Goal: Task Accomplishment & Management: Manage account settings

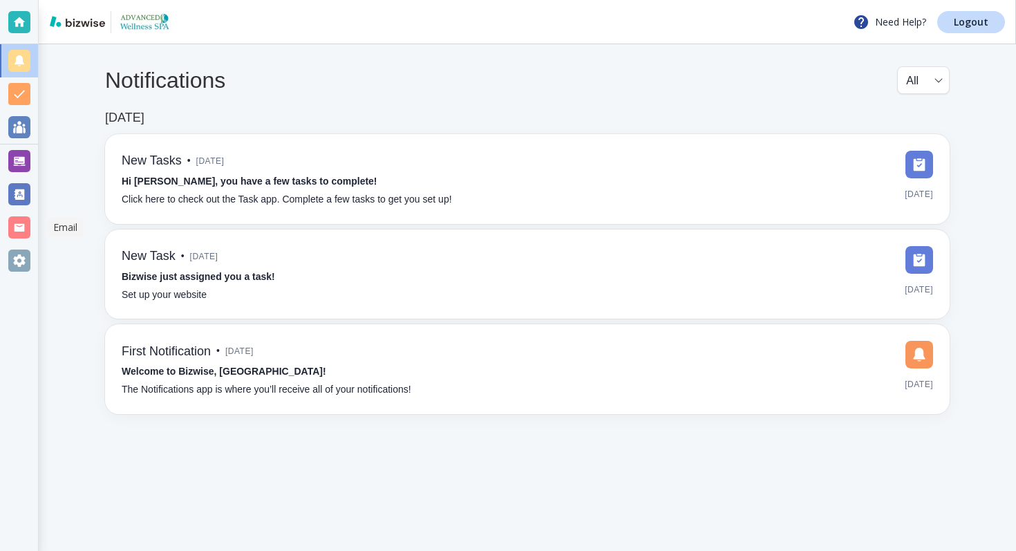
click at [15, 214] on div at bounding box center [19, 227] width 38 height 33
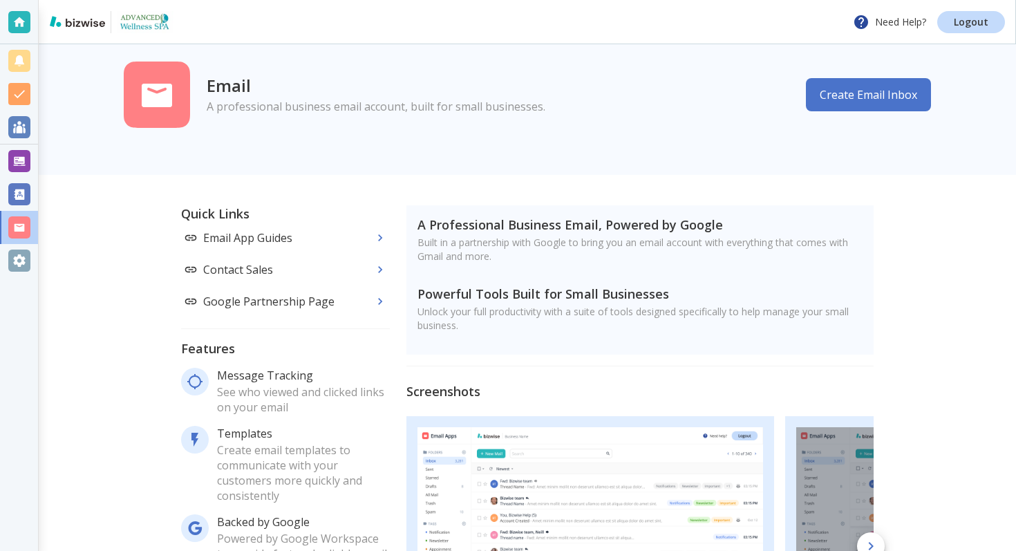
scroll to position [39, 0]
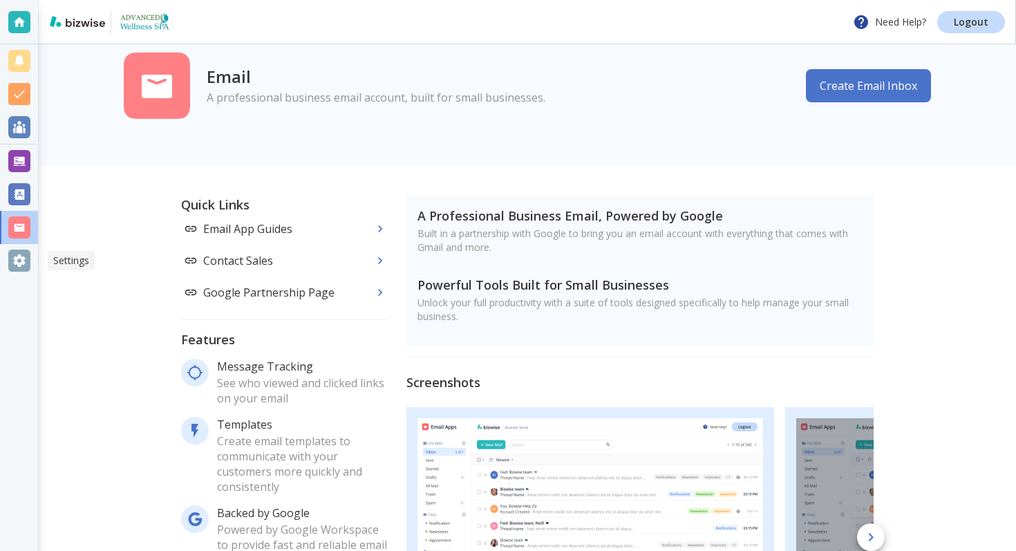
click at [21, 262] on div at bounding box center [19, 261] width 22 height 22
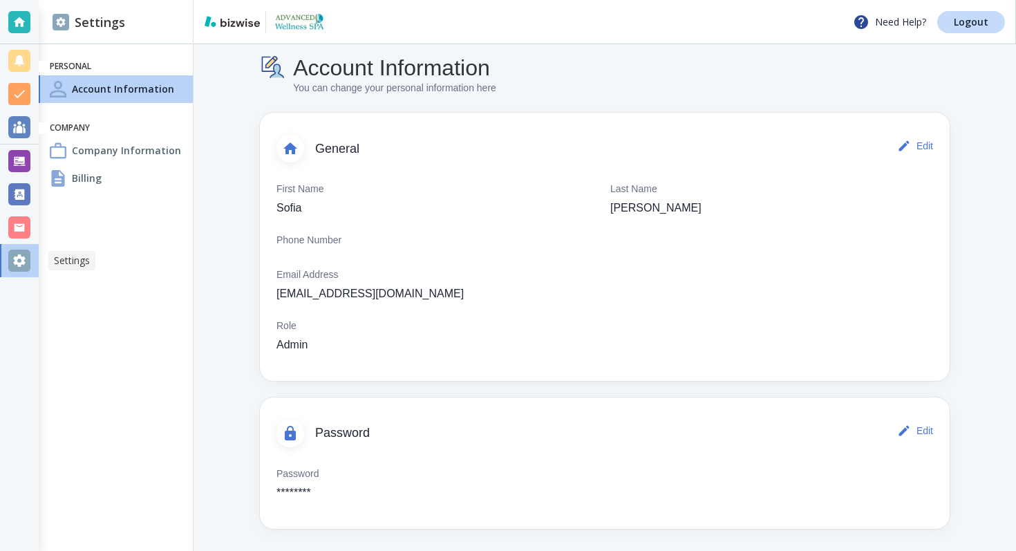
scroll to position [12, 0]
click at [15, 227] on div at bounding box center [19, 227] width 22 height 22
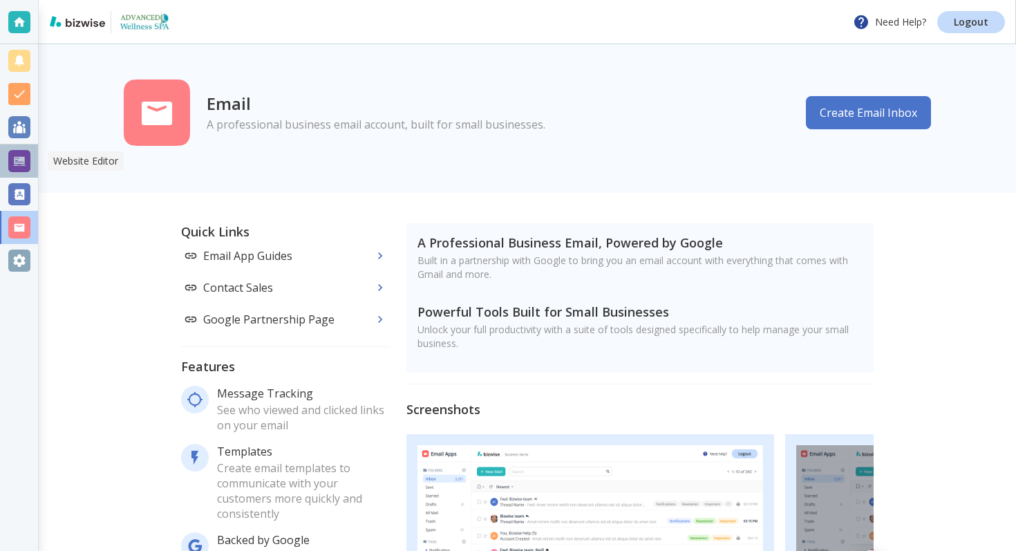
click at [14, 164] on div at bounding box center [19, 161] width 22 height 22
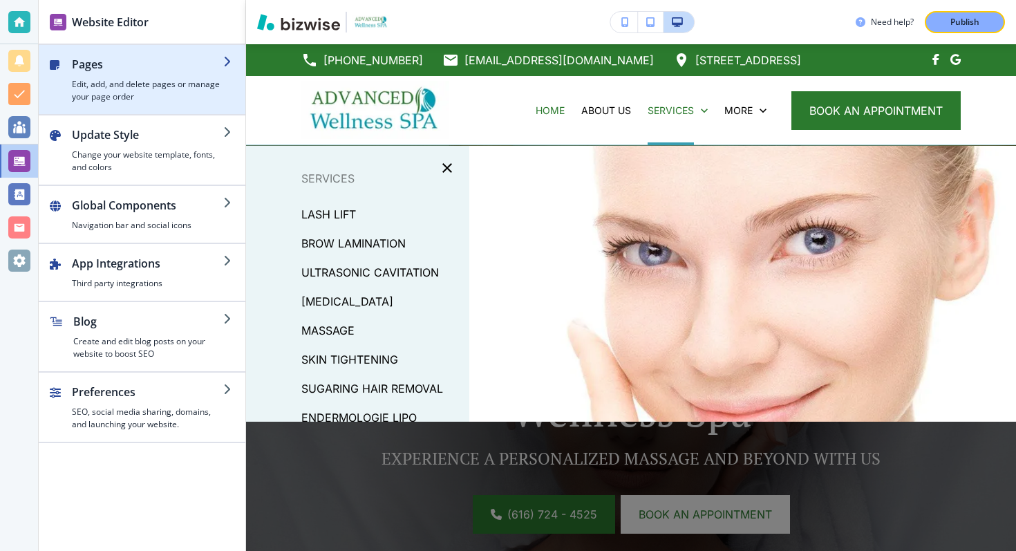
click at [165, 89] on h4 "Edit, add, and delete pages or manage your page order" at bounding box center [147, 90] width 151 height 25
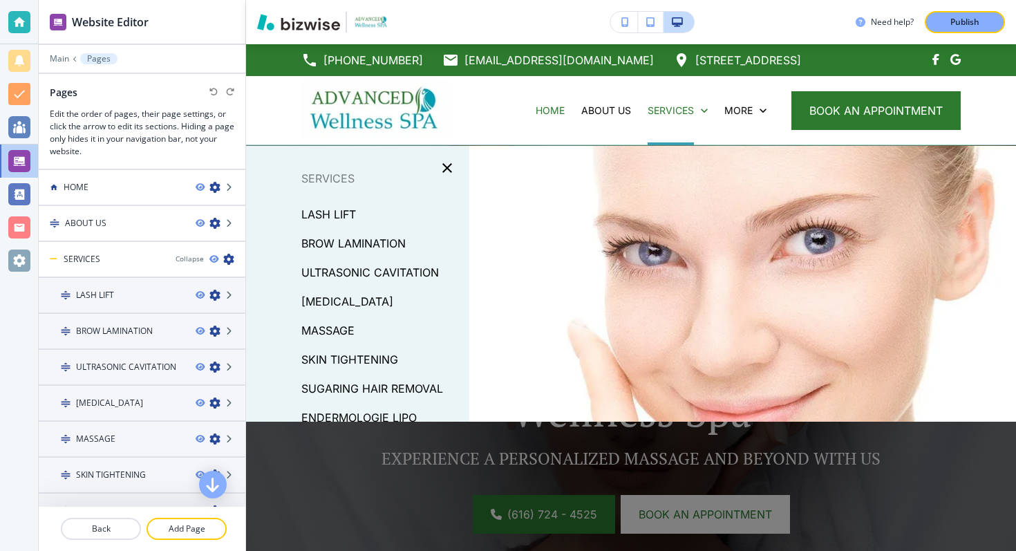
click at [144, 103] on div at bounding box center [142, 104] width 185 height 8
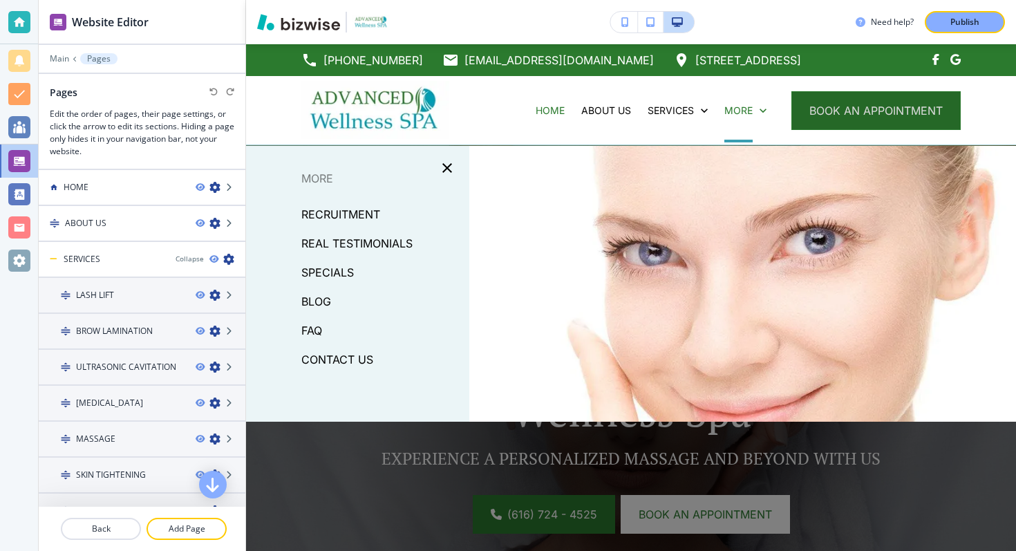
click at [806, 113] on button "book an appointment" at bounding box center [876, 110] width 169 height 39
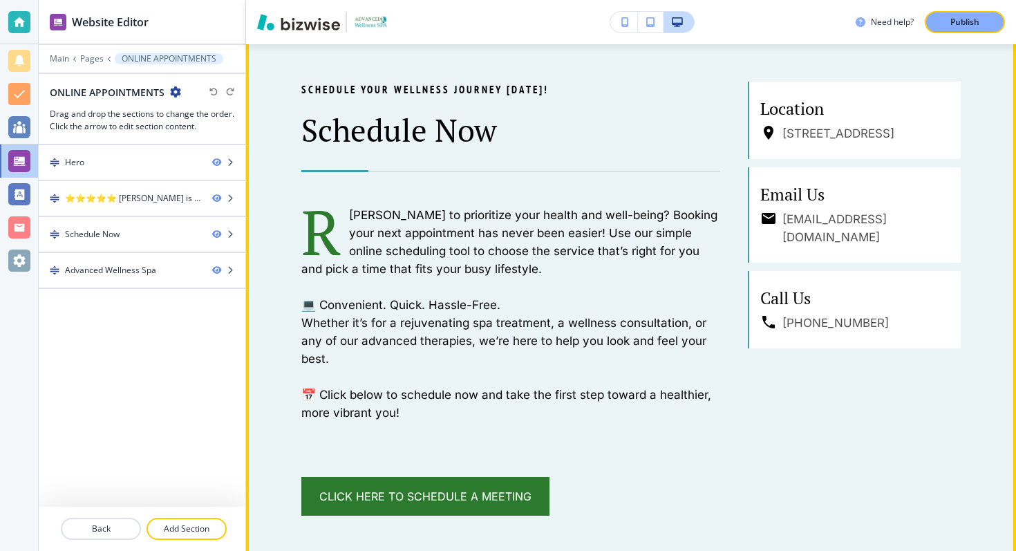
scroll to position [868, 0]
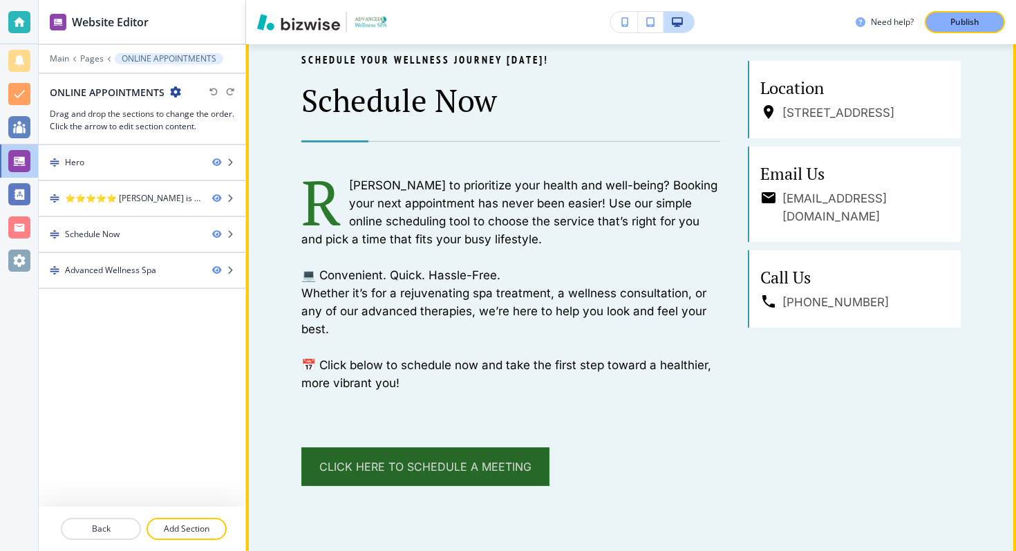
click at [480, 474] on link "Click Here to Schedule a Meeting" at bounding box center [425, 466] width 248 height 39
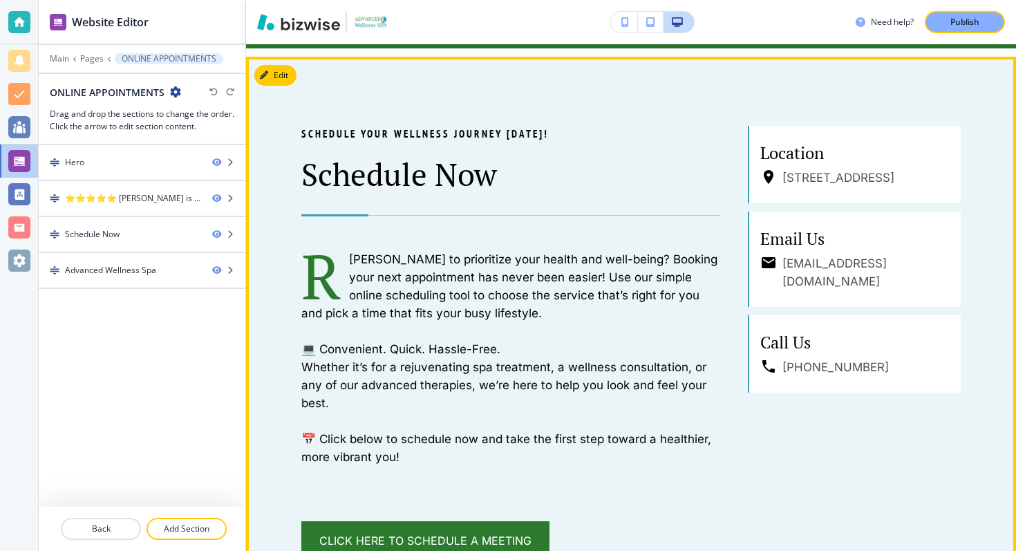
scroll to position [713, 0]
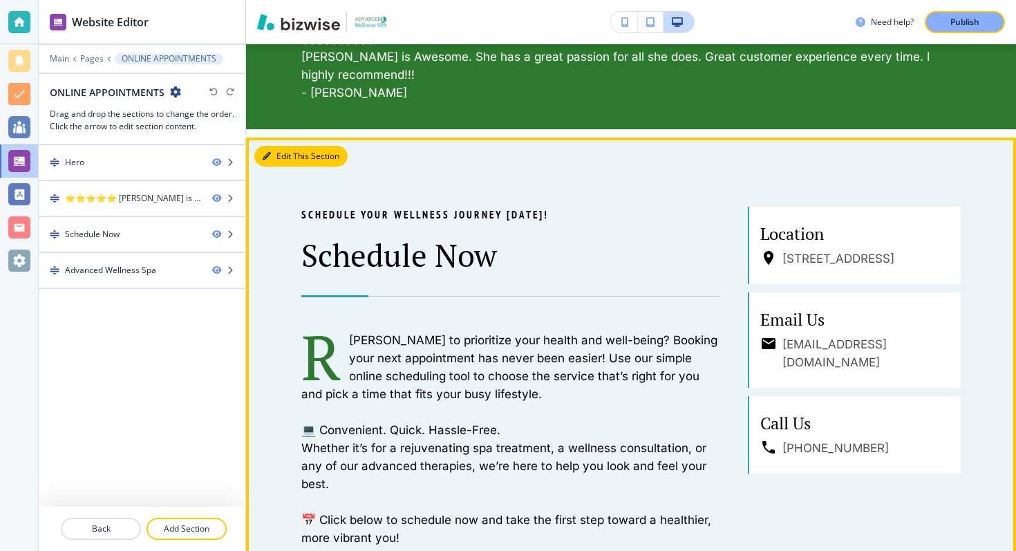
click at [270, 154] on div "Edit This Section Schedule Your Wellness Journey [DATE]! Schedule Now R [PERSON…" at bounding box center [631, 424] width 770 height 572
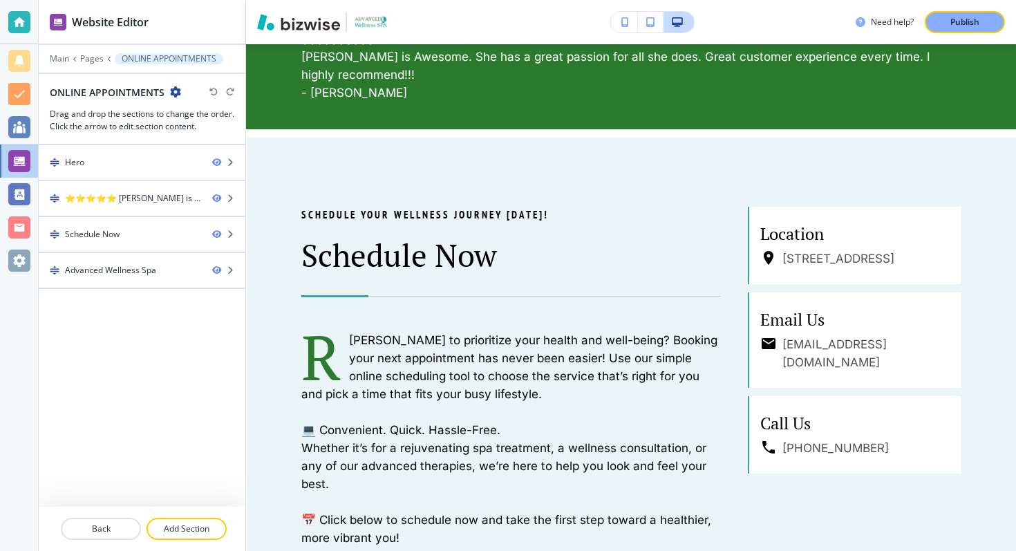
click at [307, 173] on div "Schedule Your Wellness Journey [DATE]! Schedule Now R [PERSON_NAME] to prioriti…" at bounding box center [631, 424] width 770 height 572
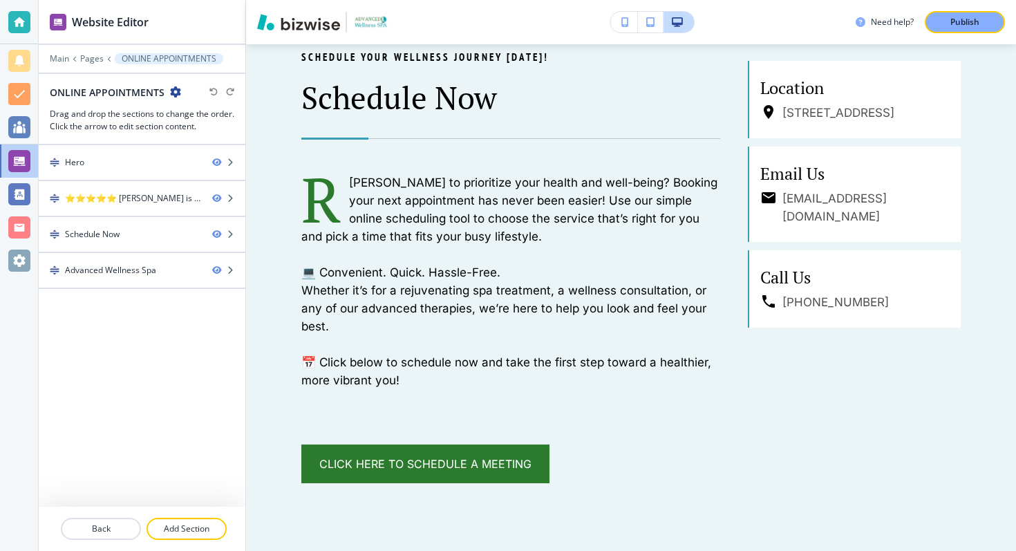
click at [320, 227] on p "[PERSON_NAME] to prioritize your health and well-being? Booking your next appoi…" at bounding box center [510, 210] width 419 height 72
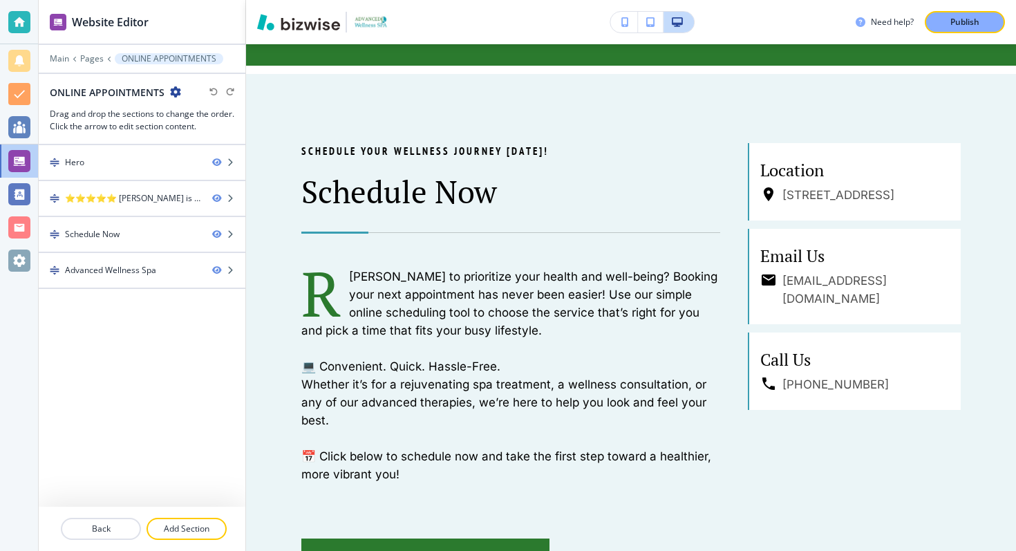
scroll to position [747, 0]
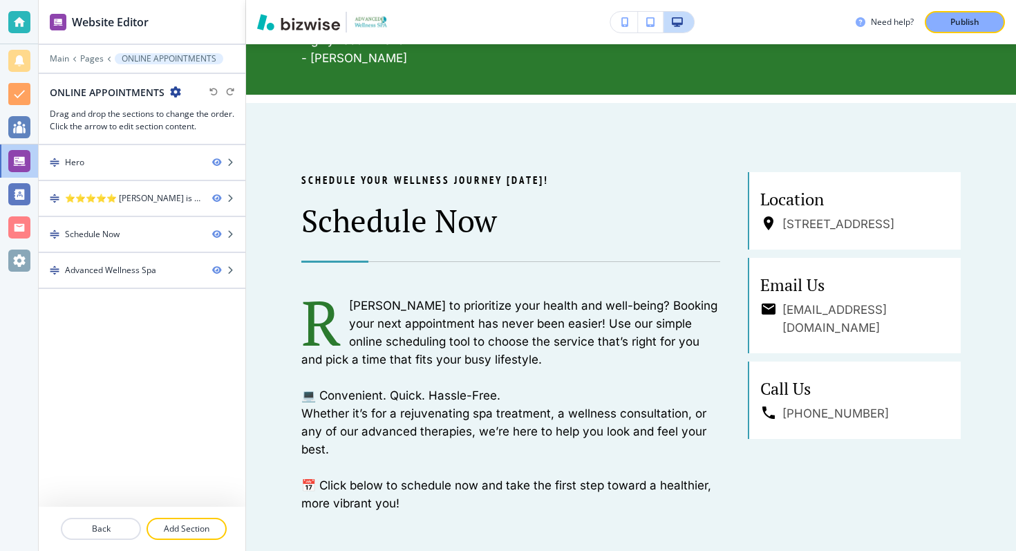
click at [301, 121] on div "Schedule Your Wellness Journey [DATE]! Schedule Now R [PERSON_NAME] to prioriti…" at bounding box center [631, 389] width 770 height 572
click at [307, 187] on p "Schedule Your Wellness Journey [DATE]!" at bounding box center [510, 180] width 419 height 17
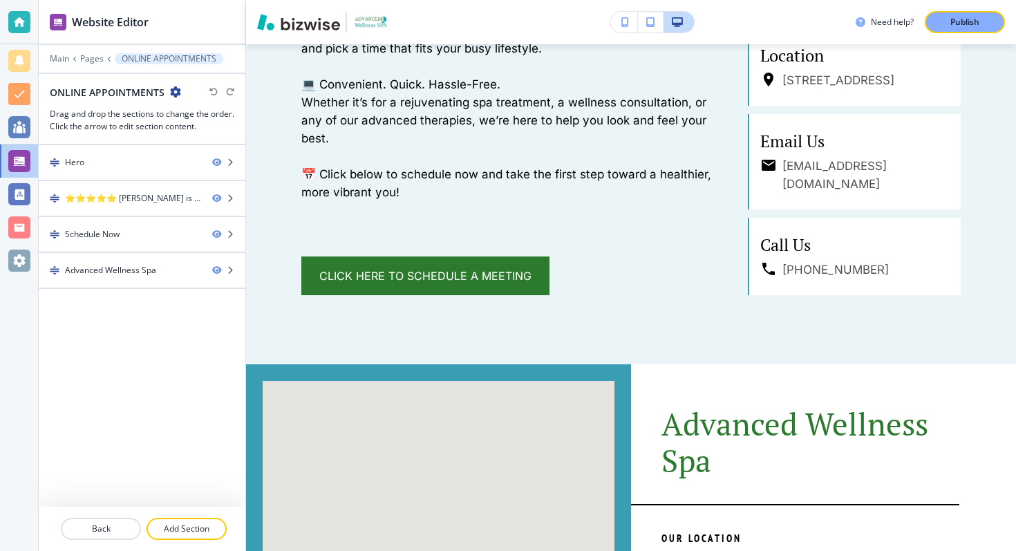
scroll to position [1109, 0]
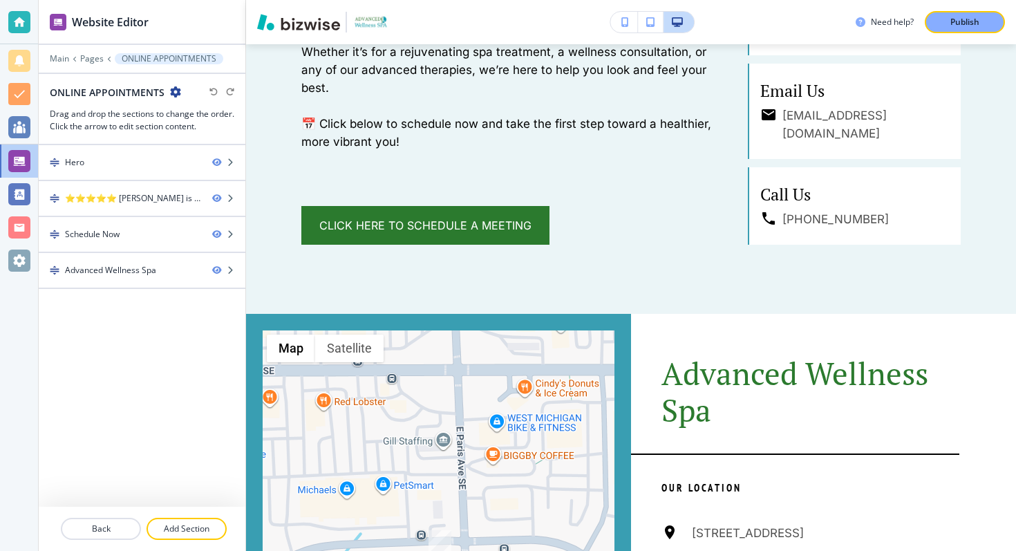
click at [501, 169] on div "Schedule Your Wellness Journey [DATE]! Schedule Now R [PERSON_NAME] to prioriti…" at bounding box center [510, 28] width 419 height 434
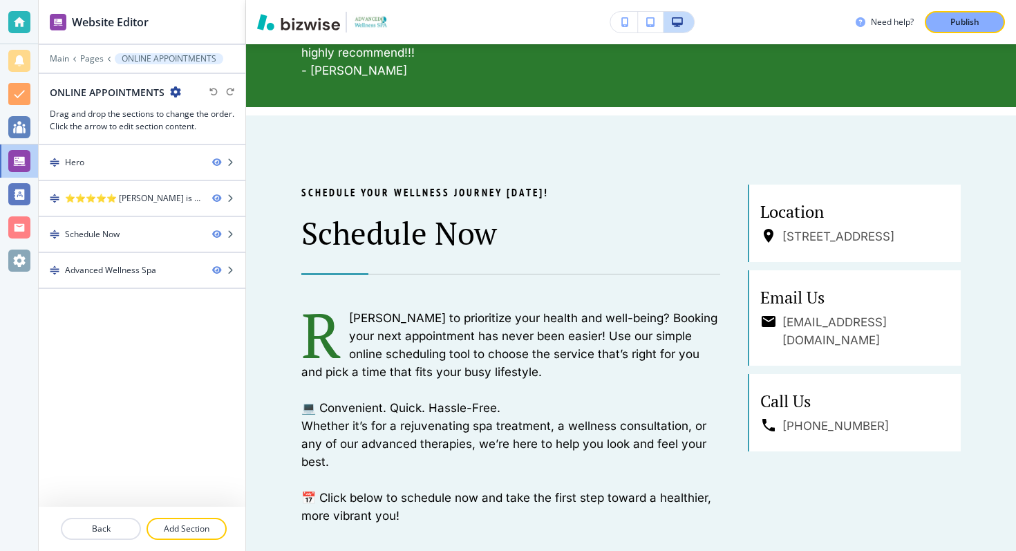
scroll to position [718, 0]
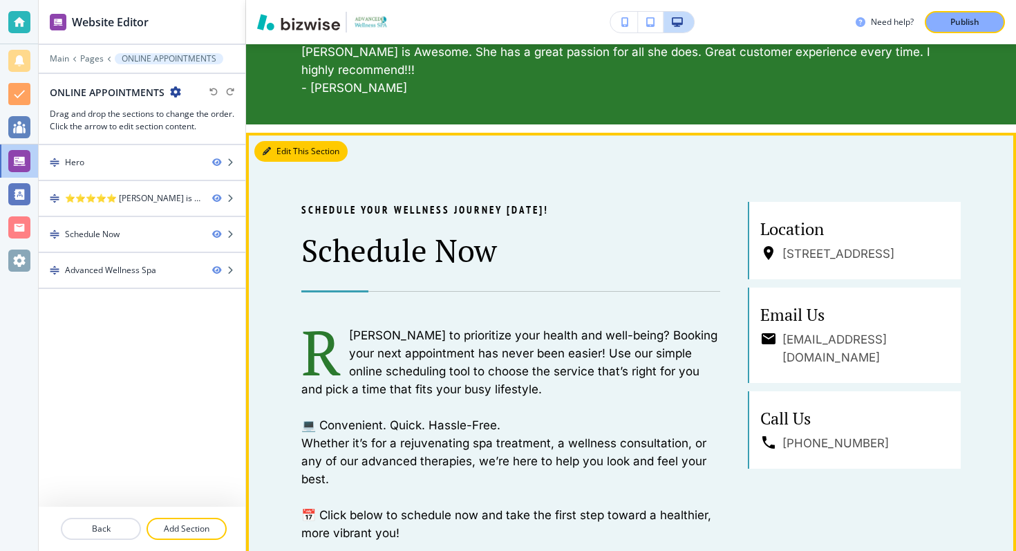
click at [281, 159] on button "Edit This Section" at bounding box center [300, 151] width 93 height 21
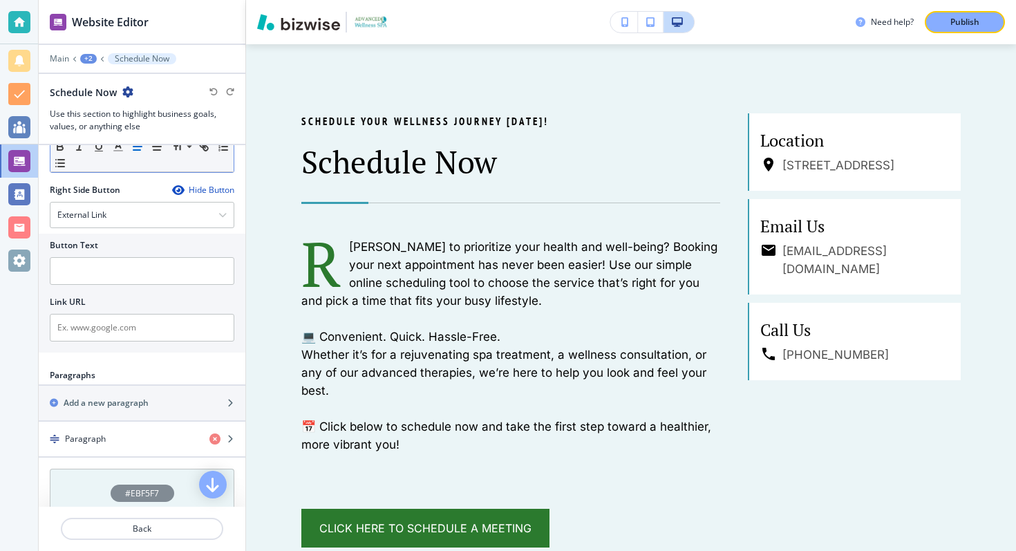
scroll to position [812, 0]
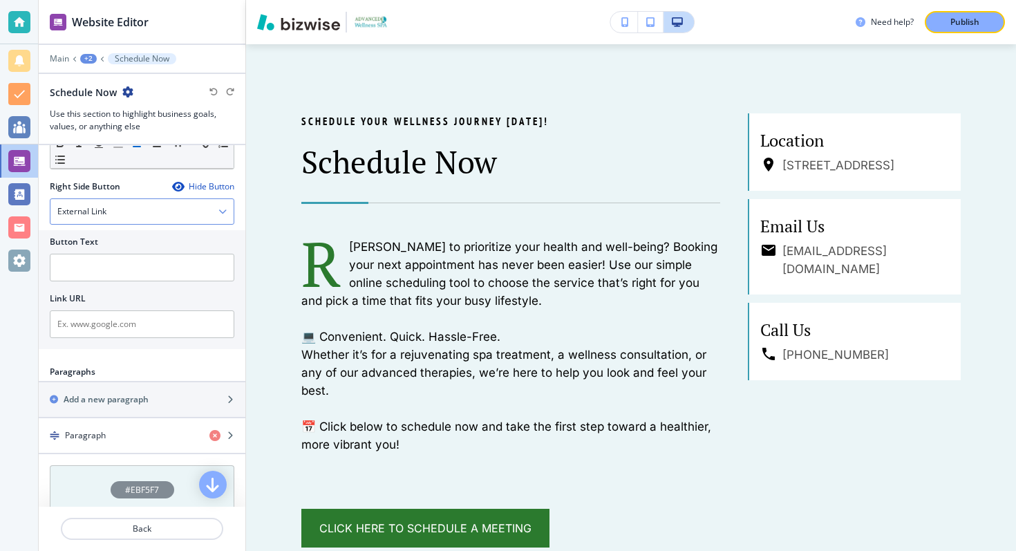
click at [133, 213] on div "External Link" at bounding box center [141, 211] width 183 height 25
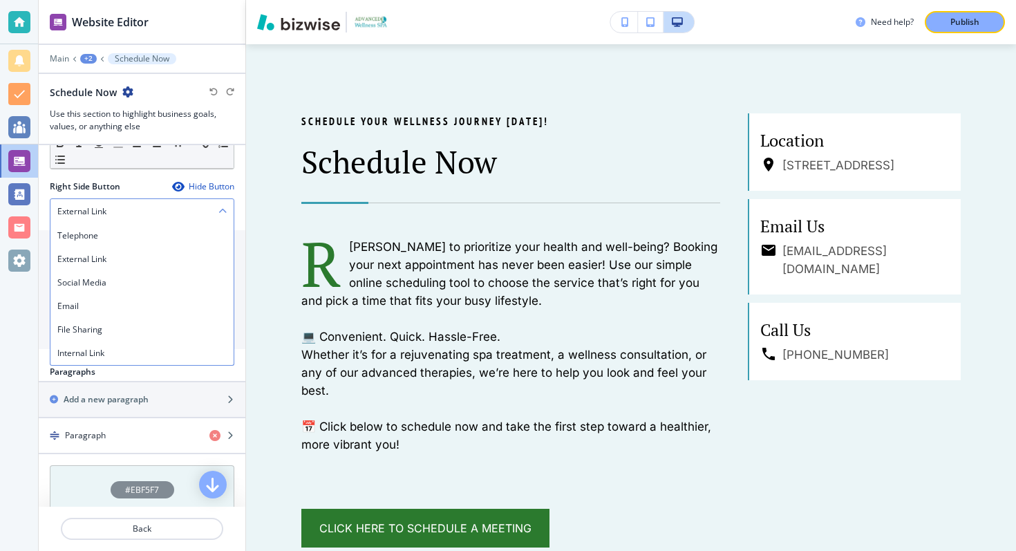
click at [169, 212] on div "External Link" at bounding box center [141, 211] width 183 height 25
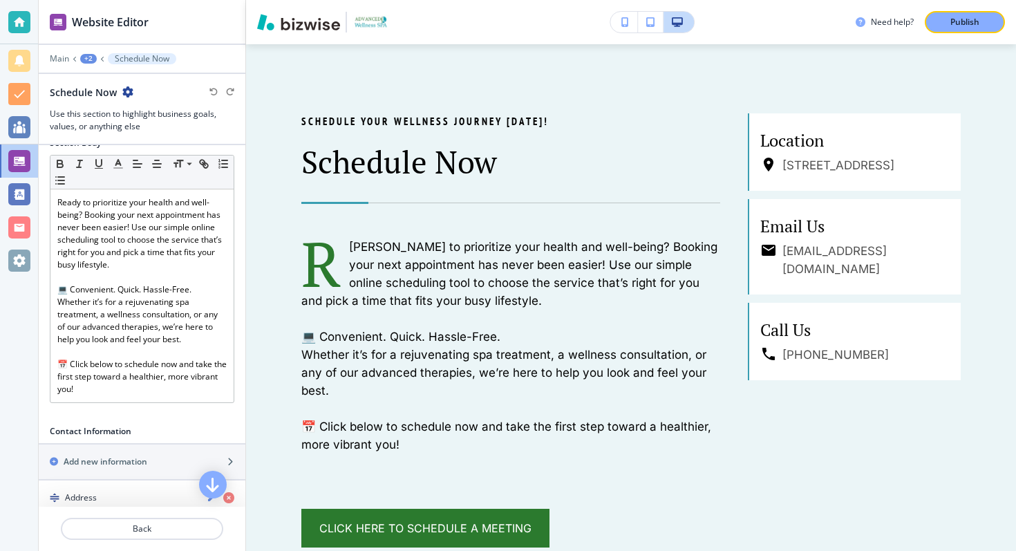
scroll to position [0, 0]
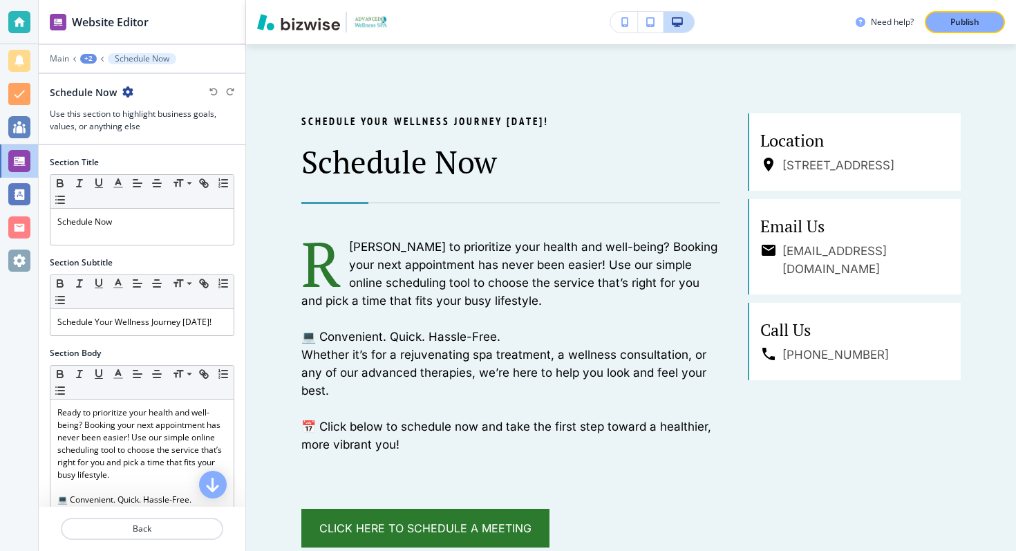
click at [131, 90] on icon "button" at bounding box center [127, 91] width 11 height 11
click at [96, 91] on h2 "Schedule Now" at bounding box center [83, 92] width 67 height 15
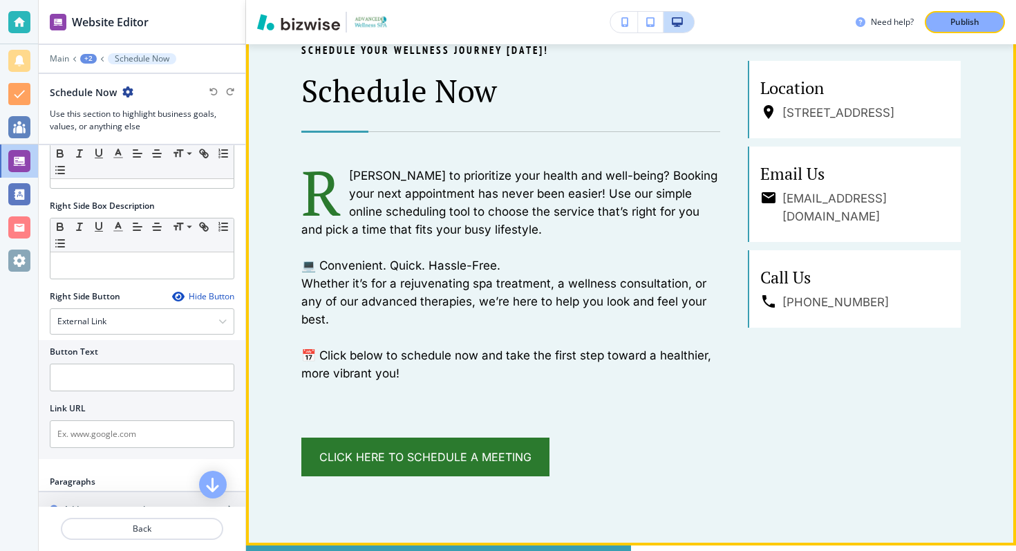
scroll to position [987, 0]
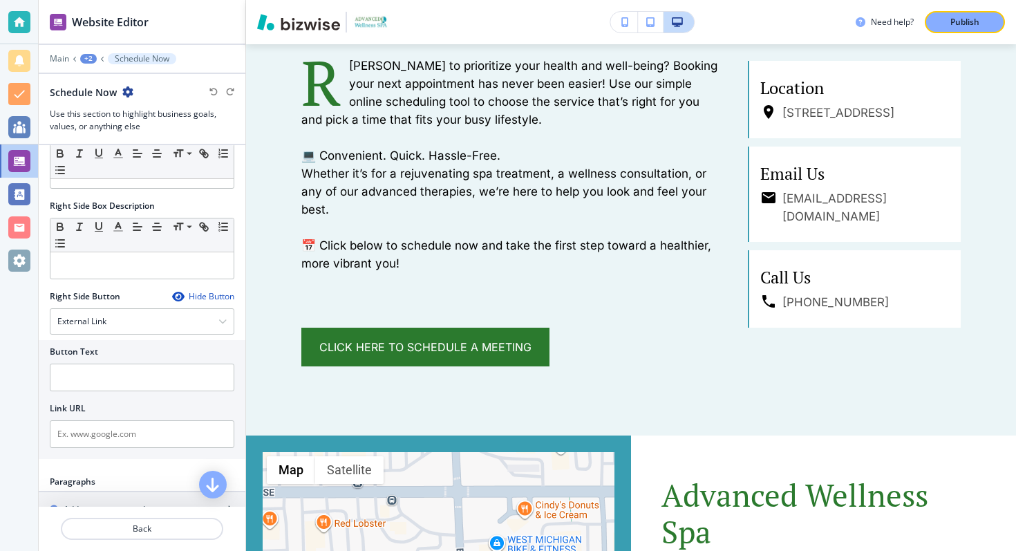
click at [209, 297] on div "Hide Button" at bounding box center [203, 296] width 62 height 11
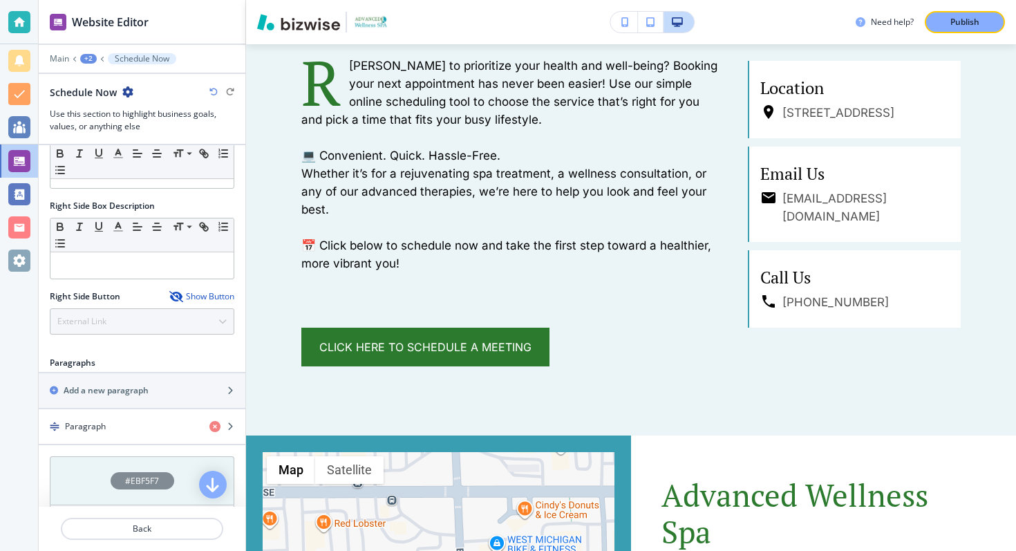
click at [209, 297] on div "Show Button" at bounding box center [201, 296] width 65 height 11
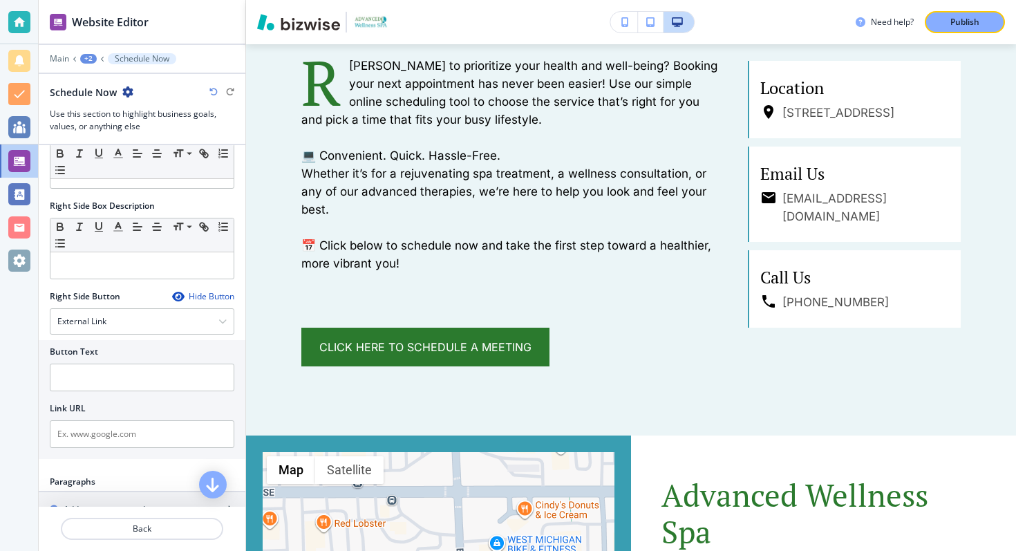
click at [209, 297] on div "Hide Button" at bounding box center [203, 296] width 62 height 11
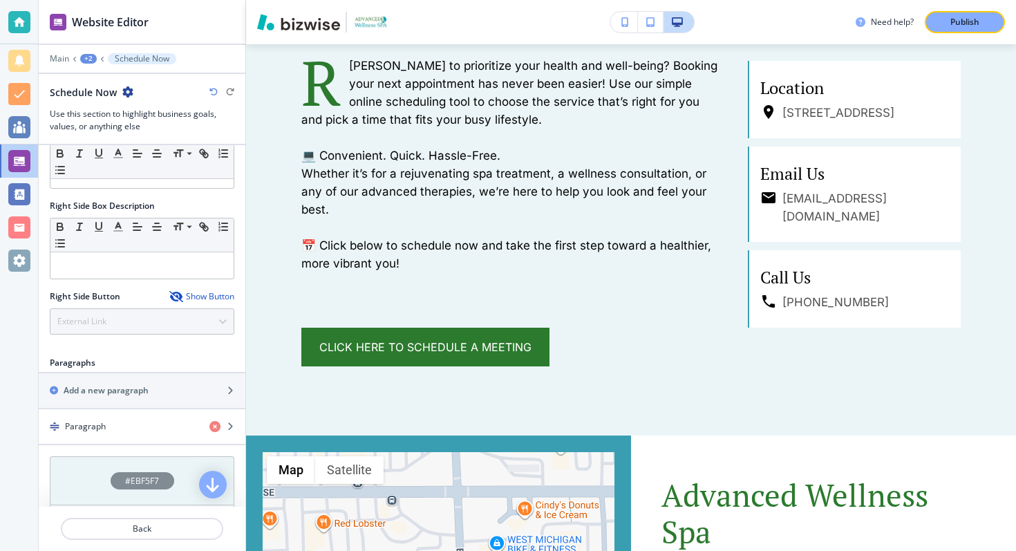
click at [209, 297] on div "Show Button" at bounding box center [201, 296] width 65 height 11
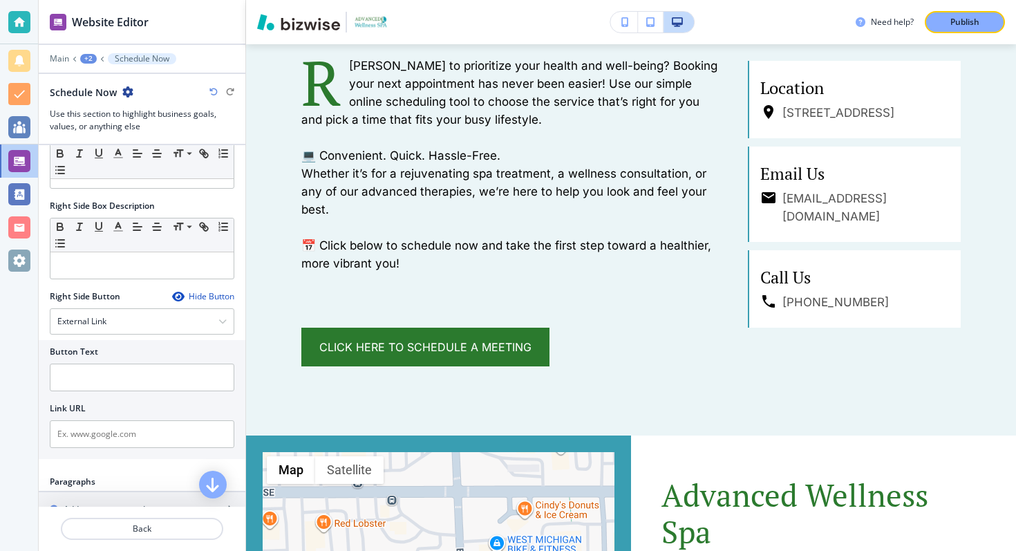
click at [209, 297] on div "Hide Button" at bounding box center [203, 296] width 62 height 11
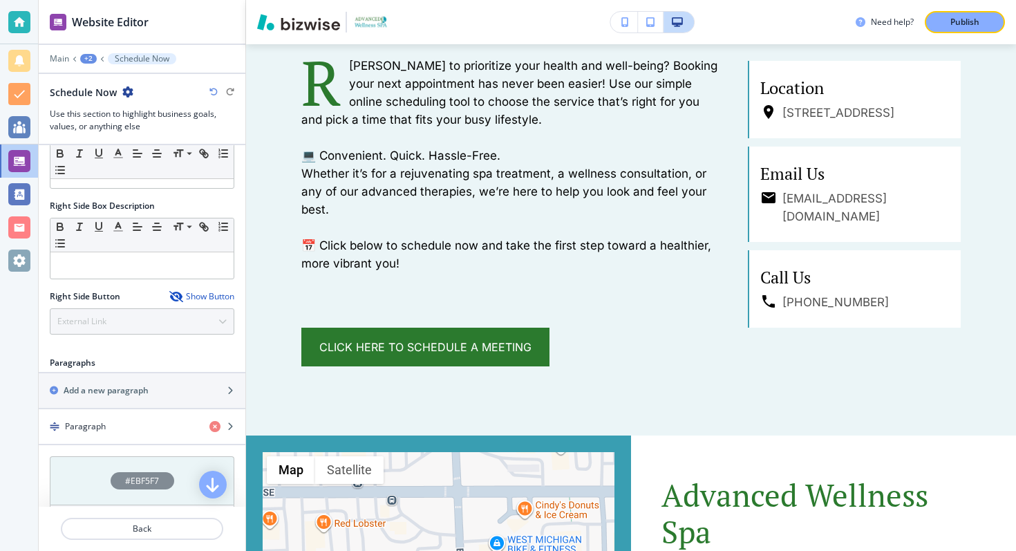
click at [209, 297] on div "Show Button" at bounding box center [201, 296] width 65 height 11
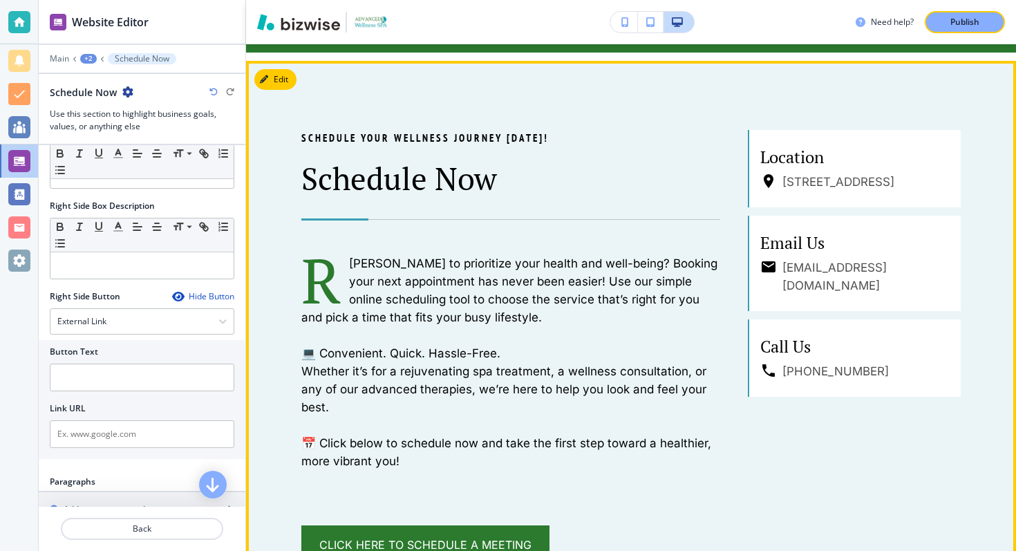
scroll to position [860, 0]
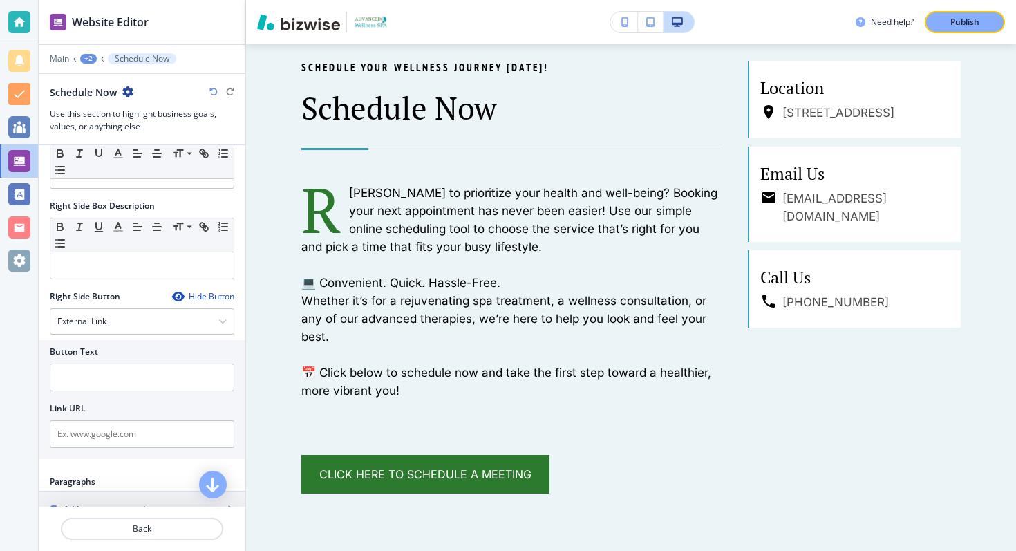
click at [193, 298] on div "Hide Button" at bounding box center [203, 296] width 62 height 11
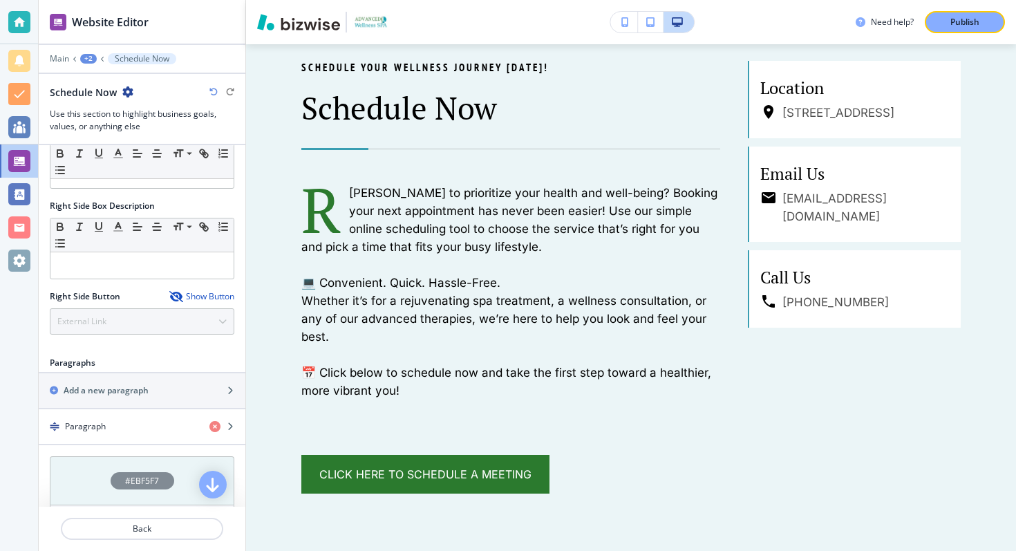
click at [193, 298] on div "Show Button" at bounding box center [201, 296] width 65 height 11
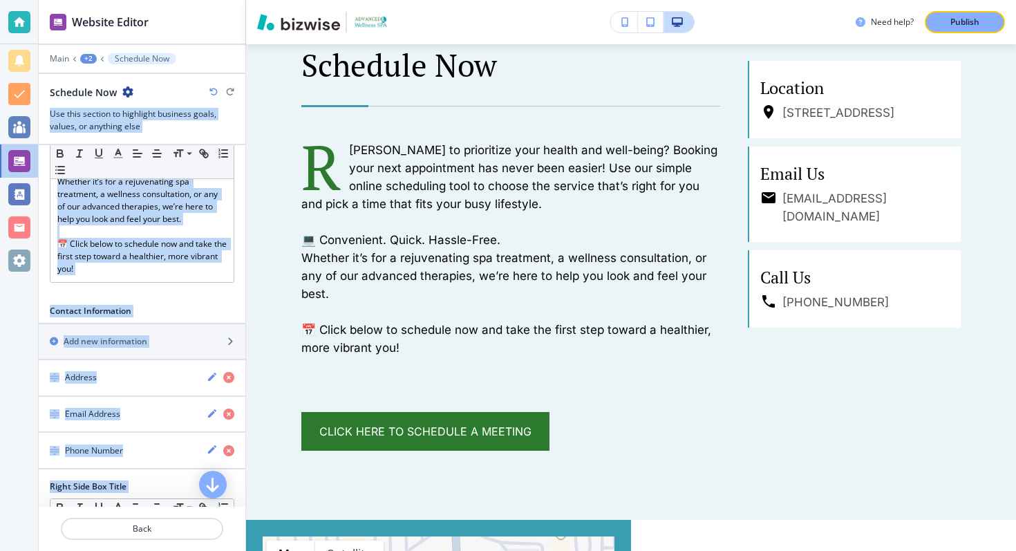
scroll to position [0, 0]
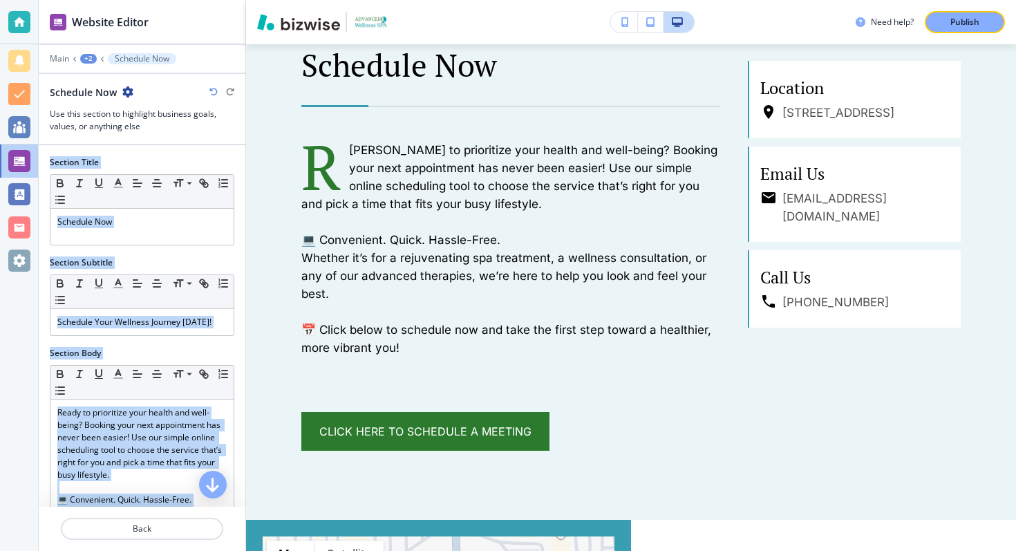
drag, startPoint x: 230, startPoint y: 497, endPoint x: 51, endPoint y: 161, distance: 380.4
click at [50, 161] on div "Section Title Small Normal Large Huge Schedule Now Section Subtitle Small Norma…" at bounding box center [142, 326] width 207 height 362
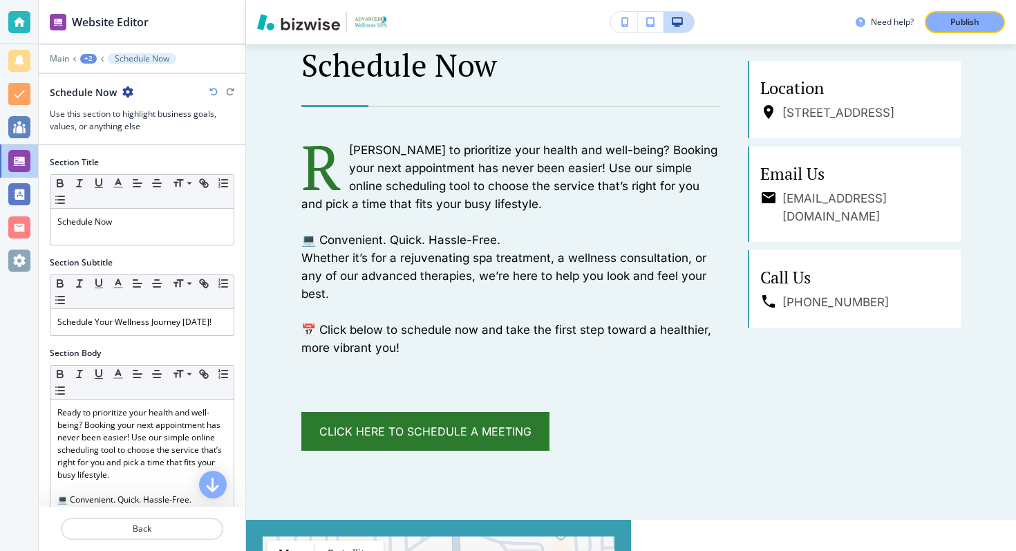
click at [112, 154] on div at bounding box center [142, 150] width 207 height 11
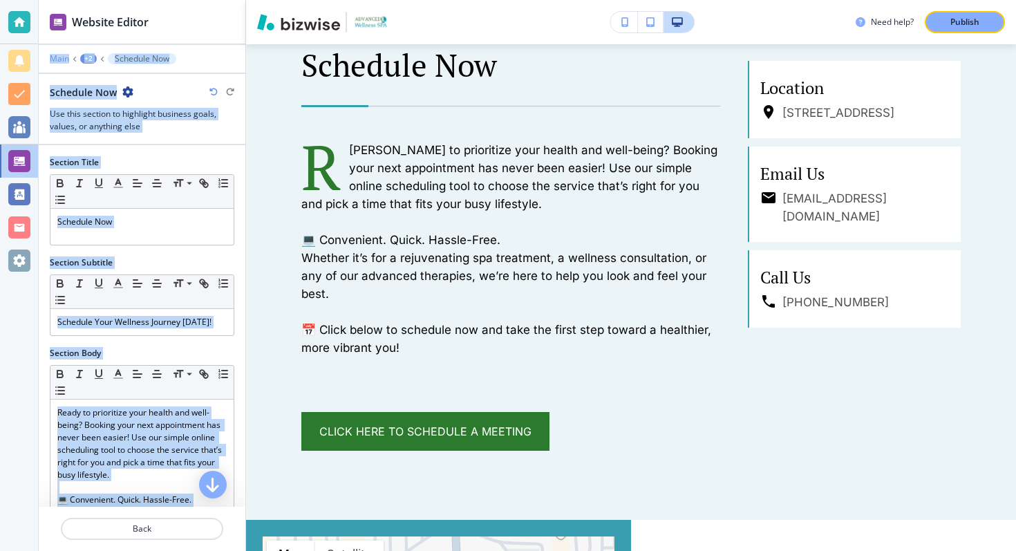
drag, startPoint x: 227, startPoint y: 497, endPoint x: 50, endPoint y: 60, distance: 471.7
click at [50, 60] on div "Website Editor Main +2 Schedule Now Schedule Now Use this section to highlight …" at bounding box center [142, 275] width 207 height 551
copy div "Lore +1 Ipsumdol Sit Ametcons Adi Eli sedd eiusmod te incididun utlabore etdol,…"
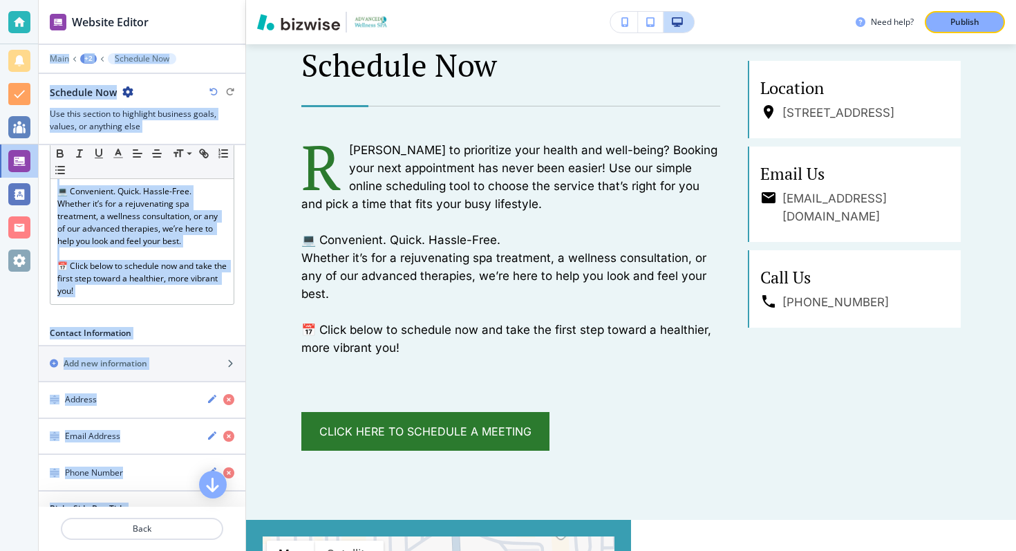
scroll to position [543, 0]
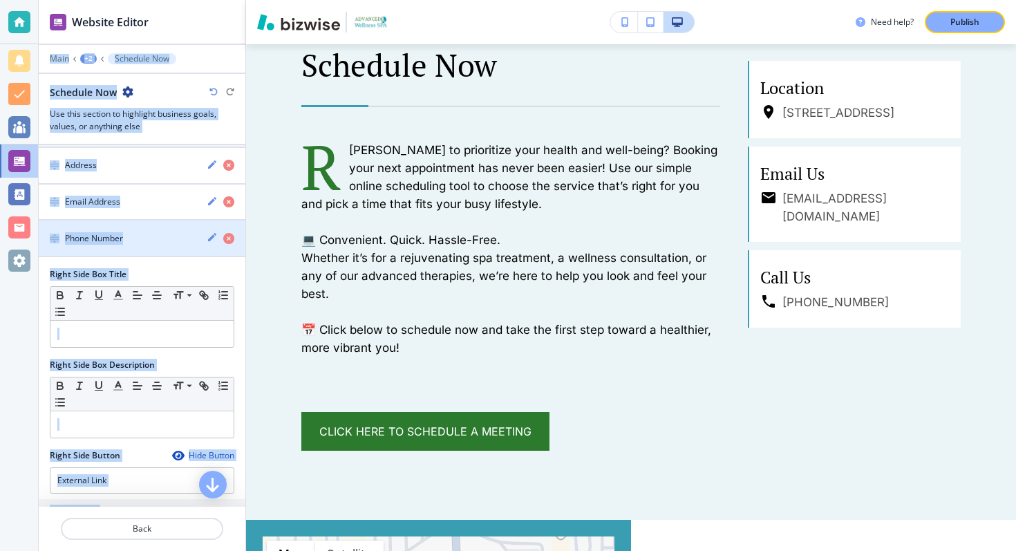
click at [168, 261] on div "Contact Information Add new information Address Email Address Phone Number" at bounding box center [142, 175] width 207 height 187
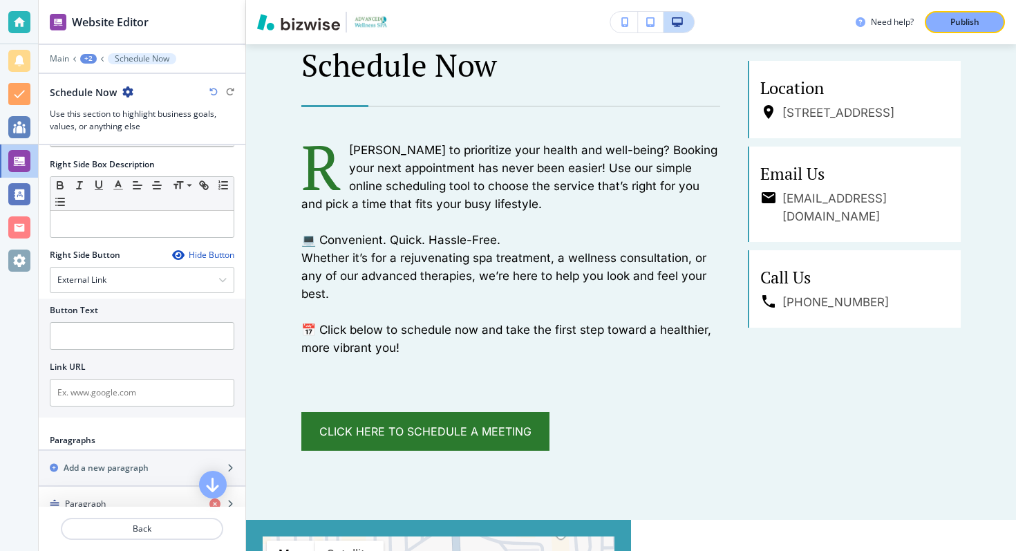
scroll to position [746, 0]
click at [120, 389] on input "text" at bounding box center [142, 390] width 185 height 28
click at [117, 259] on div at bounding box center [142, 262] width 185 height 6
click at [117, 269] on div "External Link" at bounding box center [141, 277] width 183 height 25
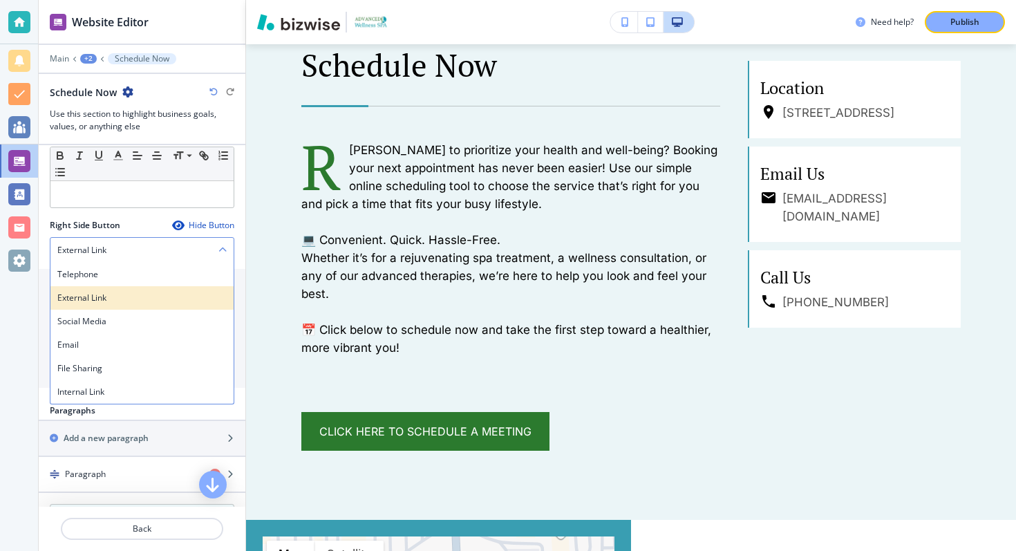
scroll to position [720, 0]
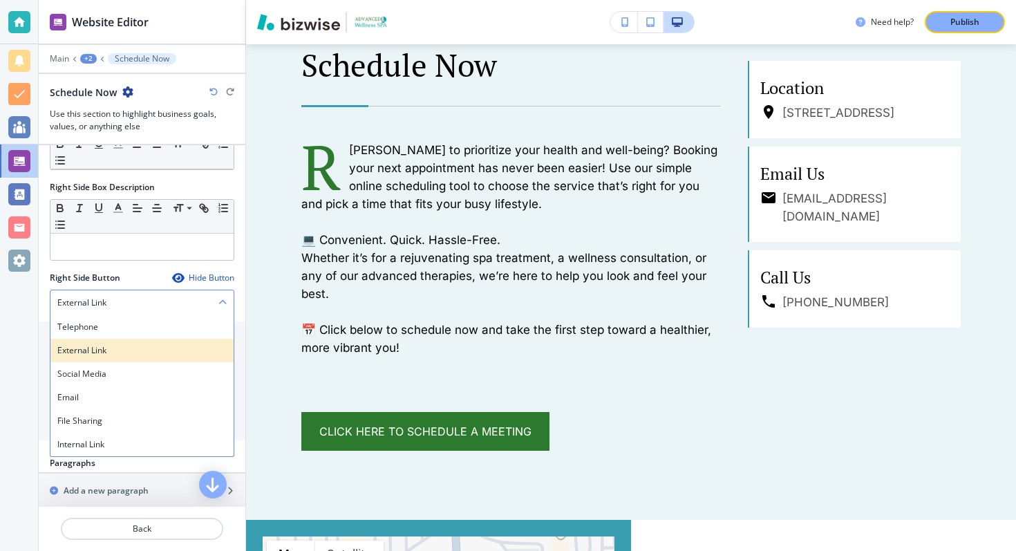
click at [131, 351] on h4 "External Link" at bounding box center [141, 350] width 169 height 12
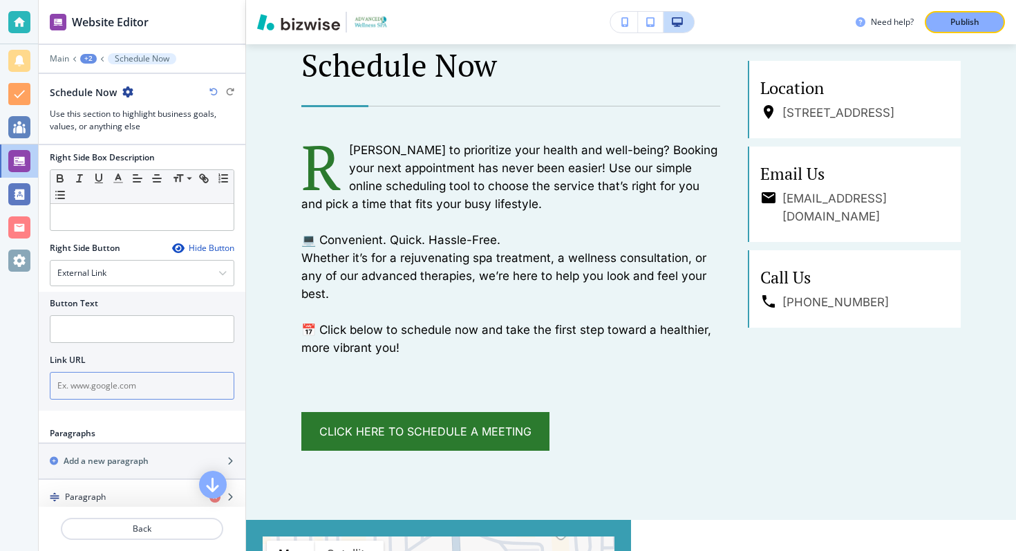
scroll to position [721, 0]
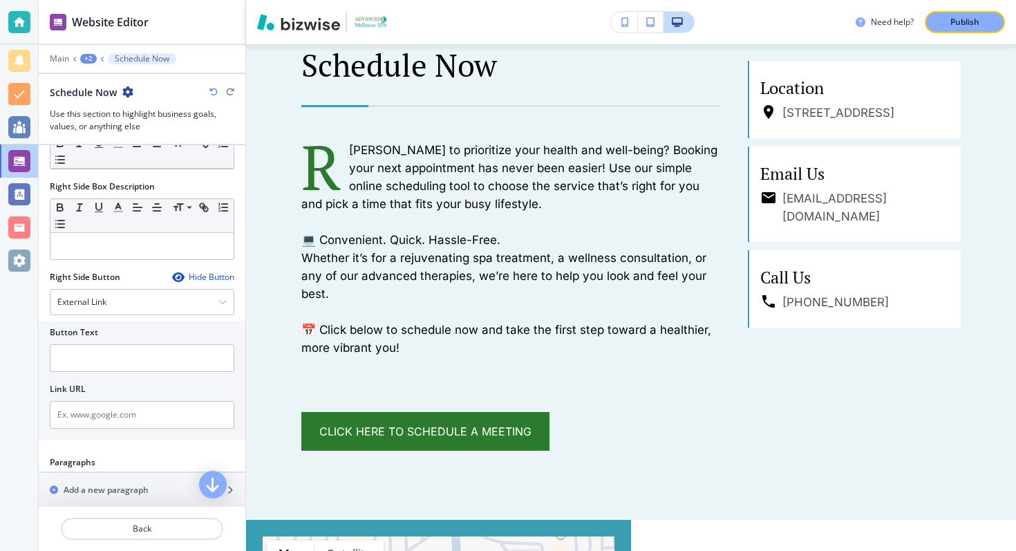
click at [191, 273] on div "Hide Button" at bounding box center [203, 277] width 62 height 11
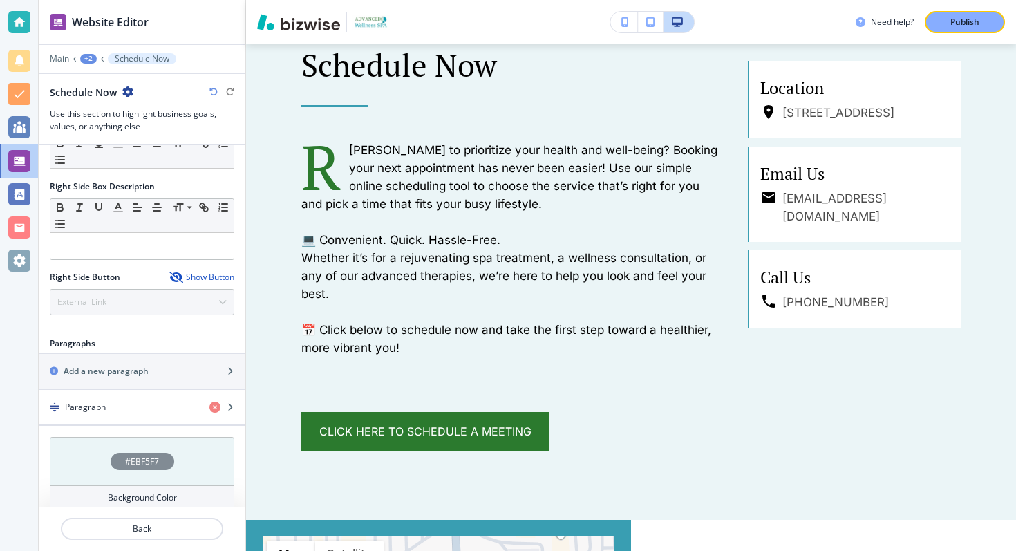
click at [191, 275] on div "Show Button" at bounding box center [201, 277] width 65 height 11
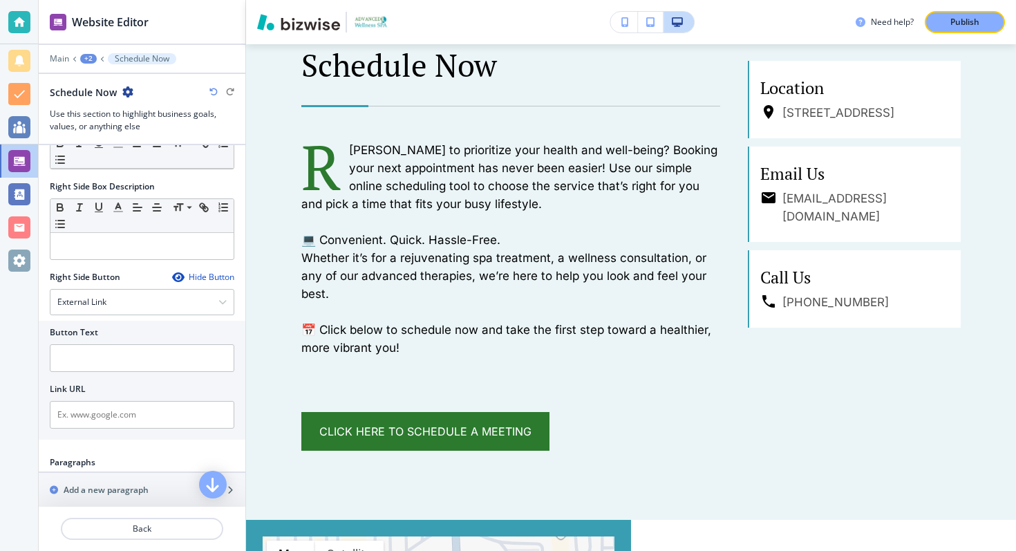
click at [191, 275] on div "Hide Button" at bounding box center [203, 277] width 62 height 11
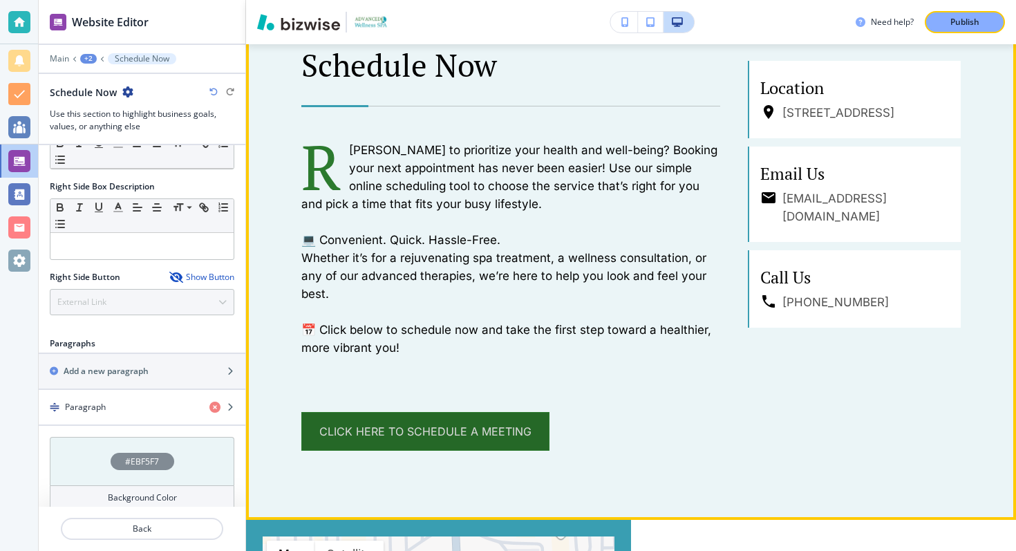
click at [356, 418] on link "Click Here to Schedule a Meeting" at bounding box center [425, 431] width 248 height 39
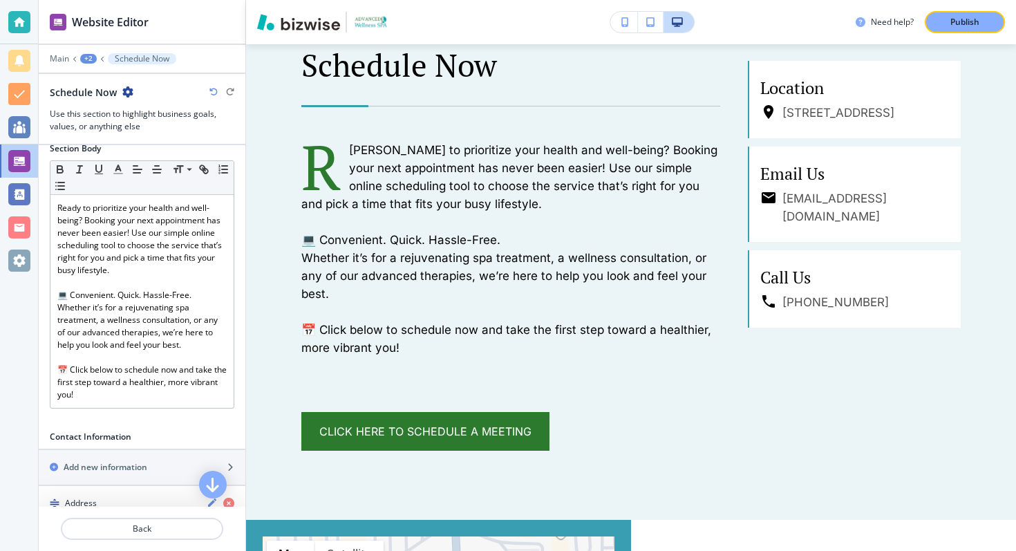
scroll to position [0, 0]
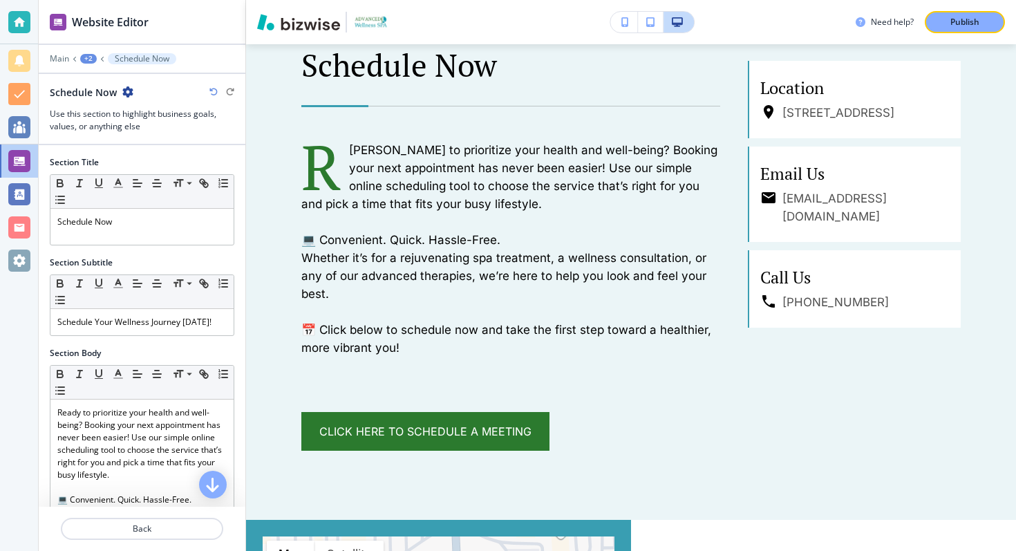
click at [97, 59] on div "Main +2 Schedule Now" at bounding box center [142, 58] width 185 height 11
click at [102, 59] on icon at bounding box center [103, 59] width 6 height 6
click at [84, 59] on div "+2" at bounding box center [88, 59] width 17 height 10
click at [103, 101] on p "ONLINE APPOINTMENTS" at bounding box center [124, 106] width 71 height 12
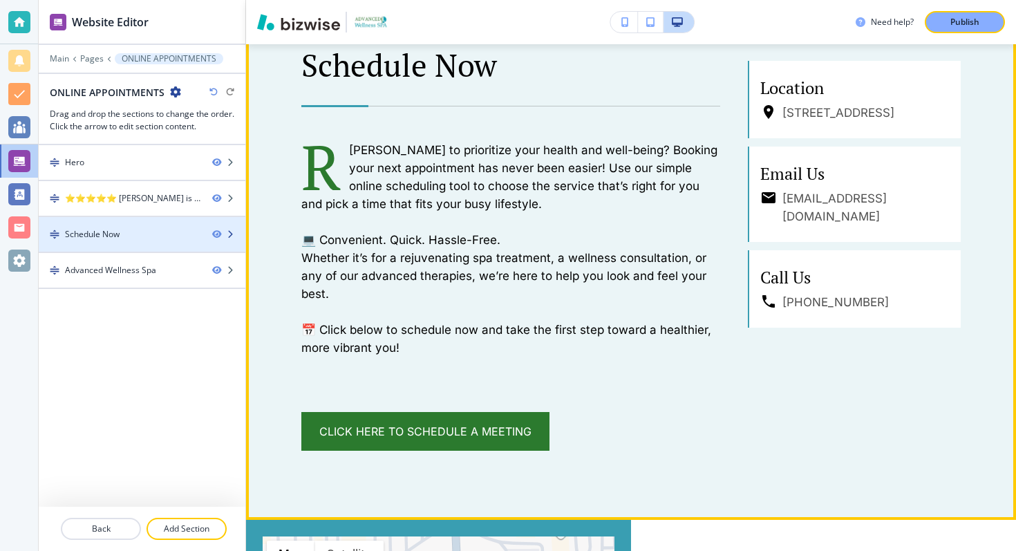
click at [133, 232] on div "Schedule Now" at bounding box center [120, 234] width 162 height 12
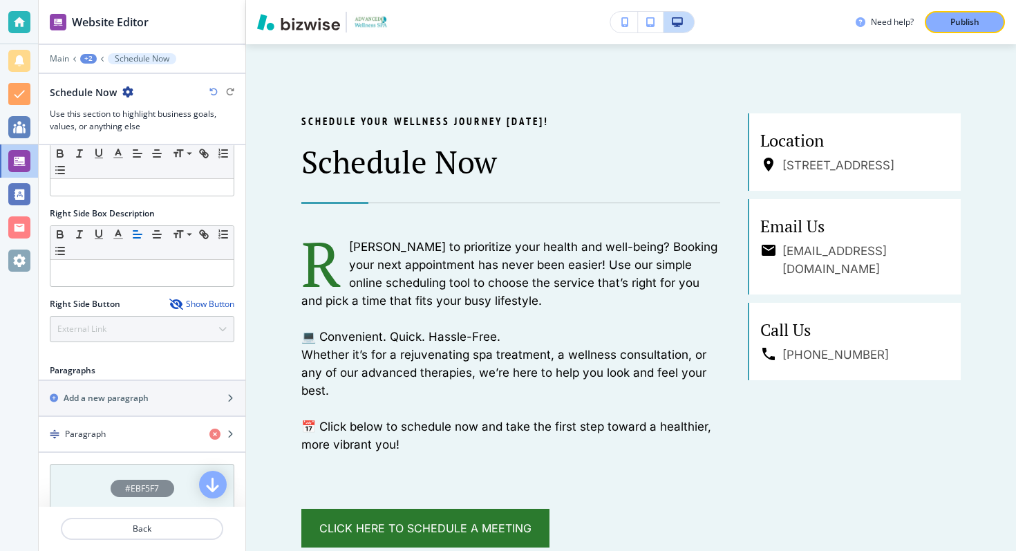
scroll to position [734, 0]
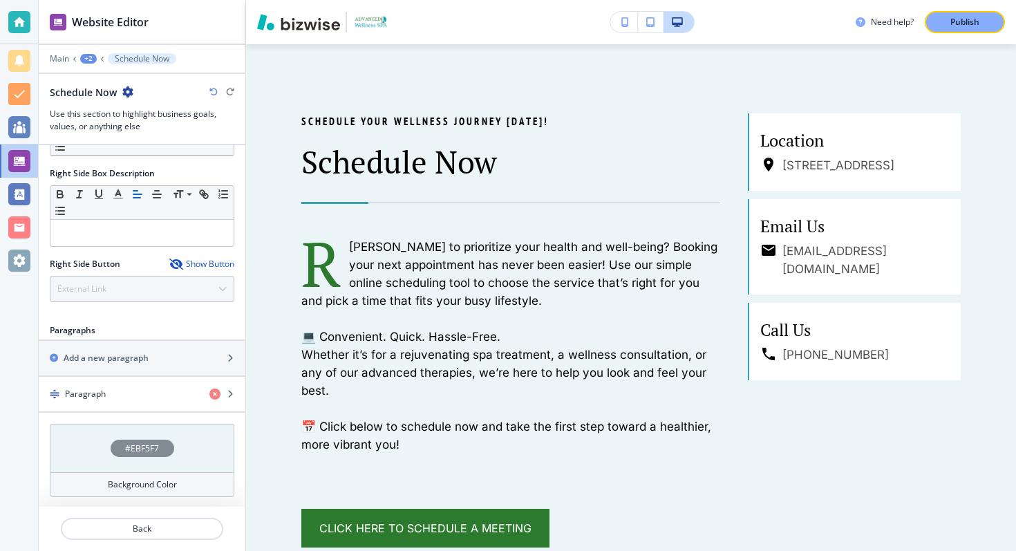
click at [193, 260] on div "Show Button" at bounding box center [201, 264] width 65 height 11
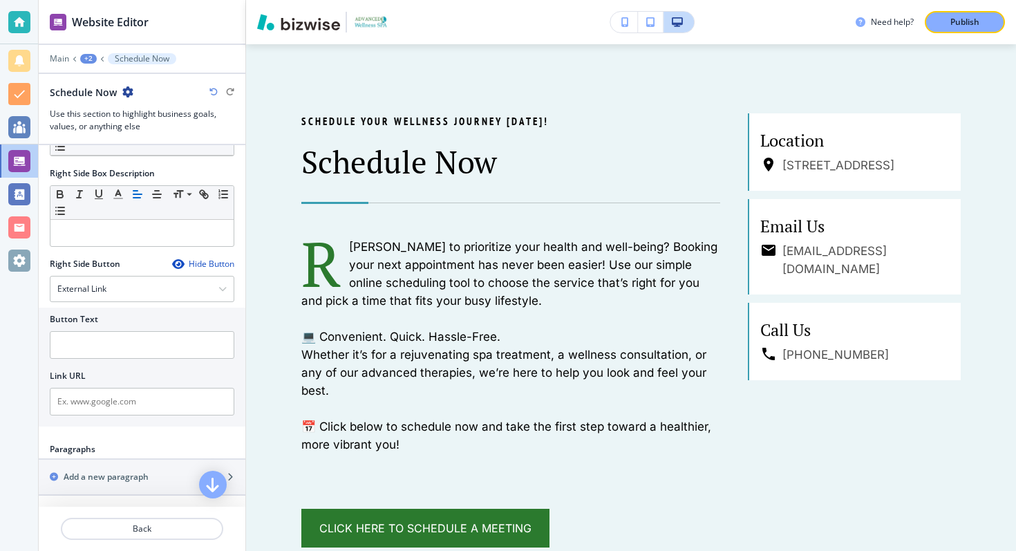
click at [193, 260] on div "Hide Button" at bounding box center [203, 264] width 62 height 11
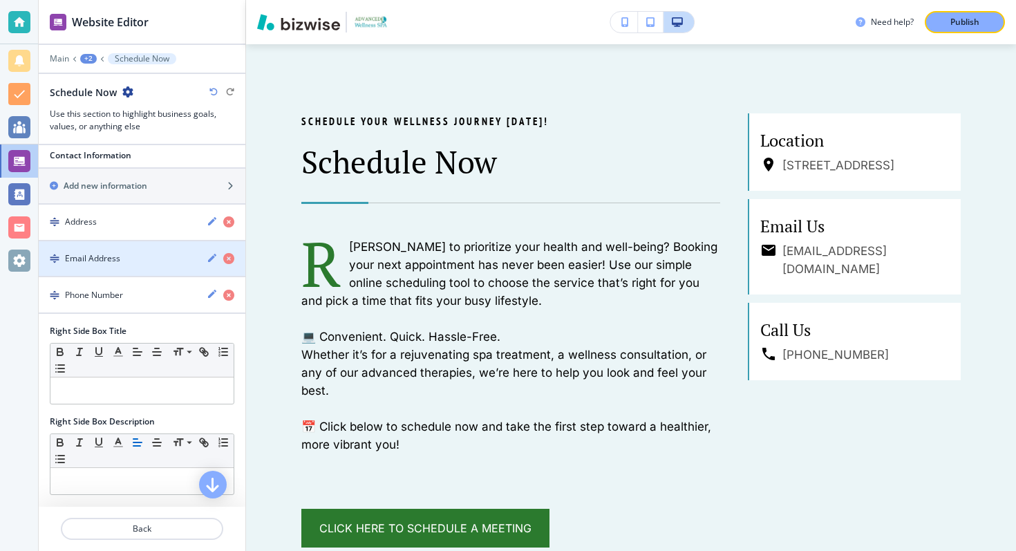
scroll to position [494, 0]
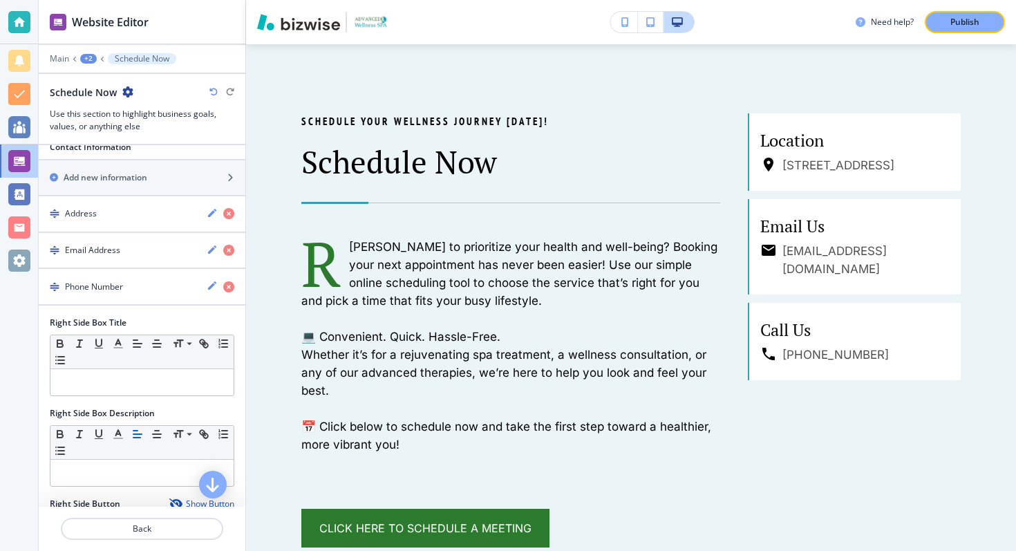
click at [87, 57] on div "+2" at bounding box center [88, 59] width 17 height 10
click at [97, 100] on p "ONLINE APPOINTMENTS" at bounding box center [124, 106] width 71 height 12
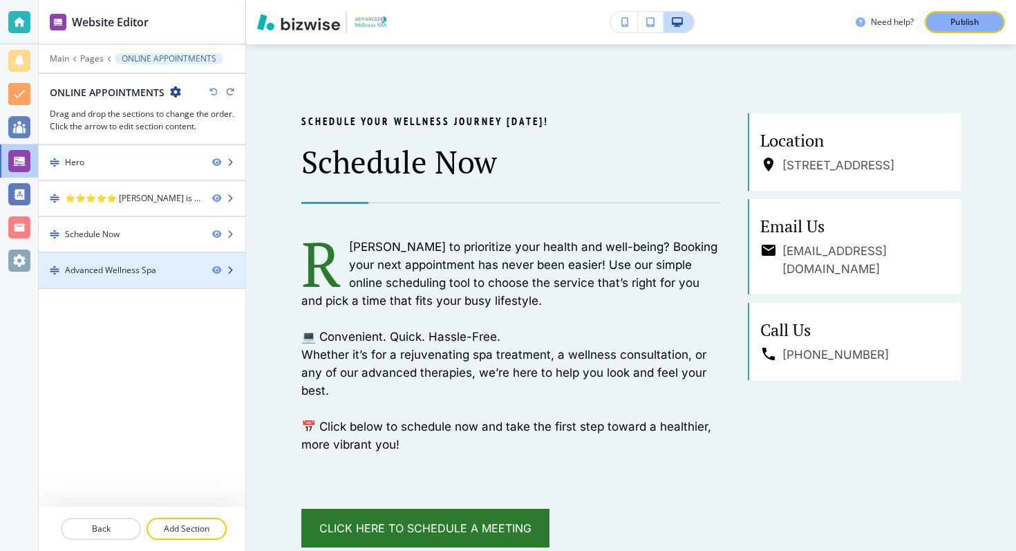
click at [128, 279] on div at bounding box center [142, 282] width 207 height 11
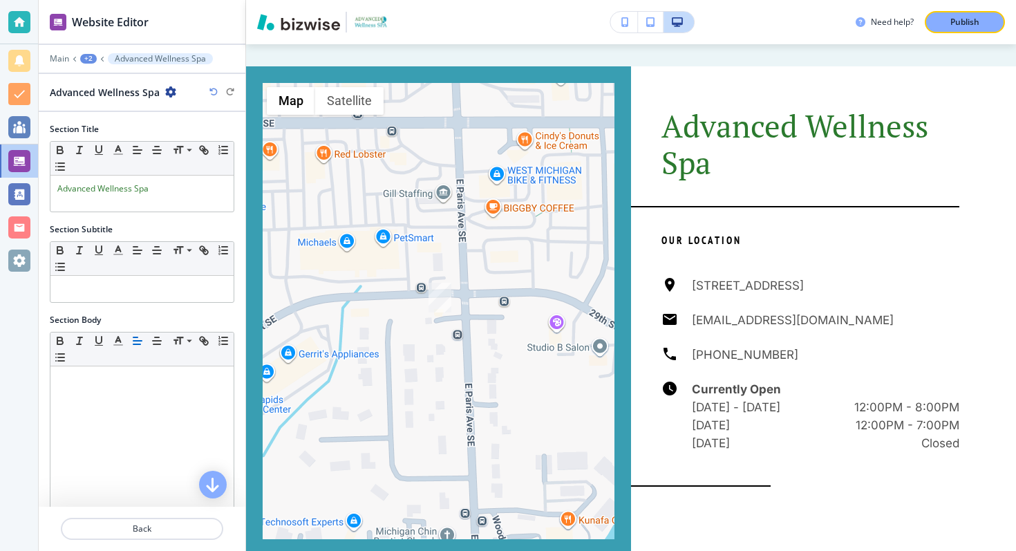
scroll to position [1379, 0]
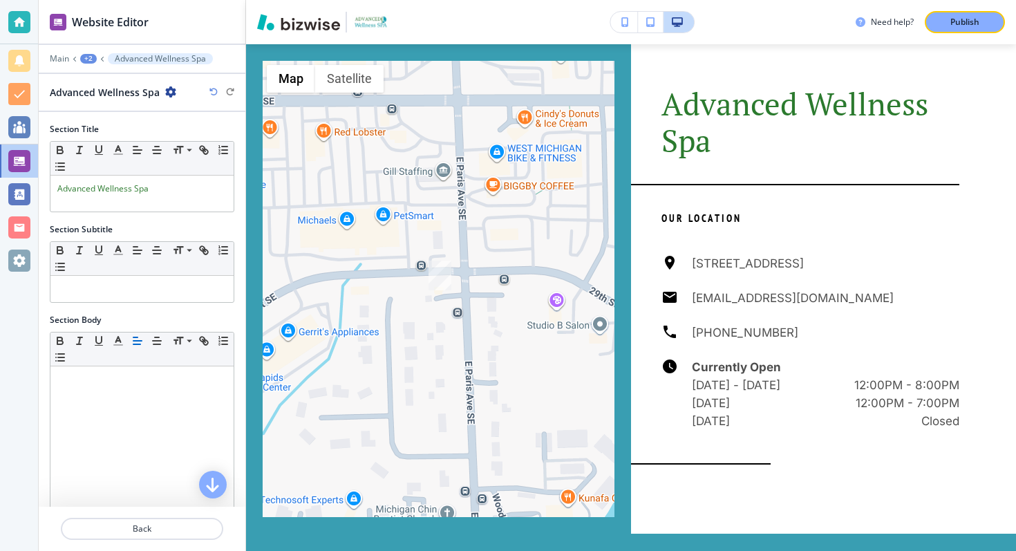
click at [91, 56] on div "+2" at bounding box center [88, 59] width 17 height 10
click at [100, 109] on p "ONLINE APPOINTMENTS" at bounding box center [124, 106] width 71 height 12
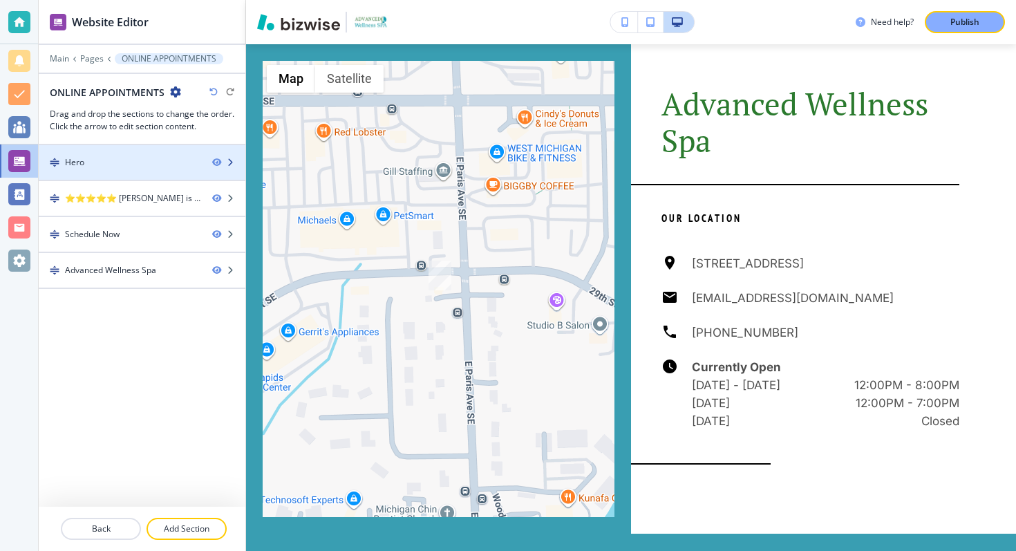
click at [127, 156] on div "Hero" at bounding box center [120, 162] width 162 height 12
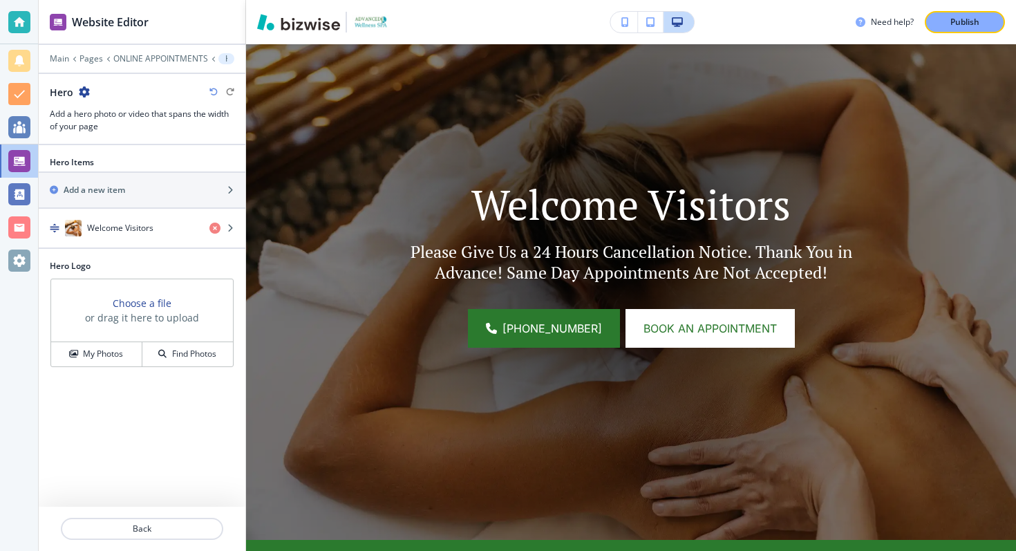
scroll to position [101, 0]
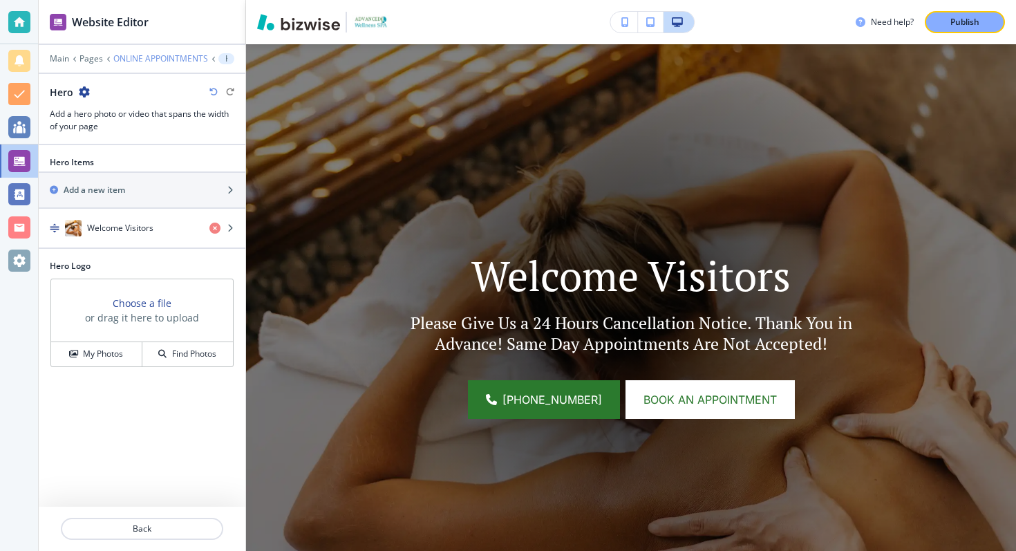
click at [121, 60] on p "ONLINE APPOINTMENTS" at bounding box center [160, 59] width 95 height 10
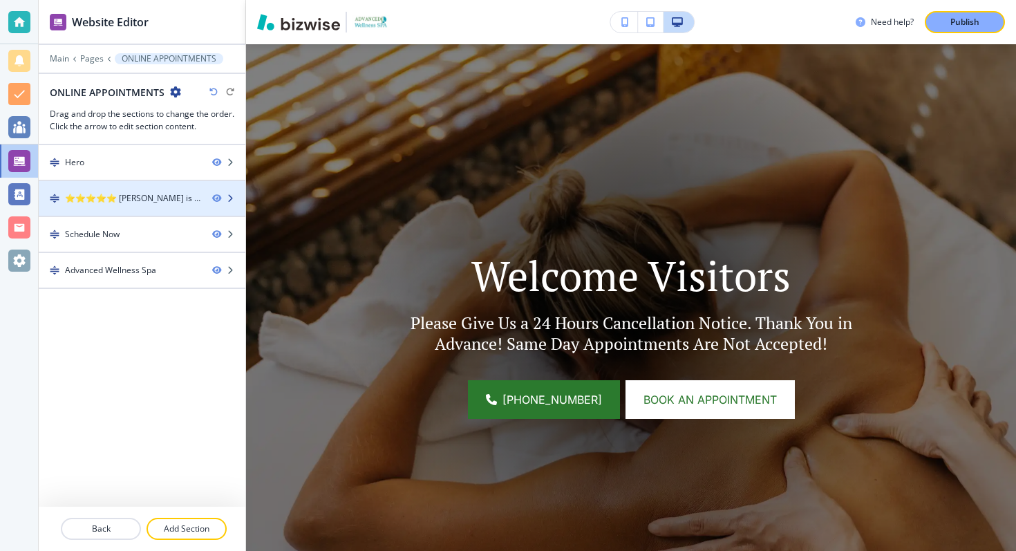
click at [136, 191] on div at bounding box center [142, 186] width 207 height 11
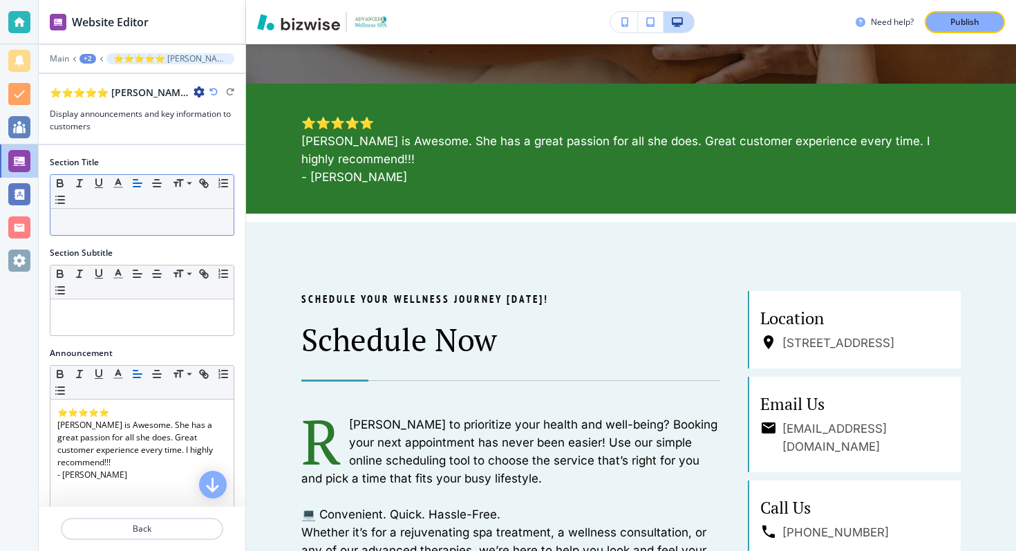
scroll to position [668, 0]
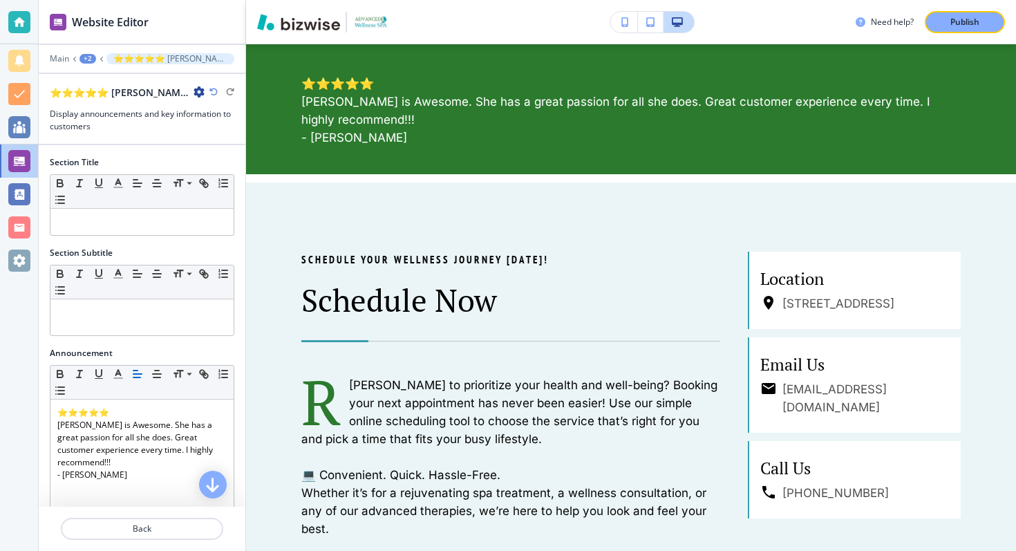
click at [91, 55] on div "+2" at bounding box center [88, 59] width 17 height 10
click at [82, 57] on div "+2" at bounding box center [88, 59] width 17 height 10
click at [111, 105] on p "ONLINE APPOINTMENTS" at bounding box center [123, 106] width 71 height 12
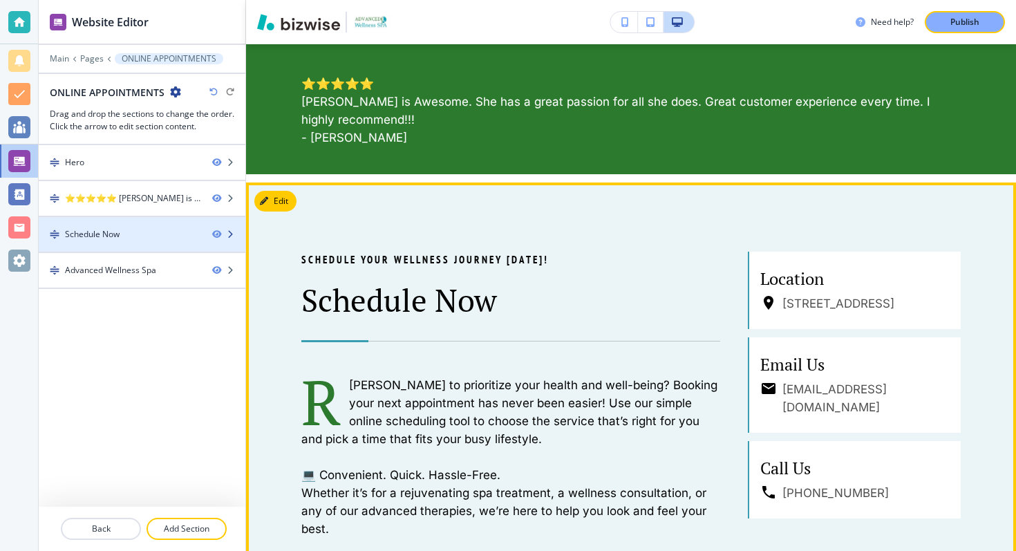
click at [124, 232] on div "Schedule Now" at bounding box center [120, 234] width 162 height 12
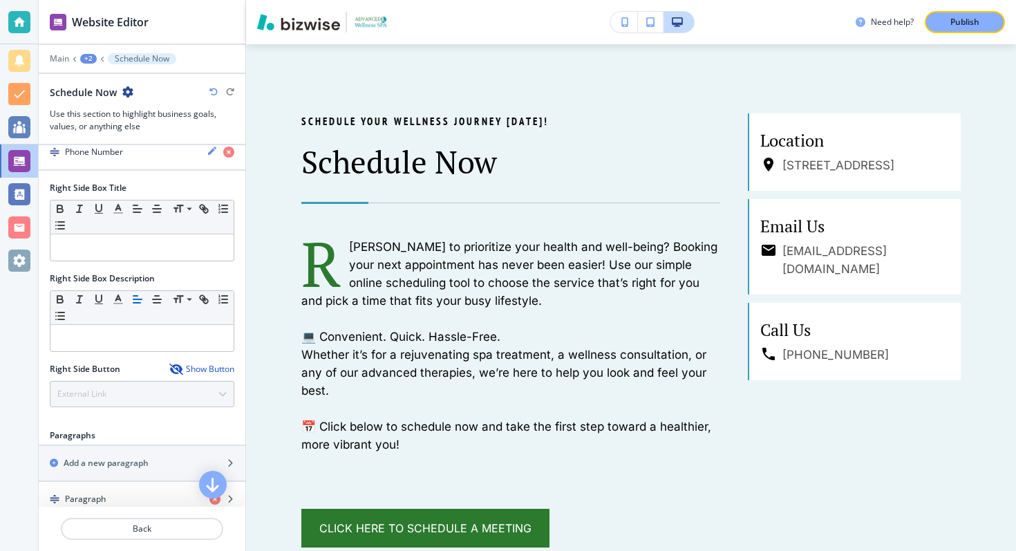
scroll to position [661, 0]
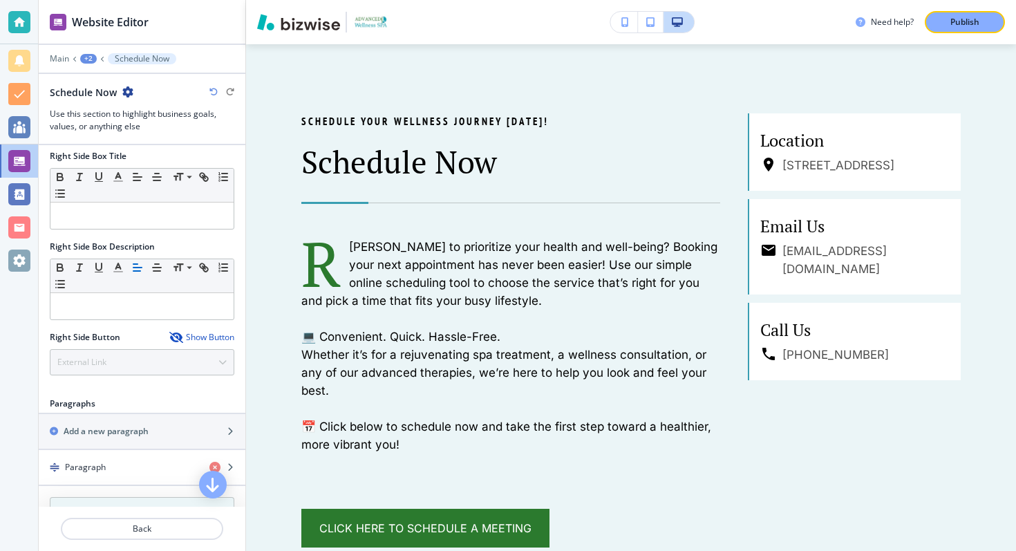
click at [200, 333] on div "Show Button" at bounding box center [201, 337] width 65 height 11
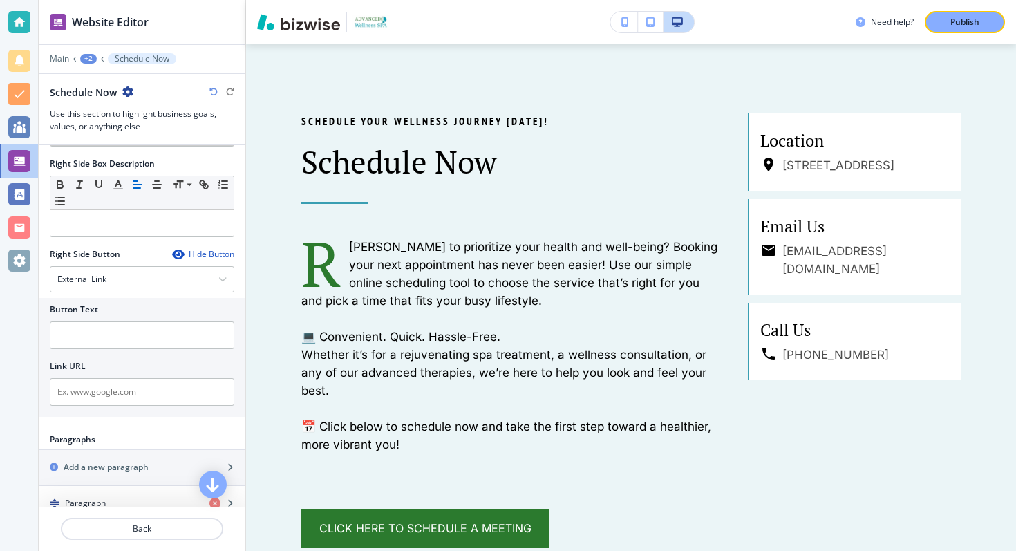
scroll to position [760, 0]
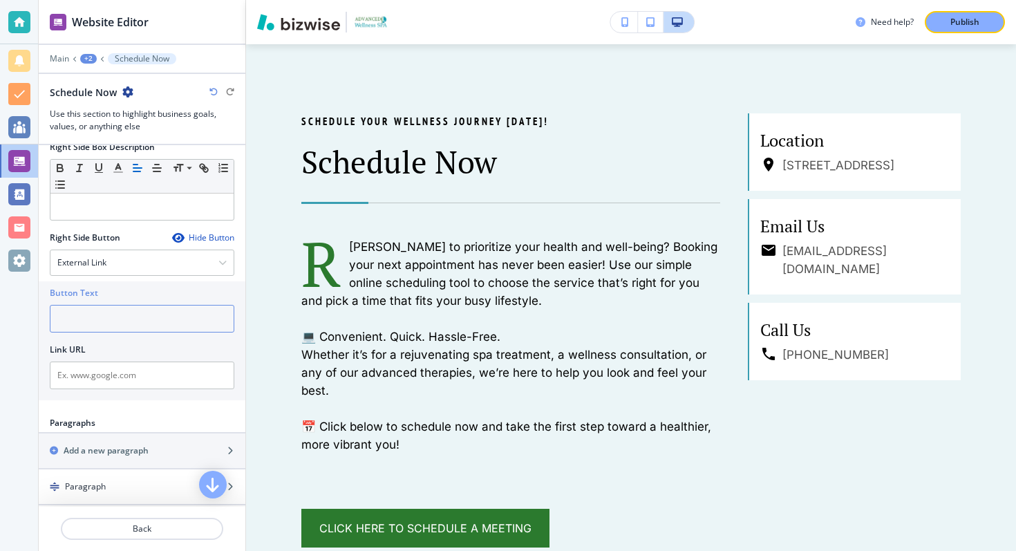
click at [171, 318] on input "text" at bounding box center [142, 319] width 185 height 28
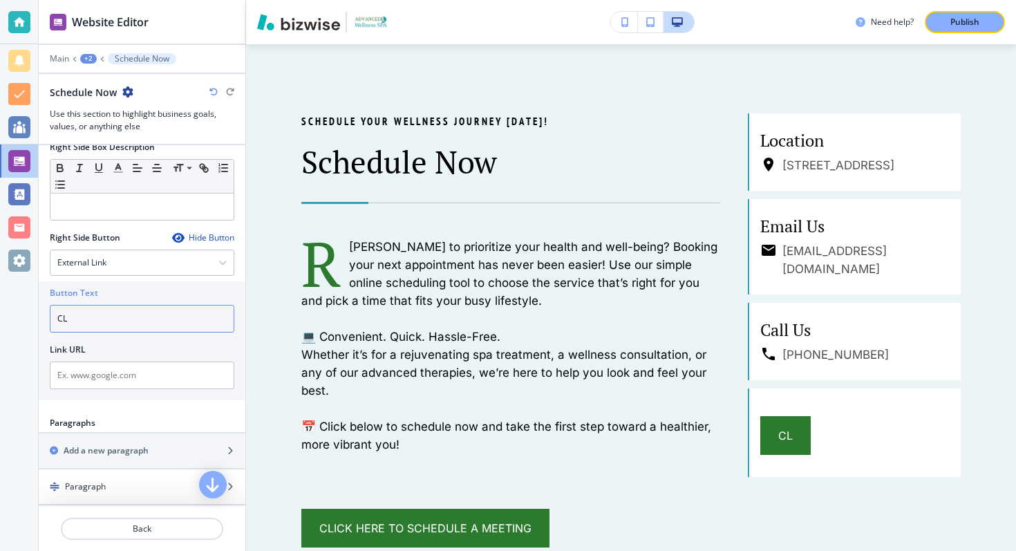
type input "C"
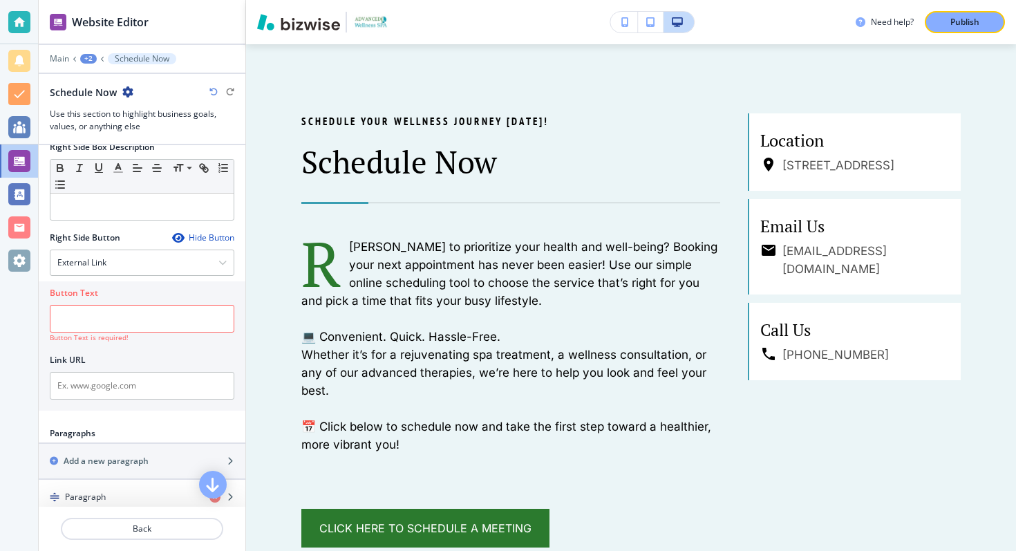
click at [135, 366] on div at bounding box center [142, 369] width 185 height 6
click at [155, 317] on input "text" at bounding box center [142, 319] width 185 height 28
type input "Z"
click at [167, 343] on div at bounding box center [142, 348] width 185 height 11
click at [200, 230] on div "Right Side Box Description Small Normal Large Huge" at bounding box center [142, 186] width 207 height 91
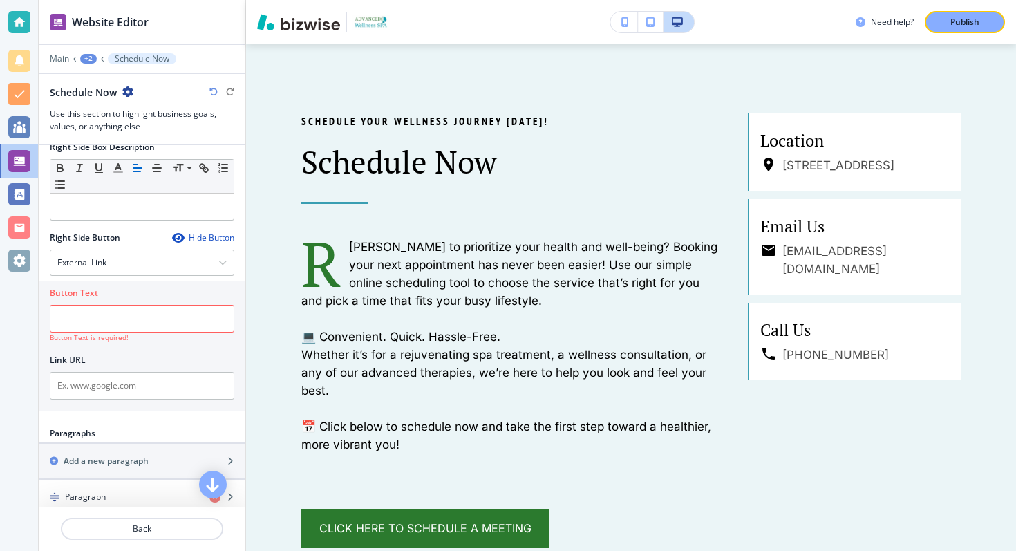
click at [198, 238] on div "Hide Button" at bounding box center [203, 237] width 62 height 11
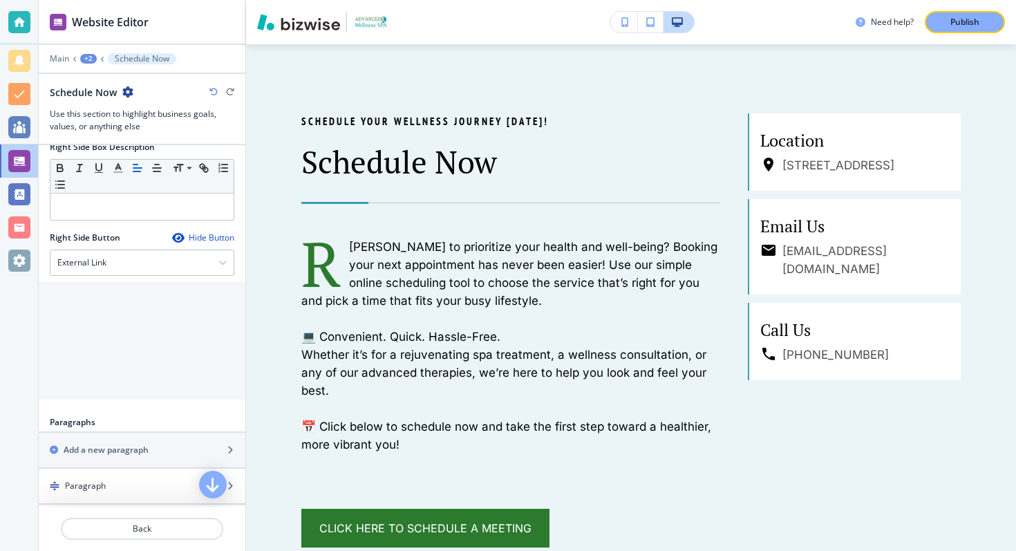
scroll to position [735, 0]
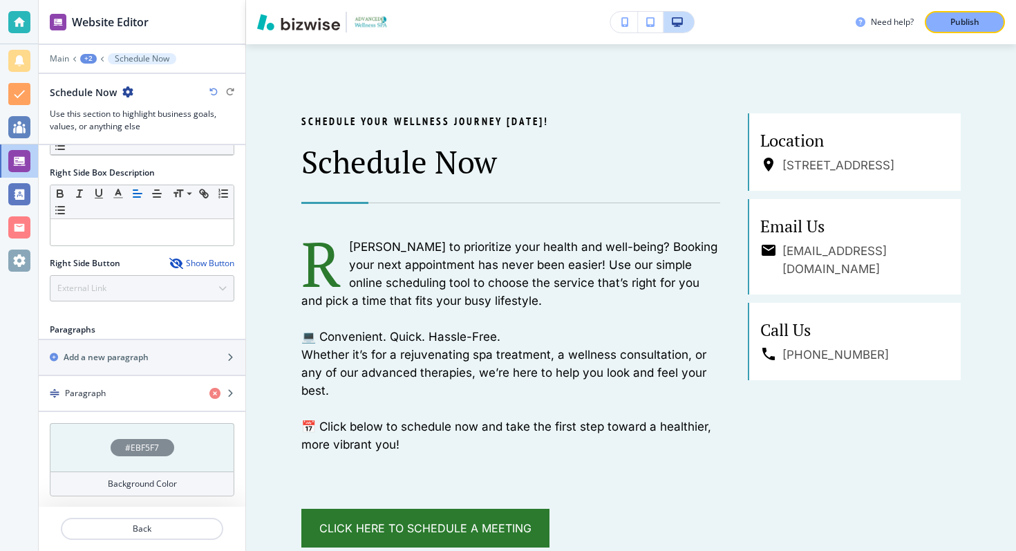
click at [191, 263] on div "Show Button" at bounding box center [201, 263] width 65 height 11
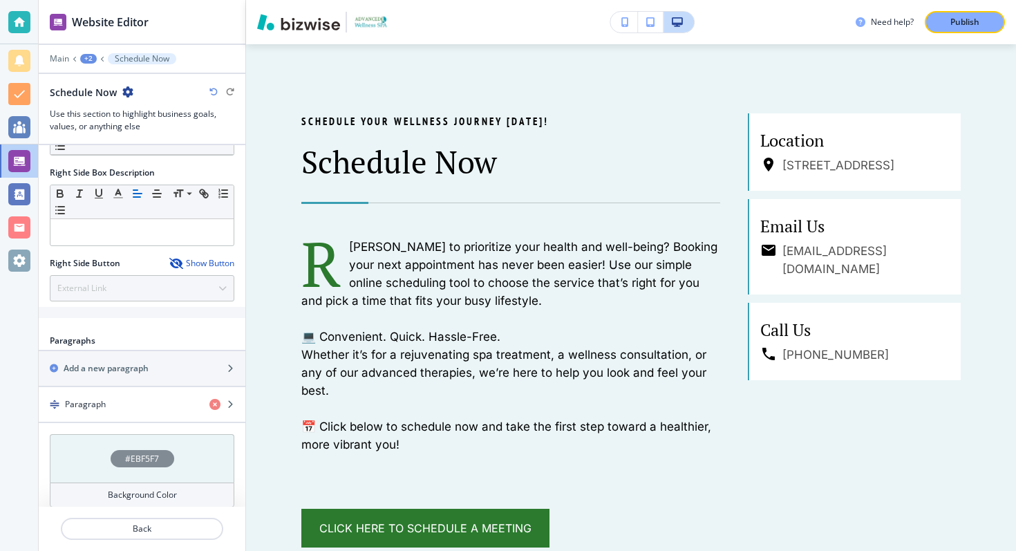
scroll to position [760, 0]
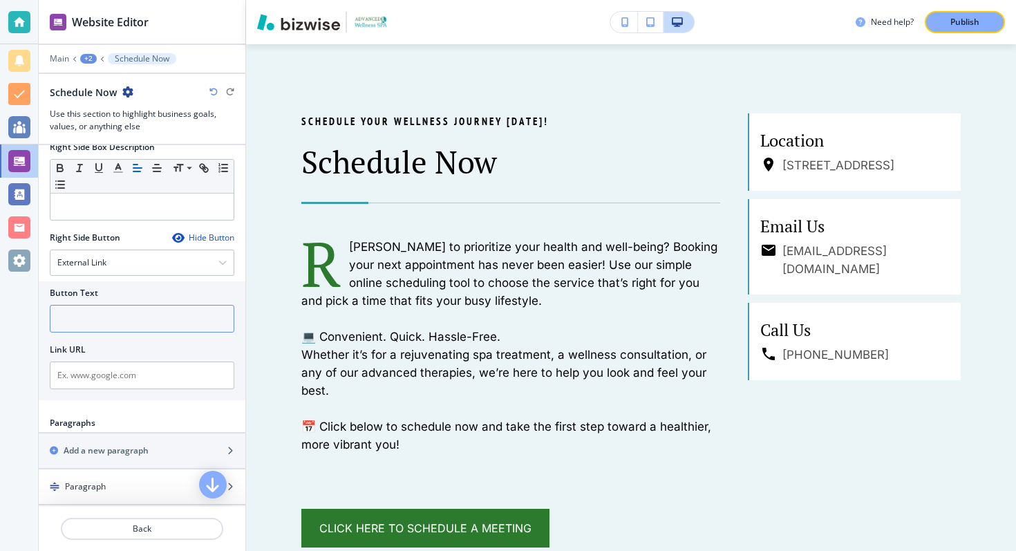
click at [156, 312] on input "text" at bounding box center [142, 319] width 185 height 28
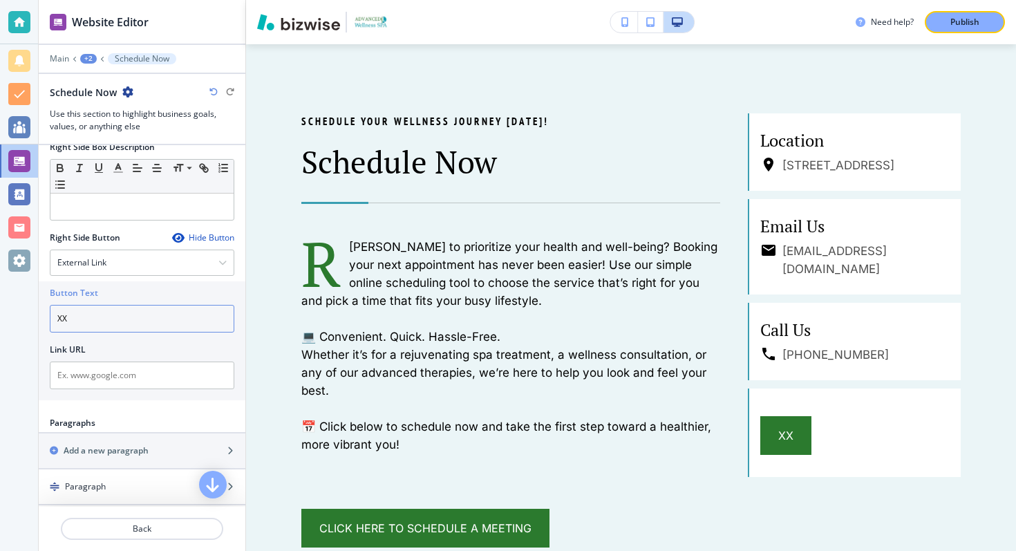
type input "XX"
click at [214, 234] on div "Hide Button" at bounding box center [203, 237] width 62 height 11
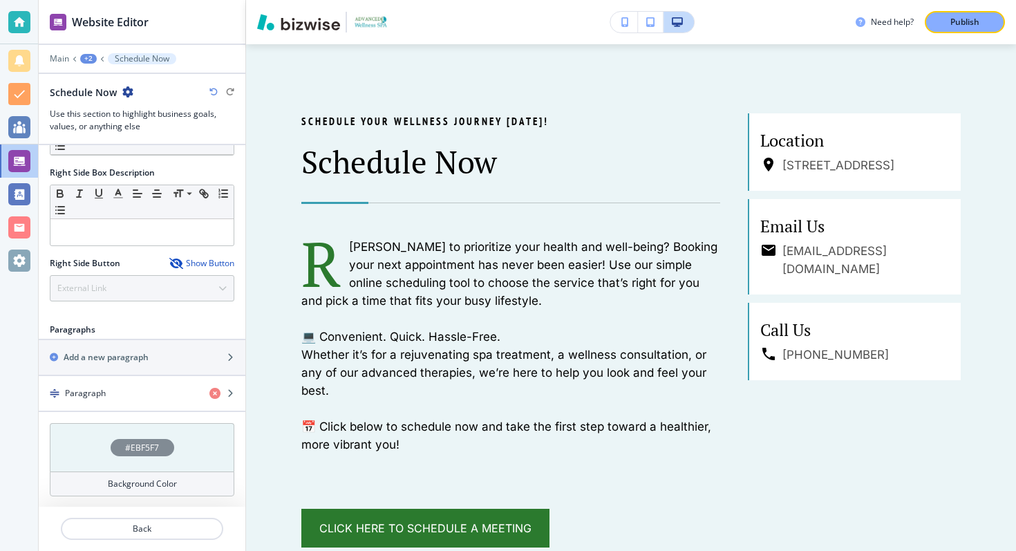
click at [204, 263] on div "Show Button" at bounding box center [201, 263] width 65 height 11
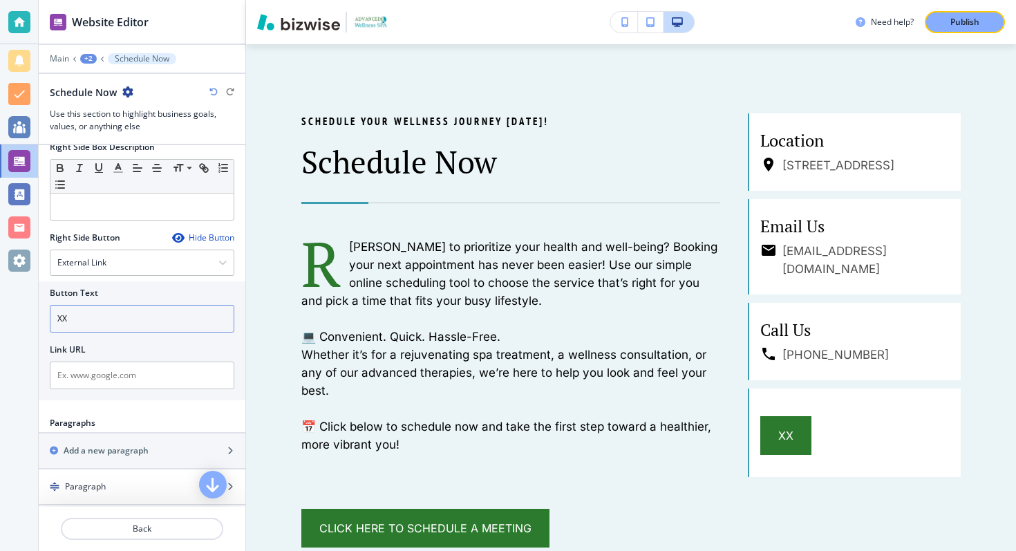
click at [162, 313] on input "XX" at bounding box center [142, 319] width 185 height 28
type input "X"
type input "XXX"
click at [203, 236] on div "Hide Button" at bounding box center [203, 237] width 62 height 11
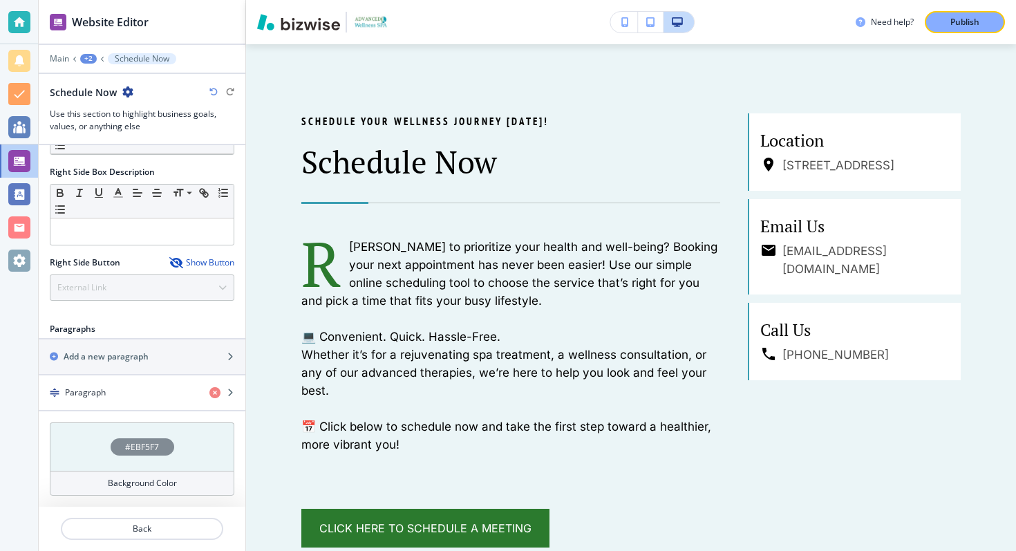
scroll to position [735, 0]
click at [196, 264] on div "Show Button" at bounding box center [201, 263] width 65 height 11
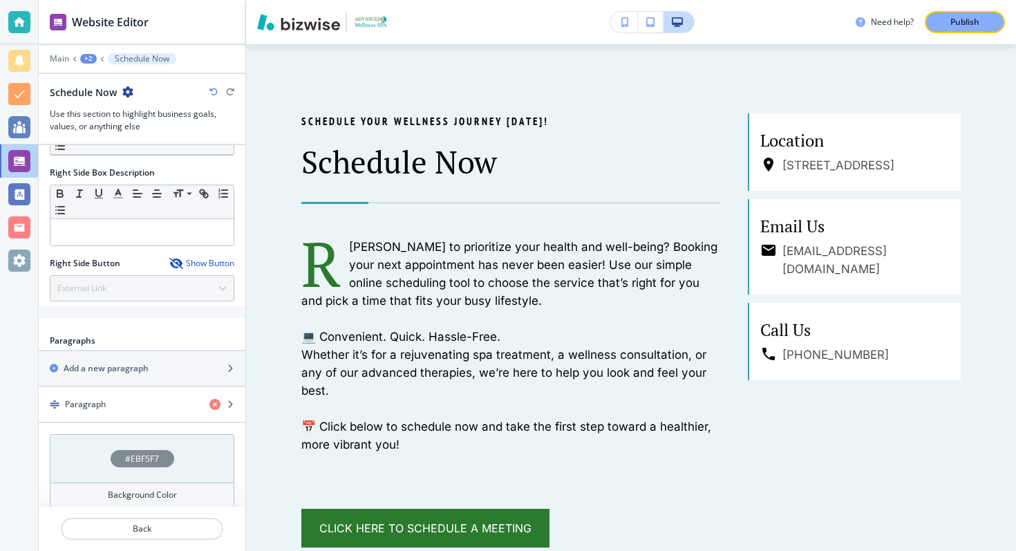
scroll to position [760, 0]
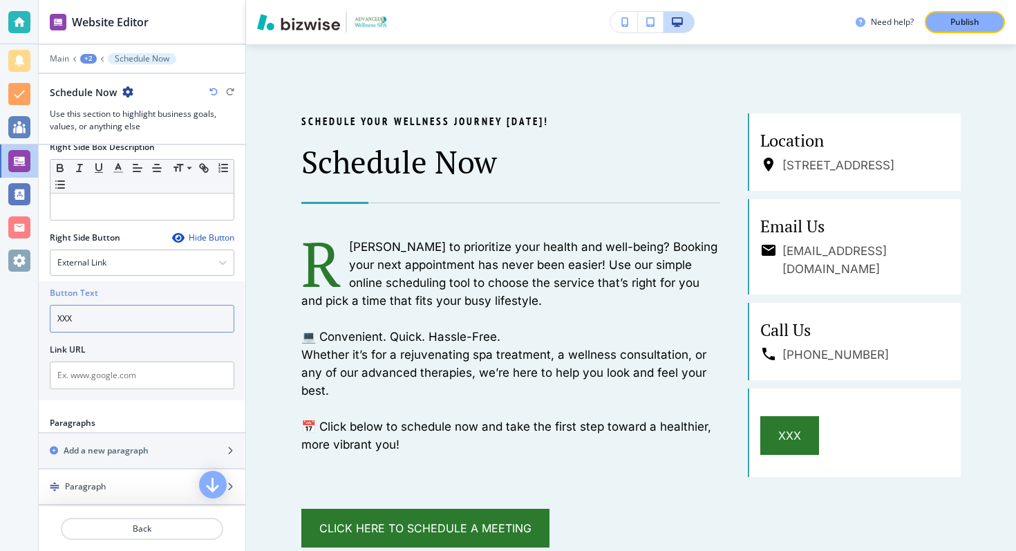
click at [122, 312] on input "XXX" at bounding box center [142, 319] width 185 height 28
type input "X"
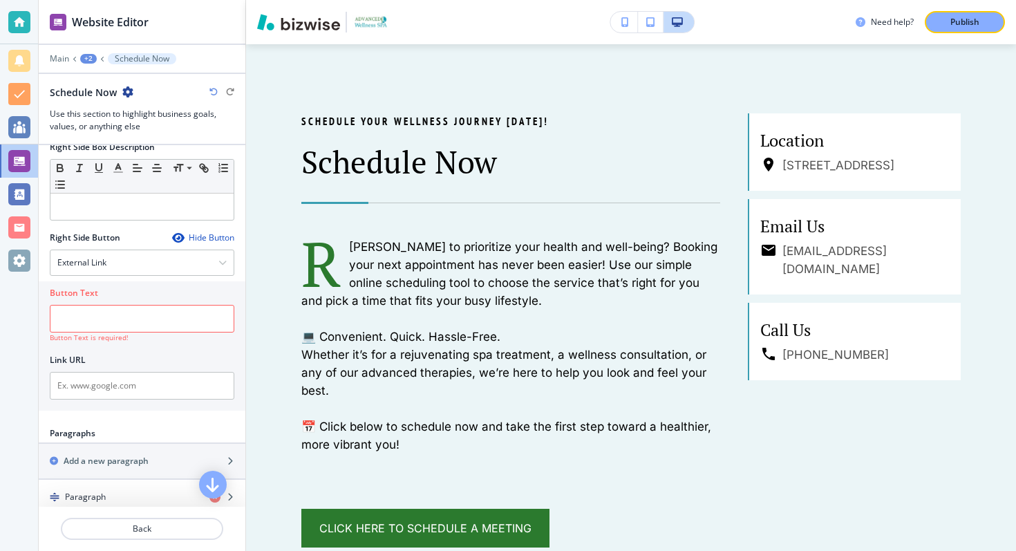
click at [190, 229] on div "Right Side Box Description Small Normal Large Huge" at bounding box center [142, 186] width 207 height 91
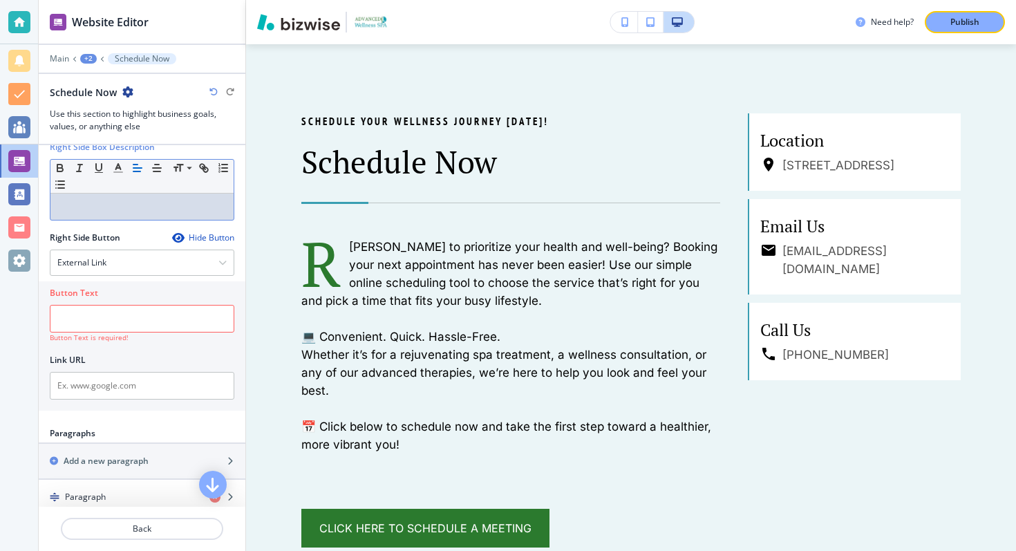
click at [190, 239] on div "Hide Button" at bounding box center [203, 237] width 62 height 11
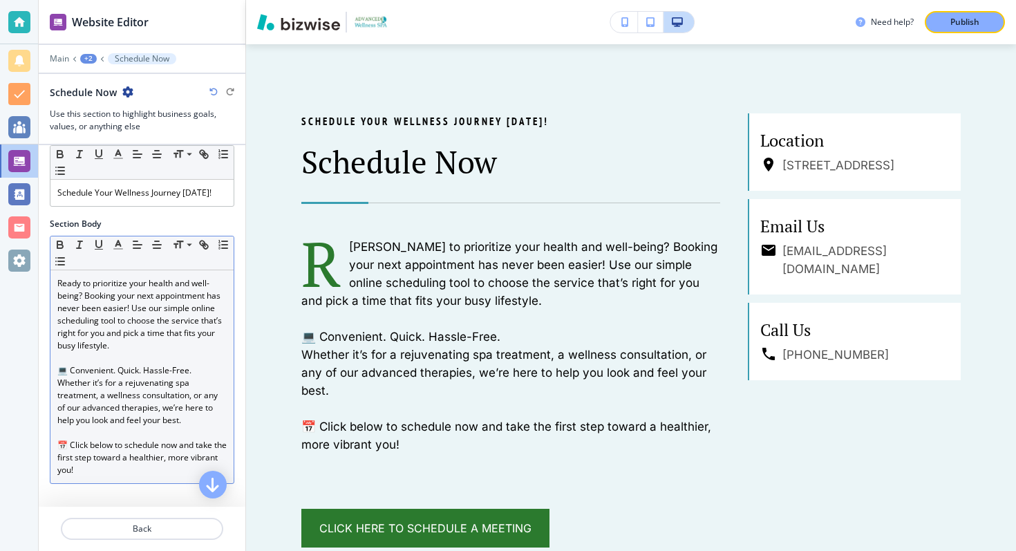
scroll to position [239, 0]
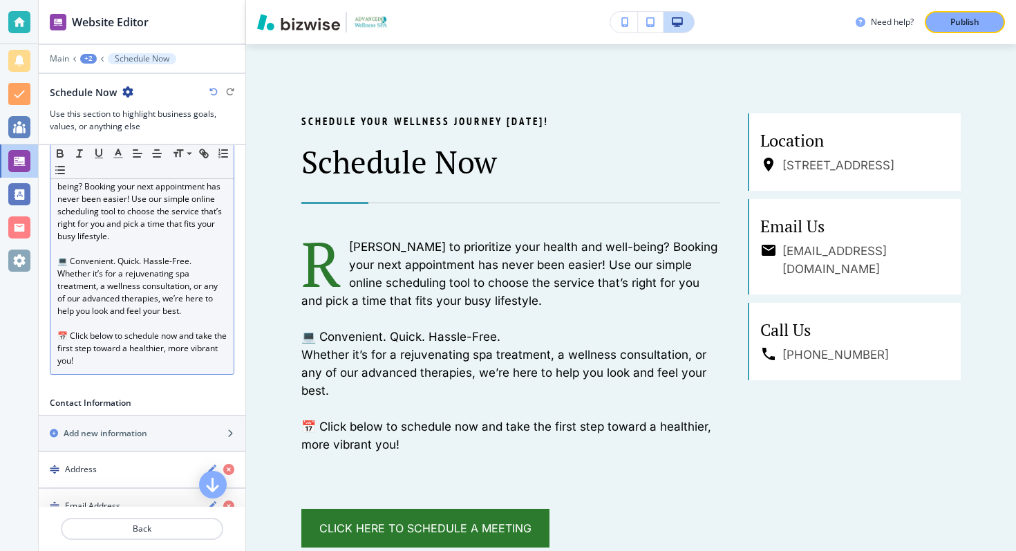
click at [136, 362] on p "📅 Click below to schedule now and take the first step toward a healthier, more …" at bounding box center [141, 348] width 169 height 37
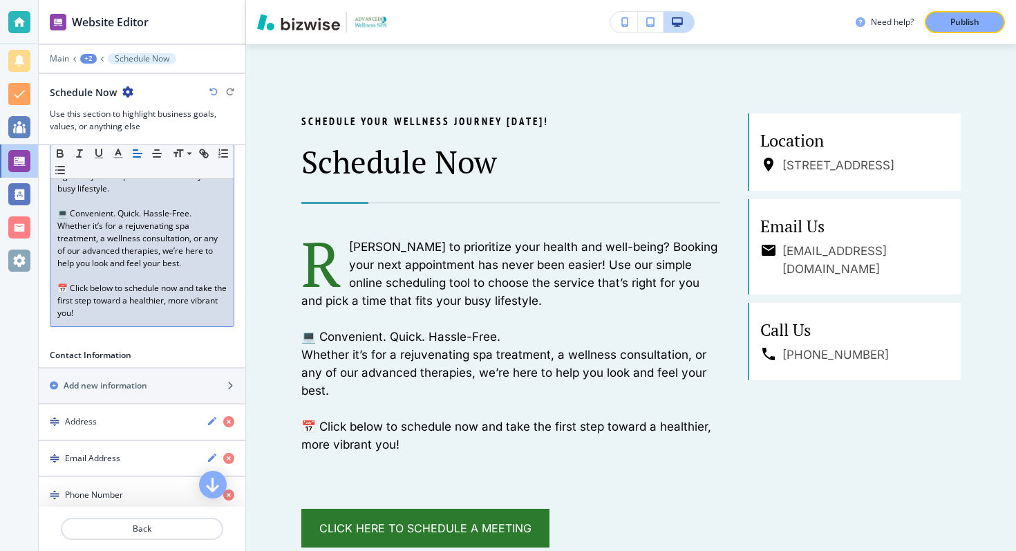
scroll to position [290, 0]
click at [112, 350] on h2 "Contact Information" at bounding box center [148, 352] width 196 height 12
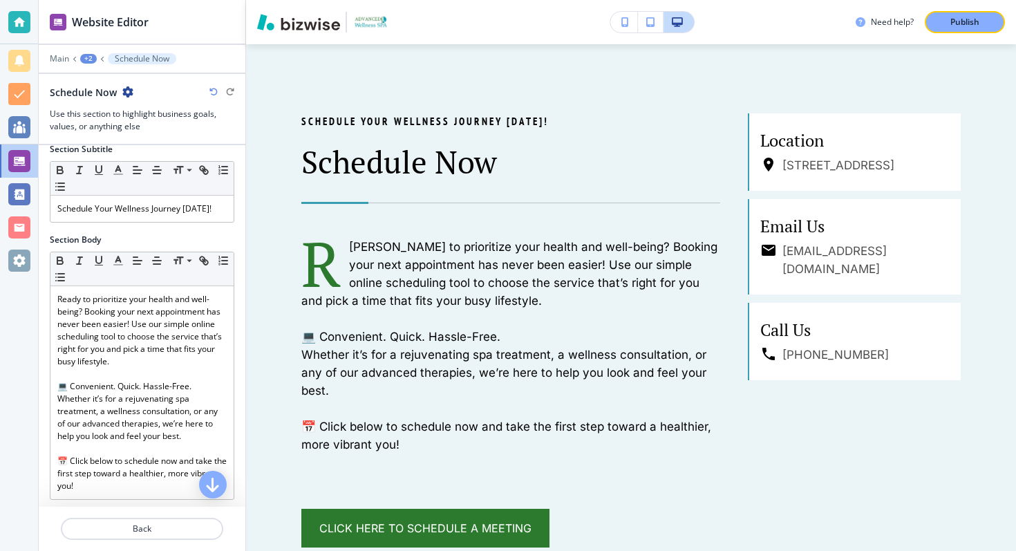
scroll to position [0, 0]
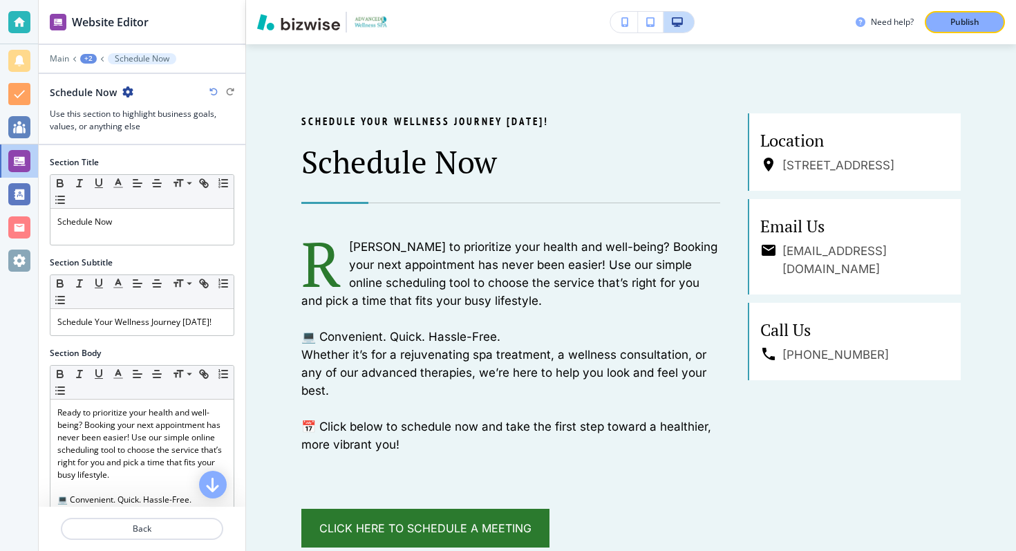
click at [84, 57] on div "+2" at bounding box center [88, 59] width 17 height 10
click at [87, 61] on div "+2" at bounding box center [88, 59] width 17 height 10
click at [61, 59] on p "Main" at bounding box center [59, 59] width 19 height 10
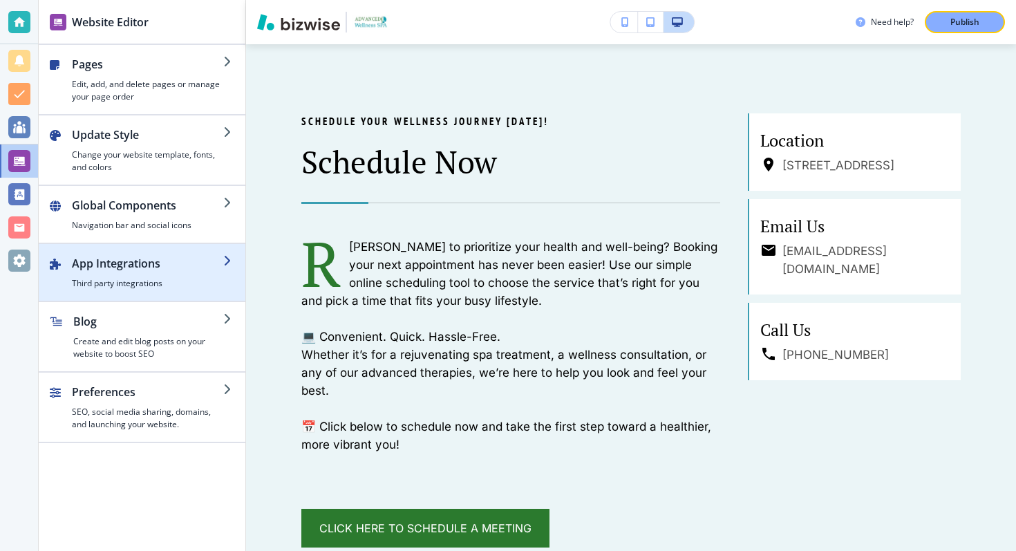
click at [172, 270] on h2 "App Integrations" at bounding box center [147, 263] width 151 height 17
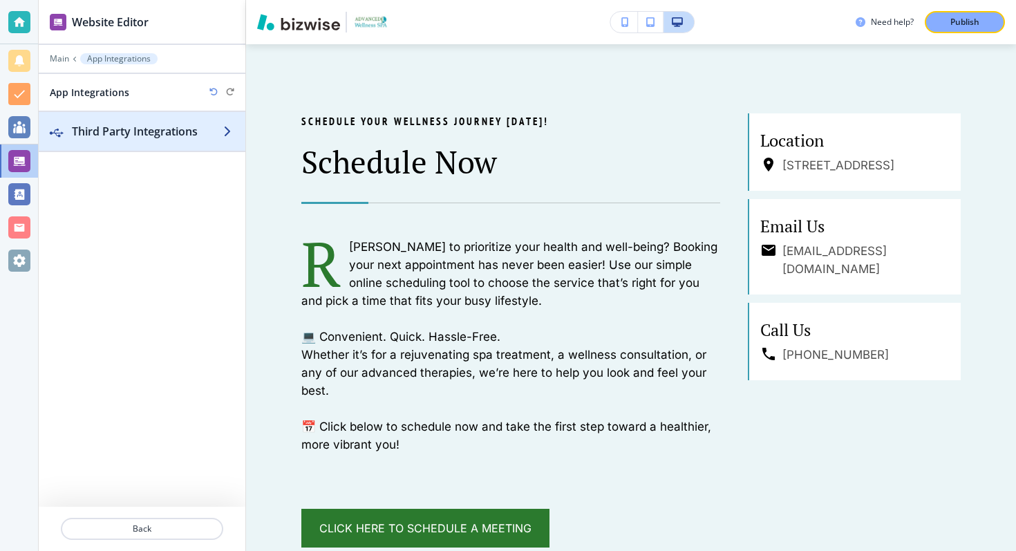
click at [196, 127] on h2 "Third Party Integrations" at bounding box center [147, 131] width 151 height 17
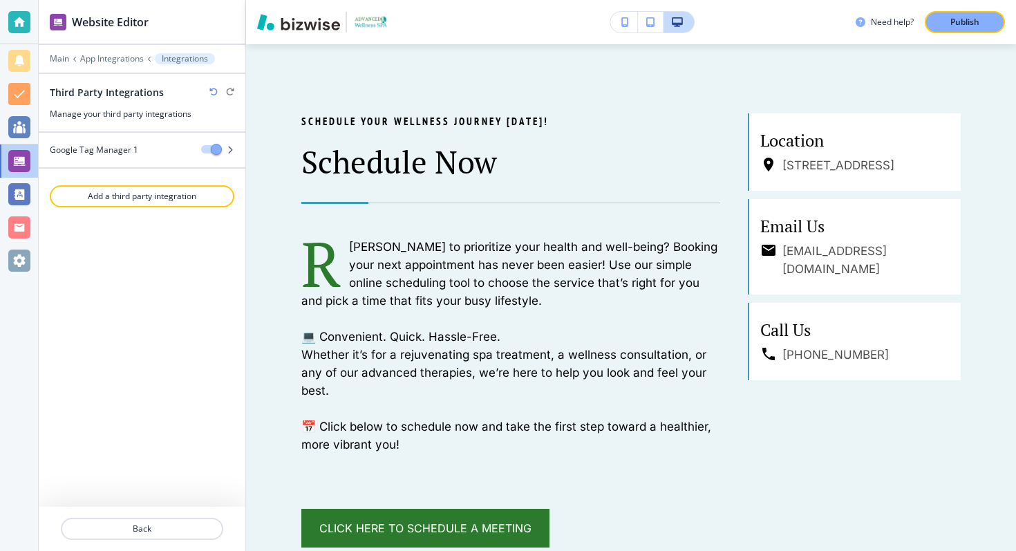
click at [132, 115] on h3 "Manage your third party integrations" at bounding box center [142, 114] width 185 height 12
click at [119, 156] on div at bounding box center [142, 161] width 207 height 11
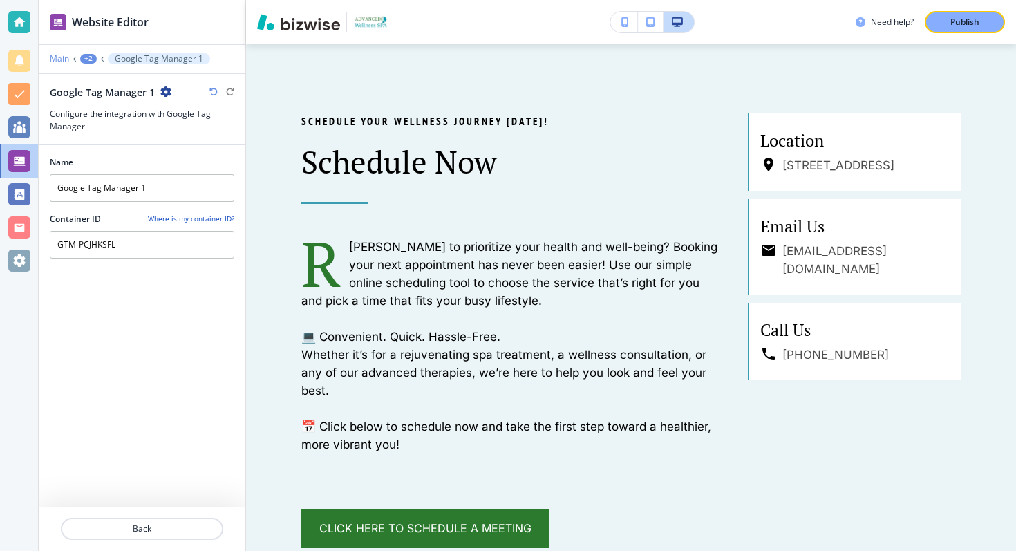
click at [61, 58] on p "Main" at bounding box center [59, 59] width 19 height 10
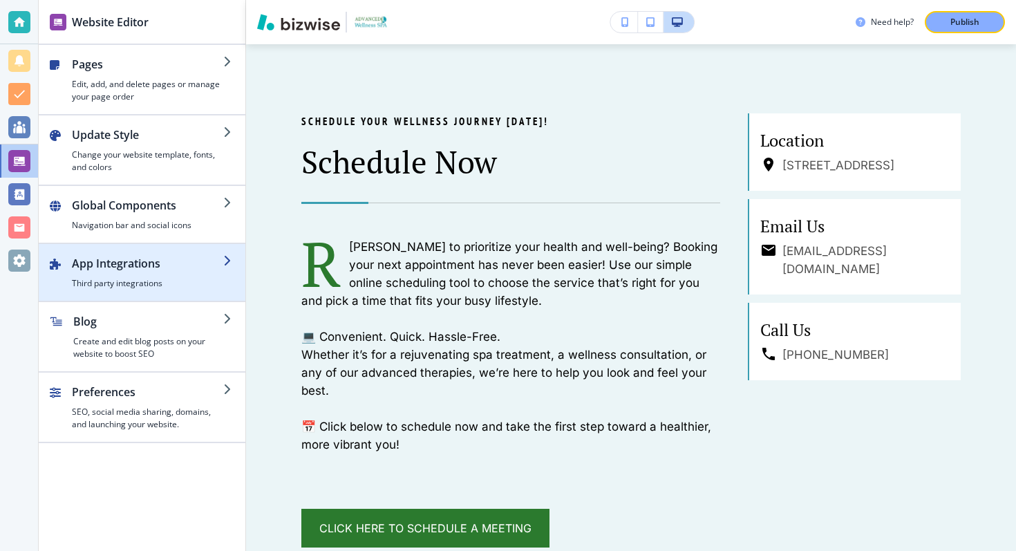
click at [122, 279] on h4 "Third party integrations" at bounding box center [147, 283] width 151 height 12
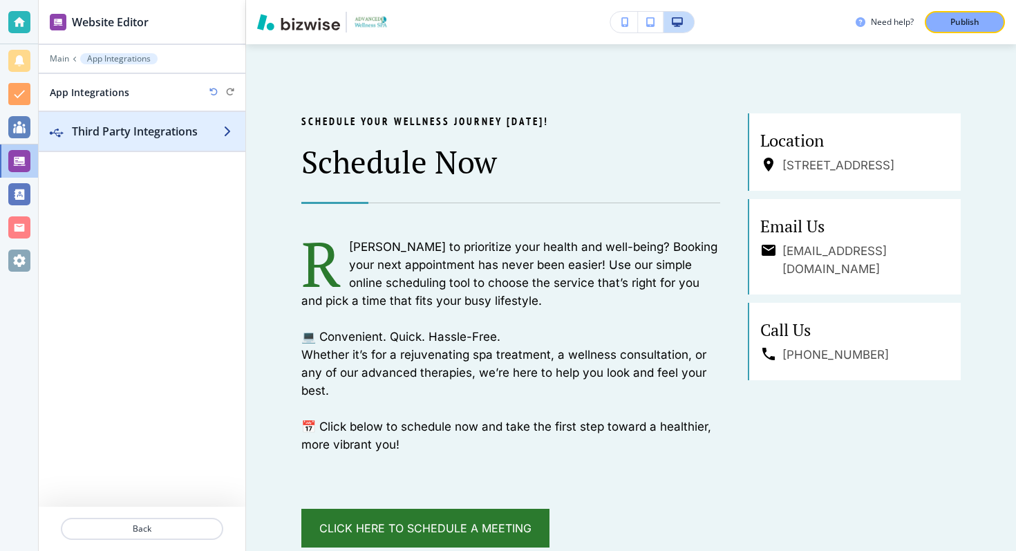
click at [129, 132] on h2 "Third Party Integrations" at bounding box center [147, 131] width 151 height 17
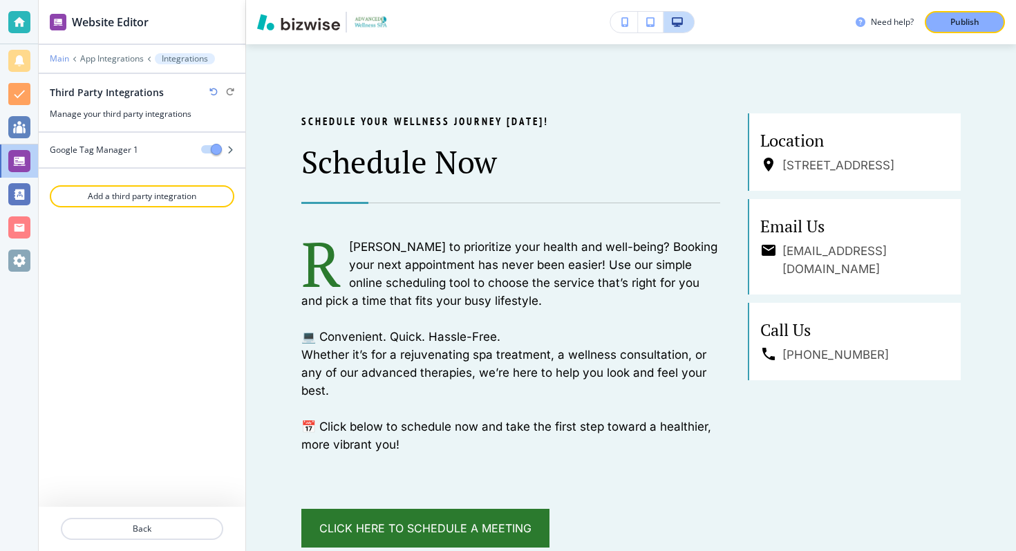
click at [58, 62] on p "Main" at bounding box center [59, 59] width 19 height 10
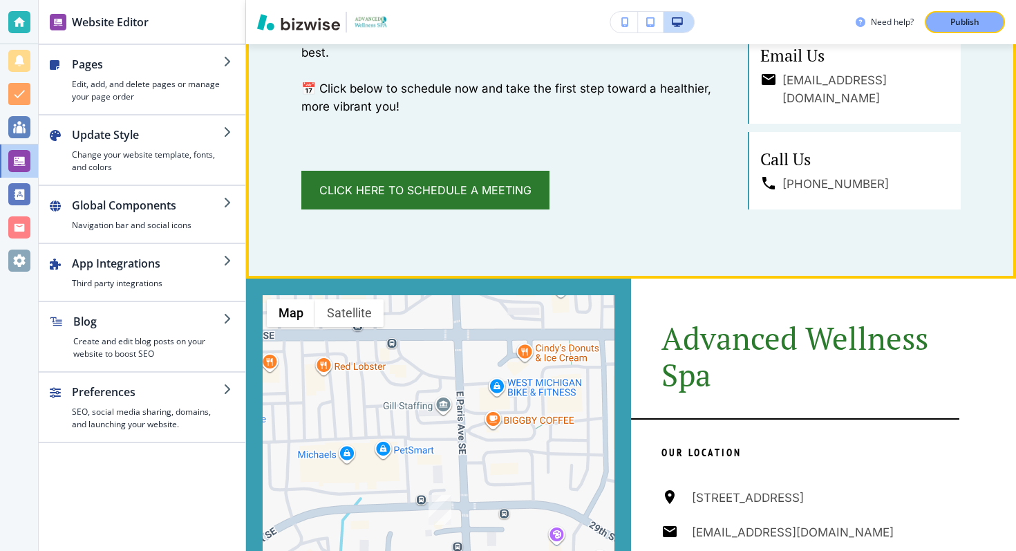
scroll to position [1151, 0]
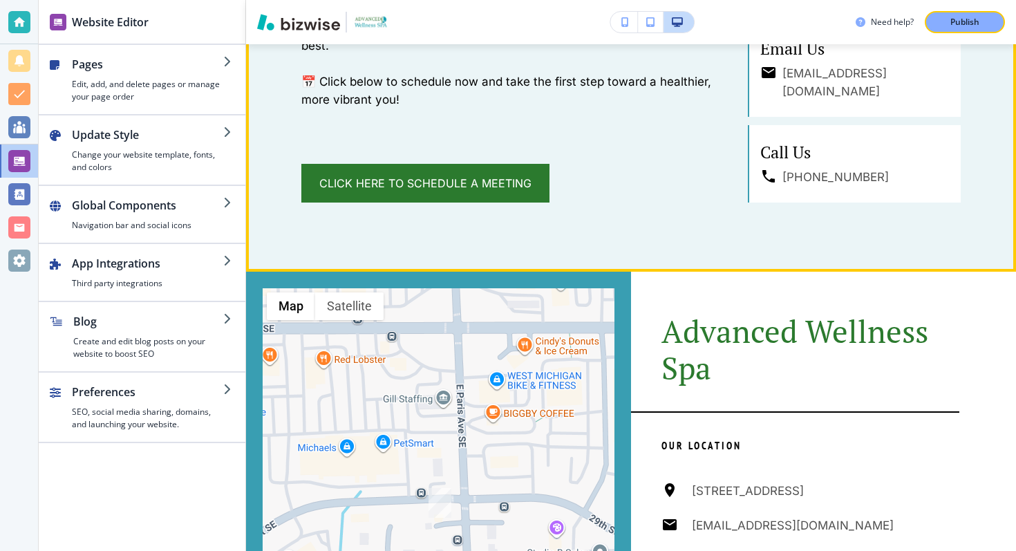
click at [590, 183] on div "Click Here to Schedule a Meeting" at bounding box center [510, 183] width 419 height 39
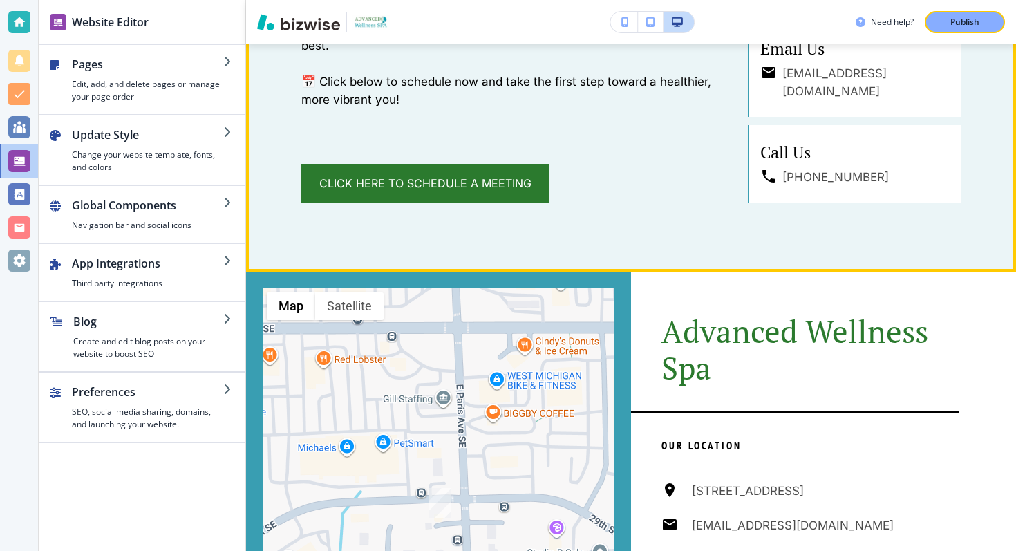
click at [397, 167] on link "Click Here to Schedule a Meeting" at bounding box center [425, 183] width 248 height 39
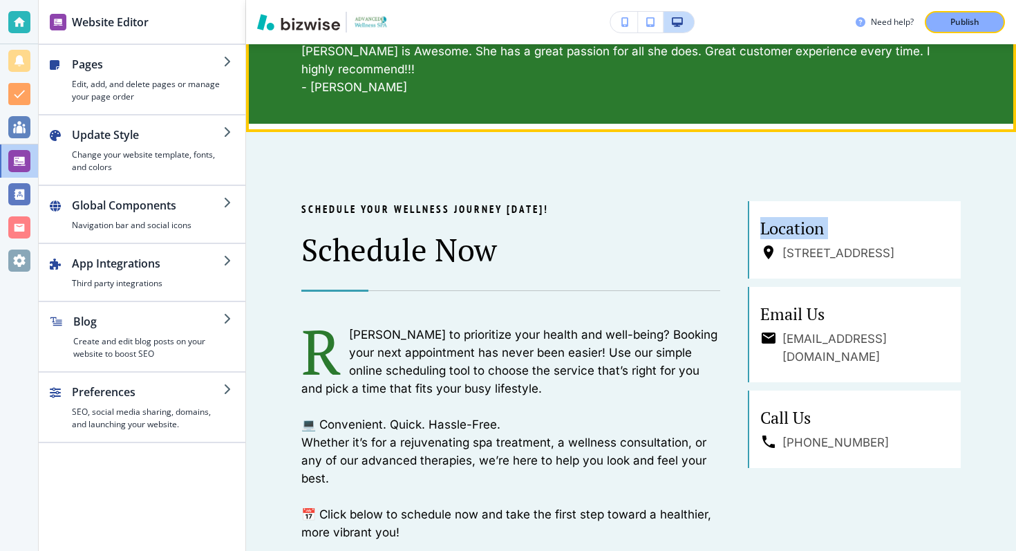
scroll to position [797, 0]
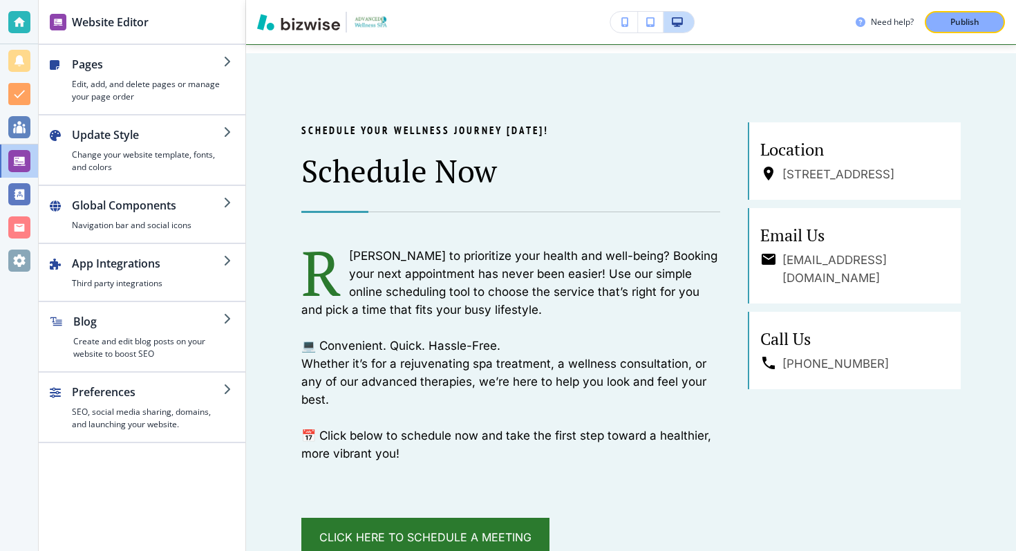
click at [382, 82] on div "Schedule Your Wellness Journey [DATE]! Schedule Now R [PERSON_NAME] to prioriti…" at bounding box center [631, 339] width 770 height 572
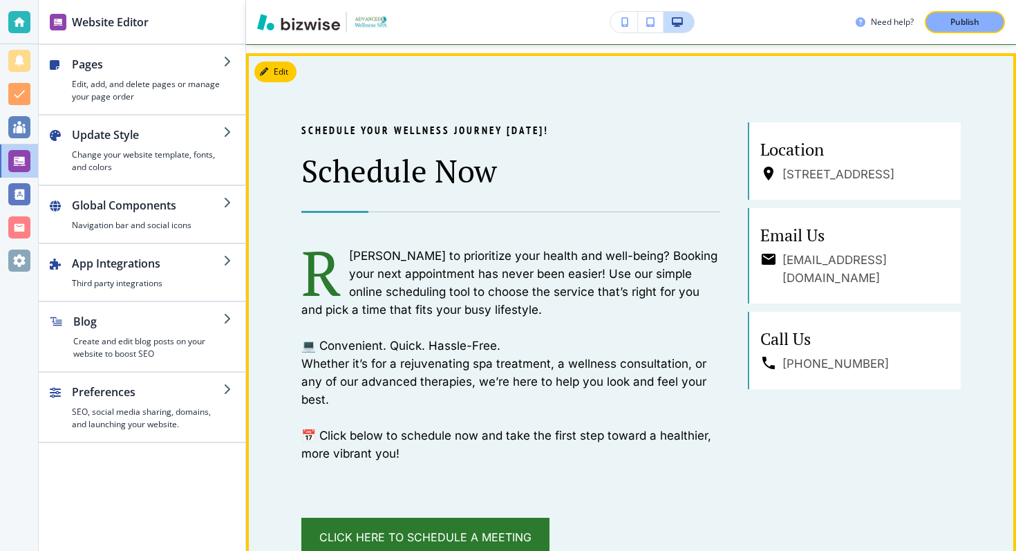
click at [281, 70] on button "Edit" at bounding box center [275, 72] width 42 height 21
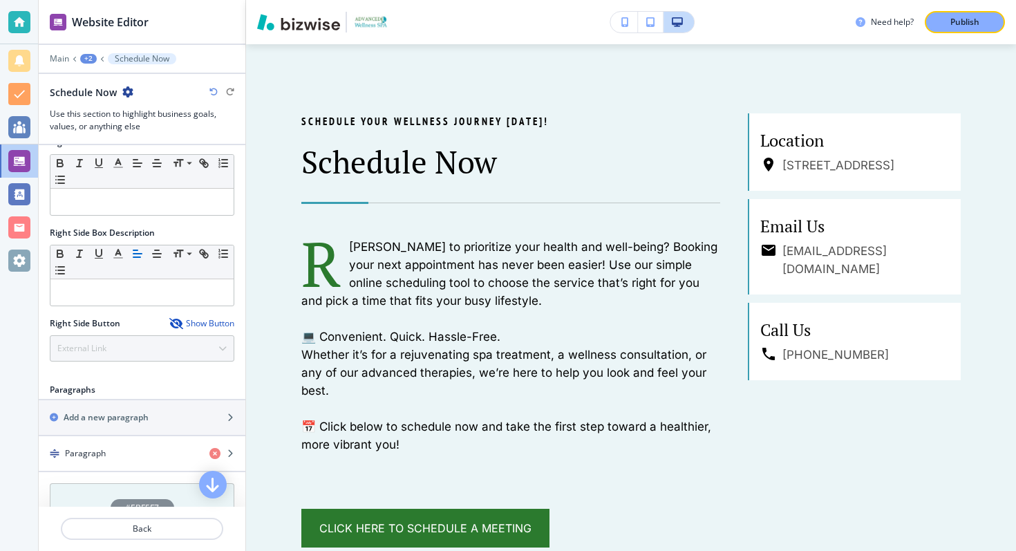
scroll to position [596, 0]
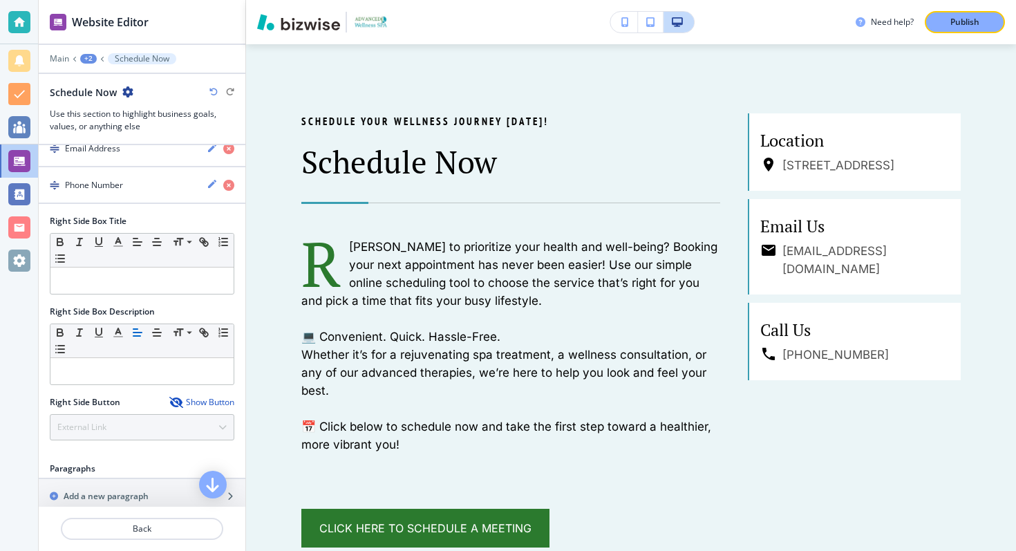
click at [91, 59] on div "+2" at bounding box center [88, 59] width 17 height 10
click at [104, 77] on p "Pages" at bounding box center [124, 81] width 71 height 12
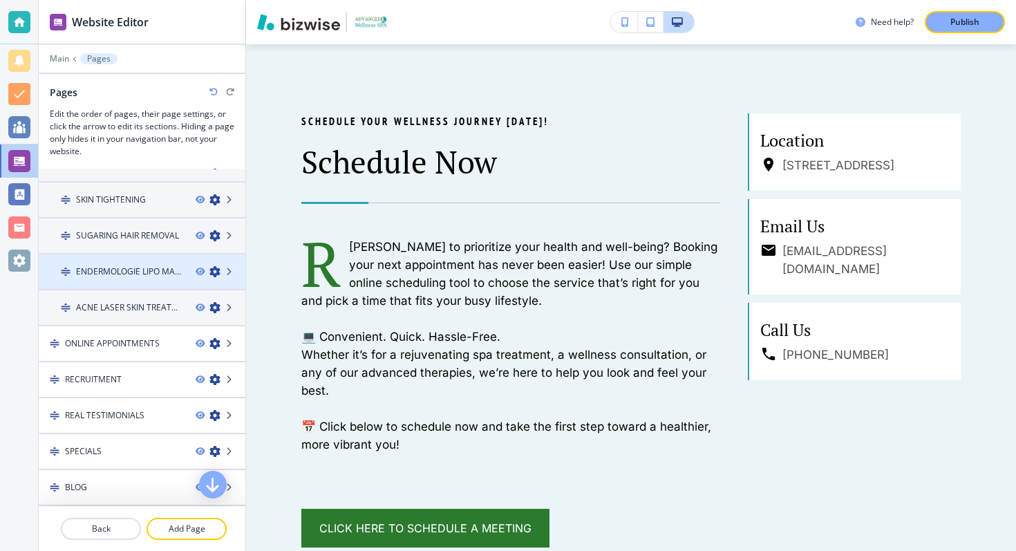
scroll to position [314, 0]
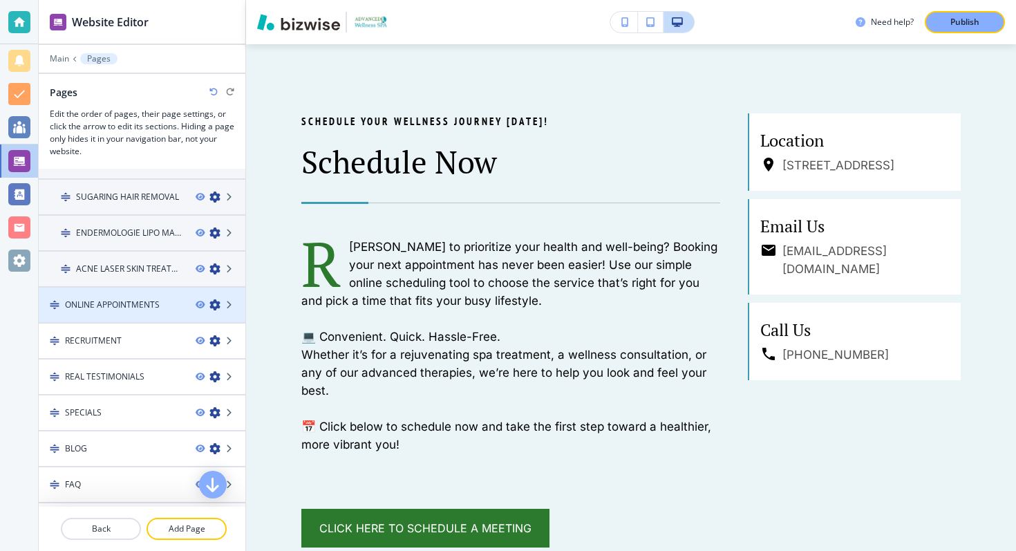
click at [129, 303] on h4 "ONLINE APPOINTMENTS" at bounding box center [112, 305] width 95 height 12
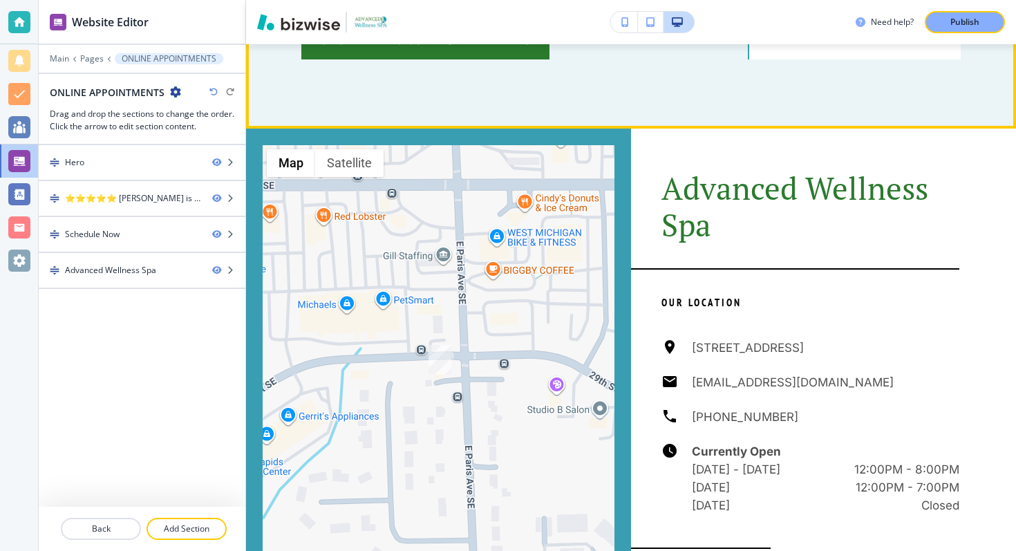
scroll to position [1345, 0]
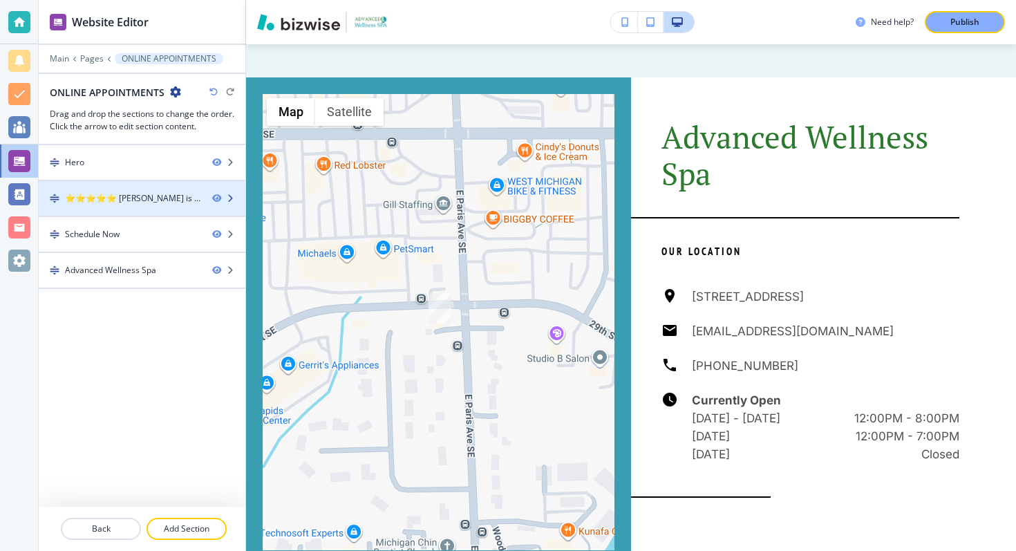
click at [231, 198] on icon "button" at bounding box center [230, 198] width 8 height 8
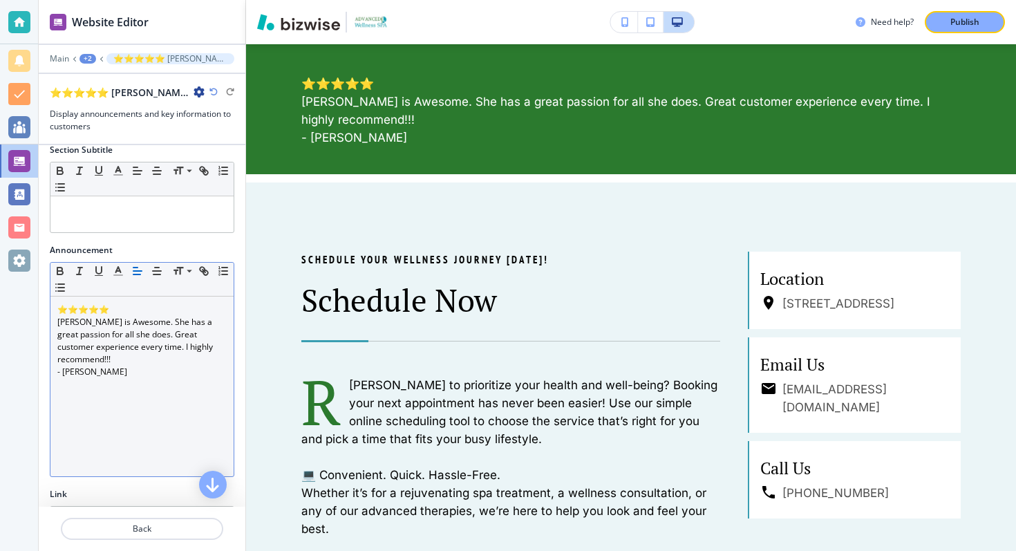
scroll to position [0, 0]
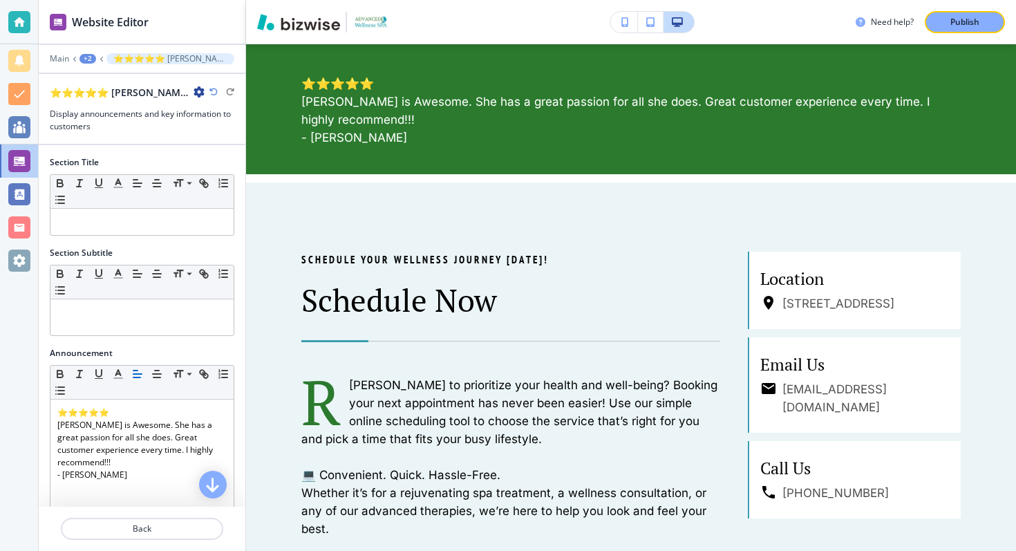
click at [90, 56] on div "+2" at bounding box center [88, 59] width 17 height 10
click at [106, 100] on p "ONLINE APPOINTMENTS" at bounding box center [123, 106] width 71 height 12
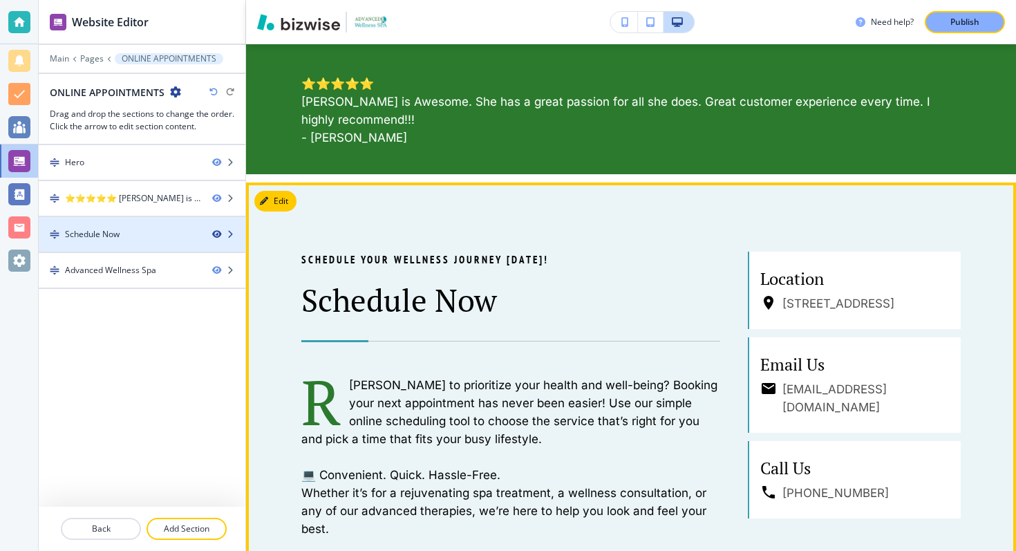
click at [218, 232] on icon "button" at bounding box center [216, 234] width 8 height 8
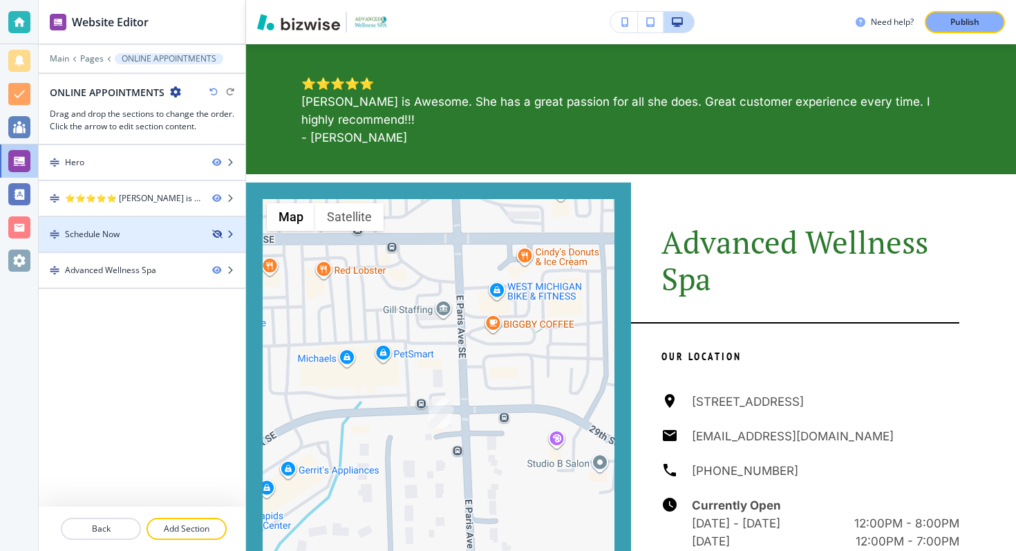
click at [214, 232] on icon "button" at bounding box center [216, 234] width 8 height 8
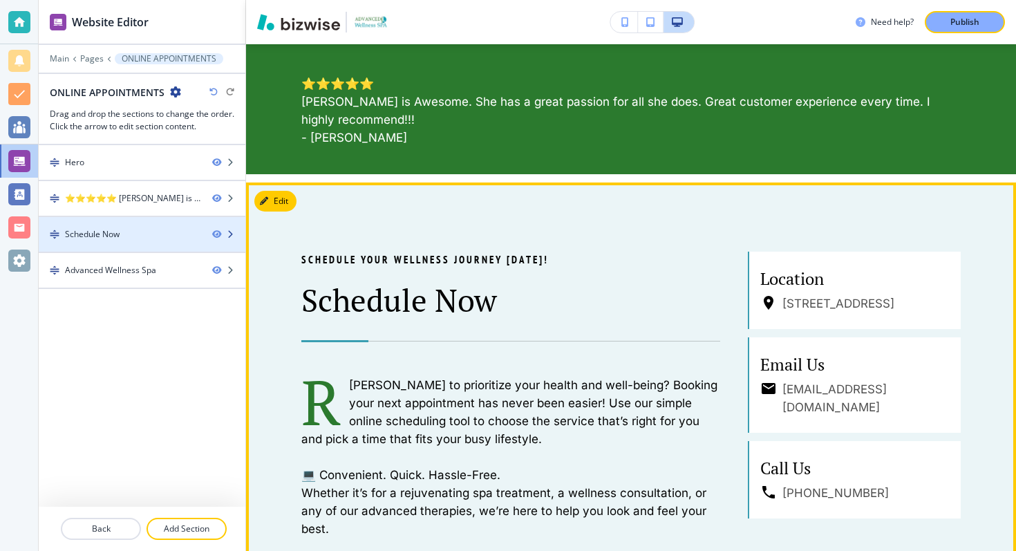
click at [230, 234] on icon "button" at bounding box center [230, 234] width 8 height 8
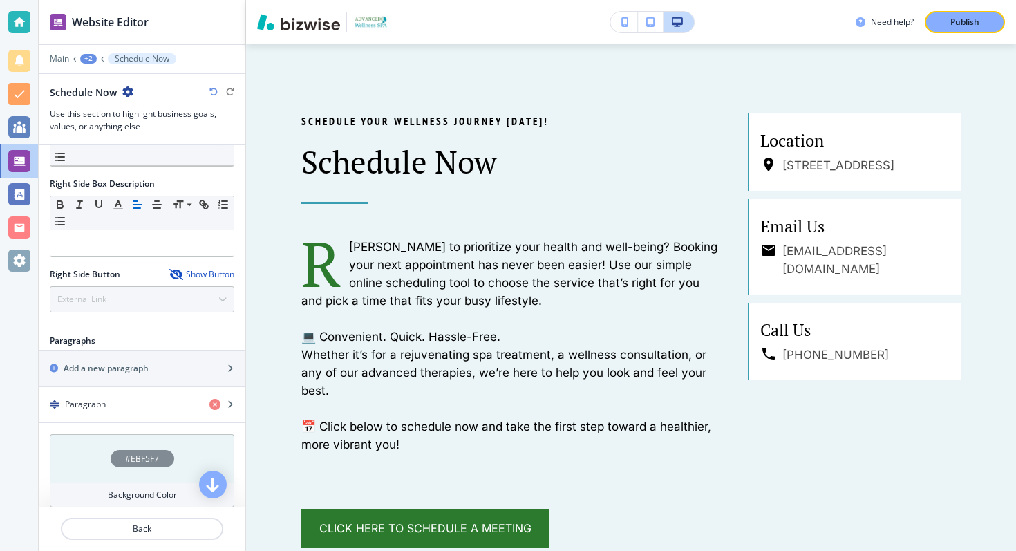
scroll to position [734, 0]
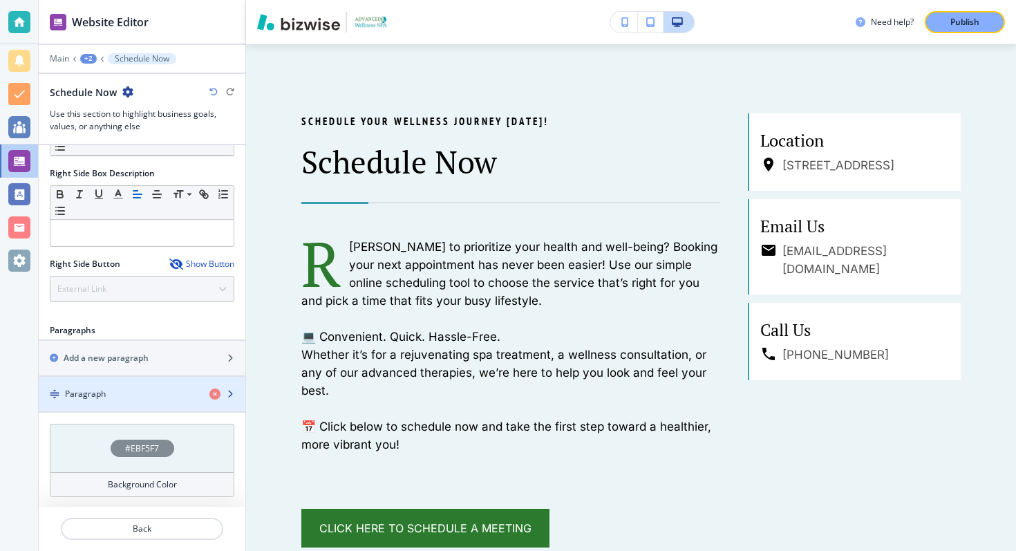
click at [157, 390] on div "Paragraph" at bounding box center [119, 394] width 160 height 12
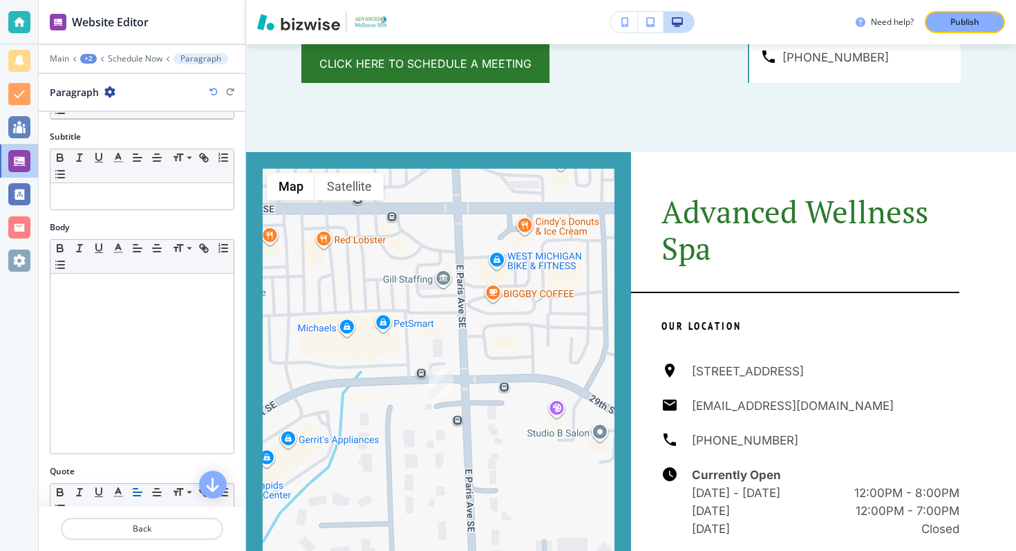
scroll to position [0, 0]
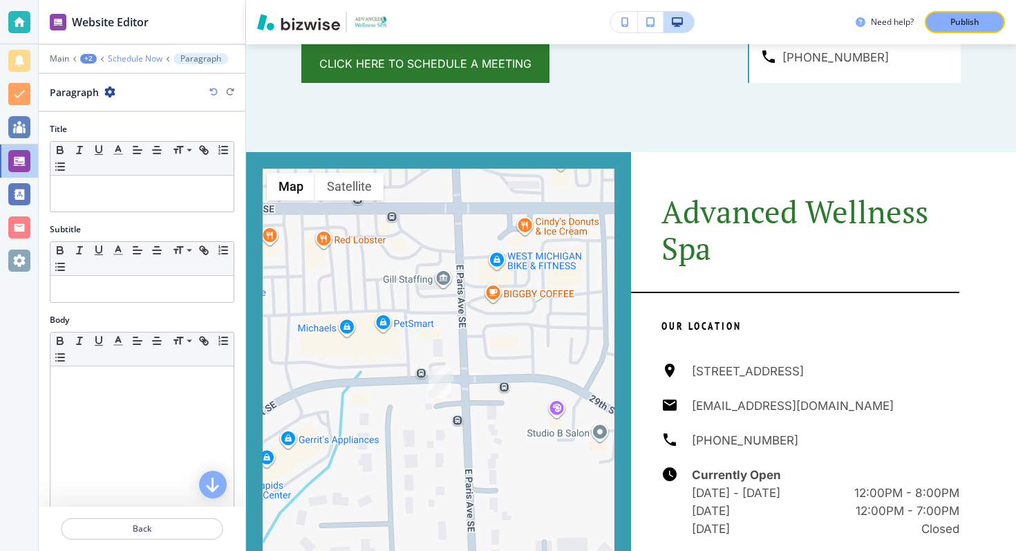
click at [108, 59] on p "Schedule Now" at bounding box center [135, 59] width 55 height 10
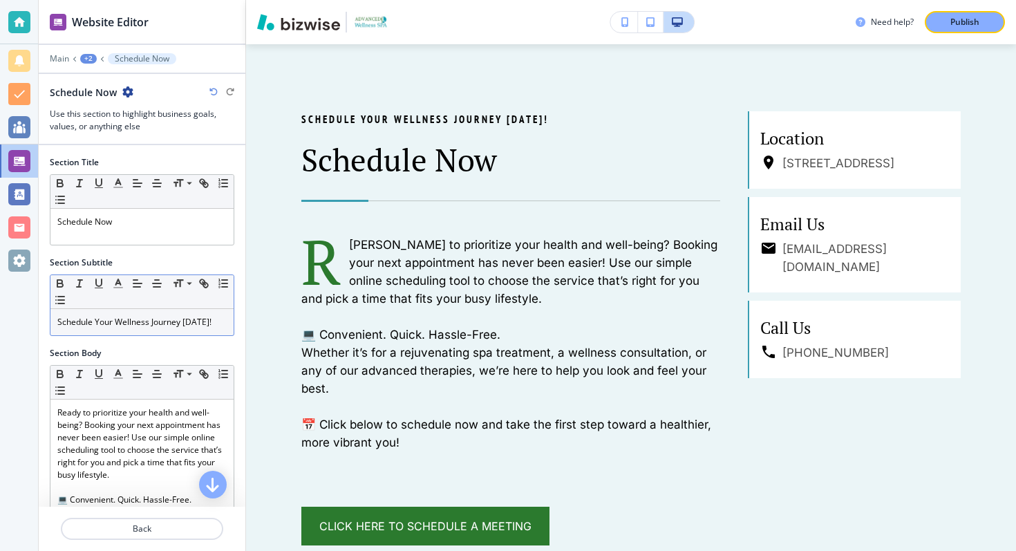
scroll to position [806, 0]
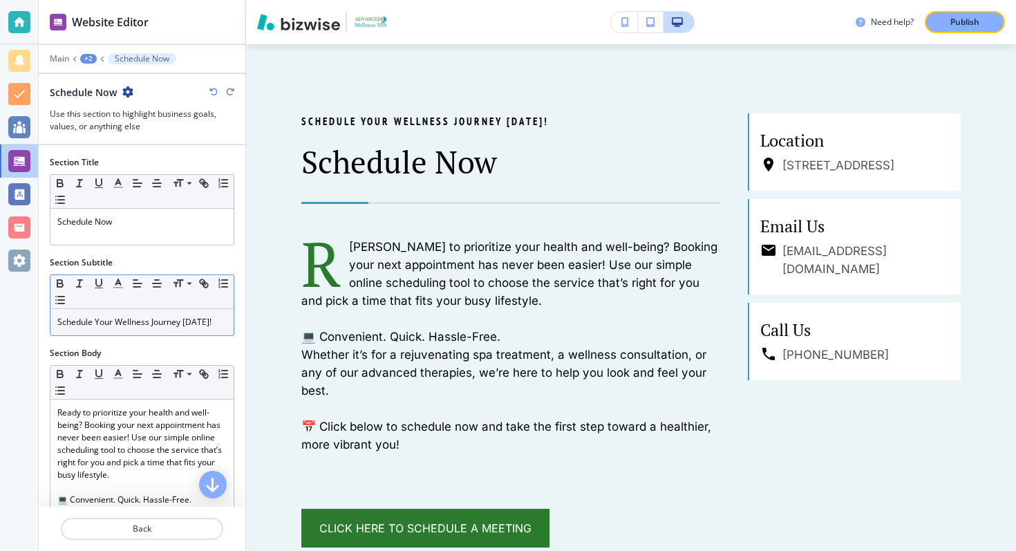
click at [140, 326] on p "Schedule Your Wellness Journey [DATE]!" at bounding box center [141, 322] width 169 height 12
click at [171, 299] on div "Small Normal Large Huge" at bounding box center [141, 292] width 183 height 34
click at [140, 281] on icon "button" at bounding box center [137, 283] width 12 height 12
click at [156, 285] on icon "button" at bounding box center [157, 283] width 12 height 12
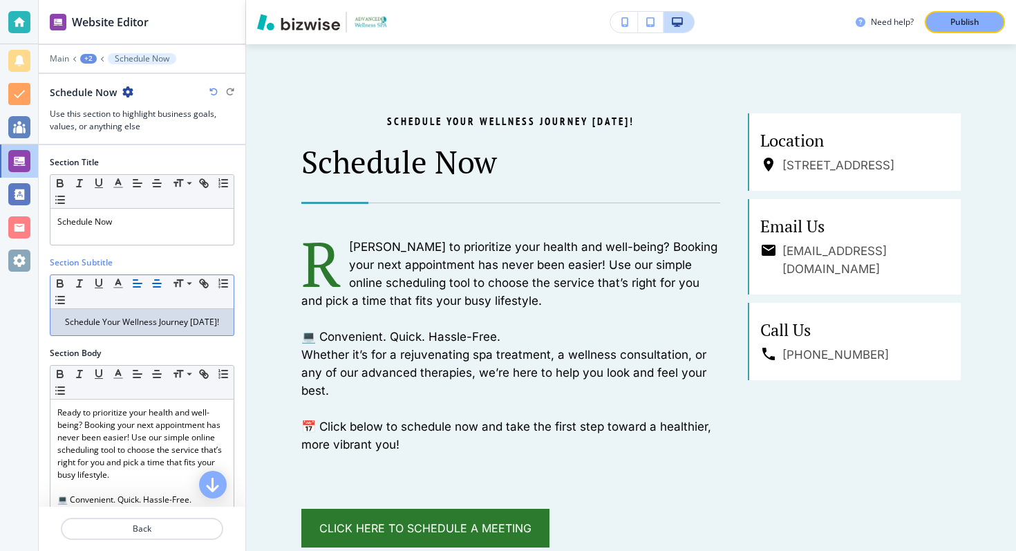
click at [128, 280] on button "button" at bounding box center [137, 283] width 19 height 17
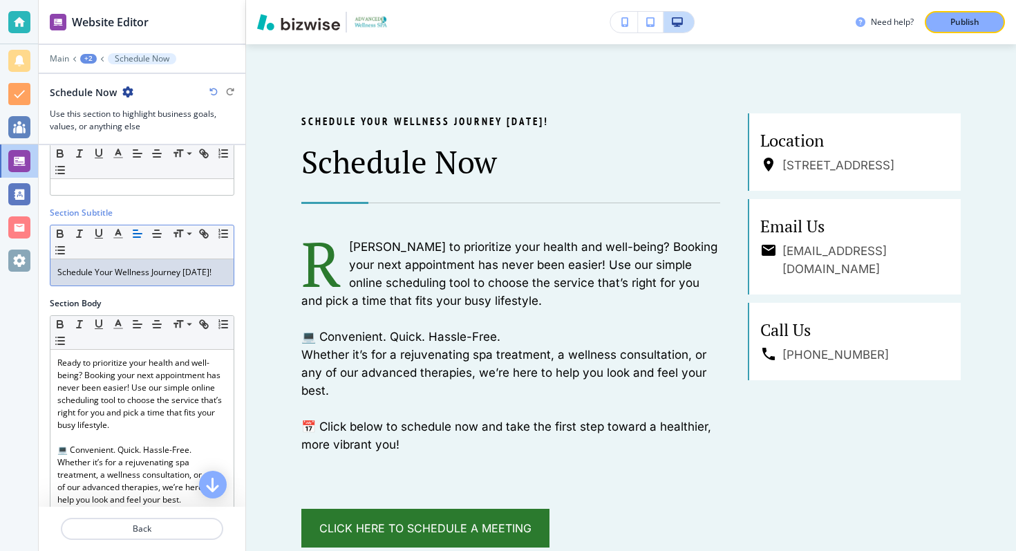
scroll to position [111, 0]
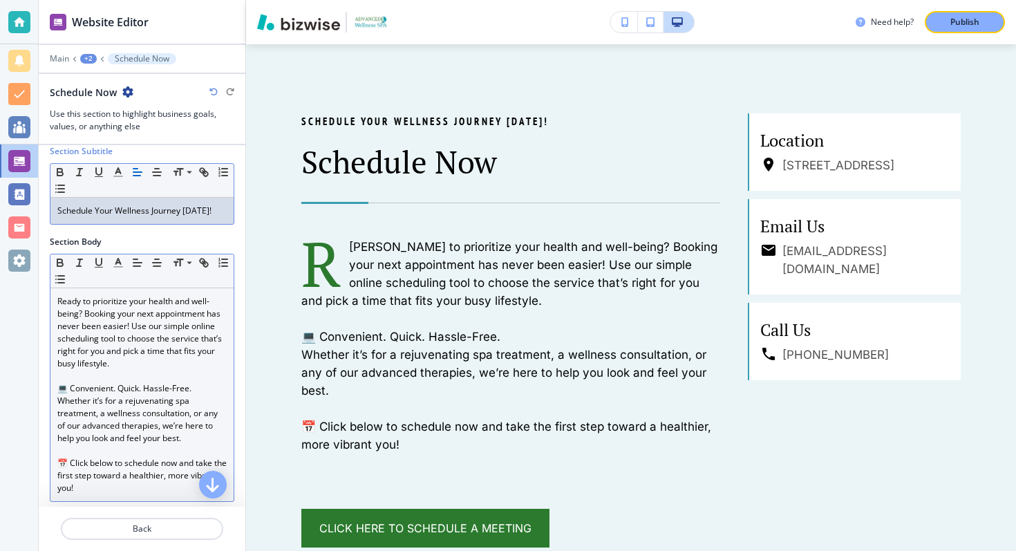
click at [138, 347] on p "Ready to prioritize your health and well-being? Booking your next appointment h…" at bounding box center [141, 332] width 169 height 75
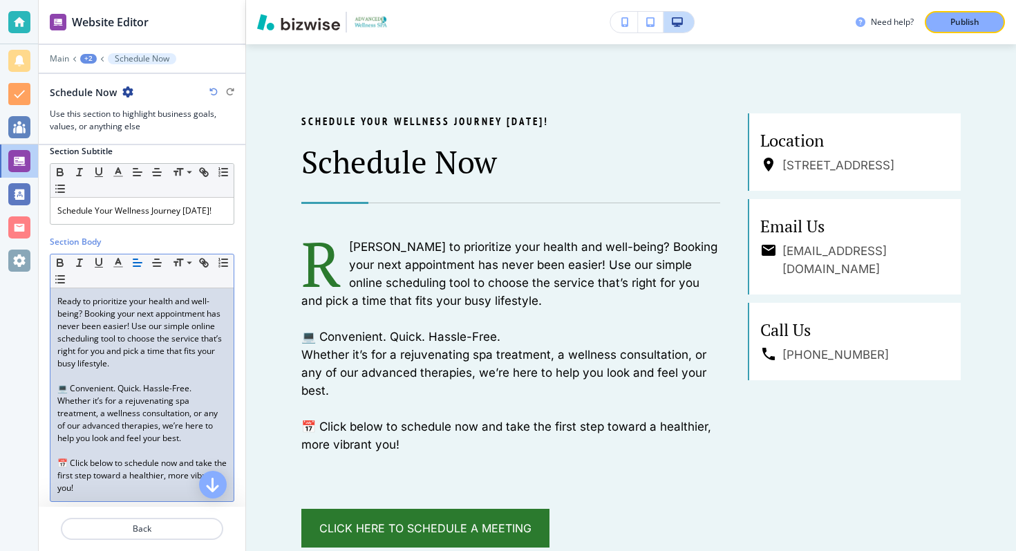
scroll to position [217, 0]
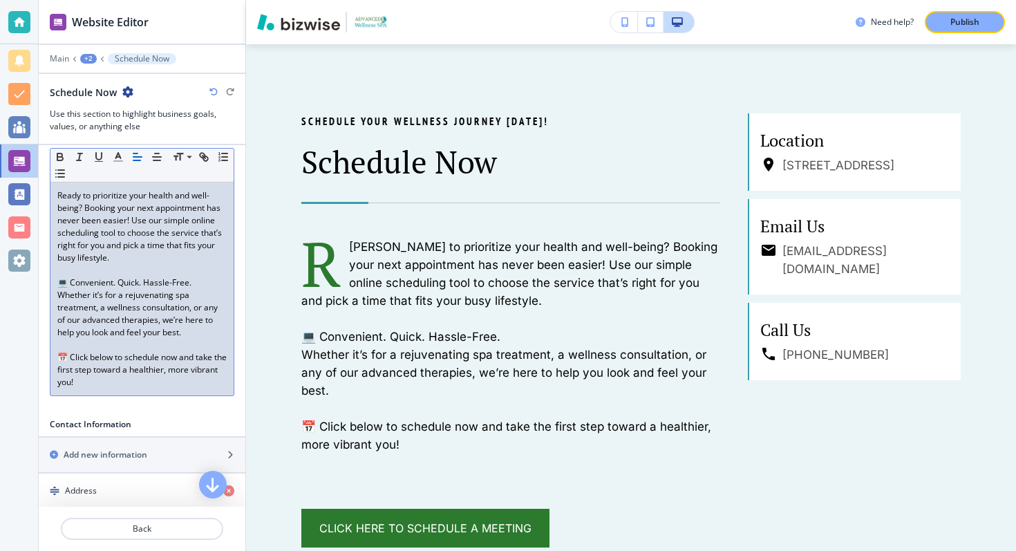
click at [109, 386] on p "📅 Click below to schedule now and take the first step toward a healthier, more …" at bounding box center [141, 369] width 169 height 37
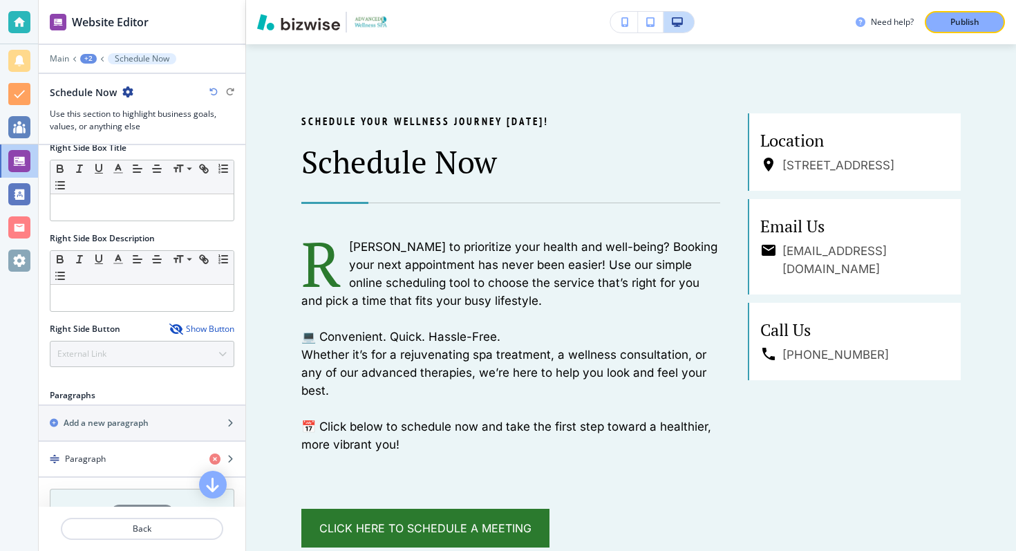
scroll to position [734, 0]
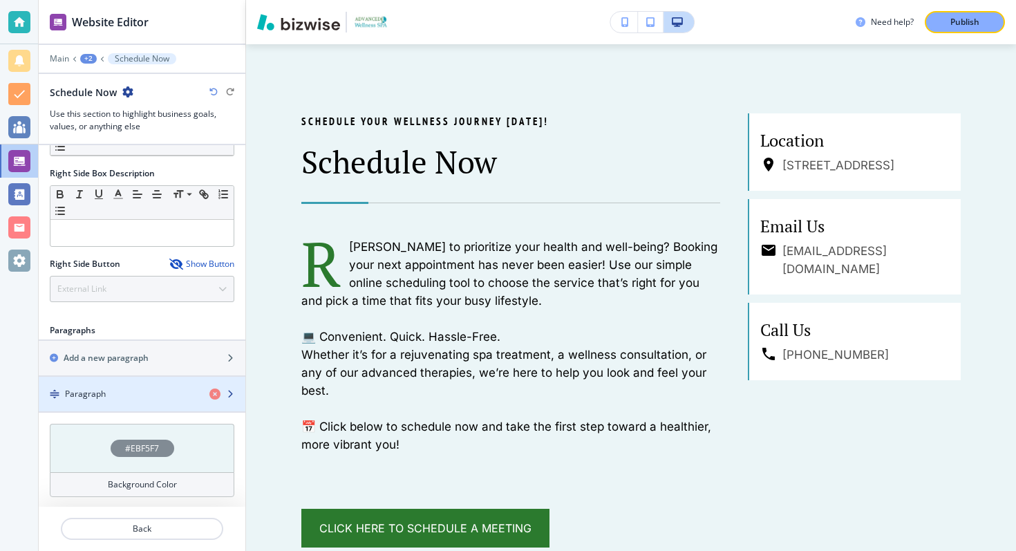
click at [105, 395] on div "Paragraph" at bounding box center [119, 394] width 160 height 12
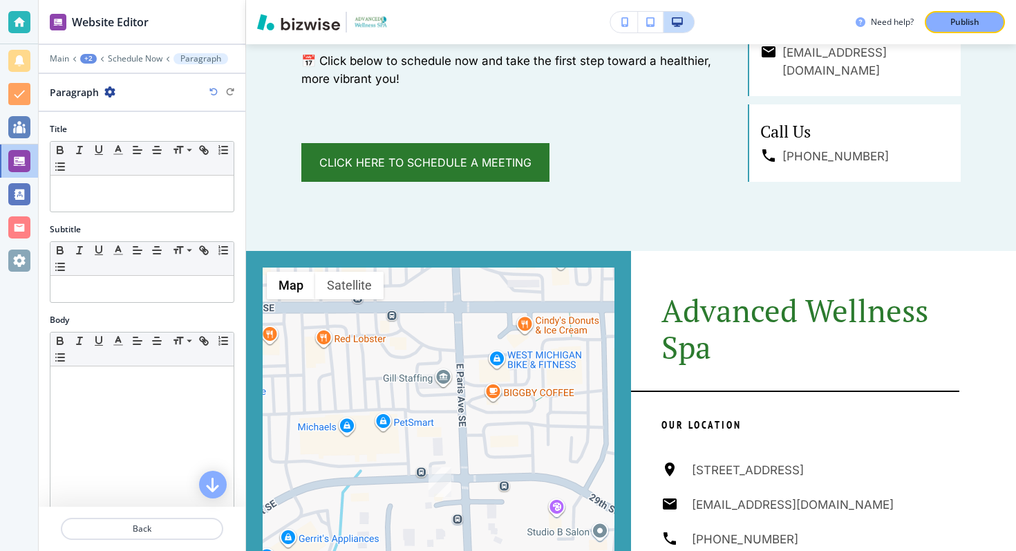
scroll to position [1271, 0]
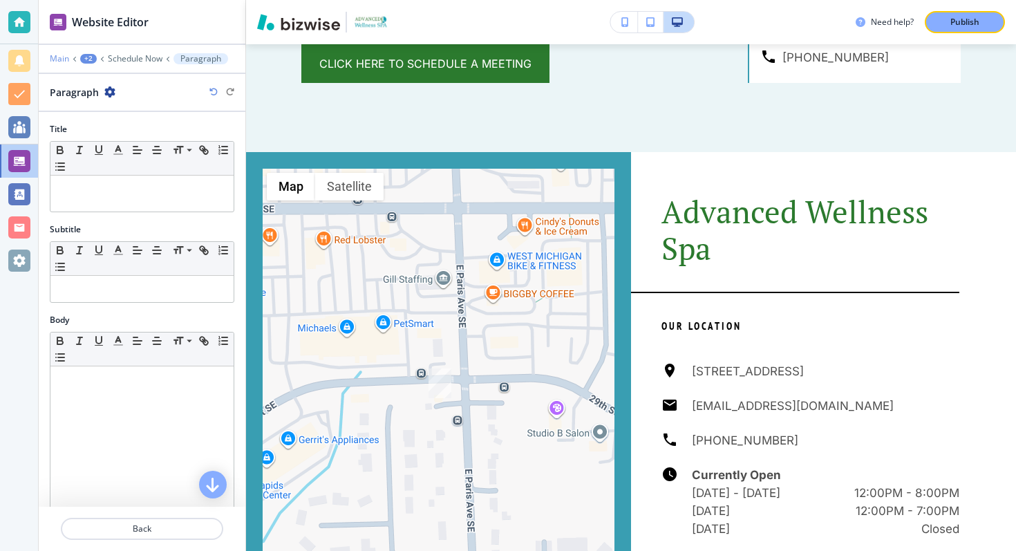
click at [62, 57] on p "Main" at bounding box center [59, 59] width 19 height 10
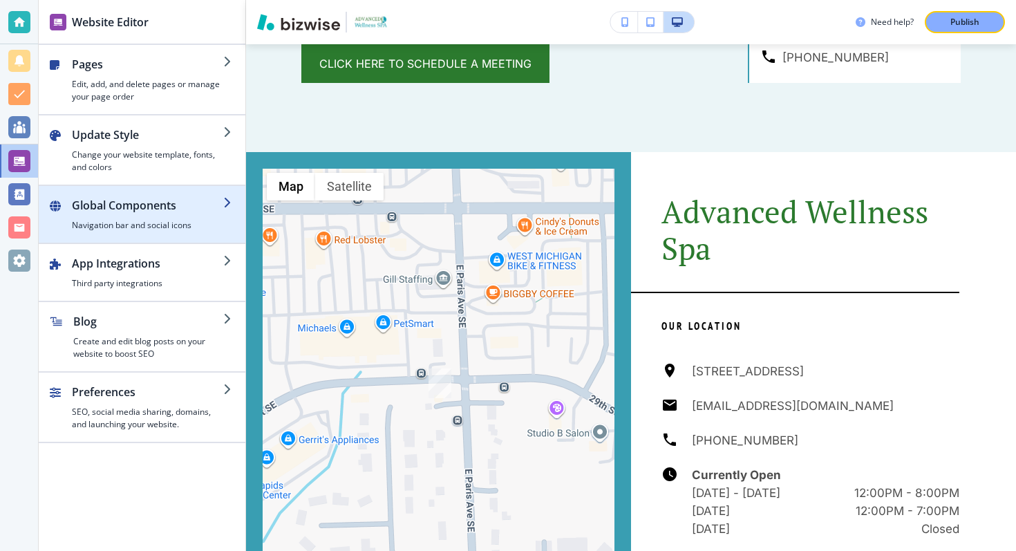
click at [223, 209] on h2 "Global Components" at bounding box center [147, 205] width 151 height 17
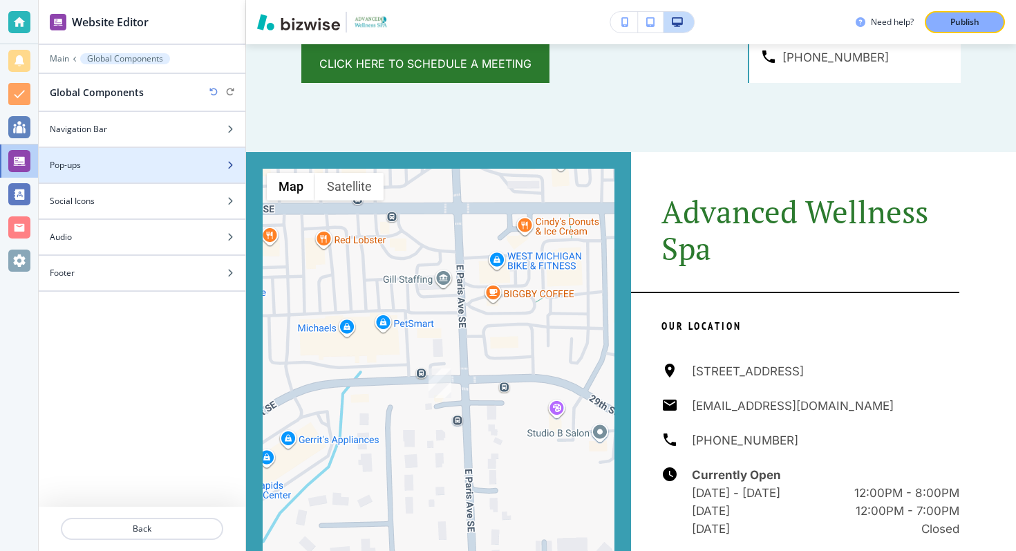
click at [160, 159] on div "Pop-ups" at bounding box center [127, 165] width 176 height 12
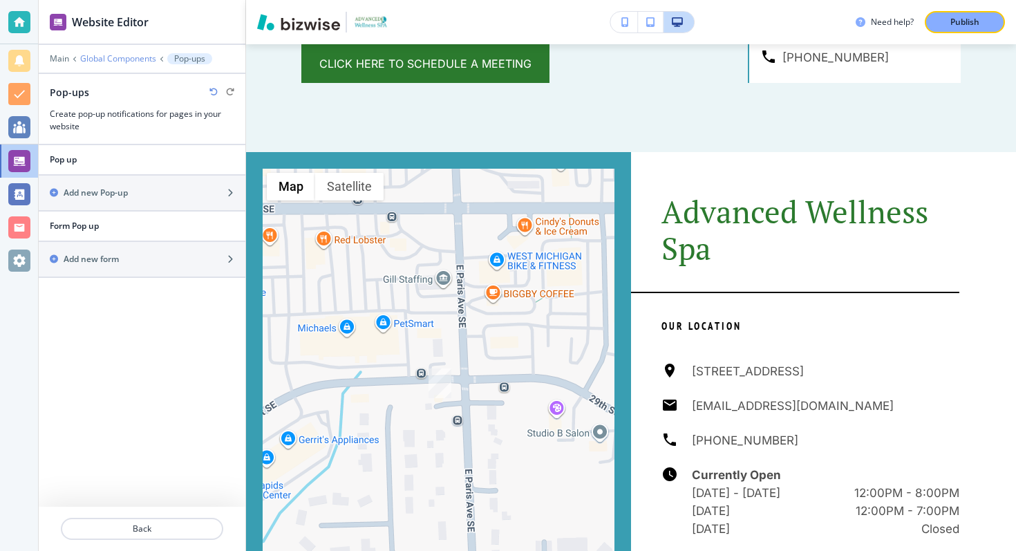
click at [131, 62] on p "Global Components" at bounding box center [118, 59] width 76 height 10
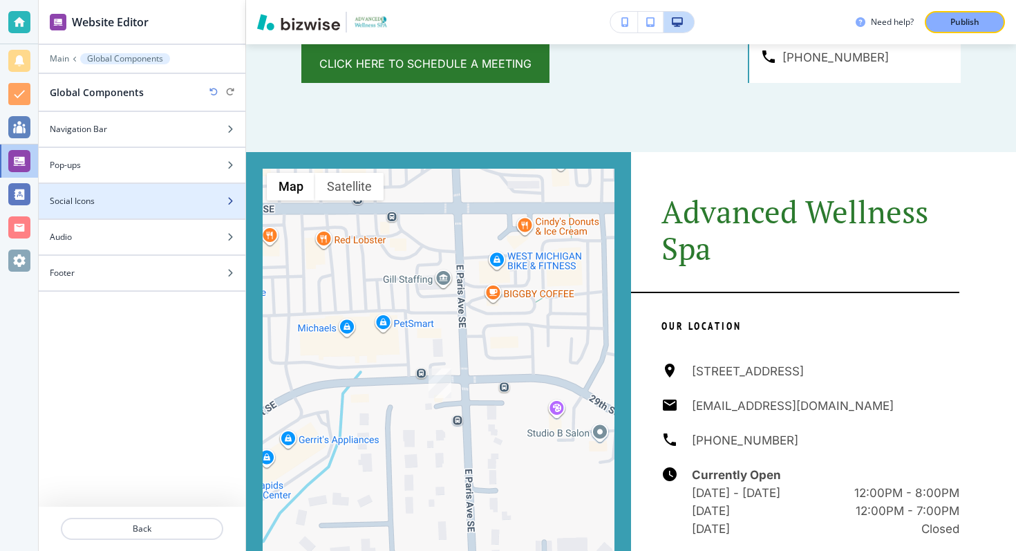
click at [140, 195] on div "Social Icons" at bounding box center [127, 201] width 176 height 12
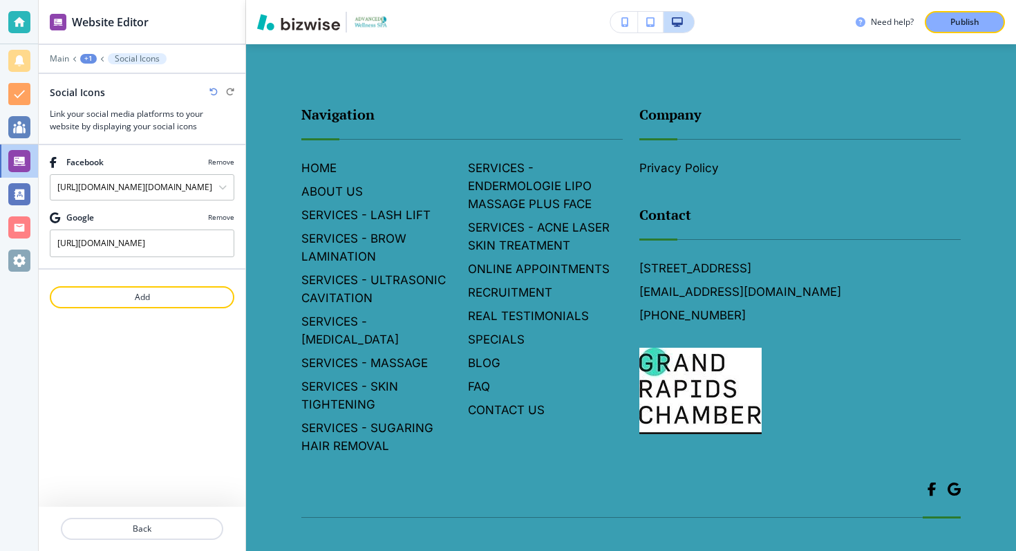
scroll to position [1886, 0]
click at [91, 55] on div "+1" at bounding box center [88, 59] width 17 height 10
click at [95, 74] on button "Global Components" at bounding box center [124, 81] width 88 height 25
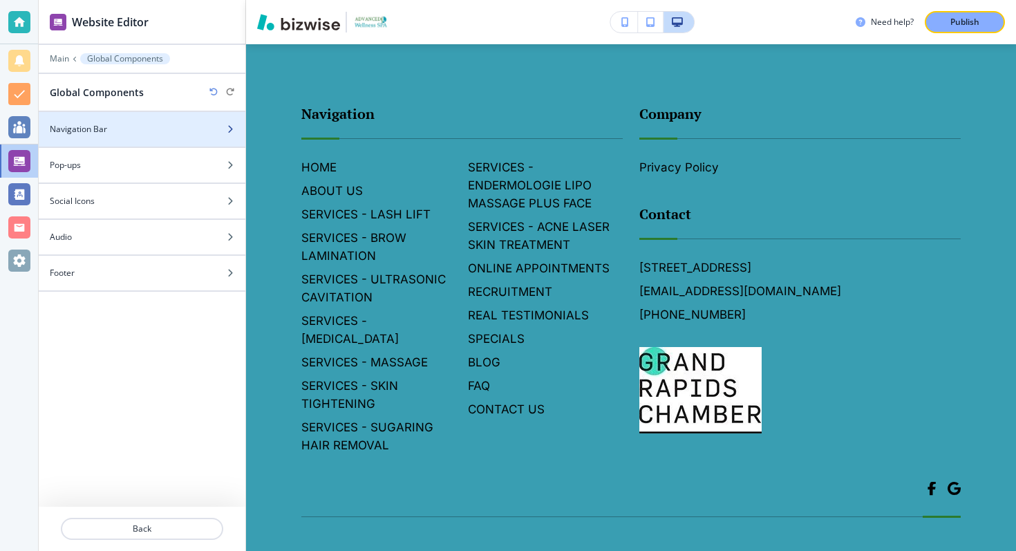
click at [111, 133] on div "Navigation Bar" at bounding box center [127, 129] width 176 height 12
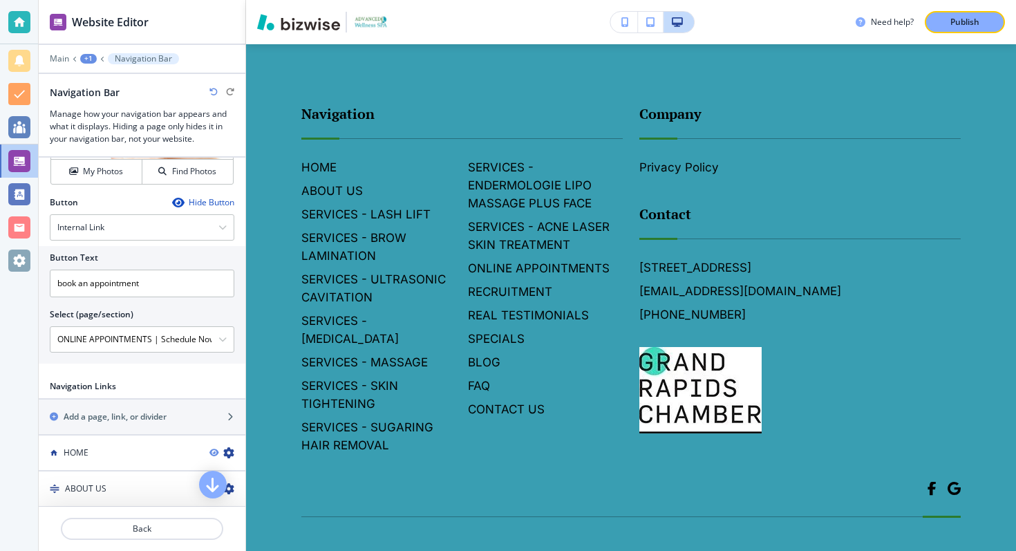
scroll to position [606, 0]
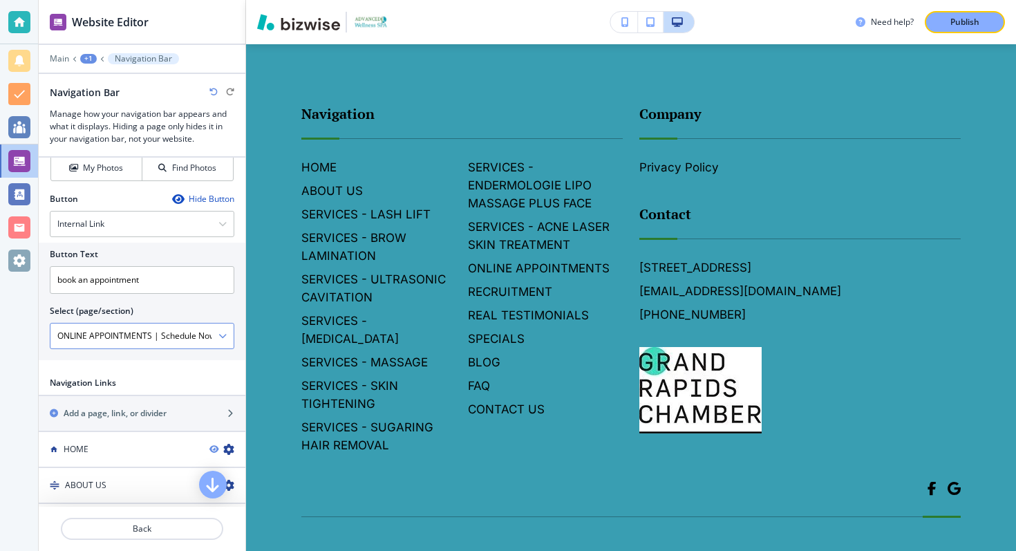
click at [142, 339] on \(page\/section\) "ONLINE APPOINTMENTS | Schedule Now" at bounding box center [134, 336] width 168 height 24
click at [221, 333] on icon "button" at bounding box center [222, 336] width 8 height 8
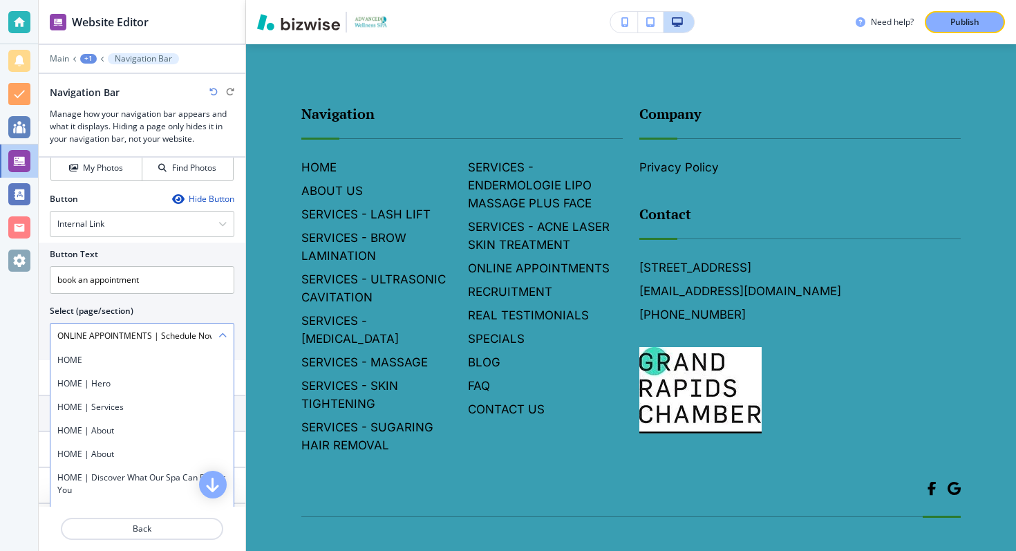
scroll to position [2712, 0]
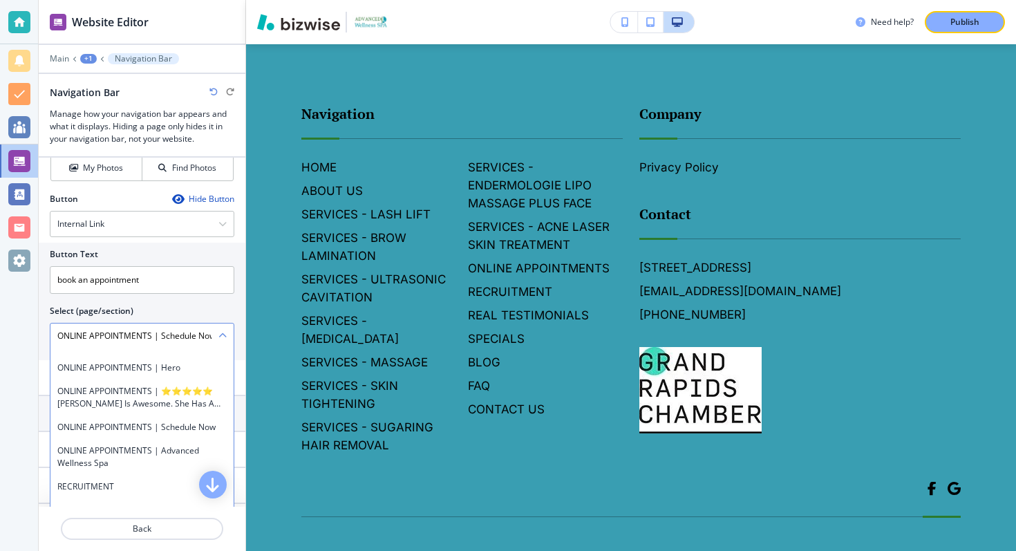
click at [219, 337] on icon "button" at bounding box center [222, 336] width 8 height 8
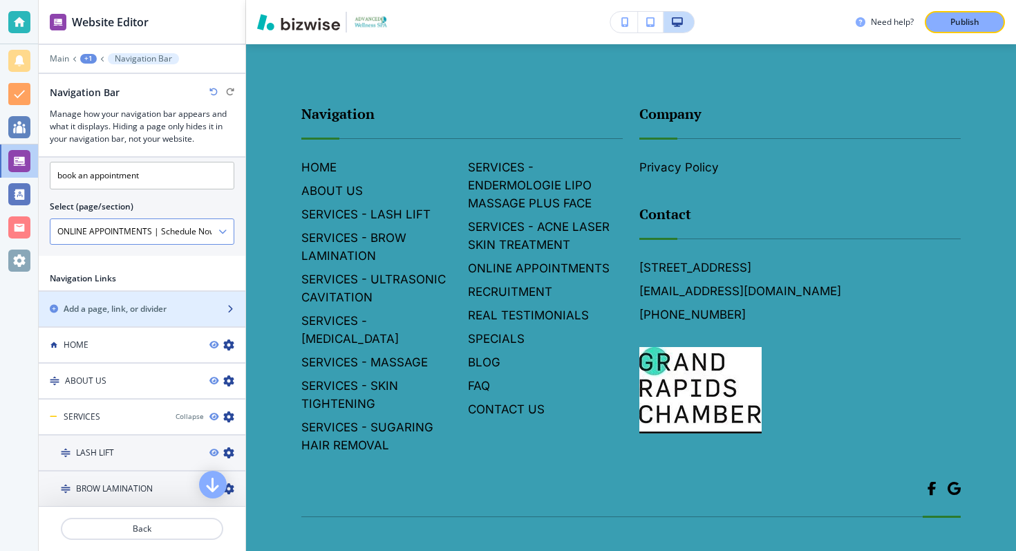
scroll to position [697, 0]
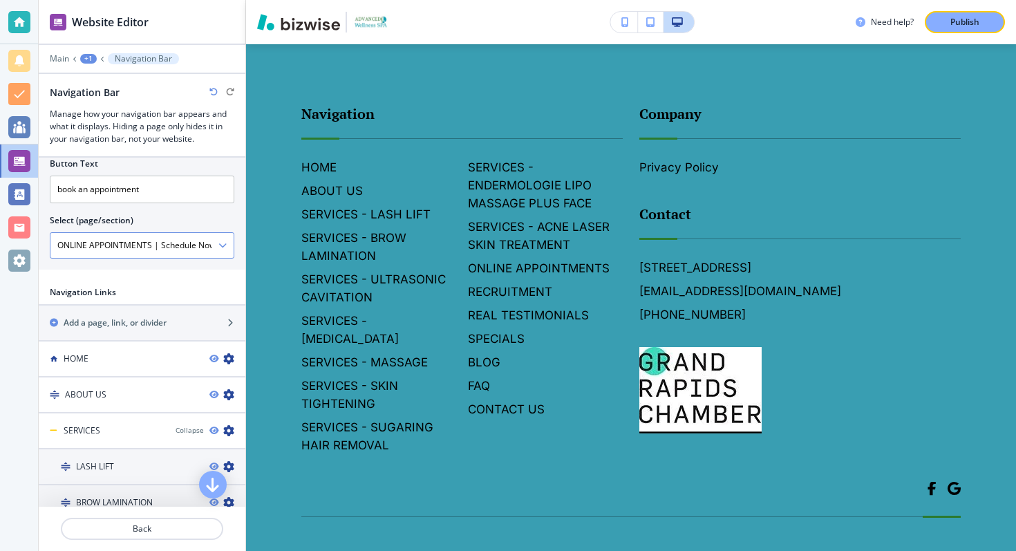
click at [103, 294] on h2 "Navigation Links" at bounding box center [83, 292] width 66 height 12
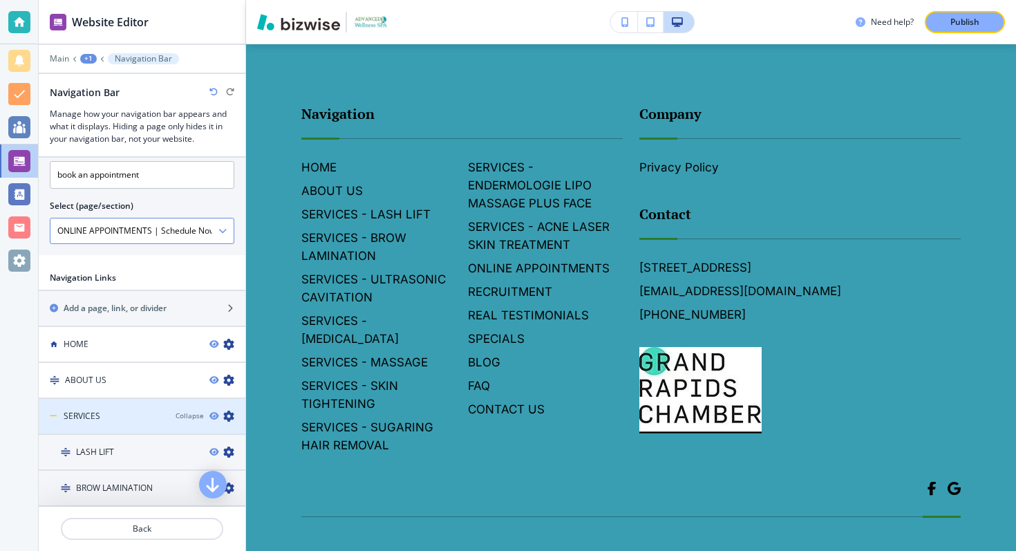
scroll to position [698, 0]
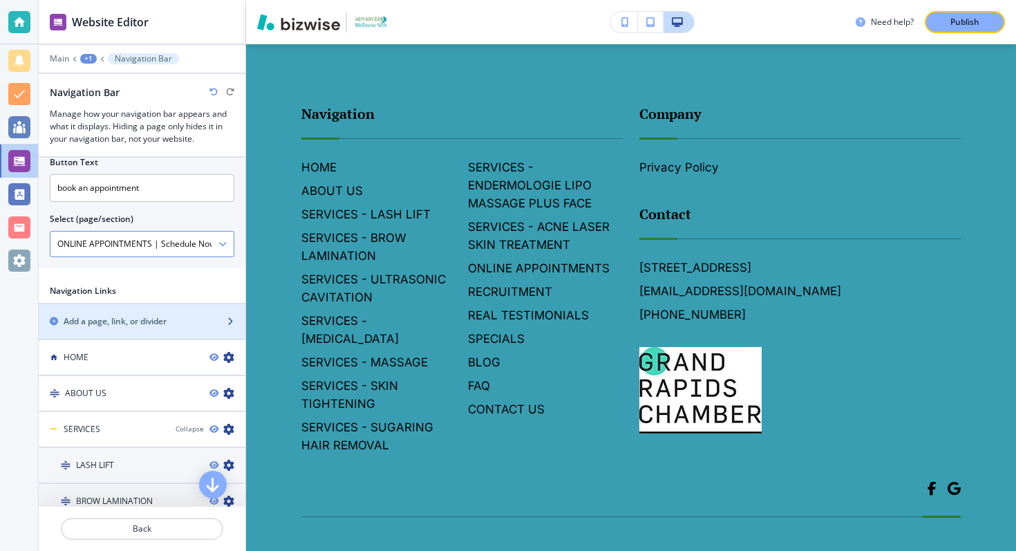
click at [216, 307] on div "button" at bounding box center [142, 309] width 207 height 11
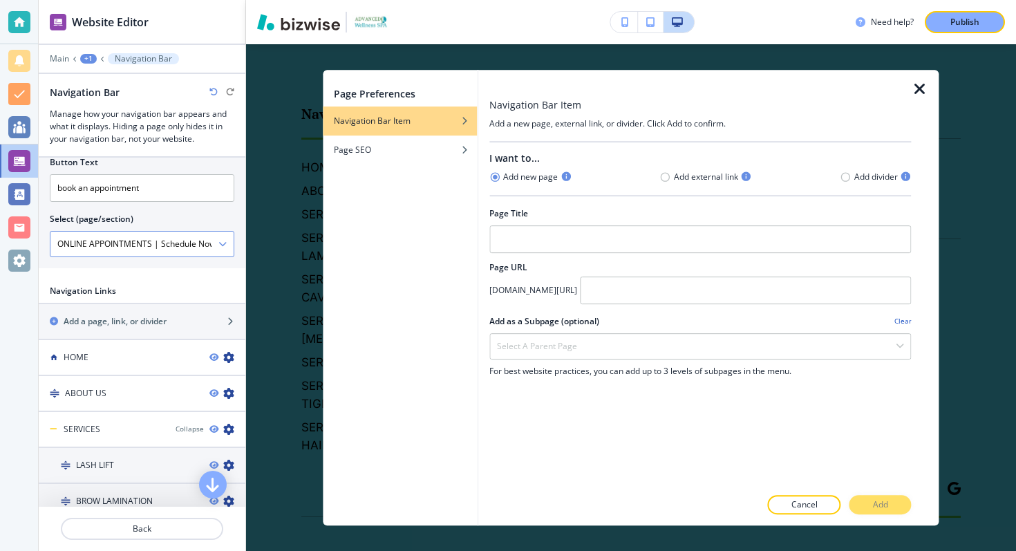
click at [921, 89] on icon "button" at bounding box center [920, 89] width 17 height 17
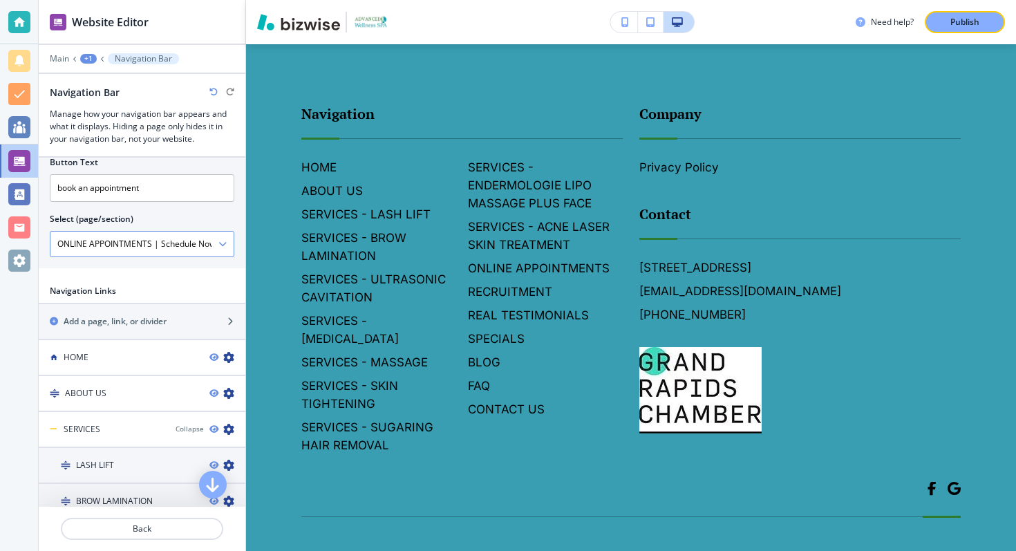
click at [179, 243] on \(page\/section\) "ONLINE APPOINTMENTS | Schedule Now" at bounding box center [134, 244] width 168 height 24
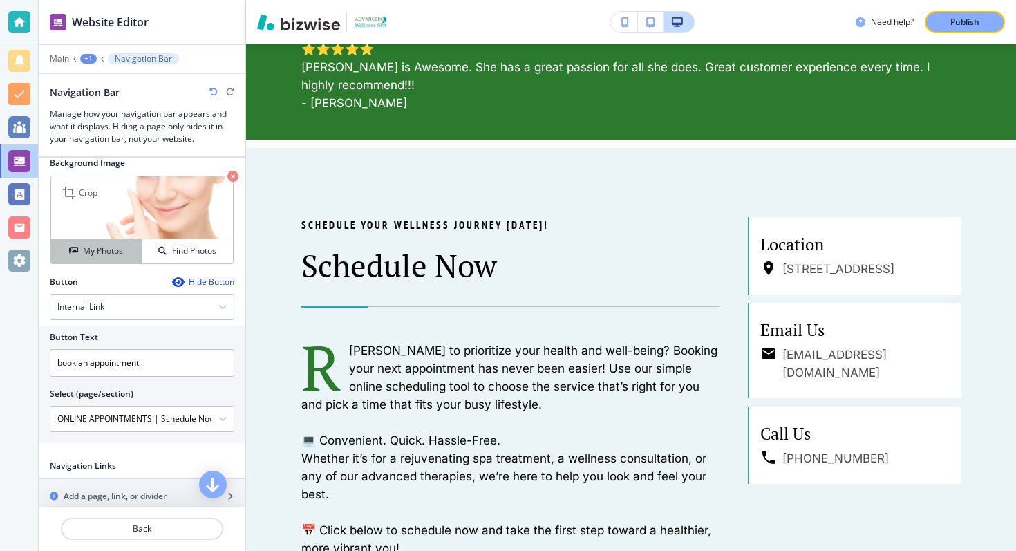
scroll to position [557, 0]
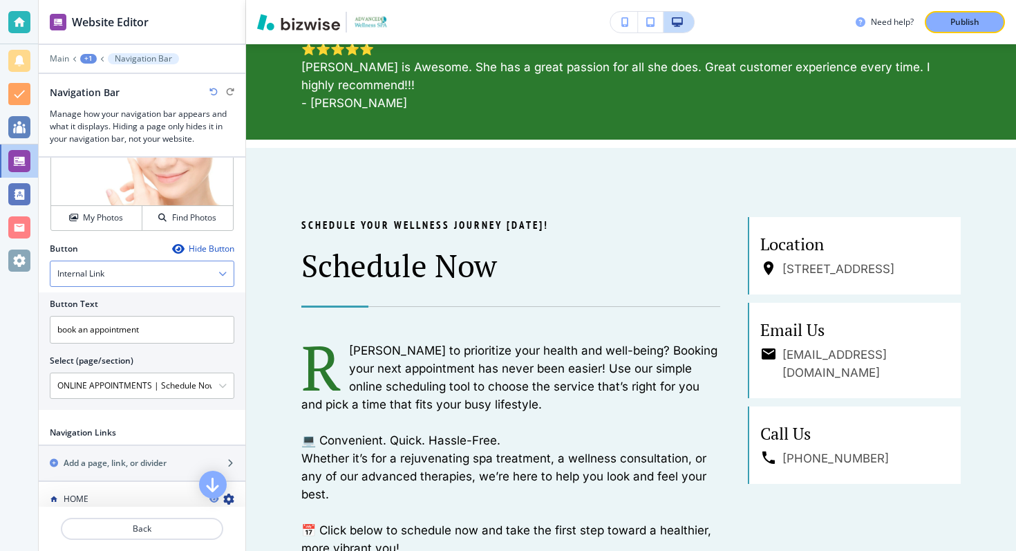
click at [176, 272] on div "Internal Link" at bounding box center [141, 273] width 183 height 25
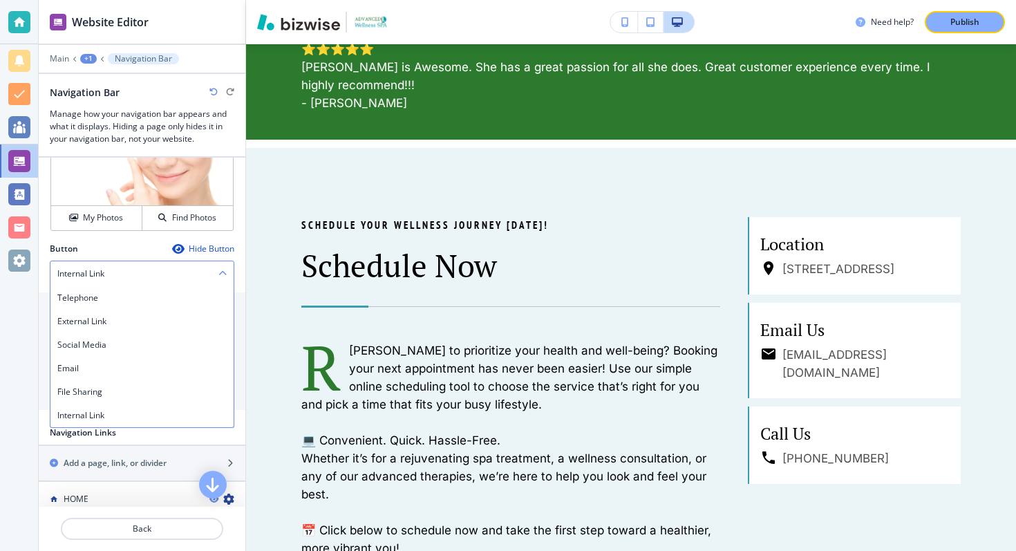
click at [187, 272] on div "Internal Link" at bounding box center [141, 273] width 183 height 25
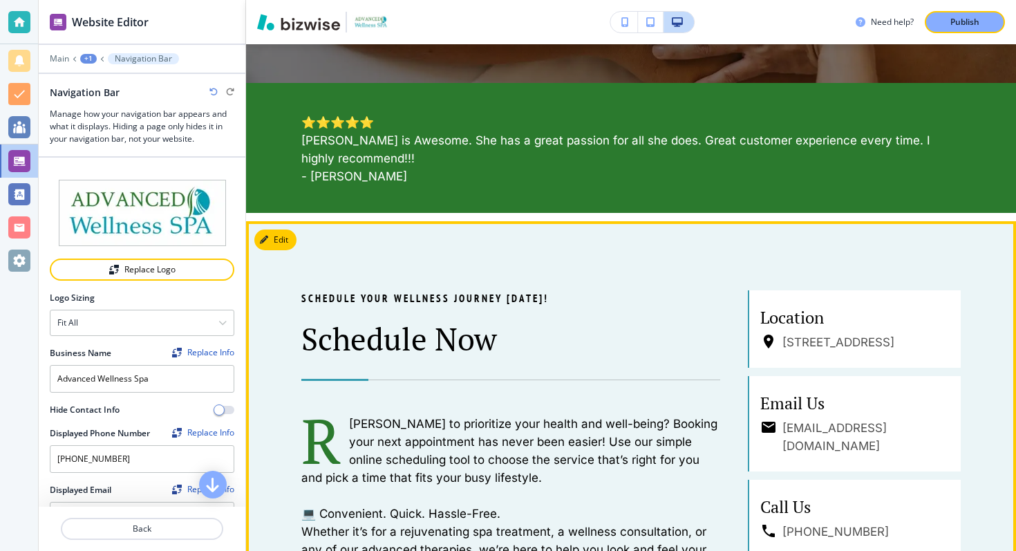
scroll to position [572, 0]
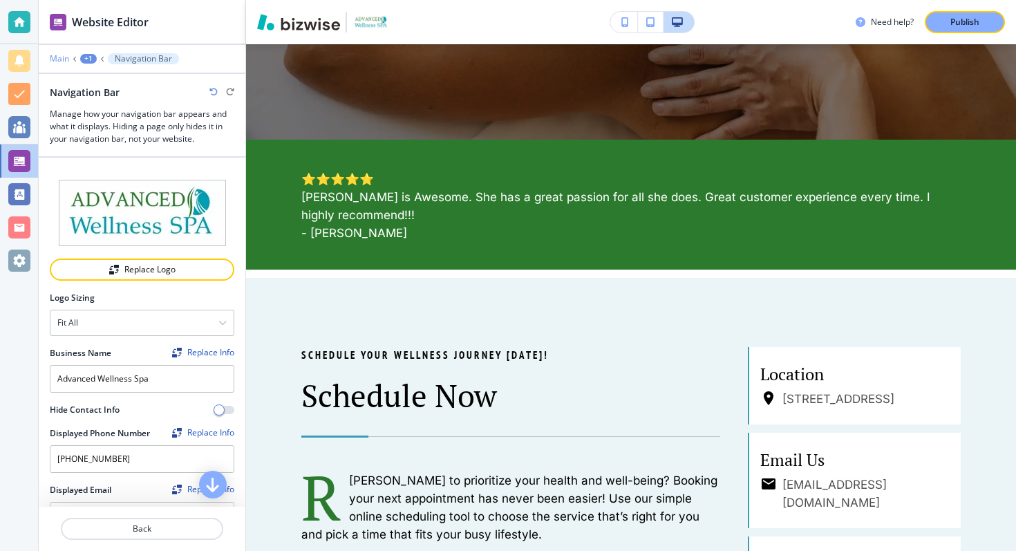
click at [59, 62] on p "Main" at bounding box center [59, 59] width 19 height 10
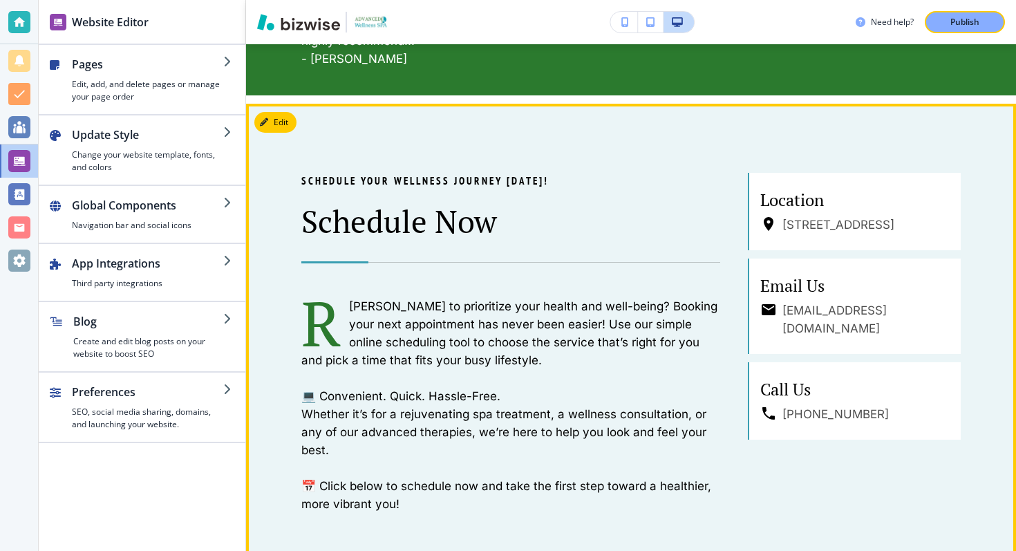
click at [281, 123] on button "Edit" at bounding box center [275, 122] width 42 height 21
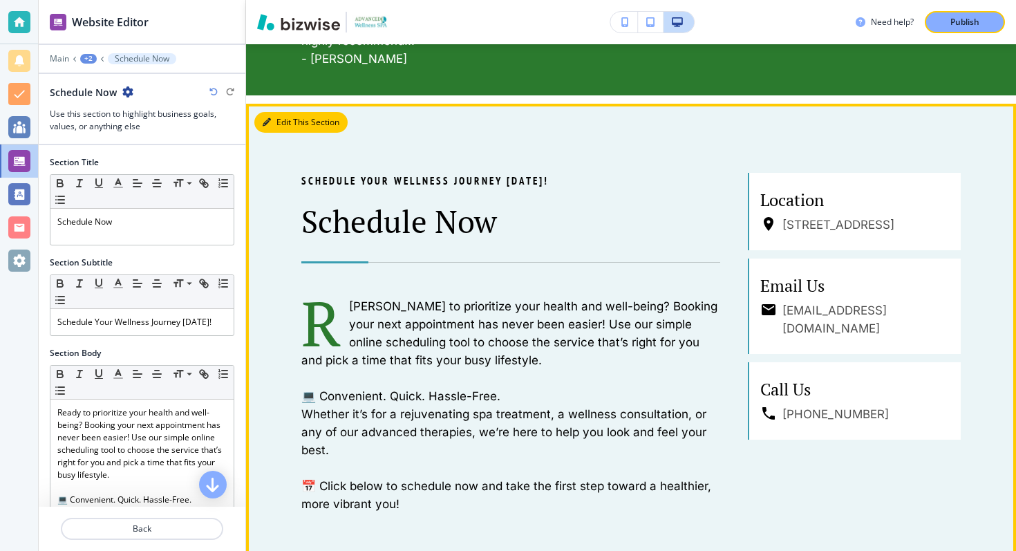
scroll to position [806, 0]
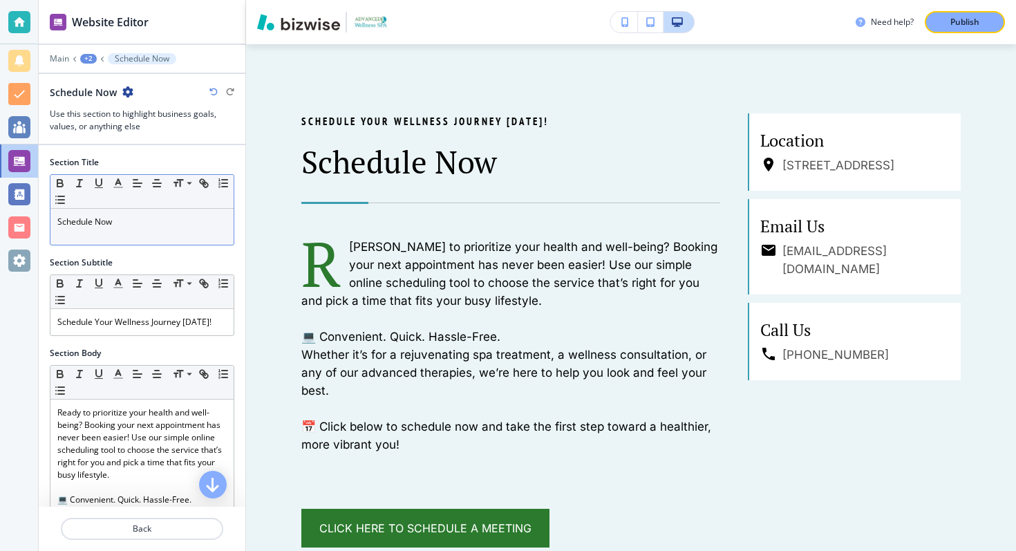
click at [151, 221] on p "Schedule Now" at bounding box center [141, 222] width 169 height 12
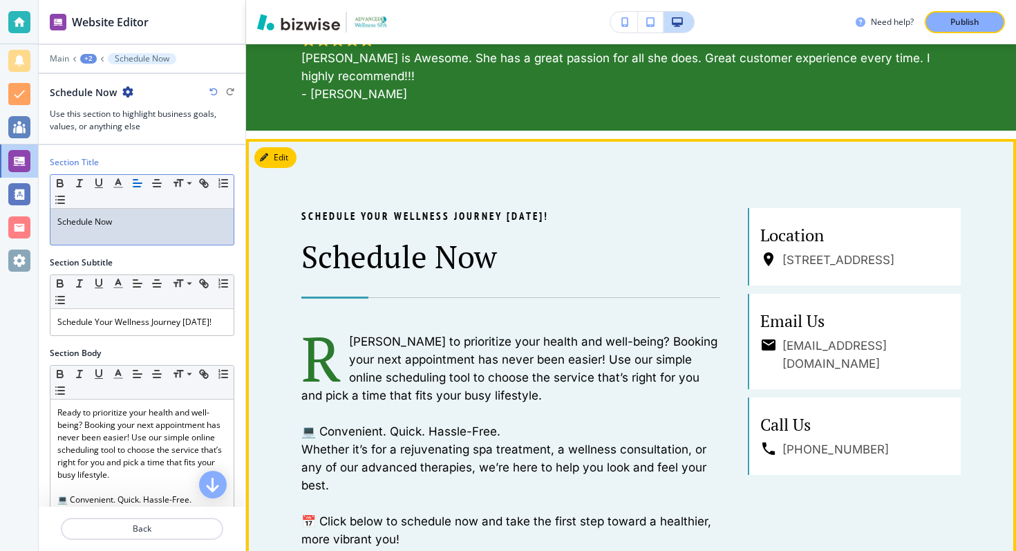
scroll to position [709, 0]
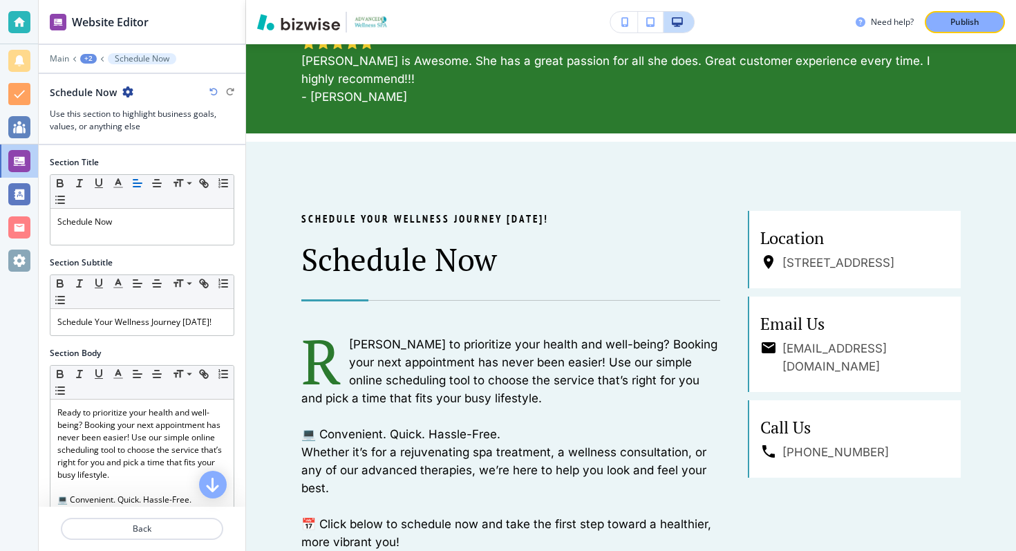
click at [129, 93] on icon "button" at bounding box center [127, 91] width 11 height 11
click at [96, 115] on h3 "Use this section to highlight business goals, values, or anything else" at bounding box center [142, 120] width 185 height 25
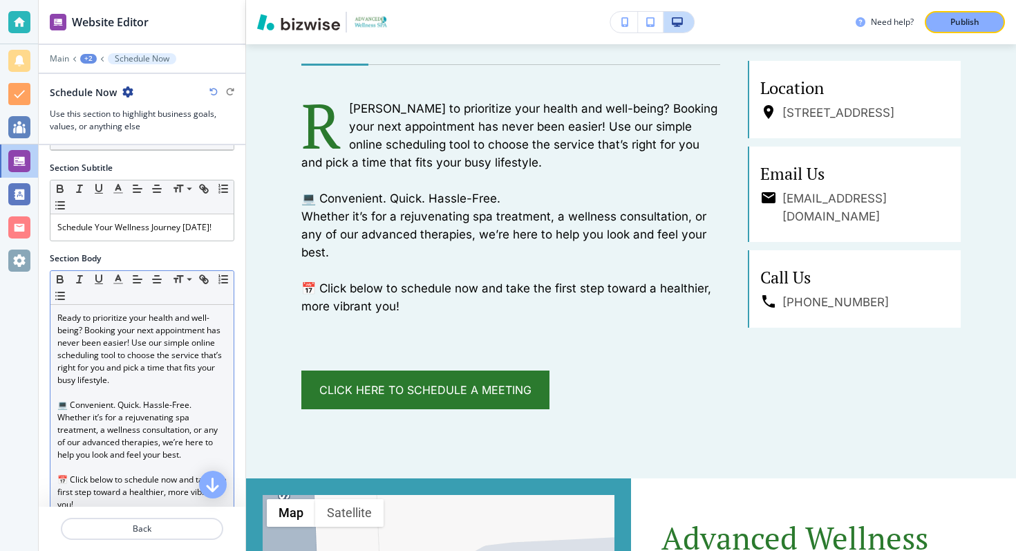
scroll to position [218, 0]
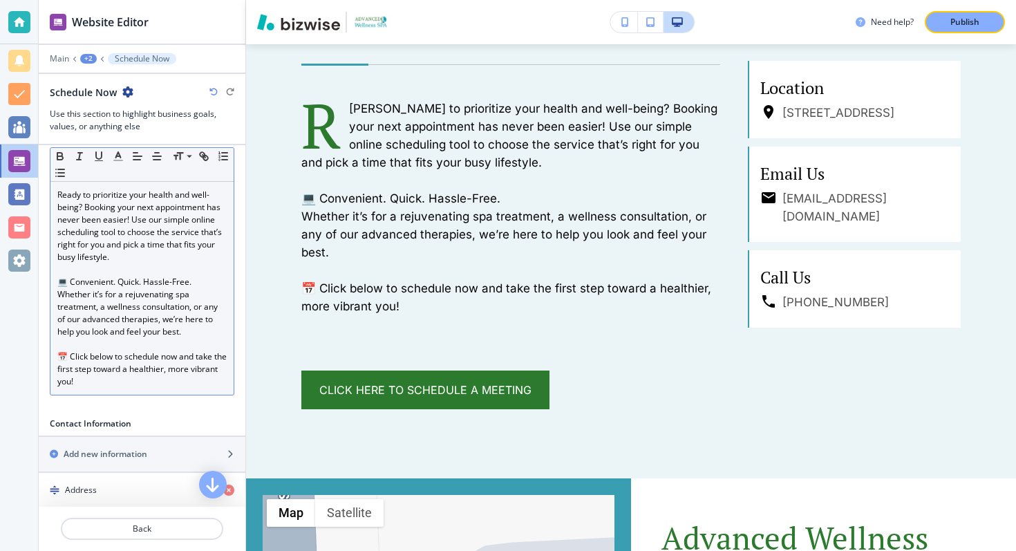
click at [145, 323] on p "Whether it’s for a rejuvenating spa treatment, a wellness consultation, or any …" at bounding box center [141, 313] width 169 height 50
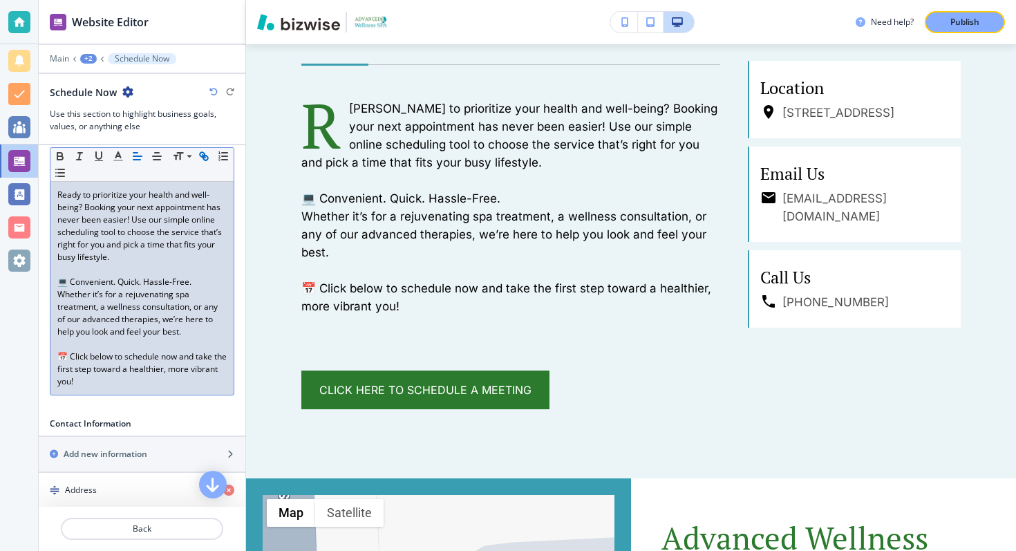
click at [208, 153] on icon "button" at bounding box center [204, 156] width 12 height 12
click at [151, 387] on p "📅 Click below to schedule now and take the first step toward a healthier, more …" at bounding box center [141, 369] width 169 height 37
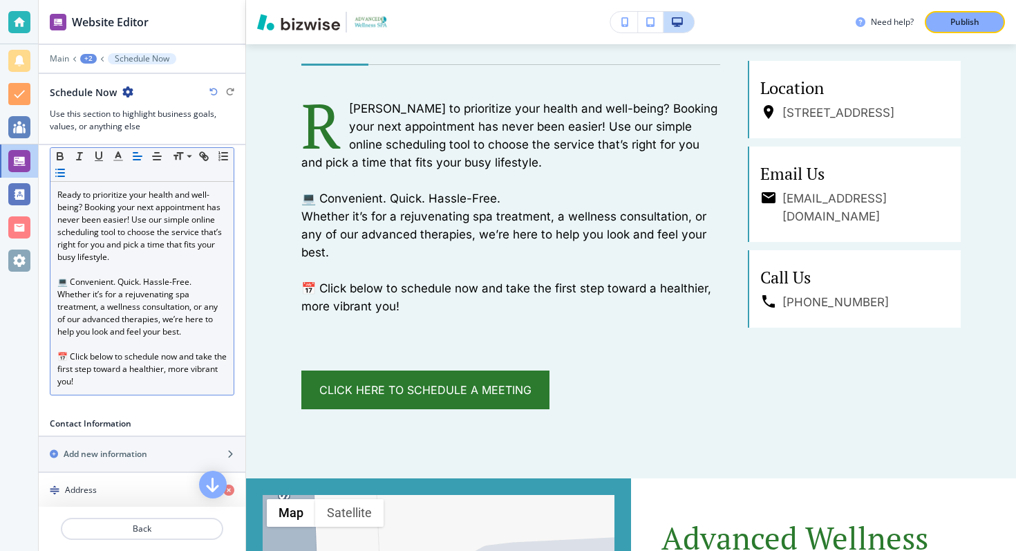
click at [60, 174] on icon "button" at bounding box center [60, 173] width 12 height 12
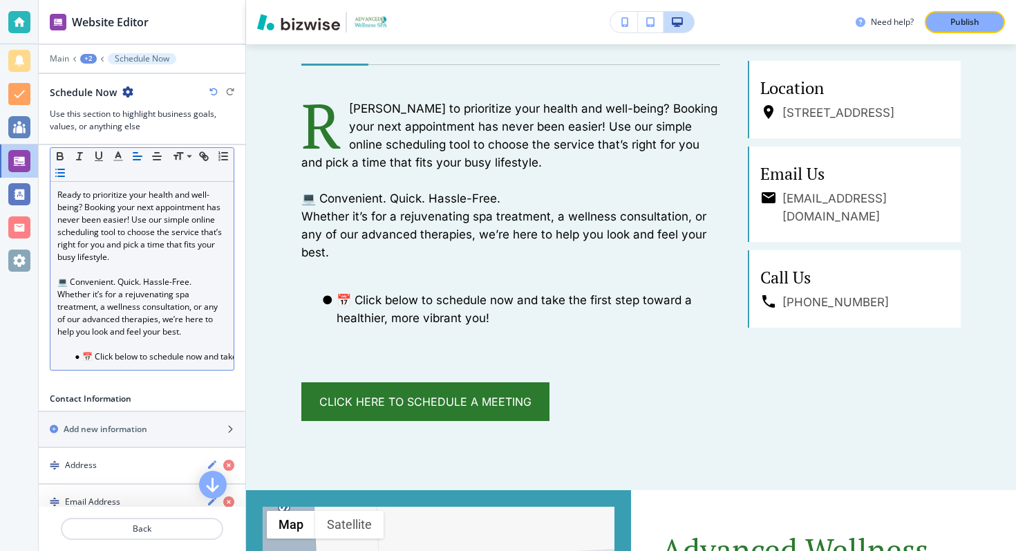
click at [60, 174] on icon "button" at bounding box center [60, 173] width 12 height 12
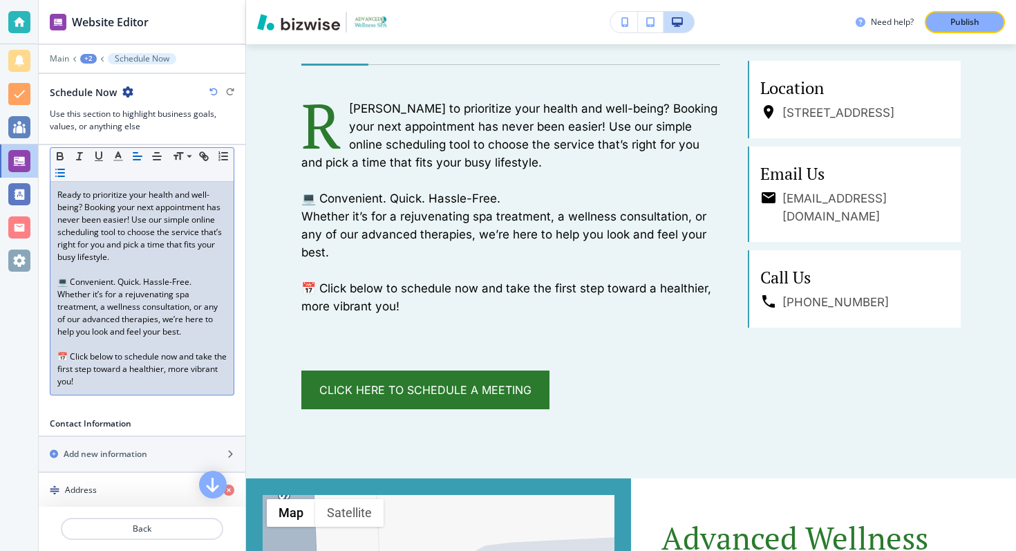
scroll to position [0, 0]
click at [81, 157] on icon "button" at bounding box center [79, 156] width 12 height 12
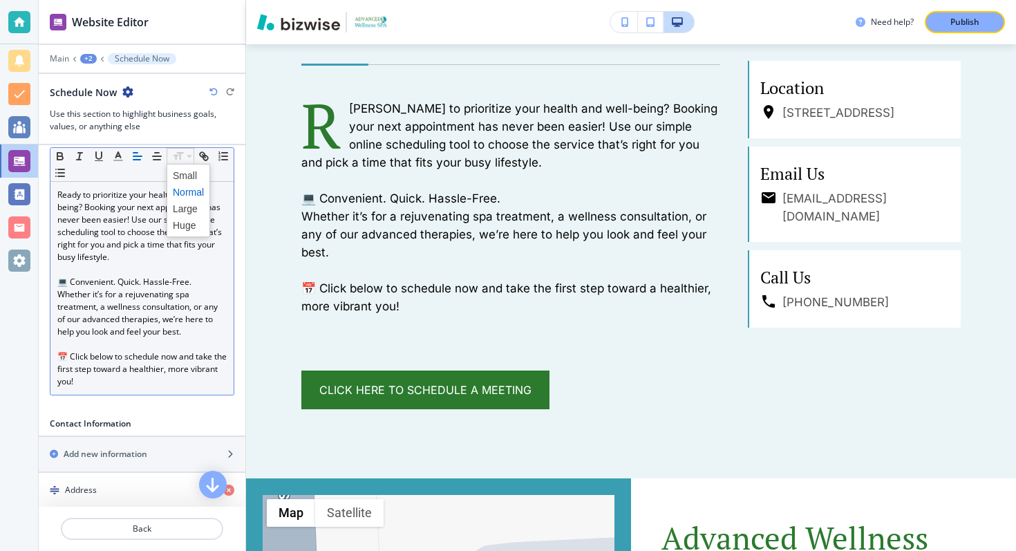
click at [187, 158] on icon at bounding box center [189, 156] width 17 height 12
click at [205, 156] on line "button" at bounding box center [204, 156] width 3 height 3
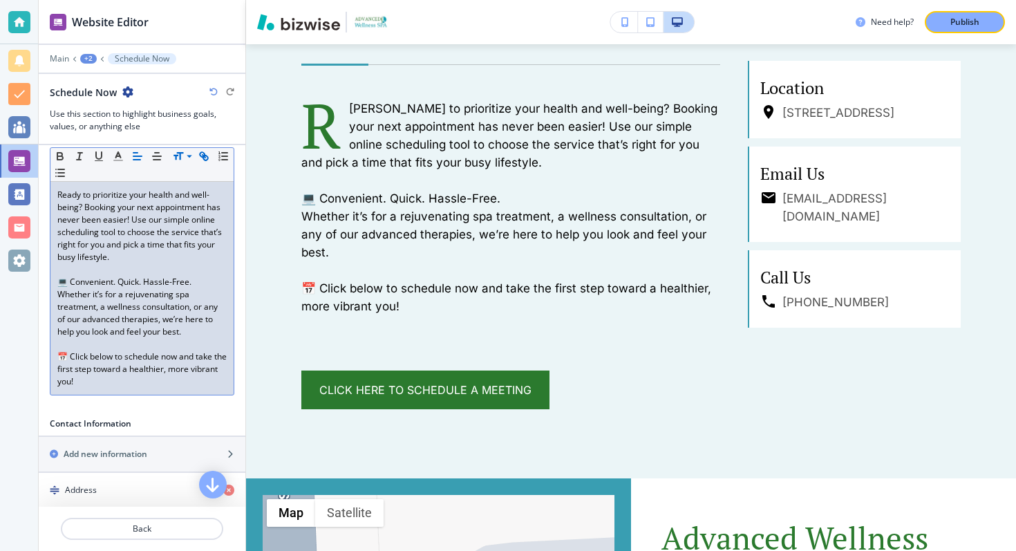
click at [205, 156] on line "button" at bounding box center [204, 156] width 3 height 3
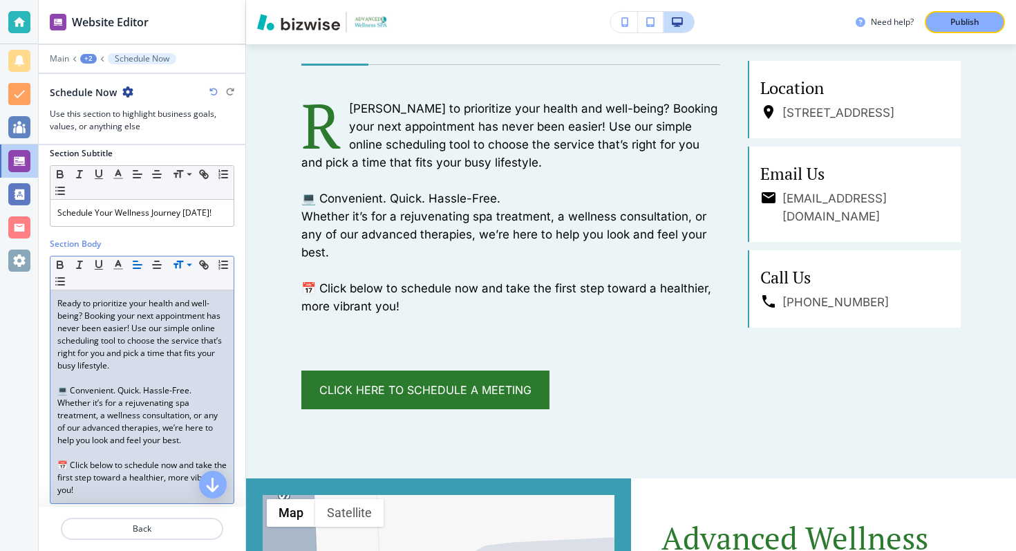
scroll to position [84, 0]
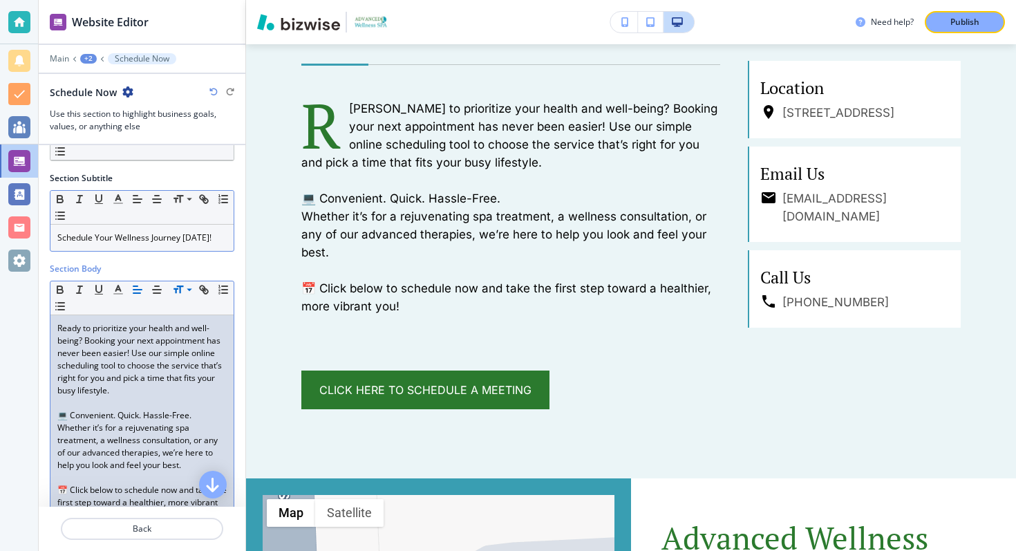
click at [180, 232] on p "Schedule Your Wellness Journey [DATE]!" at bounding box center [141, 238] width 169 height 12
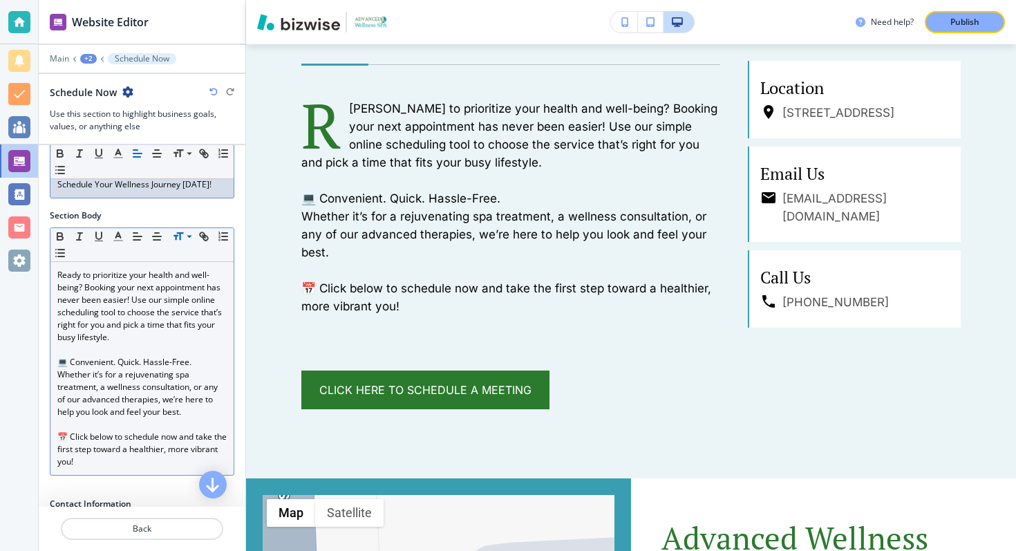
scroll to position [179, 0]
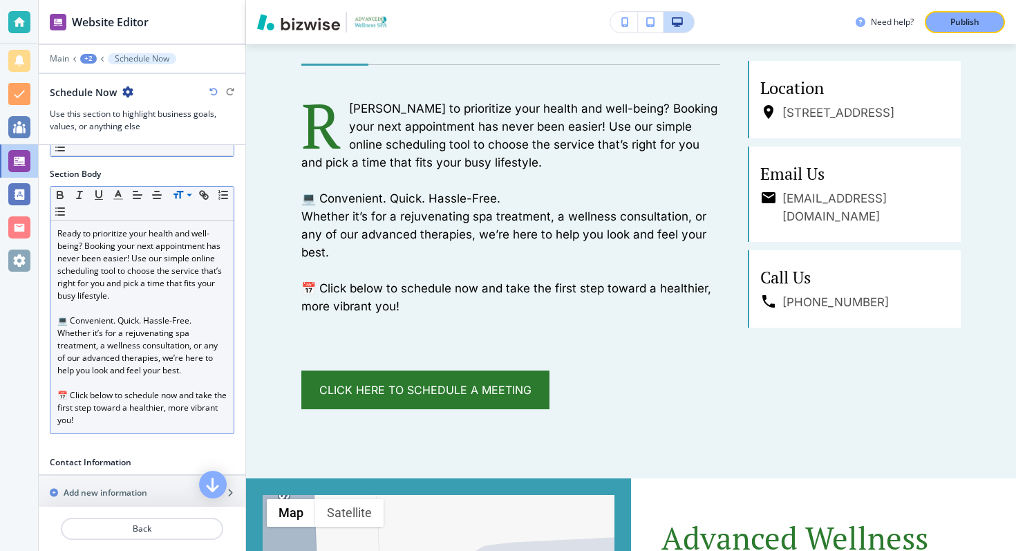
click at [130, 418] on p "📅 Click below to schedule now and take the first step toward a healthier, more …" at bounding box center [141, 407] width 169 height 37
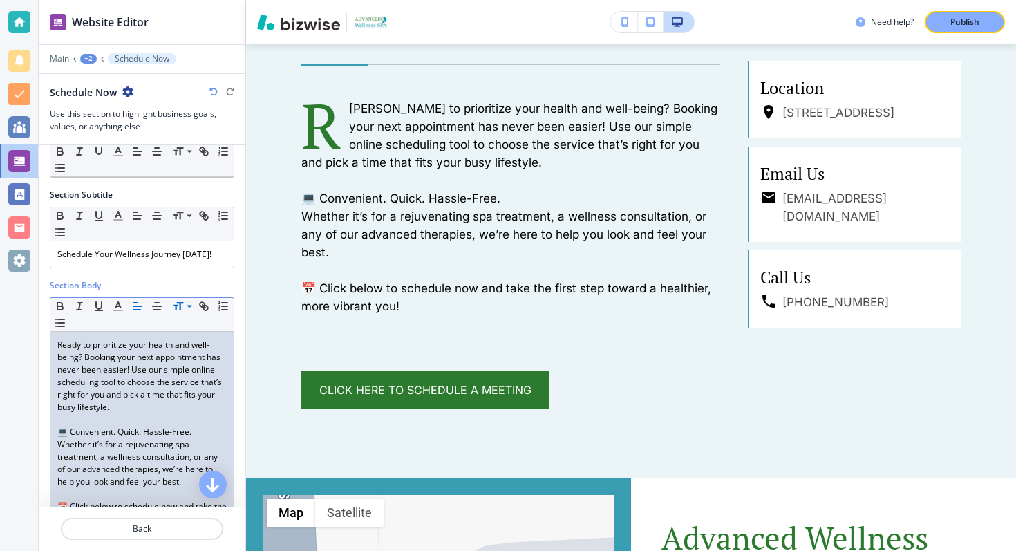
scroll to position [0, 0]
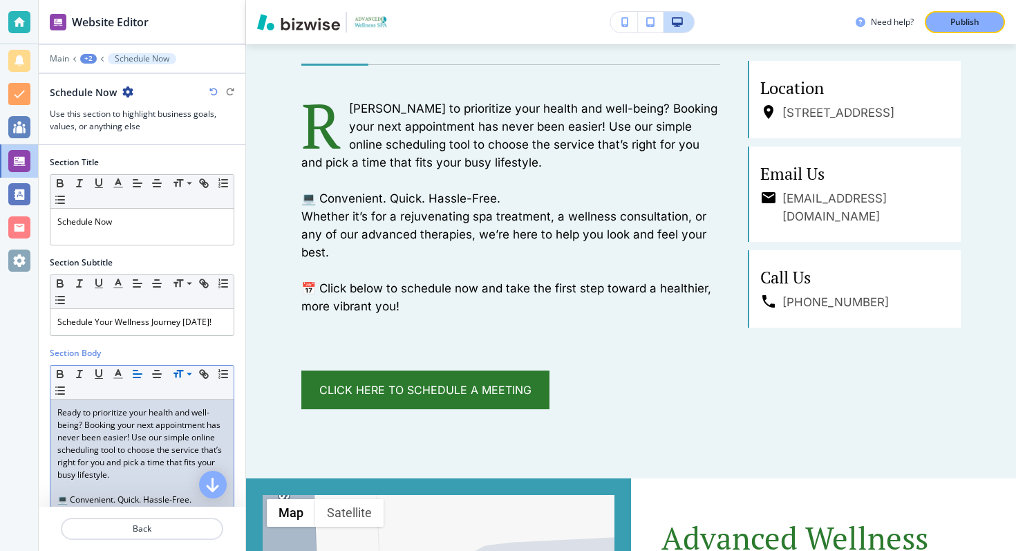
click at [95, 60] on div "+2" at bounding box center [88, 59] width 17 height 10
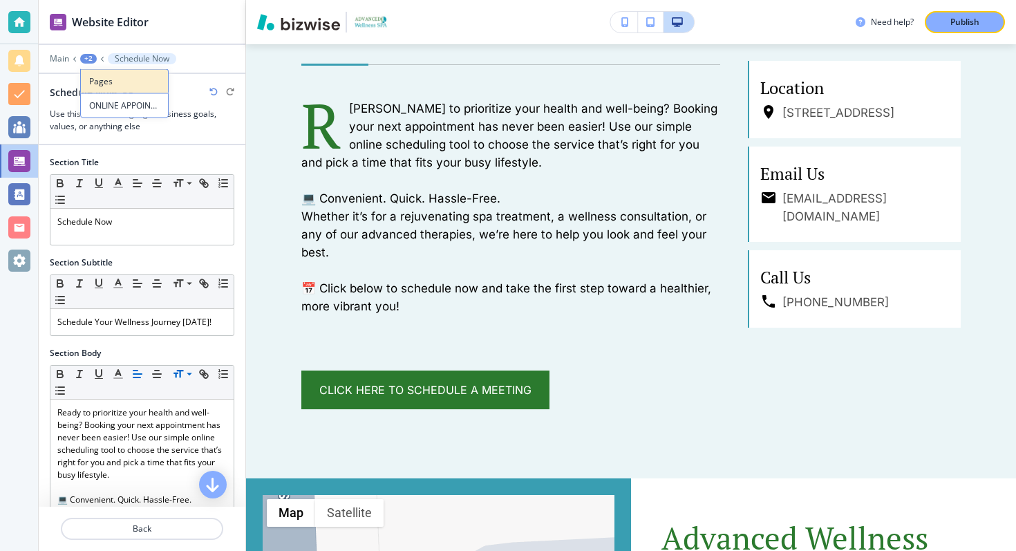
click at [106, 91] on button "Pages" at bounding box center [124, 81] width 88 height 24
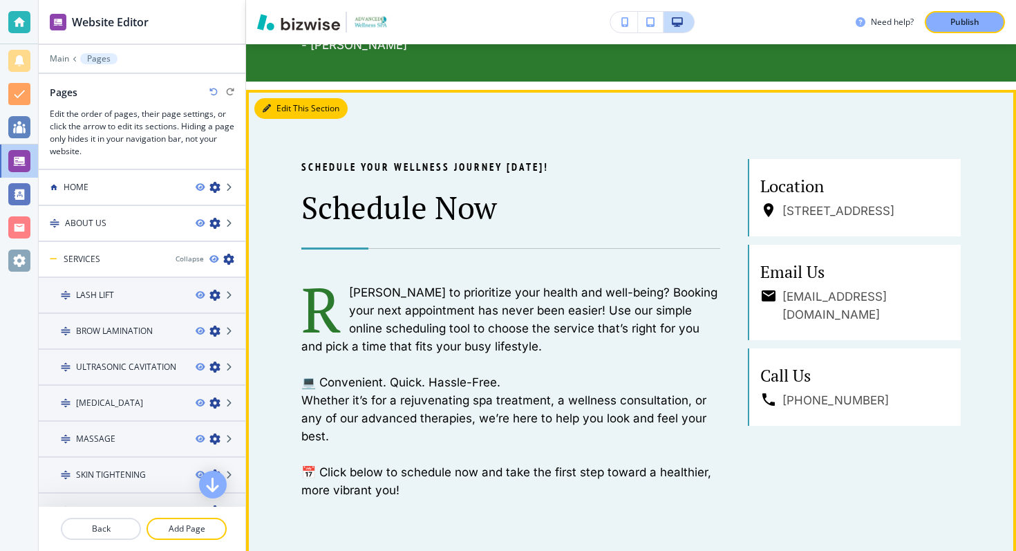
click at [283, 112] on button "Edit This Section" at bounding box center [300, 108] width 93 height 21
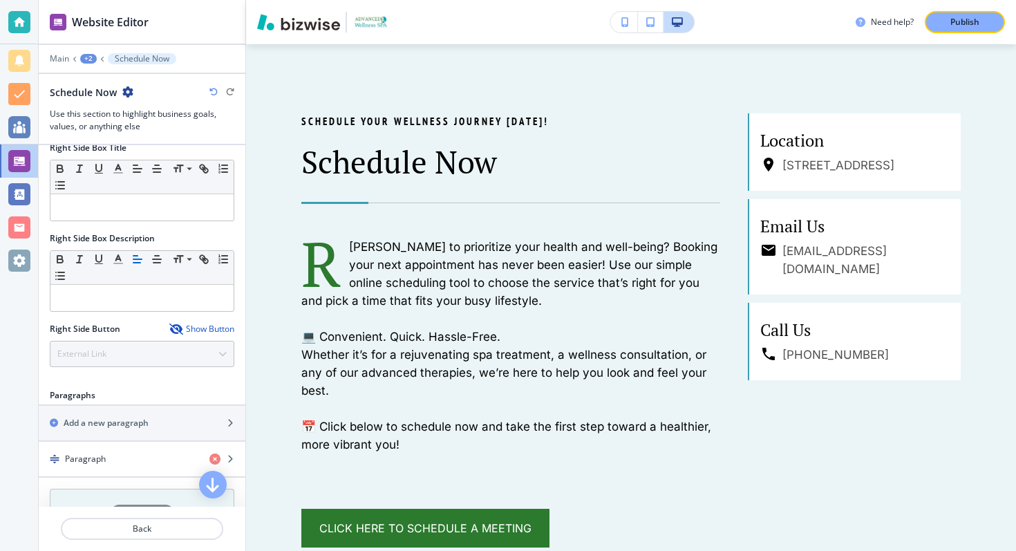
scroll to position [734, 0]
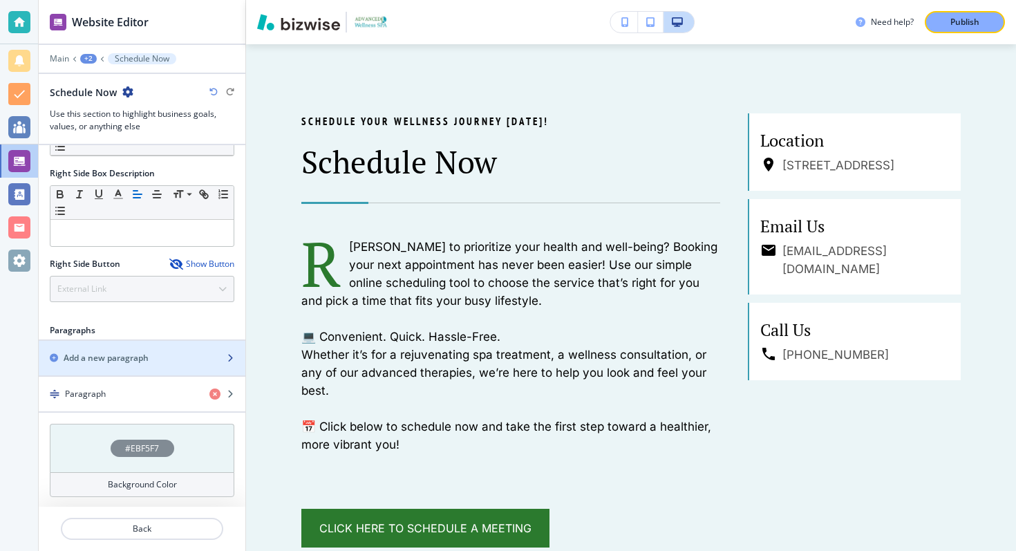
click at [100, 353] on h2 "Add a new paragraph" at bounding box center [106, 358] width 85 height 12
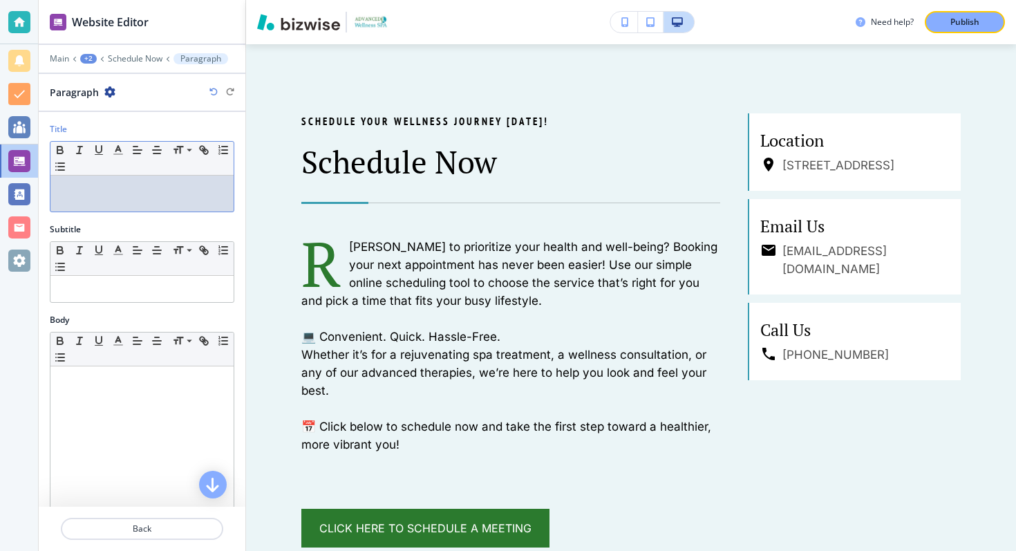
click at [100, 196] on div at bounding box center [141, 194] width 183 height 36
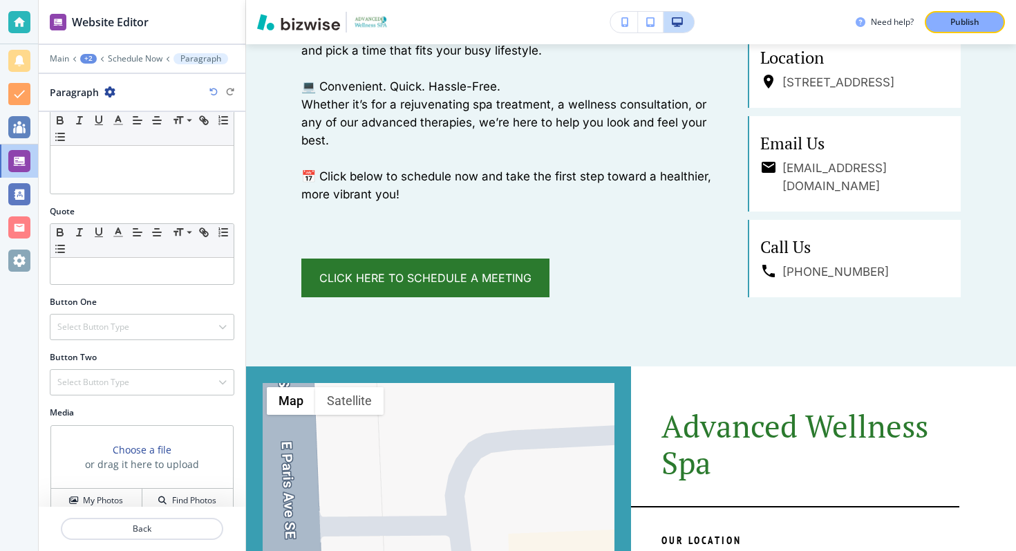
scroll to position [355, 0]
click at [102, 327] on h4 "Select Button Type" at bounding box center [93, 324] width 72 height 12
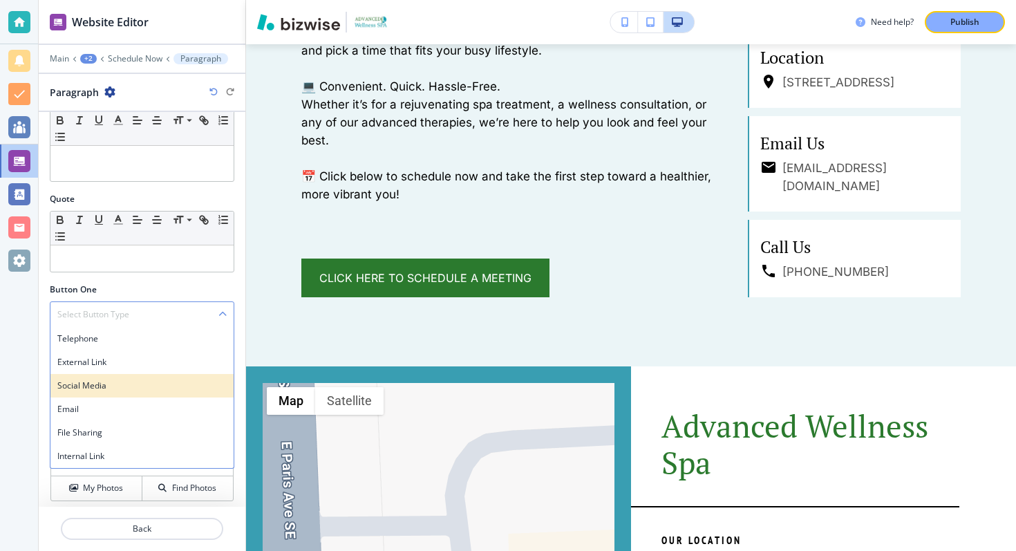
scroll to position [371, 0]
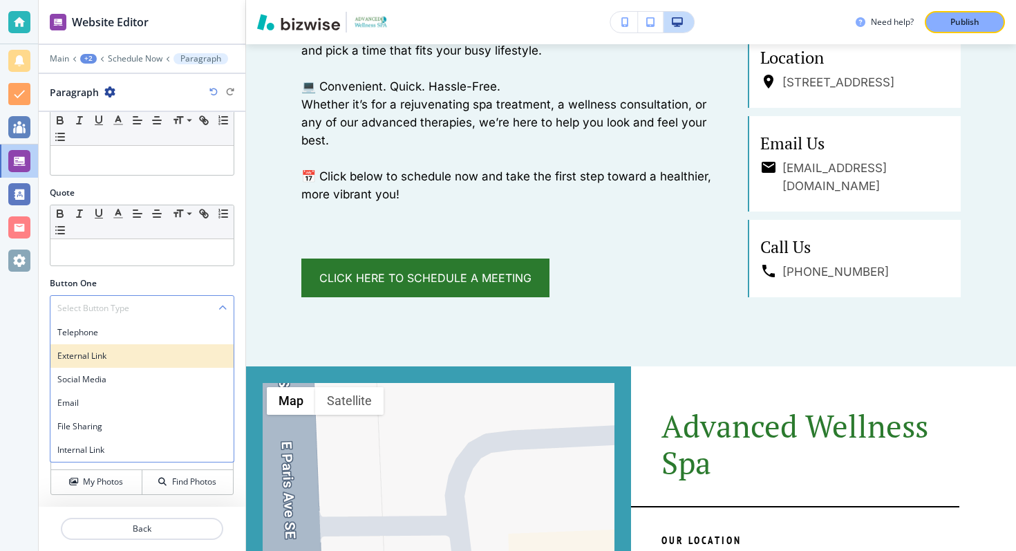
click at [85, 358] on h4 "External Link" at bounding box center [141, 356] width 169 height 12
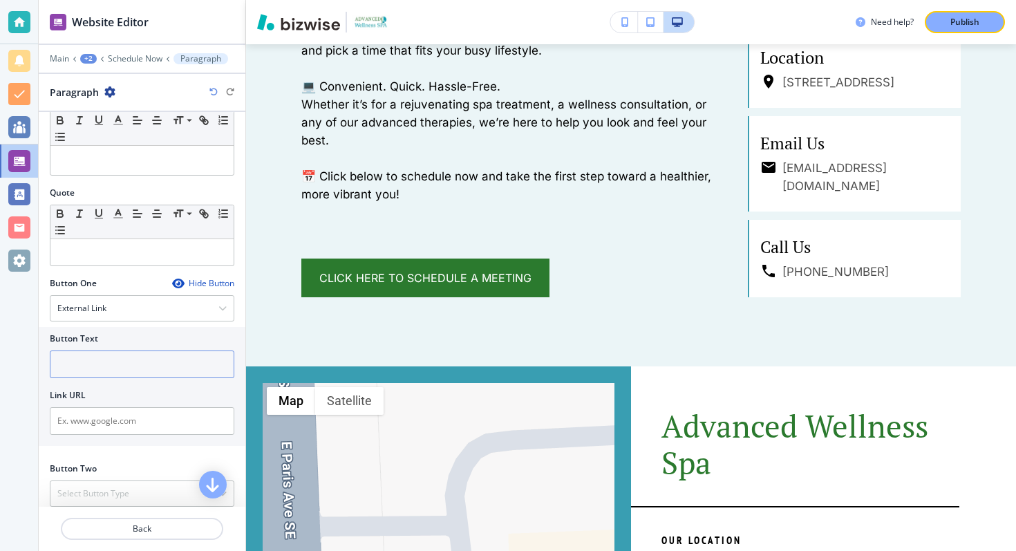
click at [103, 362] on input "text" at bounding box center [142, 365] width 185 height 28
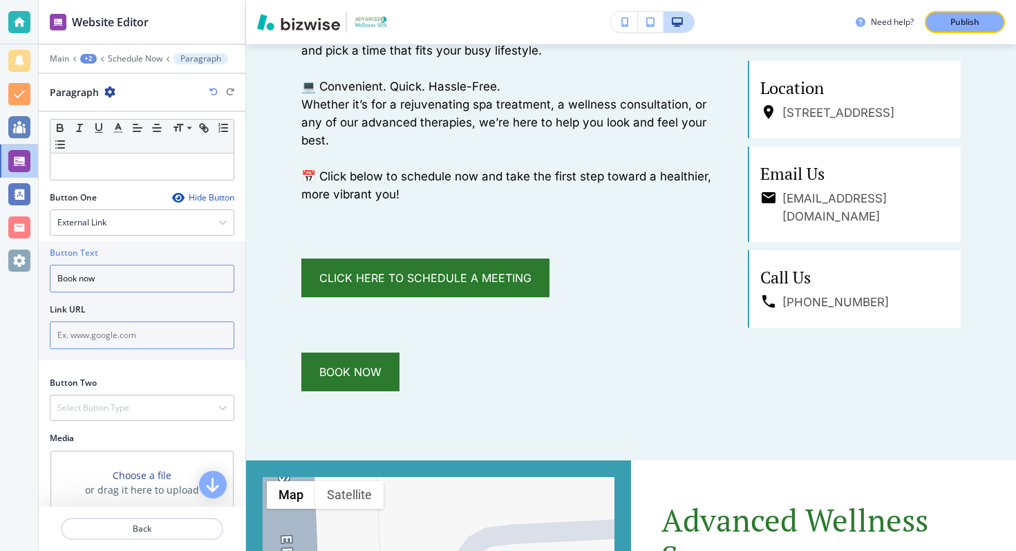
type input "Book now"
click at [115, 337] on input "text" at bounding box center [142, 335] width 185 height 28
paste input "<div id='frameTitle' class='embedded-widget-title' style='font-size: 23px; colo…"
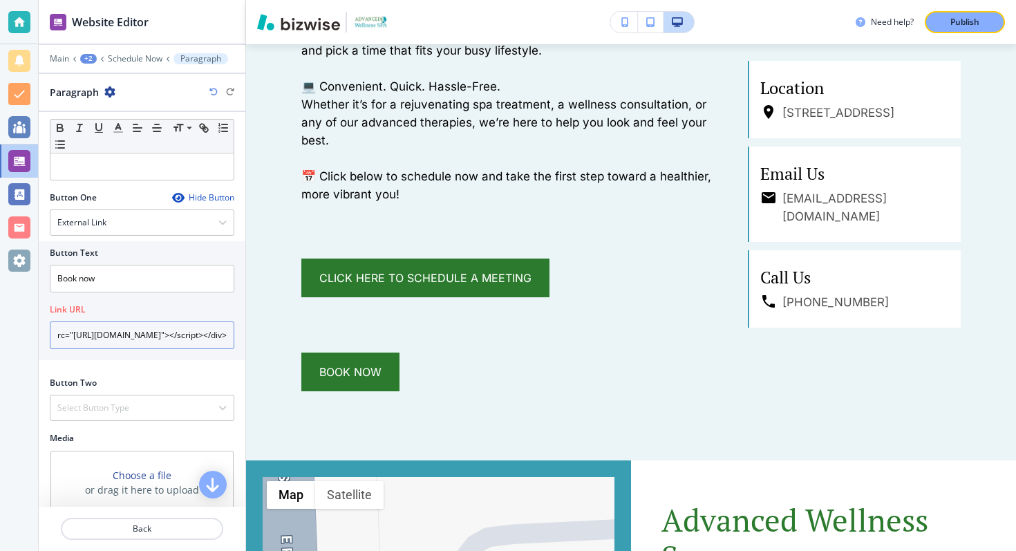
scroll to position [460, 0]
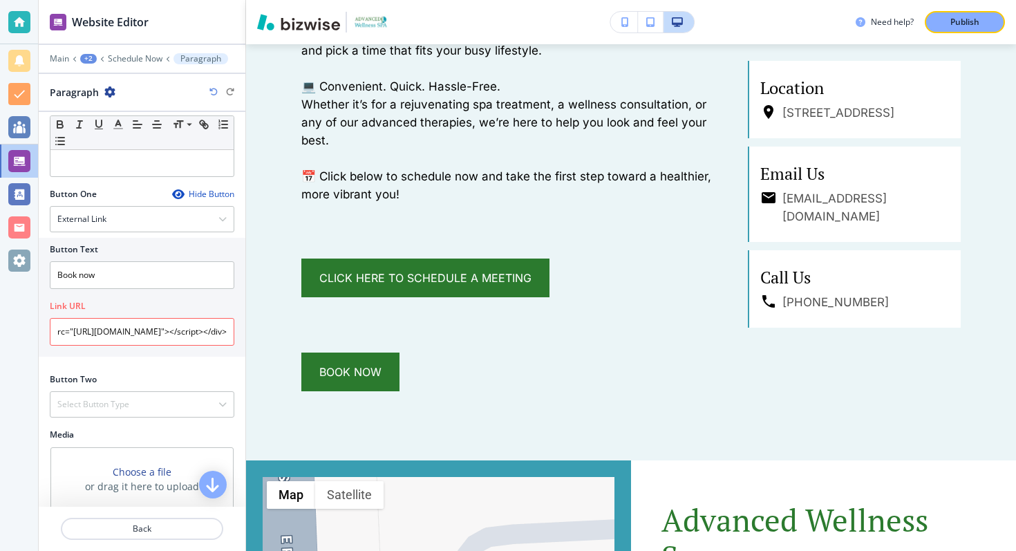
click at [183, 354] on div "Button Text Book now Link URL <div id='frameTitle' class='embedded-widget-title…" at bounding box center [142, 297] width 207 height 119
click at [173, 324] on input "<div id='frameTitle' class='embedded-widget-title' style='font-size: 23px; colo…" at bounding box center [142, 332] width 185 height 28
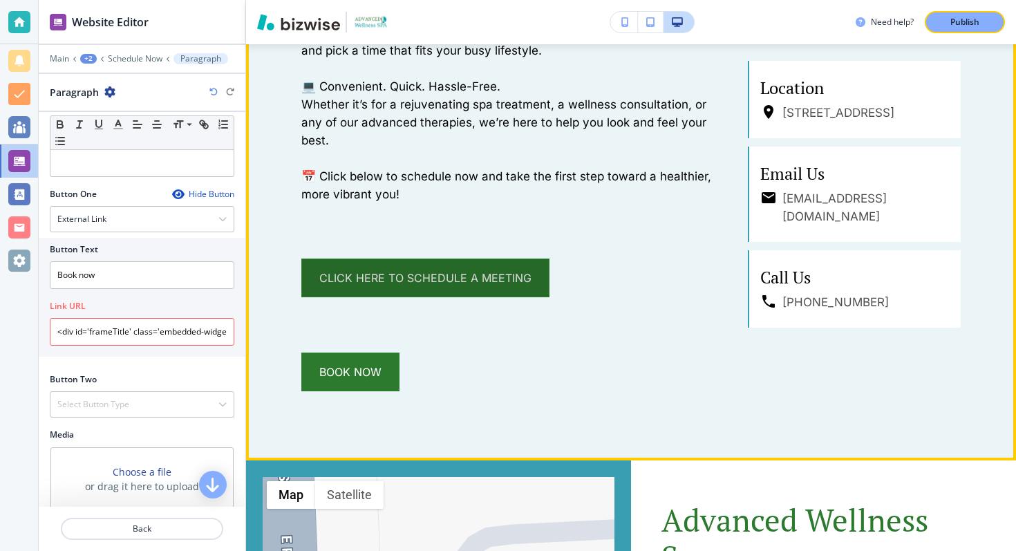
drag, startPoint x: 346, startPoint y: 380, endPoint x: 345, endPoint y: 279, distance: 100.3
click at [348, 277] on div "Schedule Your Wellness Journey [DATE]! Schedule Now R [PERSON_NAME] to prioriti…" at bounding box center [510, 127] width 419 height 528
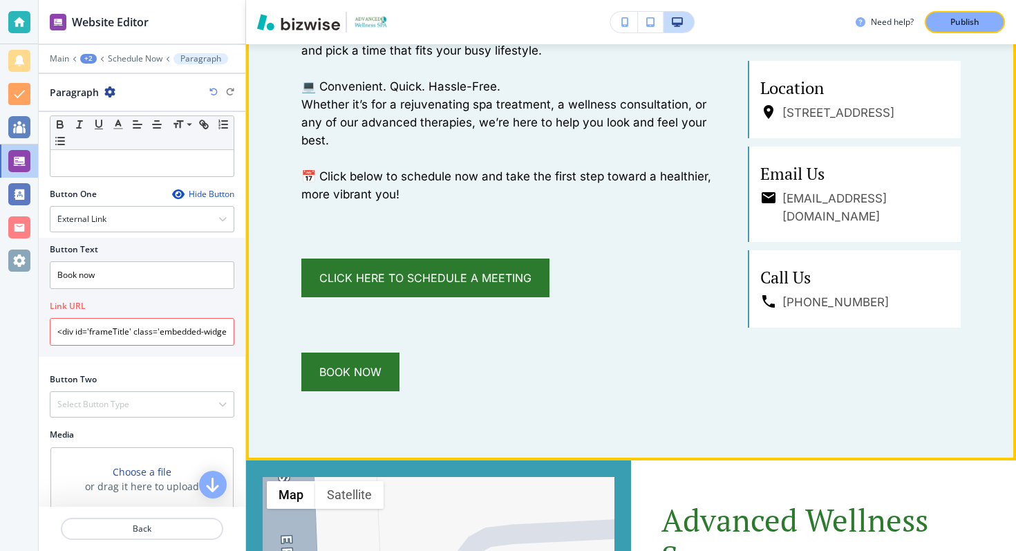
drag, startPoint x: 326, startPoint y: 377, endPoint x: 324, endPoint y: 254, distance: 122.4
click at [326, 254] on div "Schedule Your Wellness Journey [DATE]! Schedule Now R [PERSON_NAME] to prioriti…" at bounding box center [510, 127] width 419 height 528
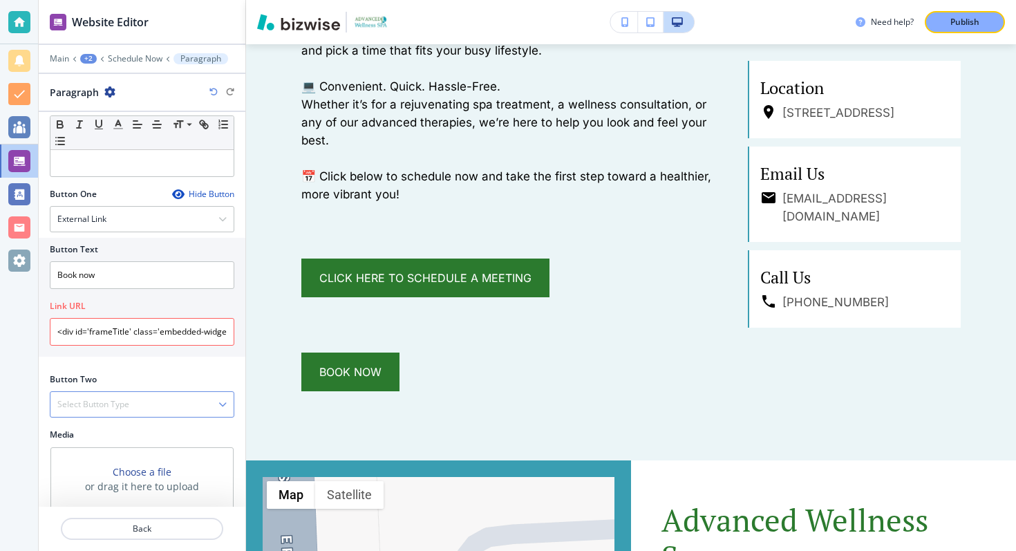
scroll to position [501, 0]
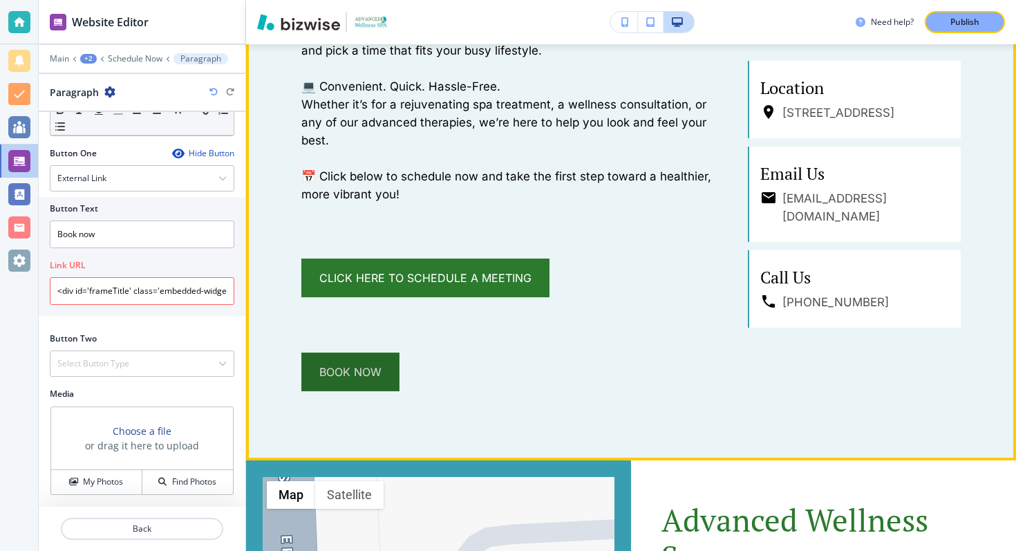
click at [336, 366] on button "Book now" at bounding box center [350, 372] width 98 height 39
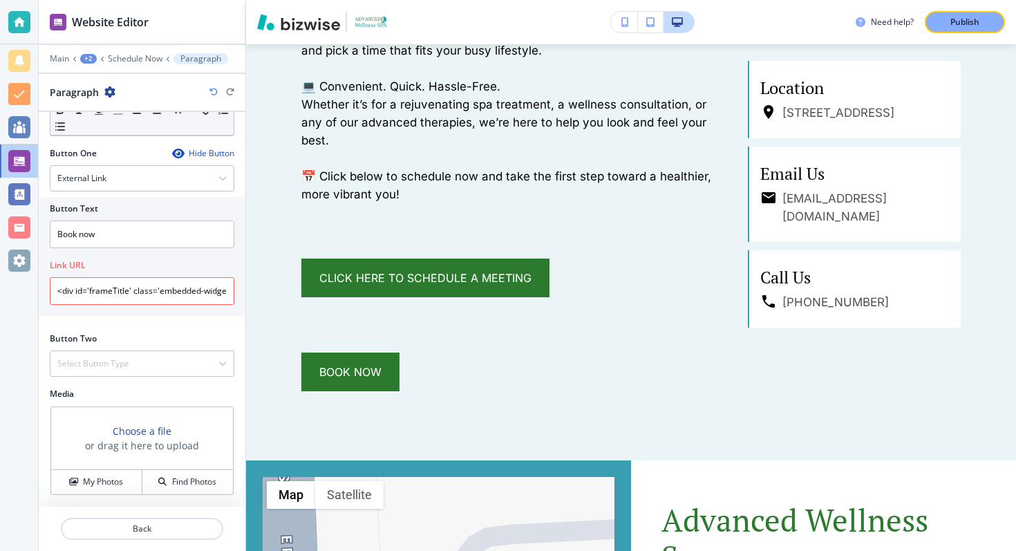
click at [413, 364] on div "Book now" at bounding box center [510, 372] width 419 height 39
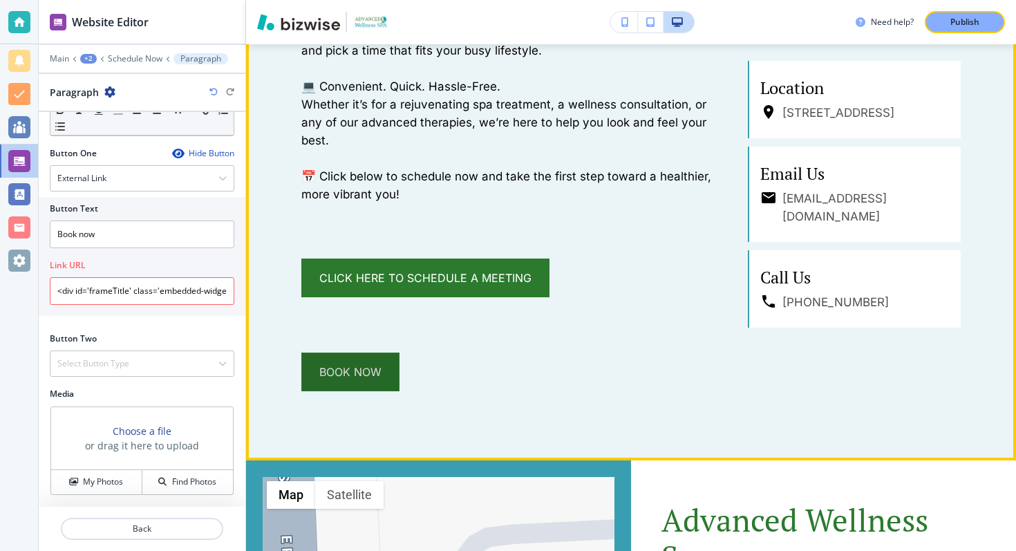
click at [372, 364] on span "Book now" at bounding box center [350, 372] width 62 height 17
click at [372, 364] on button "Book now" at bounding box center [350, 372] width 98 height 39
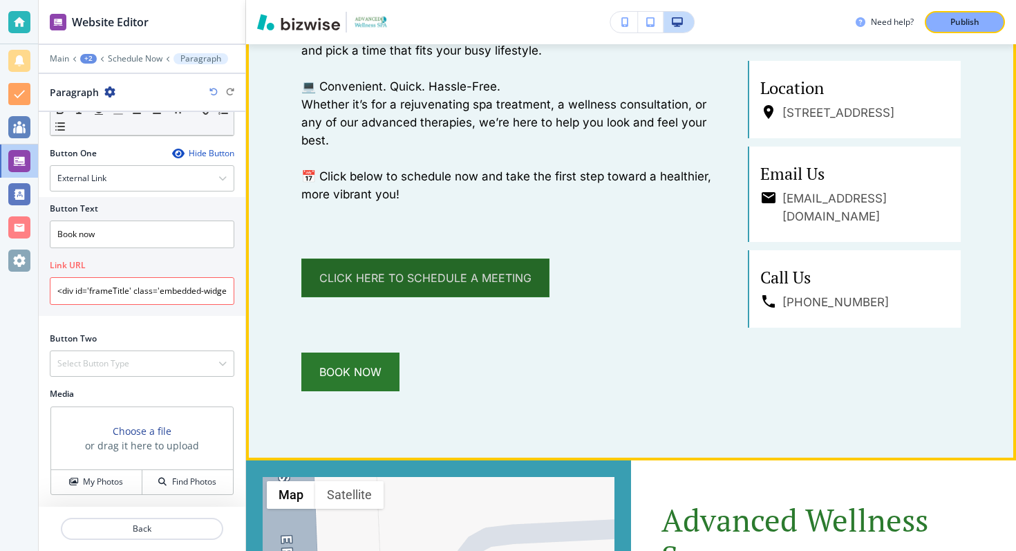
click at [407, 285] on link "Click Here to Schedule a Meeting" at bounding box center [425, 278] width 248 height 39
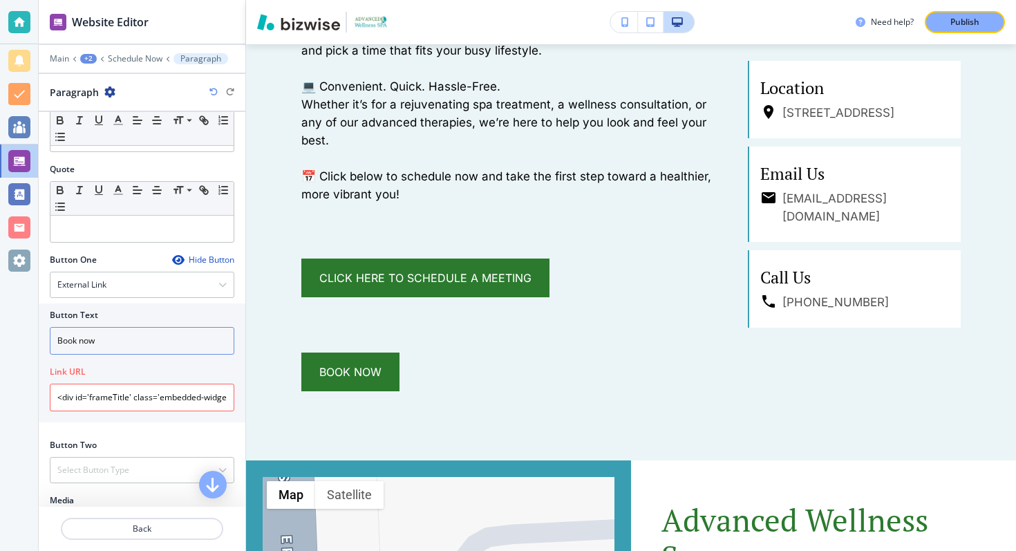
scroll to position [400, 0]
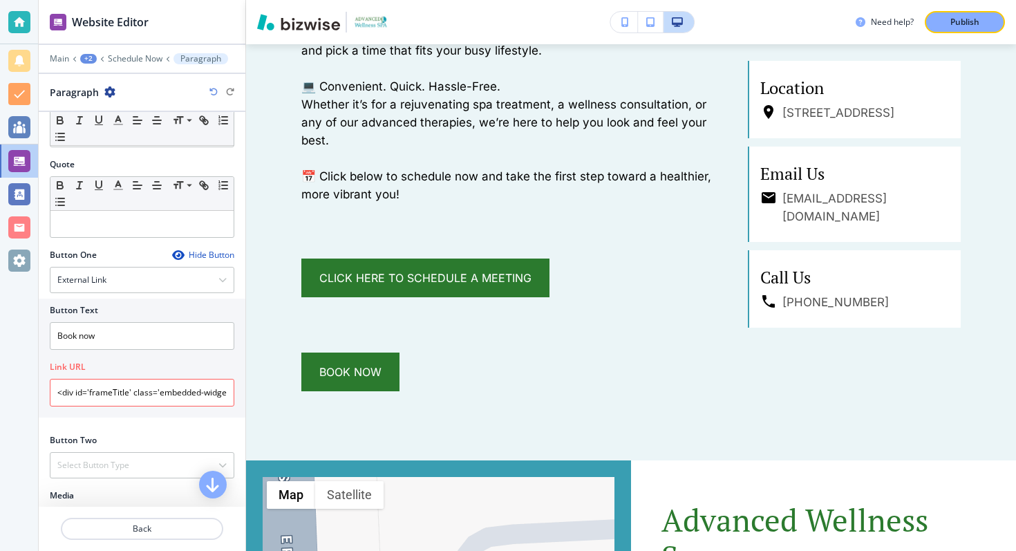
click at [137, 307] on div "Button Text" at bounding box center [142, 310] width 185 height 12
click at [117, 377] on div at bounding box center [142, 376] width 185 height 6
click at [116, 389] on input "<div id='frameTitle' class='embedded-widget-title' style='font-size: 23px; colo…" at bounding box center [142, 393] width 185 height 28
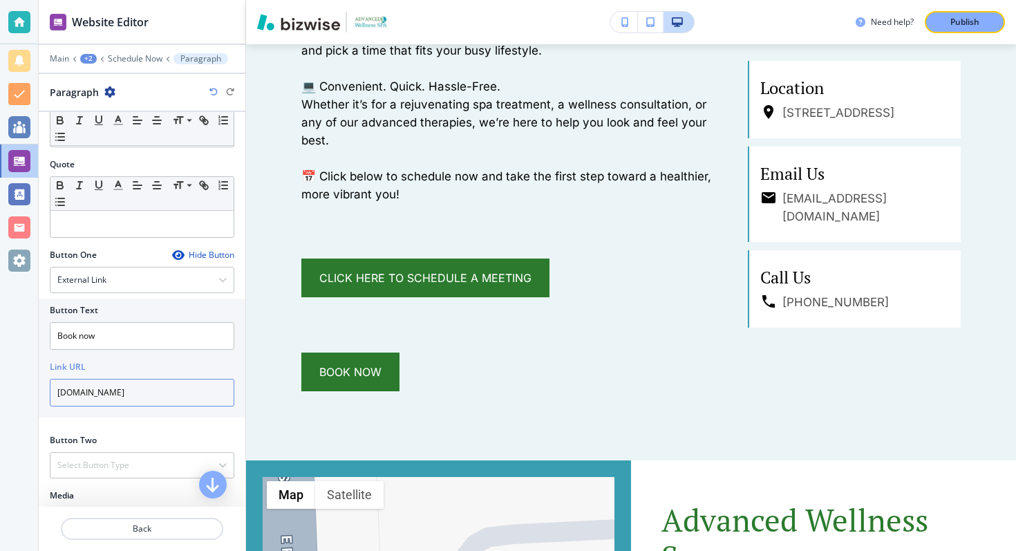
type input "[DOMAIN_NAME]"
click at [151, 367] on div "Link URL" at bounding box center [142, 367] width 185 height 12
click at [171, 422] on div "Button One Hide Button External Link Telephone External Link Social Media Email…" at bounding box center [142, 336] width 185 height 174
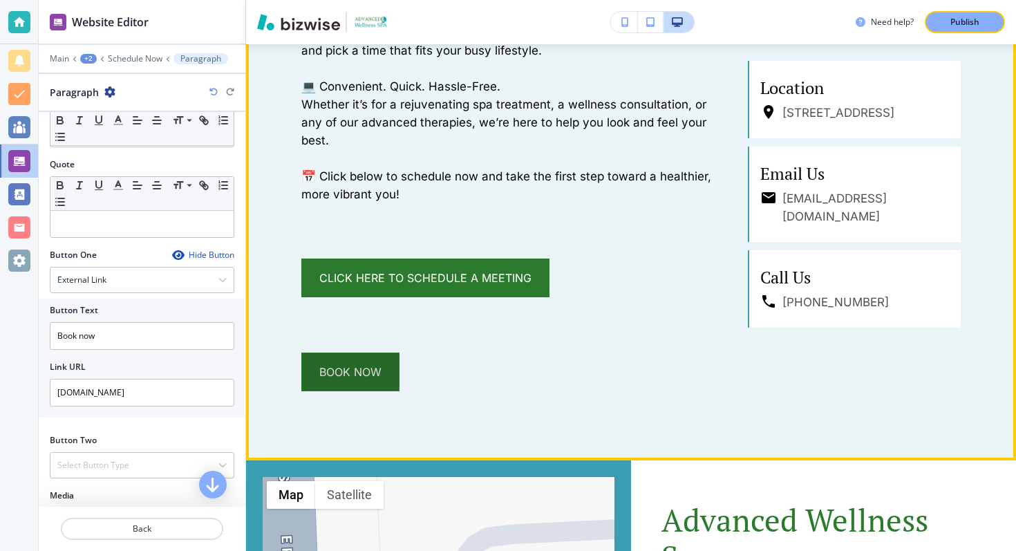
click at [345, 362] on link "Book now" at bounding box center [350, 372] width 98 height 39
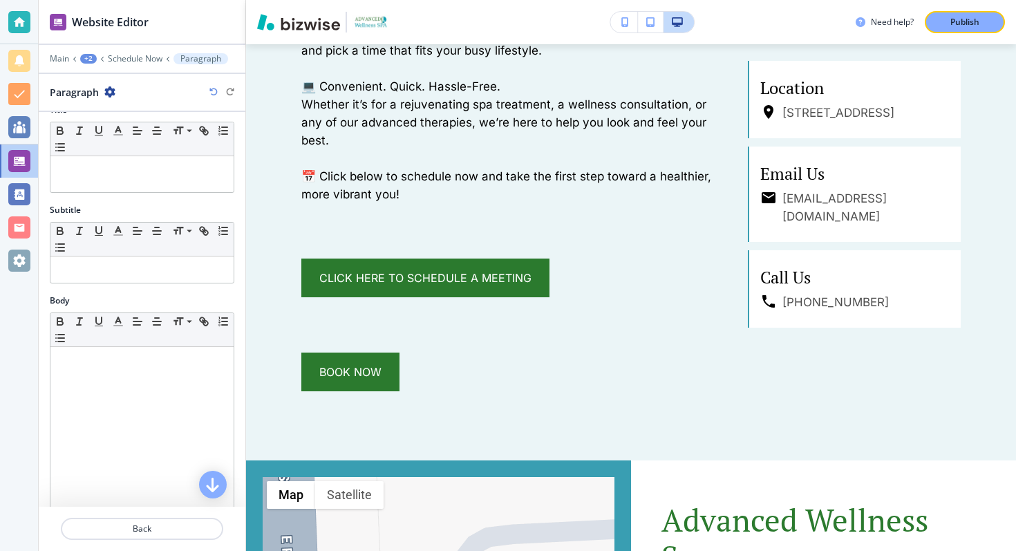
scroll to position [0, 0]
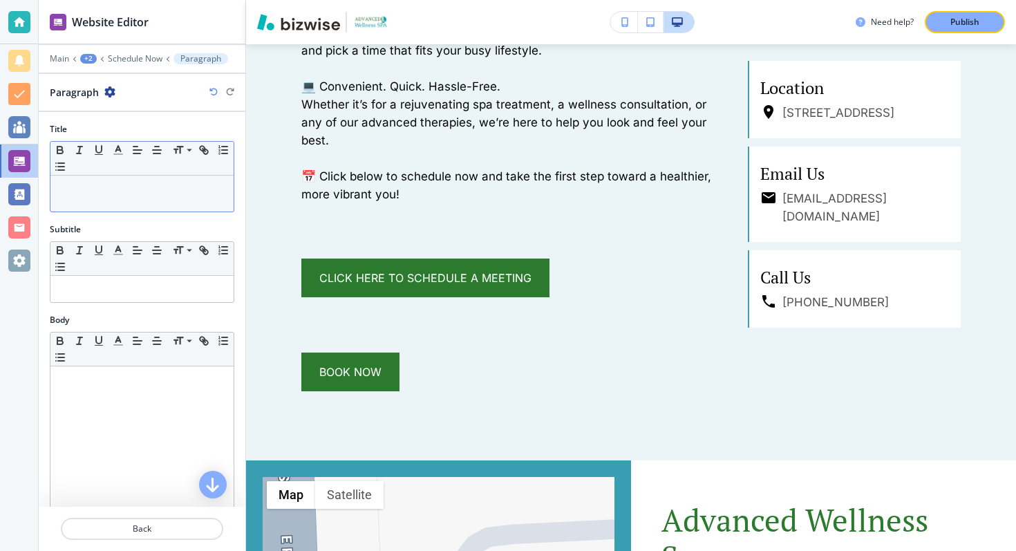
click at [131, 192] on p at bounding box center [141, 189] width 169 height 12
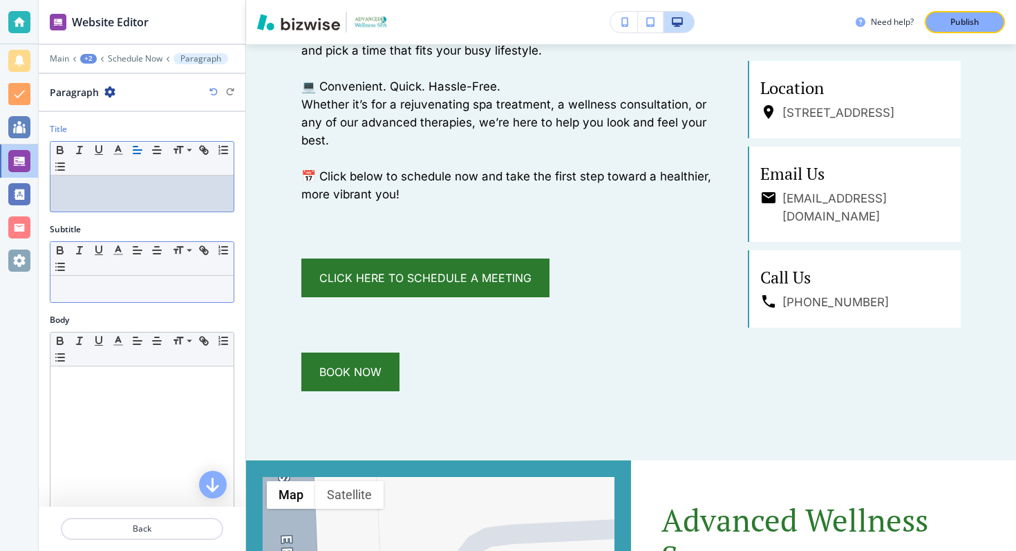
click at [122, 294] on p at bounding box center [141, 289] width 169 height 12
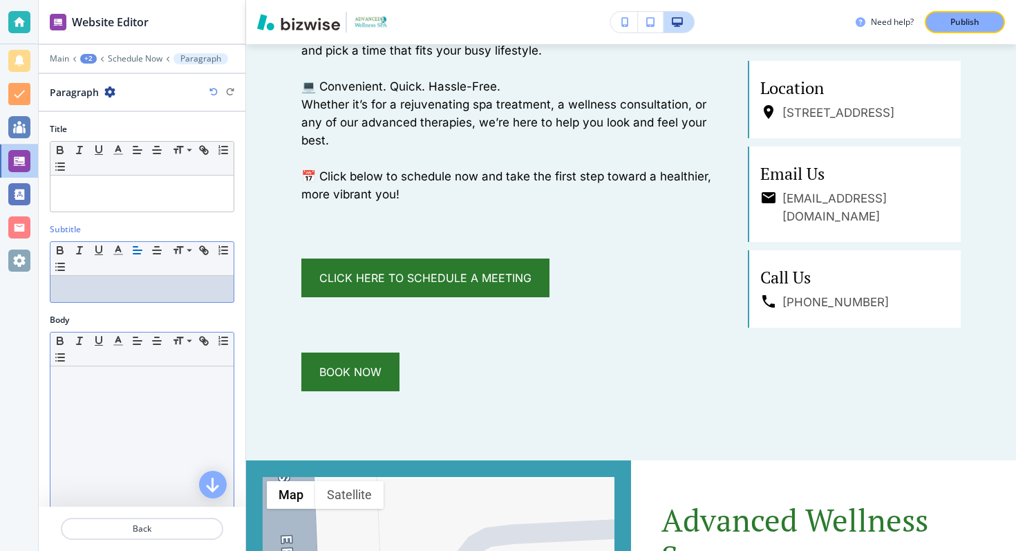
click at [102, 380] on p at bounding box center [141, 379] width 169 height 12
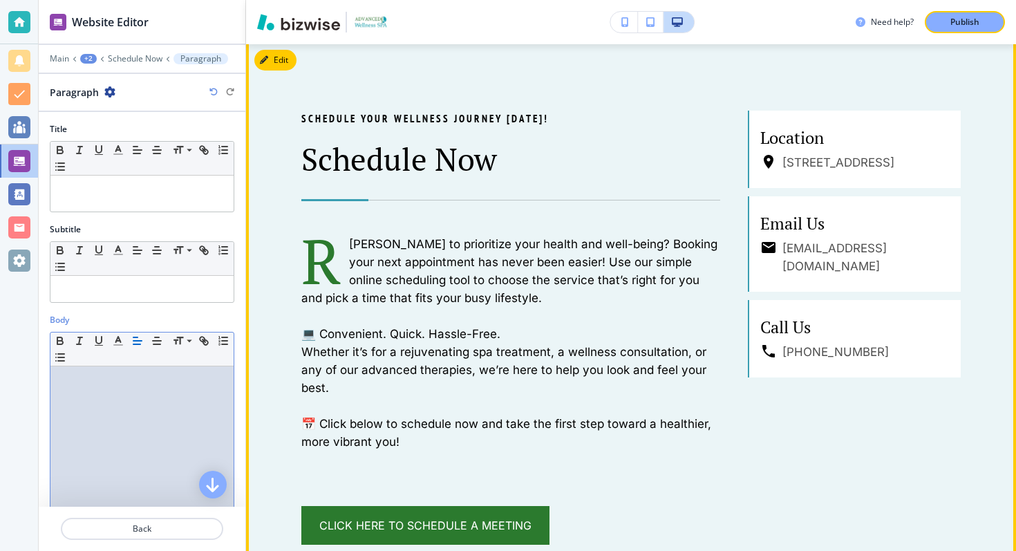
scroll to position [810, 0]
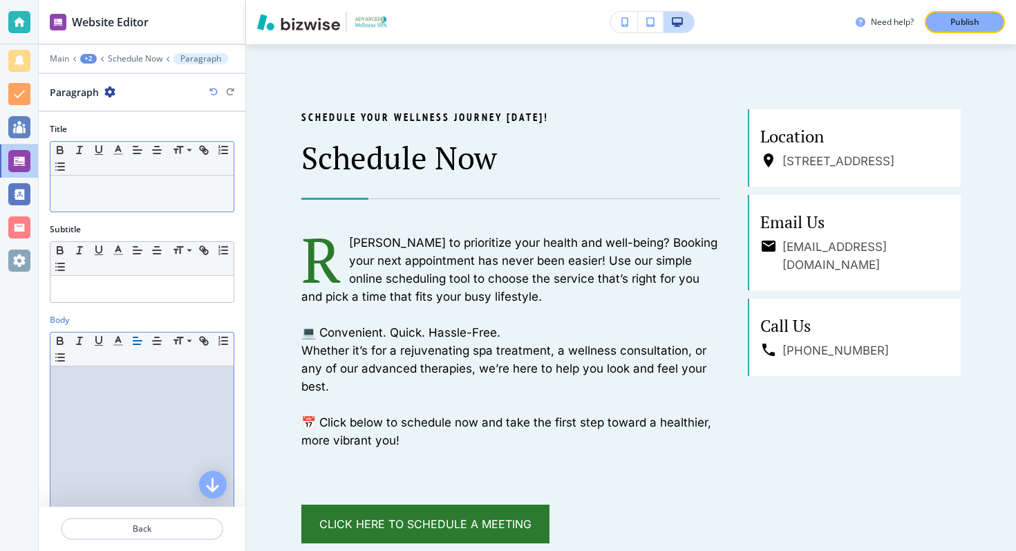
click at [114, 189] on p at bounding box center [141, 189] width 169 height 12
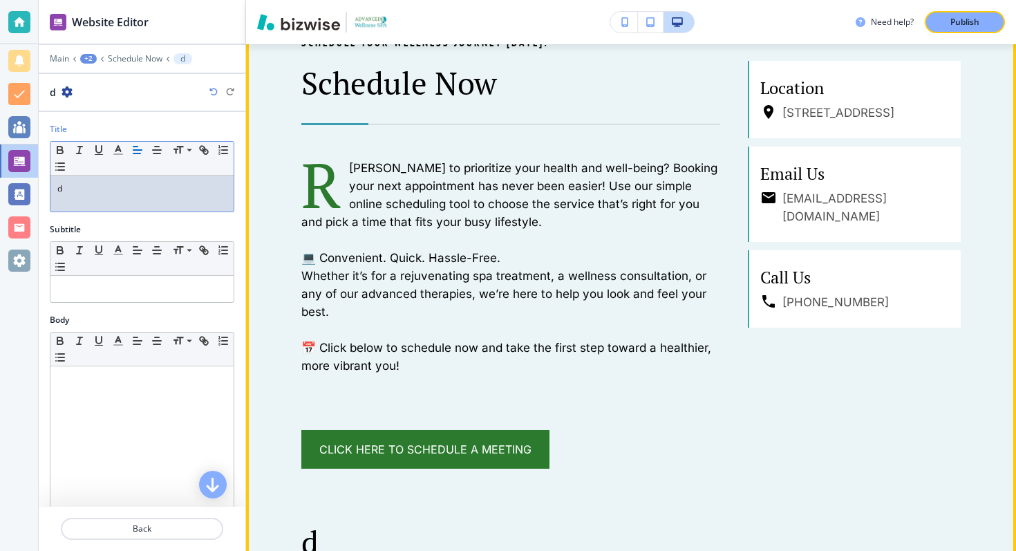
scroll to position [960, 0]
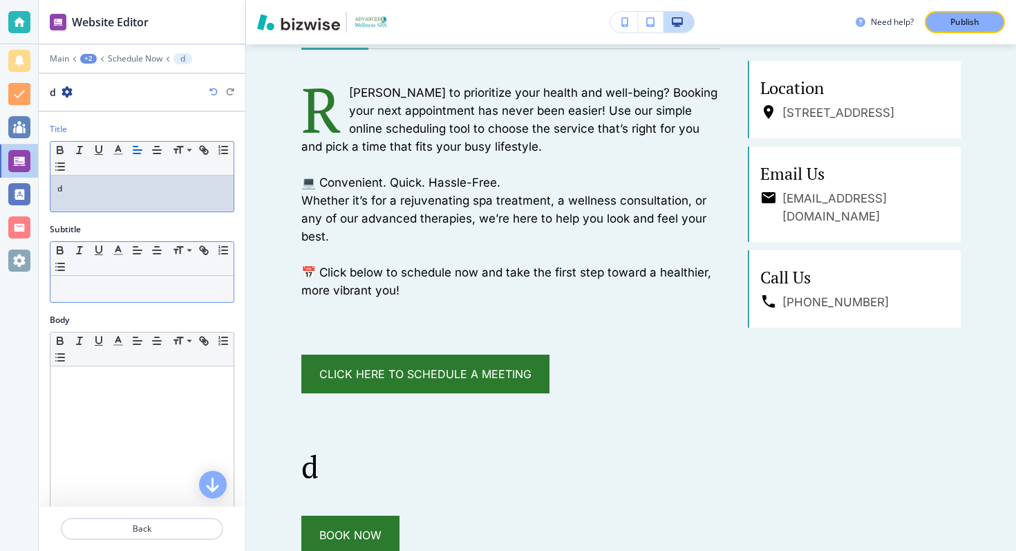
click at [172, 277] on div at bounding box center [141, 289] width 183 height 26
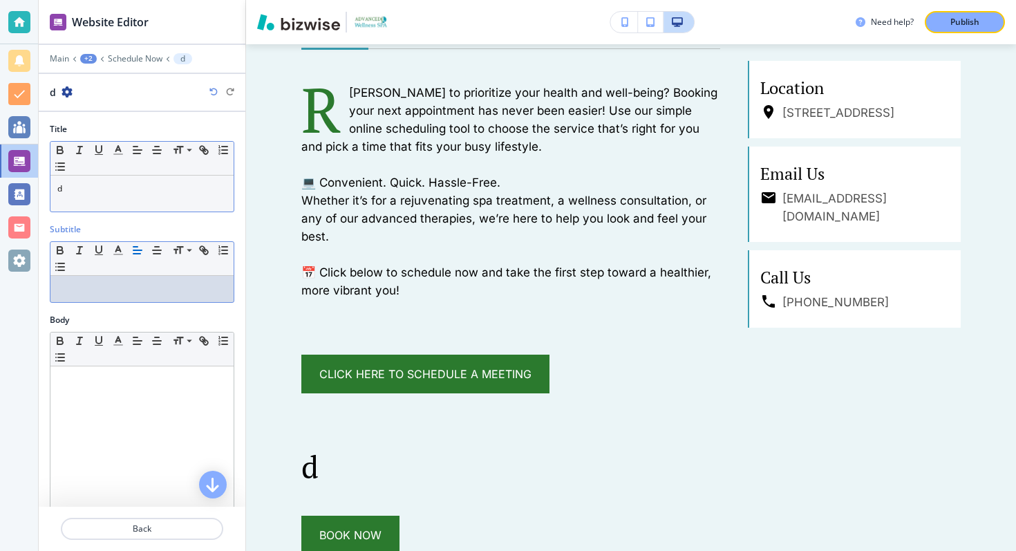
click at [92, 197] on div "d" at bounding box center [141, 194] width 183 height 36
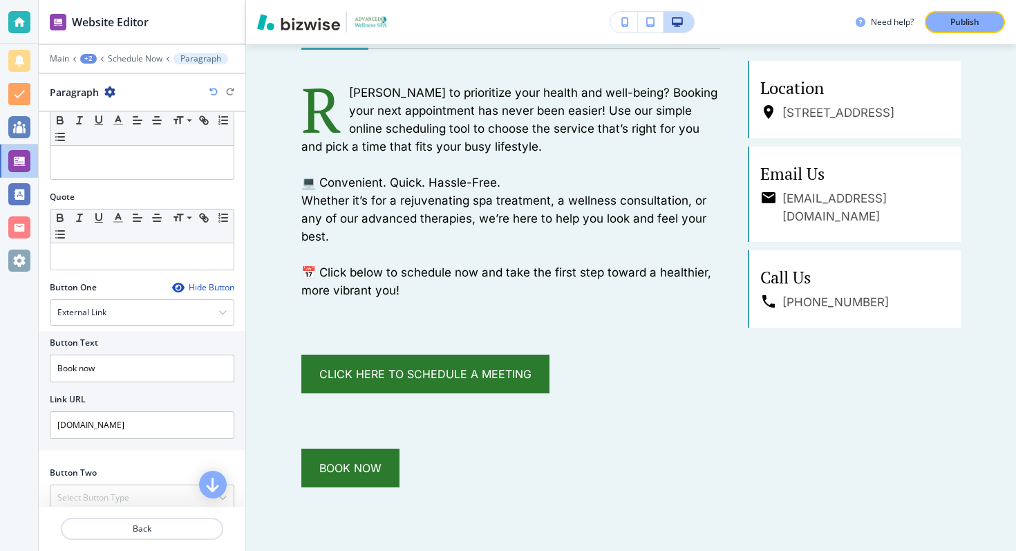
scroll to position [0, 0]
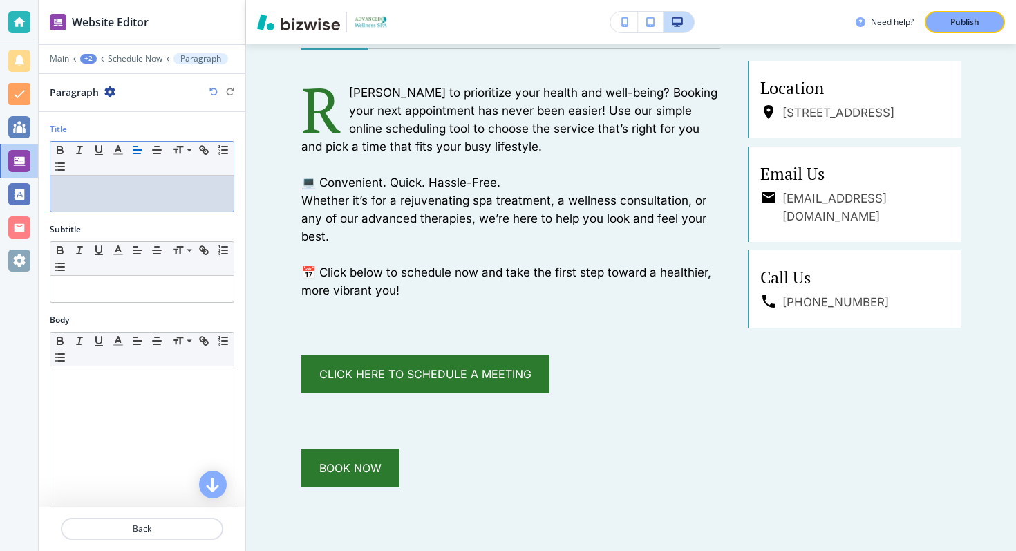
click at [183, 185] on p at bounding box center [141, 189] width 169 height 12
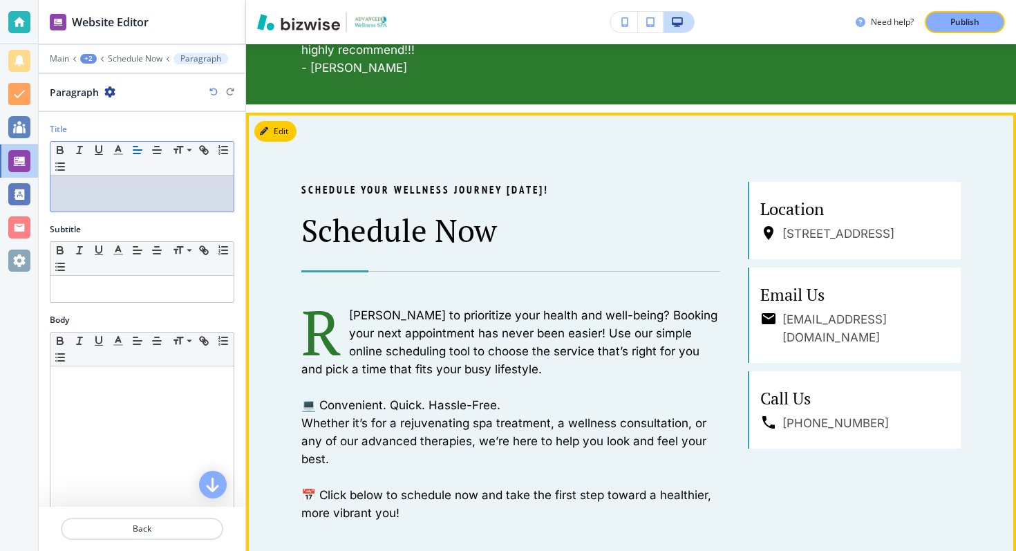
scroll to position [736, 0]
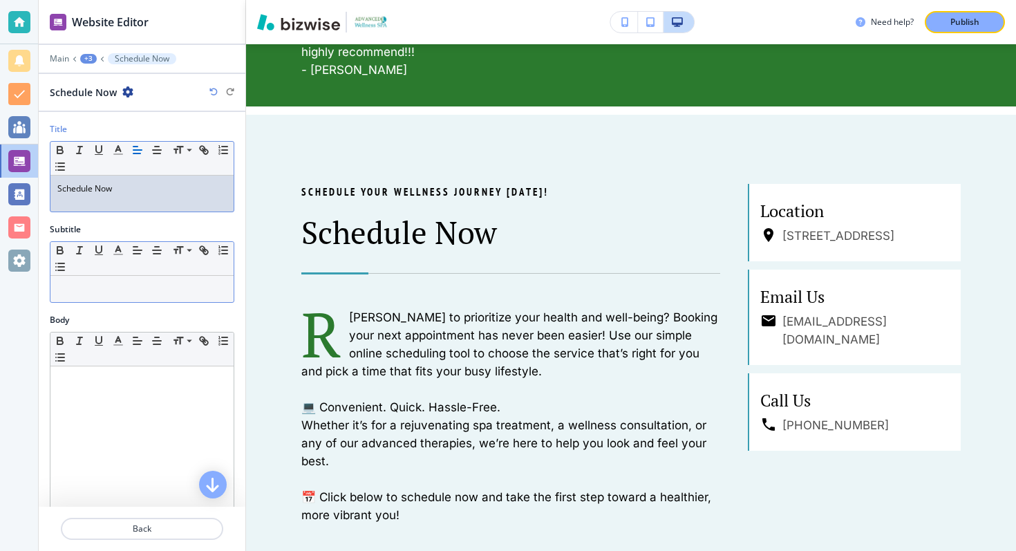
click at [224, 298] on div at bounding box center [141, 289] width 183 height 26
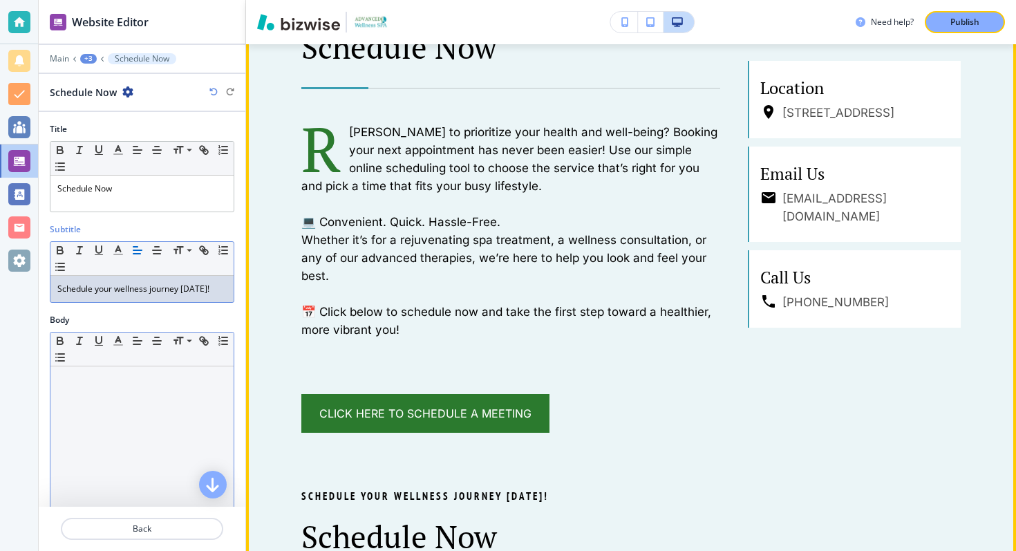
scroll to position [911, 0]
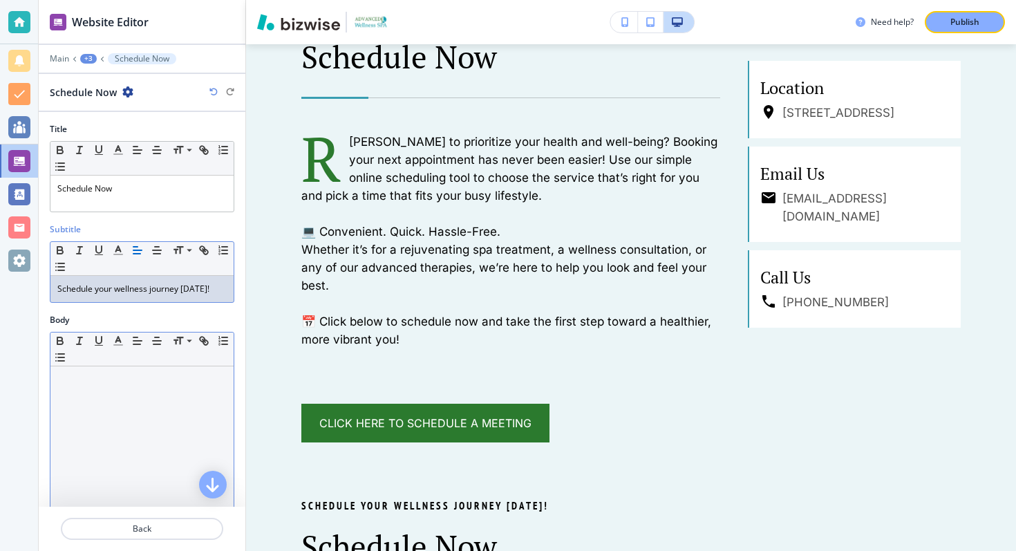
click at [140, 407] on div at bounding box center [141, 456] width 183 height 180
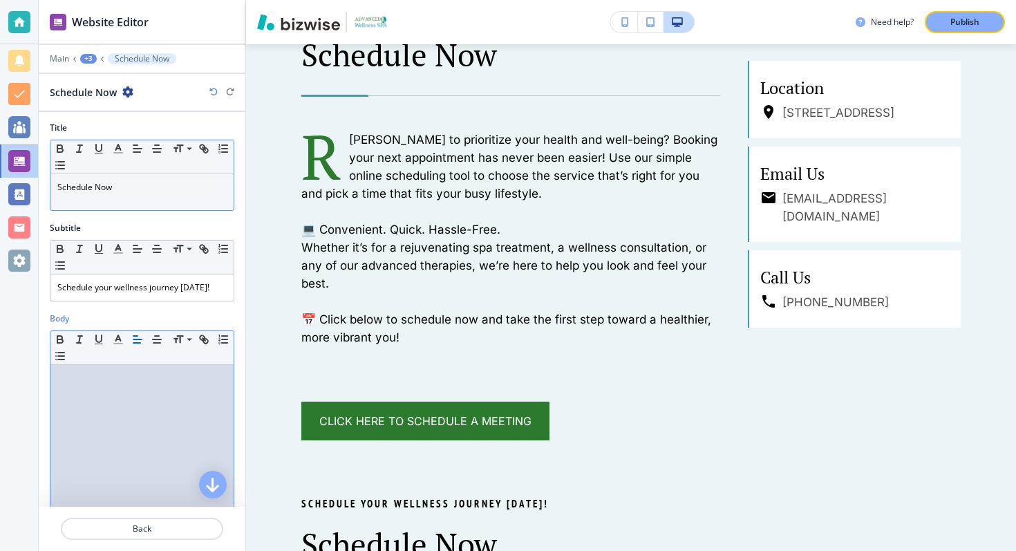
scroll to position [0, 0]
click at [85, 62] on div "+3" at bounding box center [88, 59] width 17 height 10
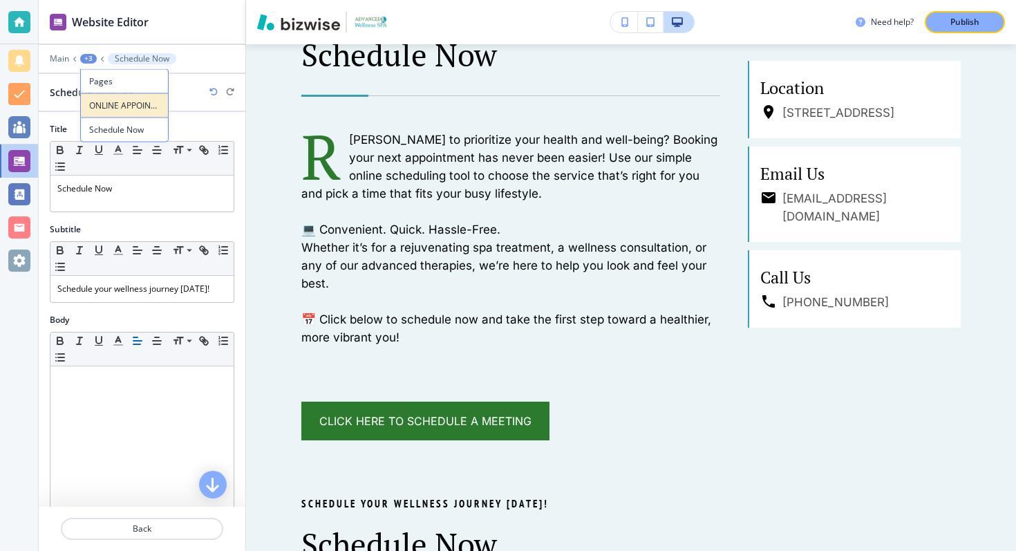
click at [132, 97] on button "ONLINE APPOINTMENTS" at bounding box center [124, 105] width 88 height 24
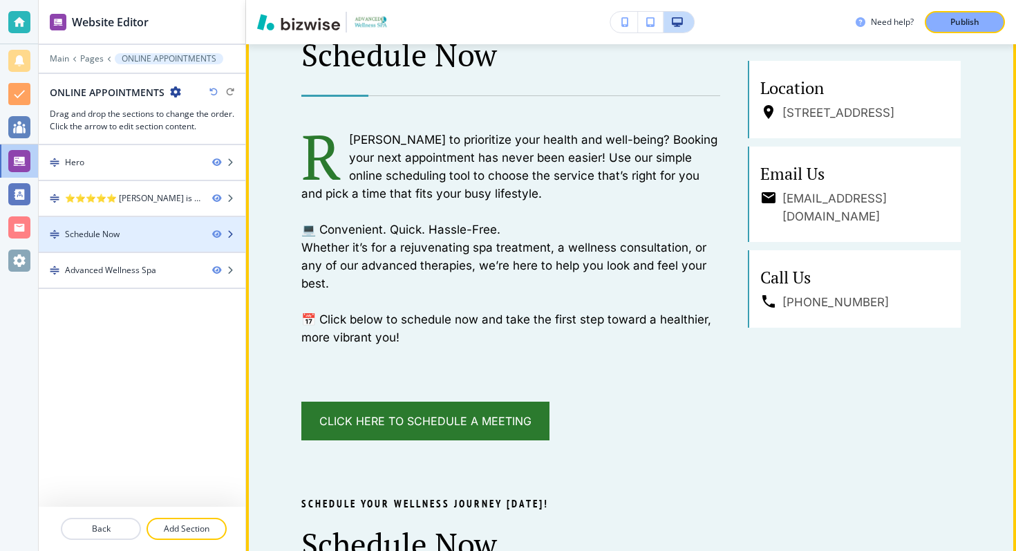
click at [159, 225] on div at bounding box center [142, 222] width 207 height 11
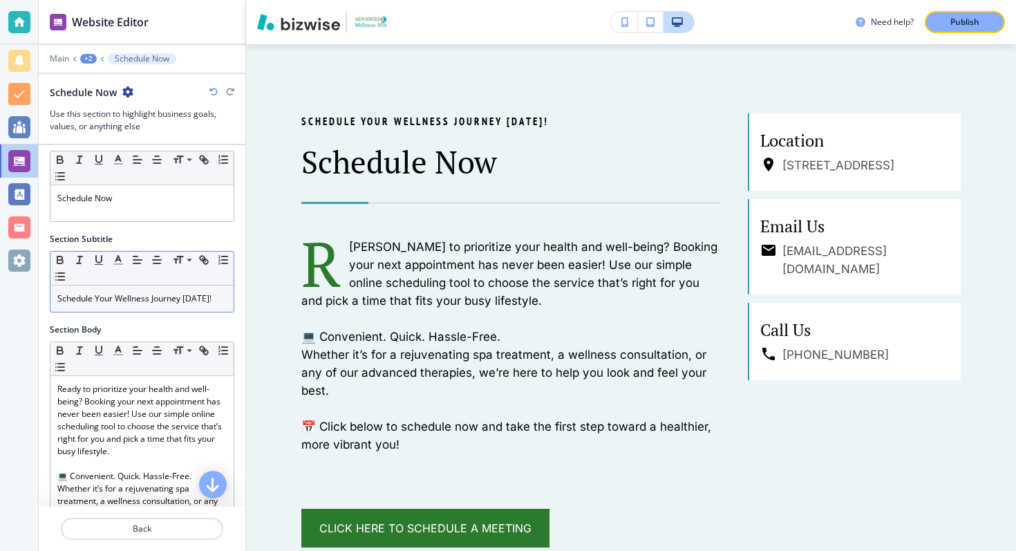
scroll to position [33, 0]
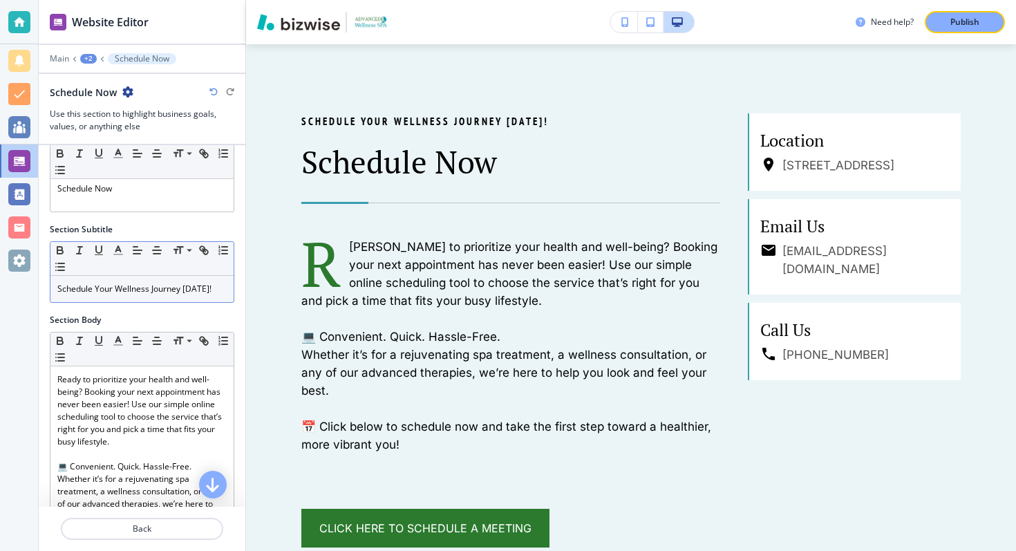
click at [171, 290] on p "Schedule Your Wellness Journey [DATE]!" at bounding box center [141, 289] width 169 height 12
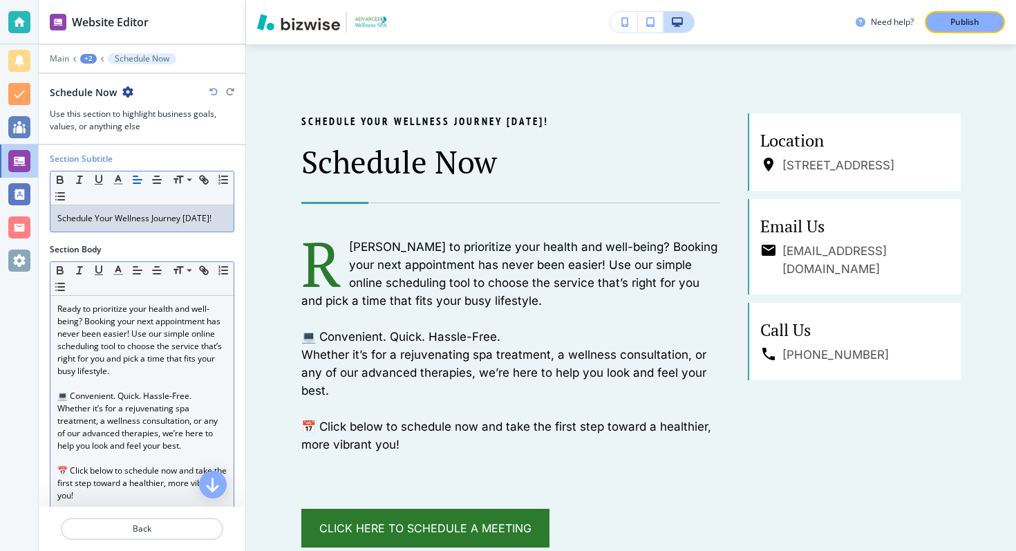
scroll to position [106, 0]
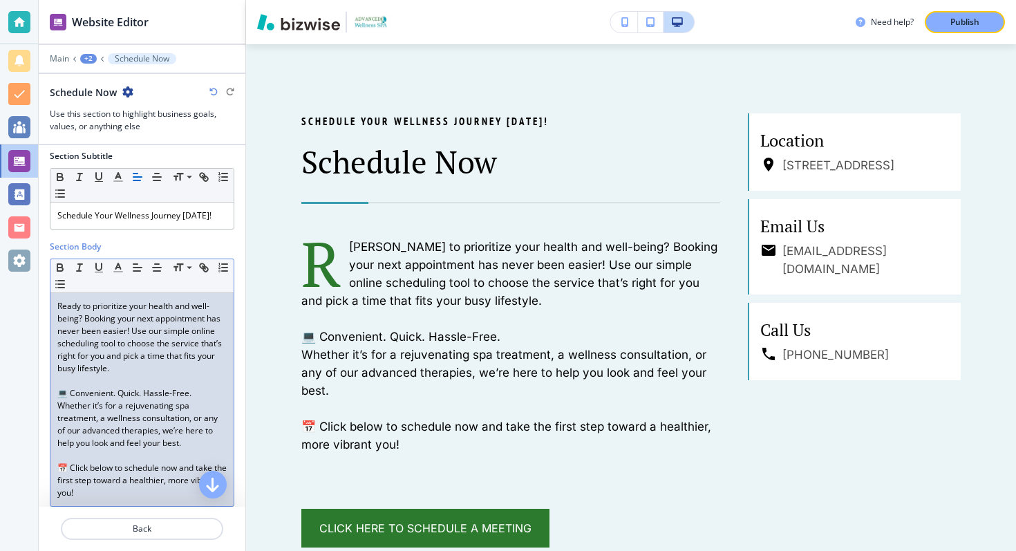
click at [121, 363] on p "Ready to prioritize your health and well-being? Booking your next appointment h…" at bounding box center [141, 337] width 169 height 75
click at [61, 308] on p "Ready to prioritize your health and well-being? Booking your next appointment h…" at bounding box center [141, 337] width 169 height 75
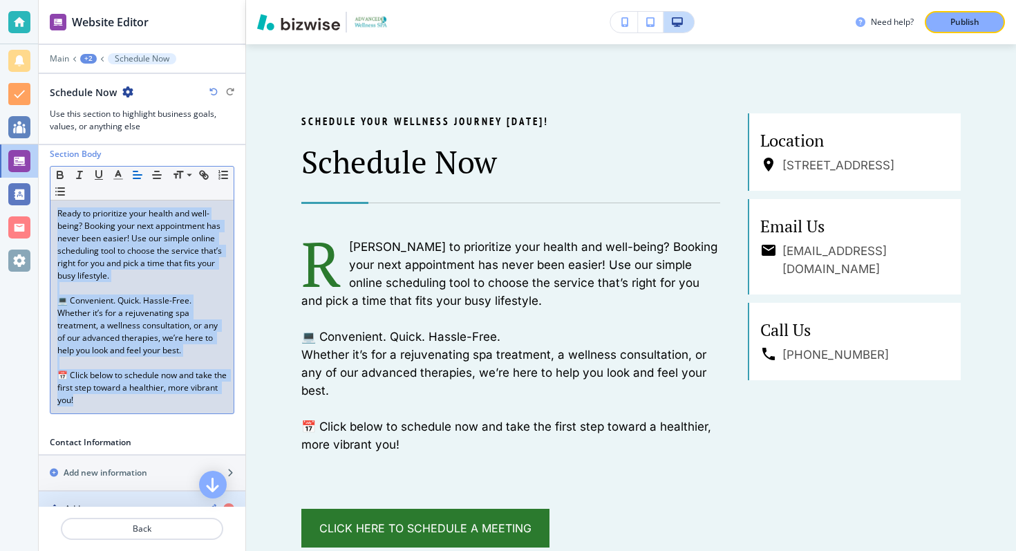
scroll to position [202, 0]
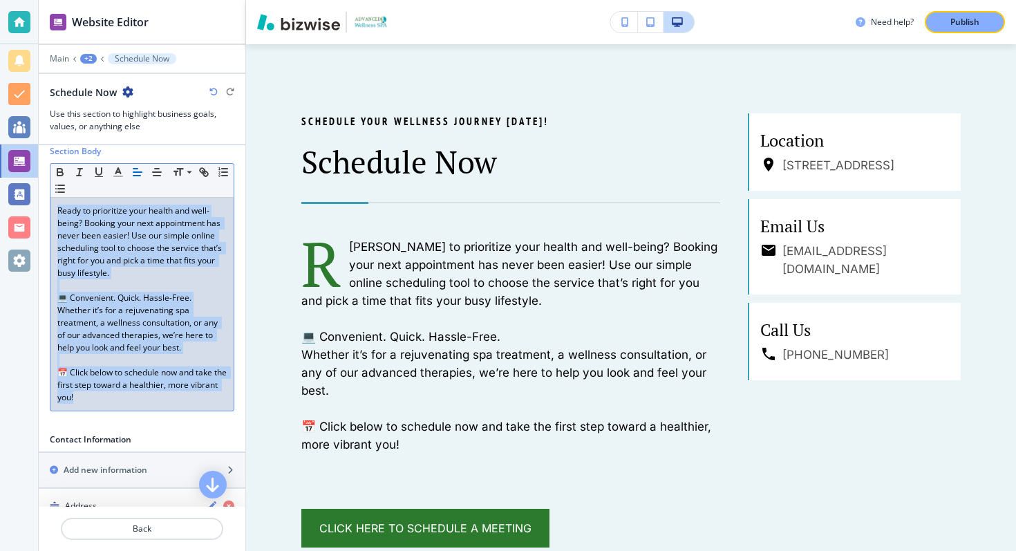
drag, startPoint x: 57, startPoint y: 307, endPoint x: 106, endPoint y: 403, distance: 107.9
click at [106, 403] on div "Ready to prioritize your health and well-being? Booking your next appointment h…" at bounding box center [141, 304] width 183 height 213
copy div "Ready to prioritize your health and well-being? Booking your next appointment h…"
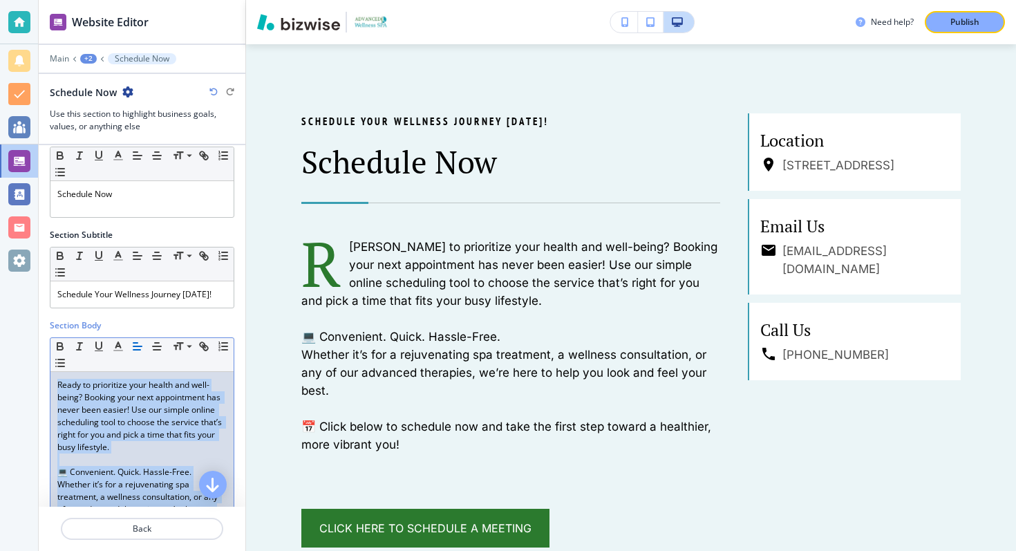
scroll to position [26, 0]
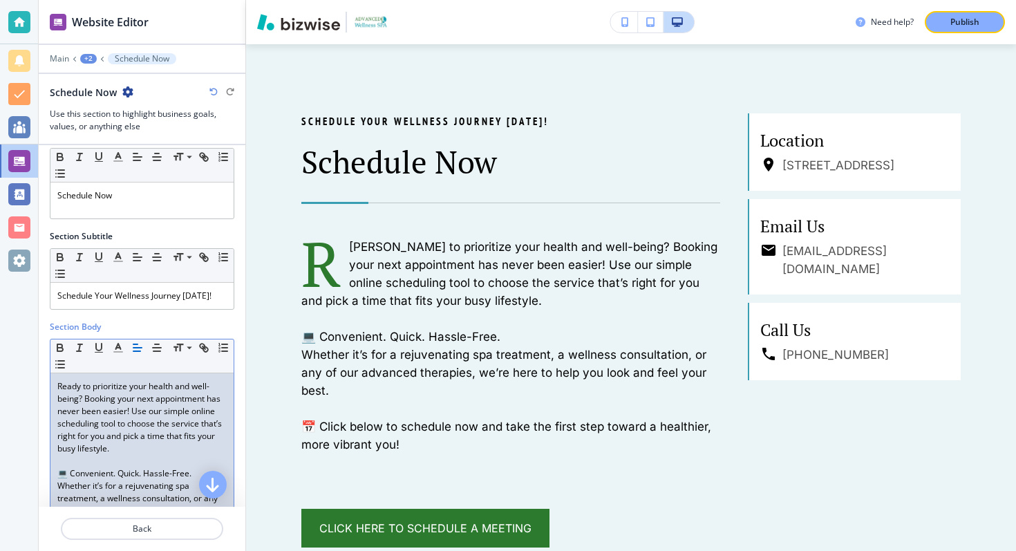
click at [131, 323] on div "Section Body" at bounding box center [142, 327] width 185 height 12
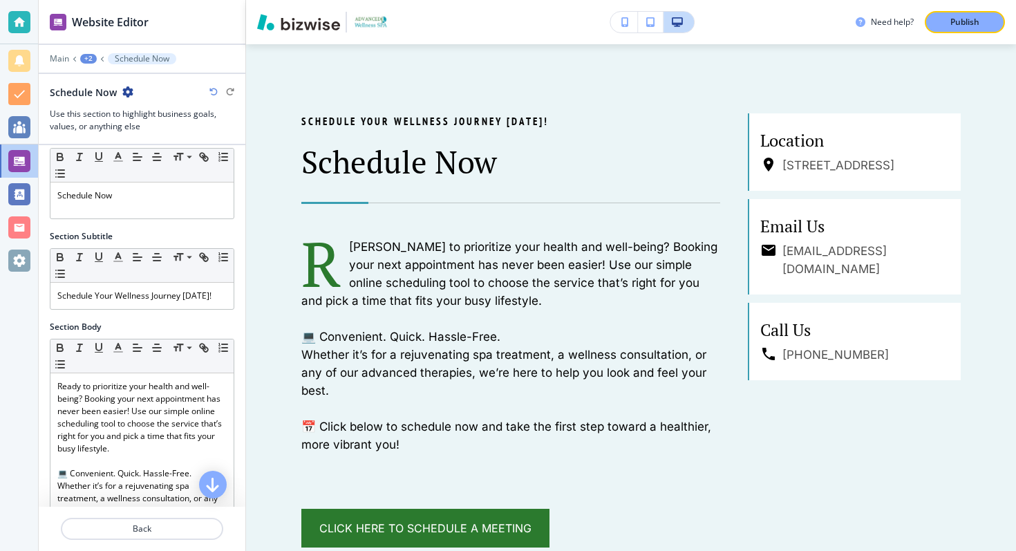
click at [82, 326] on h2 "Section Body" at bounding box center [75, 327] width 51 height 12
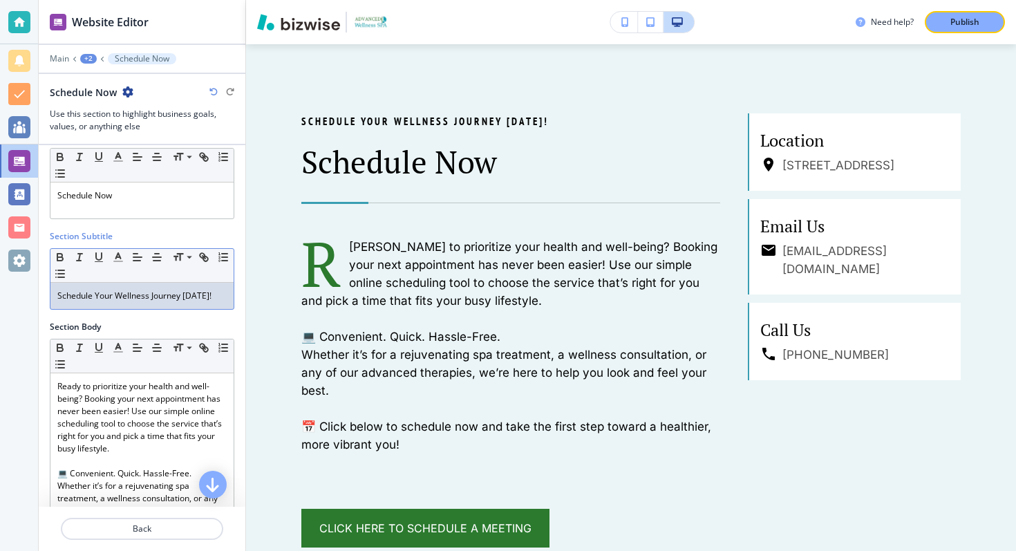
click at [115, 297] on p "Schedule Your Wellness Journey [DATE]!" at bounding box center [141, 296] width 169 height 12
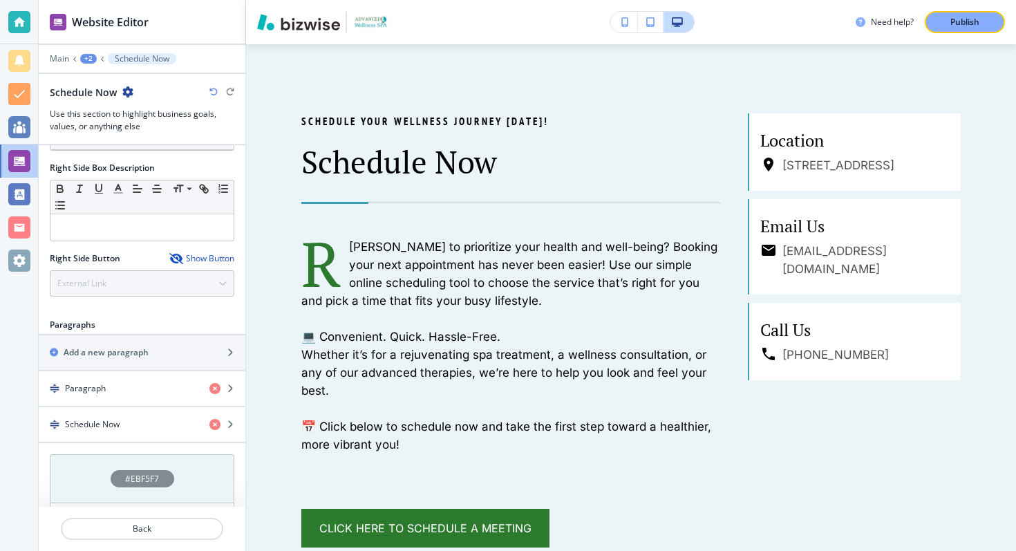
scroll to position [770, 0]
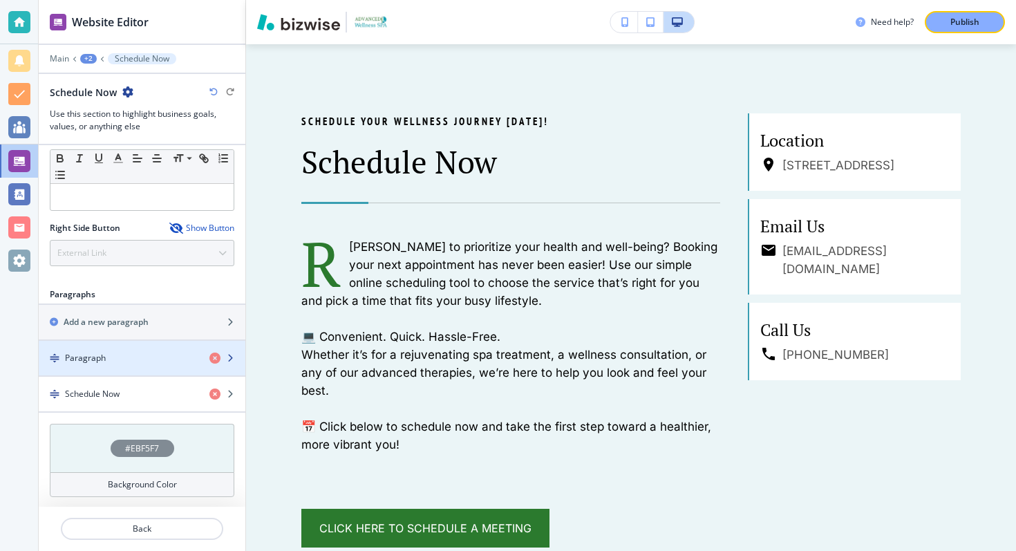
click at [133, 358] on div "Paragraph" at bounding box center [119, 358] width 160 height 12
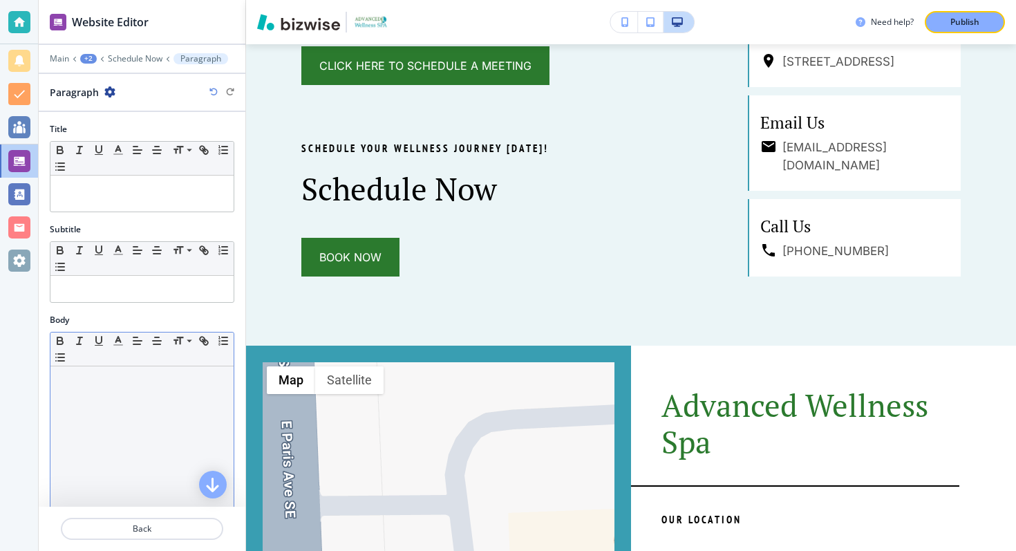
scroll to position [1271, 0]
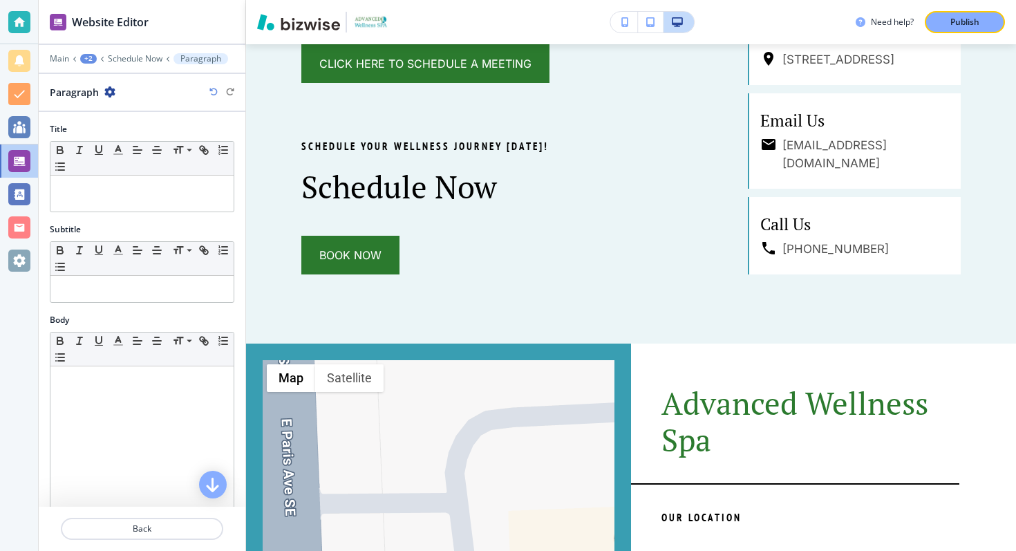
click at [136, 53] on div at bounding box center [142, 49] width 207 height 8
click at [136, 63] on p "Schedule Now" at bounding box center [135, 59] width 55 height 10
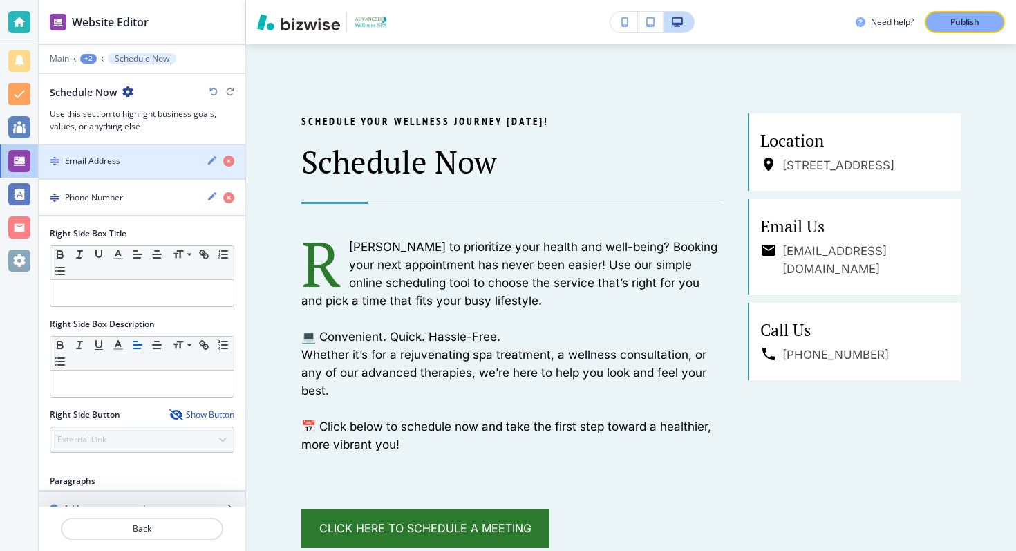
scroll to position [770, 0]
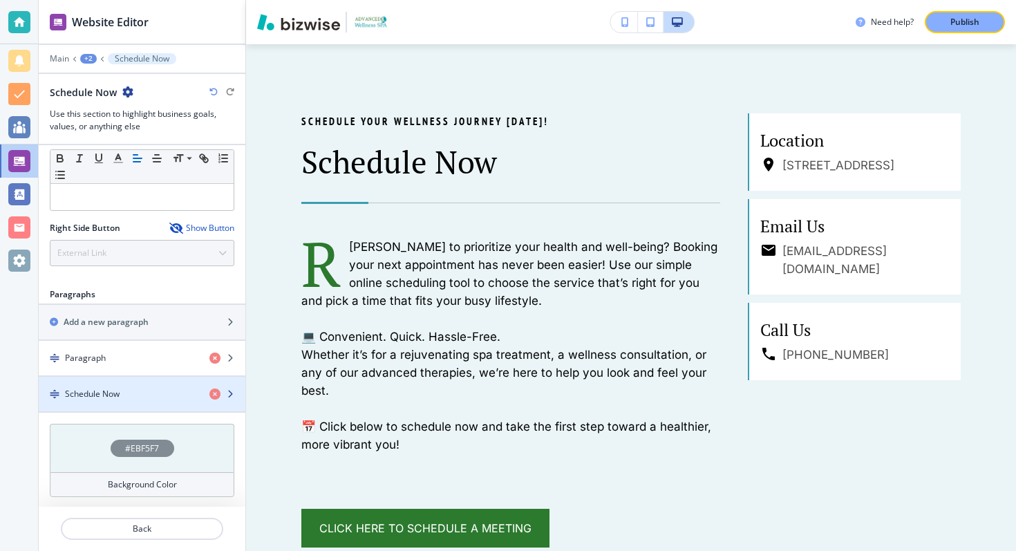
click at [104, 388] on h4 "Schedule Now" at bounding box center [92, 394] width 55 height 12
click at [120, 392] on div "Schedule Now" at bounding box center [119, 394] width 160 height 12
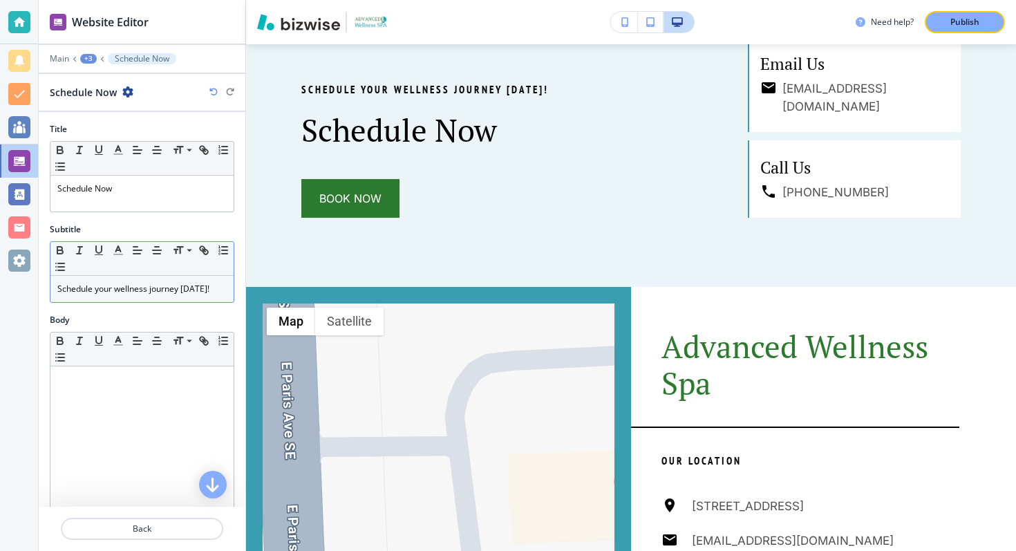
scroll to position [1365, 0]
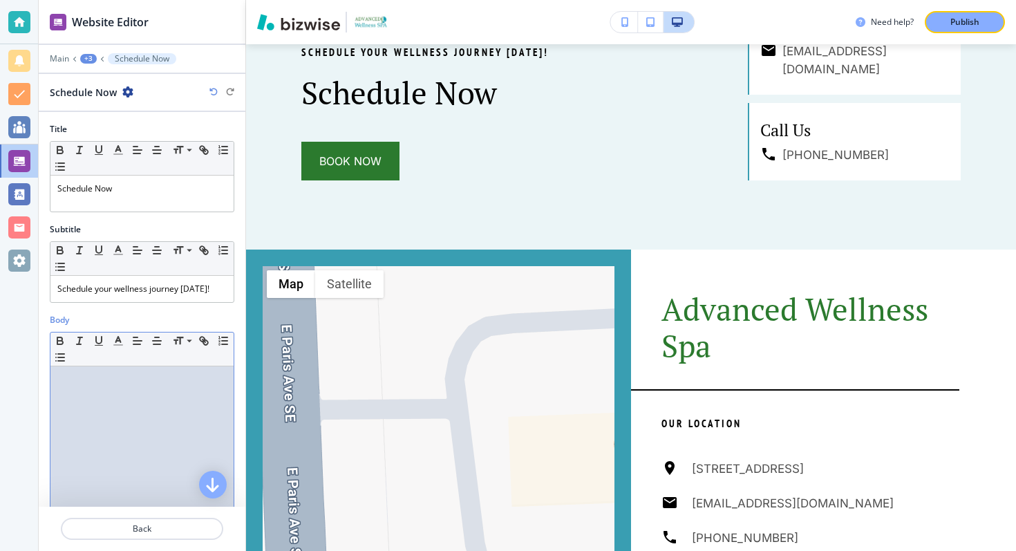
click at [122, 397] on div at bounding box center [141, 456] width 183 height 180
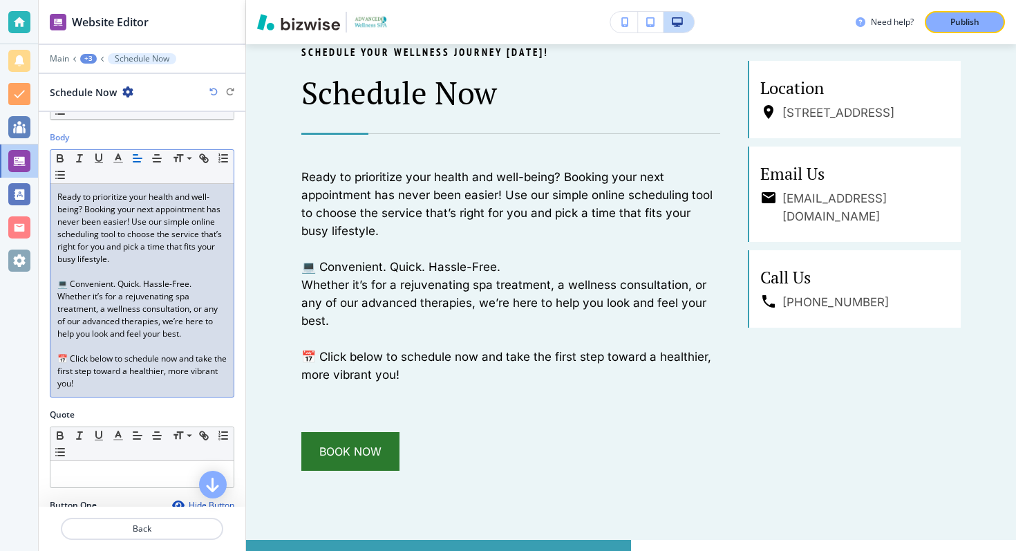
scroll to position [209, 0]
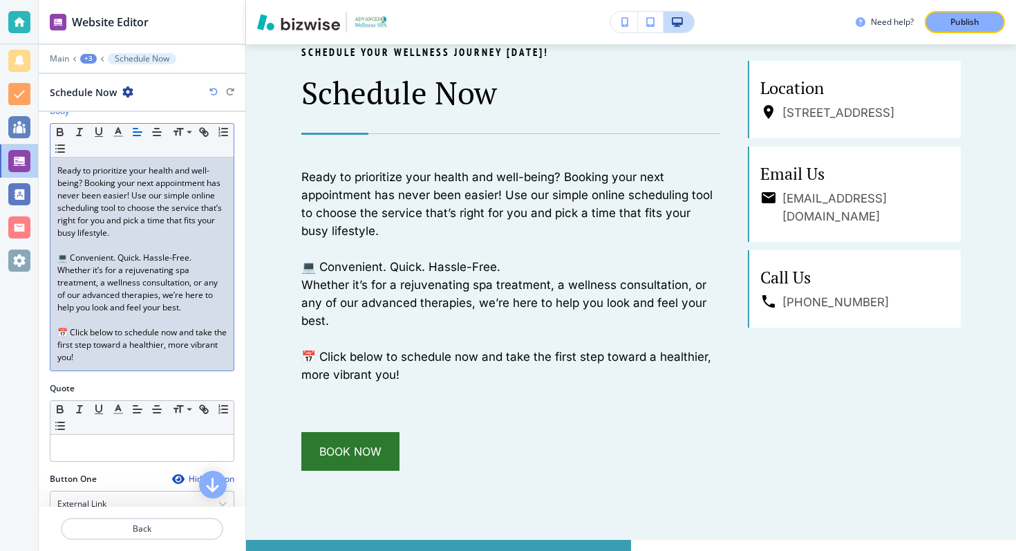
click at [62, 171] on p "Ready to prioritize your health and well-being? Booking your next appointment h…" at bounding box center [141, 202] width 169 height 75
drag, startPoint x: 62, startPoint y: 171, endPoint x: 51, endPoint y: 171, distance: 11.1
click at [51, 171] on div "Ready to prioritize your health and well-being? Booking your next appointment h…" at bounding box center [141, 264] width 183 height 213
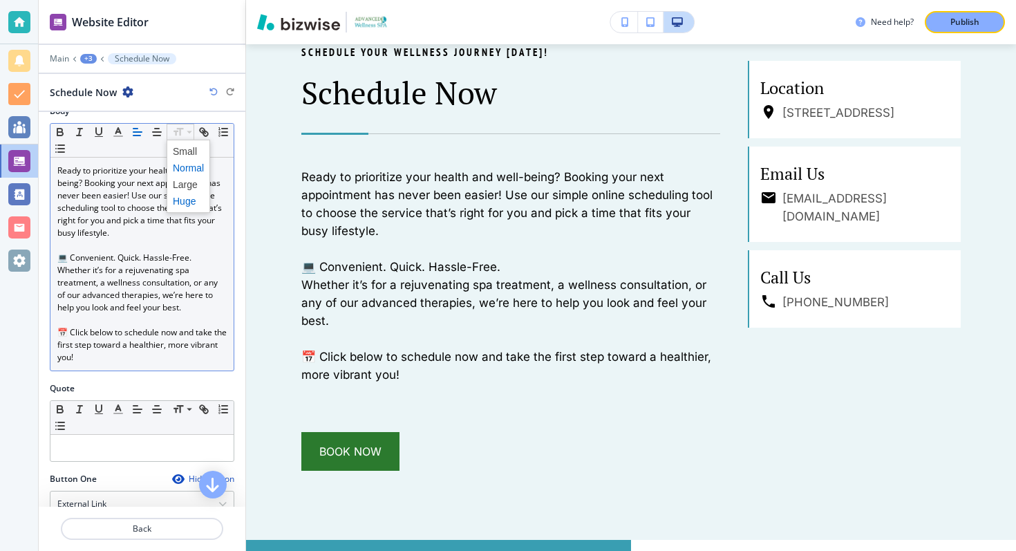
click at [192, 200] on span at bounding box center [188, 201] width 31 height 17
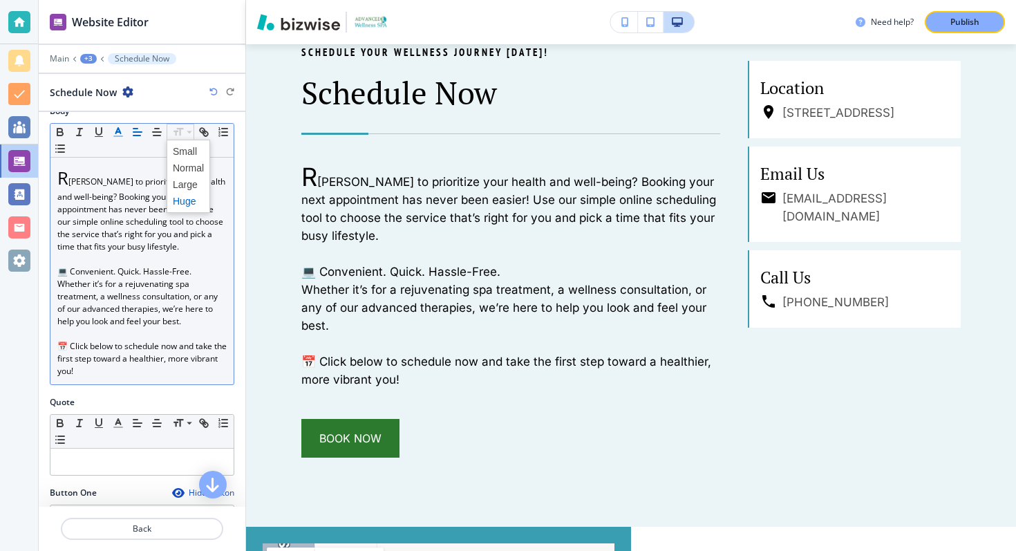
click at [118, 132] on icon "button" at bounding box center [118, 132] width 12 height 12
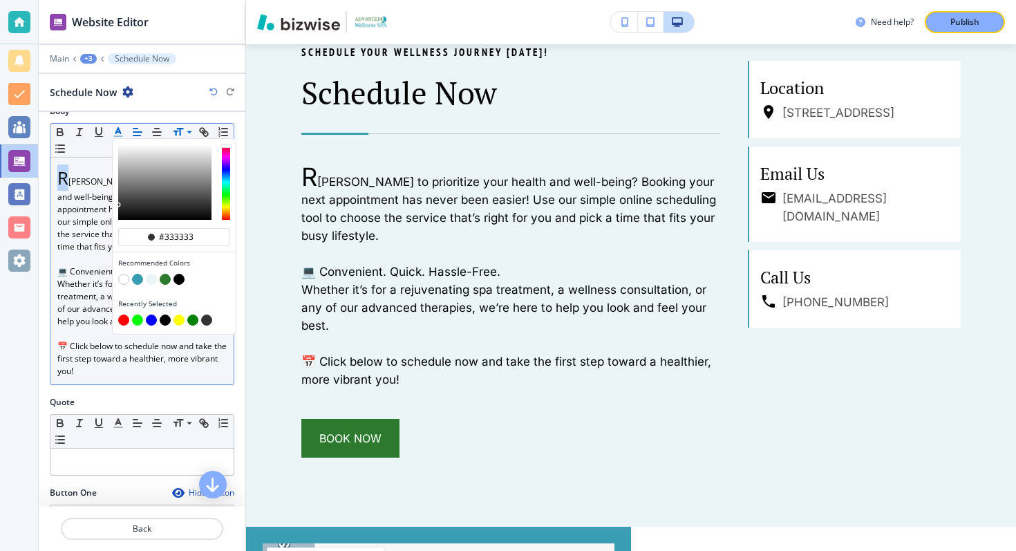
click at [168, 279] on button "button" at bounding box center [165, 279] width 11 height 11
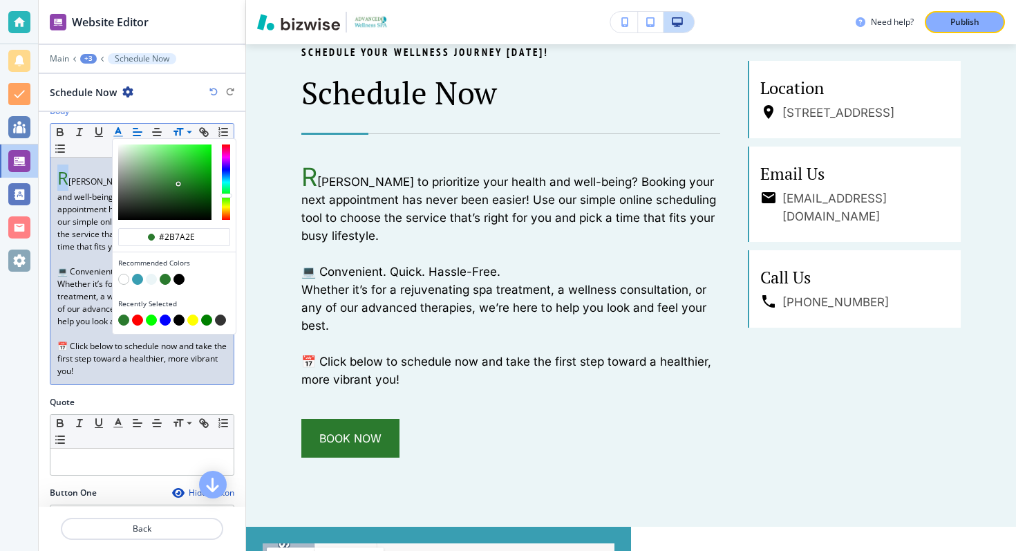
click at [206, 321] on button "button" at bounding box center [206, 320] width 11 height 11
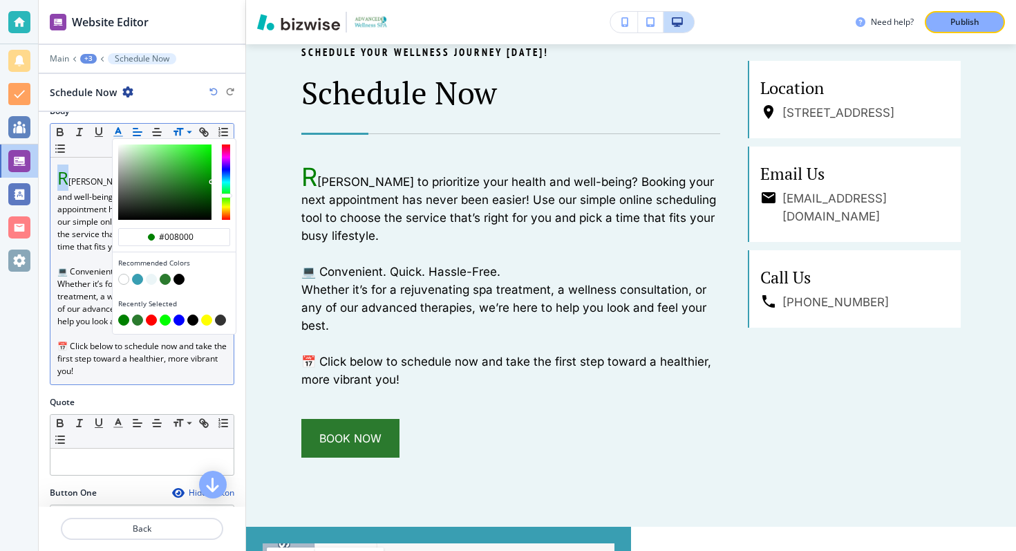
click at [167, 274] on button "button" at bounding box center [165, 279] width 11 height 11
type input "#2b7a2e"
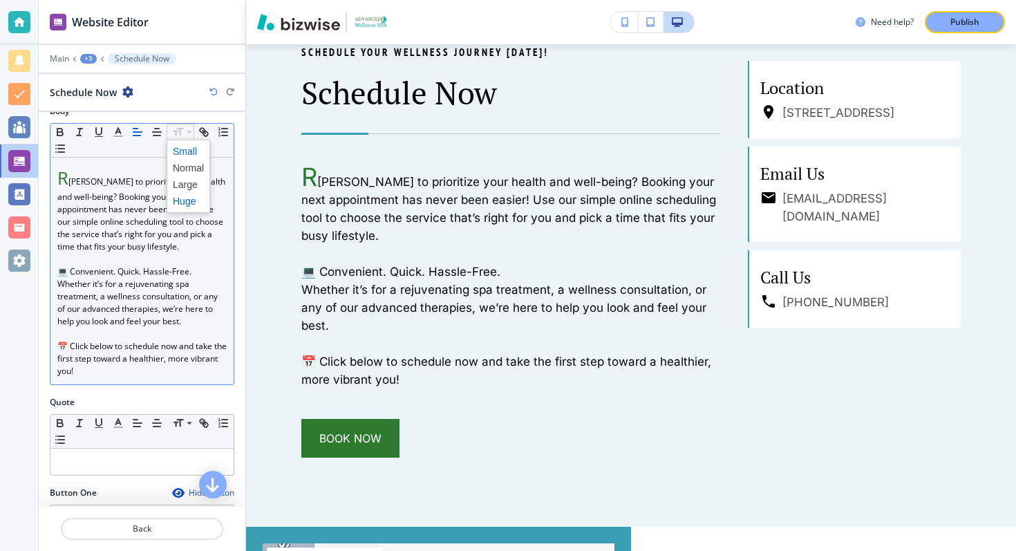
click at [184, 154] on span at bounding box center [188, 151] width 31 height 17
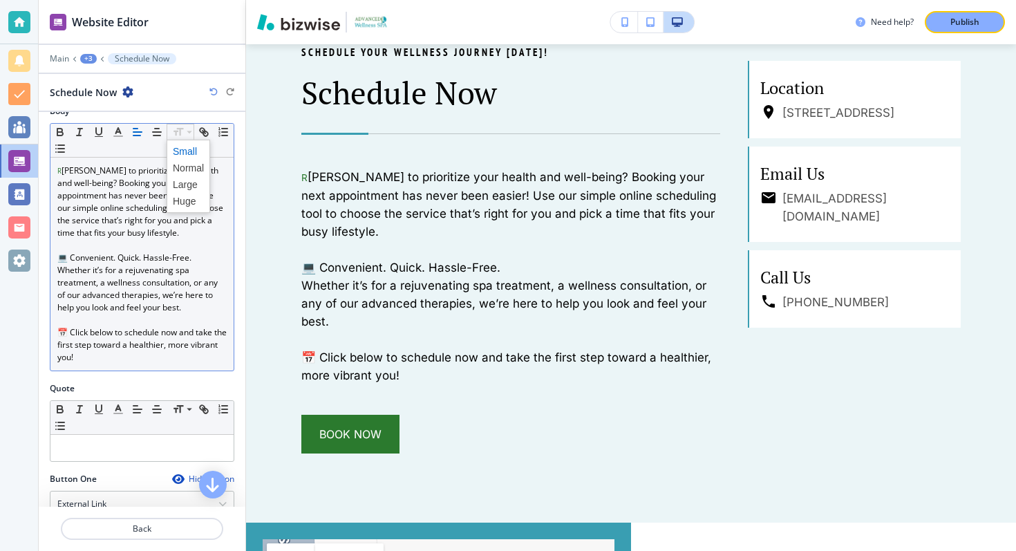
click at [181, 158] on span at bounding box center [188, 151] width 31 height 17
click at [126, 134] on button "button" at bounding box center [118, 132] width 19 height 17
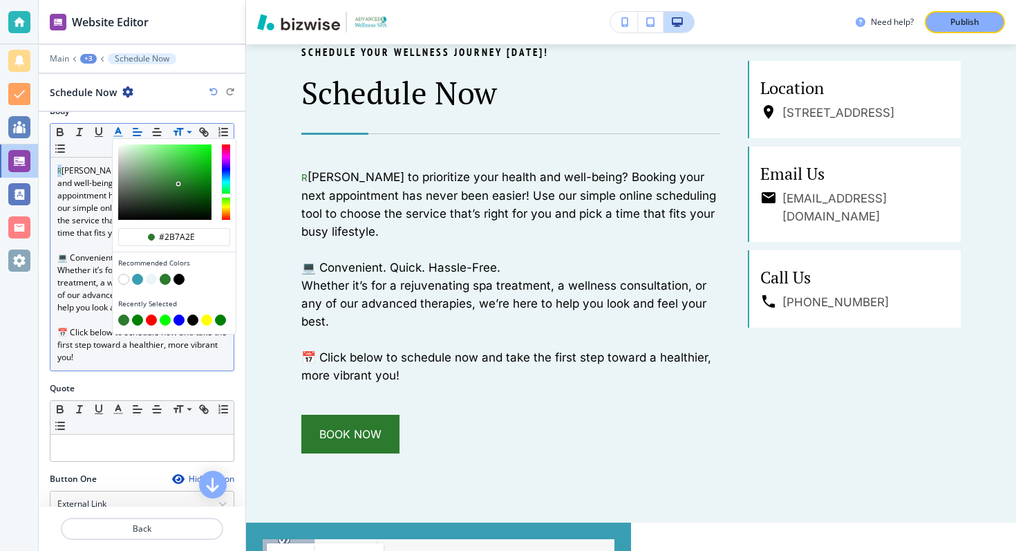
click at [179, 277] on button "button" at bounding box center [179, 279] width 11 height 11
type input "#000000"
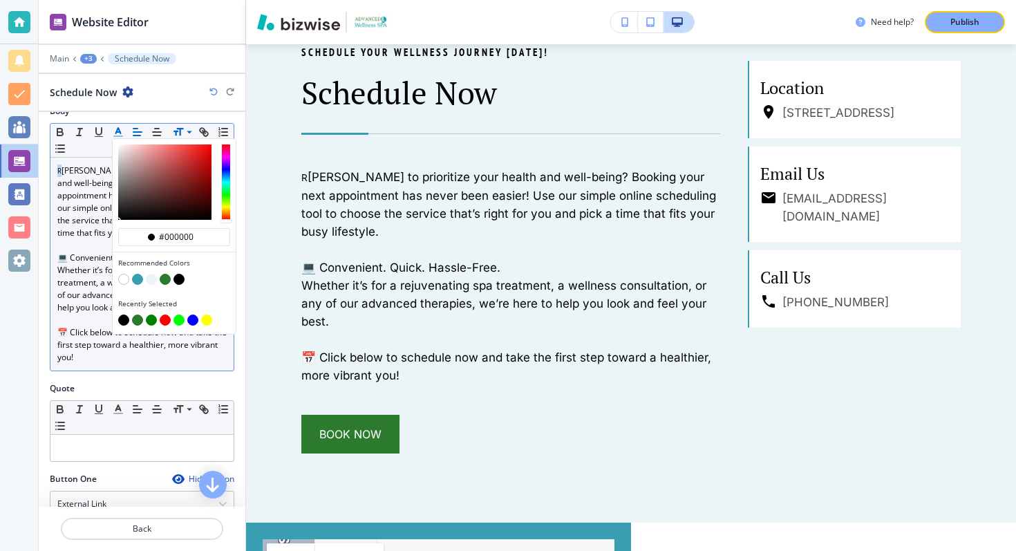
click at [124, 319] on button "button" at bounding box center [123, 320] width 11 height 11
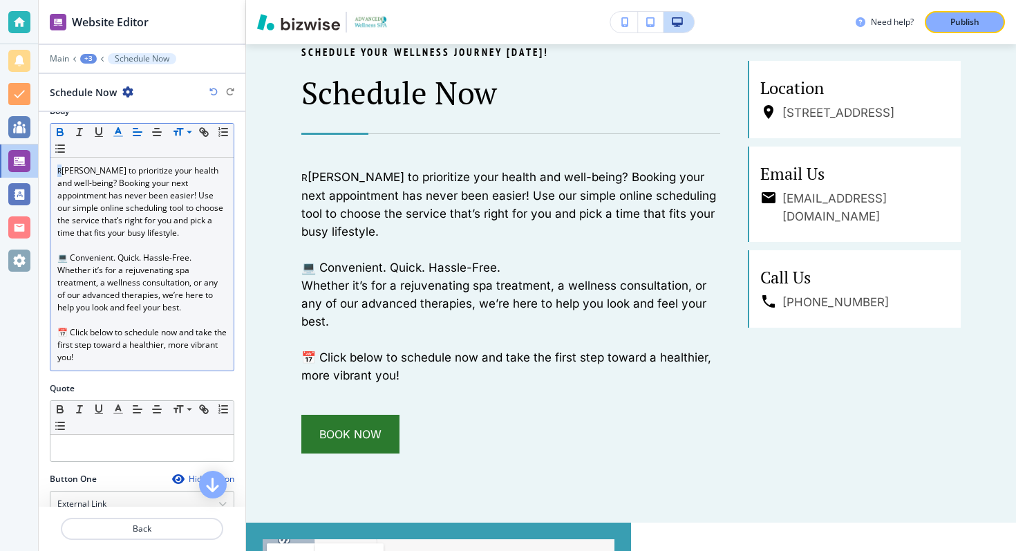
click at [59, 129] on icon "button" at bounding box center [60, 132] width 12 height 12
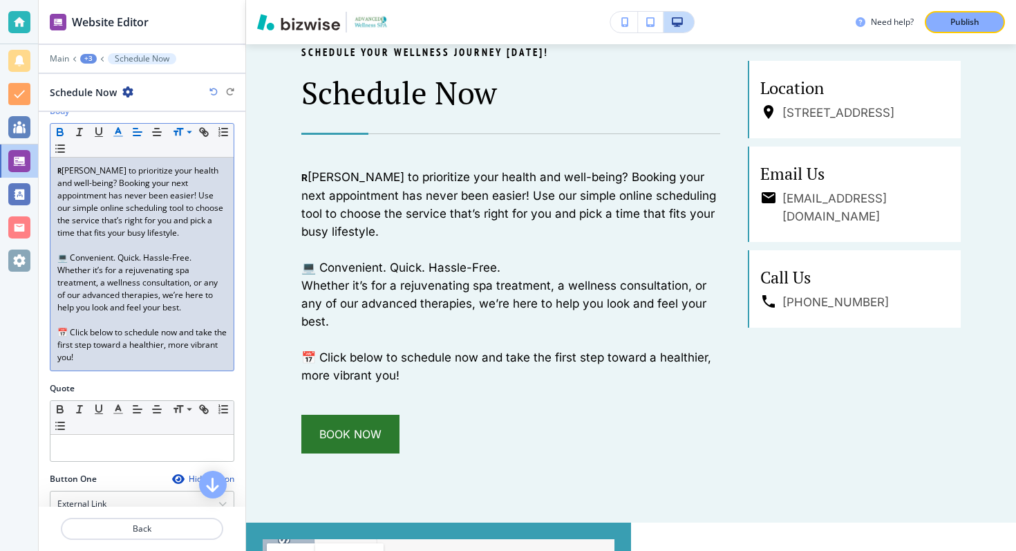
click at [59, 131] on icon "button" at bounding box center [60, 132] width 12 height 12
click at [70, 131] on button "button" at bounding box center [79, 132] width 19 height 17
click at [77, 171] on p "R [PERSON_NAME] to prioritize your health and well-being? Booking your next app…" at bounding box center [141, 202] width 169 height 75
click at [64, 171] on p "R [PERSON_NAME] to prioritize your health and well-being? Booking your next app…" at bounding box center [141, 202] width 169 height 75
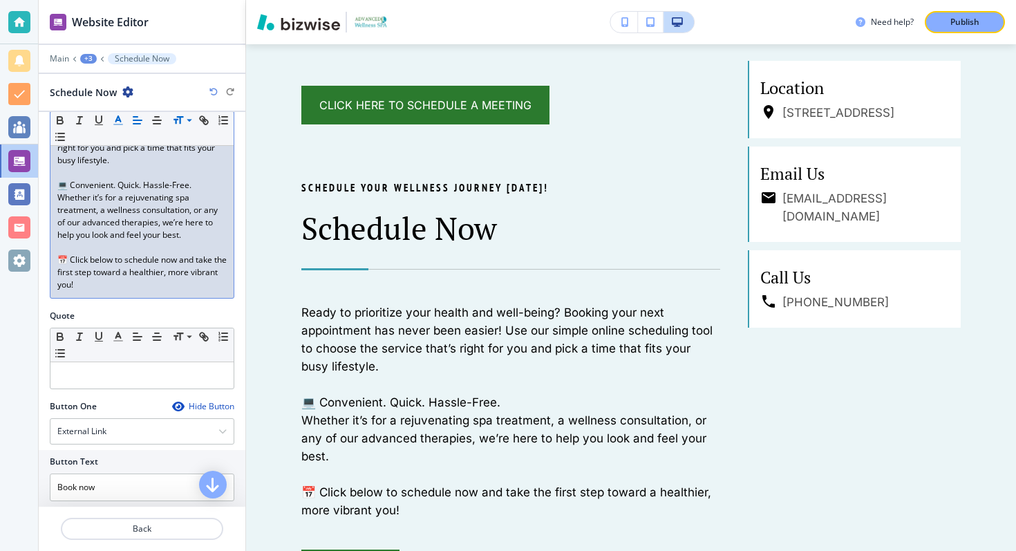
scroll to position [284, 0]
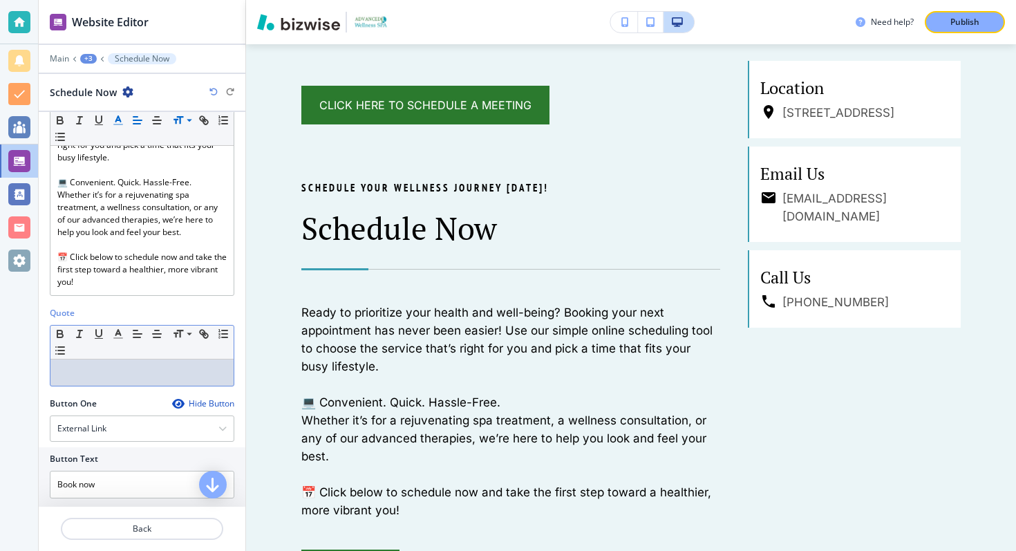
click at [122, 364] on div at bounding box center [141, 372] width 183 height 26
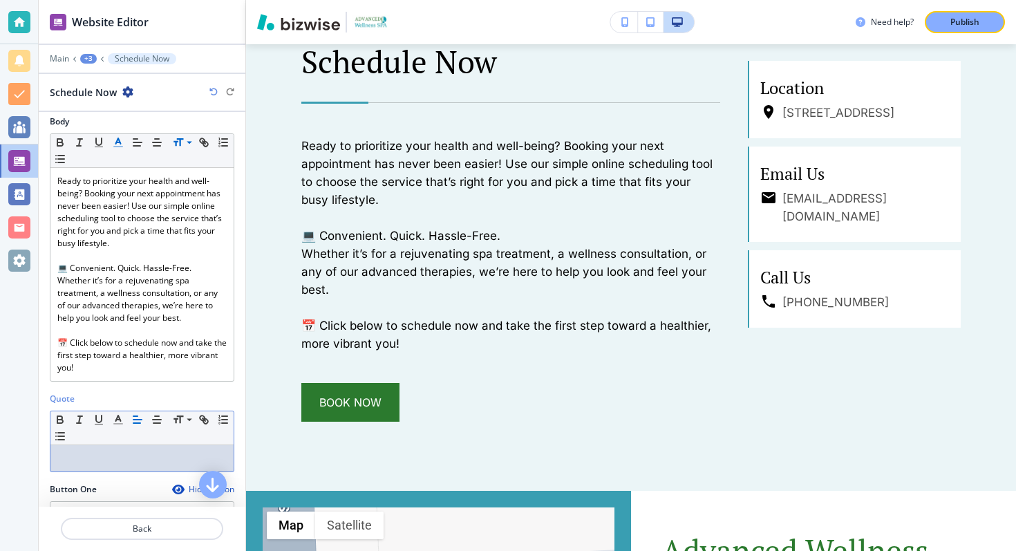
scroll to position [0, 0]
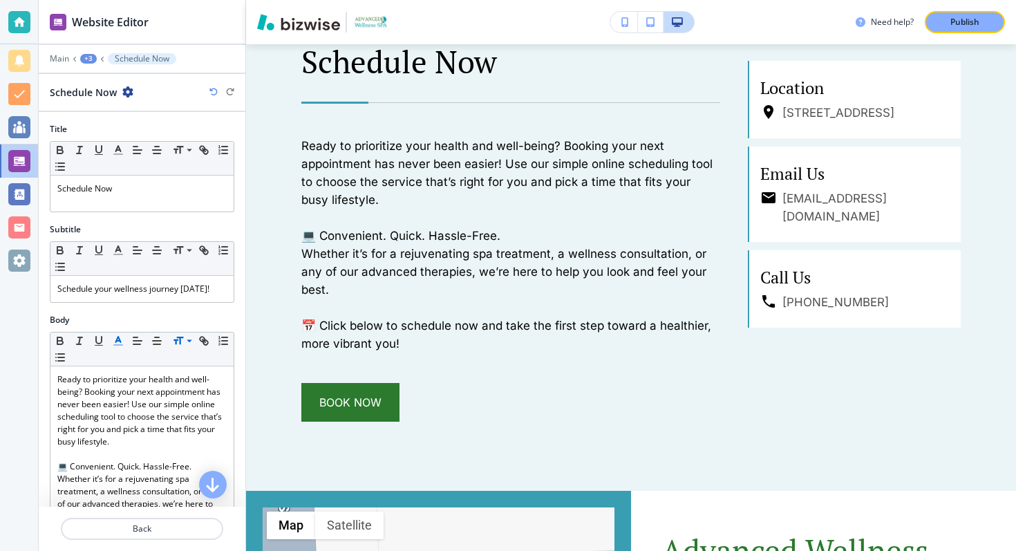
click at [87, 57] on div "+3" at bounding box center [88, 59] width 17 height 10
click at [110, 105] on p "ONLINE APPOINTMENTS" at bounding box center [124, 106] width 71 height 12
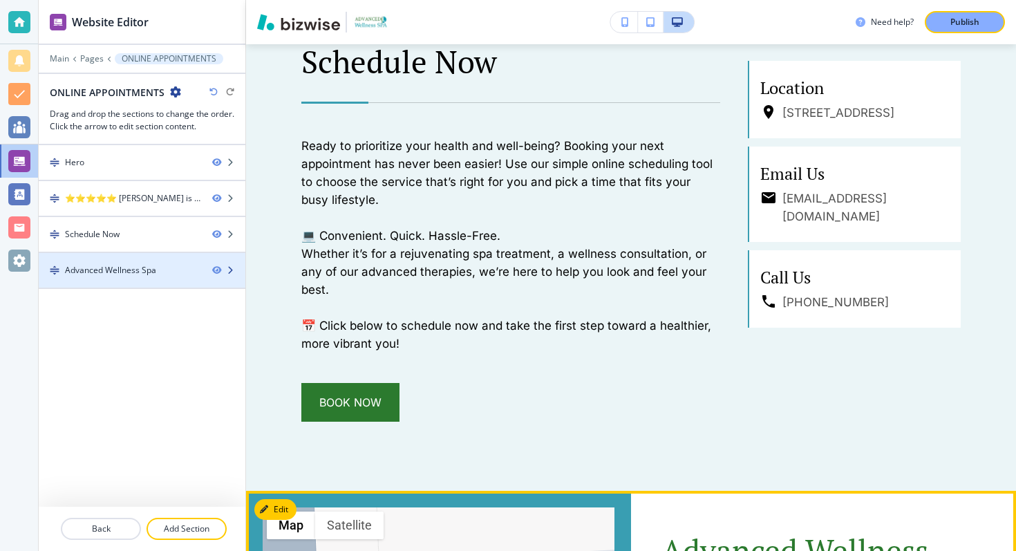
click at [99, 262] on div at bounding box center [142, 258] width 207 height 11
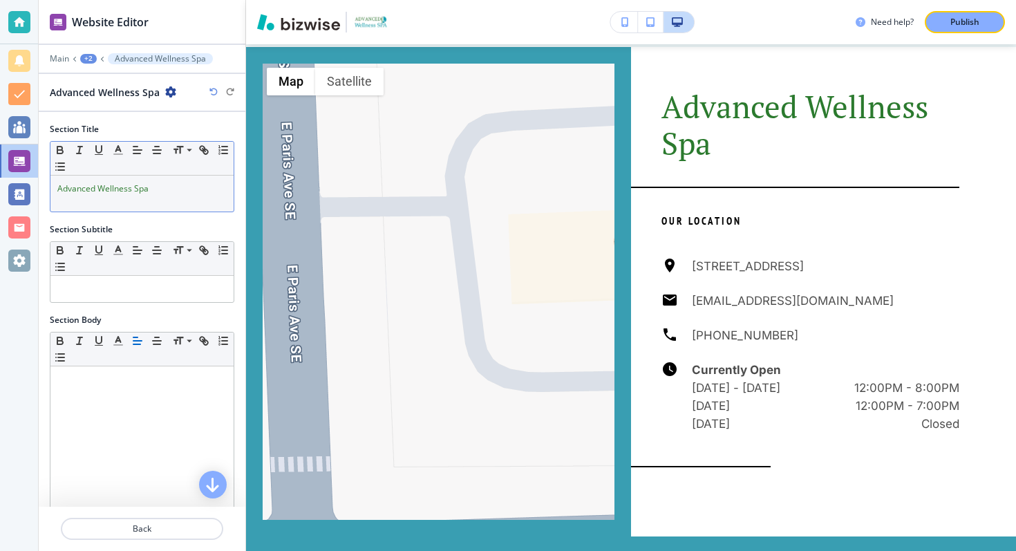
scroll to position [1842, 0]
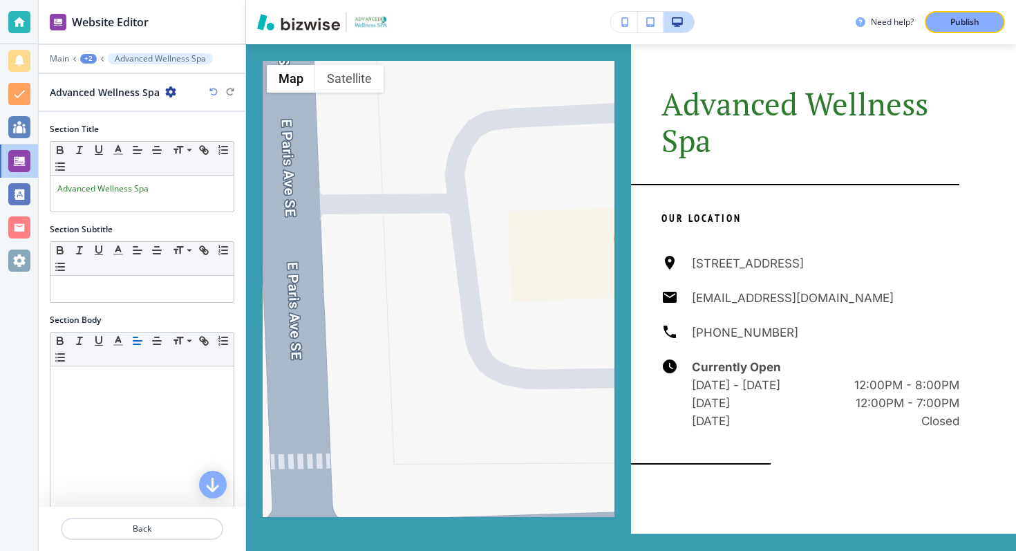
click at [93, 65] on div at bounding box center [142, 68] width 207 height 8
click at [88, 57] on div "+2" at bounding box center [88, 59] width 17 height 10
click at [109, 103] on p "ONLINE APPOINTMENTS" at bounding box center [124, 106] width 71 height 12
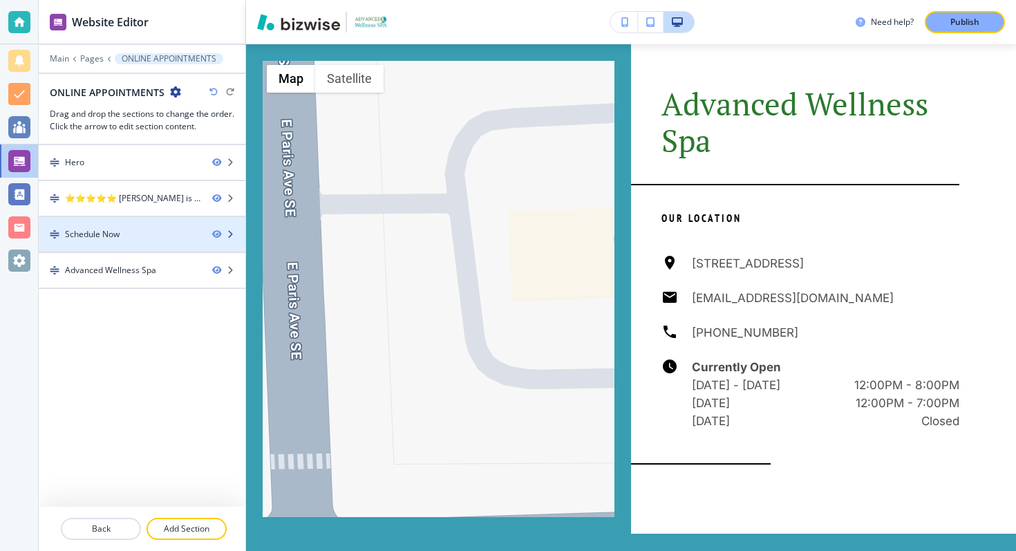
click at [97, 239] on div "Schedule Now" at bounding box center [92, 234] width 55 height 12
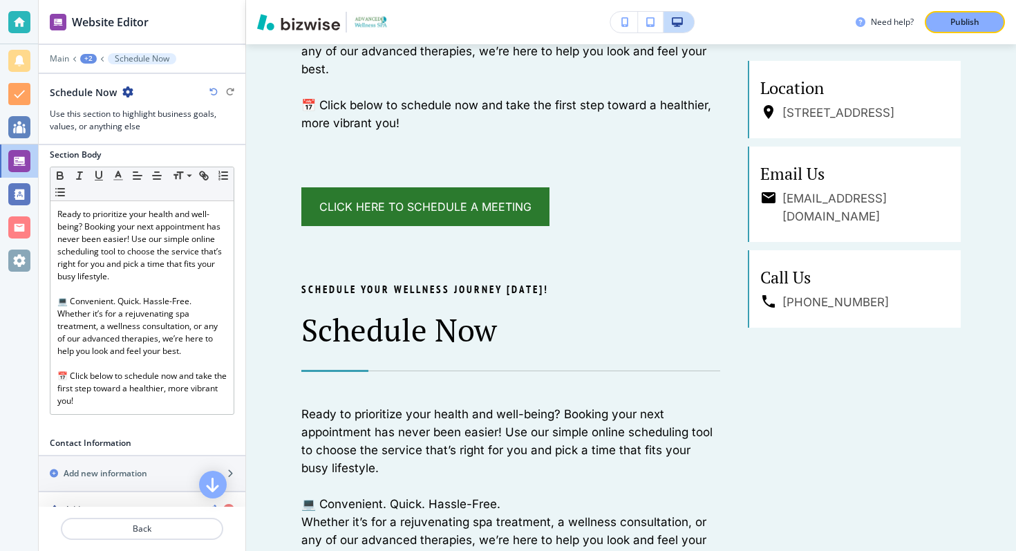
scroll to position [216, 0]
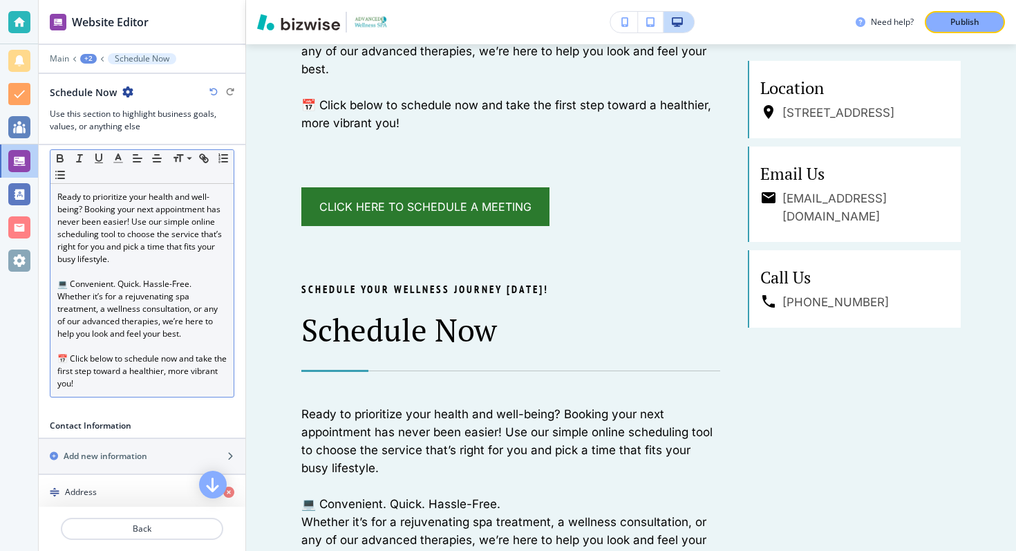
click at [68, 201] on p "Ready to prioritize your health and well-being? Booking your next appointment h…" at bounding box center [141, 228] width 169 height 75
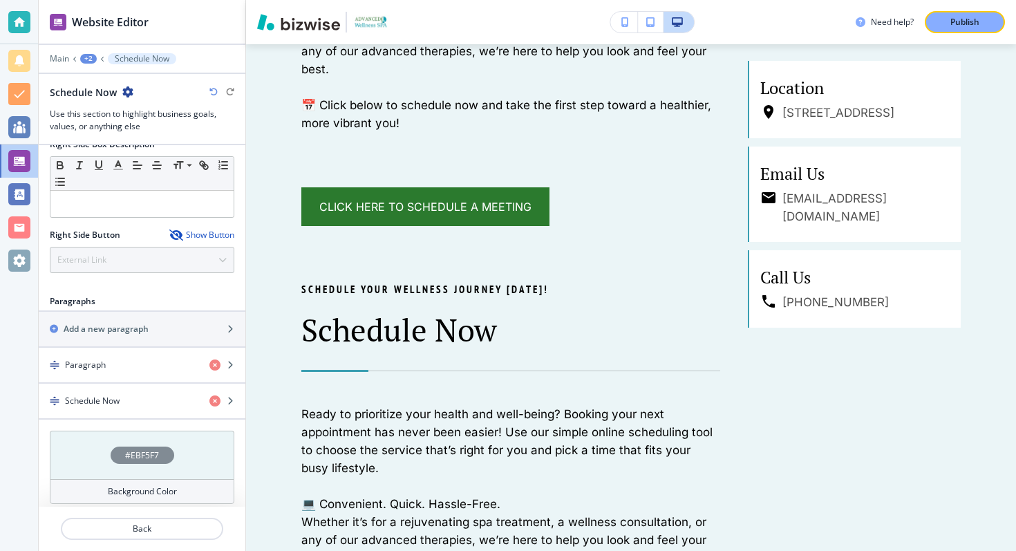
scroll to position [770, 0]
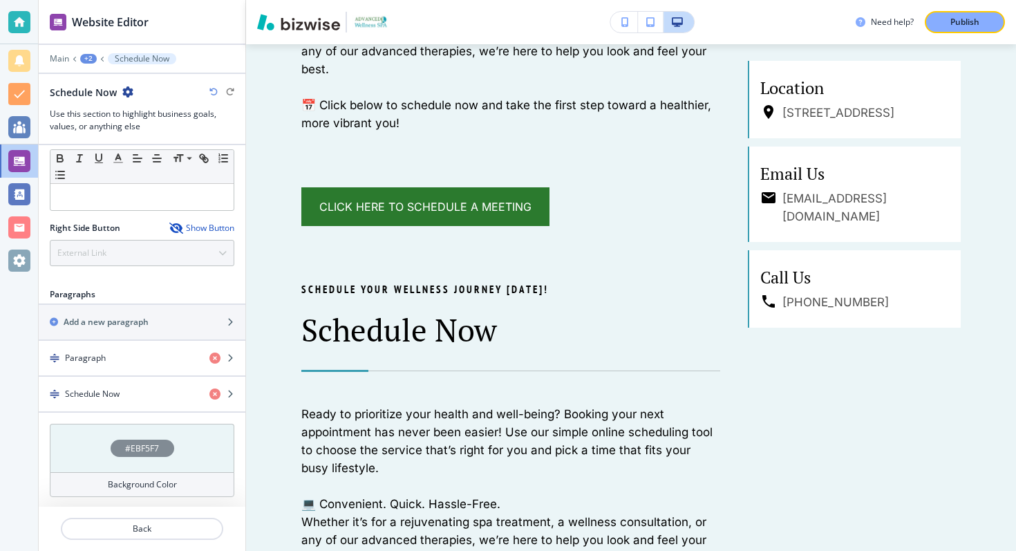
click at [103, 447] on div "#EBF5F7" at bounding box center [142, 448] width 185 height 48
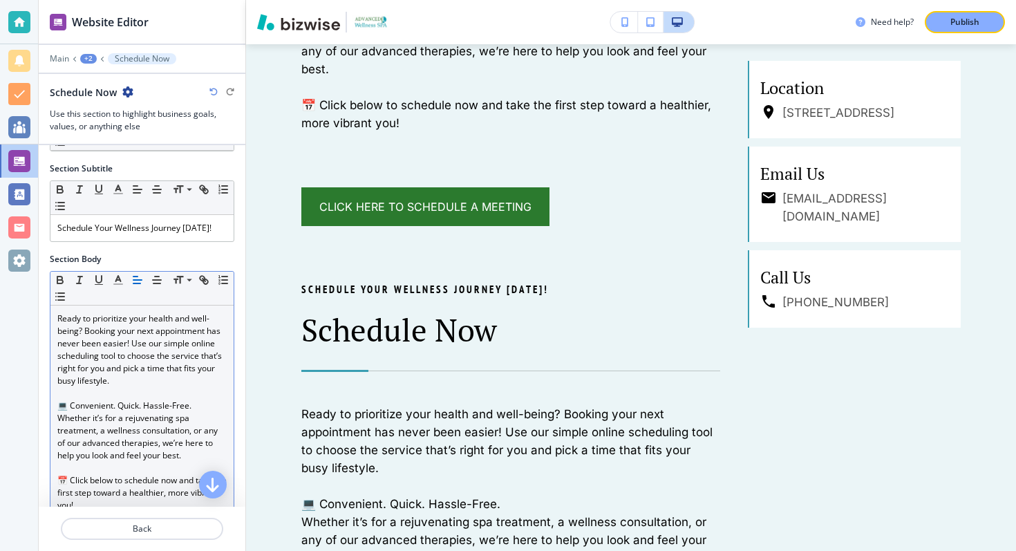
scroll to position [100, 0]
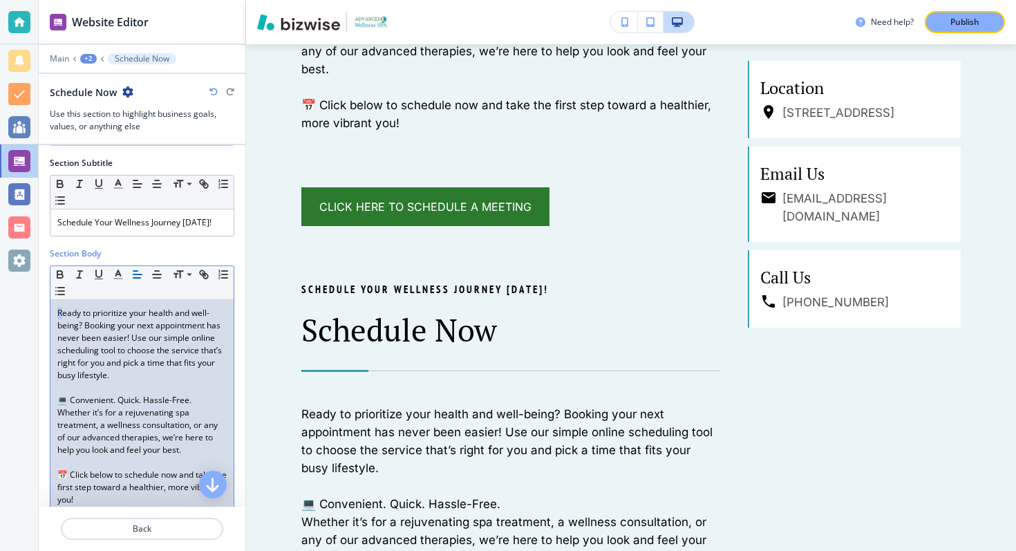
click at [56, 313] on div "Ready to prioritize your health and well-being? Booking your next appointment h…" at bounding box center [141, 406] width 183 height 213
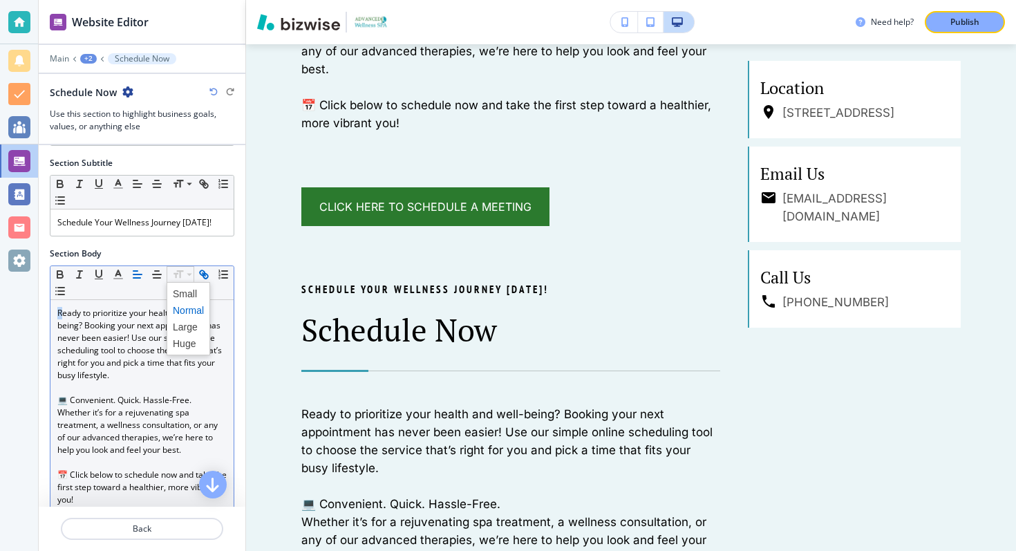
click at [209, 277] on icon "button" at bounding box center [204, 274] width 12 height 12
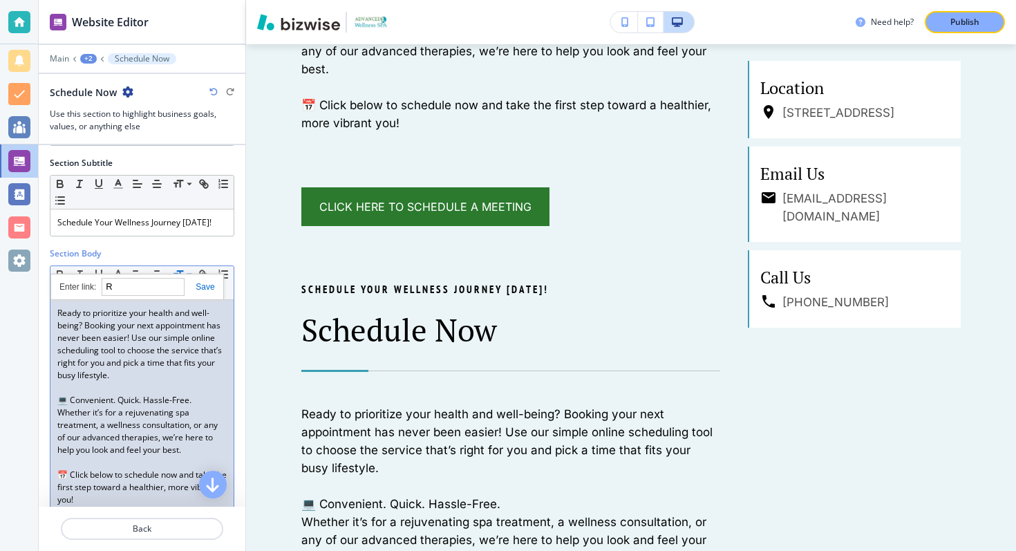
click at [174, 339] on p "Ready to prioritize your health and well-being? Booking your next appointment h…" at bounding box center [141, 344] width 169 height 75
click at [151, 310] on p "Ready to prioritize your health and well-being? Booking your next appointment h…" at bounding box center [141, 344] width 169 height 75
click at [200, 272] on icon "button" at bounding box center [202, 272] width 5 height 5
type input "r"
click at [188, 318] on p "Ready to prioritize your health and well-being? Booking your next appointment h…" at bounding box center [141, 344] width 169 height 75
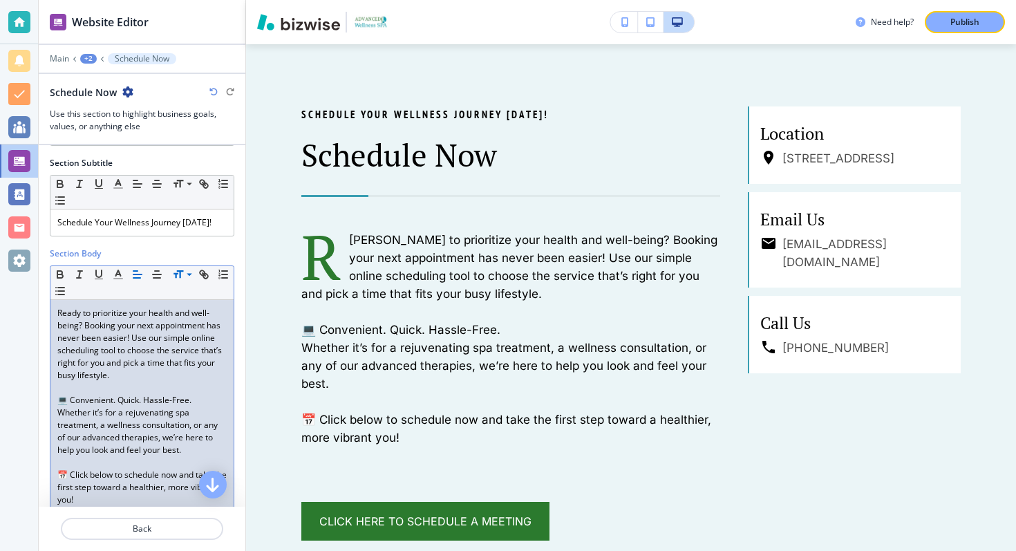
scroll to position [0, 0]
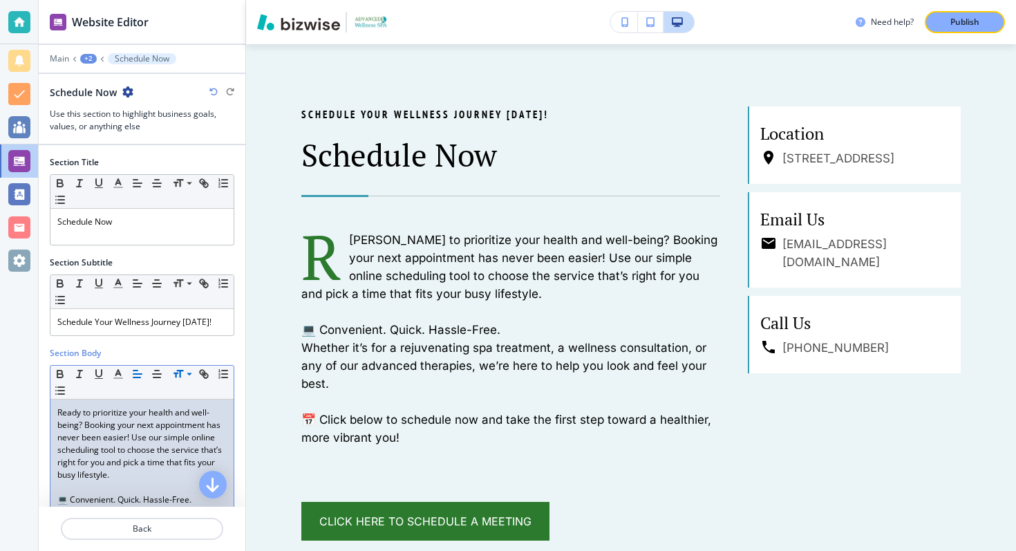
click at [121, 93] on div "Schedule Now" at bounding box center [92, 92] width 84 height 15
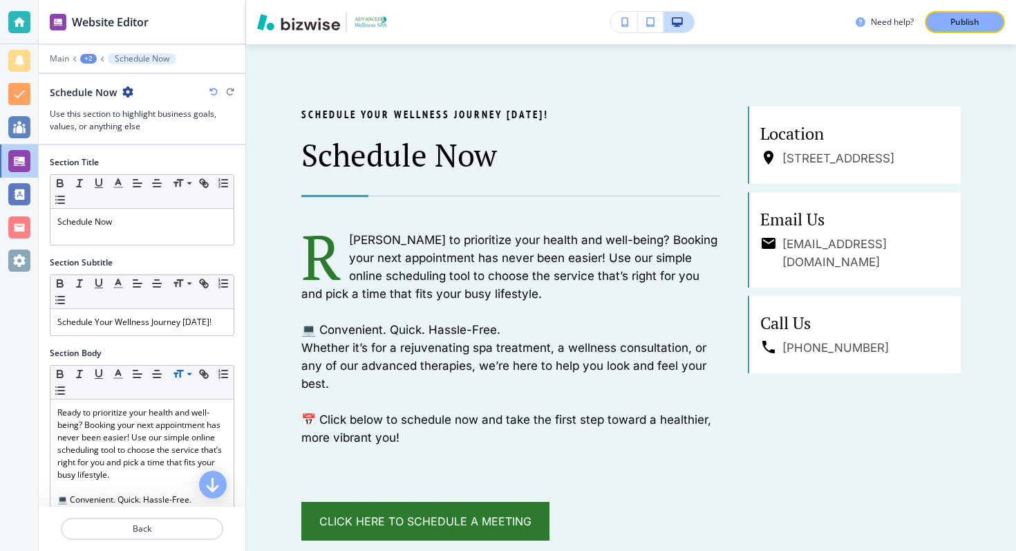
click at [121, 93] on div "Schedule Now" at bounding box center [92, 92] width 84 height 15
click at [125, 93] on icon "button" at bounding box center [127, 91] width 11 height 11
click at [125, 92] on icon "button" at bounding box center [127, 91] width 11 height 11
click at [151, 93] on div "Schedule Now" at bounding box center [142, 92] width 185 height 15
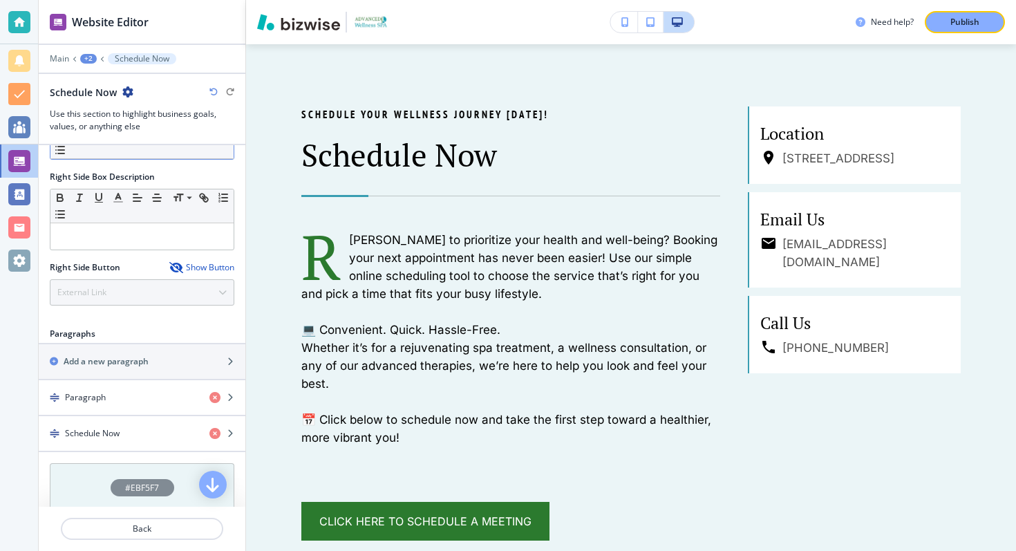
scroll to position [769, 0]
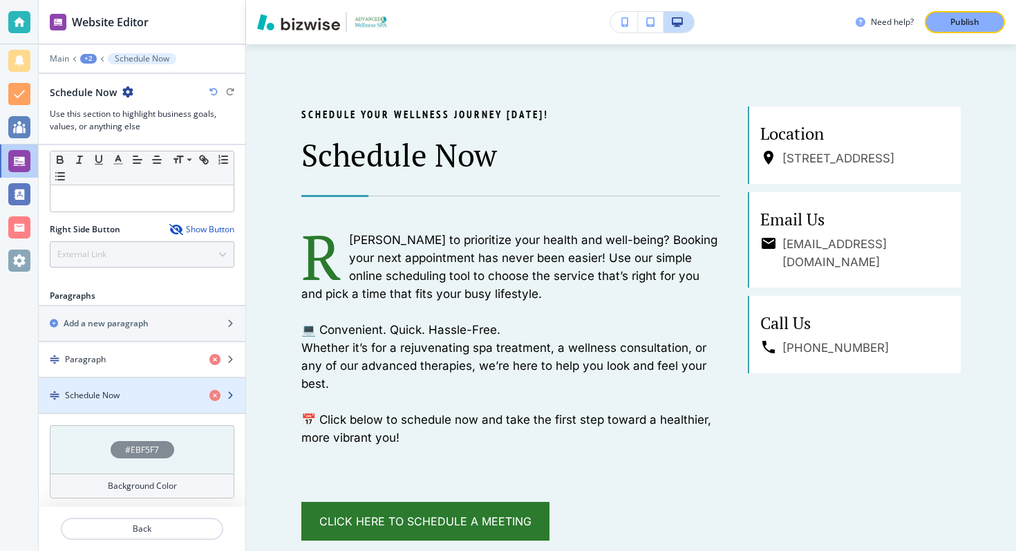
click at [127, 386] on div "button" at bounding box center [142, 383] width 207 height 11
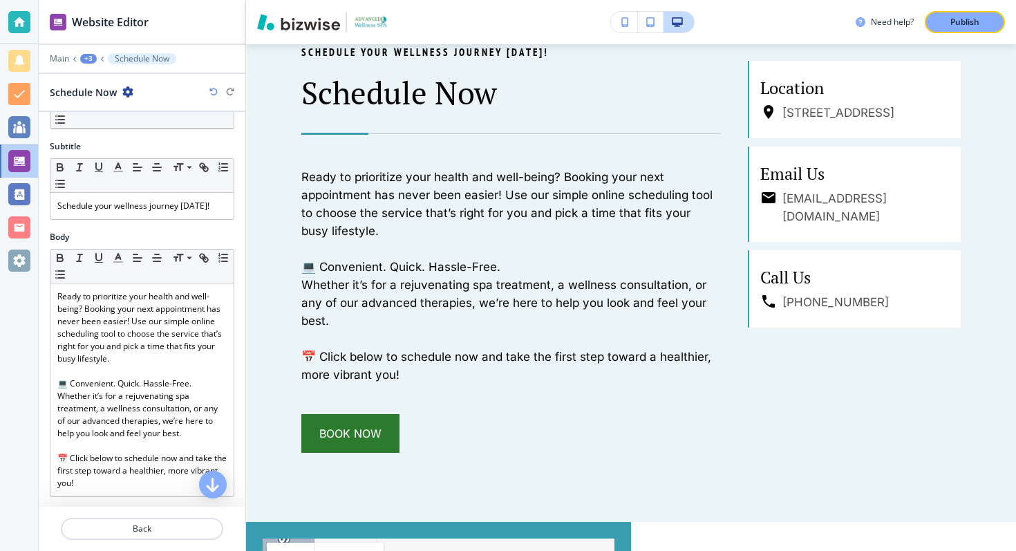
scroll to position [0, 0]
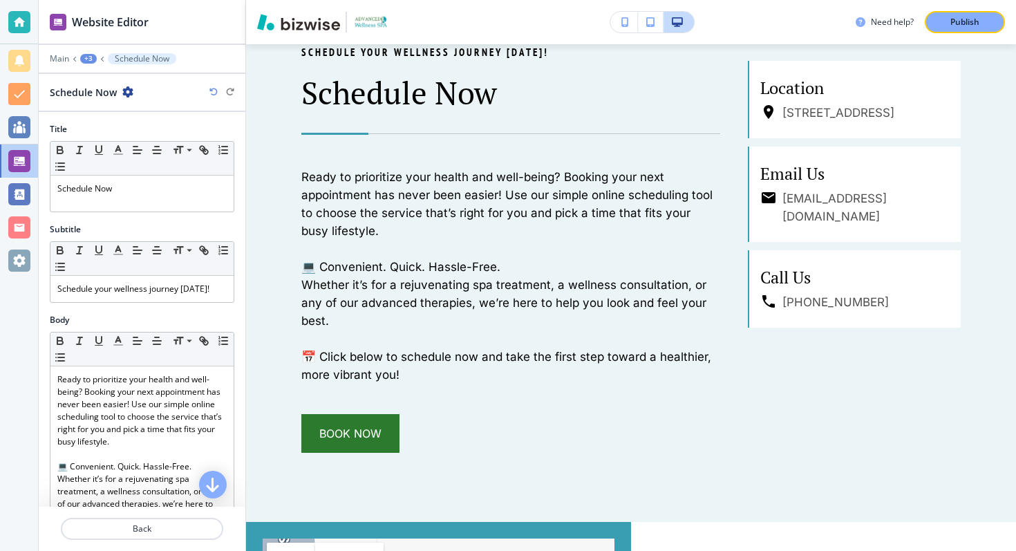
click at [124, 93] on icon "button" at bounding box center [127, 91] width 11 height 11
click at [162, 118] on p "Rename Schedule Now" at bounding box center [166, 116] width 71 height 12
click at [119, 185] on p "Schedule Now" at bounding box center [141, 189] width 169 height 12
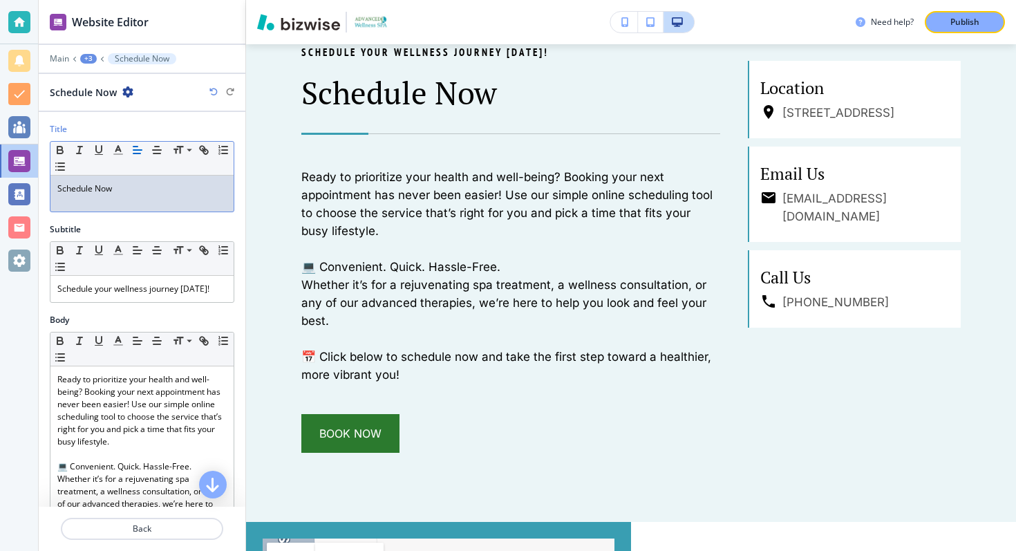
click at [123, 95] on icon "button" at bounding box center [127, 91] width 11 height 11
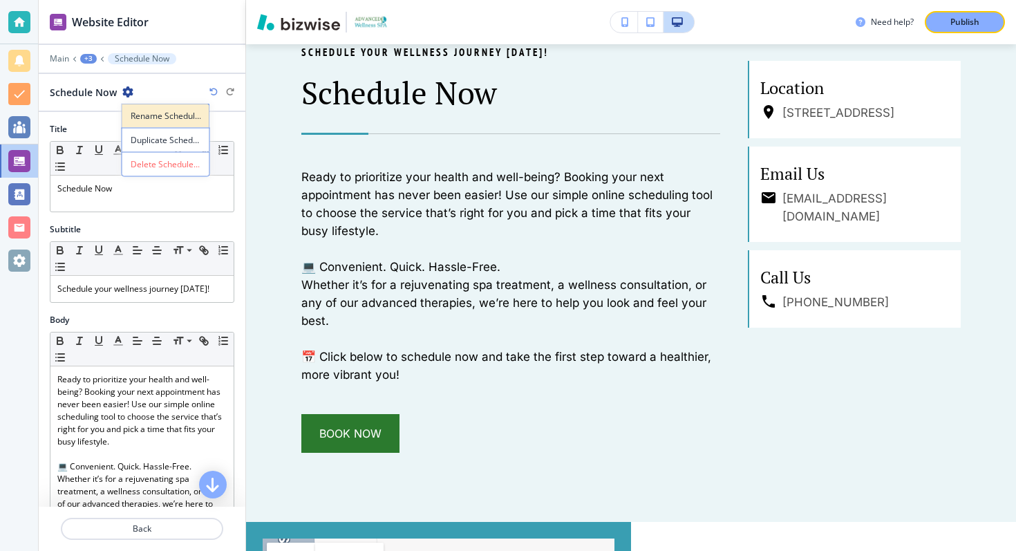
click at [137, 113] on p "Rename Schedule Now" at bounding box center [166, 116] width 71 height 12
click at [127, 94] on input "<p>Schedule Now</p>" at bounding box center [121, 92] width 143 height 28
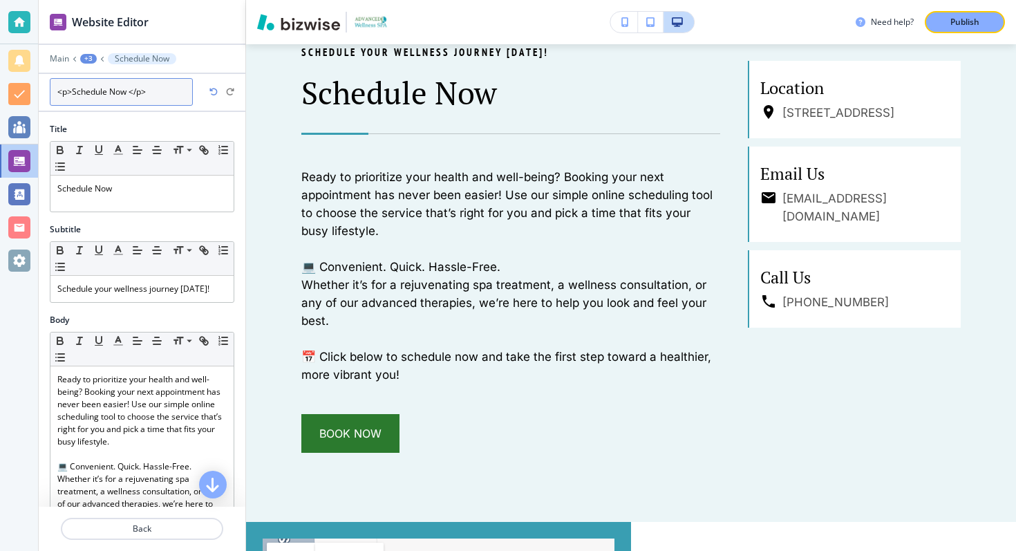
type input "<p>Schedule Now 2</p>"
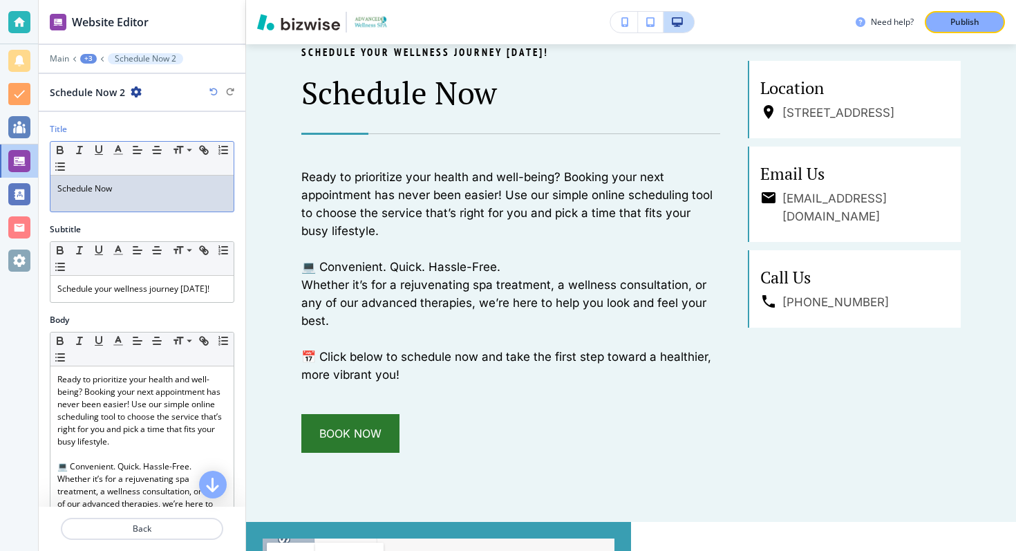
click at [140, 185] on p "Schedule Now" at bounding box center [141, 189] width 169 height 12
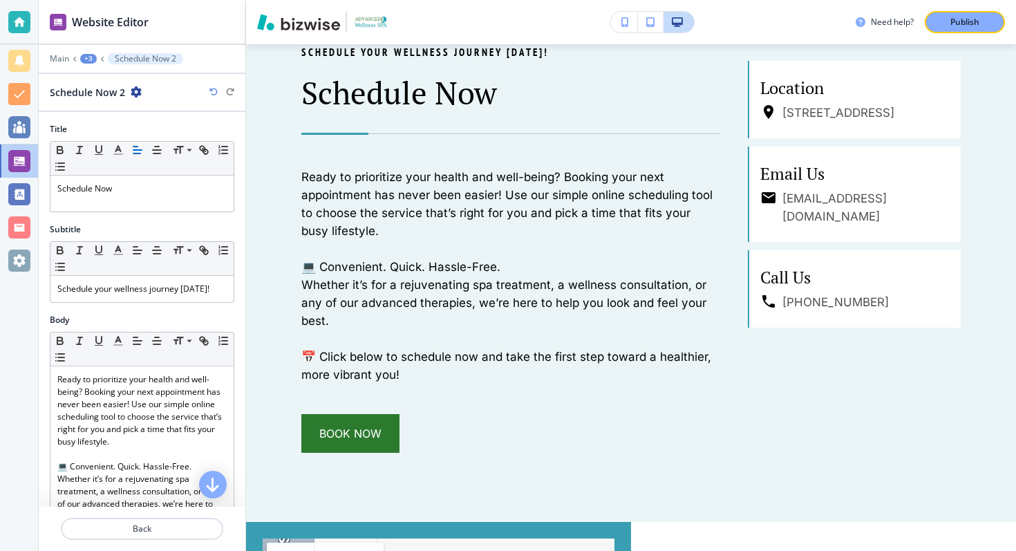
click at [137, 90] on icon "button" at bounding box center [136, 91] width 11 height 11
click at [158, 167] on p "Delete Schedule Now 2" at bounding box center [174, 164] width 71 height 12
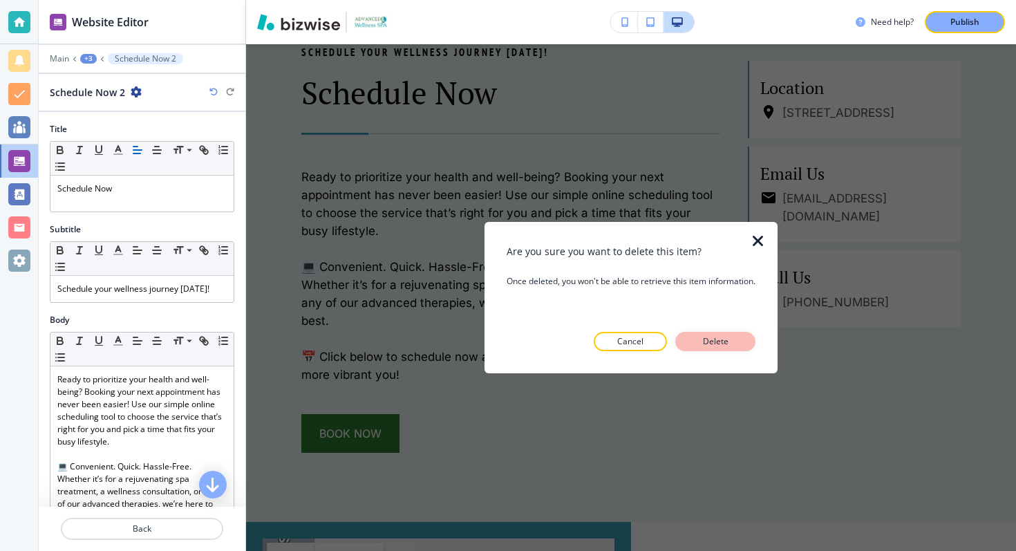
click at [707, 339] on p "Delete" at bounding box center [715, 341] width 33 height 12
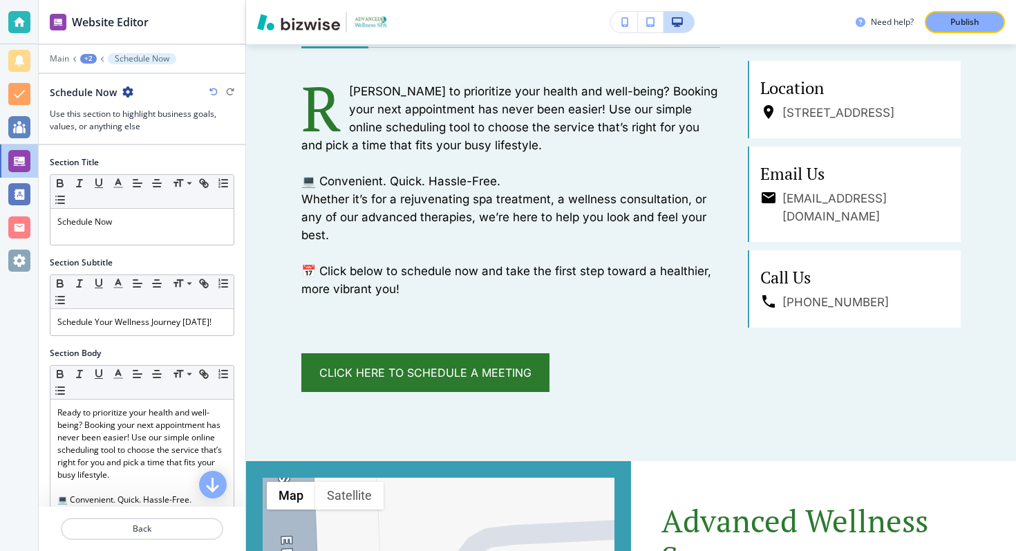
click at [89, 57] on div "+2" at bounding box center [88, 59] width 17 height 10
click at [118, 84] on p "Pages" at bounding box center [124, 81] width 71 height 12
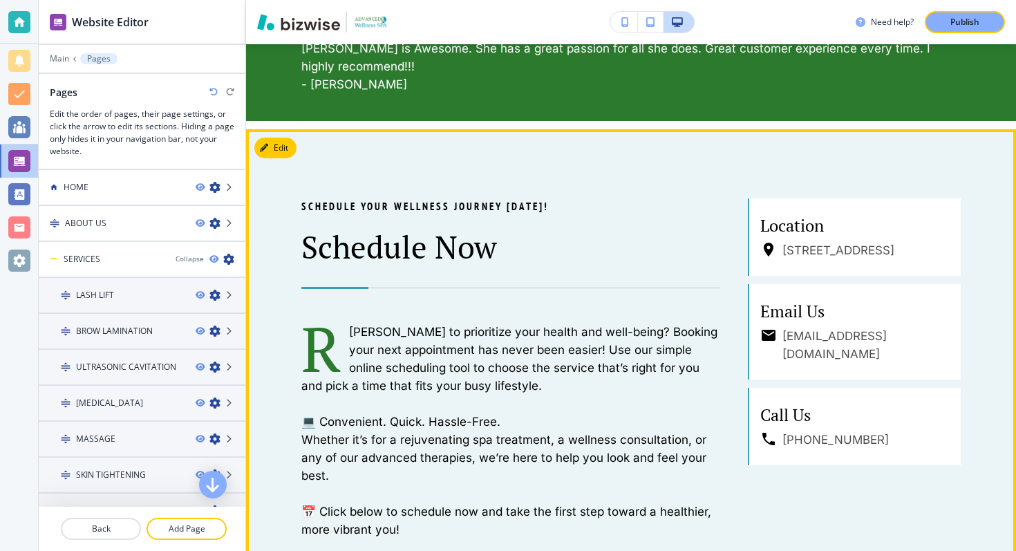
click at [277, 142] on button "Edit" at bounding box center [275, 148] width 42 height 21
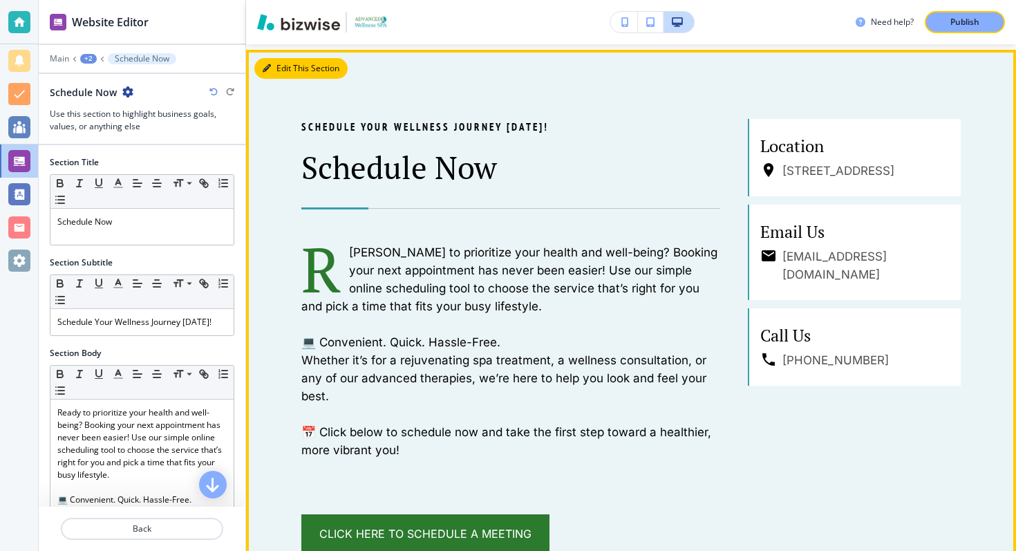
scroll to position [806, 0]
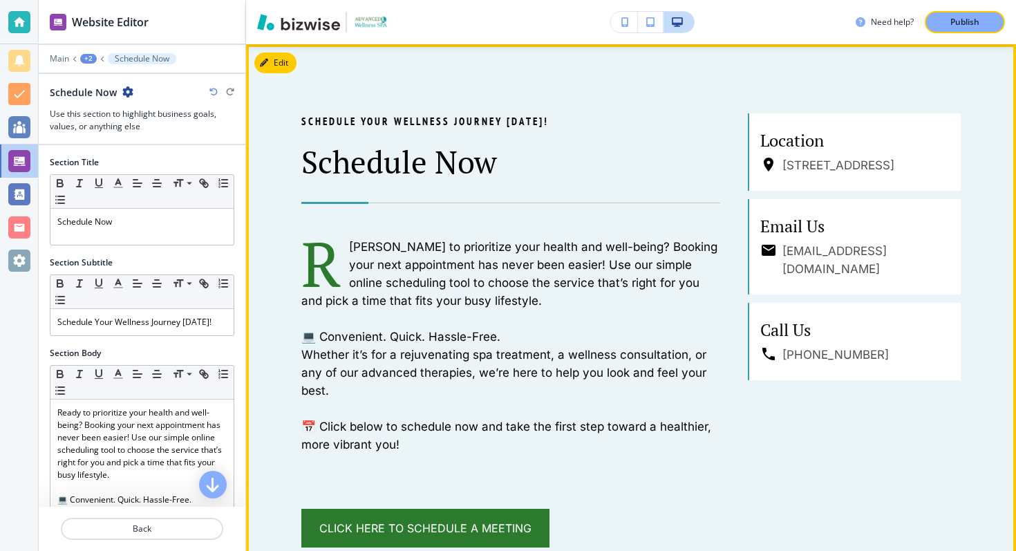
click at [266, 77] on div "Schedule Your Wellness Journey [DATE]! Schedule Now R [PERSON_NAME] to prioriti…" at bounding box center [631, 330] width 770 height 572
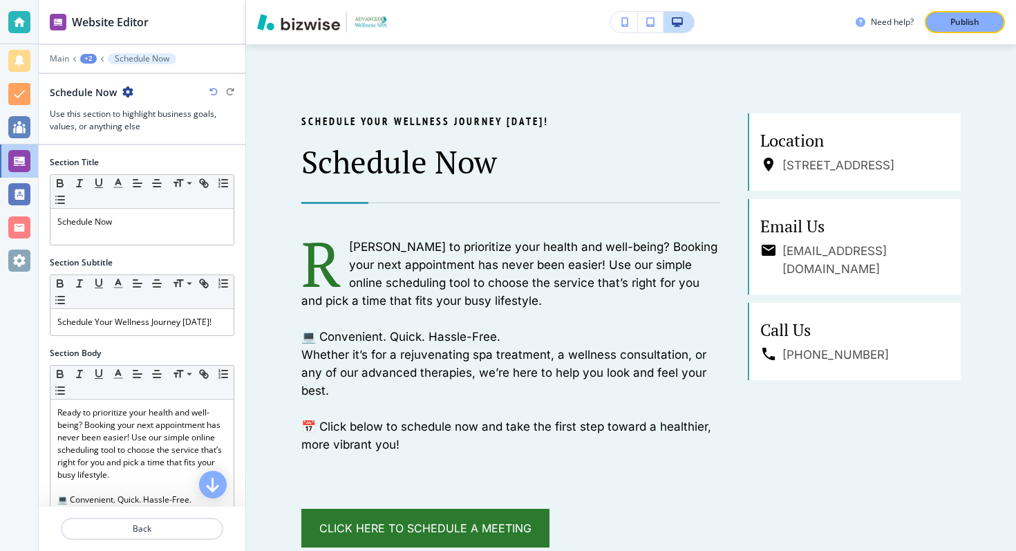
click at [272, 68] on div "Schedule Your Wellness Journey [DATE]! Schedule Now R [PERSON_NAME] to prioriti…" at bounding box center [631, 330] width 770 height 572
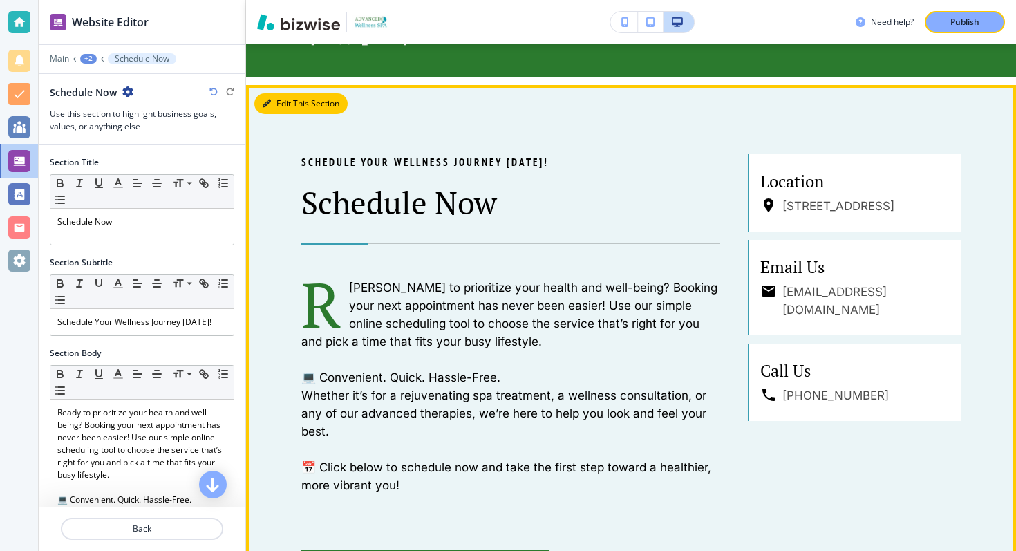
click at [283, 102] on button "Edit This Section" at bounding box center [300, 103] width 93 height 21
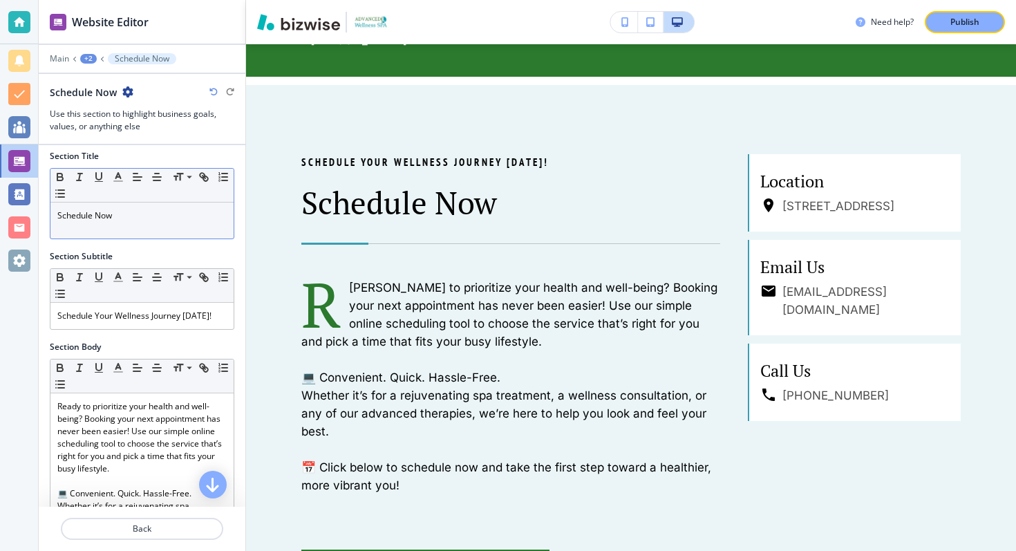
scroll to position [6, 0]
click at [87, 54] on div "+2" at bounding box center [88, 59] width 17 height 10
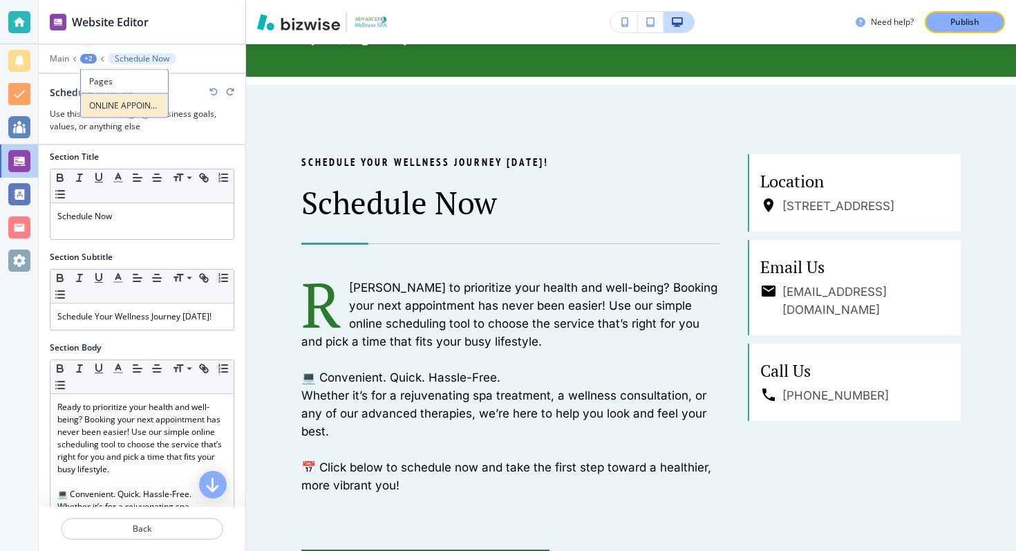
click at [103, 100] on p "ONLINE APPOINTMENTS" at bounding box center [124, 106] width 71 height 12
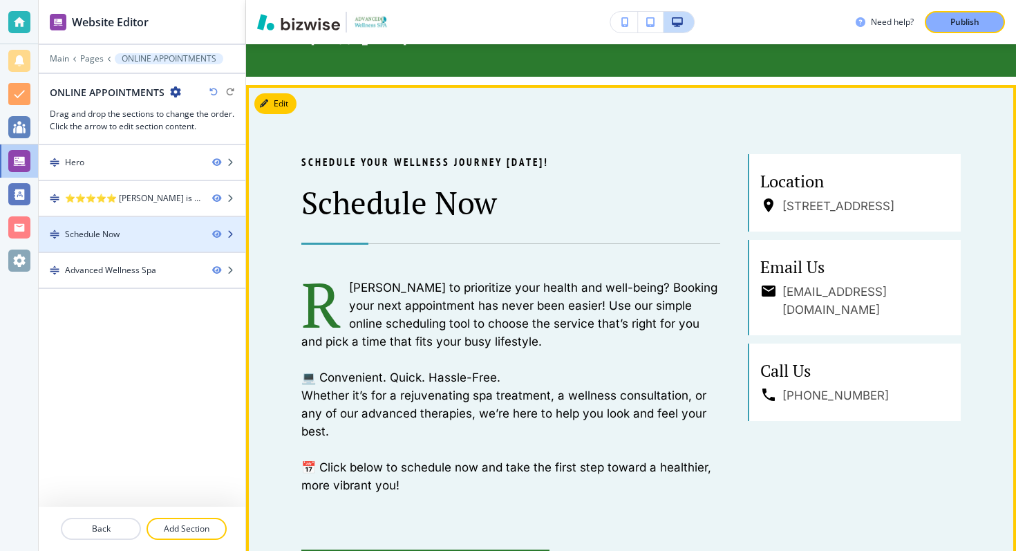
click at [232, 233] on icon "button" at bounding box center [230, 234] width 8 height 8
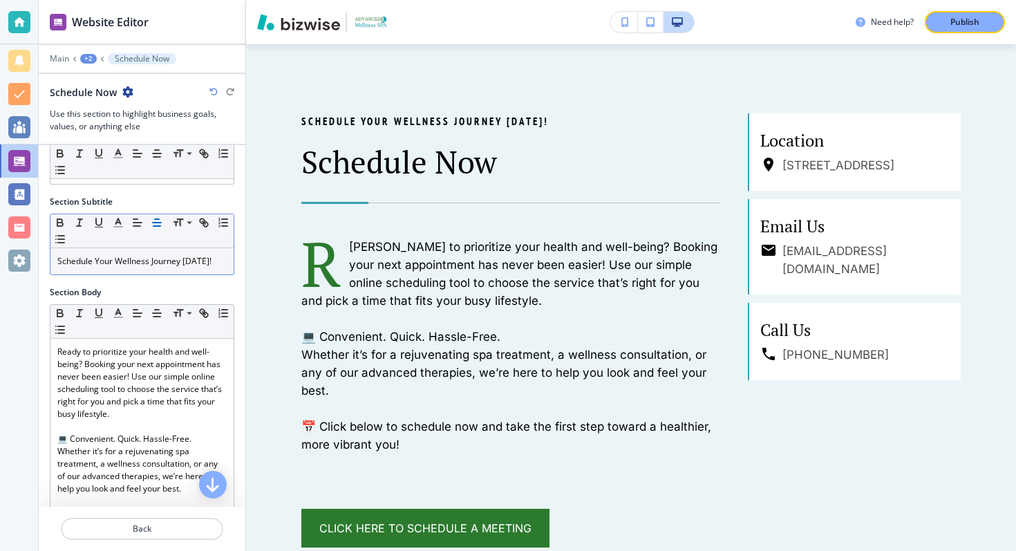
scroll to position [0, 0]
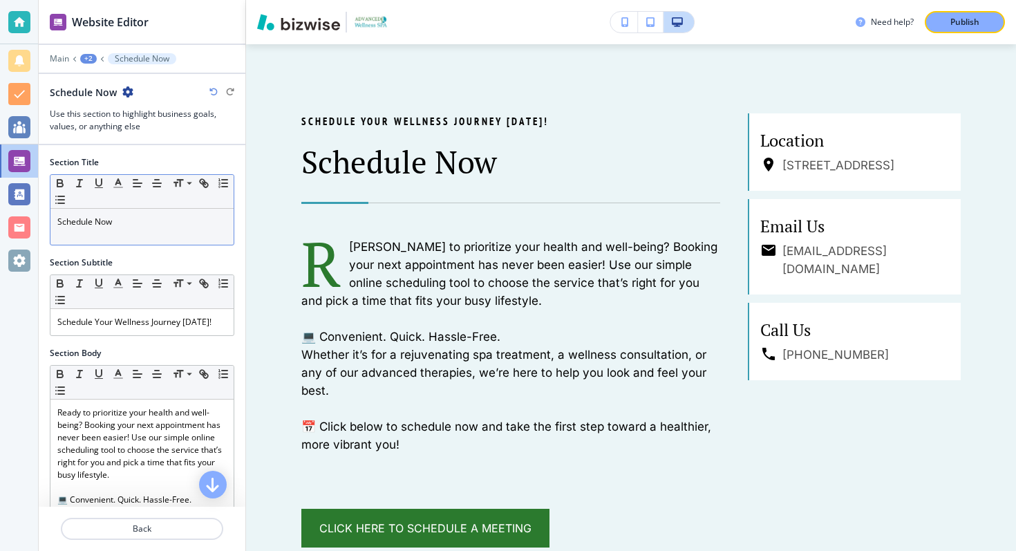
click at [136, 218] on p "Schedule Now" at bounding box center [141, 222] width 169 height 12
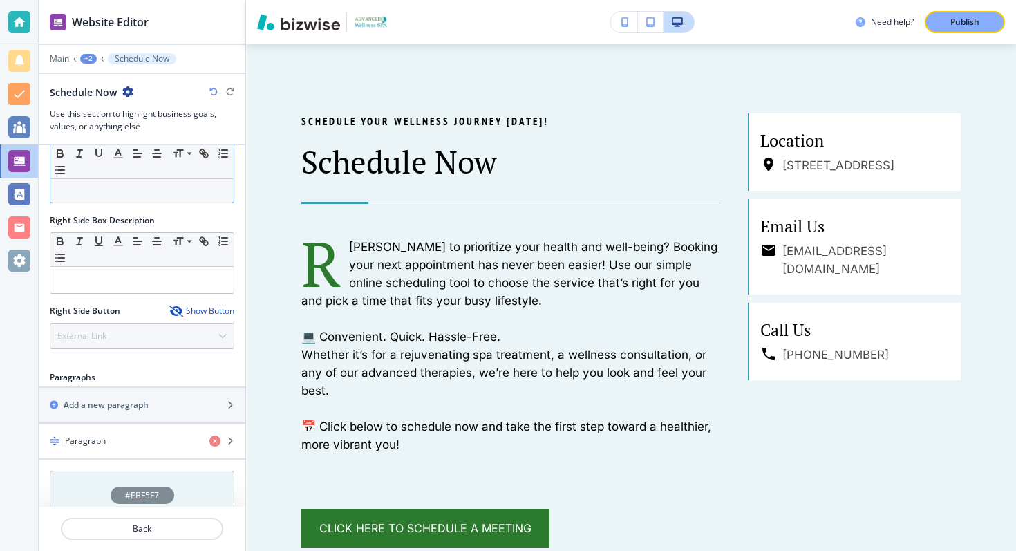
scroll to position [734, 0]
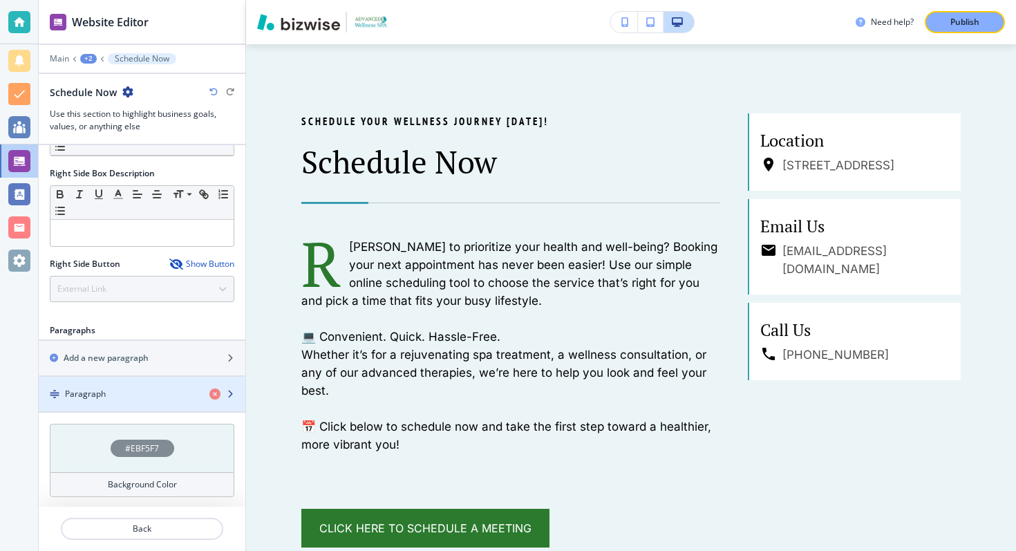
click at [160, 388] on div "Paragraph" at bounding box center [119, 394] width 160 height 12
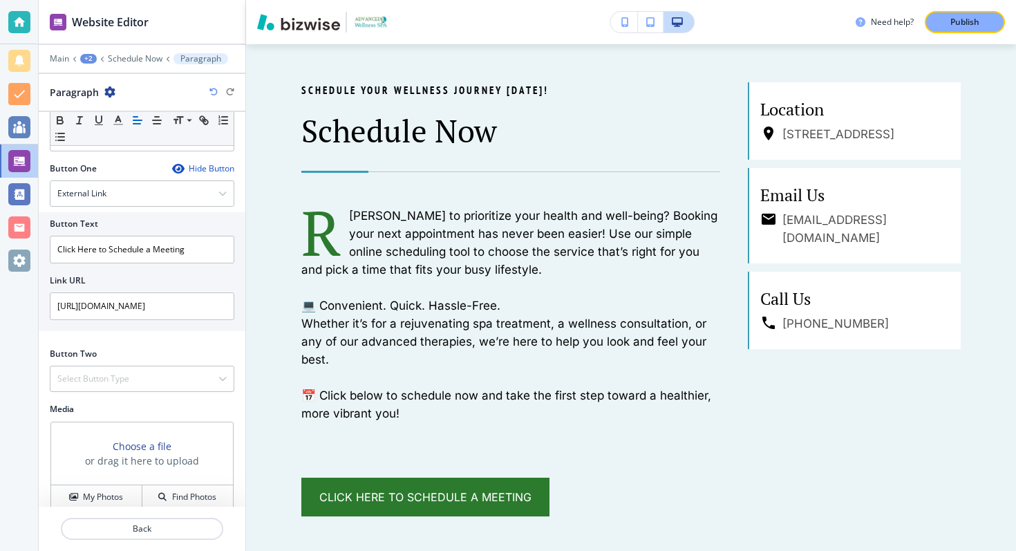
scroll to position [489, 0]
click at [133, 301] on input "[URL][DOMAIN_NAME]" at bounding box center [142, 304] width 185 height 28
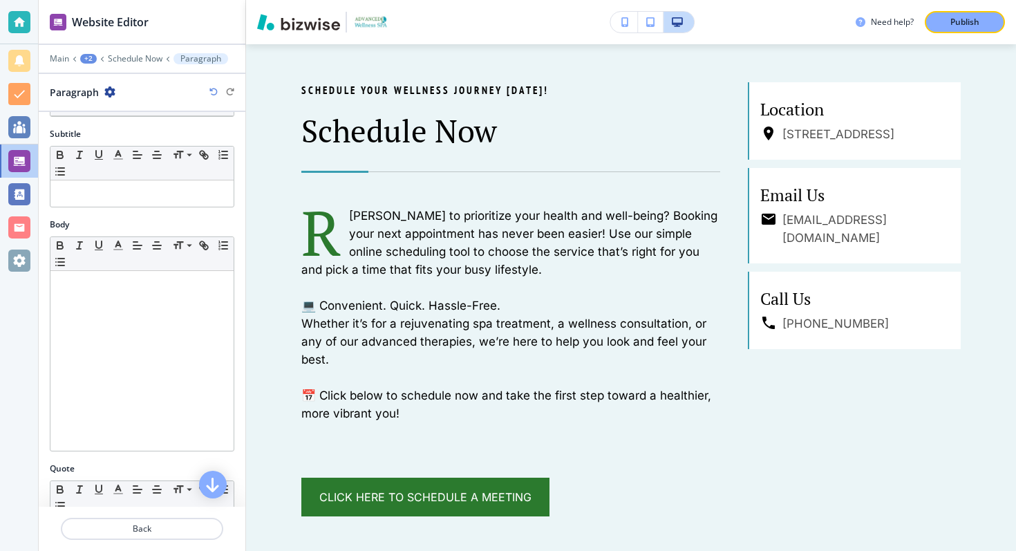
scroll to position [0, 0]
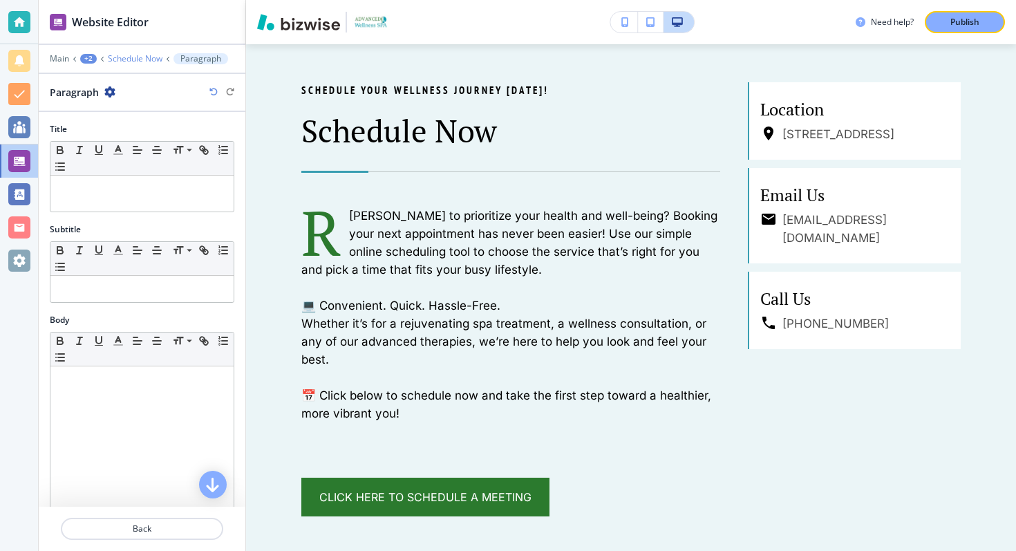
click at [144, 62] on p "Schedule Now" at bounding box center [135, 59] width 55 height 10
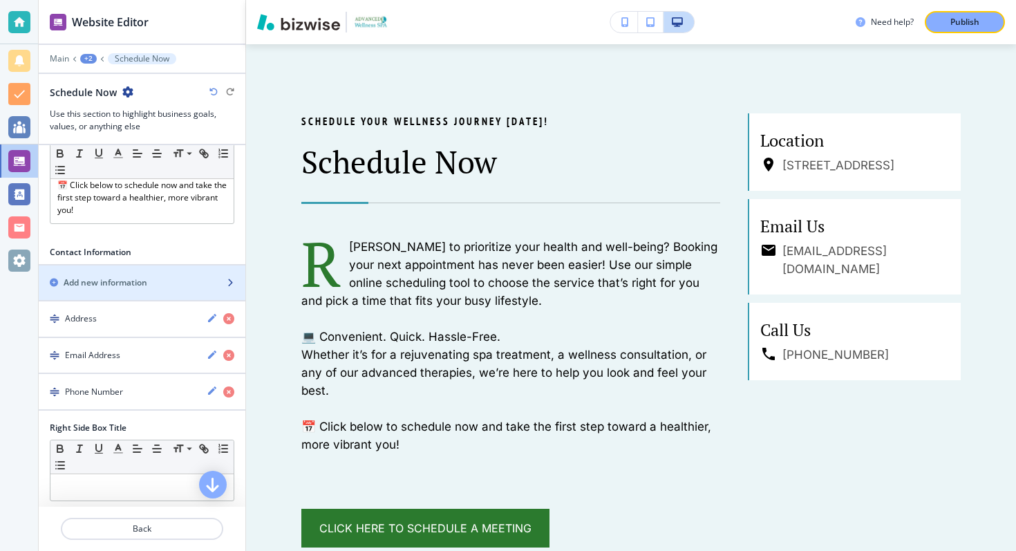
scroll to position [408, 0]
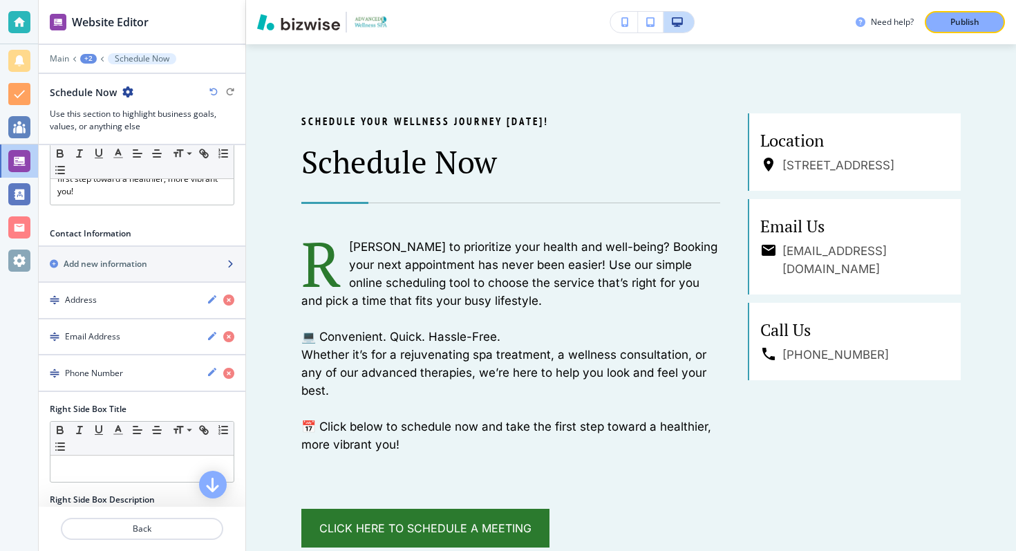
click at [232, 263] on icon "button" at bounding box center [230, 264] width 8 height 8
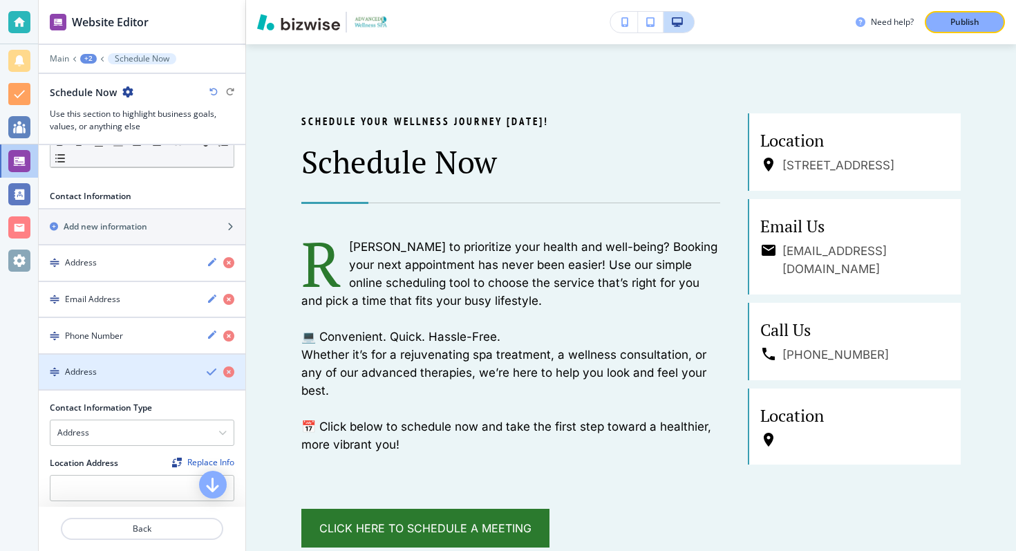
scroll to position [458, 0]
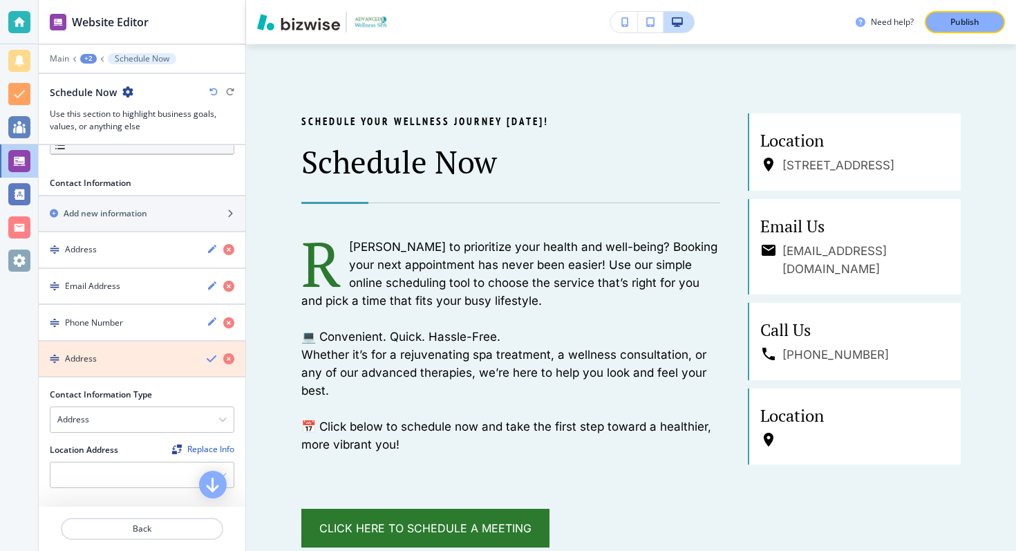
click at [228, 359] on icon "button" at bounding box center [228, 358] width 11 height 11
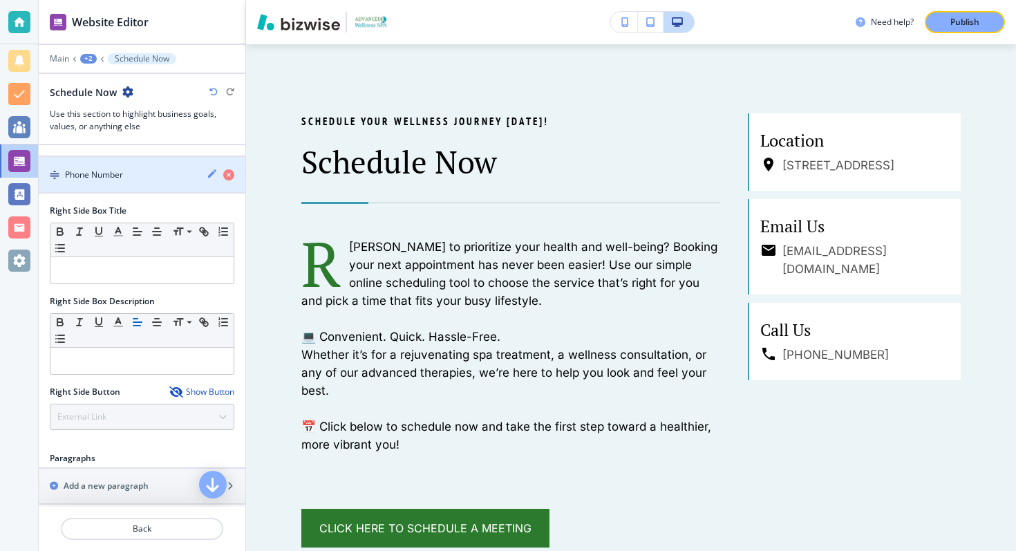
scroll to position [734, 0]
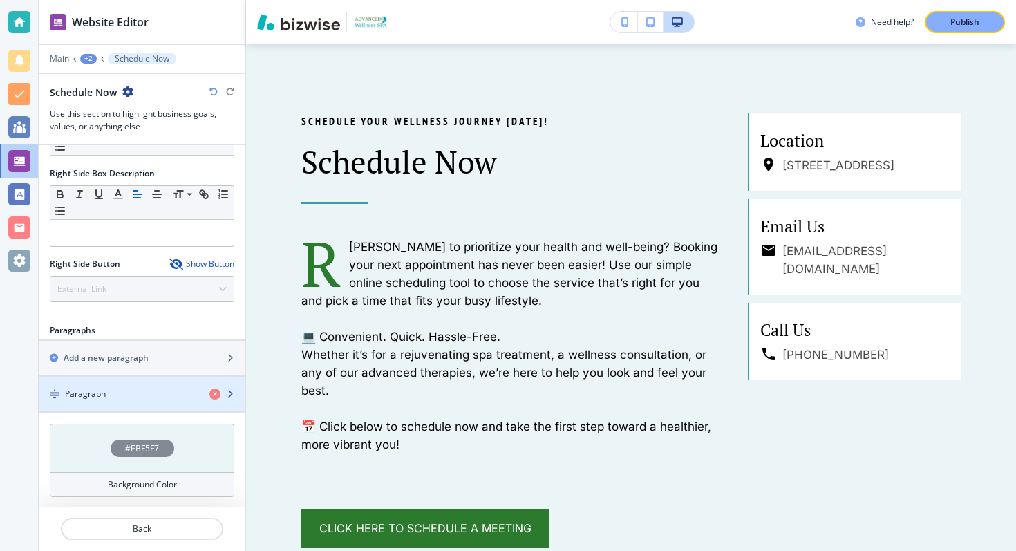
click at [107, 380] on div "button" at bounding box center [142, 382] width 207 height 11
click at [118, 395] on div "Paragraph" at bounding box center [119, 394] width 160 height 12
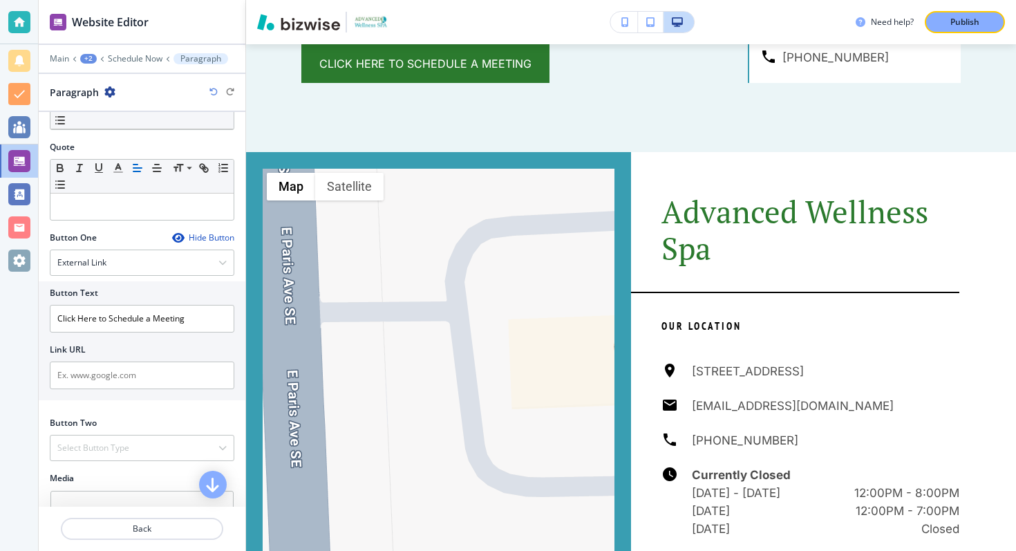
scroll to position [422, 0]
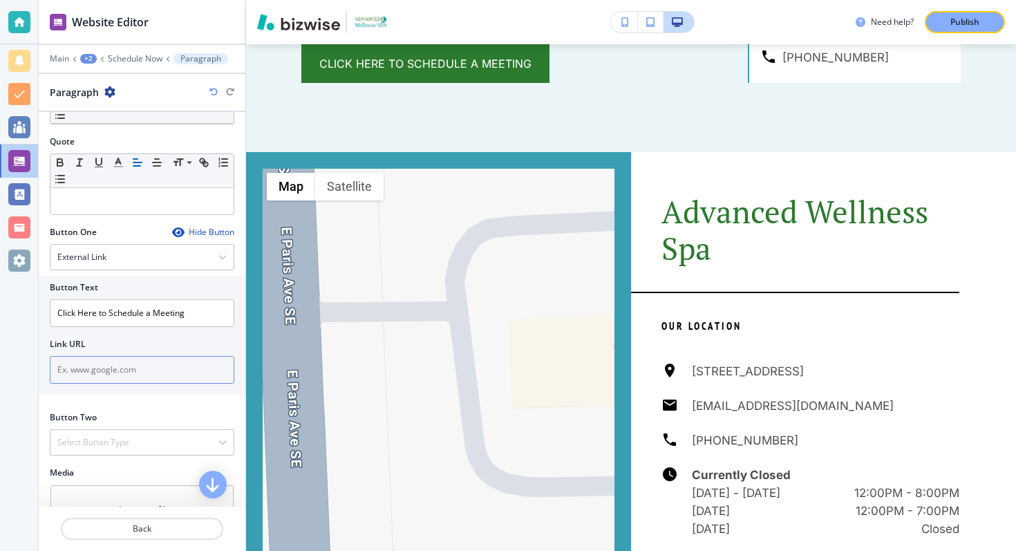
click at [89, 368] on input "text" at bounding box center [142, 370] width 185 height 28
paste input "[URL][DOMAIN_NAME]"
type input "[URL][DOMAIN_NAME]"
click at [151, 405] on div "Button One Hide Button External Link Telephone External Link Social Media Email…" at bounding box center [142, 318] width 207 height 185
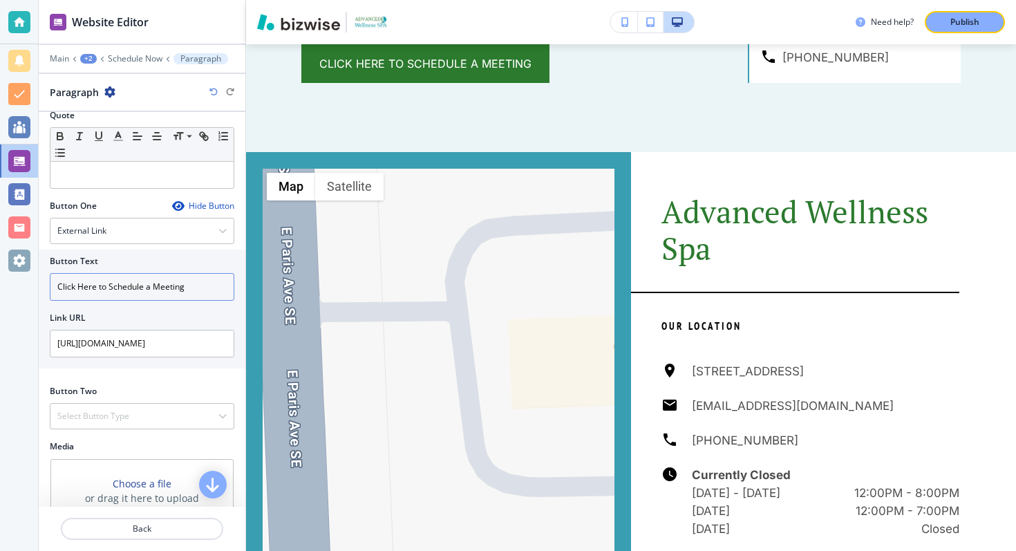
scroll to position [442, 0]
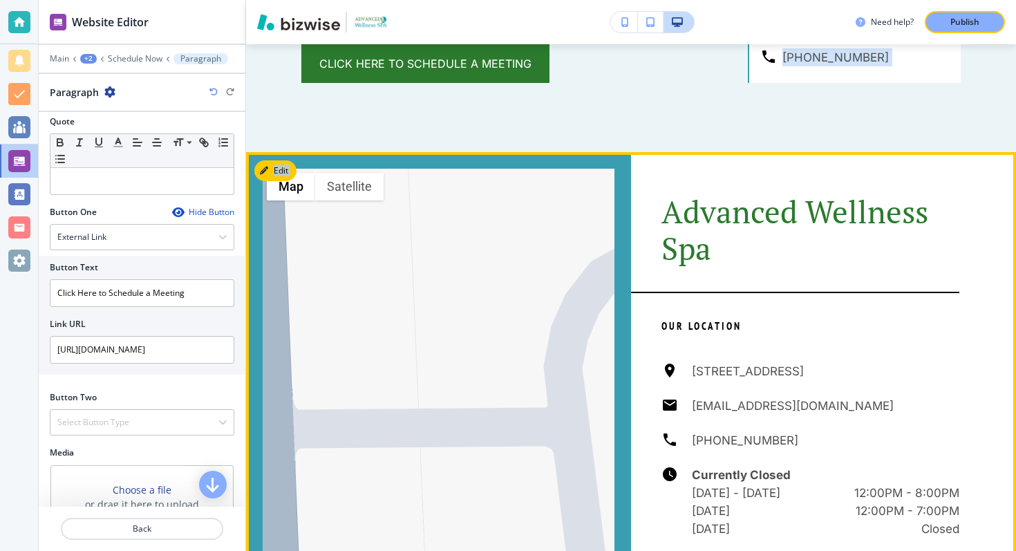
drag, startPoint x: 441, startPoint y: 126, endPoint x: 440, endPoint y: 188, distance: 62.2
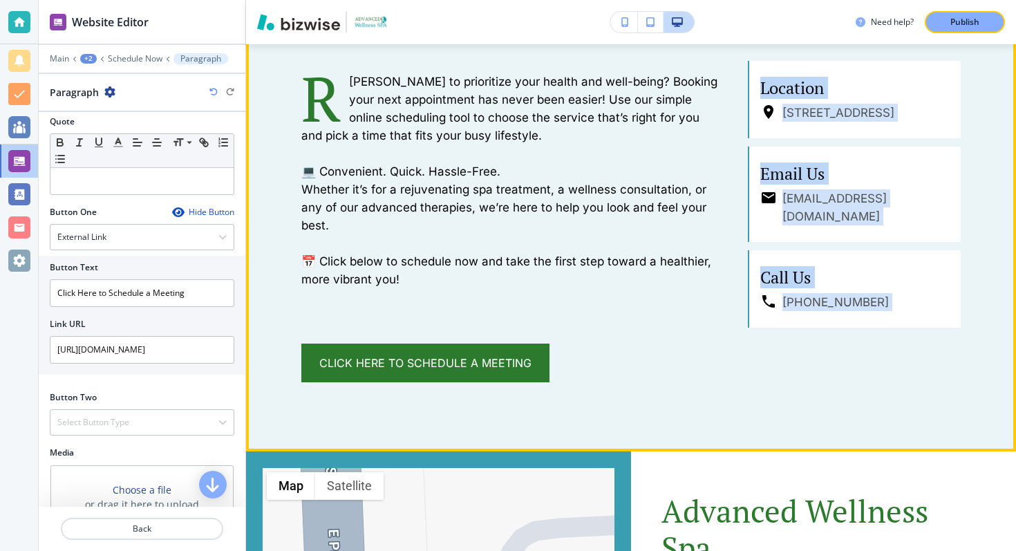
scroll to position [964, 0]
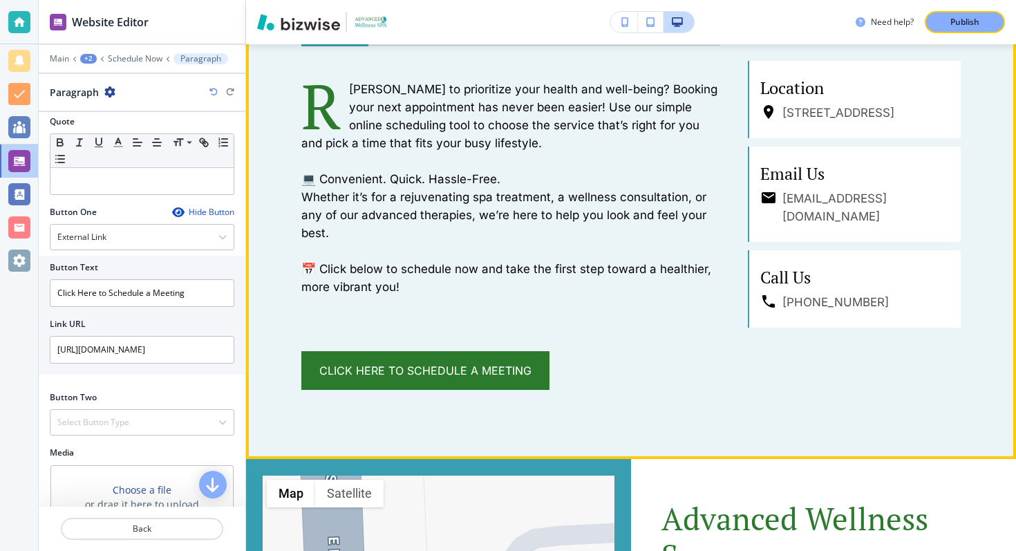
click at [599, 375] on div "Click Here to Schedule a Meeting" at bounding box center [510, 370] width 419 height 39
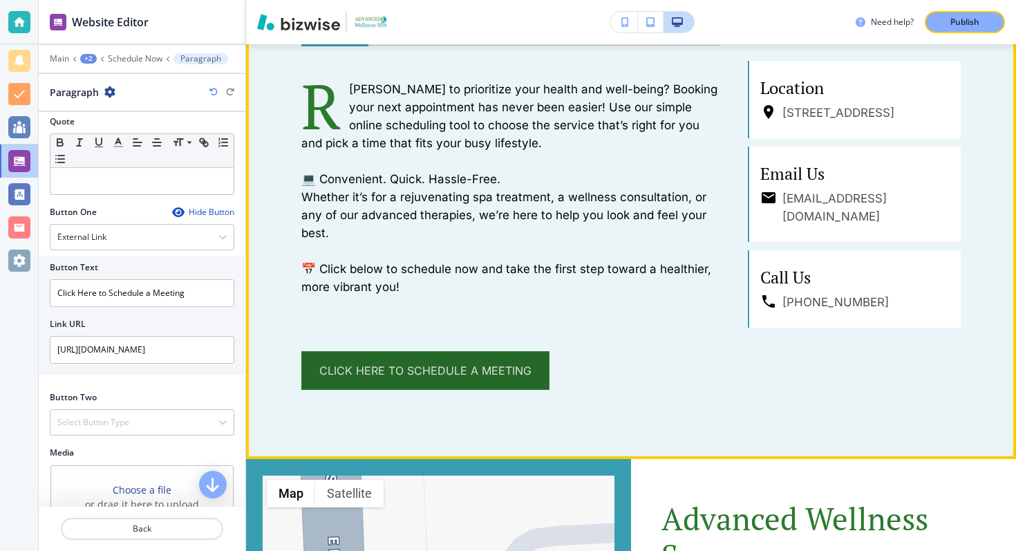
click at [493, 367] on span "Click Here to Schedule a Meeting" at bounding box center [425, 370] width 212 height 17
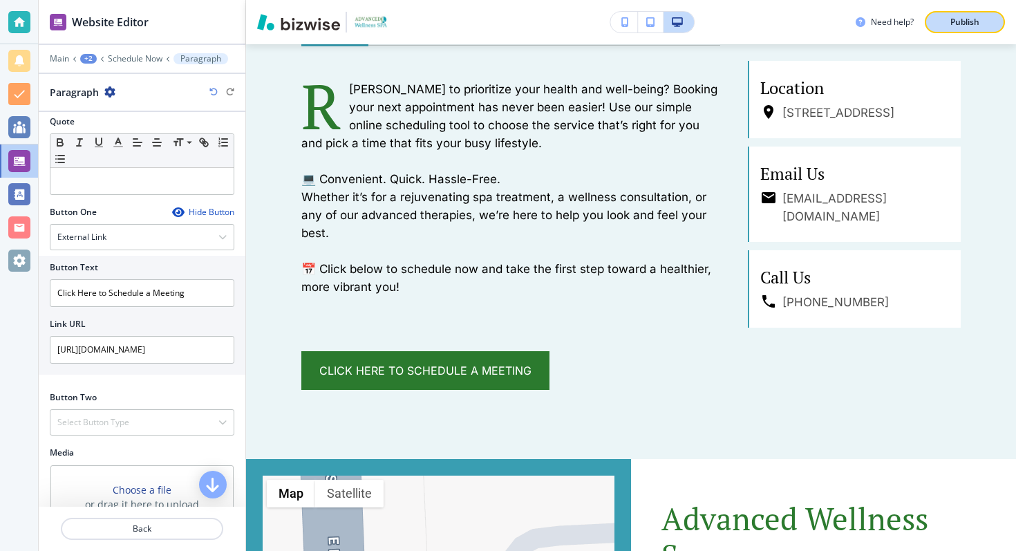
click at [971, 24] on p "Publish" at bounding box center [965, 22] width 29 height 12
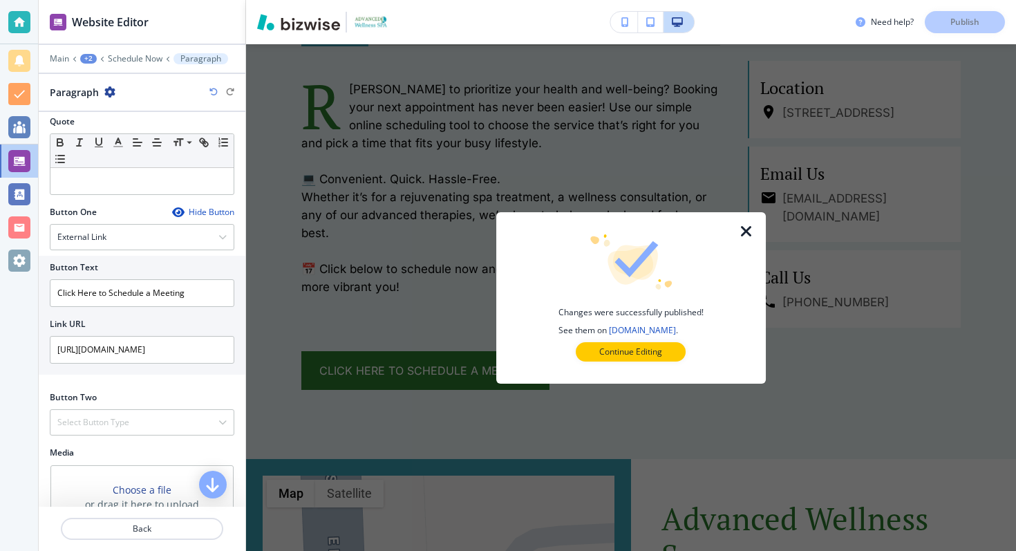
click at [746, 232] on icon "button" at bounding box center [746, 231] width 17 height 17
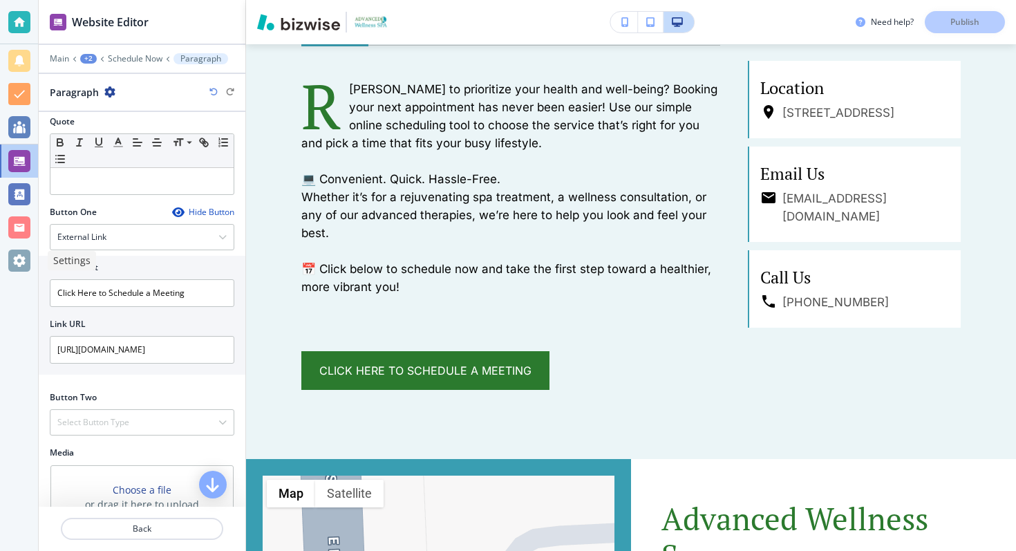
click at [10, 252] on div at bounding box center [19, 261] width 22 height 22
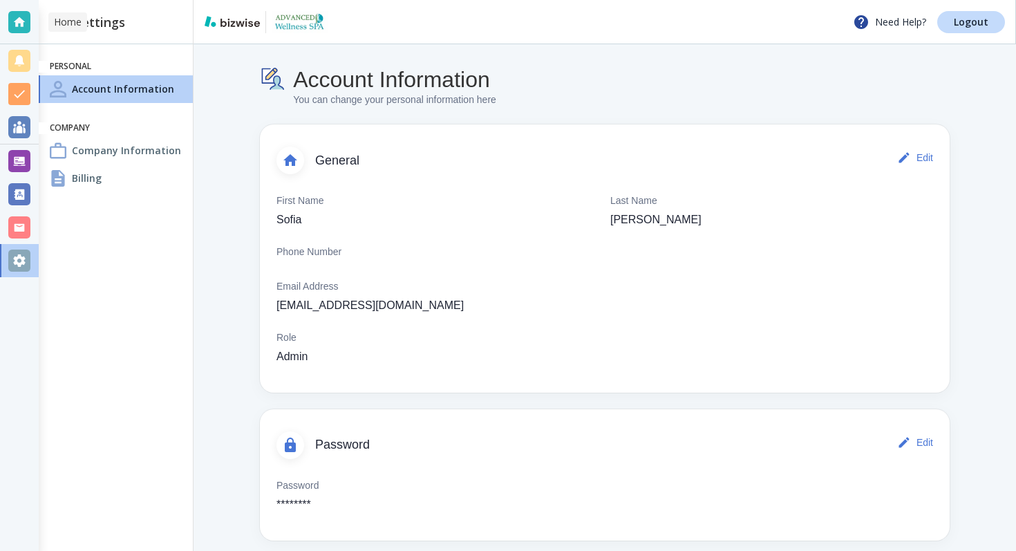
click at [24, 21] on div at bounding box center [19, 22] width 22 height 22
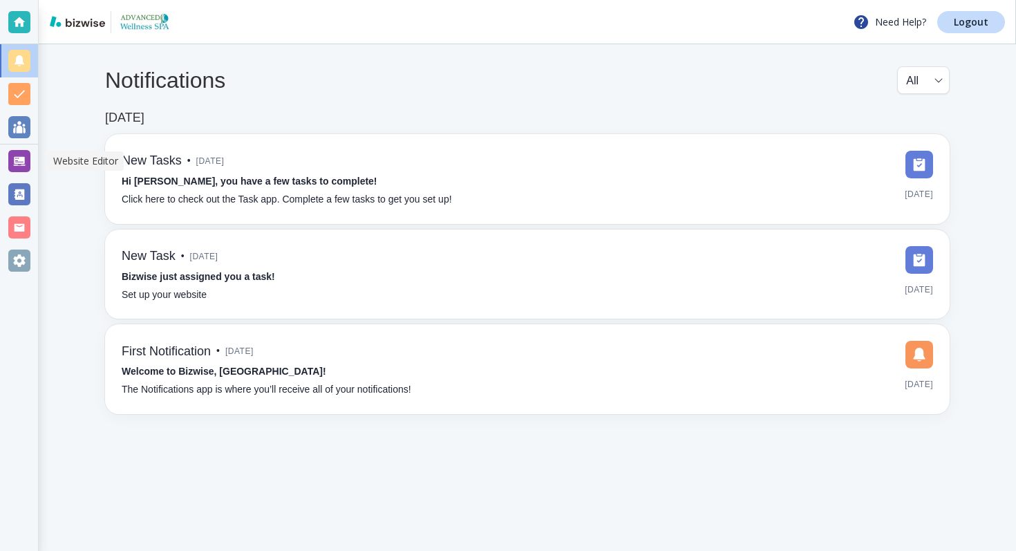
click at [21, 153] on div at bounding box center [19, 161] width 22 height 22
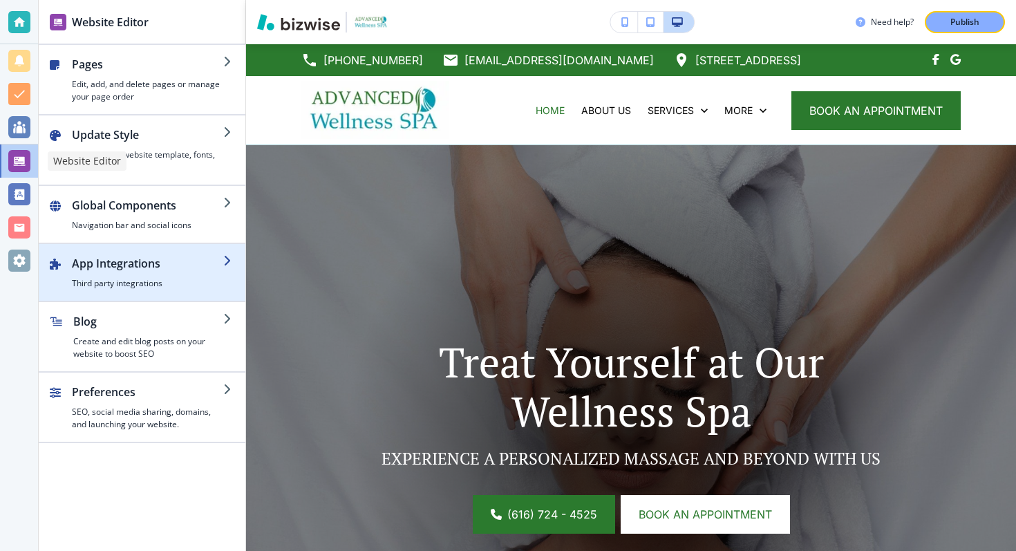
click at [154, 269] on h2 "App Integrations" at bounding box center [147, 263] width 151 height 17
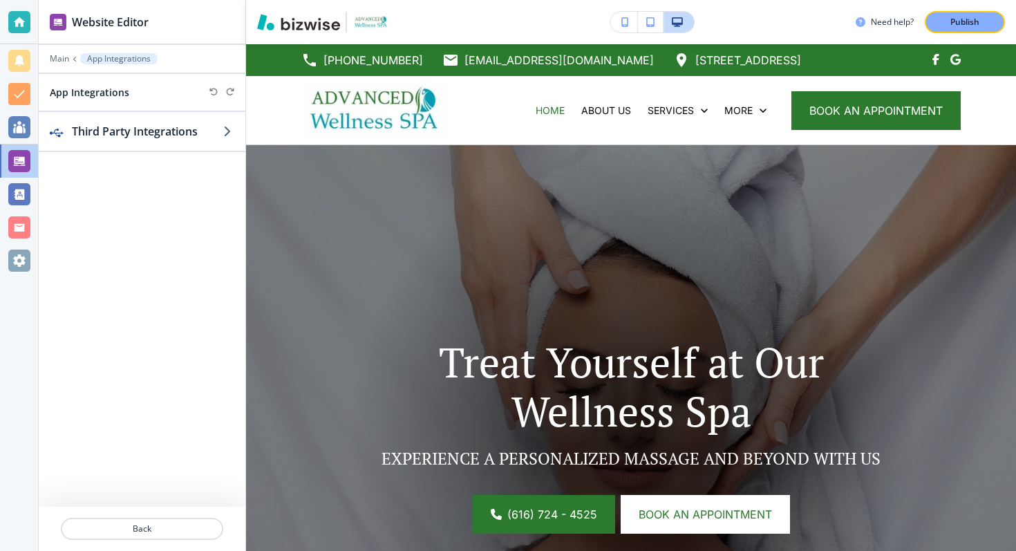
click at [63, 66] on div at bounding box center [142, 68] width 207 height 8
click at [62, 62] on p "Main" at bounding box center [59, 59] width 19 height 10
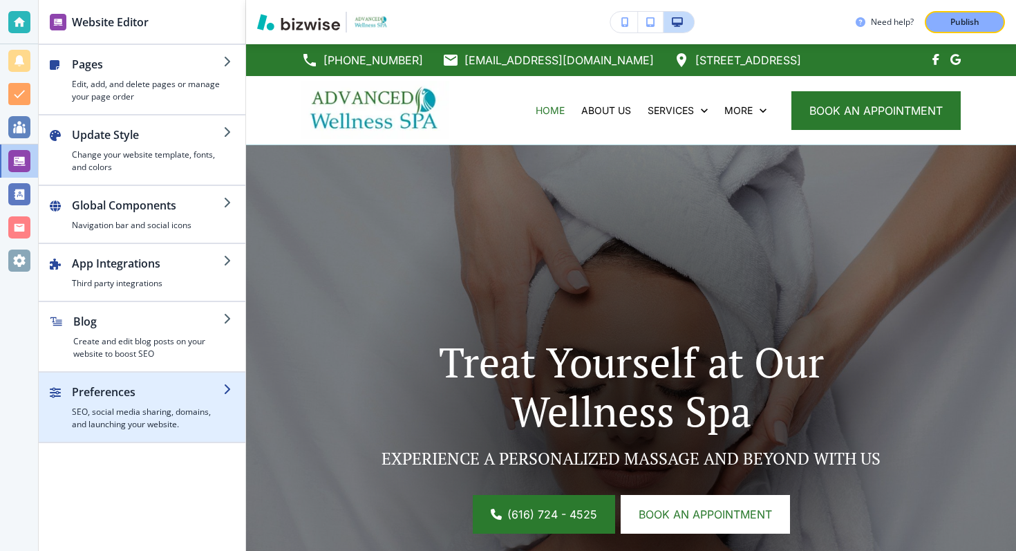
click at [153, 409] on h4 "SEO, social media sharing, domains, and launching your website." at bounding box center [147, 418] width 151 height 25
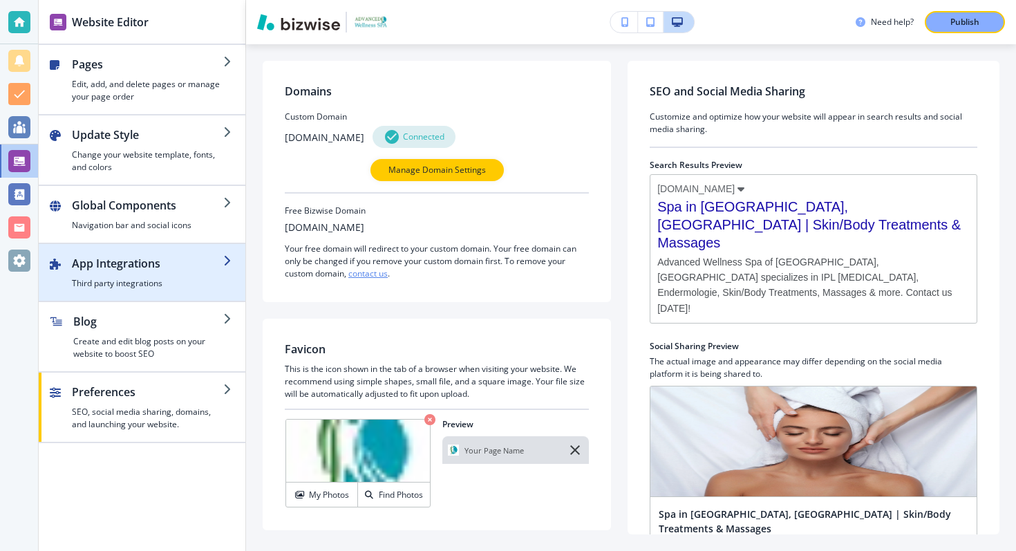
click at [153, 264] on h2 "App Integrations" at bounding box center [147, 263] width 151 height 17
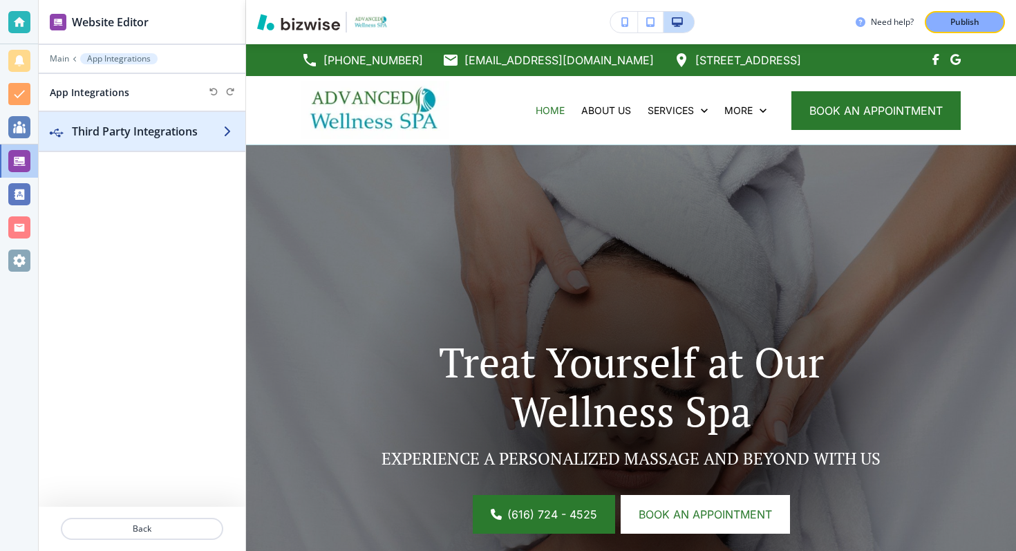
click at [165, 123] on h2 "Third Party Integrations" at bounding box center [147, 131] width 151 height 17
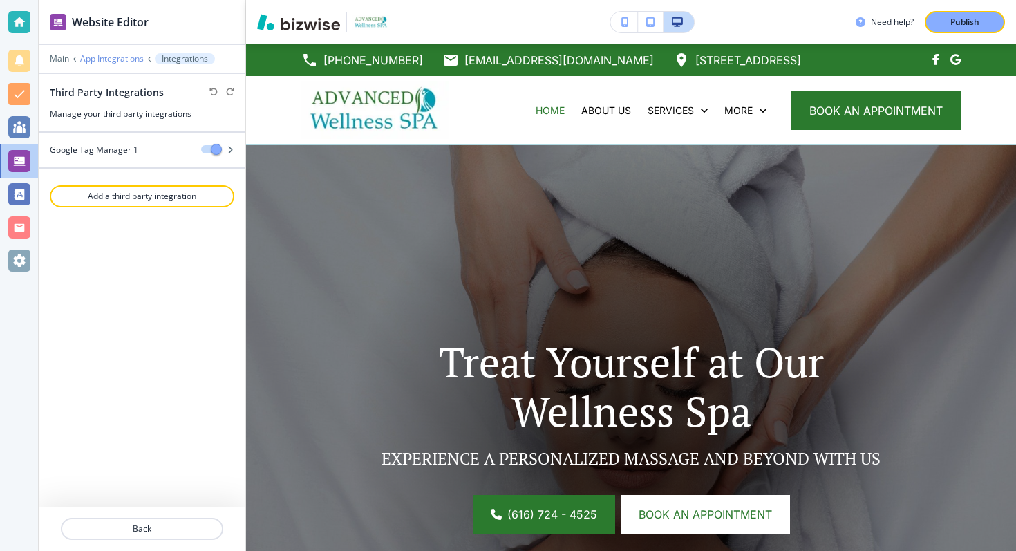
click at [107, 61] on p "App Integrations" at bounding box center [112, 59] width 64 height 10
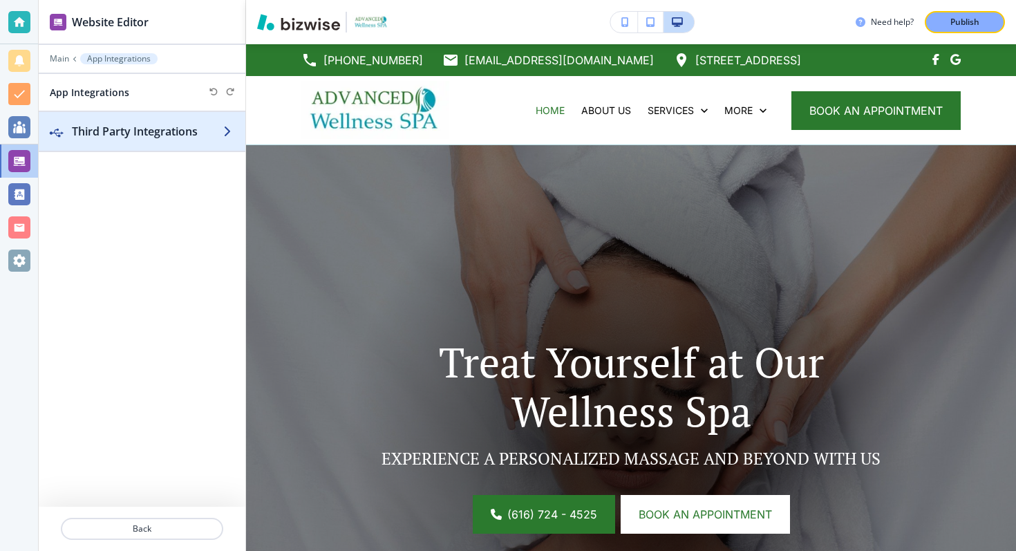
click at [136, 136] on h2 "Third Party Integrations" at bounding box center [147, 131] width 151 height 17
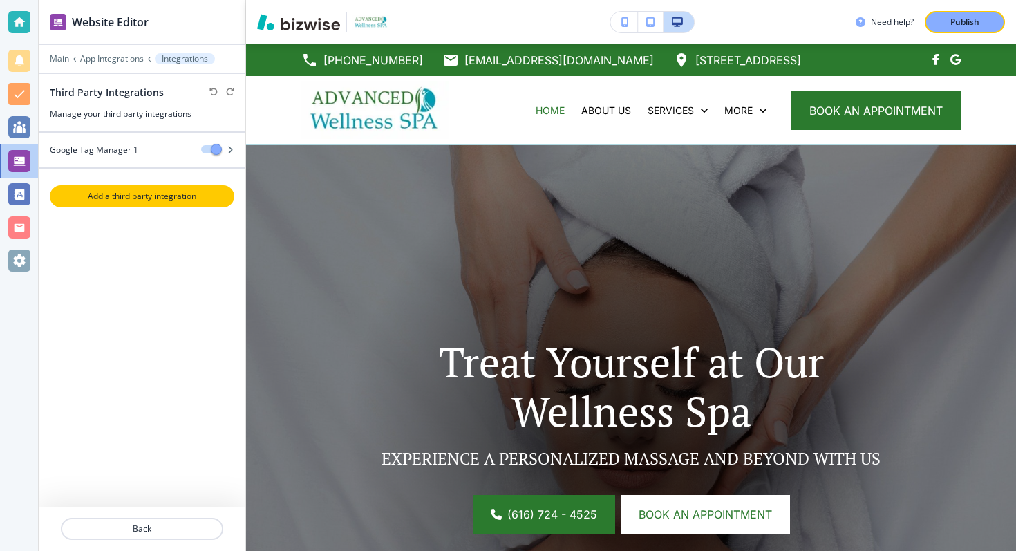
click at [136, 193] on p "Add a third party integration" at bounding box center [142, 196] width 182 height 12
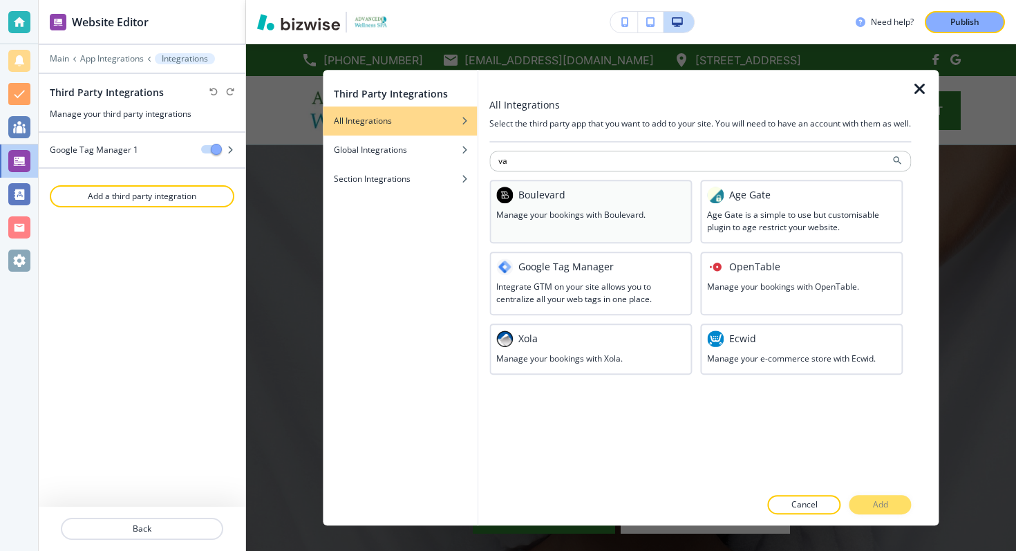
type input "v"
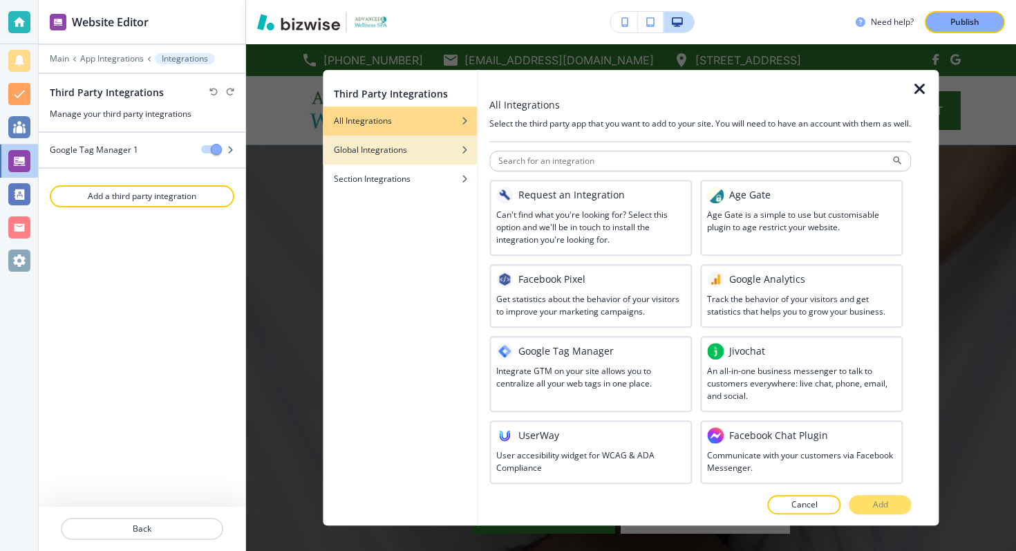
click at [443, 144] on div "Global Integrations" at bounding box center [400, 150] width 154 height 12
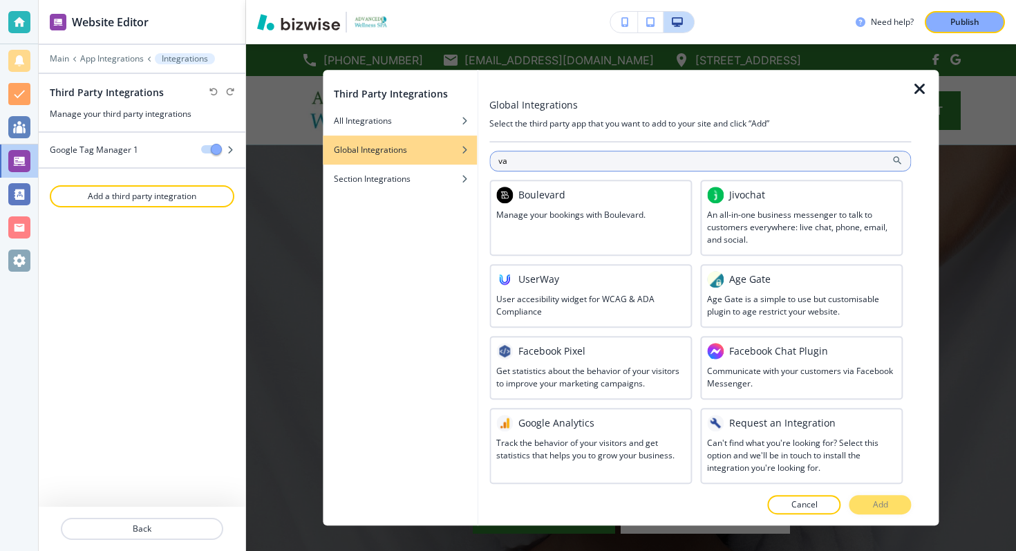
type input "v"
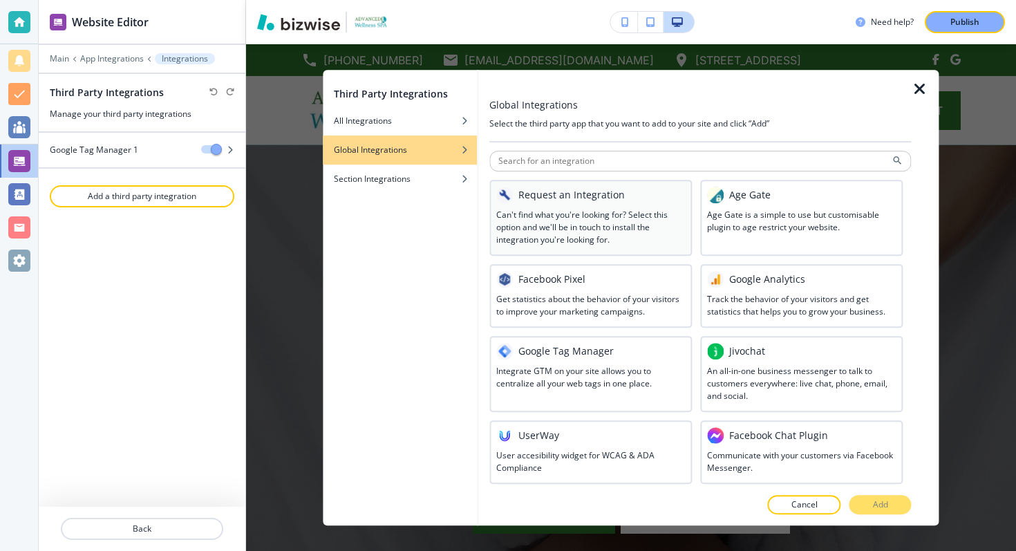
click at [636, 249] on div "Request an Integration Can't find what you're looking for? Select this option a…" at bounding box center [590, 218] width 203 height 76
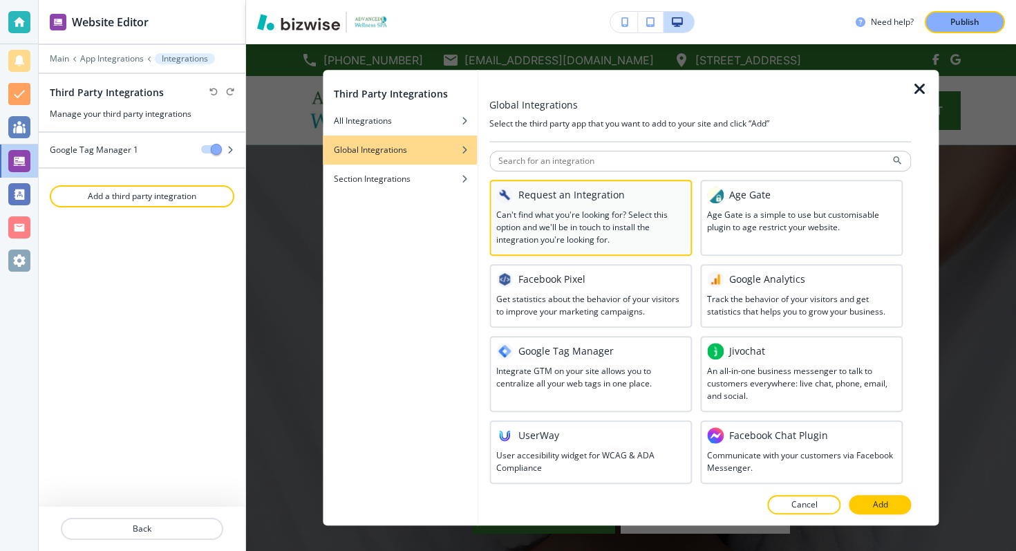
click at [660, 234] on h3 "Can't find what you're looking for? Select this option and we'll be in touch to…" at bounding box center [590, 227] width 189 height 37
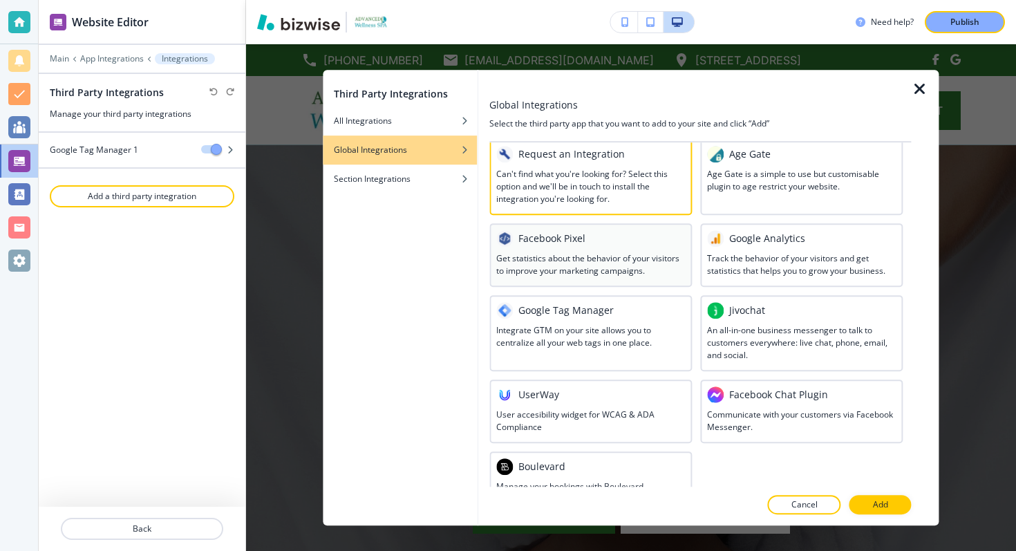
scroll to position [56, 0]
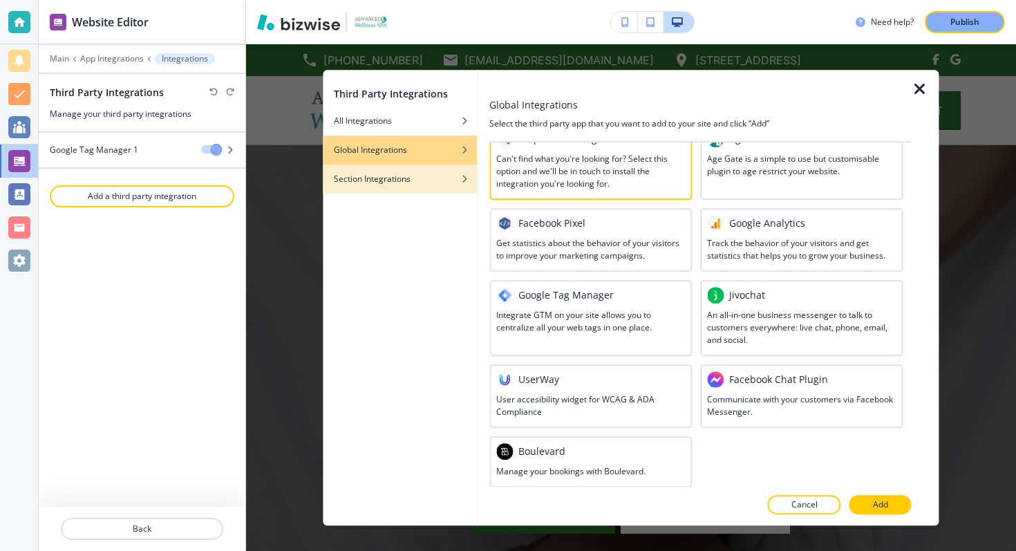
click at [430, 170] on div "button" at bounding box center [400, 169] width 154 height 8
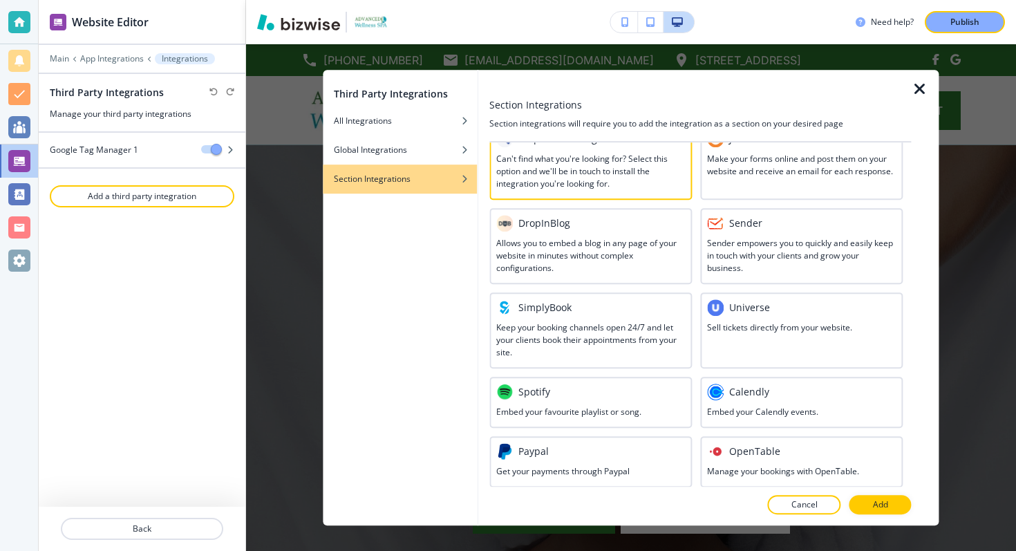
scroll to position [0, 0]
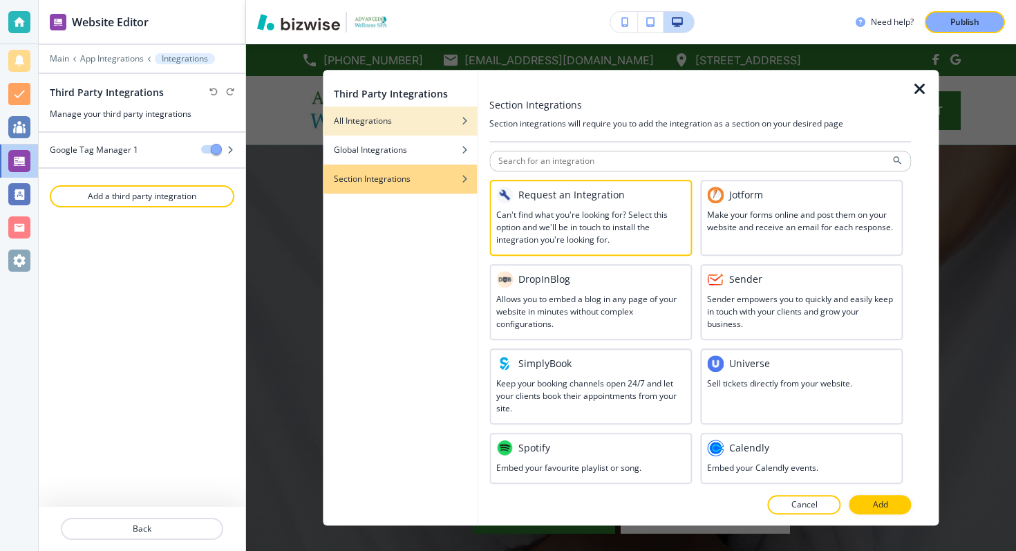
click at [422, 126] on div "All Integrations" at bounding box center [400, 121] width 154 height 12
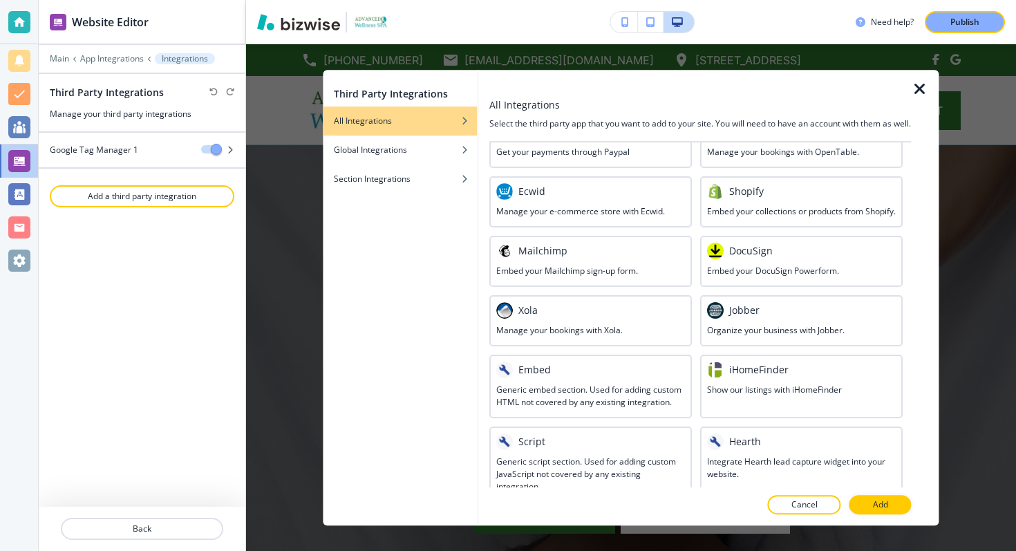
scroll to position [716, 0]
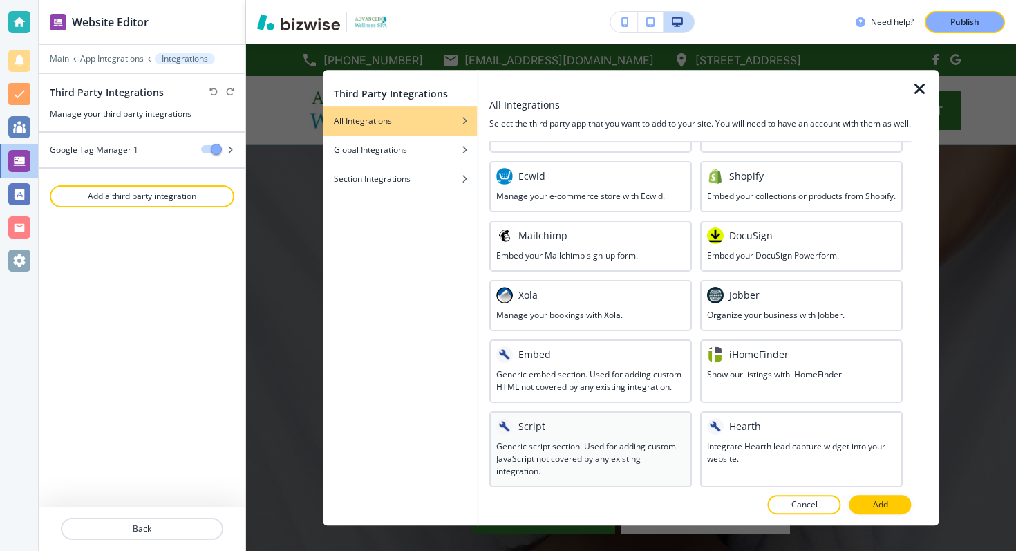
click at [606, 435] on div at bounding box center [590, 438] width 189 height 6
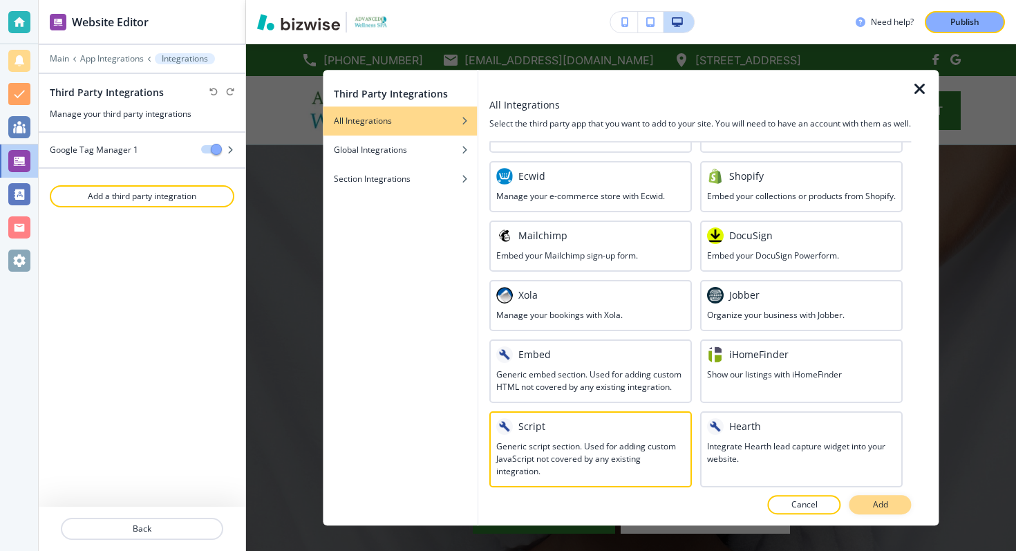
click at [861, 503] on button "Add" at bounding box center [881, 504] width 62 height 19
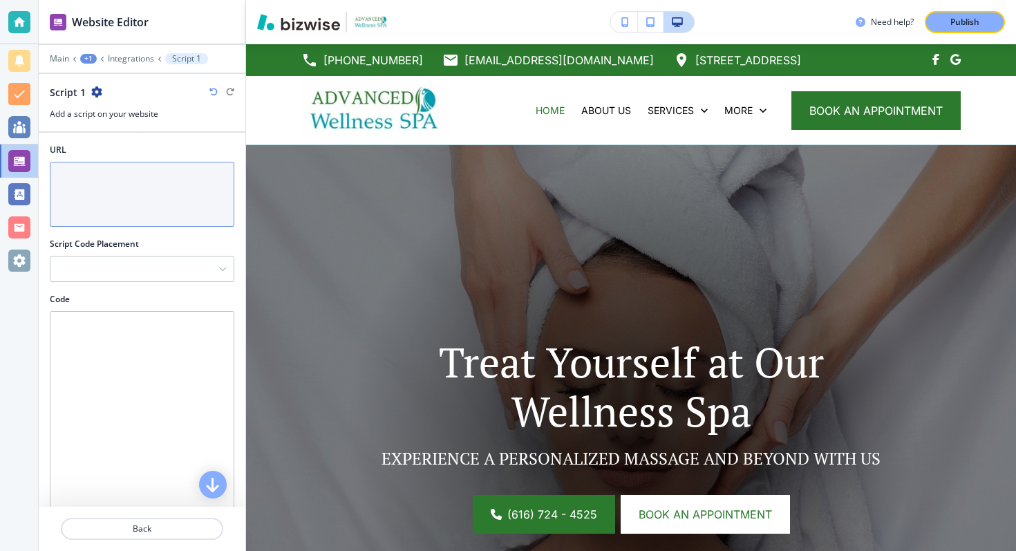
click at [146, 191] on textarea "URL" at bounding box center [142, 194] width 185 height 65
paste textarea "<div class="vagaro" style="width:250px; padding:0; border:0; margin:0 auto; tex…"
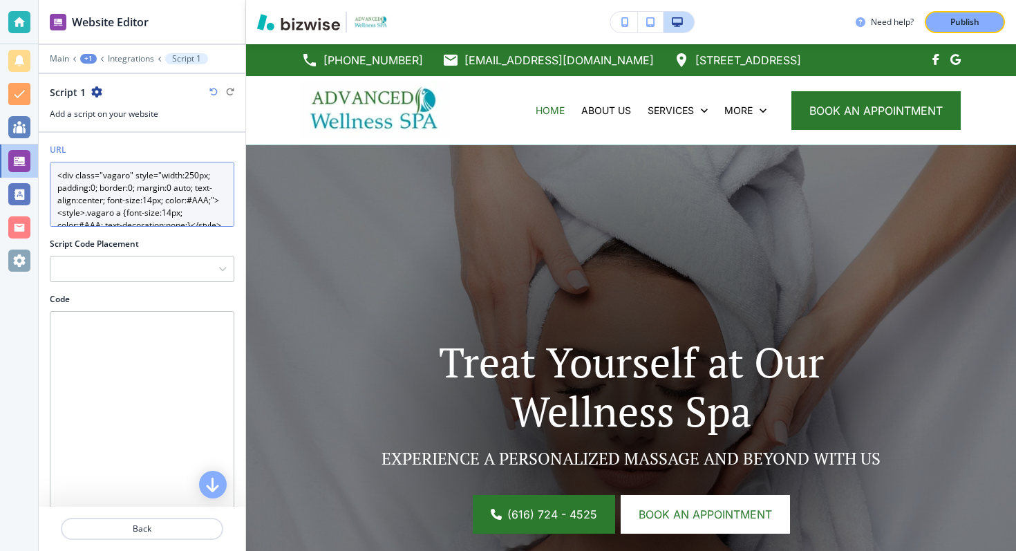
scroll to position [216, 0]
type textarea "<div class="vagaro" style="width:250px; padding:0; border:0; margin:0 auto; tex…"
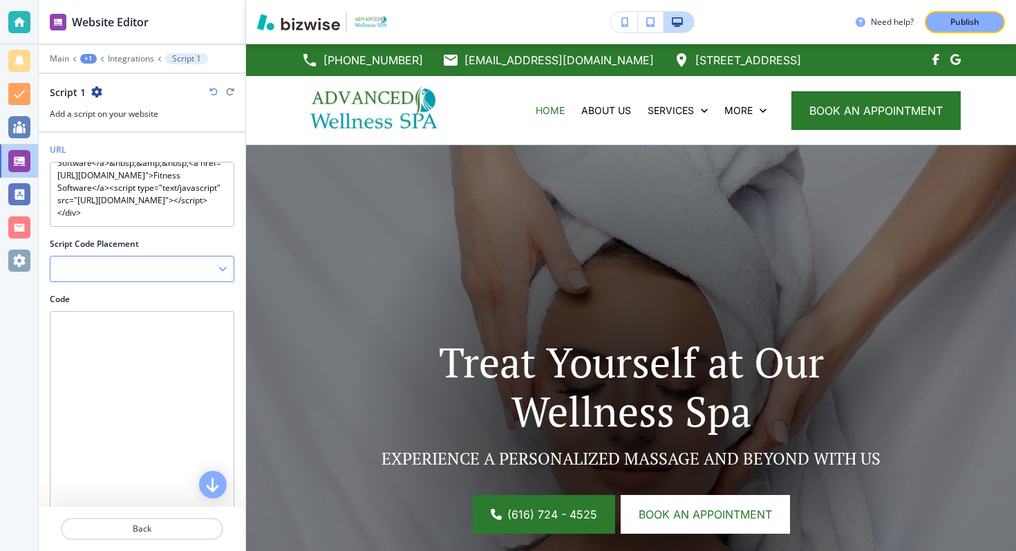
click at [154, 263] on div at bounding box center [141, 268] width 183 height 25
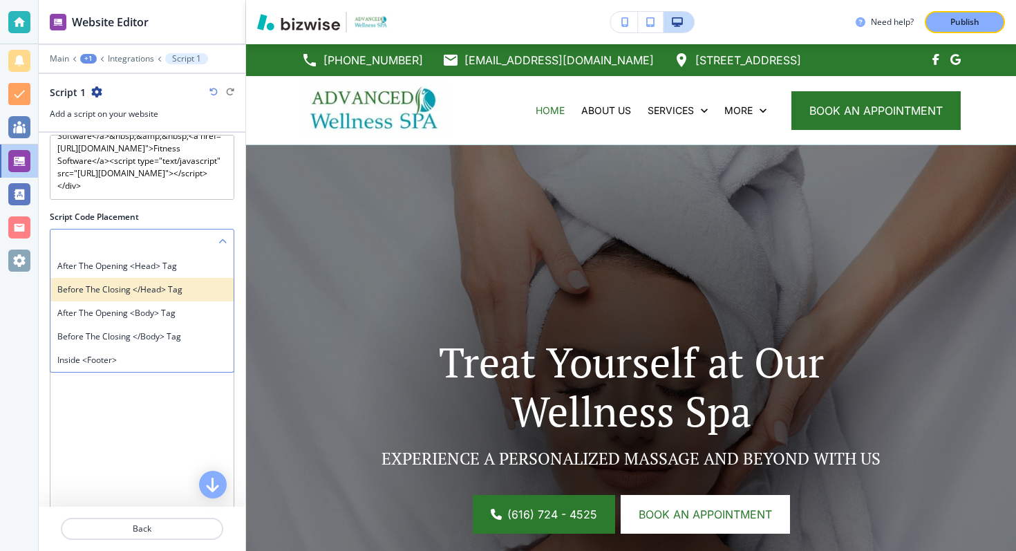
scroll to position [0, 0]
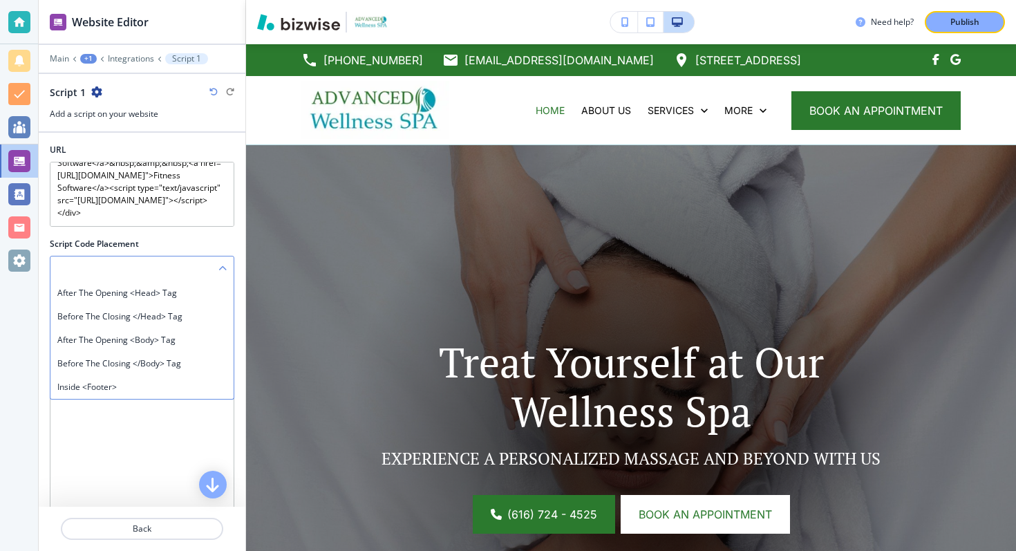
click at [217, 271] on div at bounding box center [141, 268] width 183 height 25
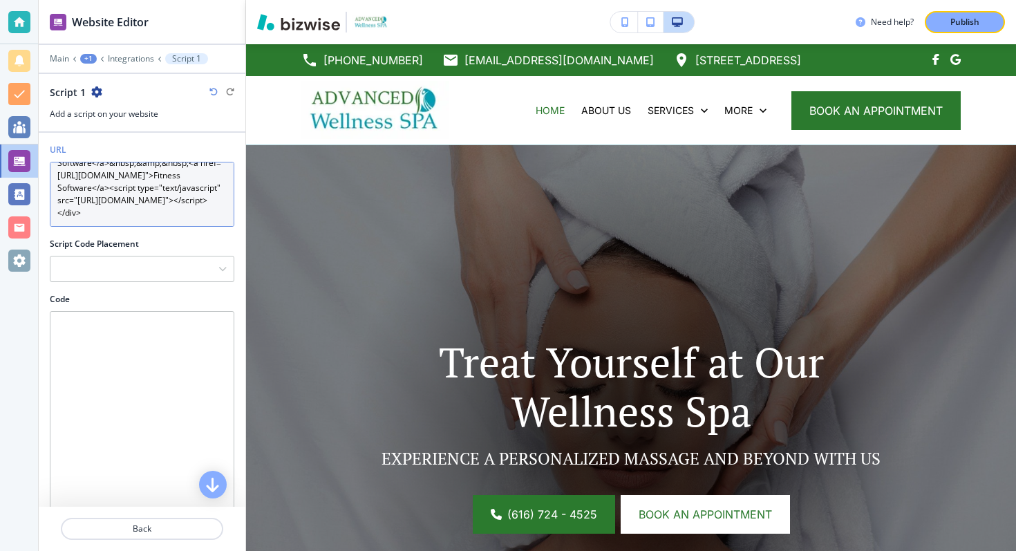
click at [175, 190] on textarea "<div class="vagaro" style="width:250px; padding:0; border:0; margin:0 auto; tex…" at bounding box center [142, 194] width 185 height 65
click at [194, 202] on textarea "<div class="vagaro" style="width:250px; padding:0; border:0; margin:0 auto; tex…" at bounding box center [142, 194] width 185 height 65
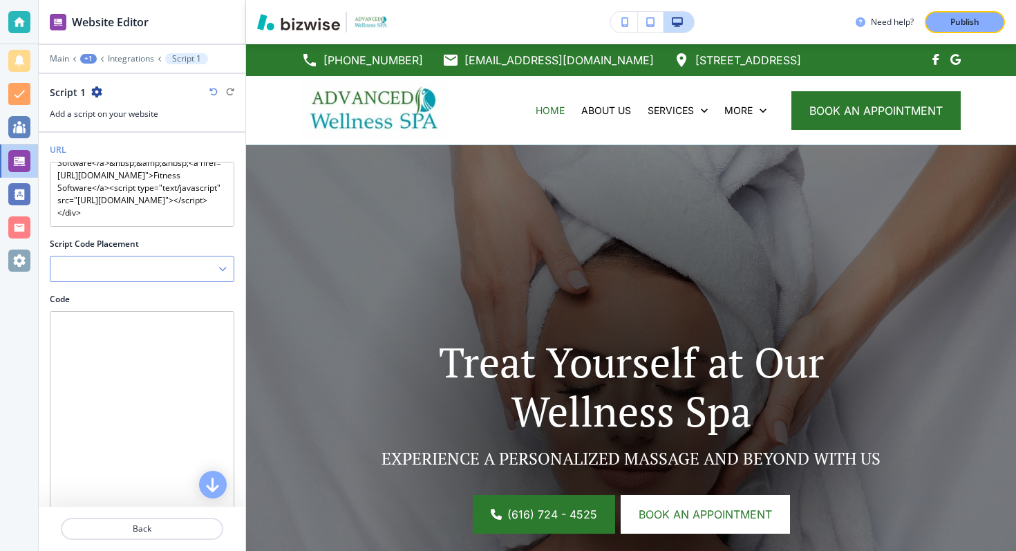
click at [137, 263] on div at bounding box center [141, 268] width 183 height 25
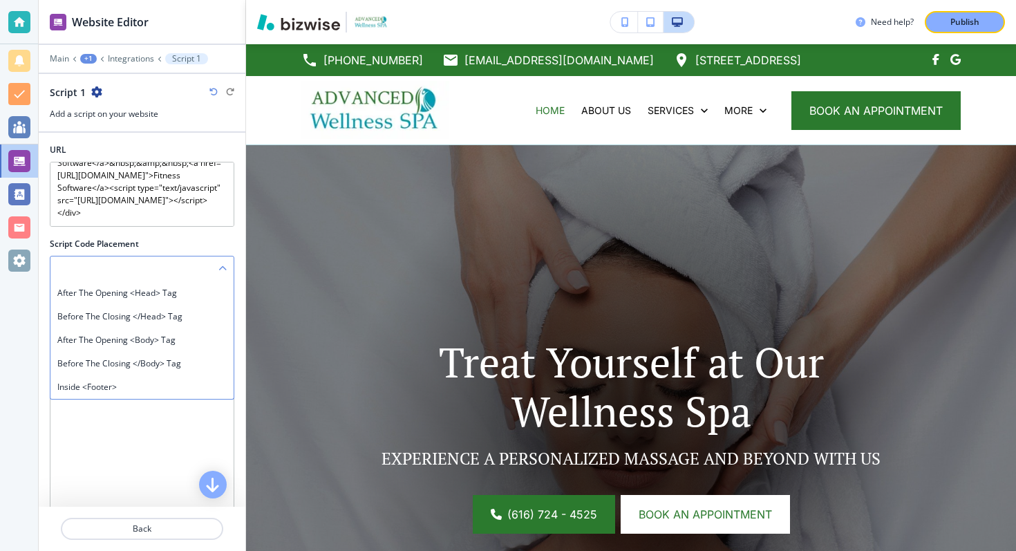
click at [137, 268] on div at bounding box center [141, 268] width 183 height 25
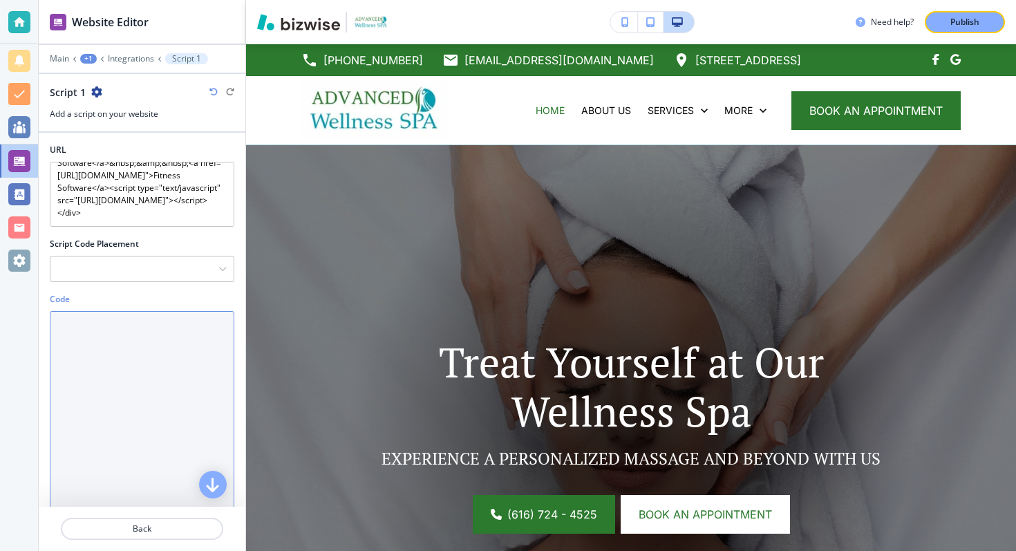
click at [125, 341] on textarea "Code" at bounding box center [142, 443] width 185 height 264
click at [125, 340] on textarea "Code" at bounding box center [142, 443] width 185 height 264
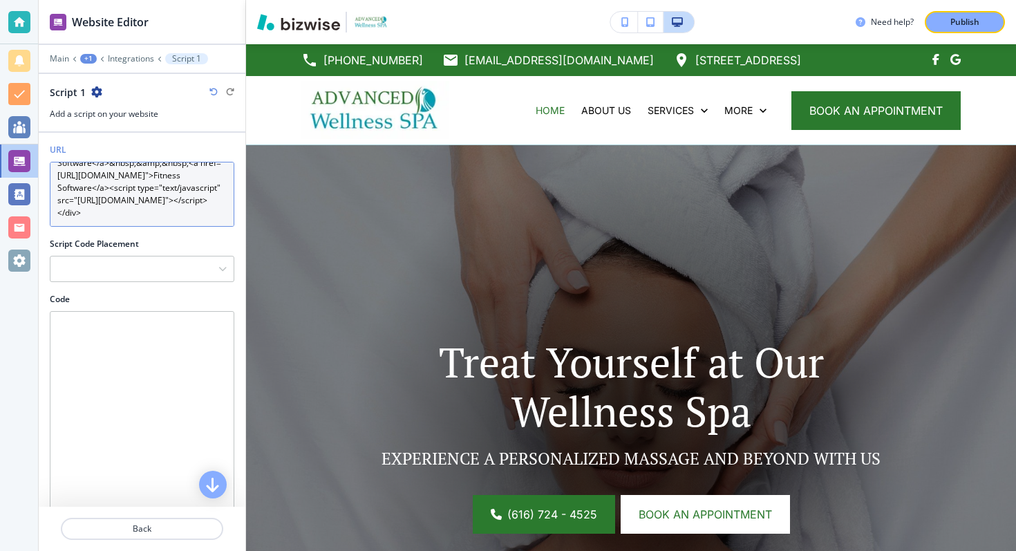
click at [154, 169] on textarea "<div class="vagaro" style="width:250px; padding:0; border:0; margin:0 auto; tex…" at bounding box center [142, 194] width 185 height 65
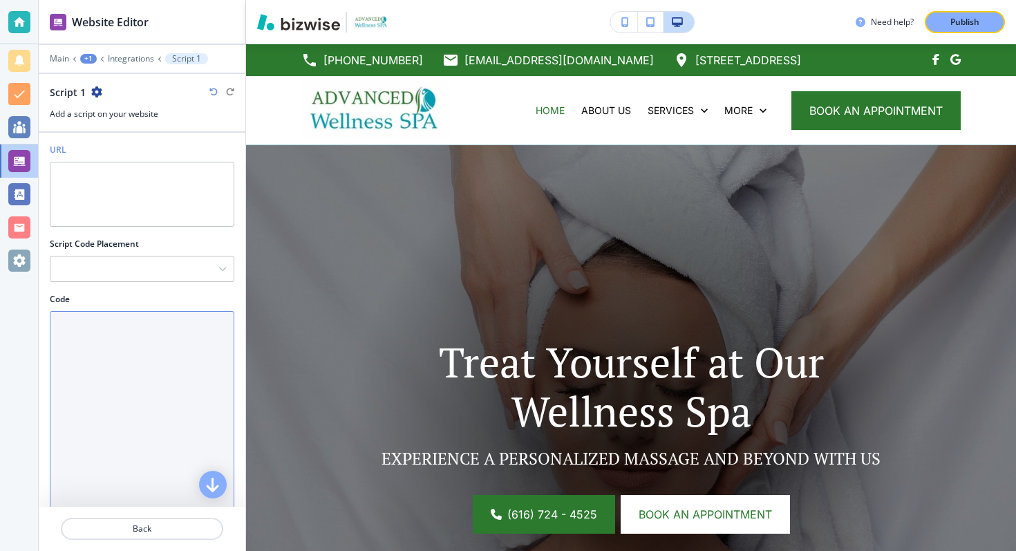
click at [98, 368] on textarea "Code" at bounding box center [142, 443] width 185 height 264
paste textarea "<div class="vagaro" style="width:250px; padding:0; border:0; margin:0 auto; tex…"
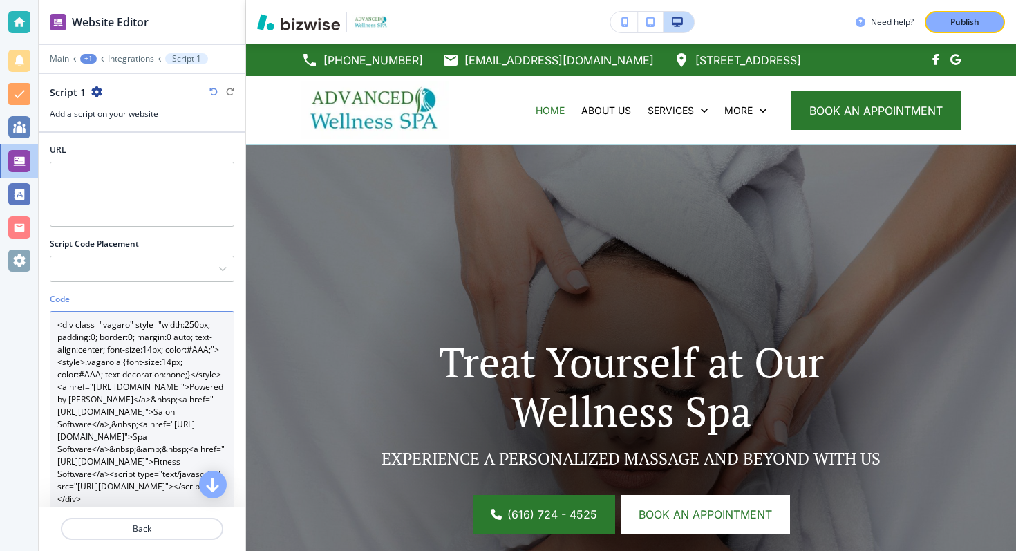
scroll to position [68, 0]
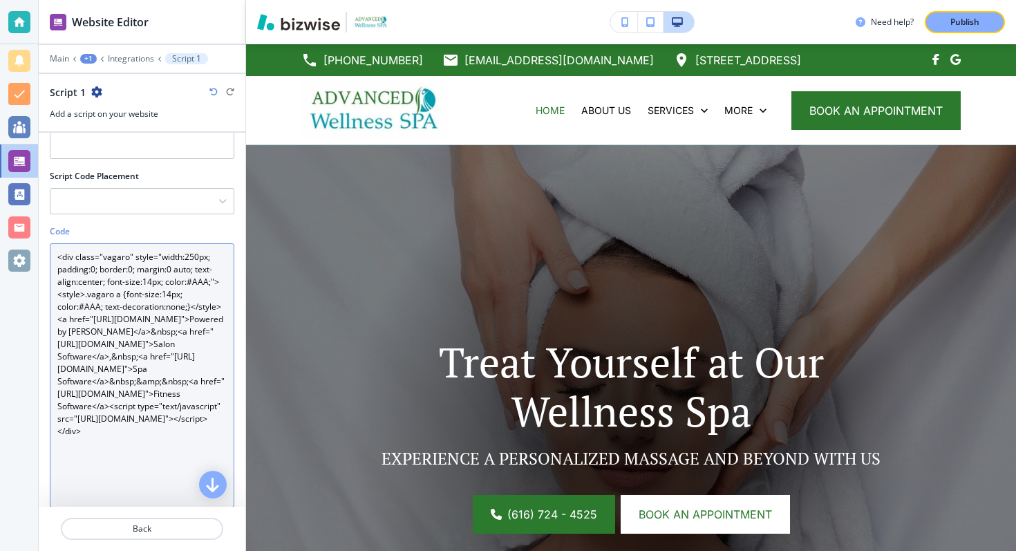
type textarea "<div class="vagaro" style="width:250px; padding:0; border:0; margin:0 auto; tex…"
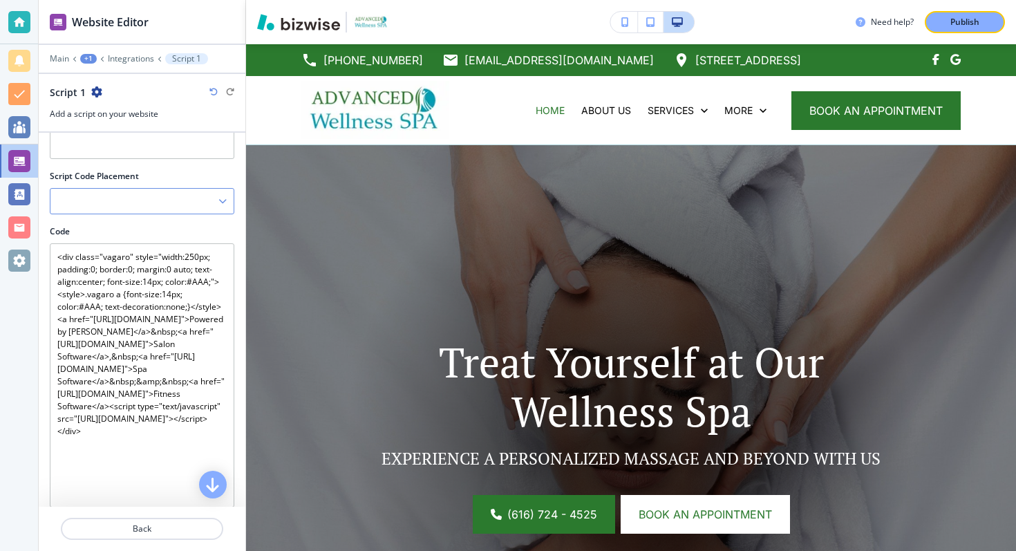
click at [168, 208] on div at bounding box center [141, 201] width 183 height 25
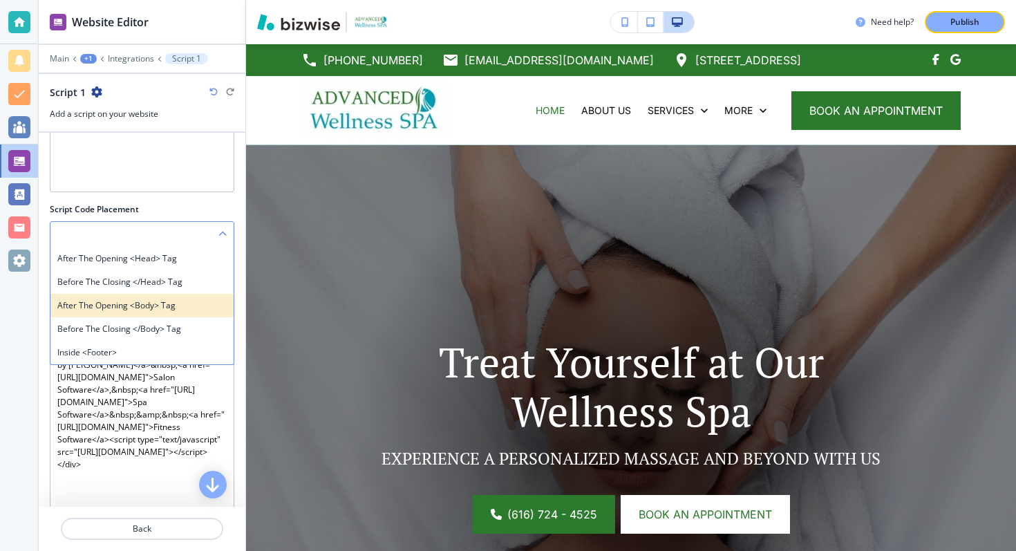
scroll to position [24, 0]
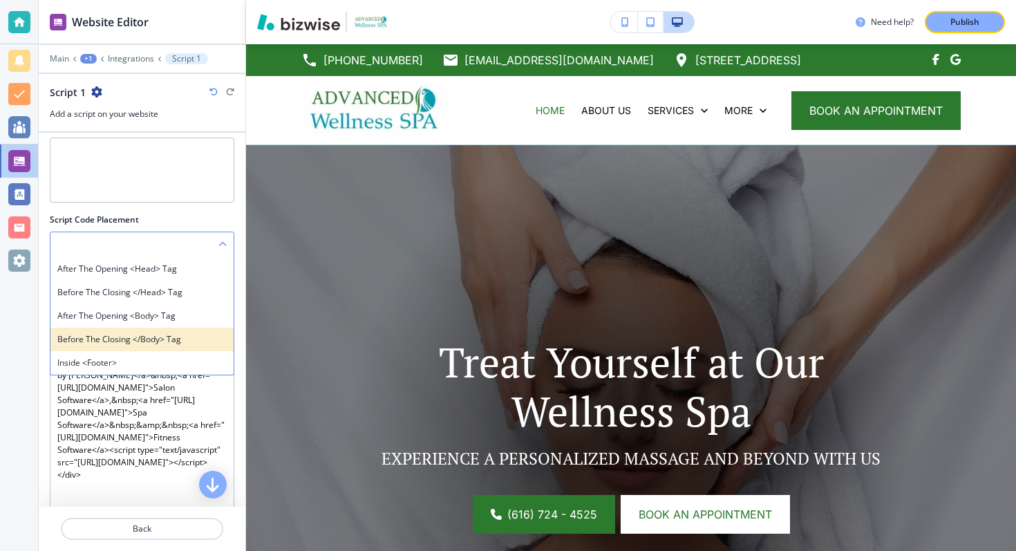
click at [155, 347] on div "Before the closing </body> tag" at bounding box center [141, 340] width 183 height 24
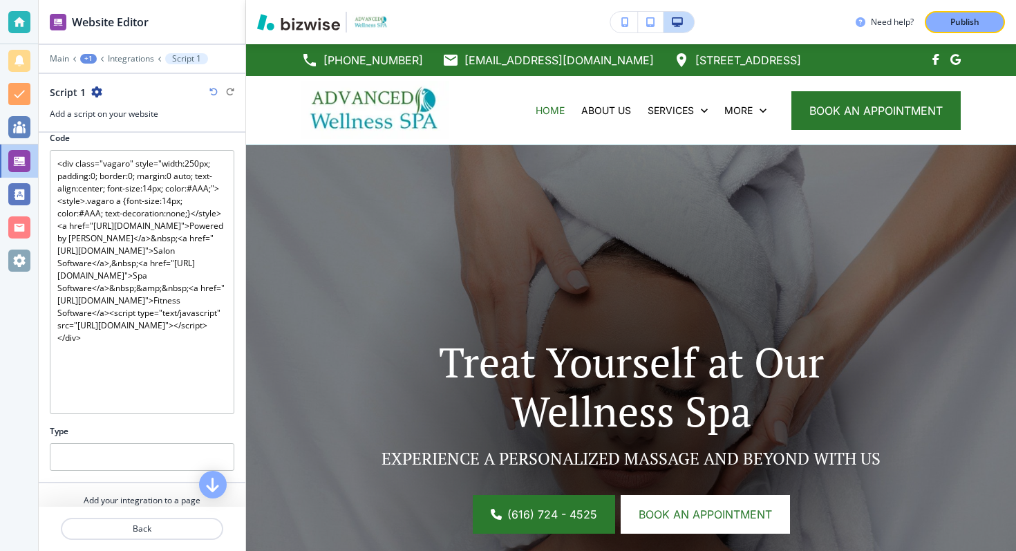
scroll to position [205, 0]
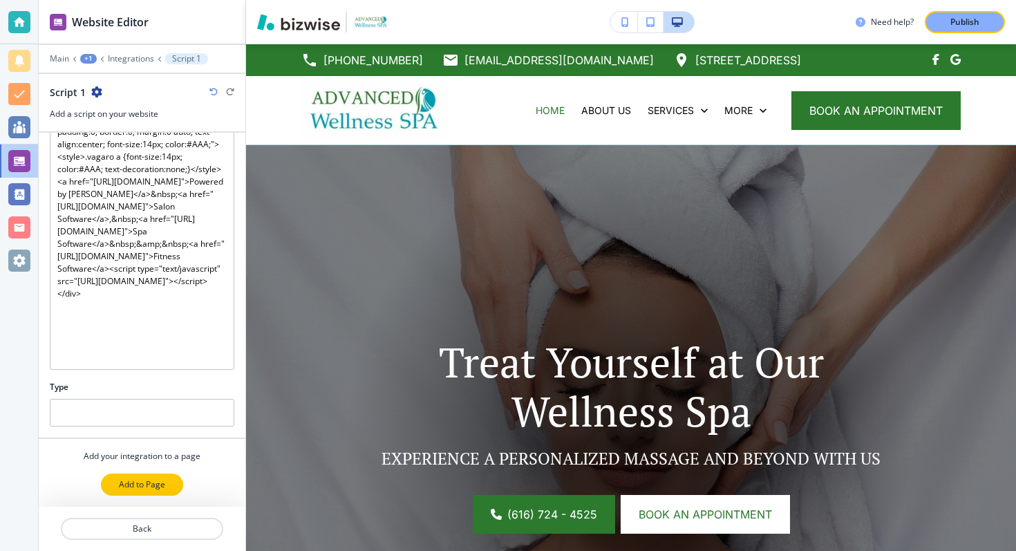
click at [160, 478] on p "Add to Page" at bounding box center [142, 484] width 46 height 12
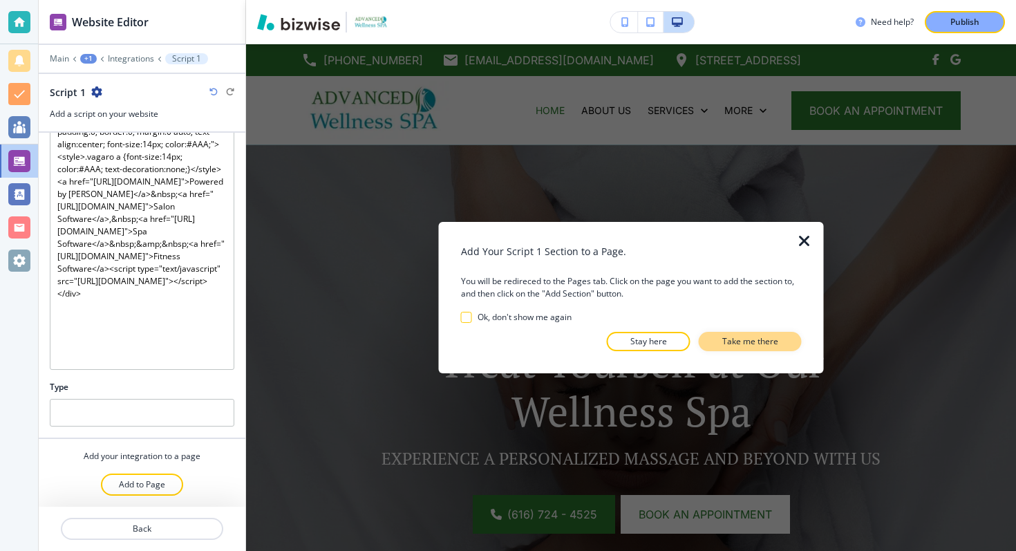
click at [755, 339] on p "Take me there" at bounding box center [750, 341] width 56 height 12
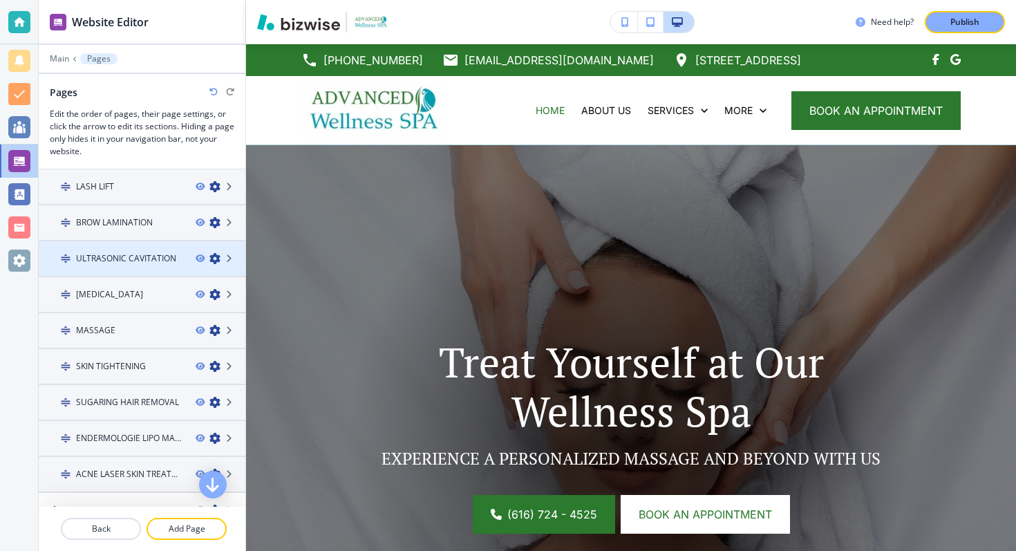
scroll to position [0, 0]
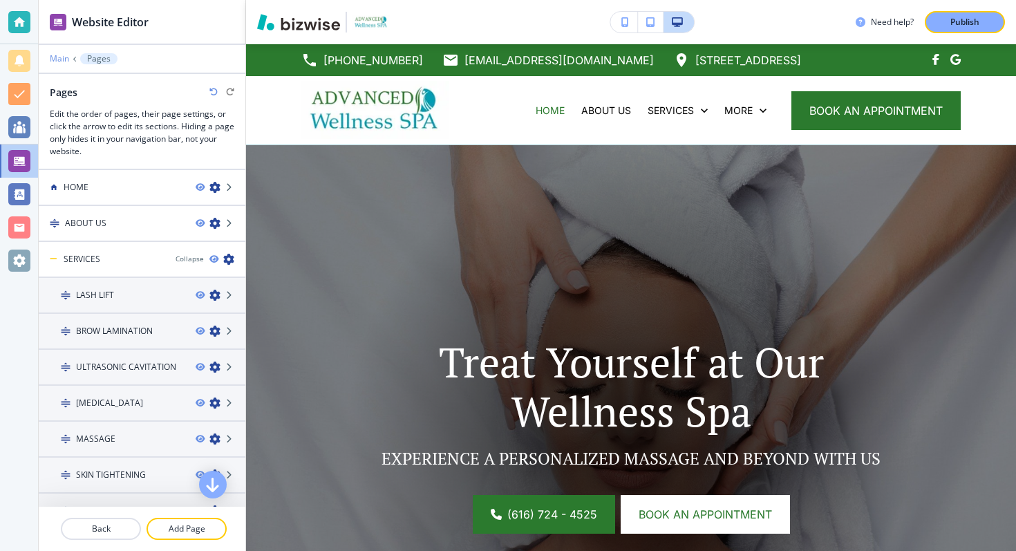
click at [60, 59] on p "Main" at bounding box center [59, 59] width 19 height 10
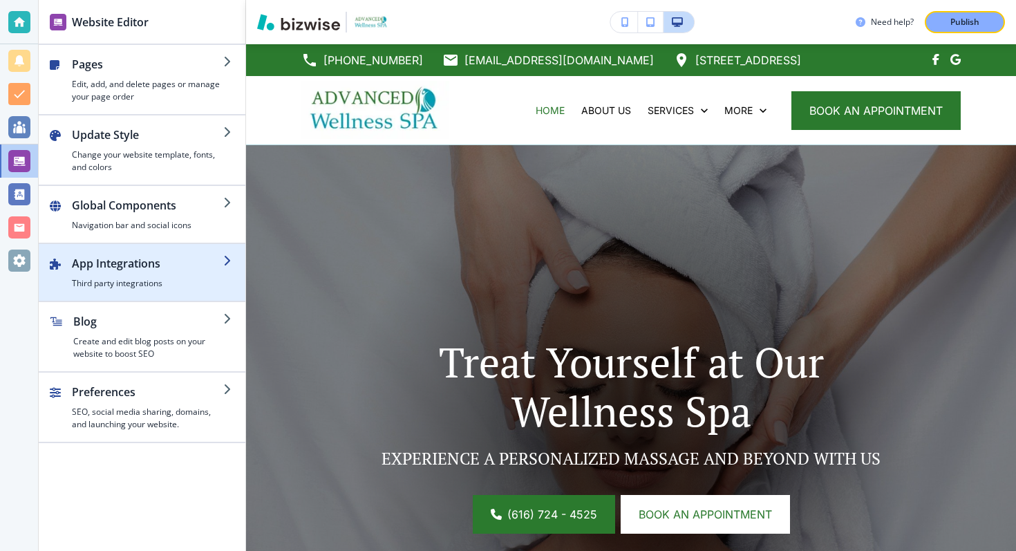
click at [124, 268] on h2 "App Integrations" at bounding box center [147, 263] width 151 height 17
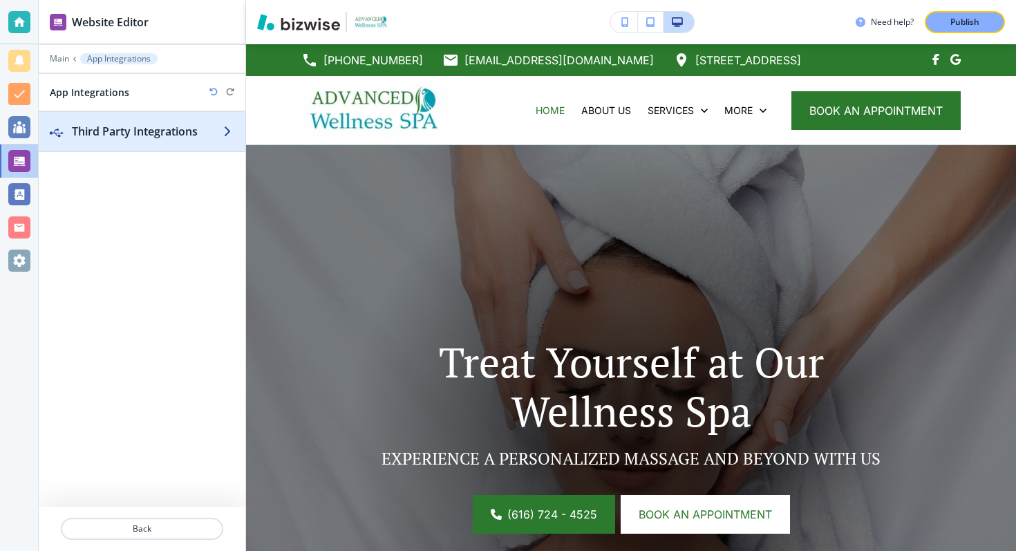
click at [144, 133] on h2 "Third Party Integrations" at bounding box center [147, 131] width 151 height 17
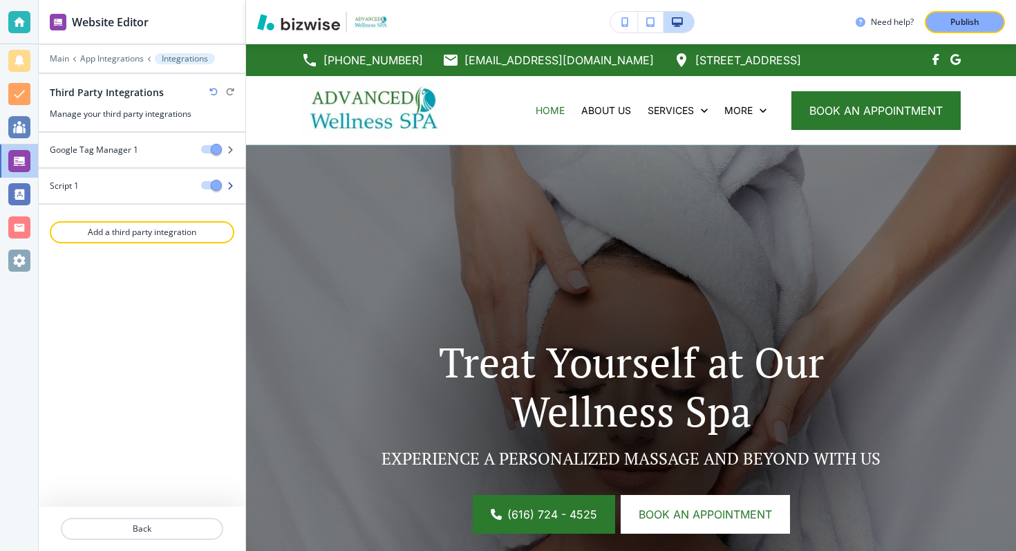
click at [133, 189] on div "Script 1" at bounding box center [114, 186] width 151 height 12
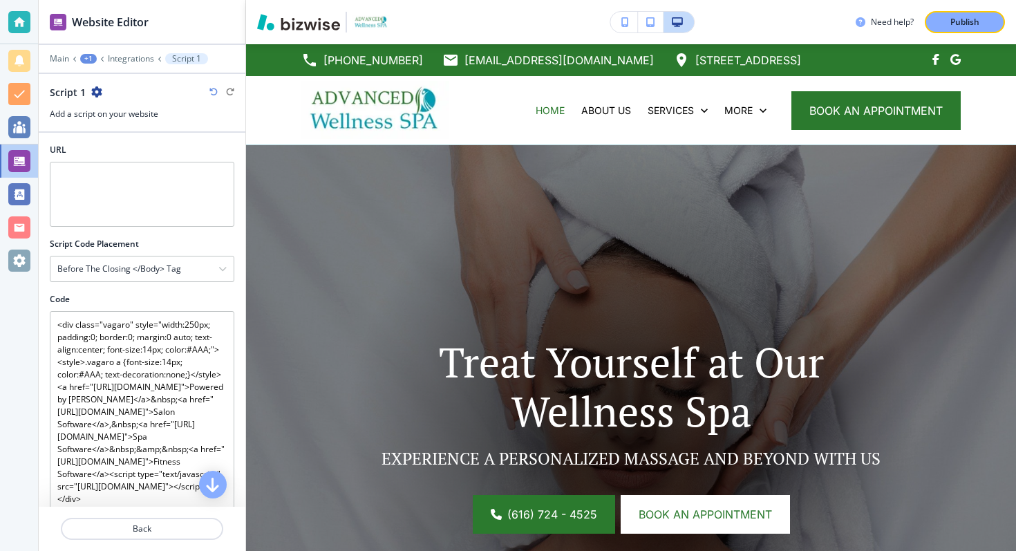
click at [94, 94] on icon "button" at bounding box center [96, 91] width 11 height 11
click at [113, 119] on p "Rename Script 1" at bounding box center [135, 116] width 71 height 12
click at [91, 94] on input "Script 1" at bounding box center [121, 92] width 143 height 28
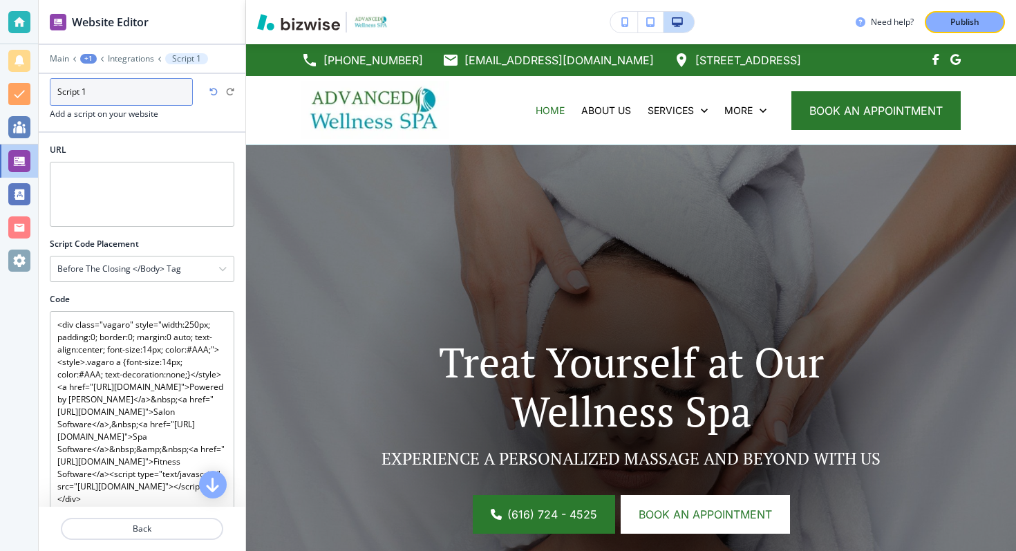
click at [91, 94] on input "Script 1" at bounding box center [121, 92] width 143 height 28
type input "Vagaro"
click at [111, 150] on div "URL" at bounding box center [142, 150] width 185 height 12
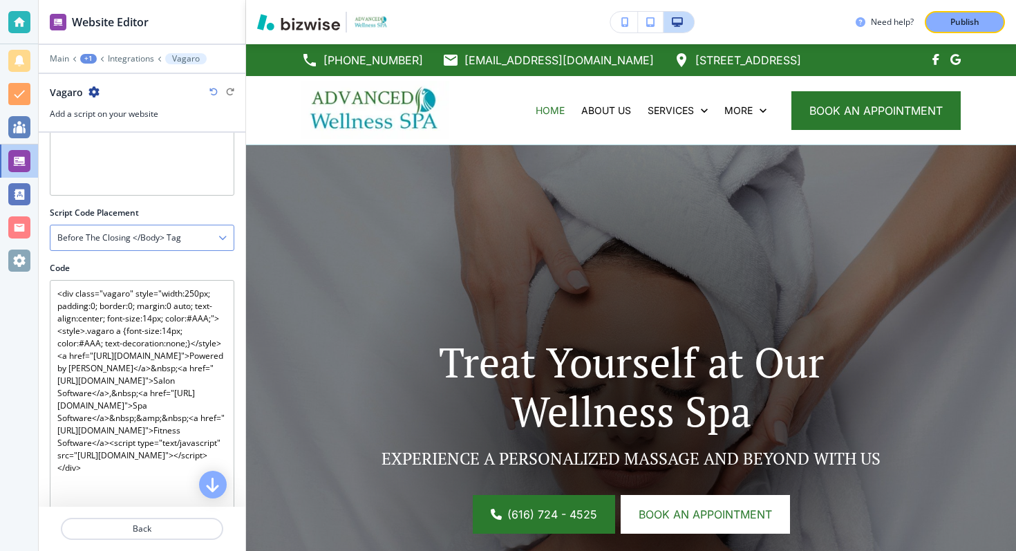
scroll to position [59, 0]
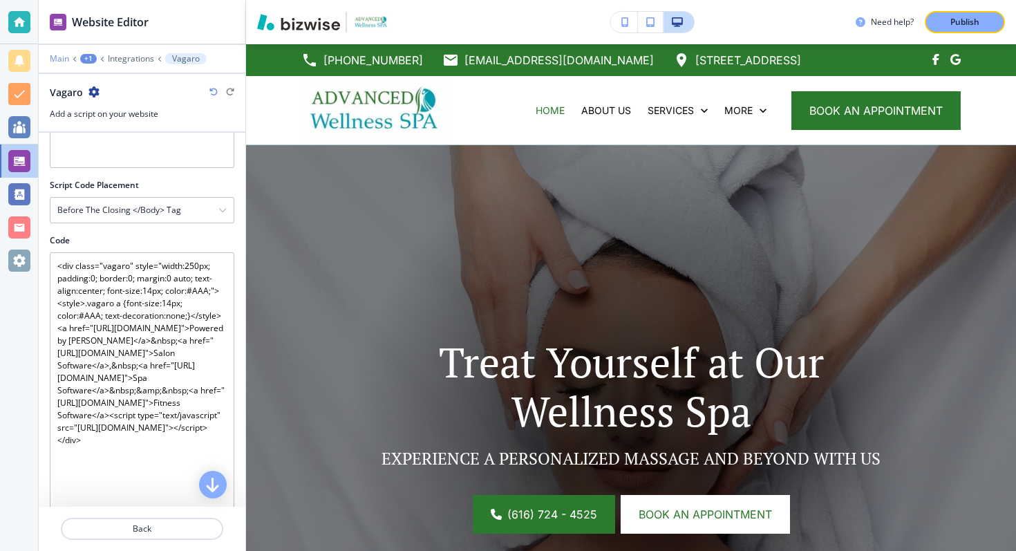
click at [51, 55] on p "Main" at bounding box center [59, 59] width 19 height 10
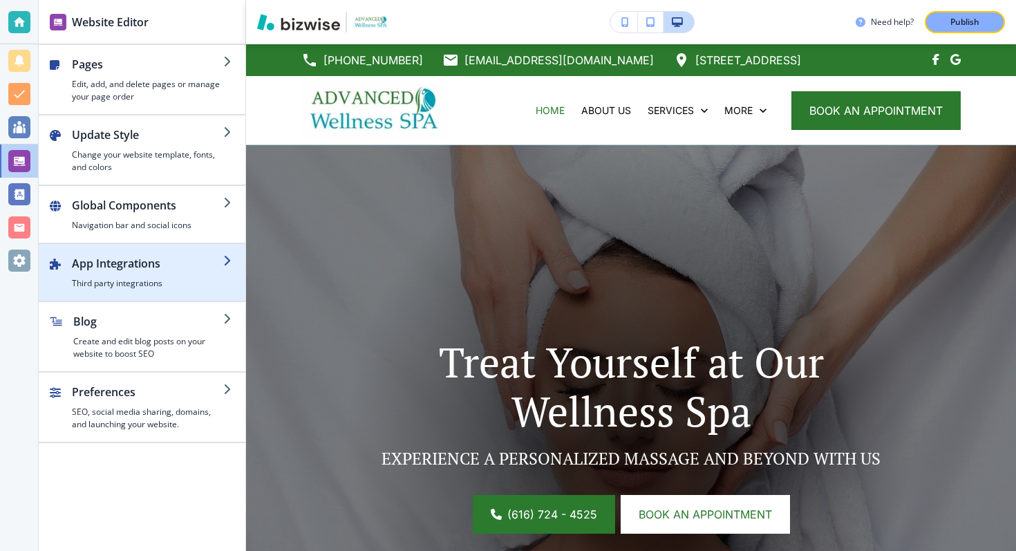
click at [108, 260] on h2 "App Integrations" at bounding box center [147, 263] width 151 height 17
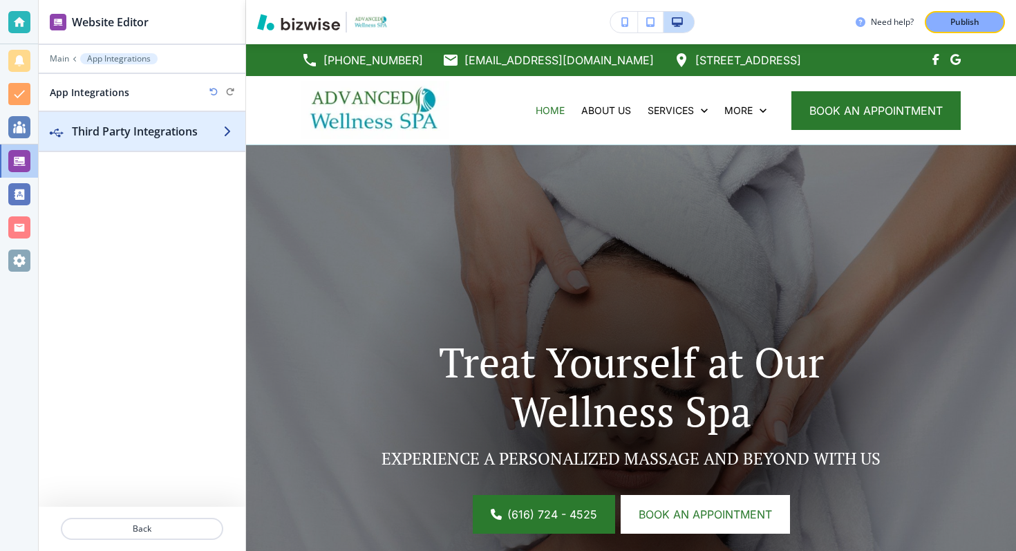
click at [102, 123] on h2 "Third Party Integrations" at bounding box center [147, 131] width 151 height 17
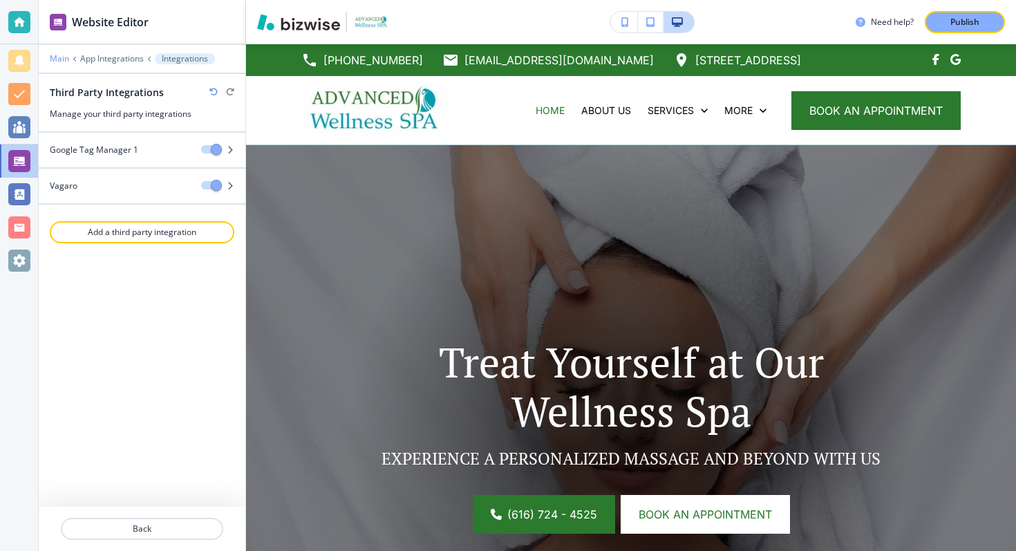
click at [59, 57] on p "Main" at bounding box center [59, 59] width 19 height 10
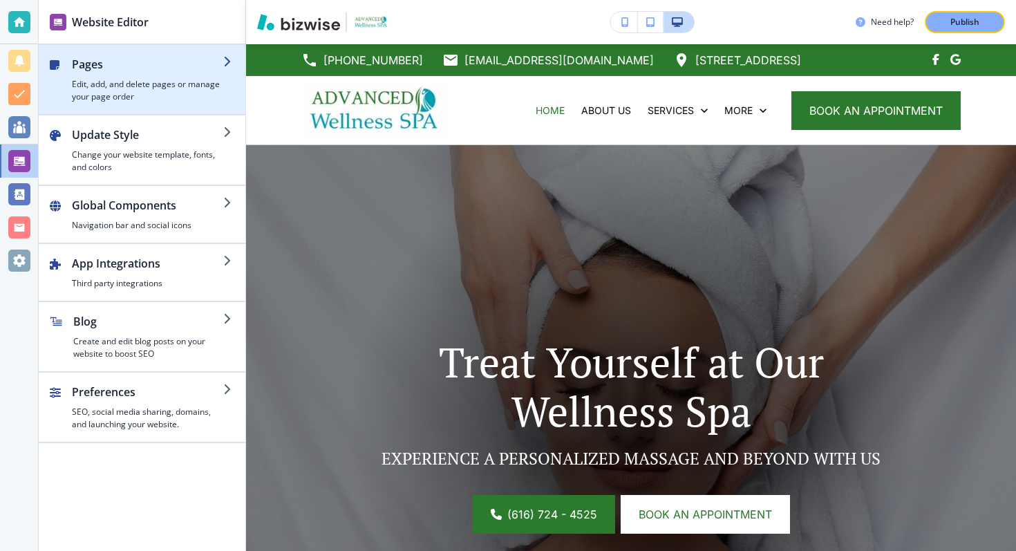
click at [120, 95] on h4 "Edit, add, and delete pages or manage your page order" at bounding box center [147, 90] width 151 height 25
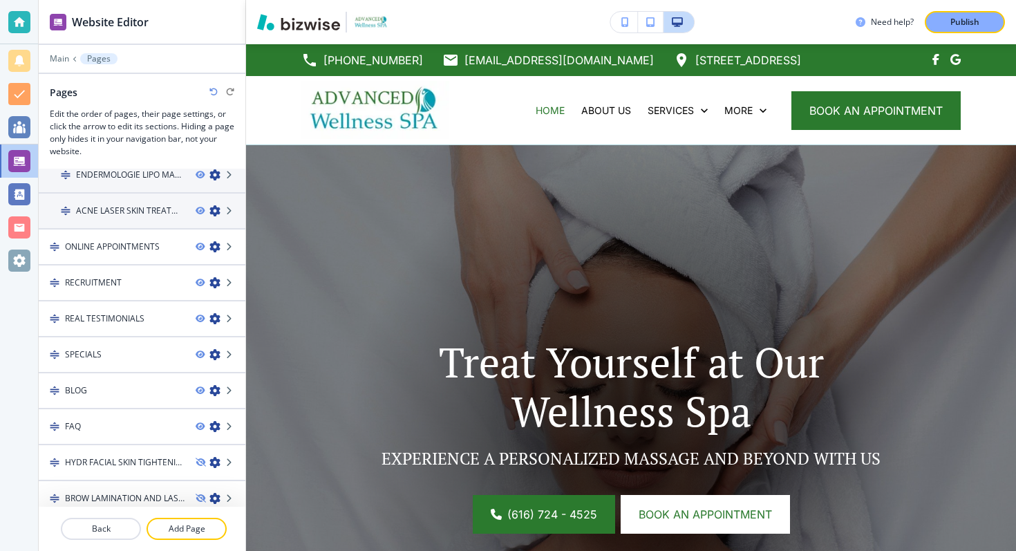
scroll to position [418, 0]
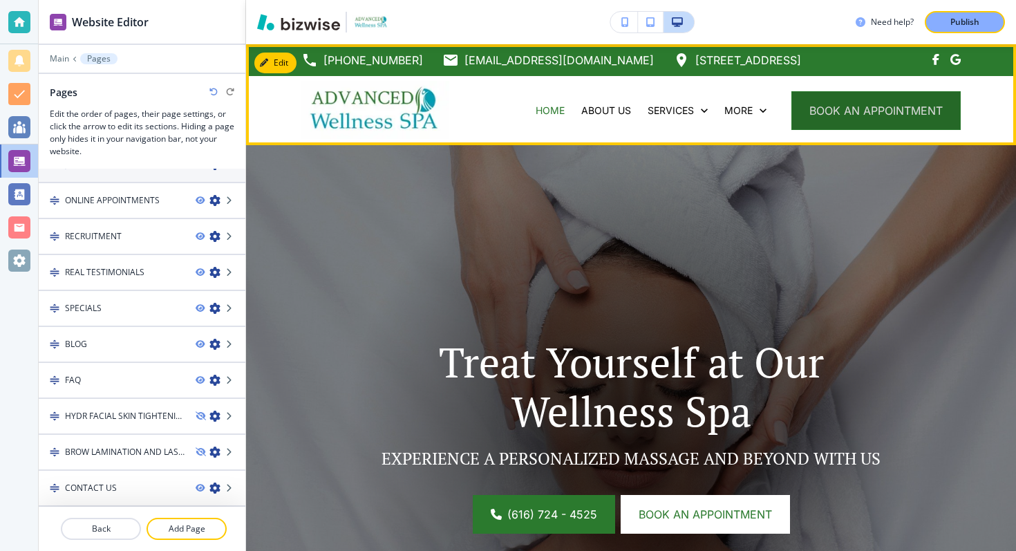
click at [846, 109] on button "book an appointment" at bounding box center [876, 110] width 169 height 39
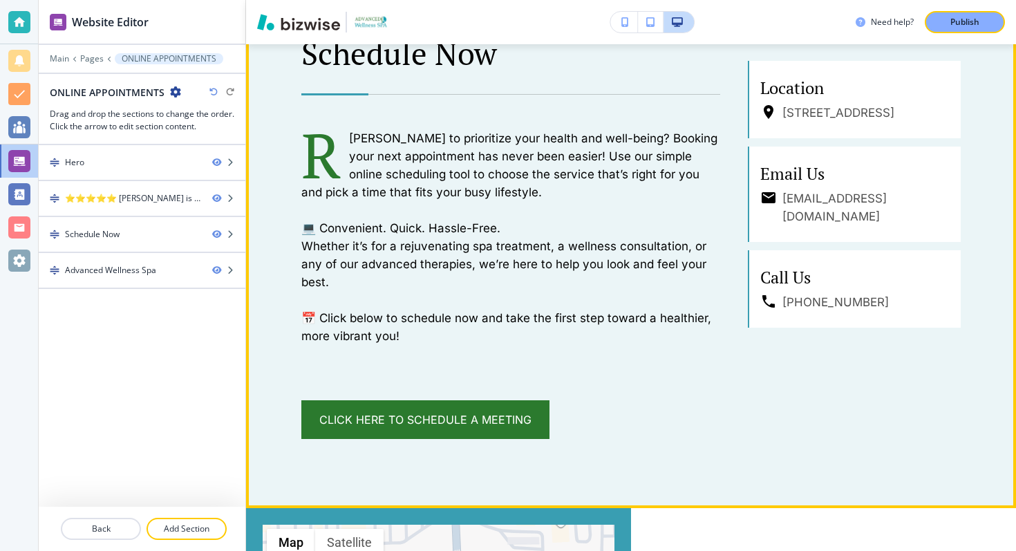
scroll to position [925, 0]
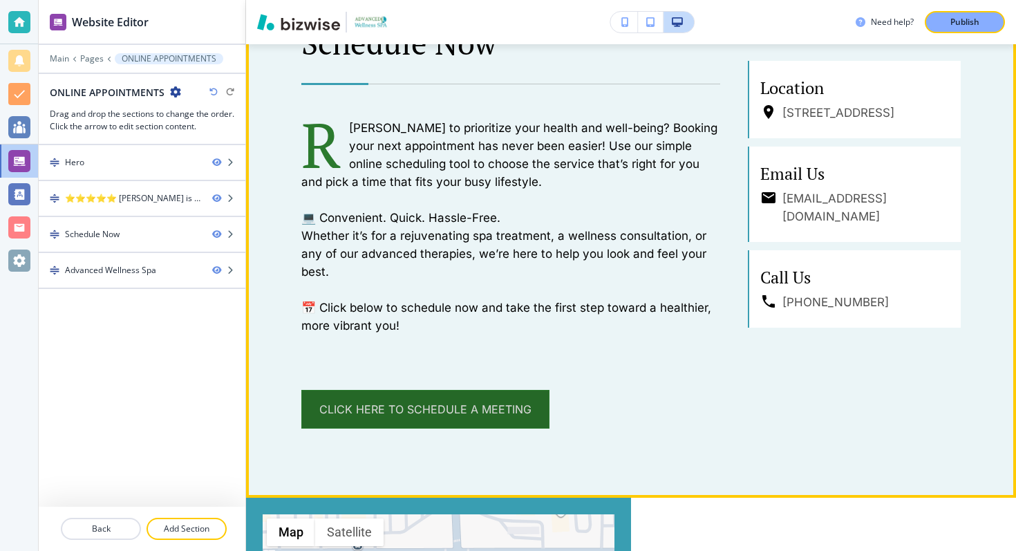
click at [440, 411] on link "Click Here to Schedule a Meeting" at bounding box center [425, 409] width 248 height 39
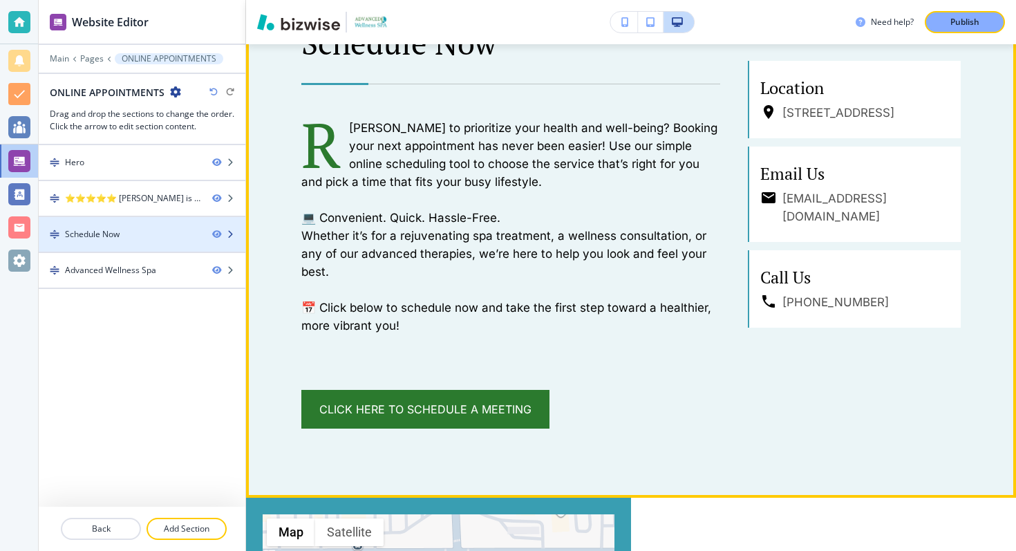
click at [175, 235] on div "Schedule Now" at bounding box center [120, 234] width 162 height 12
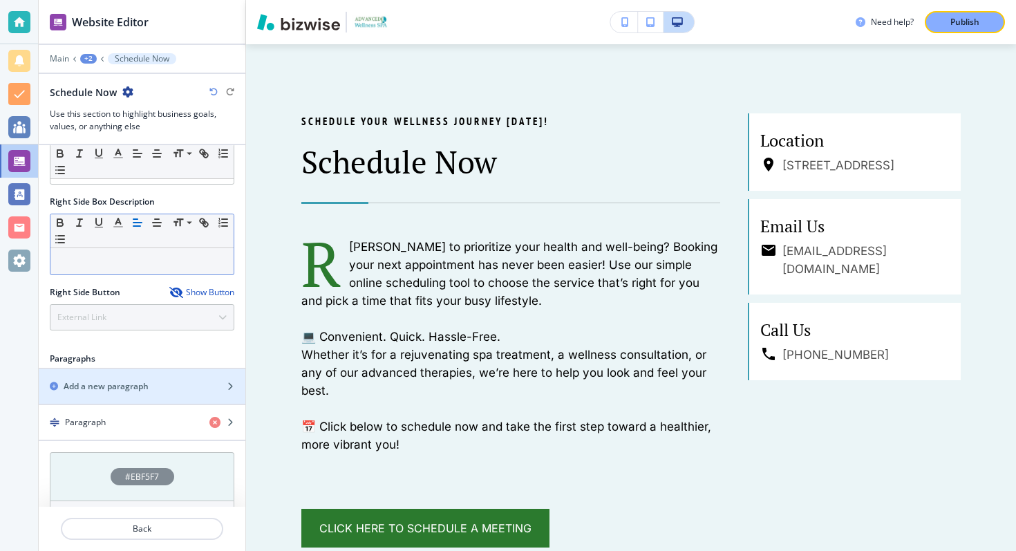
scroll to position [734, 0]
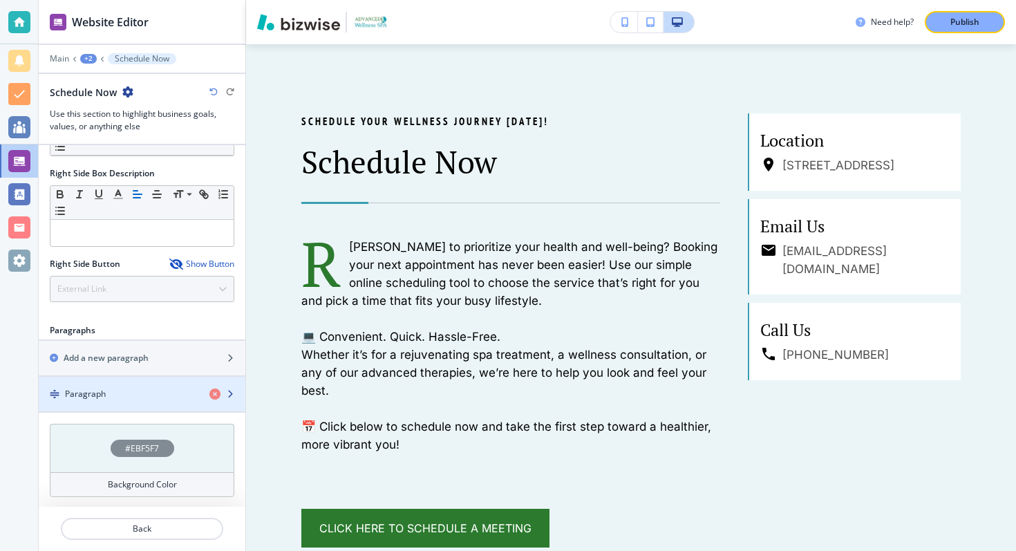
click at [106, 406] on div "button" at bounding box center [142, 405] width 207 height 11
click at [111, 402] on div "button" at bounding box center [142, 405] width 207 height 11
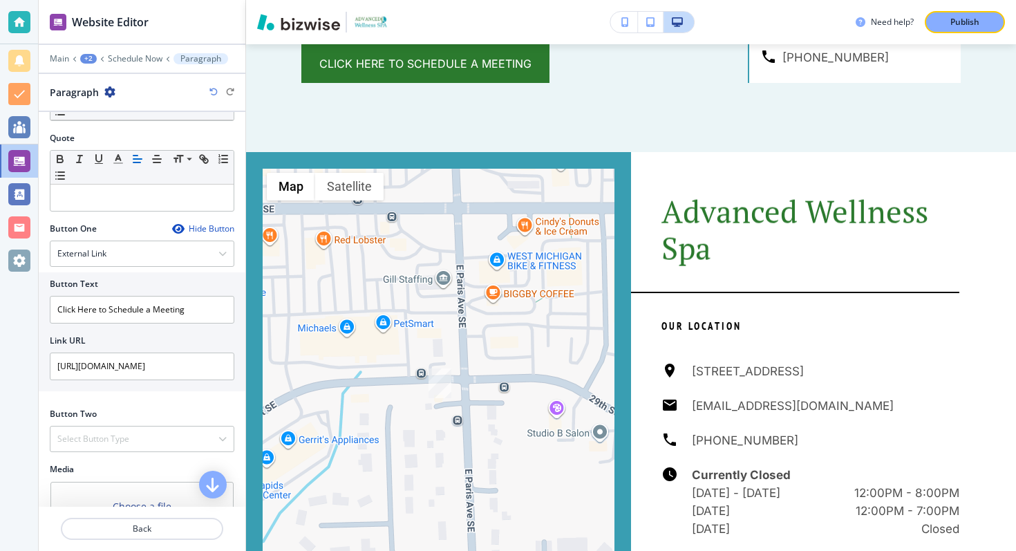
scroll to position [427, 0]
click at [131, 370] on input "[URL][DOMAIN_NAME]" at bounding box center [142, 365] width 185 height 28
click at [141, 295] on input "Click Here to Schedule a Meeting" at bounding box center [142, 309] width 185 height 28
click at [136, 257] on div "External Link" at bounding box center [141, 252] width 183 height 25
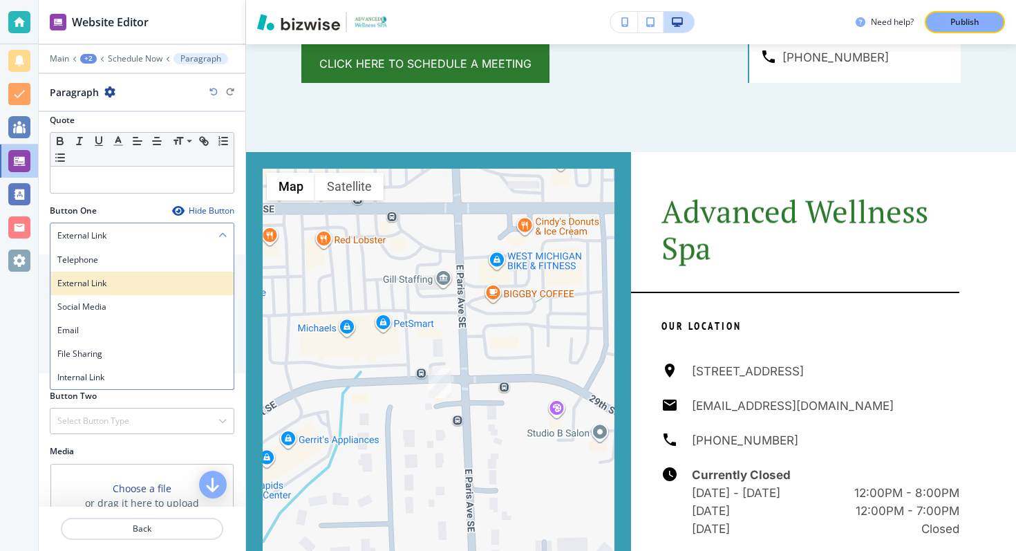
scroll to position [450, 0]
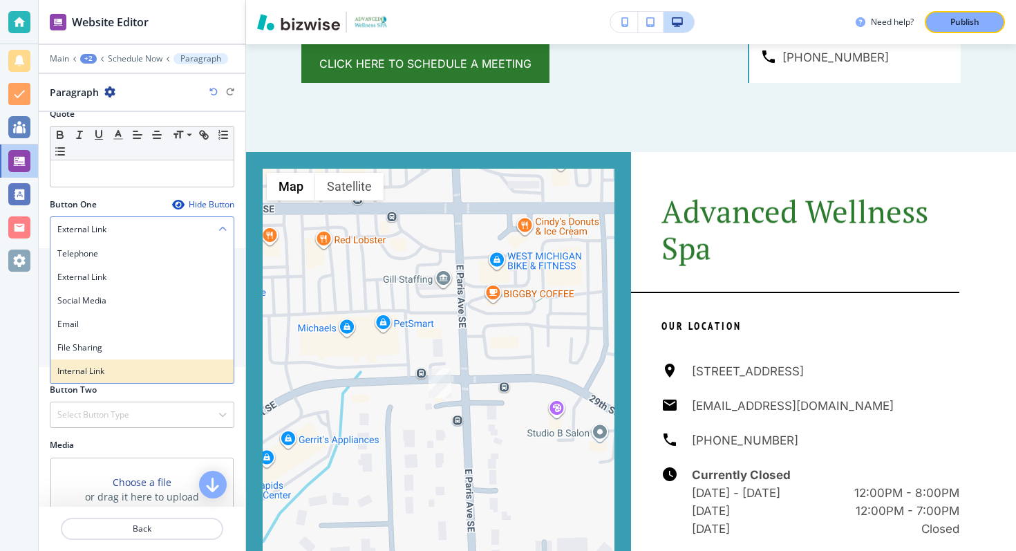
click at [127, 371] on h4 "Internal Link" at bounding box center [141, 371] width 169 height 12
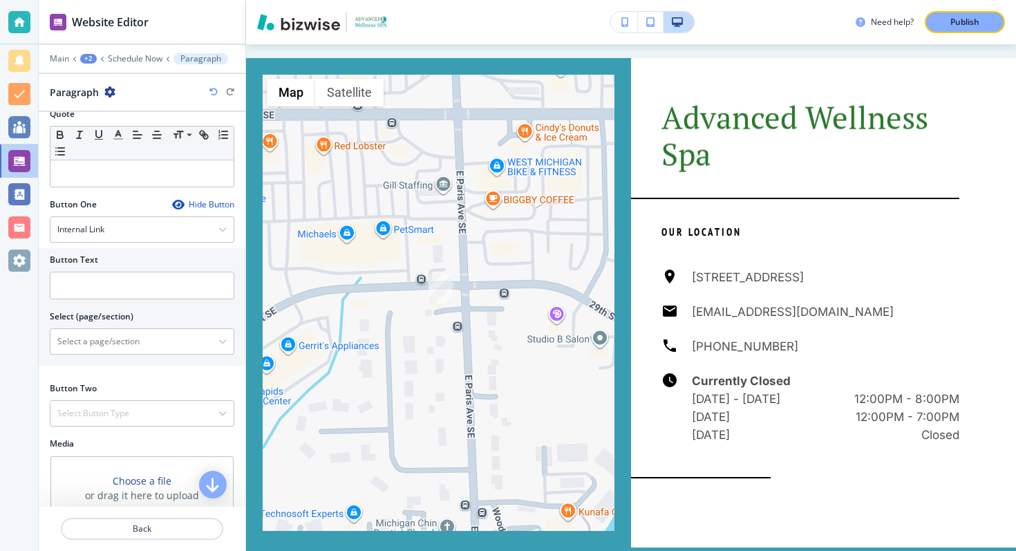
click at [131, 299] on div at bounding box center [142, 304] width 185 height 11
click at [115, 339] on \(page\/section\) "Manual Input" at bounding box center [134, 342] width 168 height 24
click at [113, 339] on \(page\/section\) "Manual Input" at bounding box center [134, 342] width 168 height 24
click at [113, 286] on input "text" at bounding box center [142, 286] width 185 height 28
click at [115, 236] on div "Internal Link" at bounding box center [141, 229] width 183 height 25
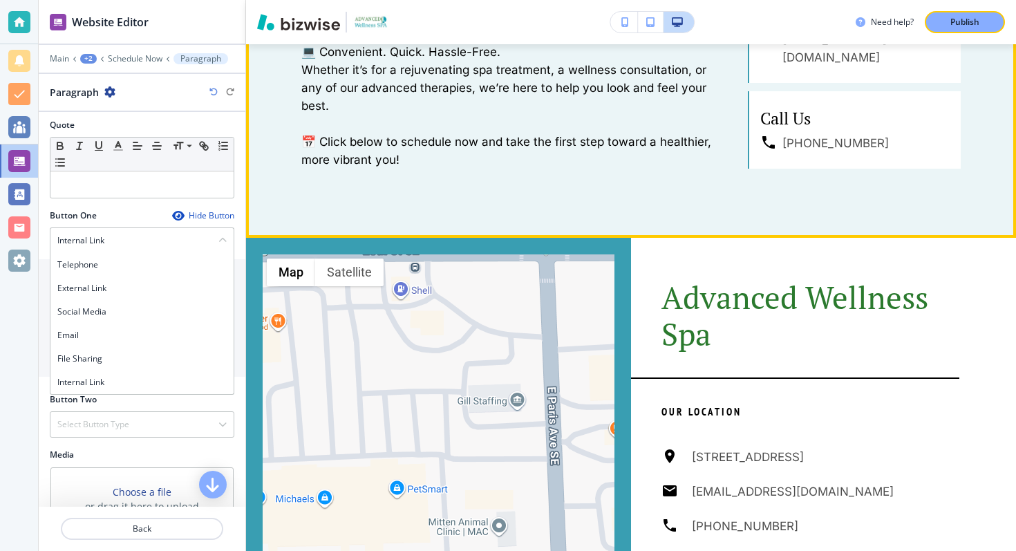
scroll to position [869, 0]
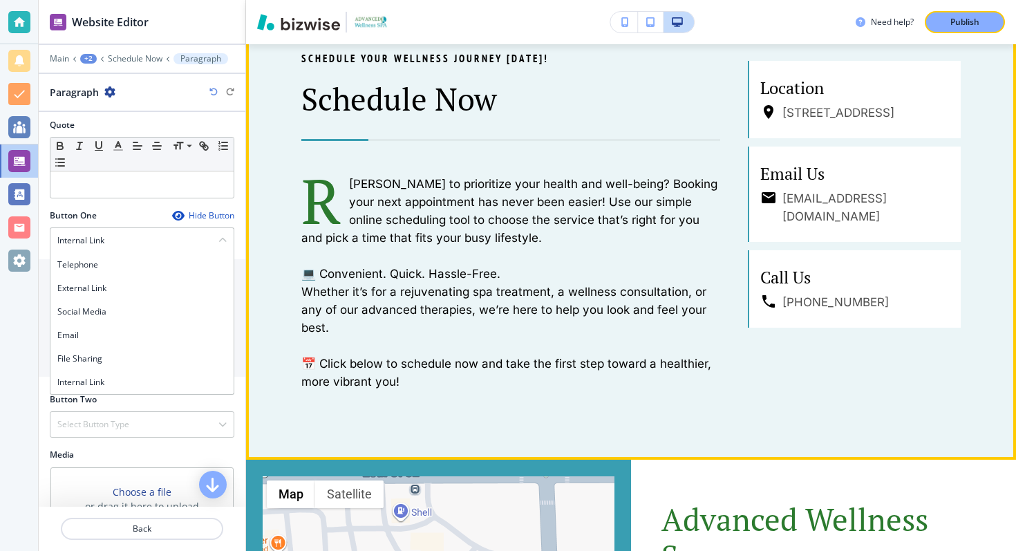
click at [462, 196] on p "[PERSON_NAME] to prioritize your health and well-being? Booking your next appoi…" at bounding box center [510, 211] width 419 height 72
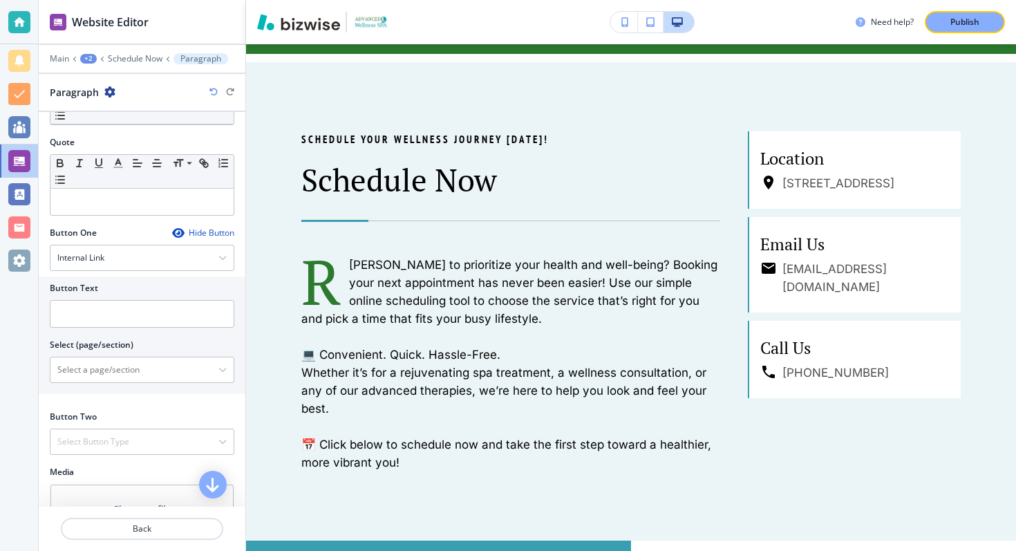
scroll to position [386, 0]
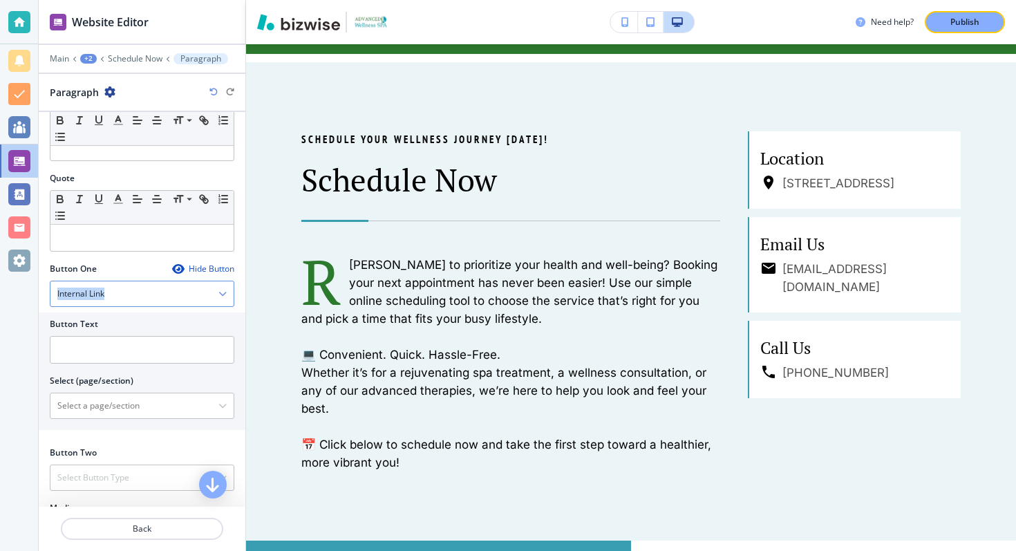
click at [145, 288] on div "Internal Link" at bounding box center [141, 293] width 183 height 25
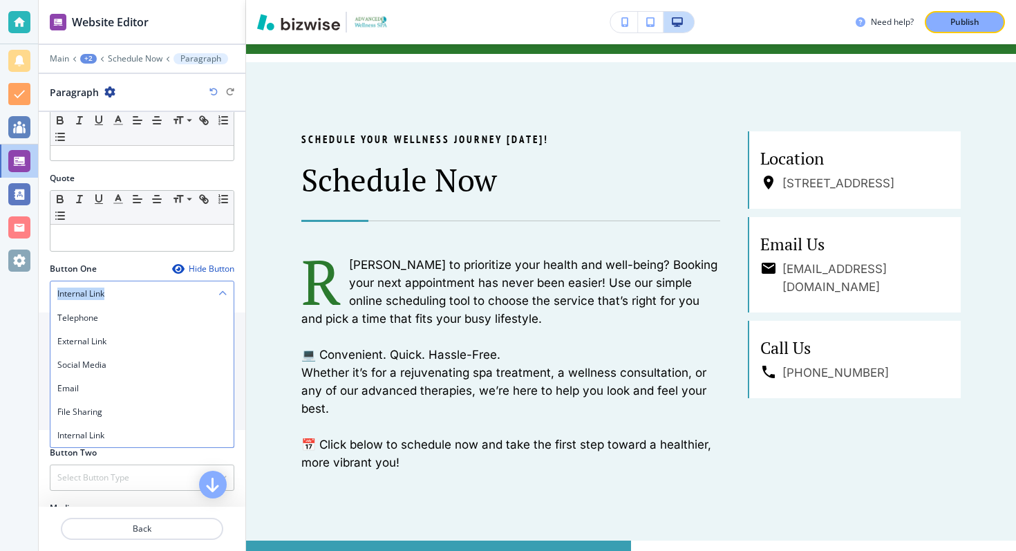
click at [159, 297] on div "Internal Link" at bounding box center [141, 293] width 183 height 25
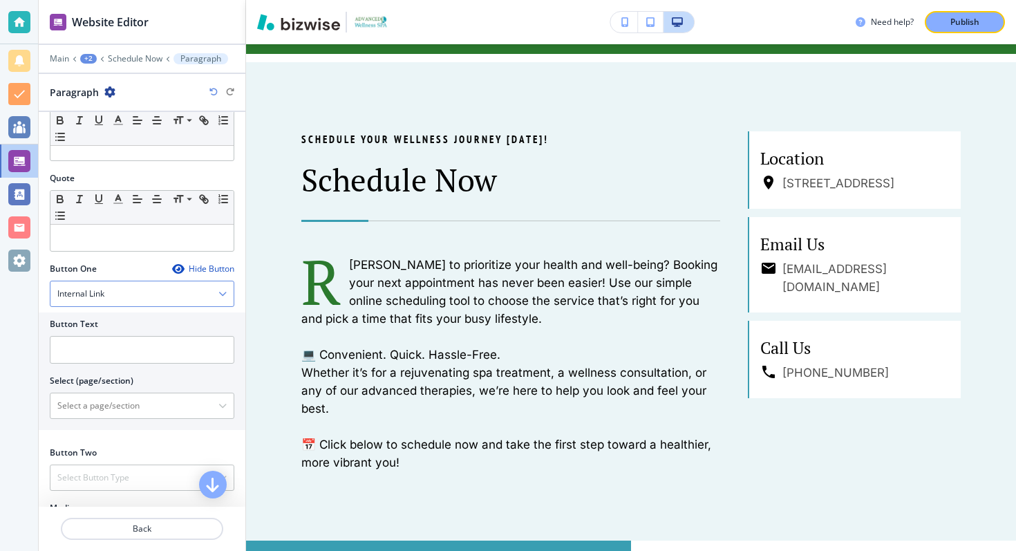
click at [184, 297] on div "Internal Link" at bounding box center [141, 293] width 183 height 25
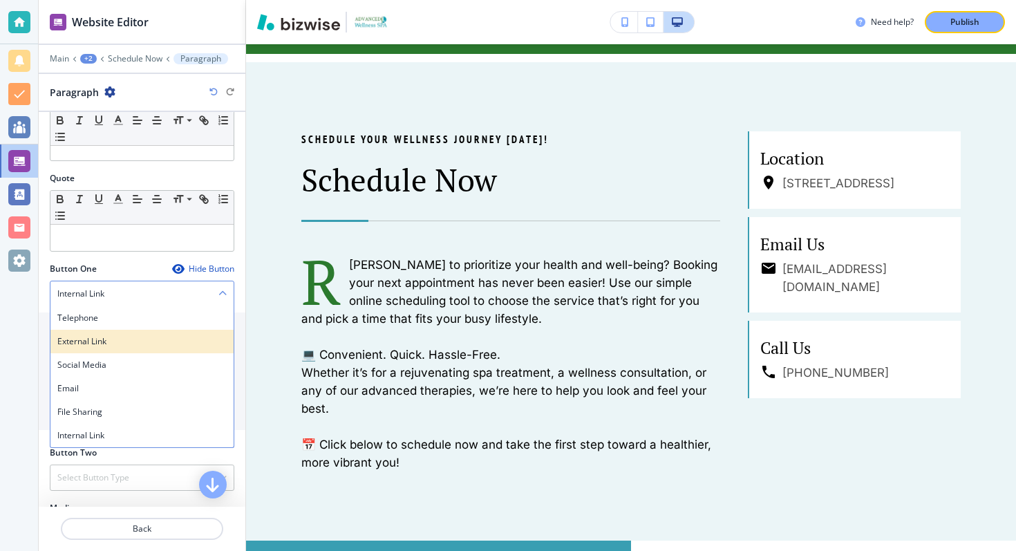
click at [106, 339] on h4 "External Link" at bounding box center [141, 341] width 169 height 12
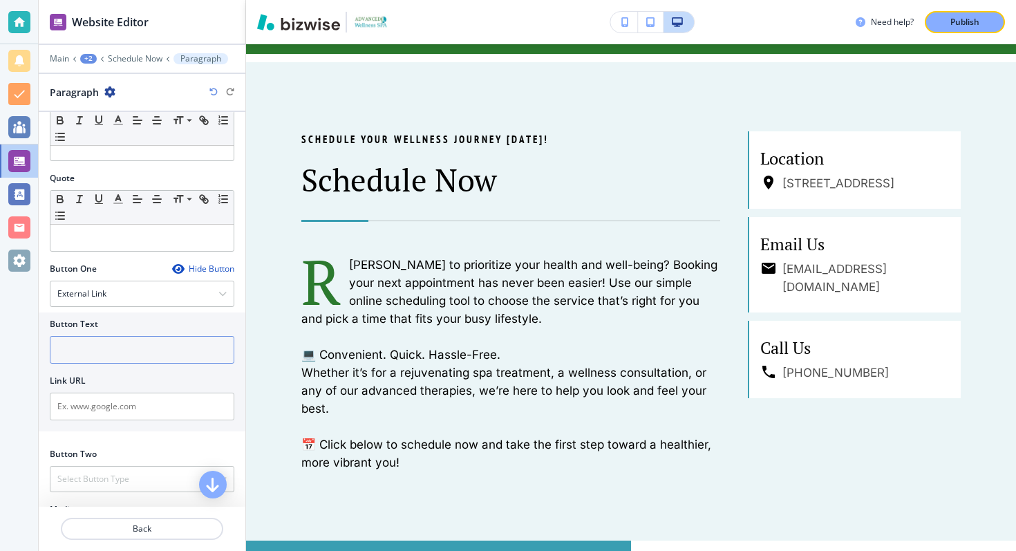
click at [104, 342] on input "text" at bounding box center [142, 350] width 185 height 28
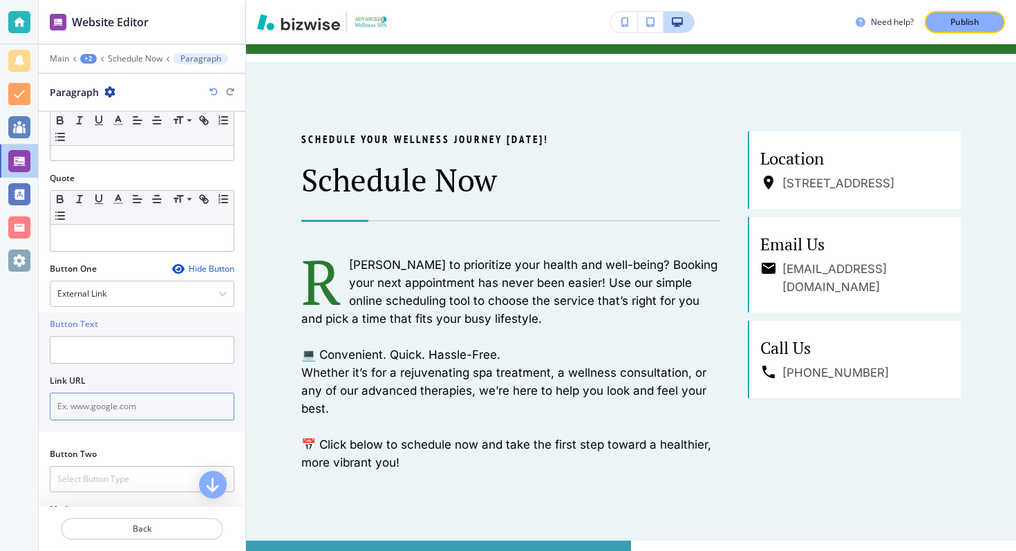
click at [91, 404] on input "text" at bounding box center [142, 407] width 185 height 28
paste input "<div class="vagaro" style="width:250px; padding:0; border:0; margin:0 auto; tex…"
type input "<div class="vagaro" style="width:250px; padding:0; border:0; margin:0 auto; tex…"
click at [129, 433] on div "Button One Hide Button External Link Telephone External Link Social Media Email…" at bounding box center [142, 350] width 185 height 174
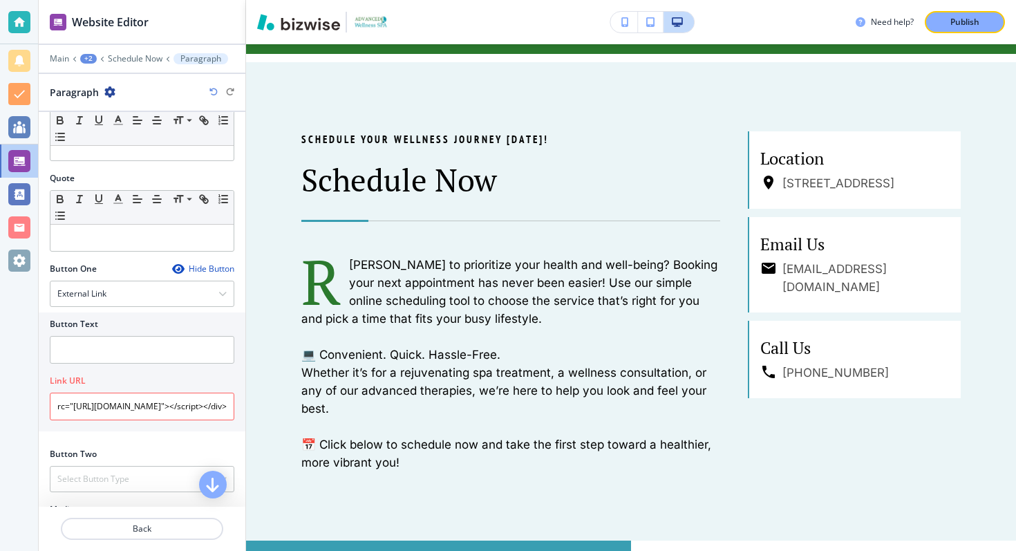
scroll to position [0, 0]
click at [133, 403] on input "<div class="vagaro" style="width:250px; padding:0; border:0; margin:0 auto; tex…" at bounding box center [142, 407] width 185 height 28
click at [64, 59] on p "Main" at bounding box center [59, 59] width 19 height 10
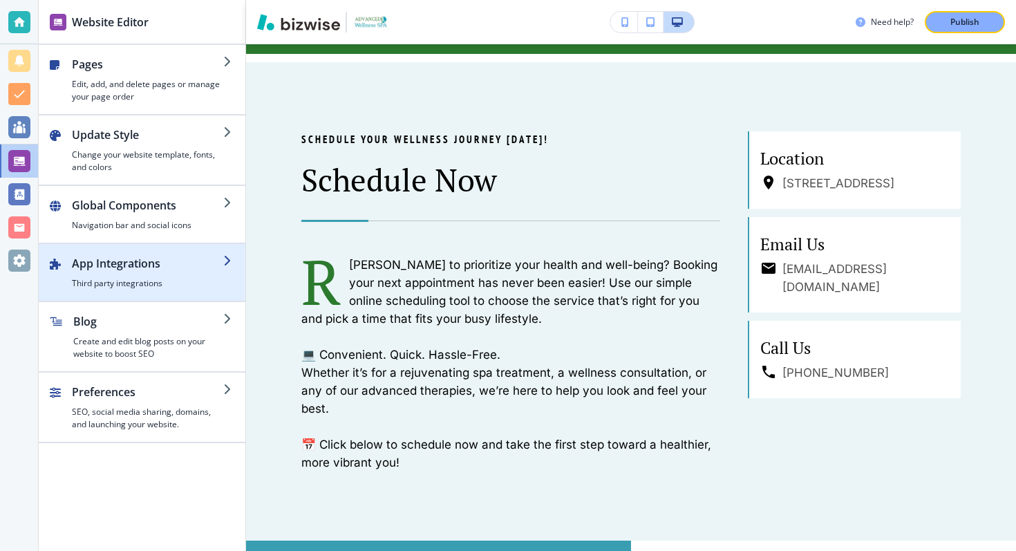
click at [148, 253] on div "button" at bounding box center [142, 249] width 207 height 11
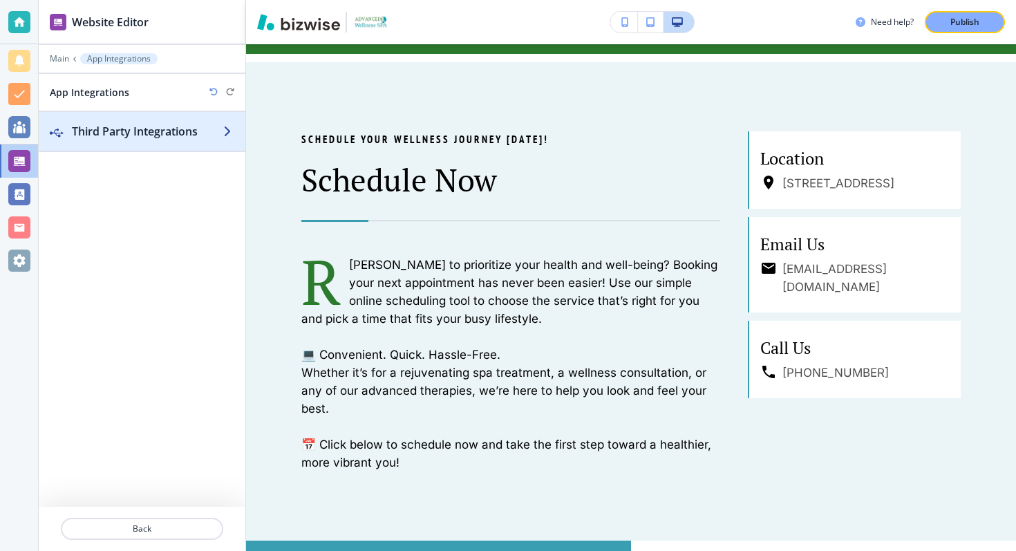
click at [213, 127] on h2 "Third Party Integrations" at bounding box center [147, 131] width 151 height 17
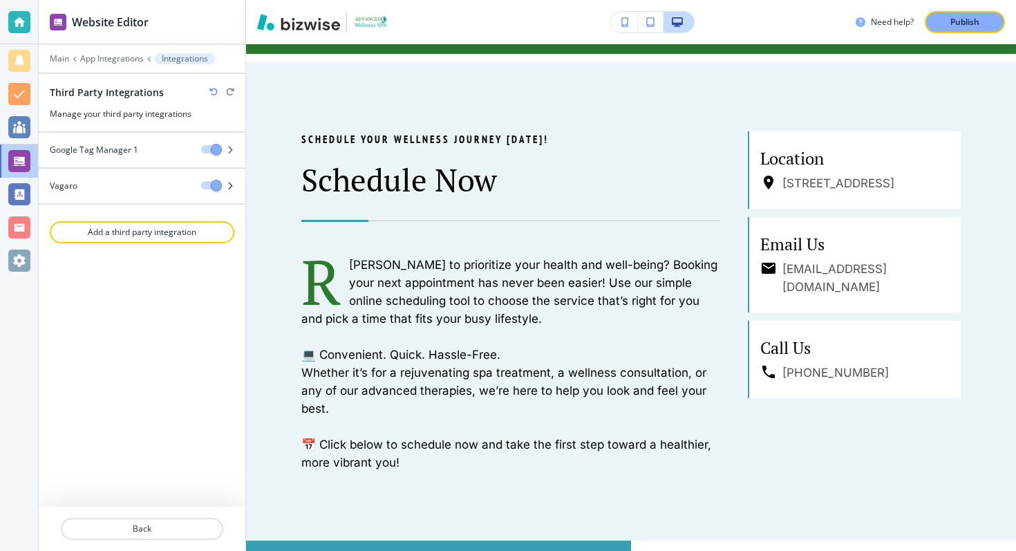
click at [230, 180] on div "Vagaro" at bounding box center [142, 186] width 207 height 12
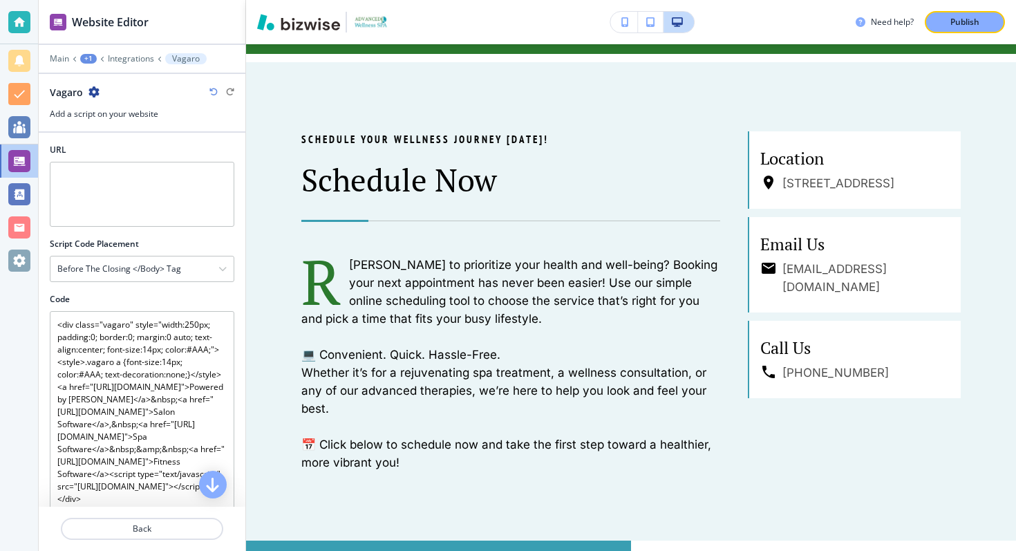
click at [88, 88] on icon "button" at bounding box center [93, 91] width 11 height 11
click at [106, 140] on p "[PERSON_NAME]" at bounding box center [132, 140] width 71 height 12
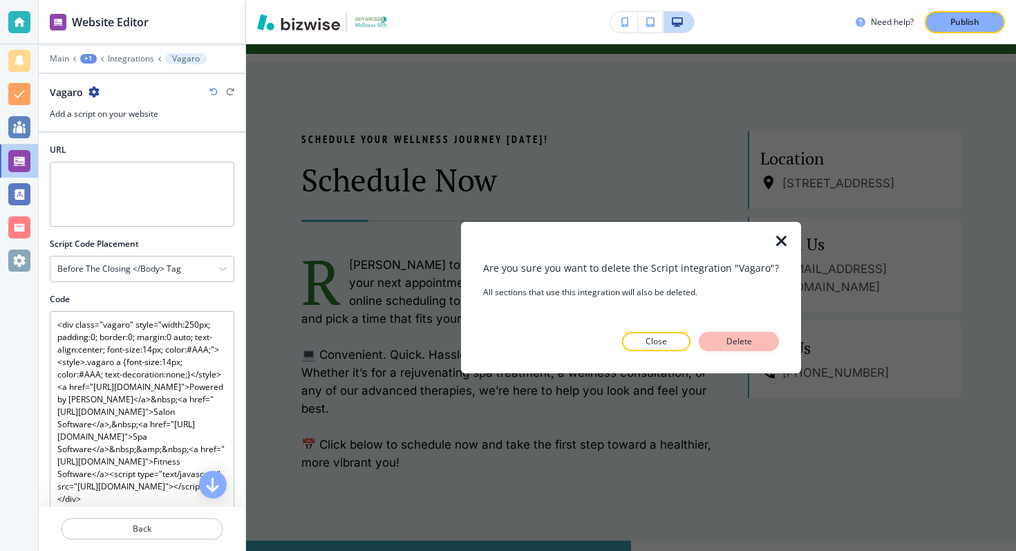
click at [713, 343] on button "Delete" at bounding box center [739, 341] width 80 height 19
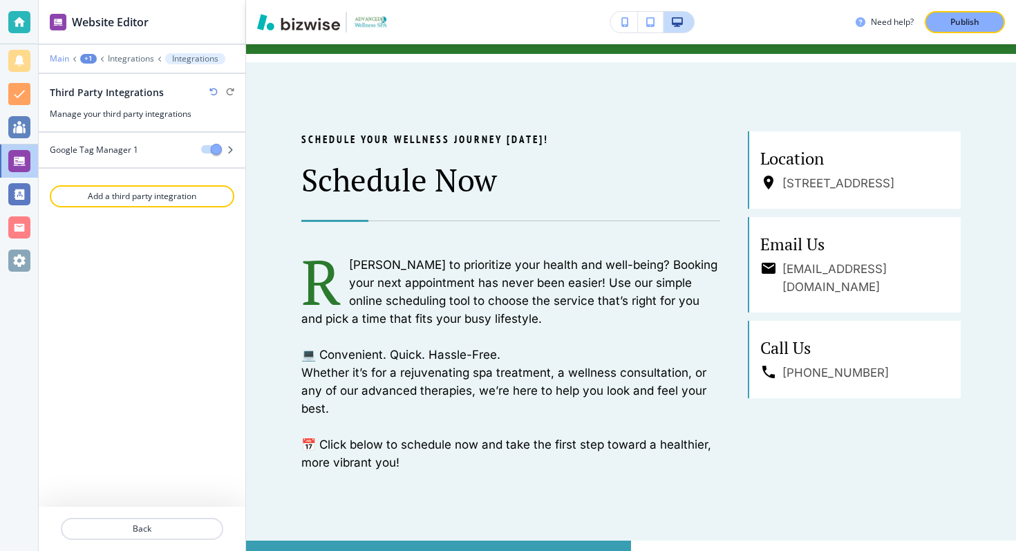
click at [59, 59] on p "Main" at bounding box center [59, 59] width 19 height 10
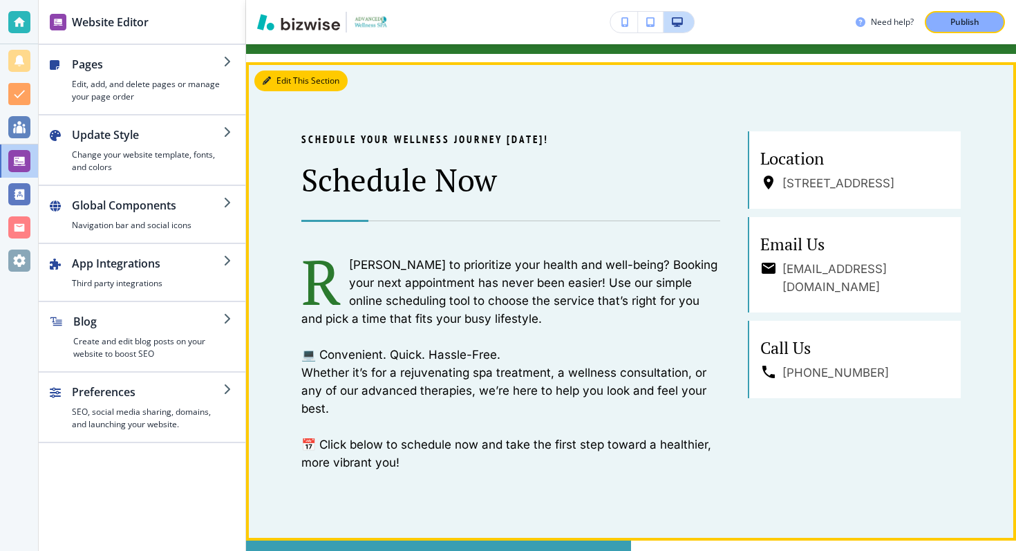
click at [274, 77] on button "Edit This Section" at bounding box center [300, 81] width 93 height 21
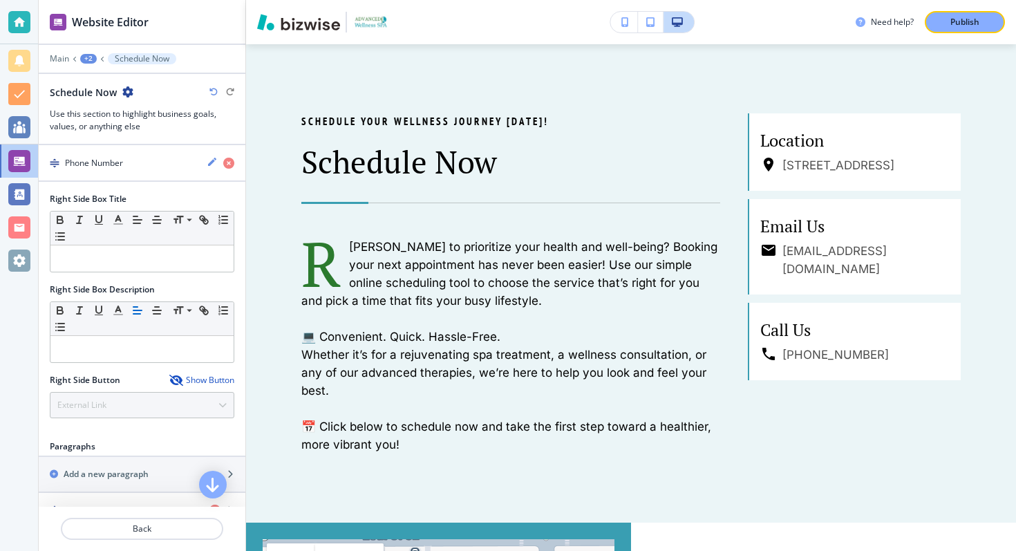
scroll to position [734, 0]
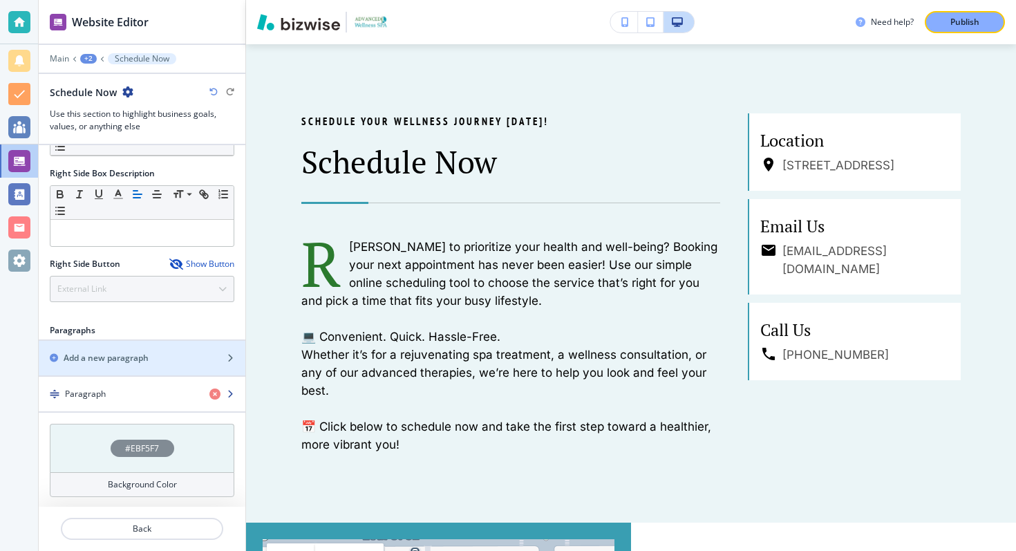
click at [102, 393] on h4 "Paragraph" at bounding box center [85, 394] width 41 height 12
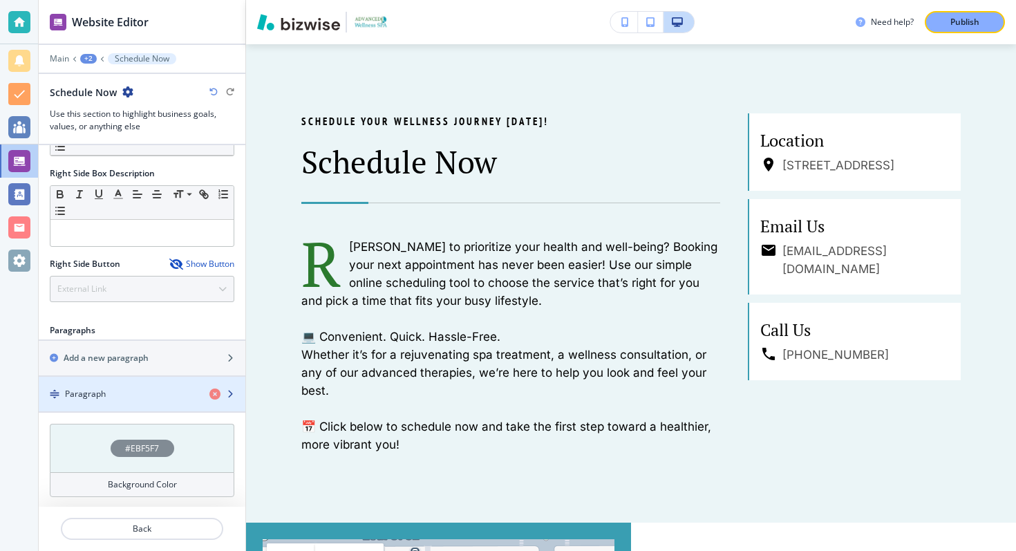
click at [106, 384] on div "button" at bounding box center [142, 382] width 207 height 11
click at [230, 390] on icon "button" at bounding box center [230, 394] width 8 height 8
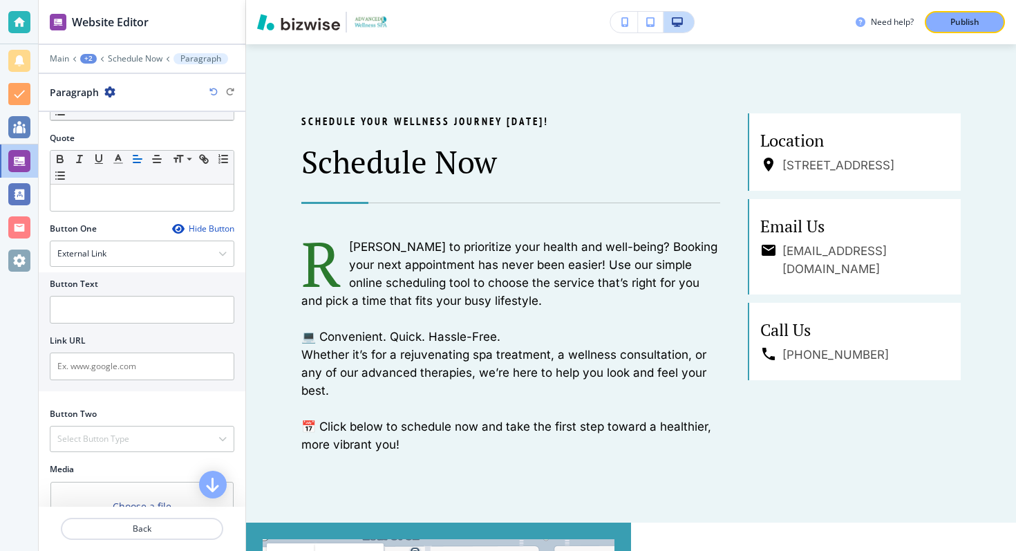
scroll to position [483, 0]
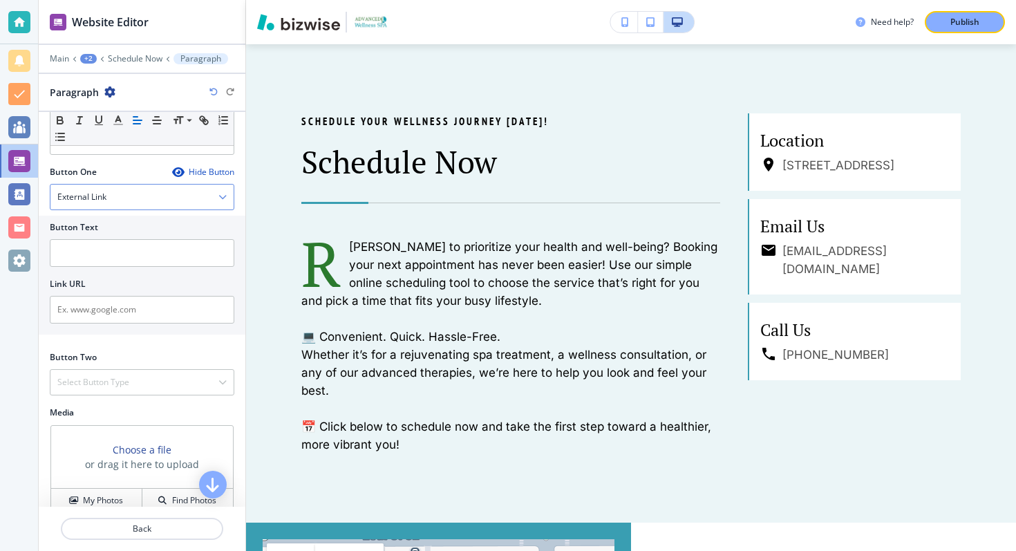
click at [122, 198] on div "External Link" at bounding box center [141, 197] width 183 height 25
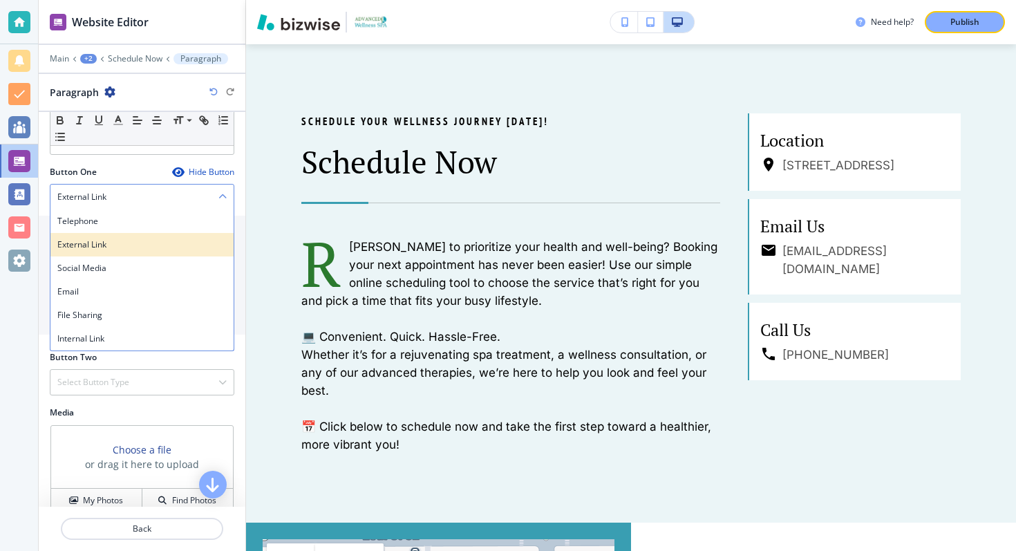
click at [102, 241] on h4 "External Link" at bounding box center [141, 245] width 169 height 12
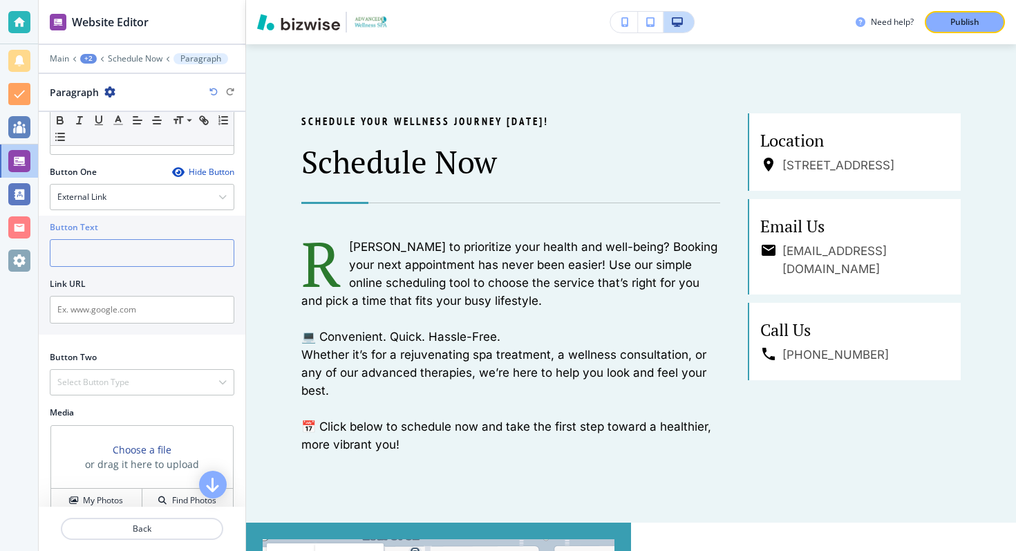
click at [105, 247] on input "text" at bounding box center [142, 253] width 185 height 28
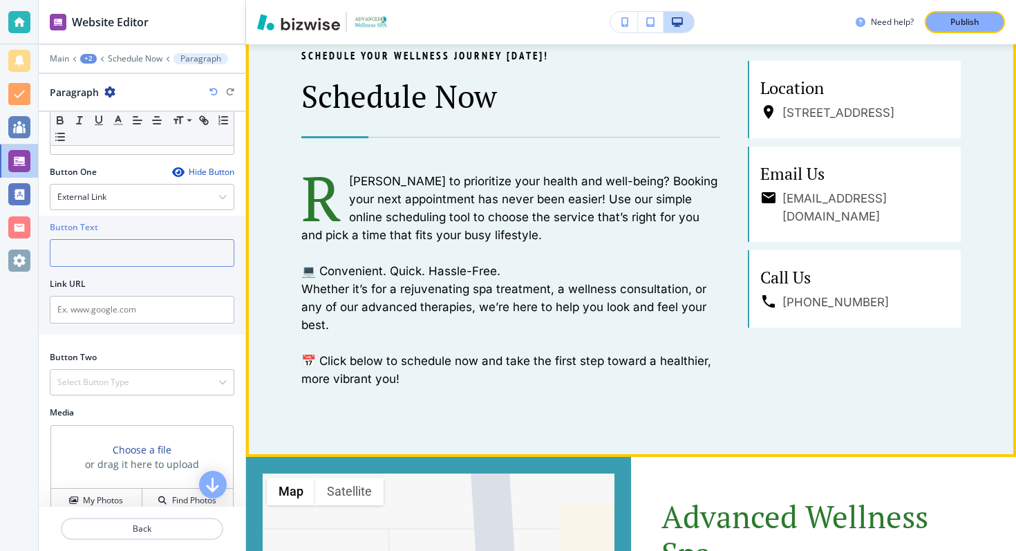
scroll to position [954, 0]
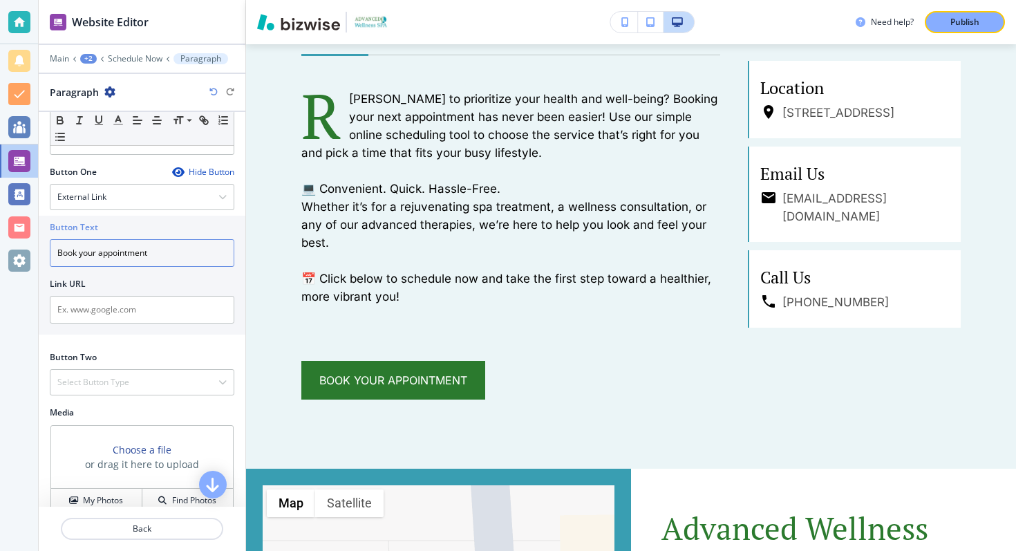
click at [116, 250] on input "Book your appointment" at bounding box center [142, 253] width 185 height 28
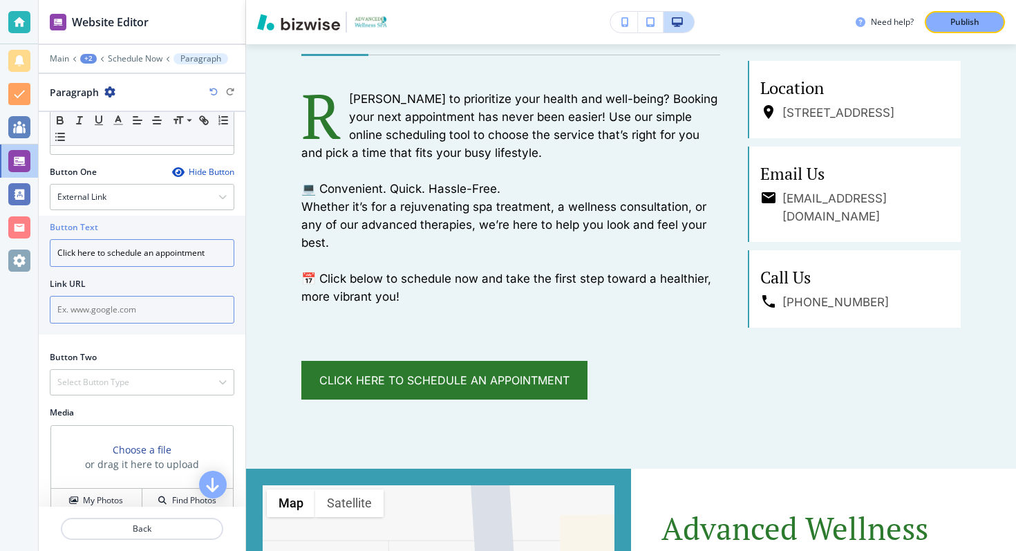
type input "Click here to schedule an appointment"
click at [124, 308] on input "text" at bounding box center [142, 310] width 185 height 28
paste input "[URL][DOMAIN_NAME]"
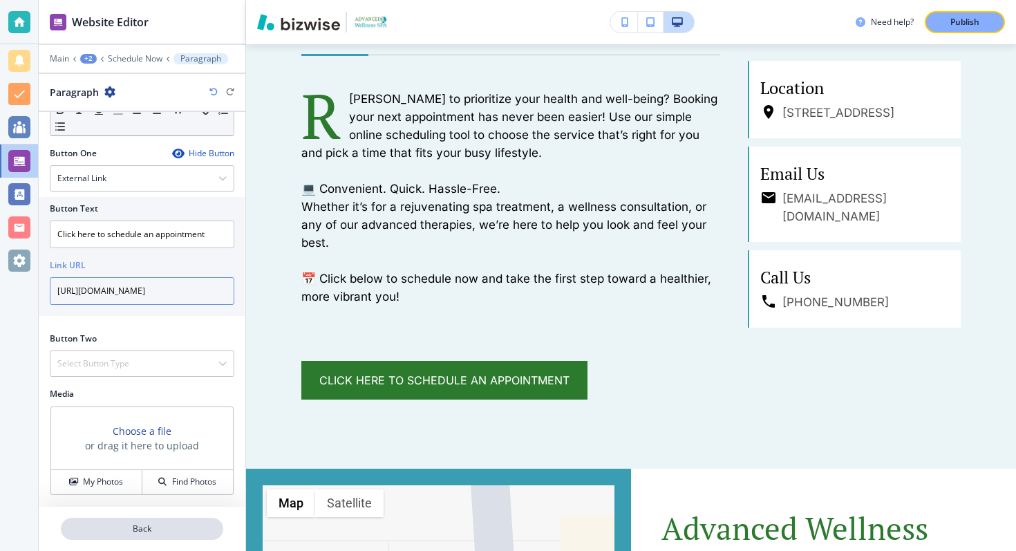
type input "[URL][DOMAIN_NAME]"
click at [136, 525] on p "Back" at bounding box center [142, 529] width 160 height 12
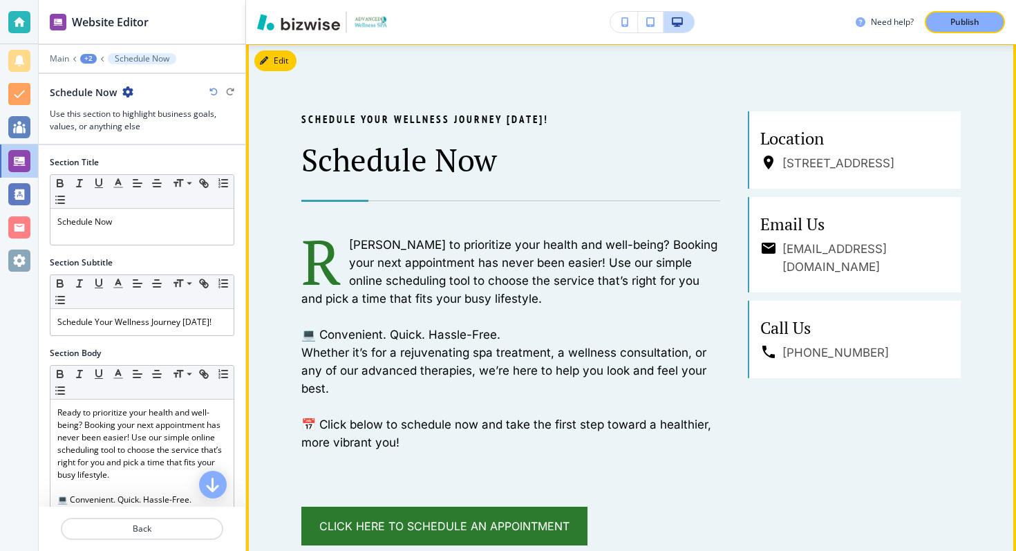
scroll to position [806, 0]
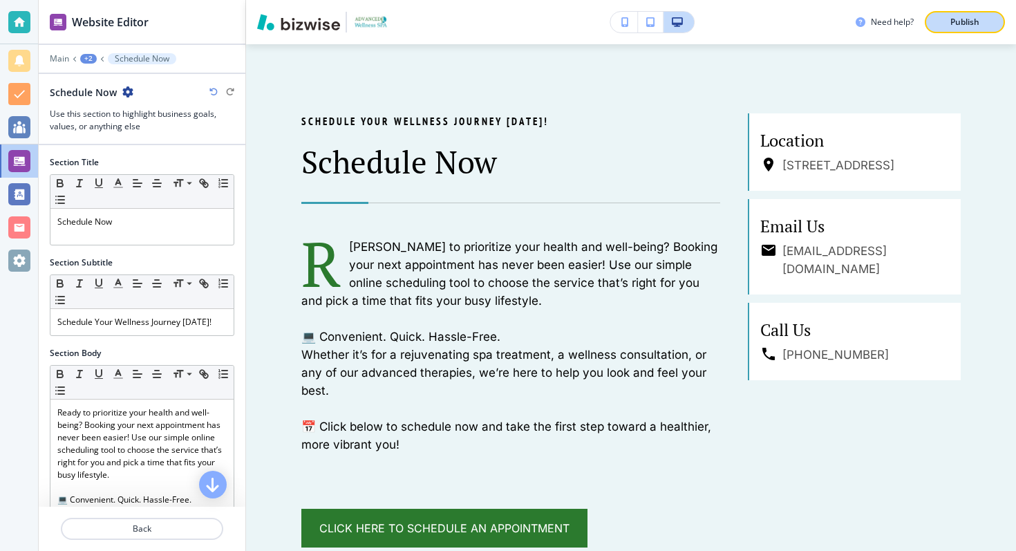
click at [974, 20] on p "Publish" at bounding box center [965, 22] width 29 height 12
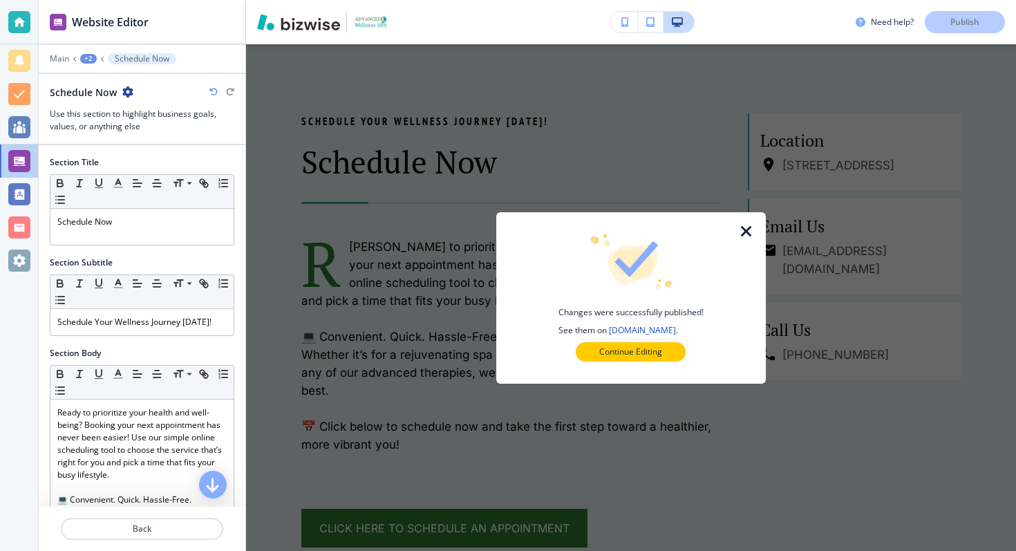
click at [648, 364] on div at bounding box center [630, 373] width 225 height 22
click at [648, 355] on p "Continue Editing" at bounding box center [630, 352] width 63 height 12
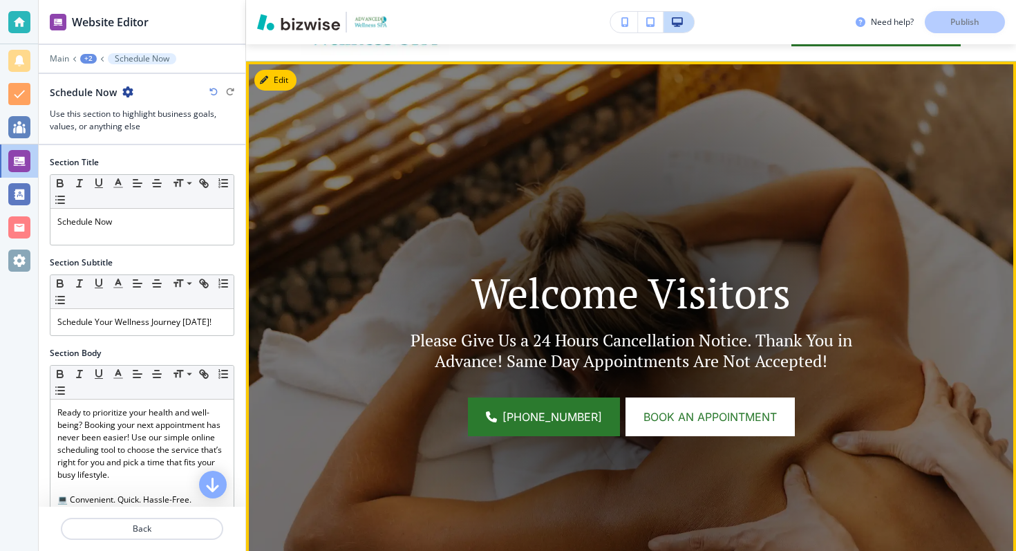
scroll to position [75, 0]
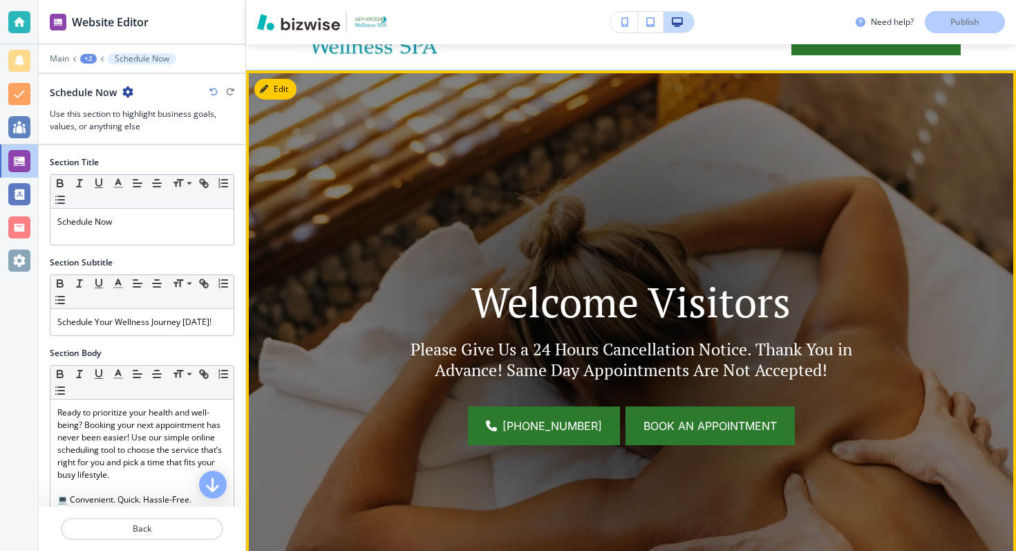
click at [662, 426] on span "Book an appointment" at bounding box center [710, 426] width 133 height 17
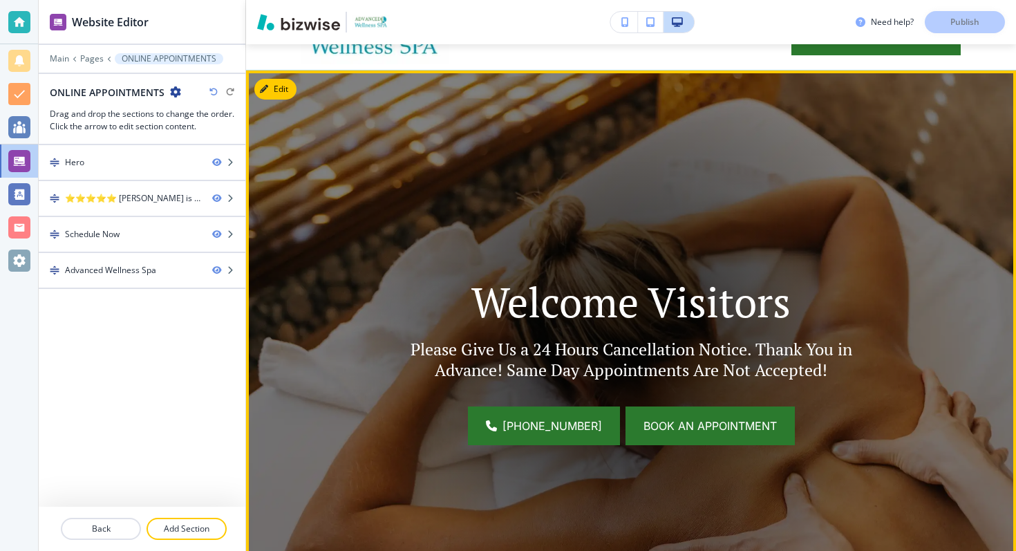
click at [659, 420] on span "Book an appointment" at bounding box center [710, 426] width 133 height 17
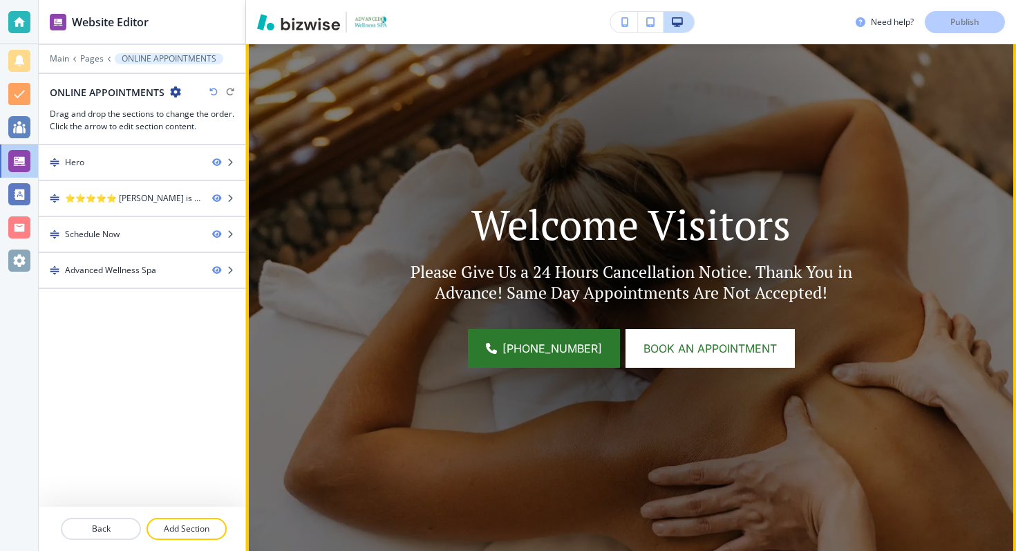
scroll to position [170, 0]
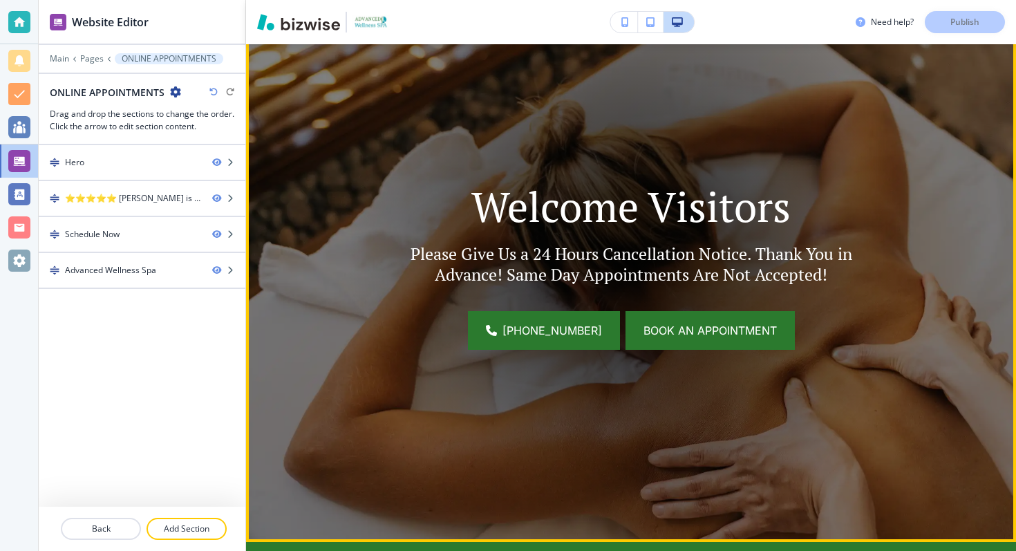
click at [664, 335] on span "Book an appointment" at bounding box center [710, 330] width 133 height 17
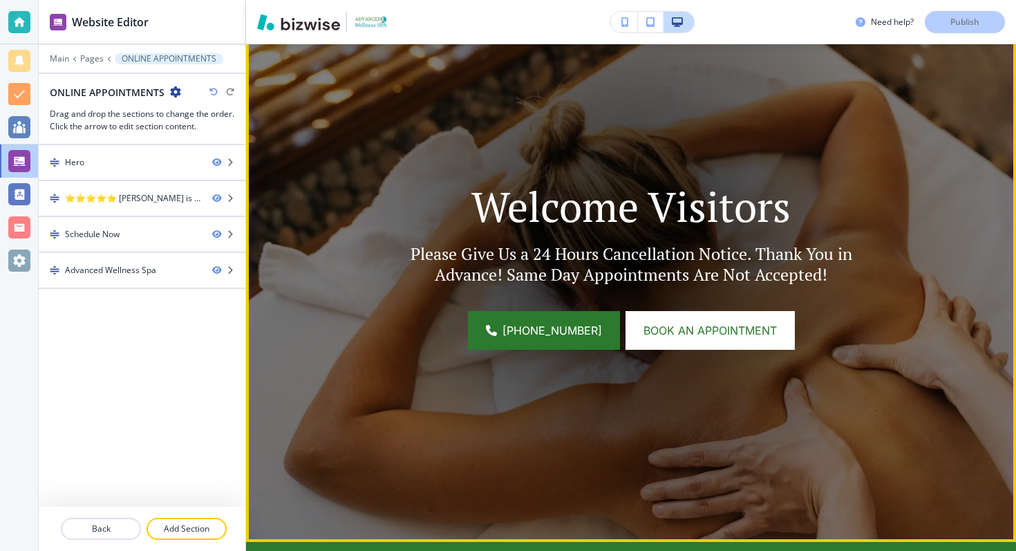
scroll to position [0, 0]
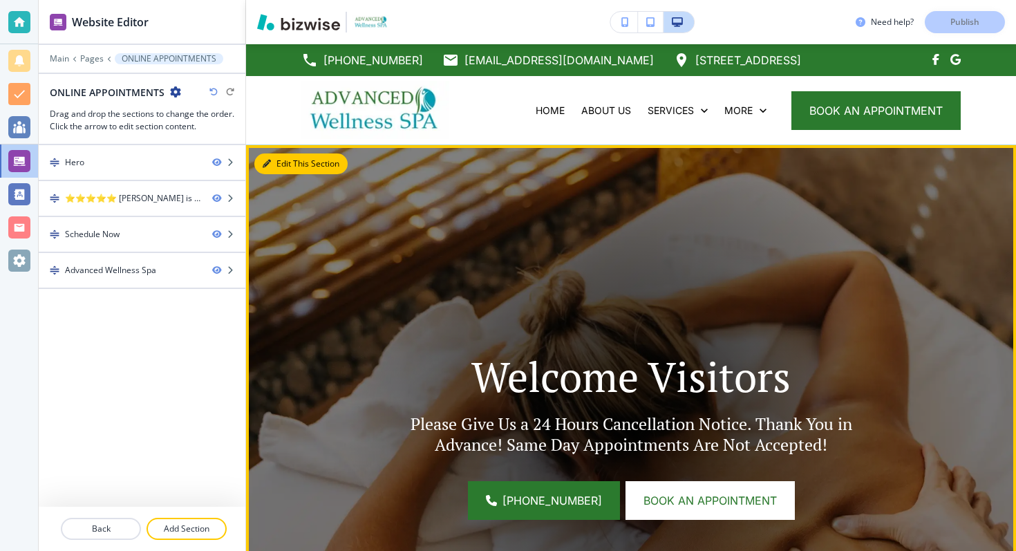
click at [276, 165] on div "Edit This Section Welcome Visitors Please Give Us a 24 Hours Cancellation Notic…" at bounding box center [631, 428] width 770 height 567
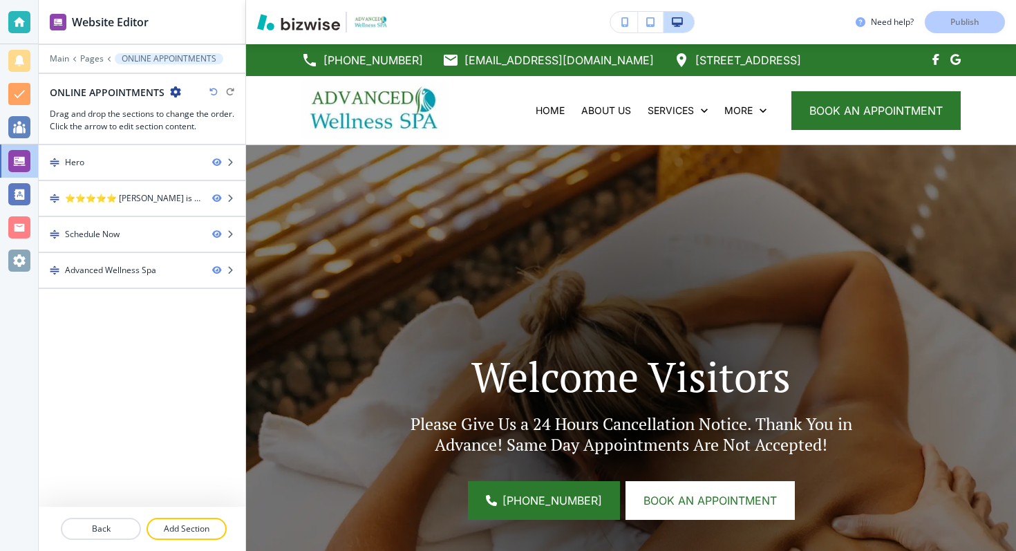
scroll to position [71, 0]
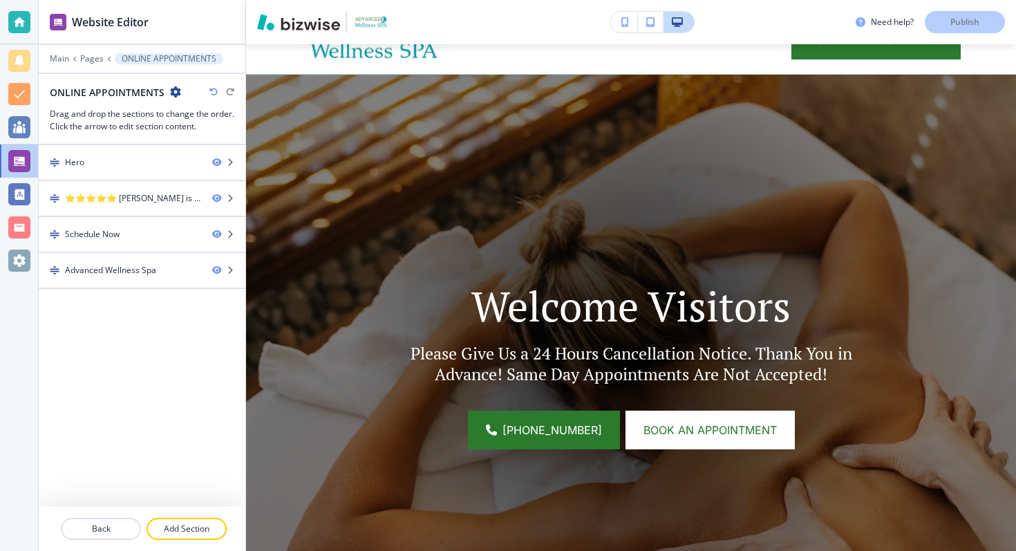
click at [351, 176] on img at bounding box center [631, 358] width 770 height 567
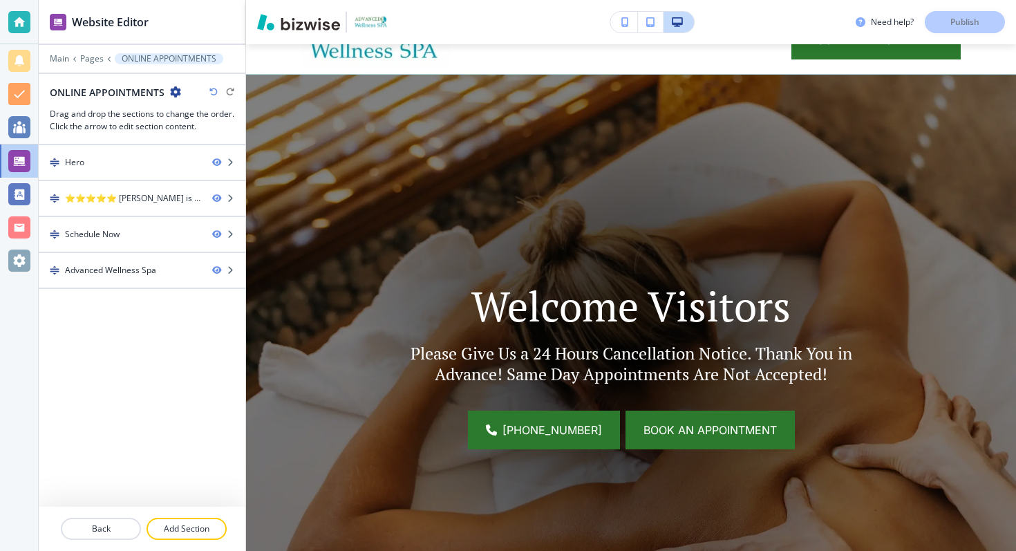
click at [678, 433] on span "Book an appointment" at bounding box center [710, 430] width 133 height 17
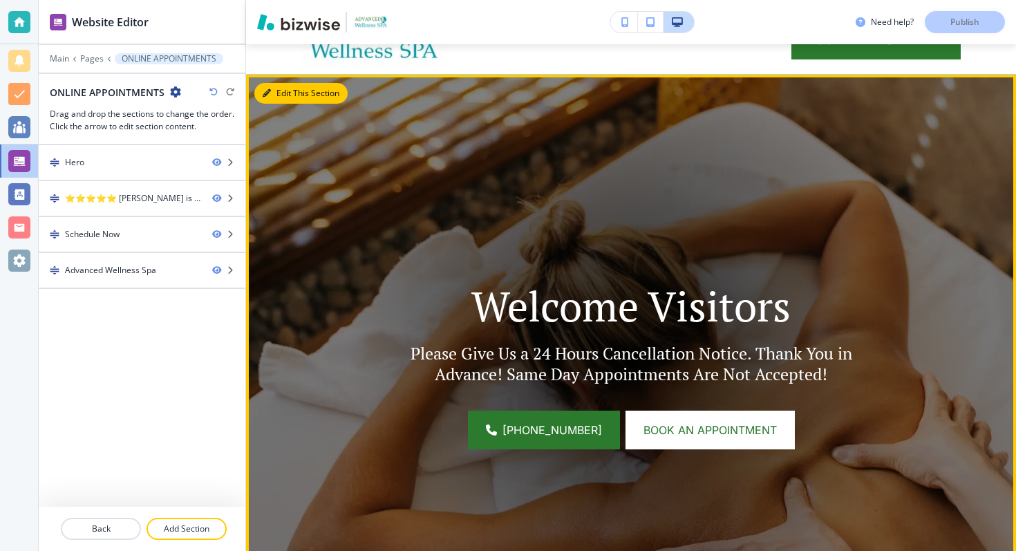
click at [274, 93] on div "Edit This Section Welcome Visitors Please Give Us a 24 Hours Cancellation Notic…" at bounding box center [631, 358] width 770 height 567
click at [353, 190] on img at bounding box center [631, 358] width 770 height 567
click at [281, 88] on button "Edit This Section" at bounding box center [300, 93] width 93 height 21
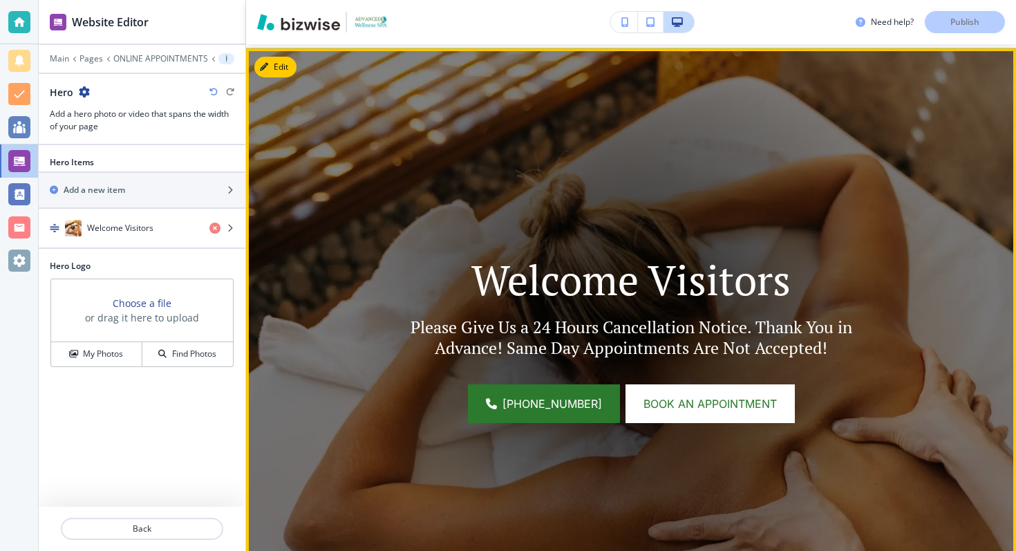
scroll to position [101, 0]
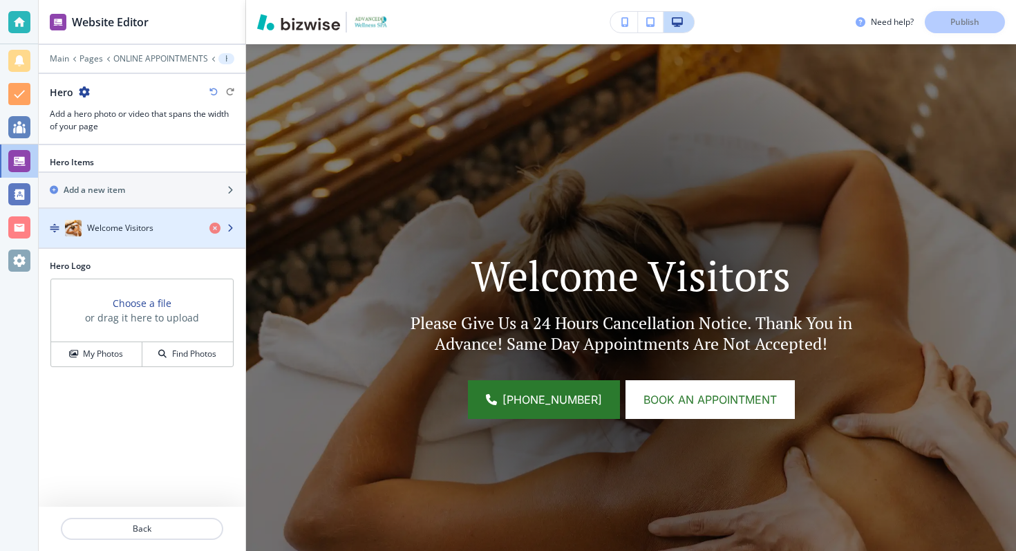
click at [149, 225] on h4 "Welcome Visitors" at bounding box center [120, 228] width 66 height 12
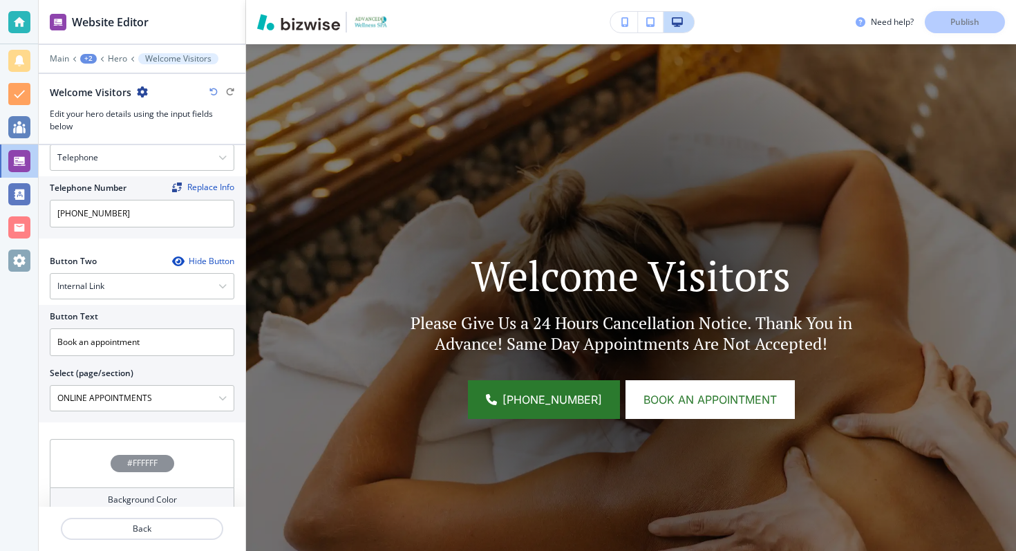
scroll to position [600, 0]
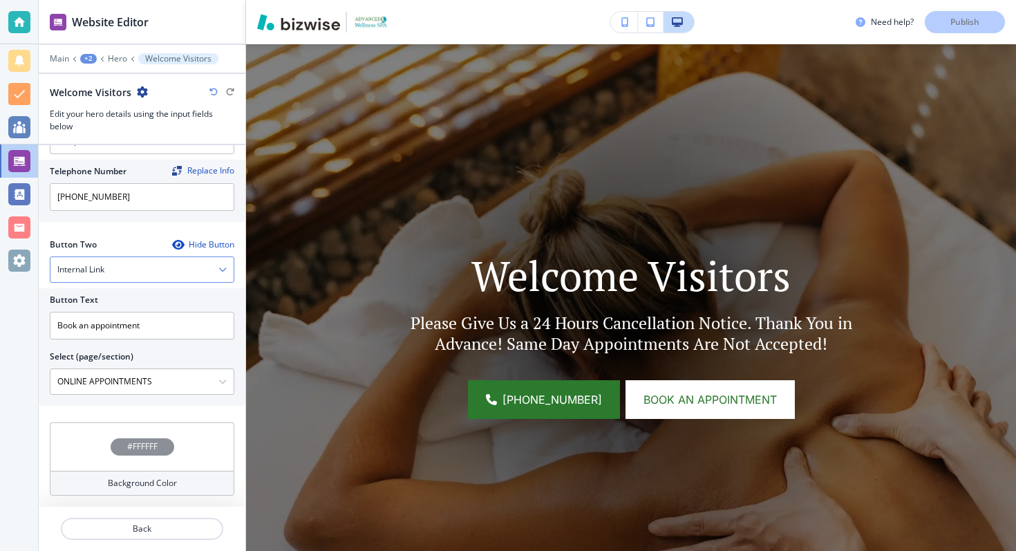
click at [136, 270] on div "Internal Link" at bounding box center [141, 269] width 183 height 25
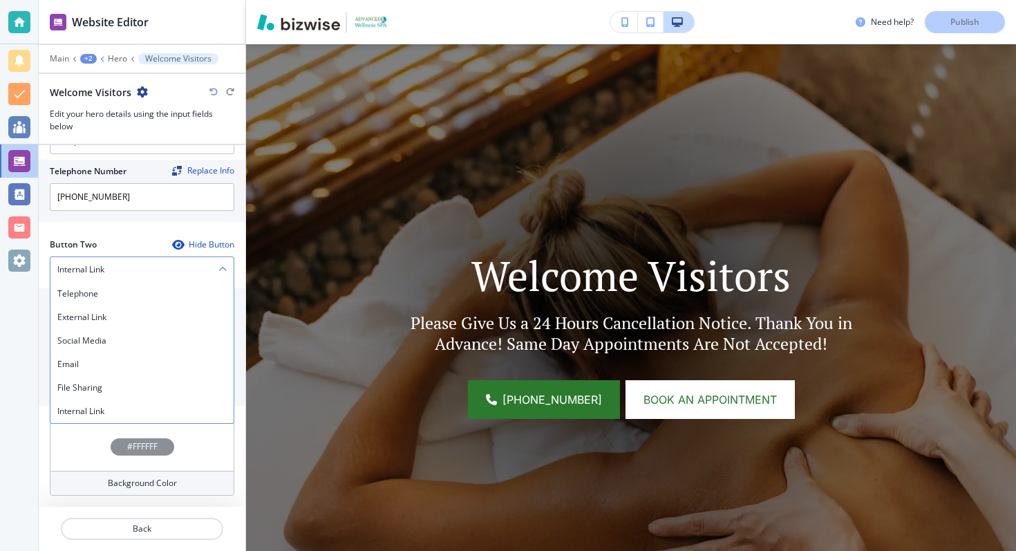
click at [136, 270] on div "Internal Link" at bounding box center [141, 269] width 183 height 25
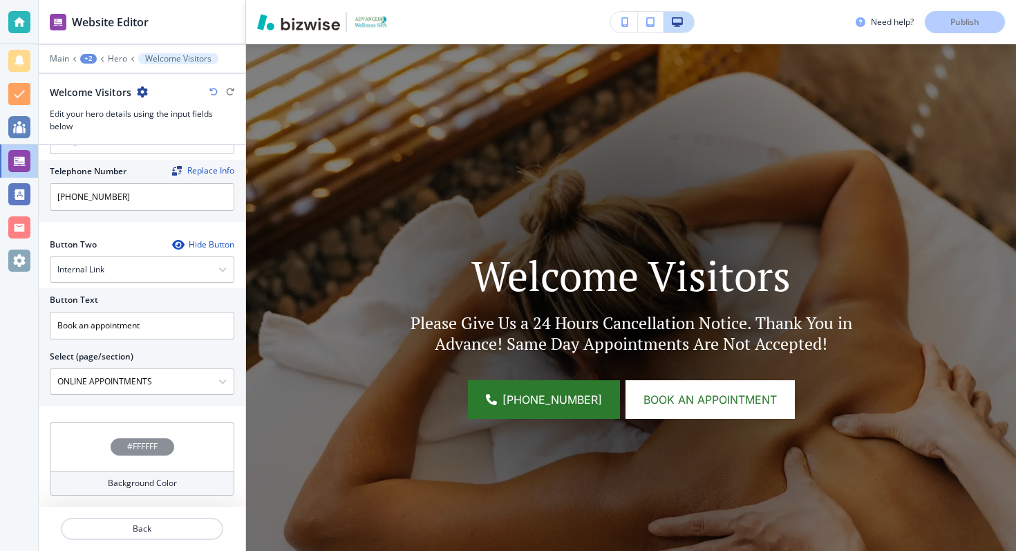
click at [198, 245] on div "Hide Button" at bounding box center [203, 244] width 62 height 11
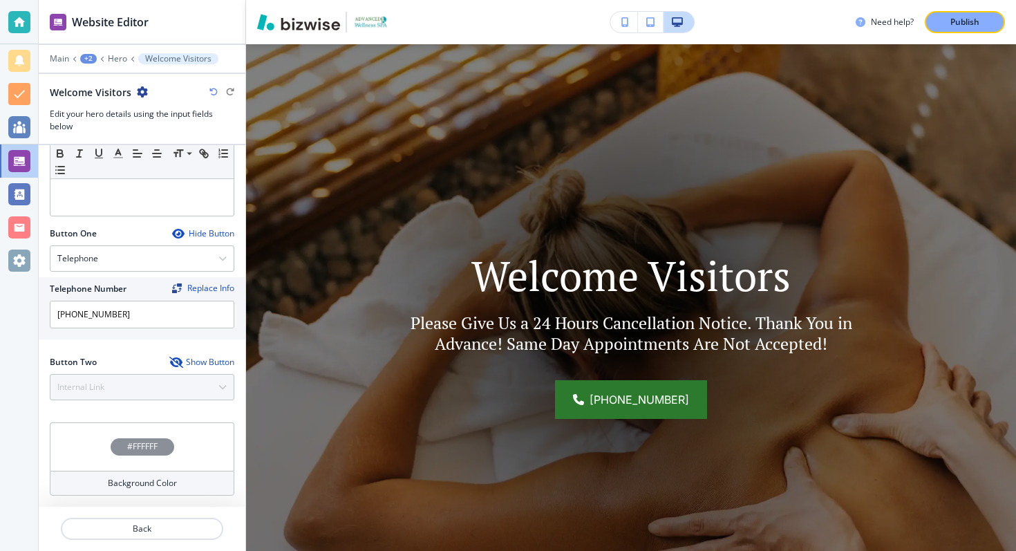
scroll to position [483, 0]
click at [198, 245] on div "Telephone Telephone External Link Social Media Email File Sharing Internal Link" at bounding box center [142, 258] width 185 height 26
click at [194, 233] on div "Hide Button" at bounding box center [203, 233] width 62 height 11
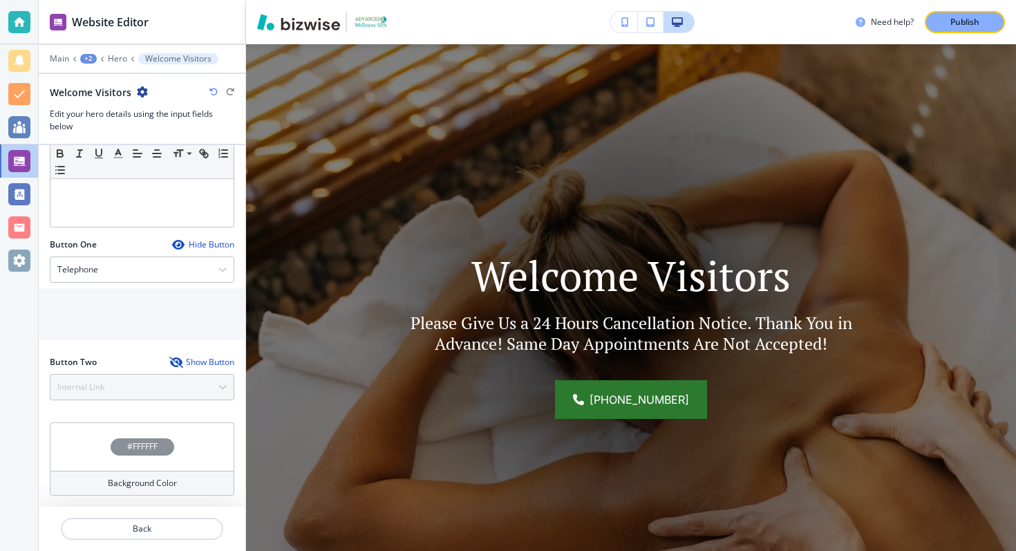
scroll to position [420, 0]
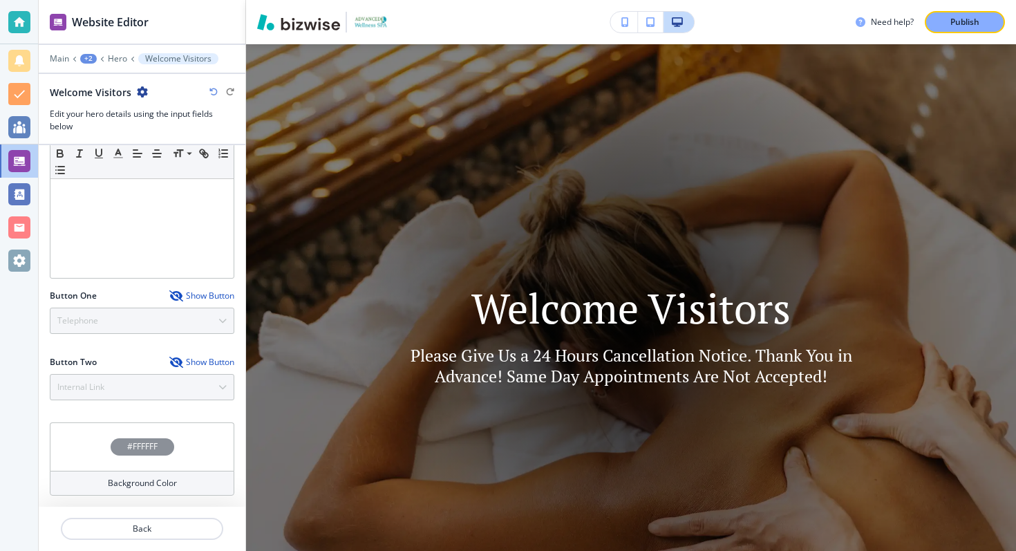
click at [187, 294] on div "Show Button" at bounding box center [201, 295] width 65 height 11
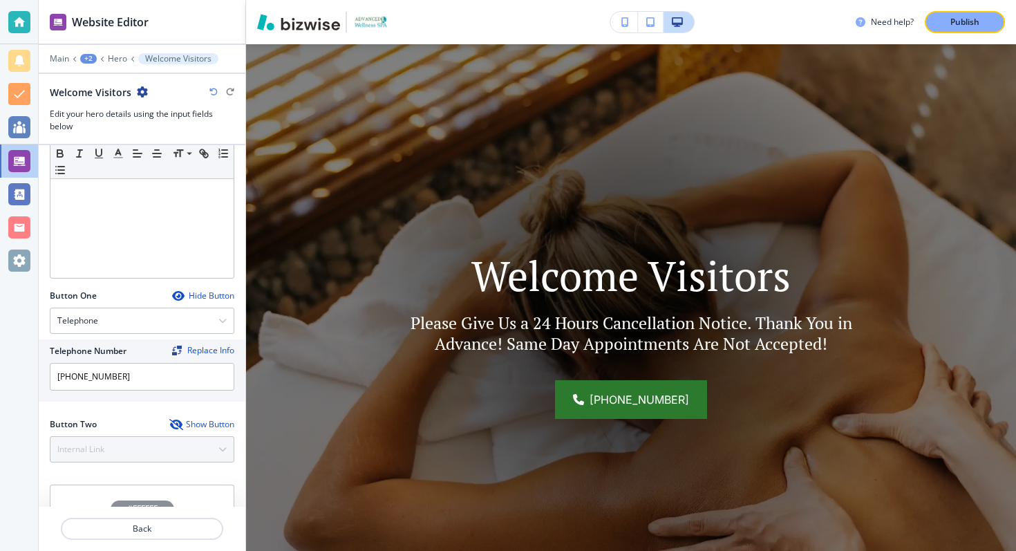
scroll to position [483, 0]
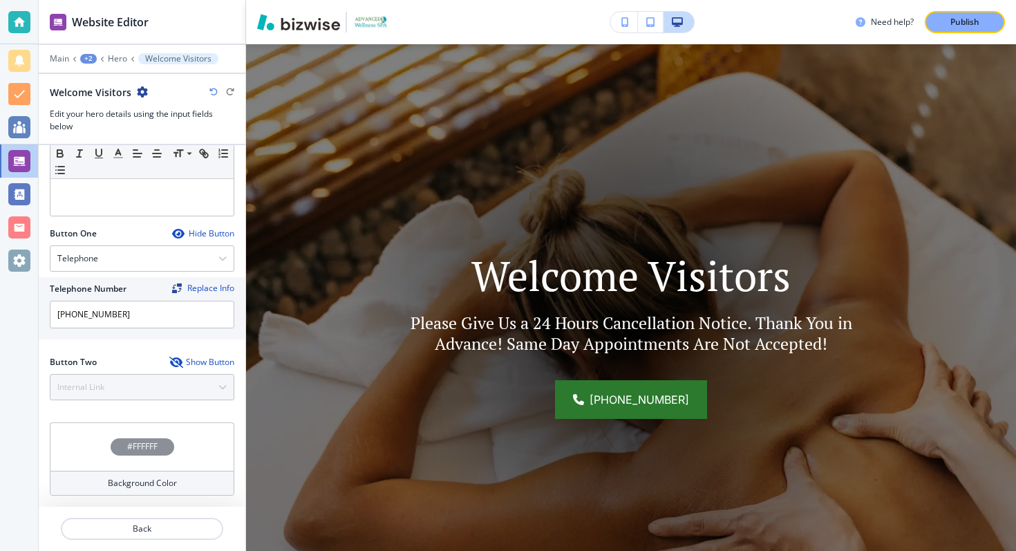
click at [197, 362] on div "Show Button" at bounding box center [201, 362] width 65 height 11
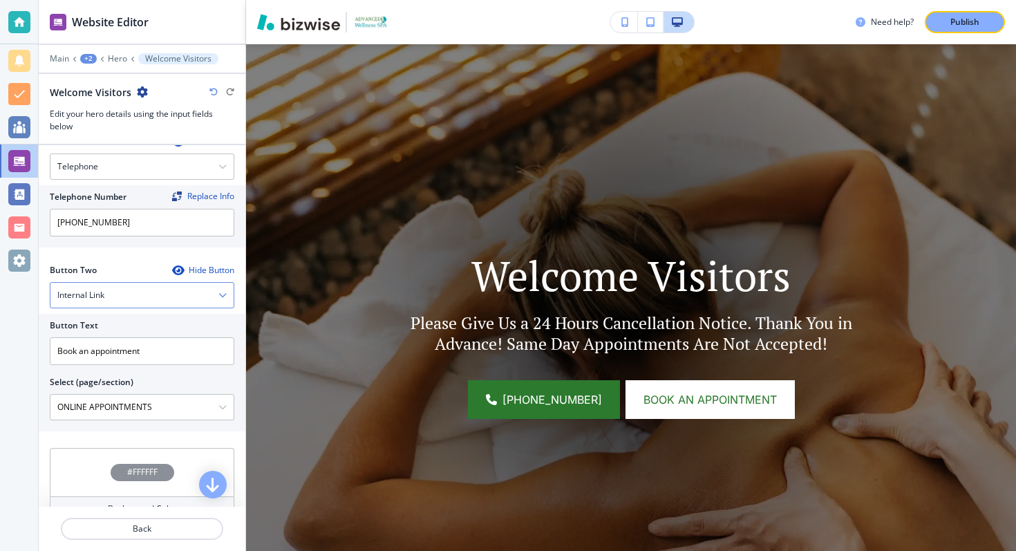
scroll to position [600, 0]
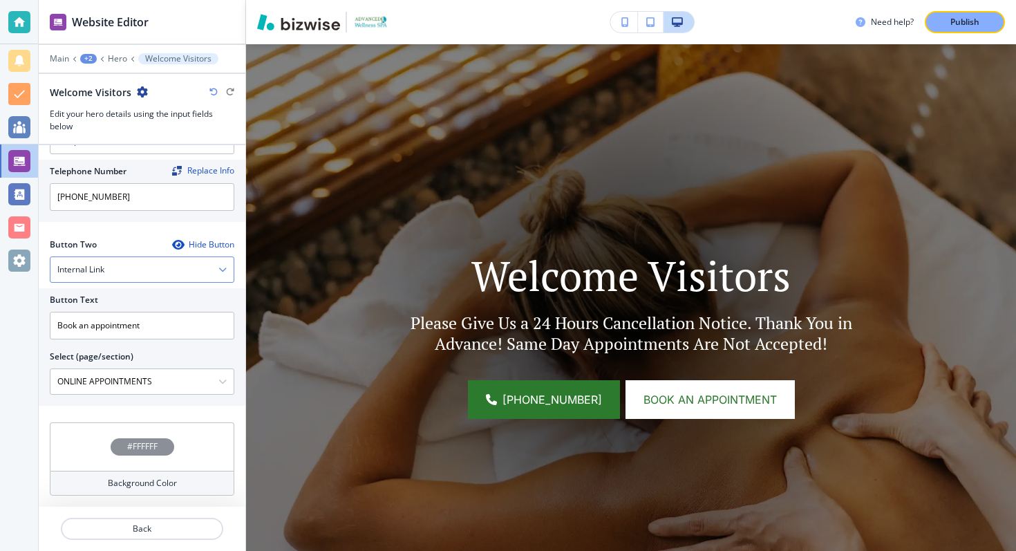
click at [147, 272] on div "Internal Link" at bounding box center [141, 269] width 183 height 25
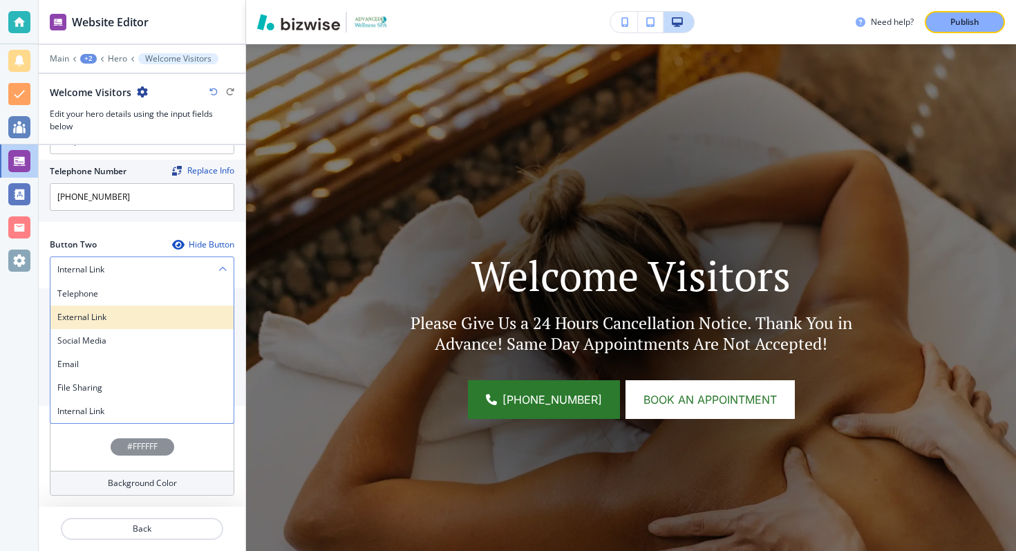
click at [114, 324] on div "External Link" at bounding box center [141, 318] width 183 height 24
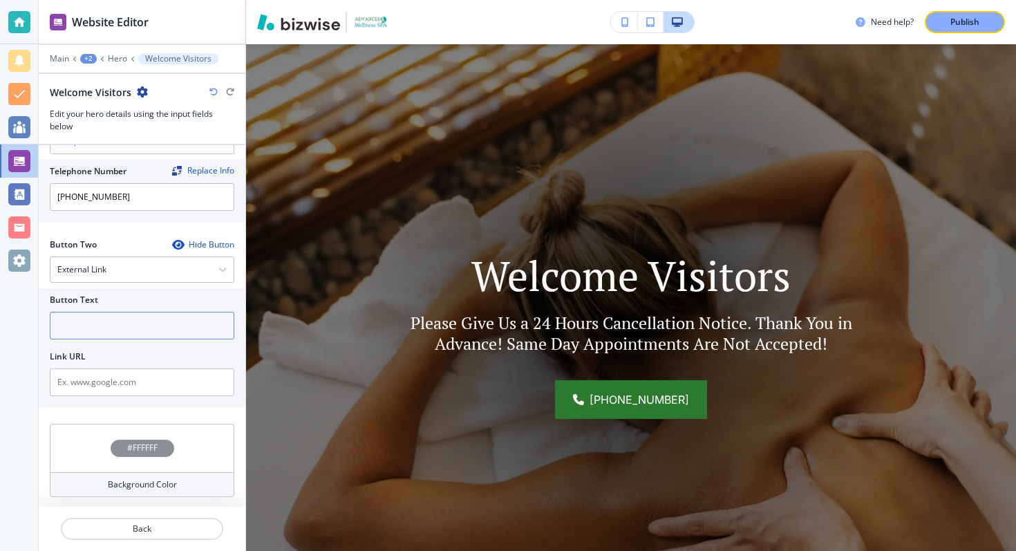
click at [82, 328] on input "text" at bounding box center [142, 326] width 185 height 28
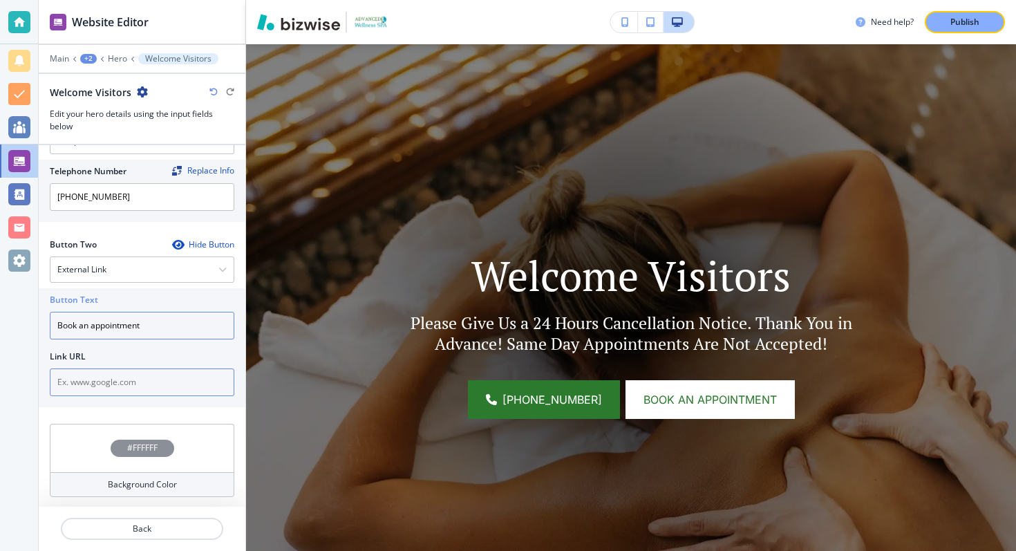
type input "Book an appointment"
click at [89, 375] on input "text" at bounding box center [142, 382] width 185 height 28
paste input "[URL][DOMAIN_NAME]"
type input "[URL][DOMAIN_NAME]"
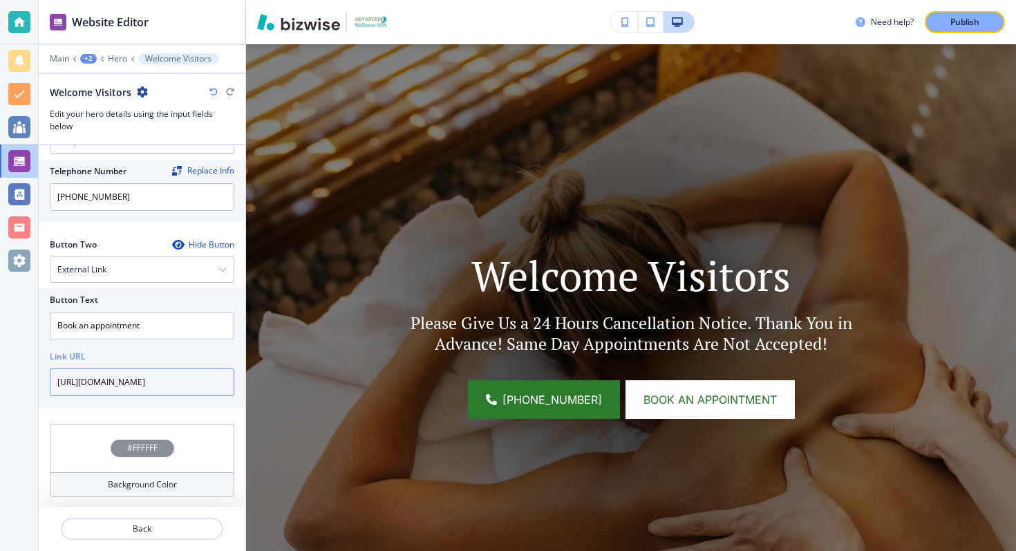
scroll to position [0, 2316]
click at [152, 377] on input "[URL][DOMAIN_NAME]" at bounding box center [142, 382] width 185 height 28
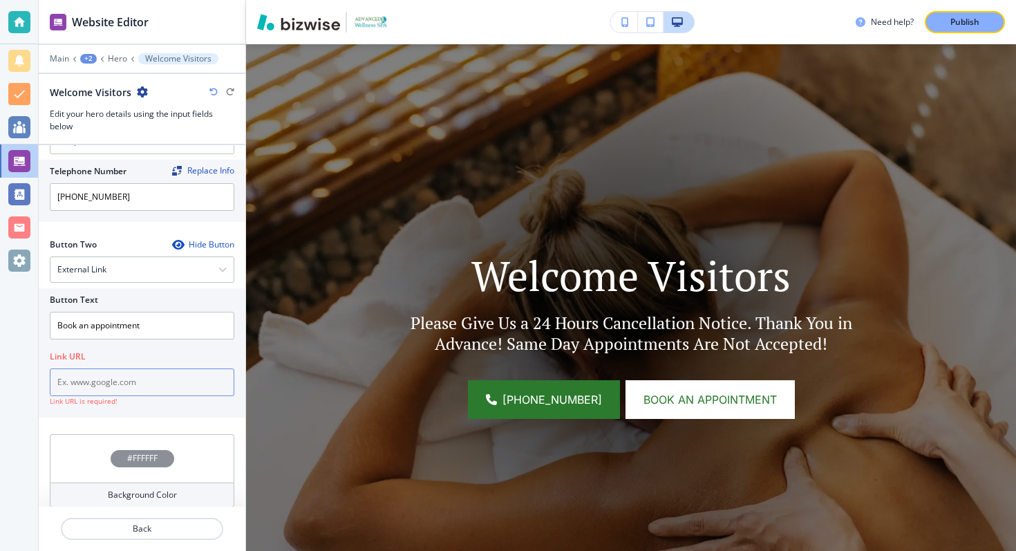
paste input "[URL][DOMAIN_NAME]"
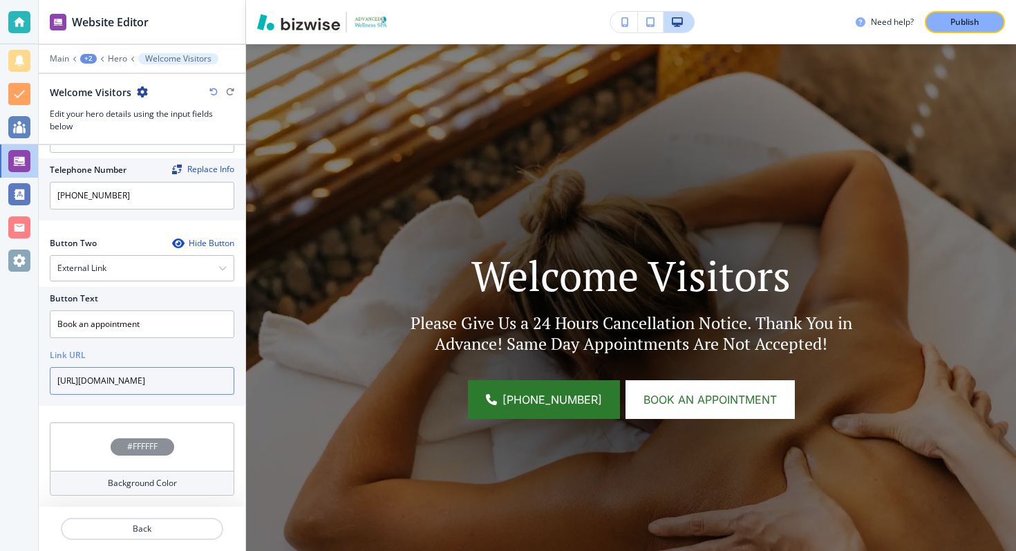
type input "[URL][DOMAIN_NAME]"
click at [137, 413] on div "Button Two Hide Button External Link Telephone External Link Social Media Email…" at bounding box center [142, 329] width 207 height 185
click at [124, 527] on p "Back" at bounding box center [142, 529] width 160 height 12
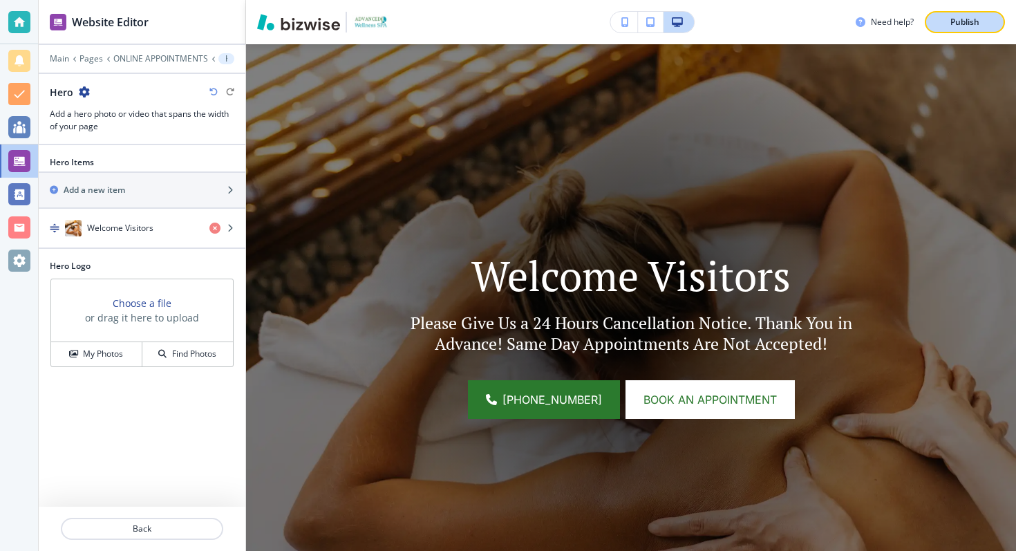
click at [955, 17] on p "Publish" at bounding box center [965, 22] width 29 height 12
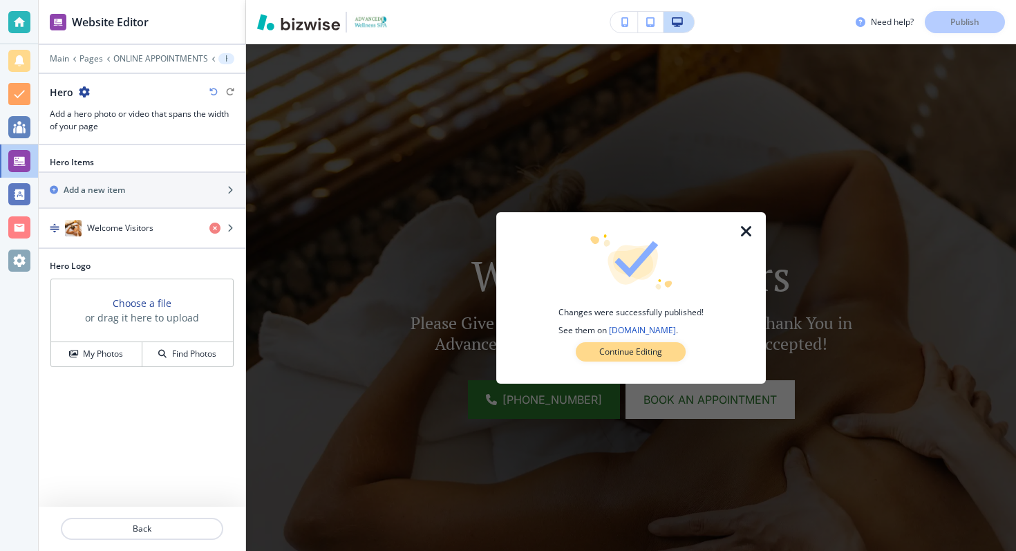
click at [649, 359] on button "Continue Editing" at bounding box center [631, 351] width 110 height 19
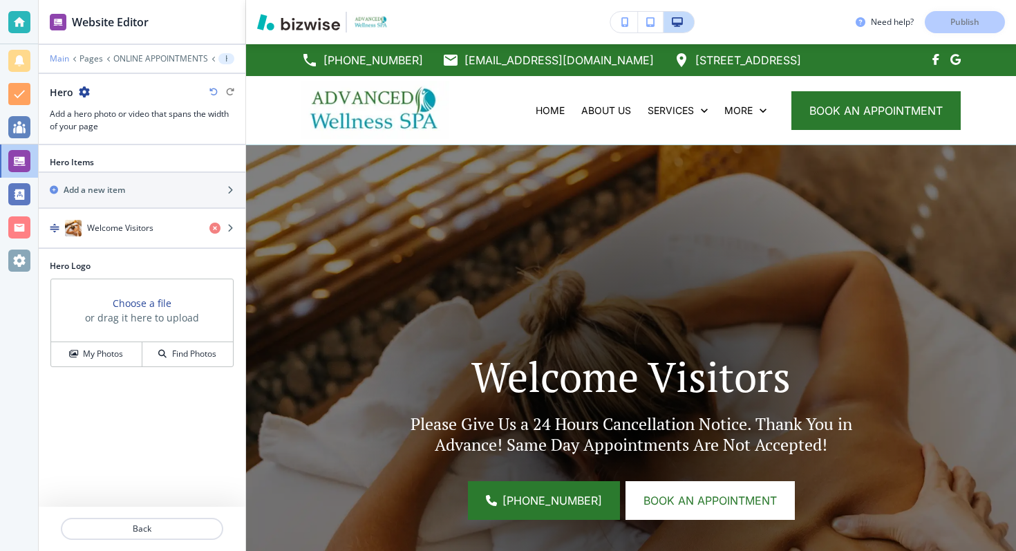
click at [55, 57] on p "Main" at bounding box center [59, 59] width 19 height 10
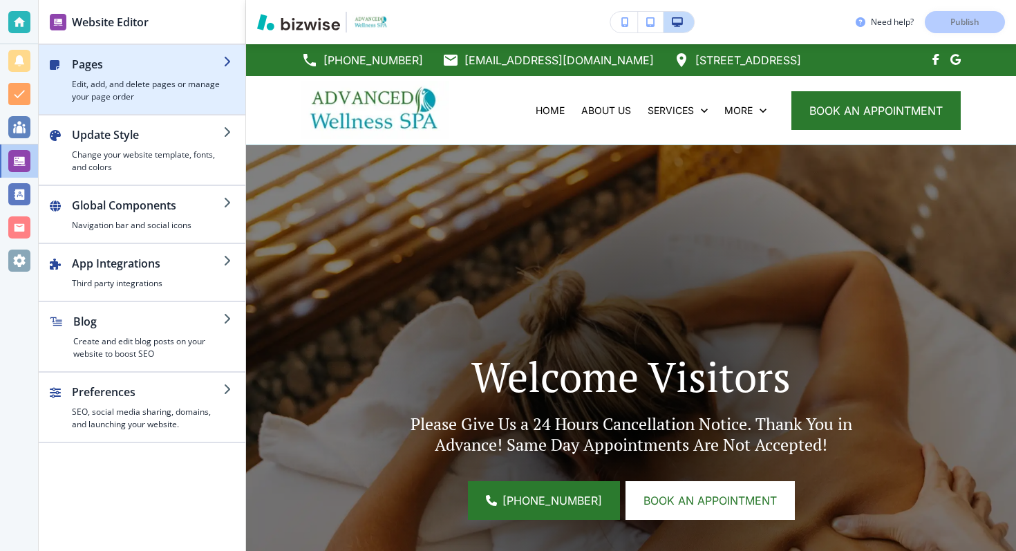
click at [180, 79] on h4 "Edit, add, and delete pages or manage your page order" at bounding box center [147, 90] width 151 height 25
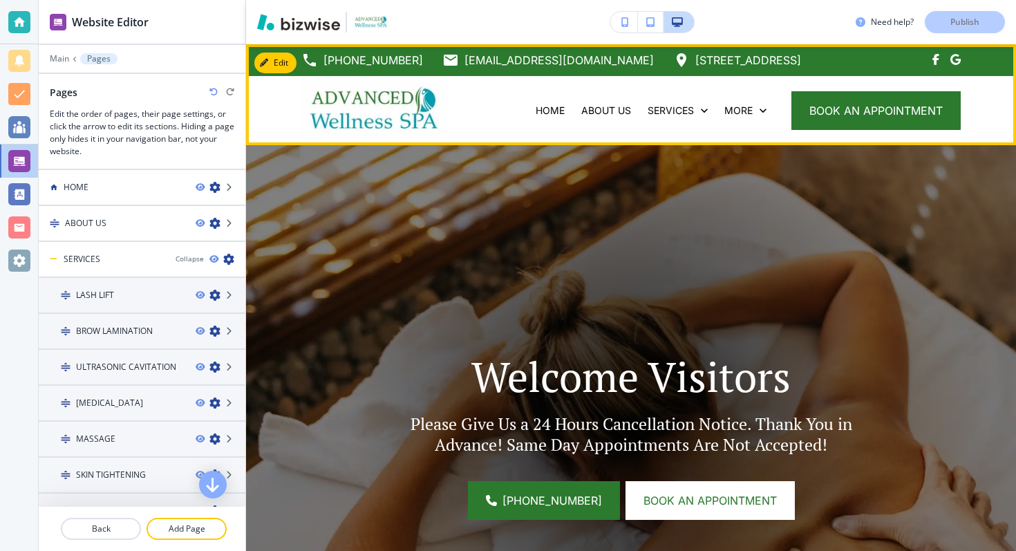
click at [368, 113] on img at bounding box center [375, 110] width 148 height 58
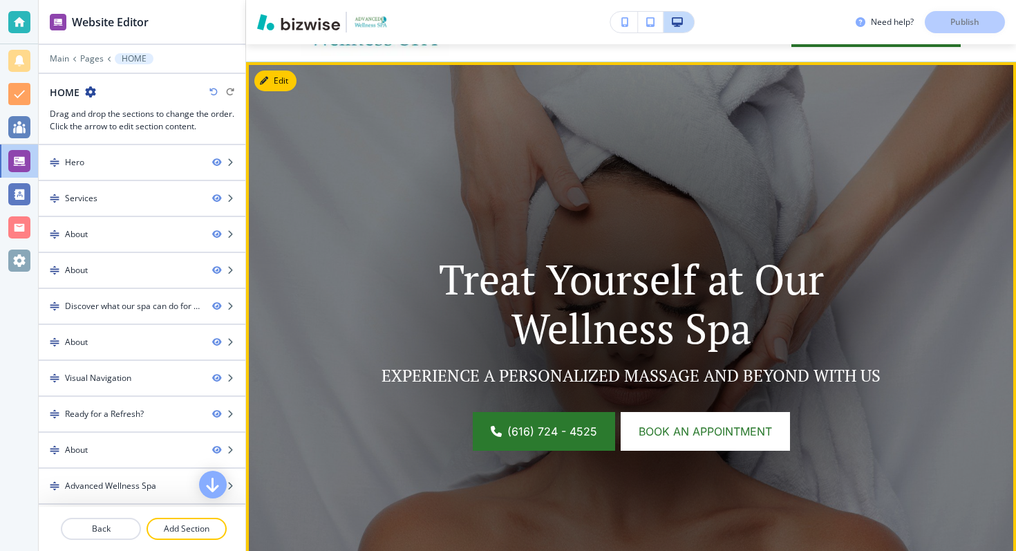
scroll to position [120, 0]
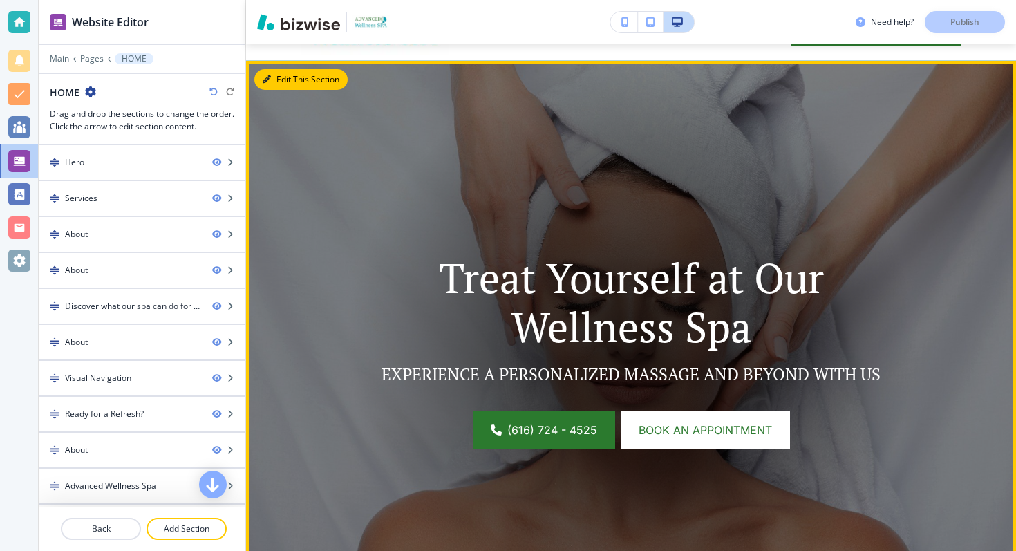
click at [272, 81] on button "Edit This Section" at bounding box center [300, 79] width 93 height 21
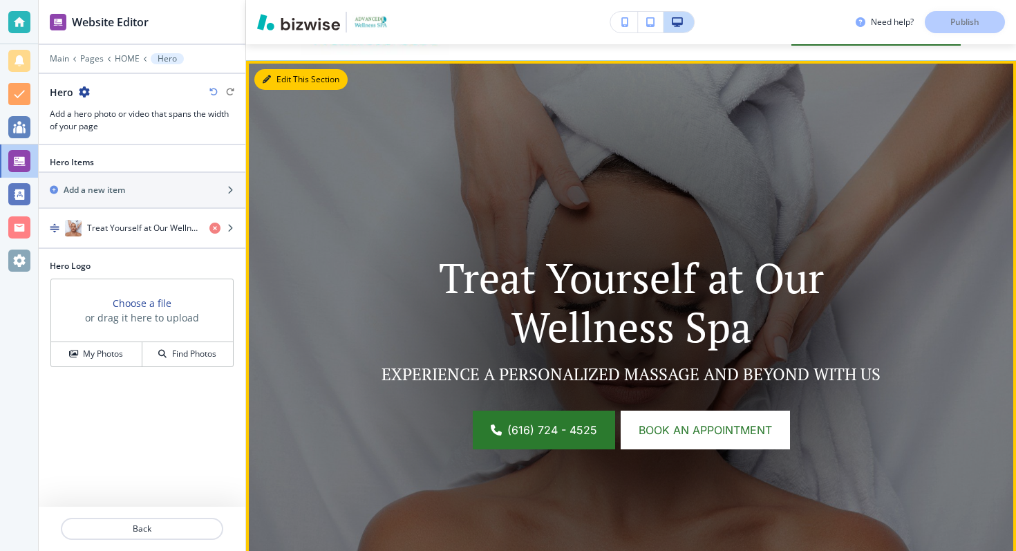
scroll to position [101, 0]
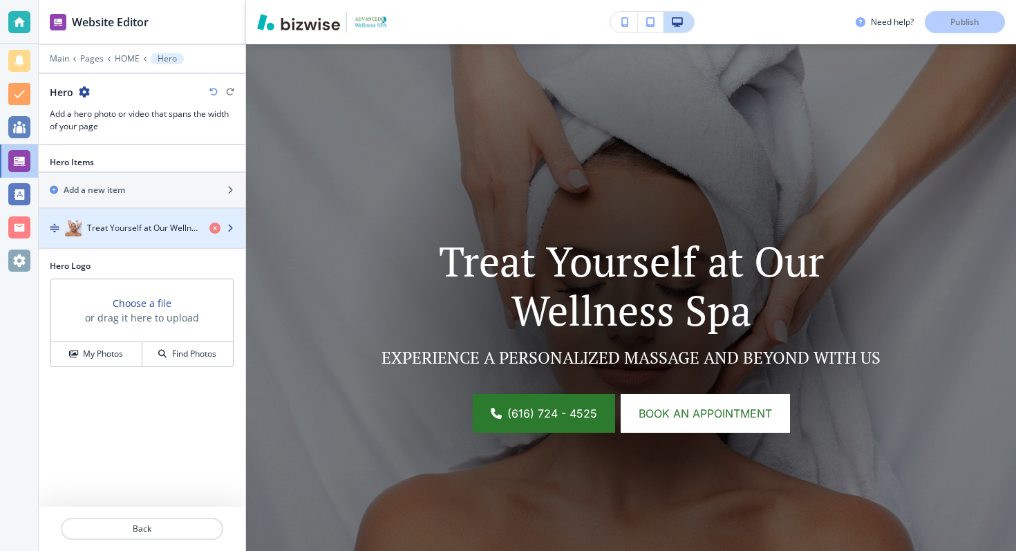
click at [143, 235] on div "Treat Yourself at Our Wellness Spa" at bounding box center [119, 228] width 160 height 17
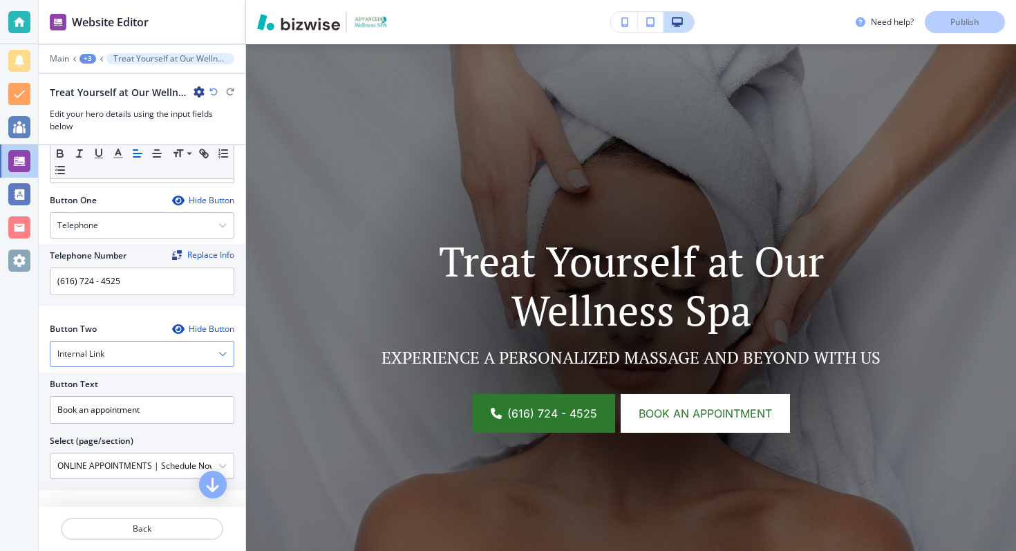
click at [122, 358] on div "Internal Link" at bounding box center [141, 354] width 183 height 25
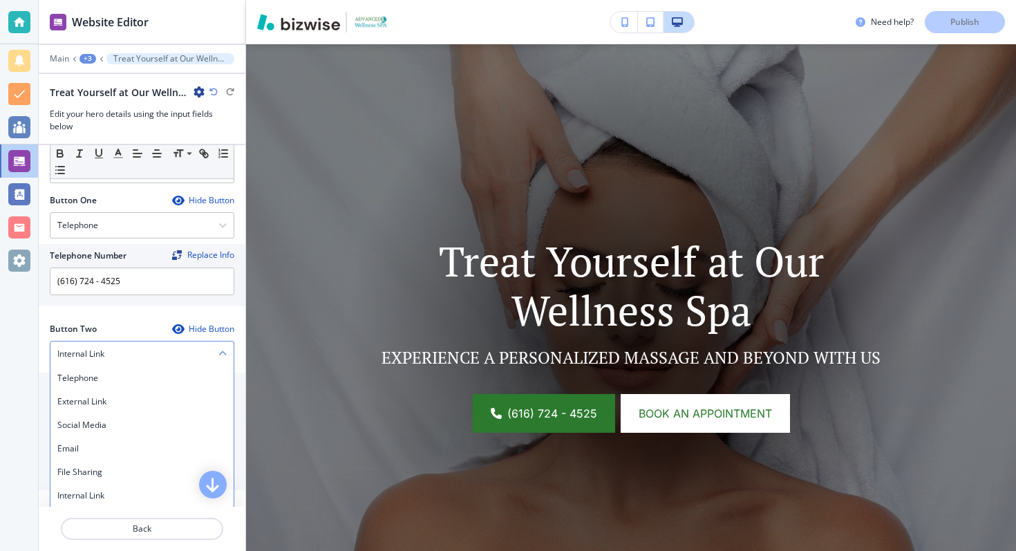
scroll to position [516, 0]
click at [97, 395] on h4 "External Link" at bounding box center [141, 401] width 169 height 12
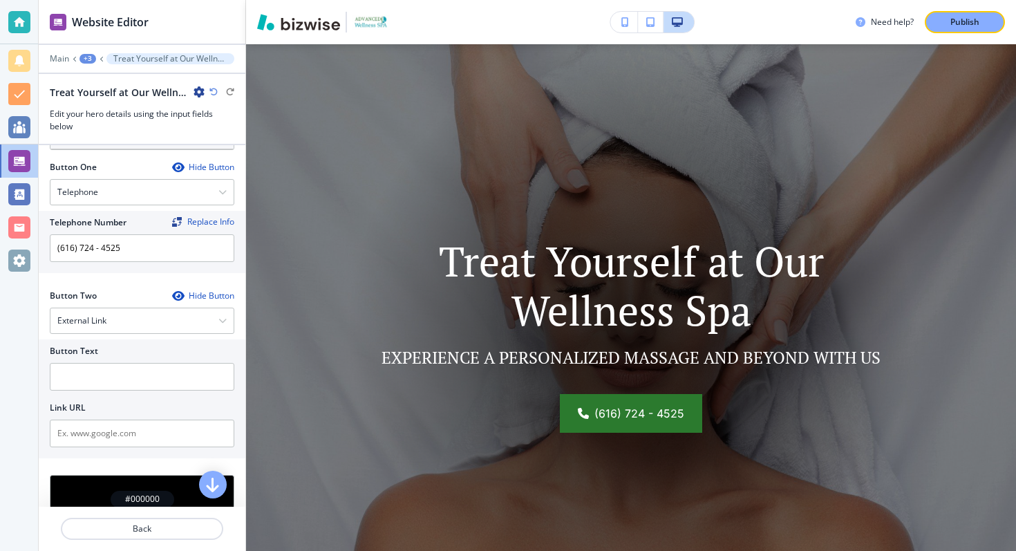
scroll to position [559, 0]
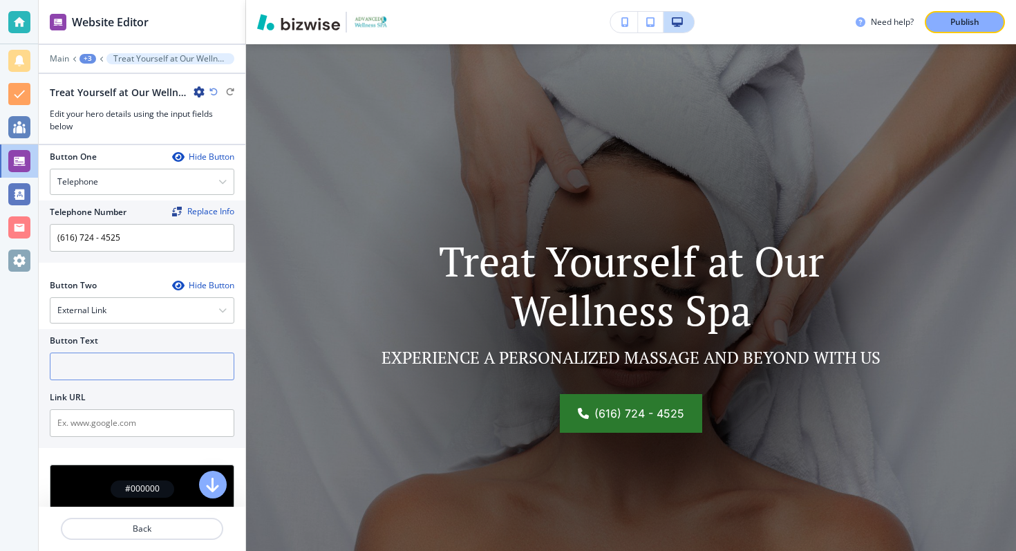
click at [88, 366] on input "text" at bounding box center [142, 367] width 185 height 28
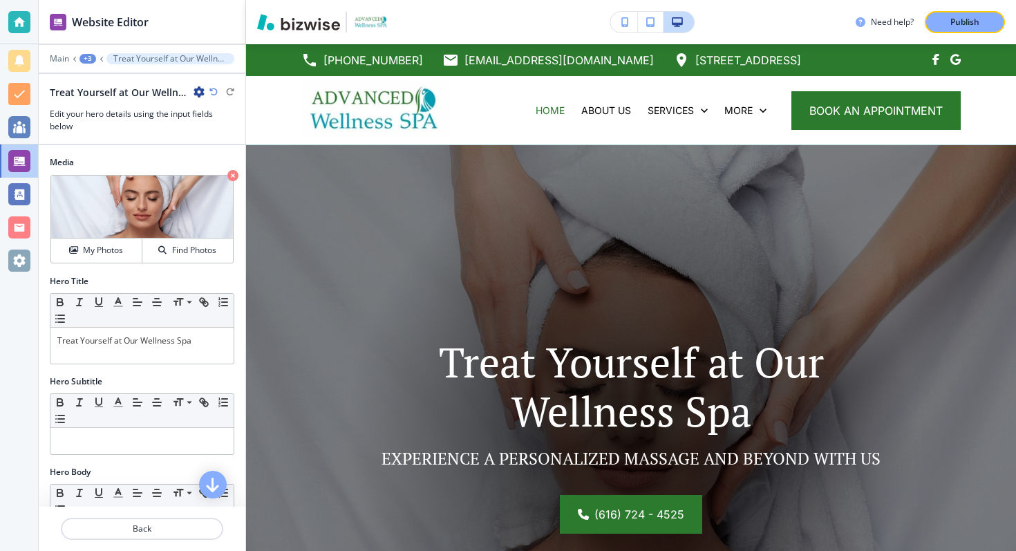
scroll to position [101, 0]
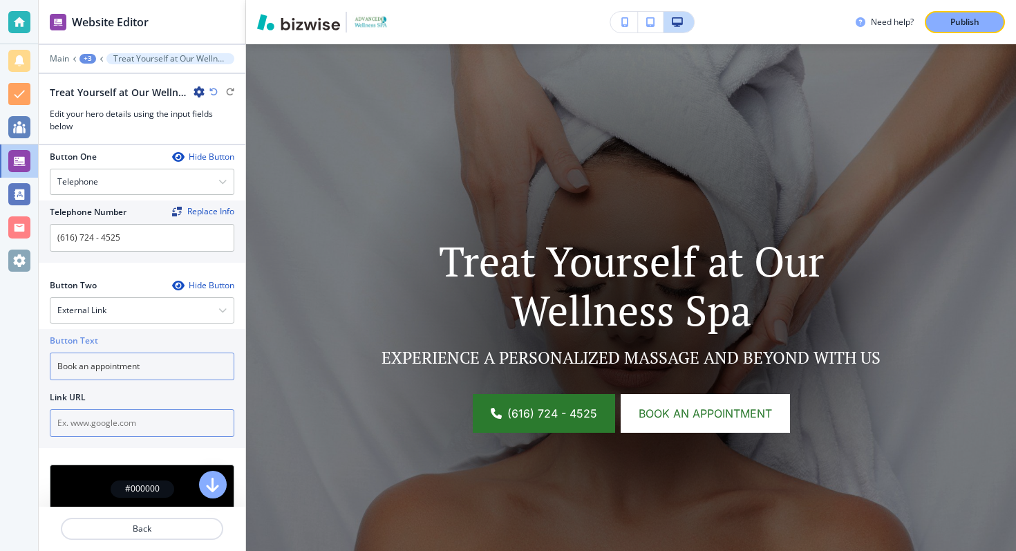
type input "Book an appointment"
click at [95, 422] on input "text" at bounding box center [142, 423] width 185 height 28
paste input "[URL][DOMAIN_NAME]"
type input "[URL][DOMAIN_NAME]"
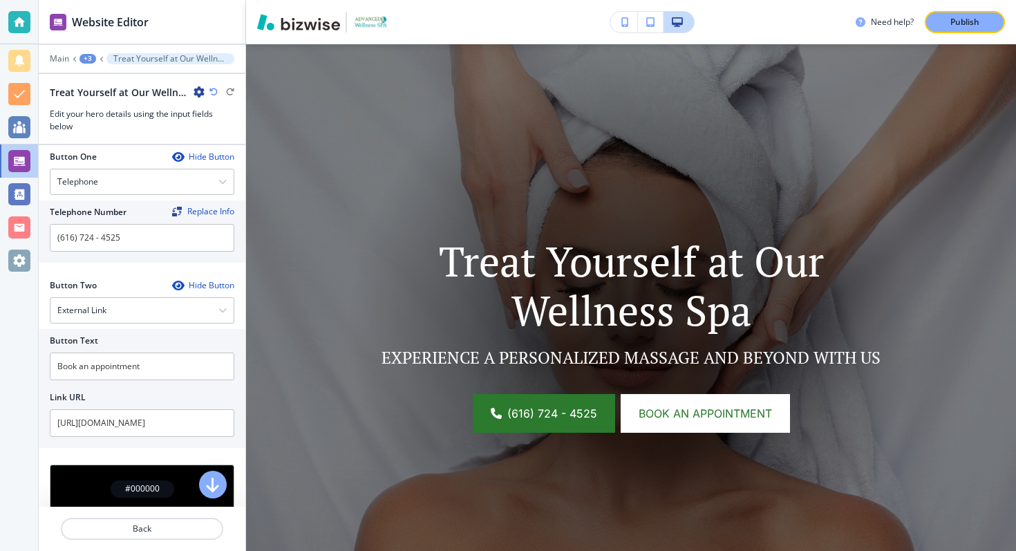
click at [161, 398] on div "Link URL" at bounding box center [142, 397] width 185 height 12
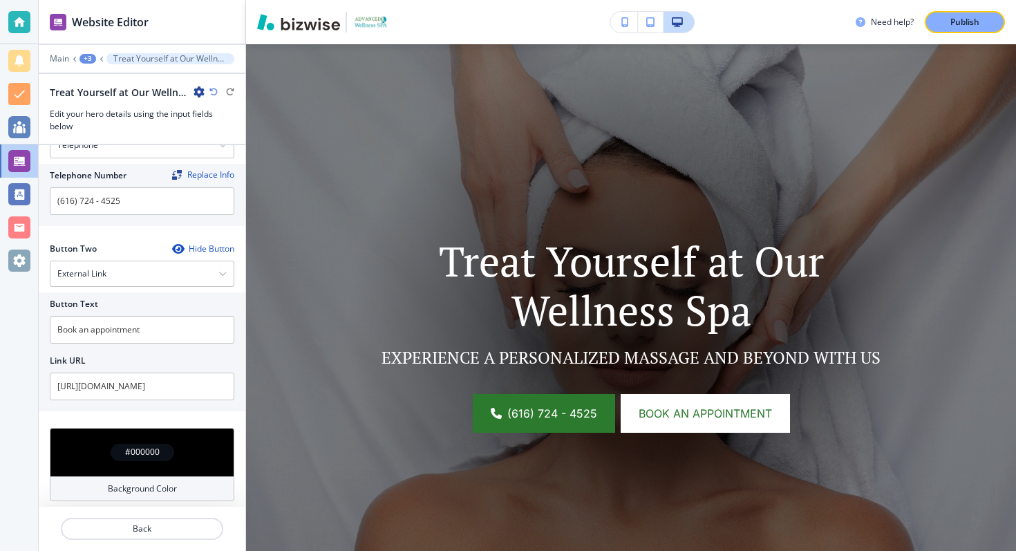
scroll to position [601, 0]
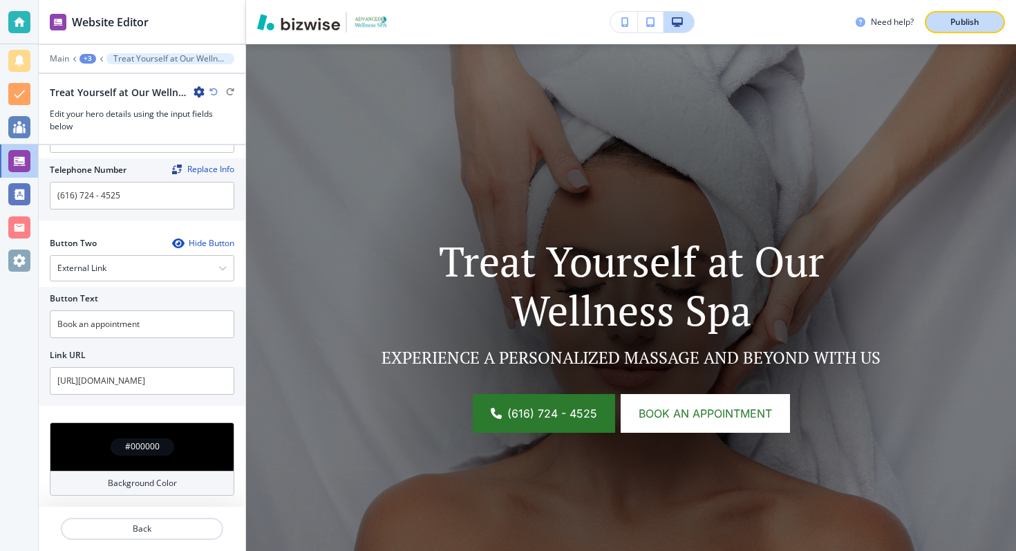
click at [949, 23] on div "Publish" at bounding box center [965, 22] width 44 height 12
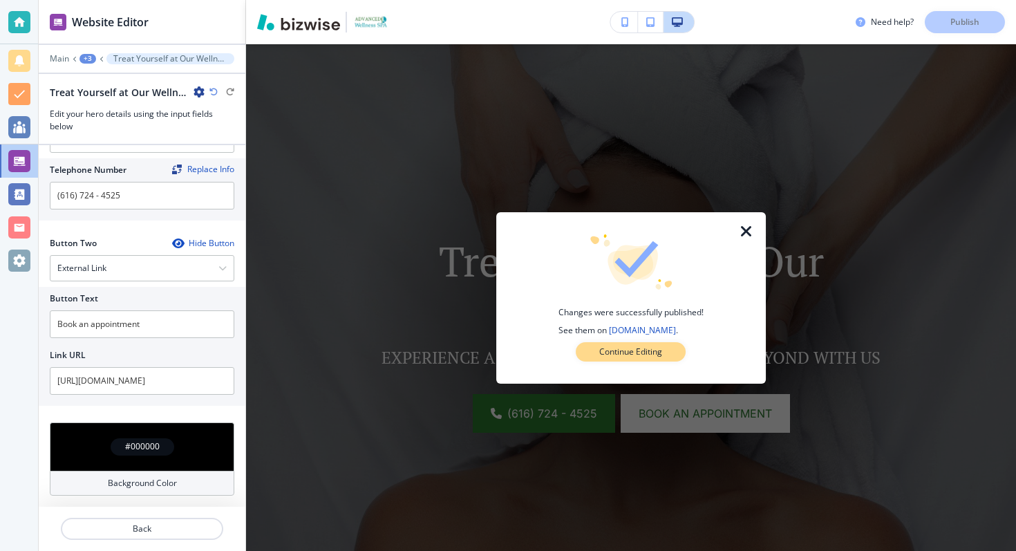
click at [612, 346] on p "Continue Editing" at bounding box center [630, 352] width 63 height 12
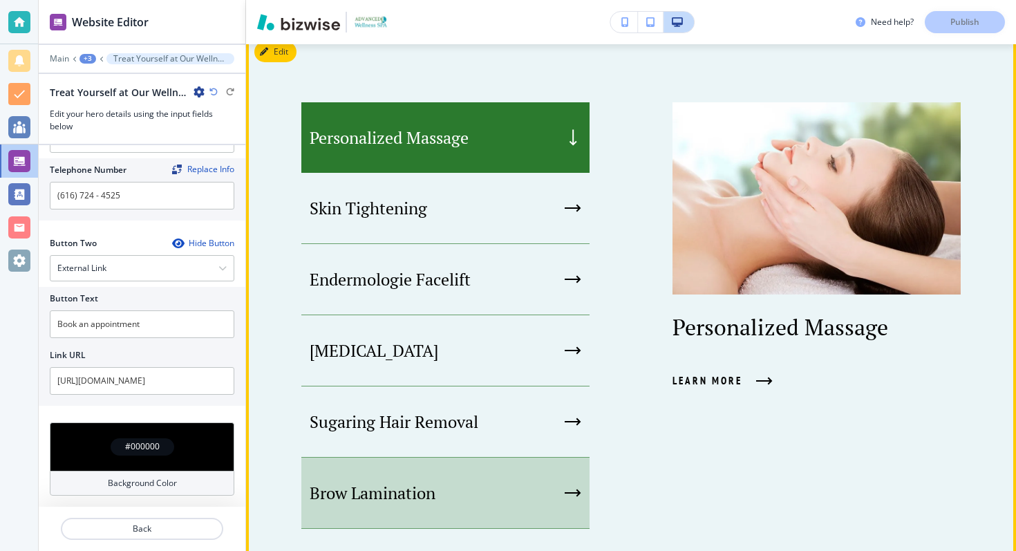
scroll to position [643, 0]
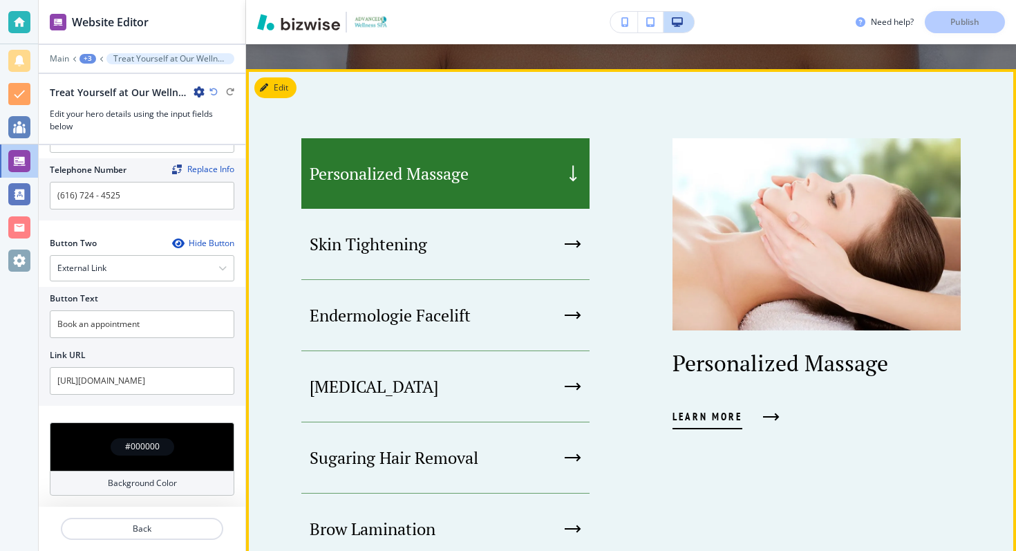
click at [704, 412] on span "Learn More" at bounding box center [708, 417] width 70 height 17
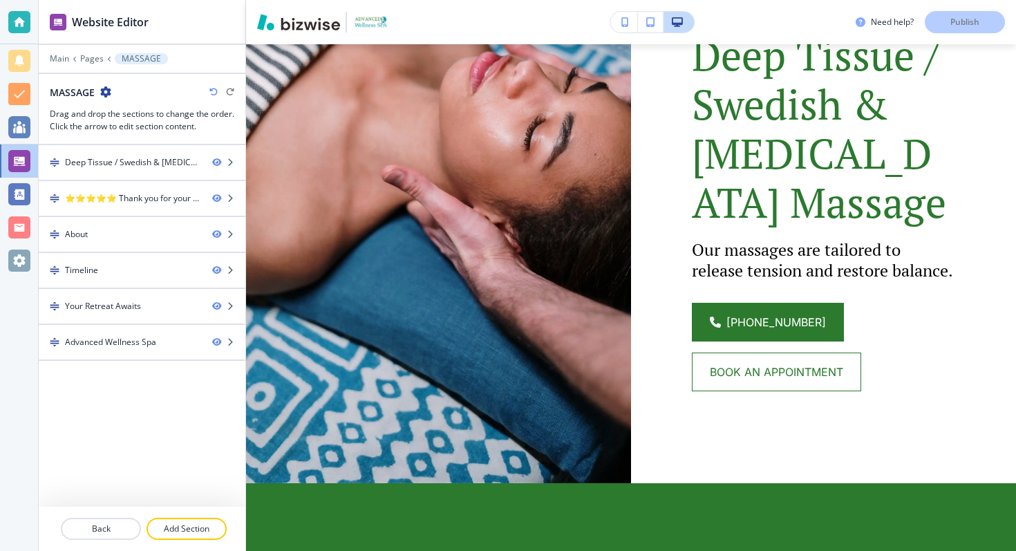
scroll to position [248, 0]
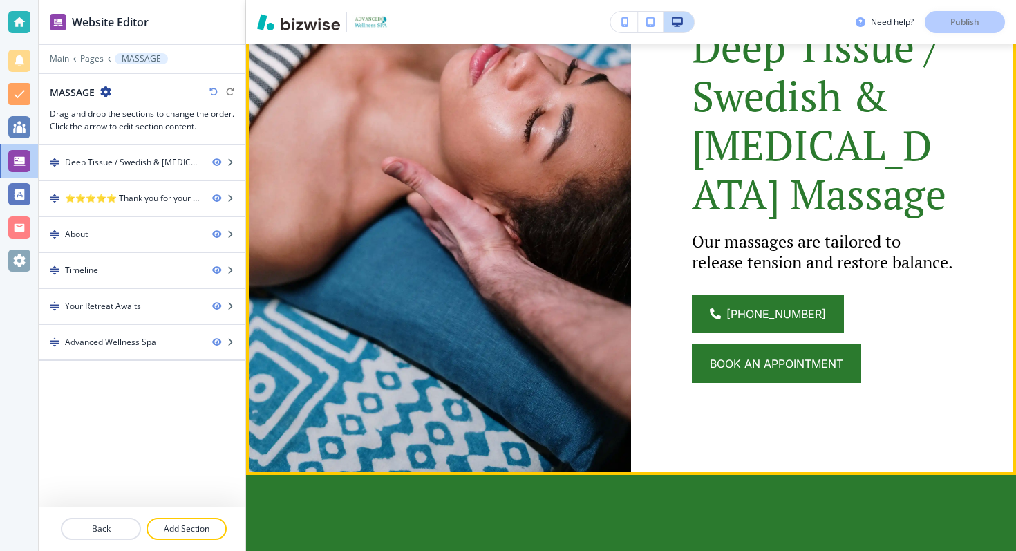
click at [714, 372] on span "Book an appointment" at bounding box center [776, 363] width 133 height 17
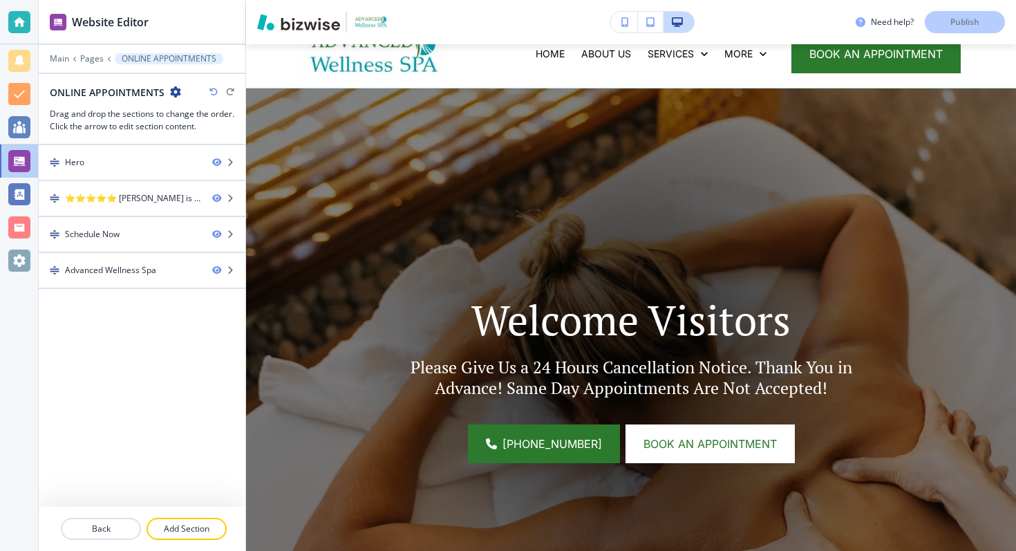
scroll to position [0, 0]
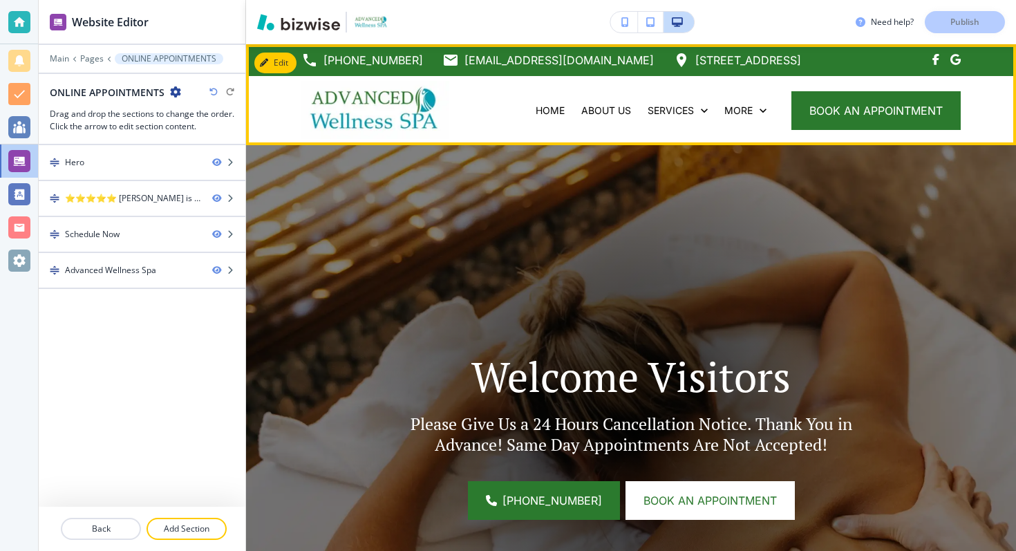
click at [332, 115] on img at bounding box center [375, 110] width 148 height 58
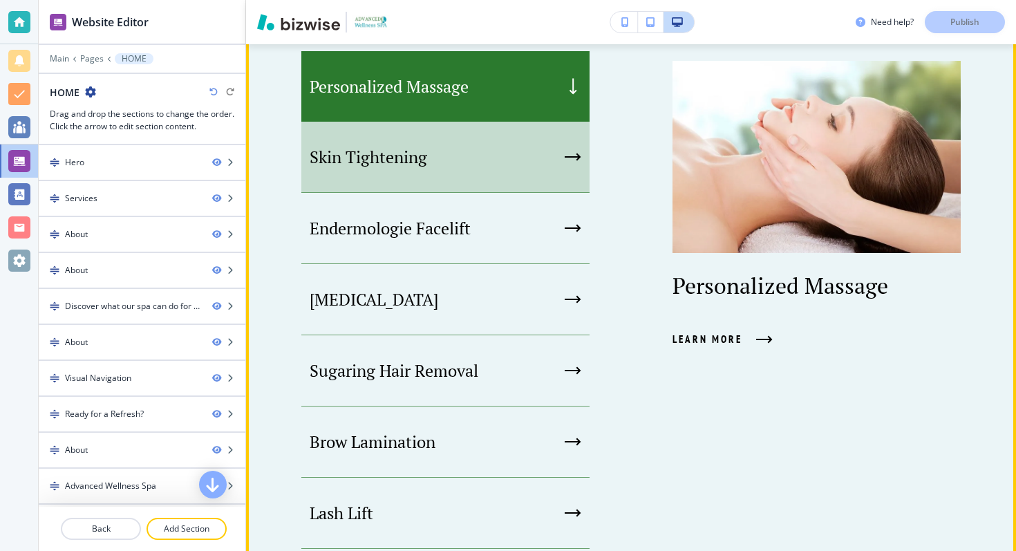
scroll to position [727, 0]
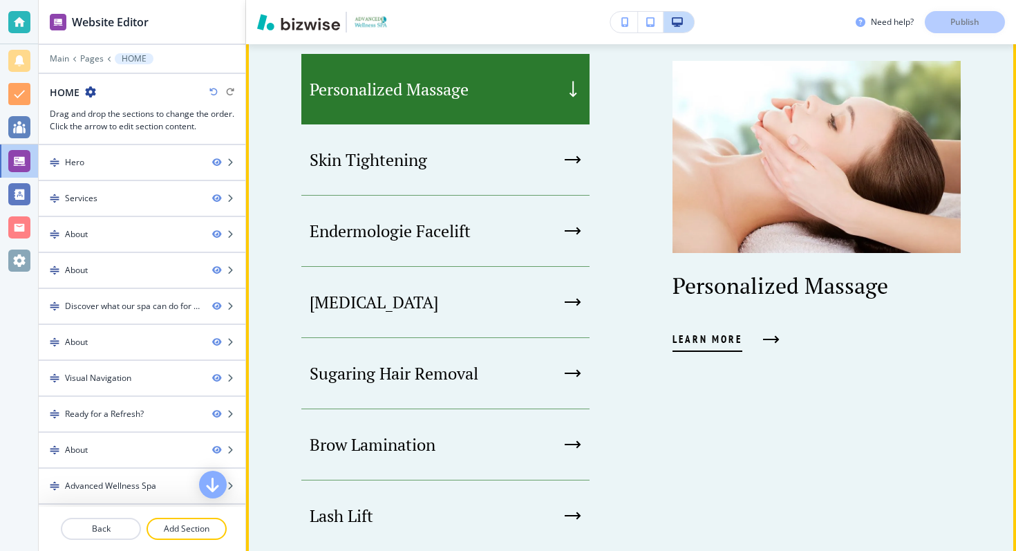
click at [680, 328] on button "Learn More" at bounding box center [723, 339] width 100 height 37
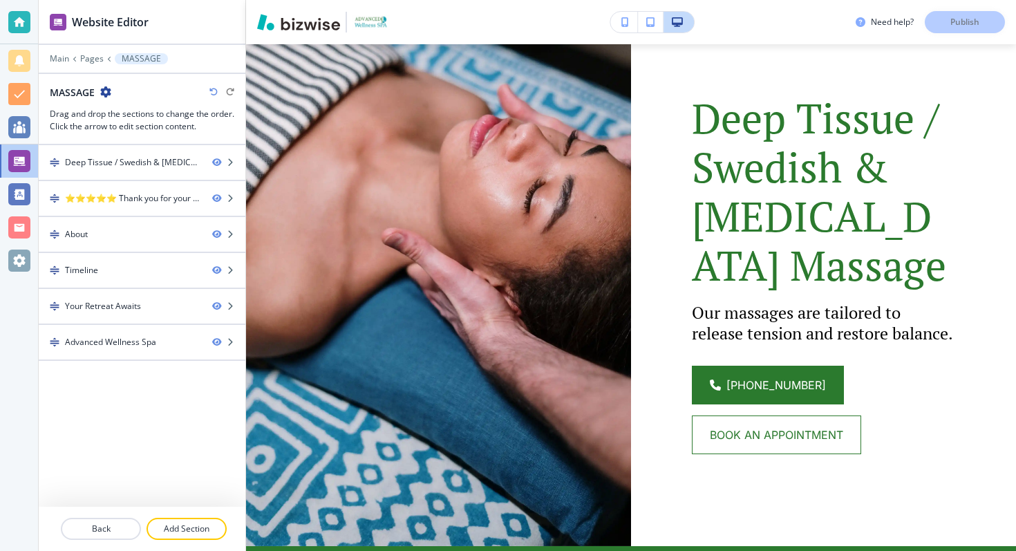
scroll to position [170, 0]
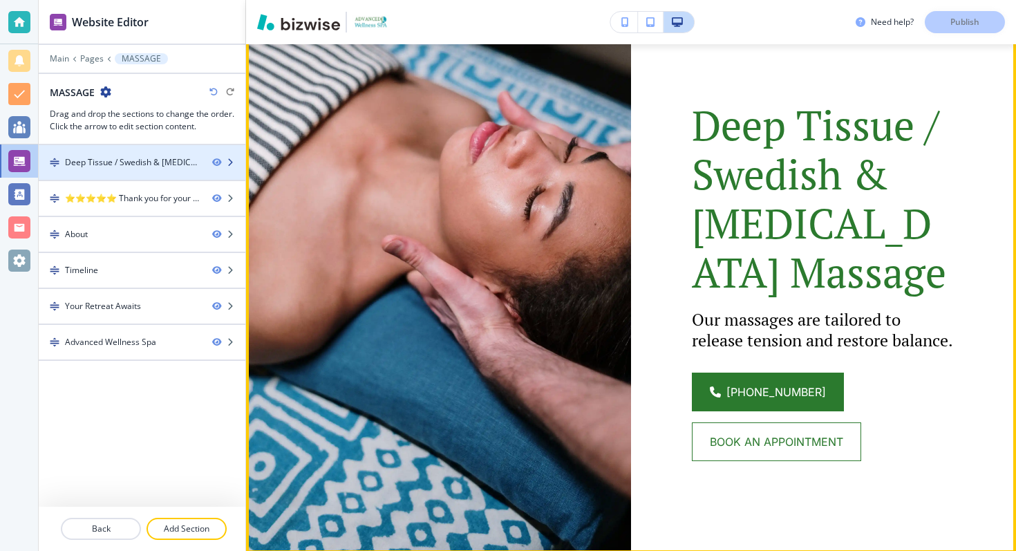
click at [154, 166] on div "Deep Tissue / Swedish & Lymphatic Drainage Massage" at bounding box center [133, 162] width 136 height 12
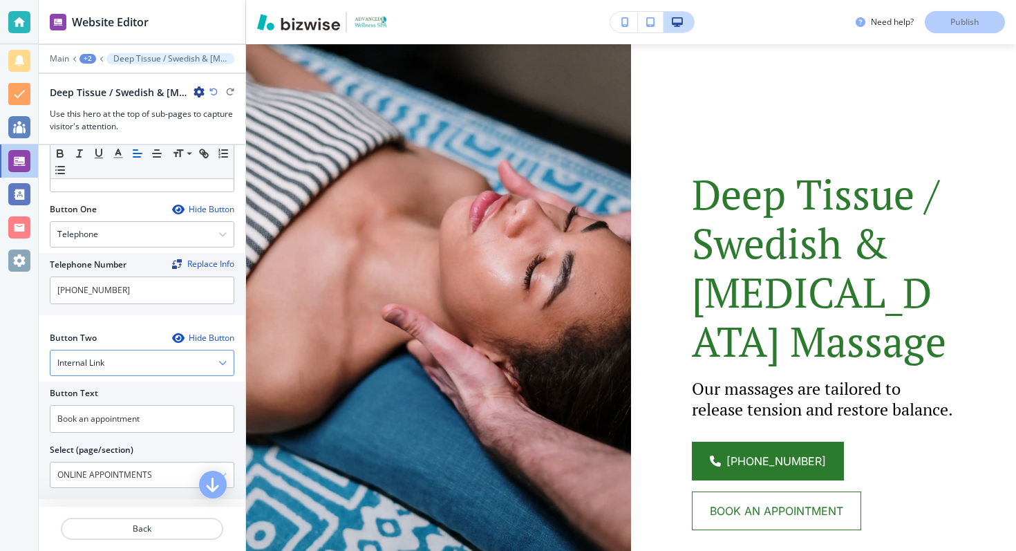
scroll to position [424, 0]
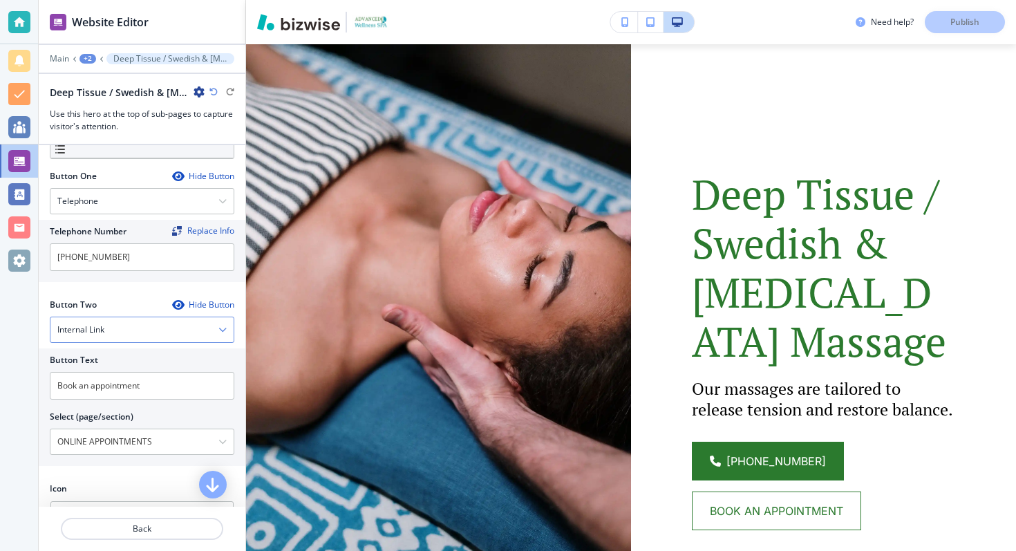
click at [113, 331] on div "Internal Link" at bounding box center [141, 329] width 183 height 25
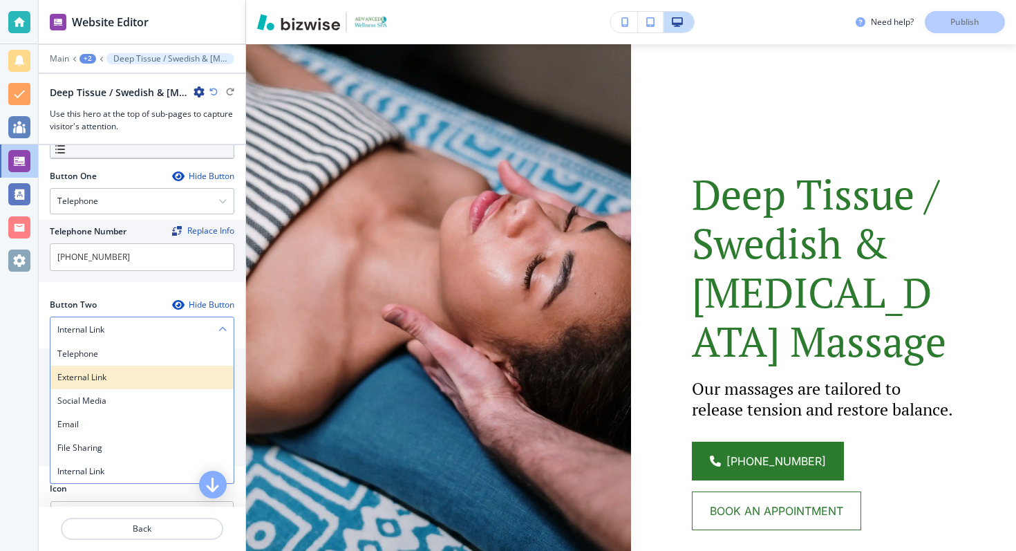
click at [104, 377] on h4 "External Link" at bounding box center [141, 377] width 169 height 12
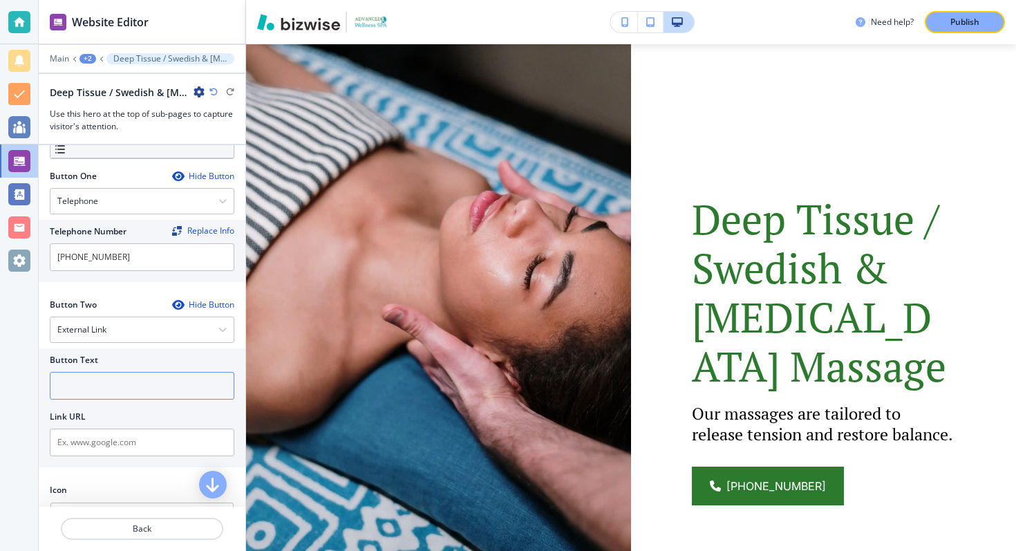
click at [93, 395] on input "text" at bounding box center [142, 386] width 185 height 28
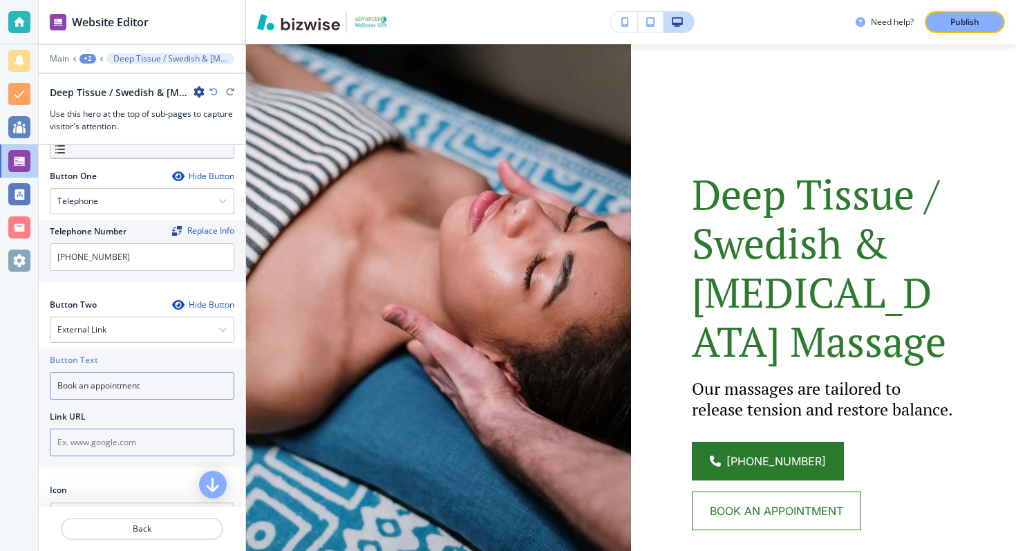
type input "Book an appointment"
click at [89, 442] on input "text" at bounding box center [142, 443] width 185 height 28
paste input "[URL][DOMAIN_NAME]"
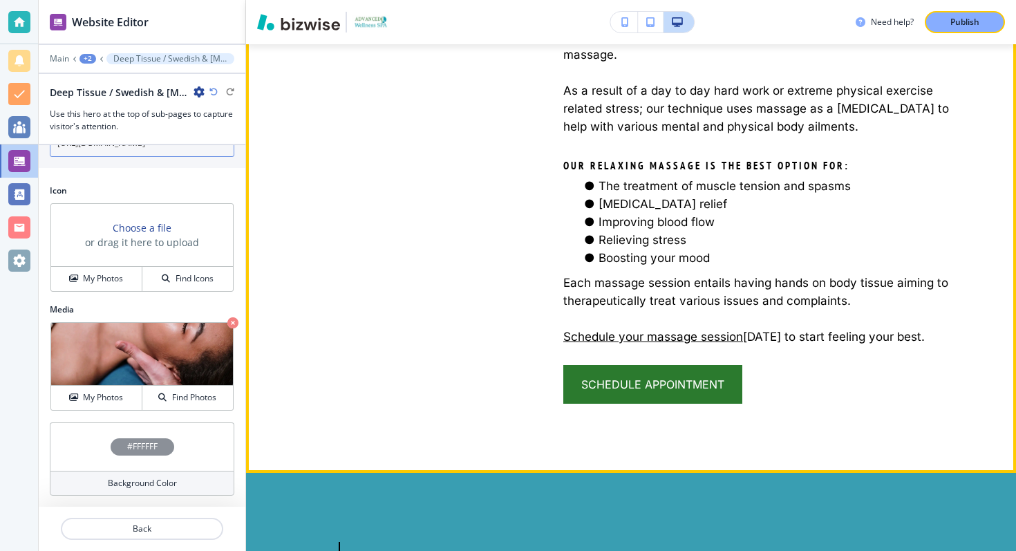
scroll to position [1214, 0]
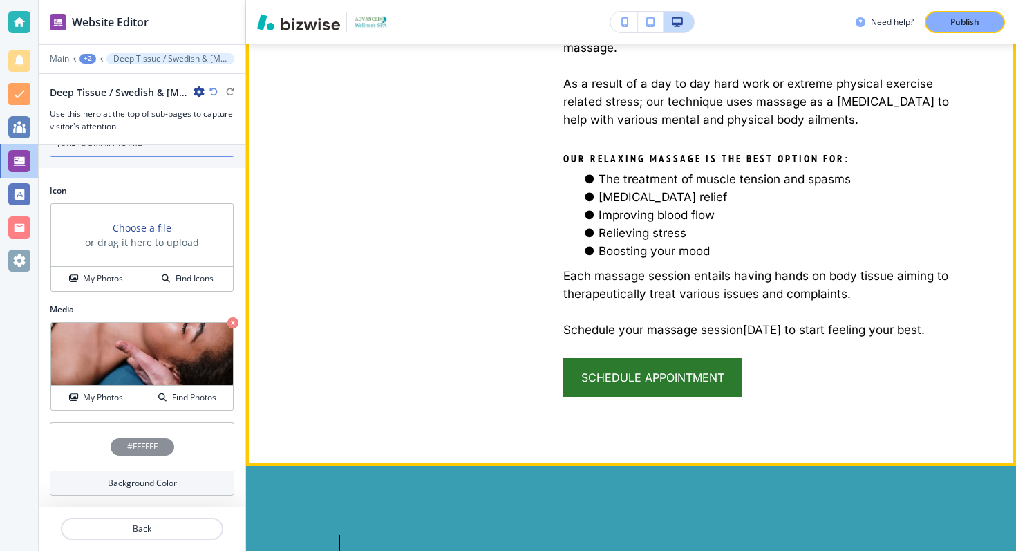
type input "[URL][DOMAIN_NAME]"
click at [466, 284] on div at bounding box center [394, 30] width 262 height 731
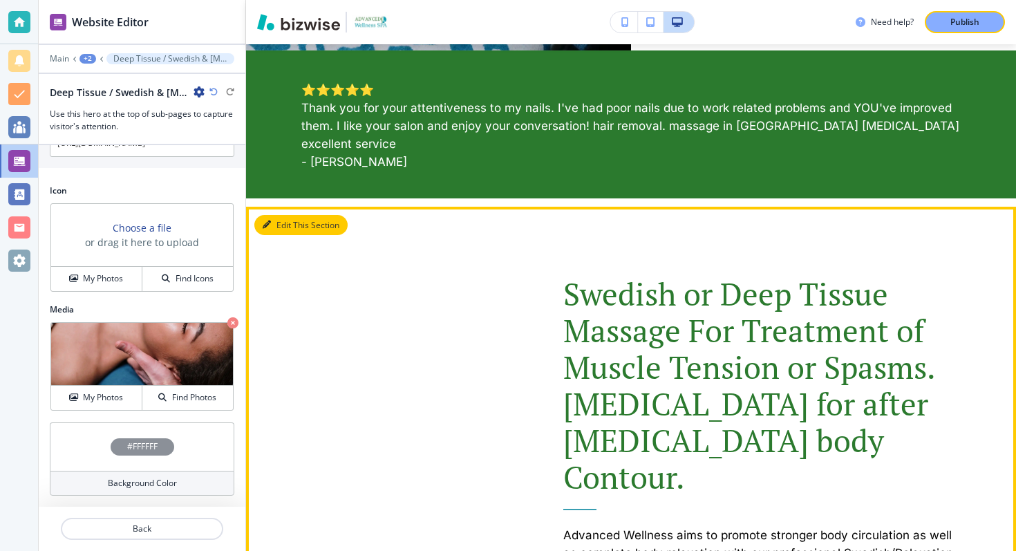
click at [274, 215] on button "Edit This Section" at bounding box center [300, 225] width 93 height 21
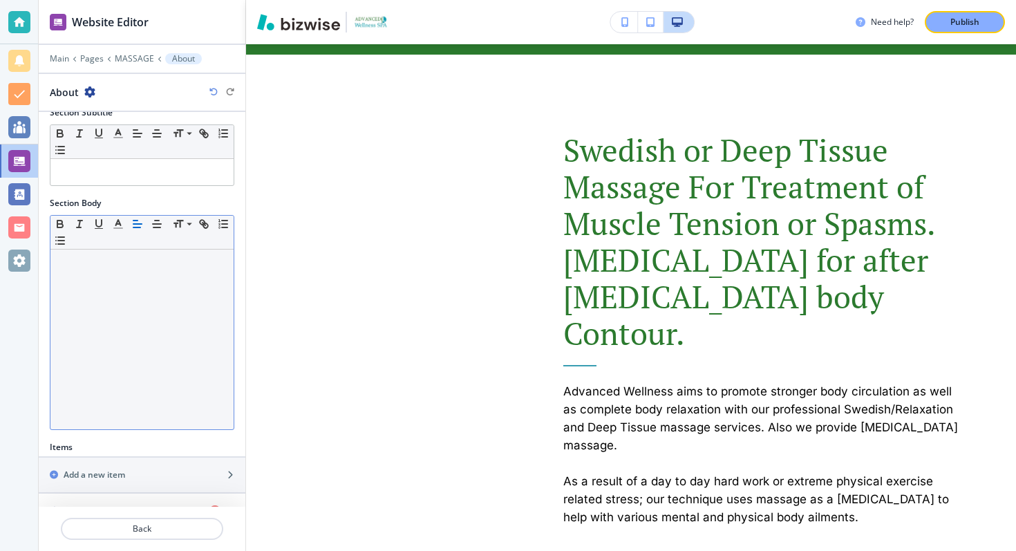
scroll to position [235, 0]
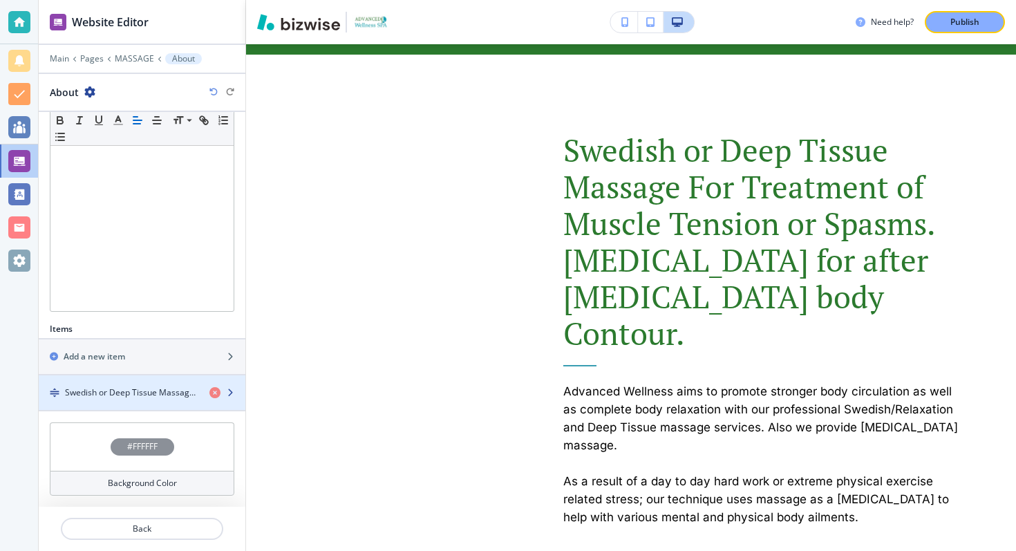
click at [120, 395] on h4 "Swedish or Deep Tissue Massage For Treatment of Muscle Tension or Spasms.Lympha…" at bounding box center [131, 392] width 133 height 12
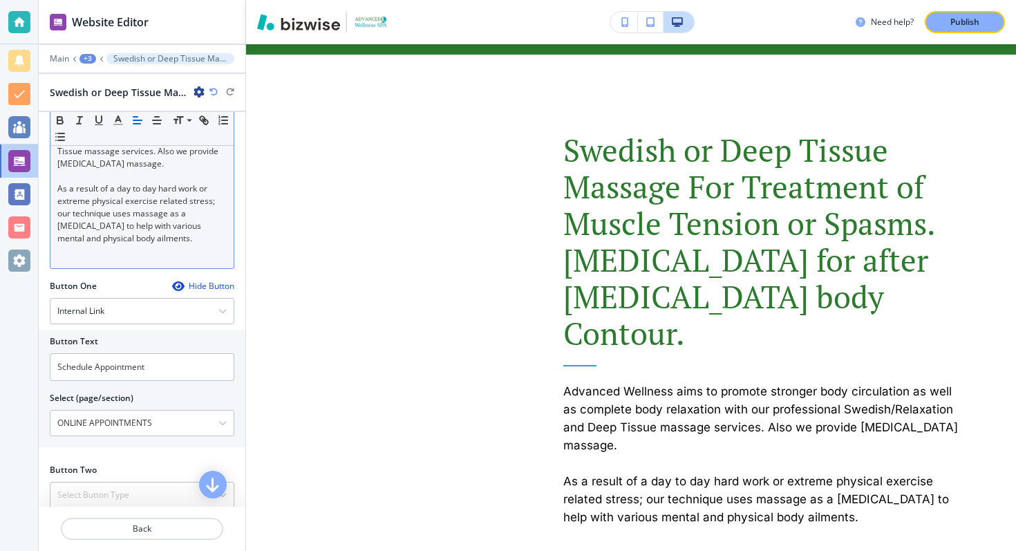
scroll to position [355, 0]
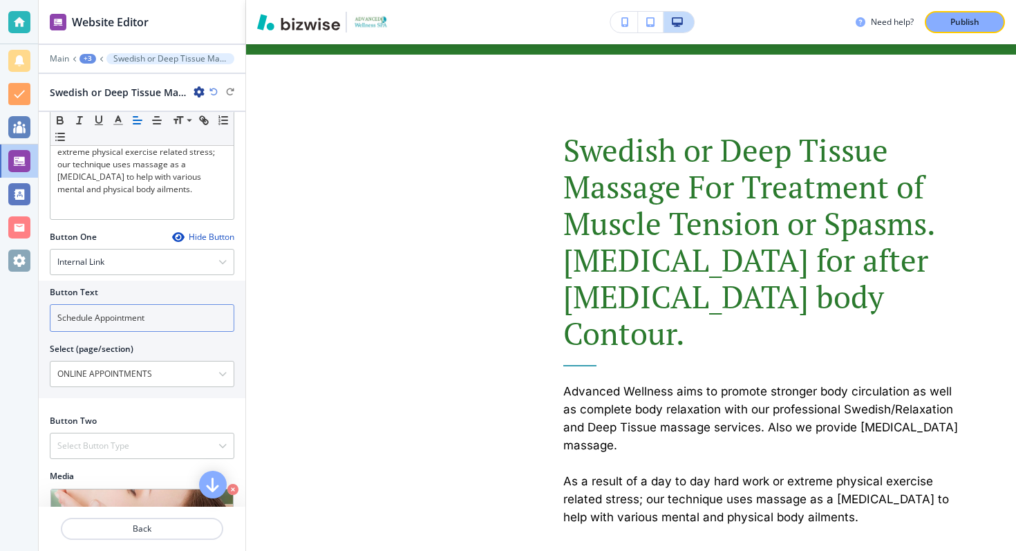
click at [100, 326] on input "Schedule Appointment" at bounding box center [142, 318] width 185 height 28
click at [99, 264] on h4 "Internal Link" at bounding box center [80, 262] width 47 height 12
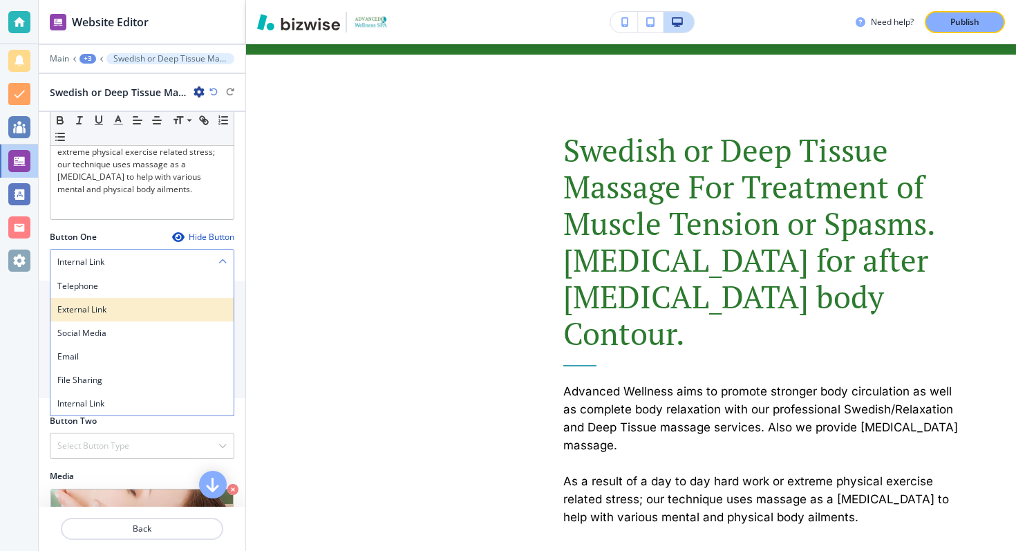
click at [96, 303] on h4 "External Link" at bounding box center [141, 309] width 169 height 12
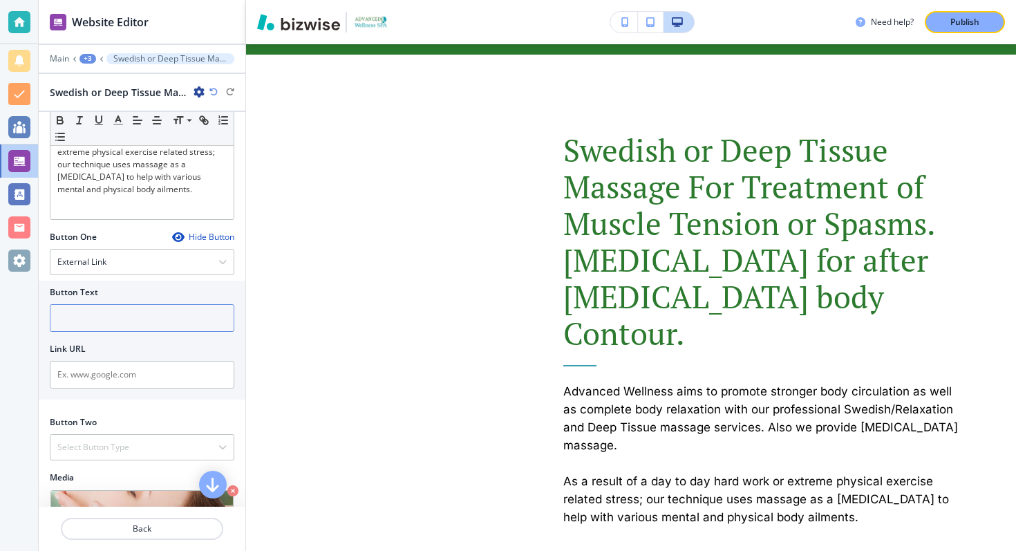
click at [93, 315] on input "text" at bounding box center [142, 318] width 185 height 28
type input "Schedule Appointment"
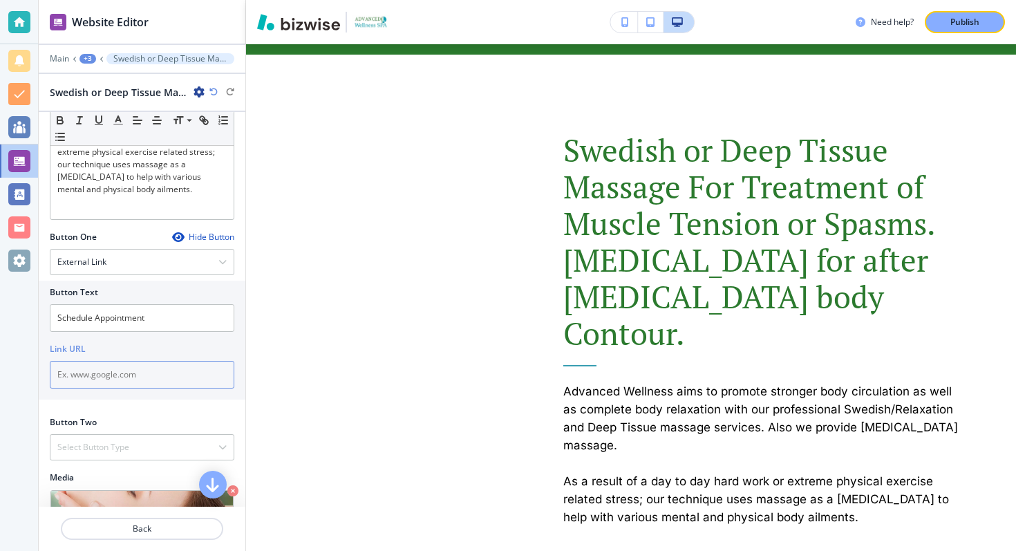
click at [81, 376] on input "text" at bounding box center [142, 375] width 185 height 28
paste input "[URL][DOMAIN_NAME]"
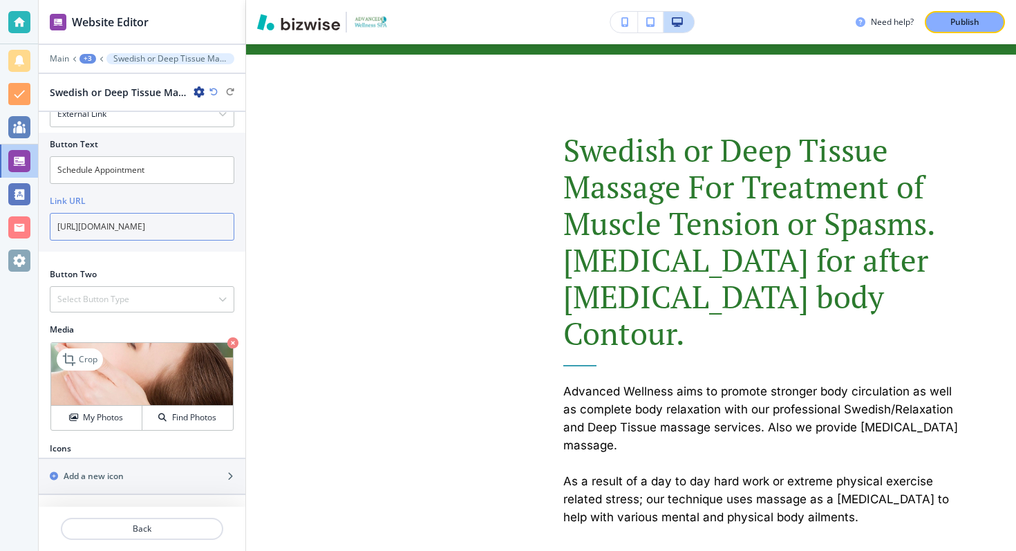
scroll to position [538, 0]
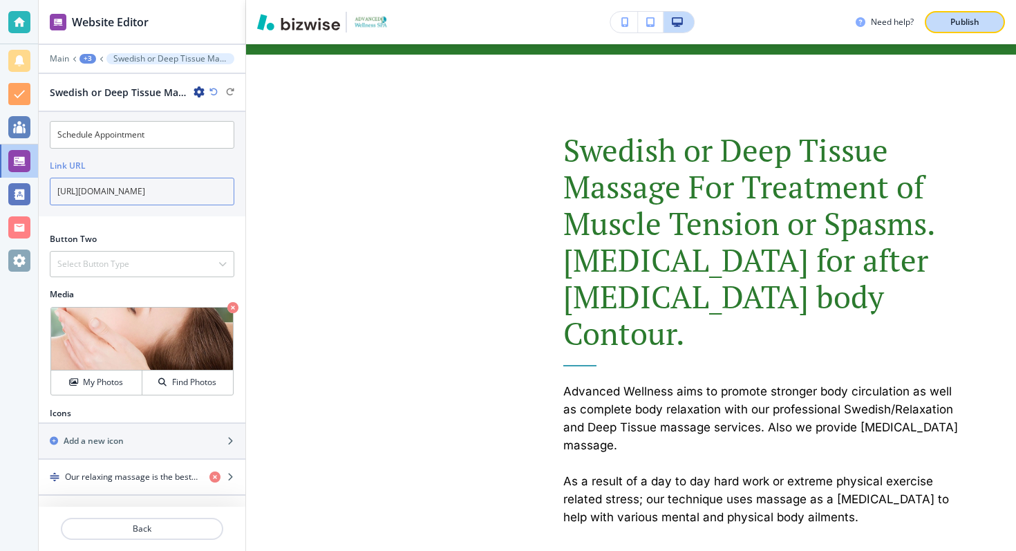
type input "[URL][DOMAIN_NAME]"
click at [984, 20] on div "Publish" at bounding box center [965, 22] width 44 height 12
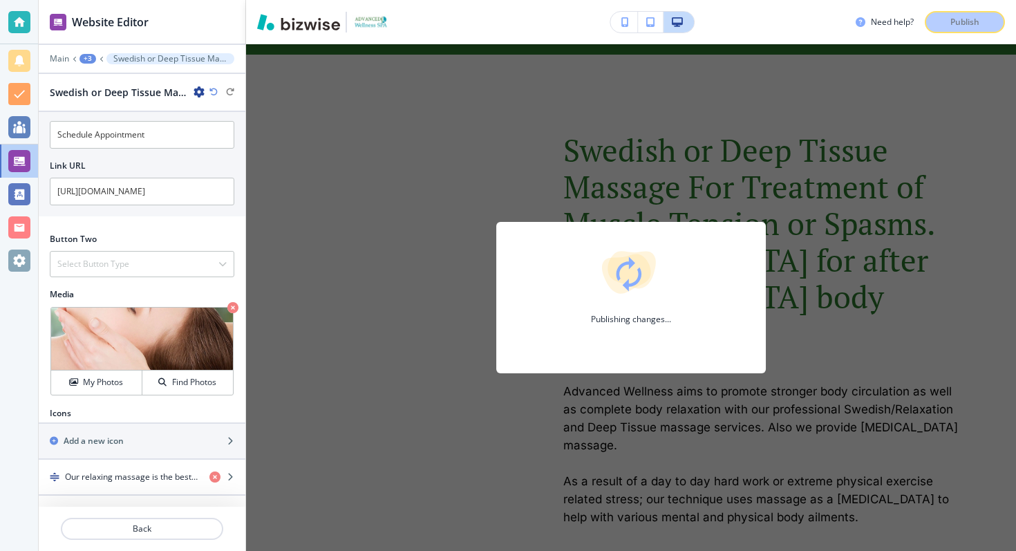
scroll to position [0, 0]
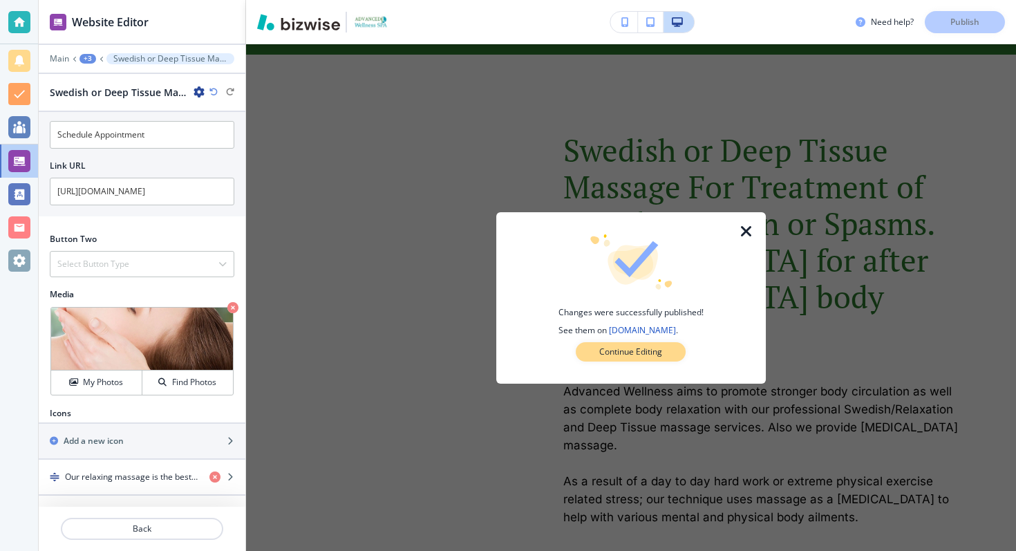
click at [629, 352] on p "Continue Editing" at bounding box center [630, 352] width 63 height 12
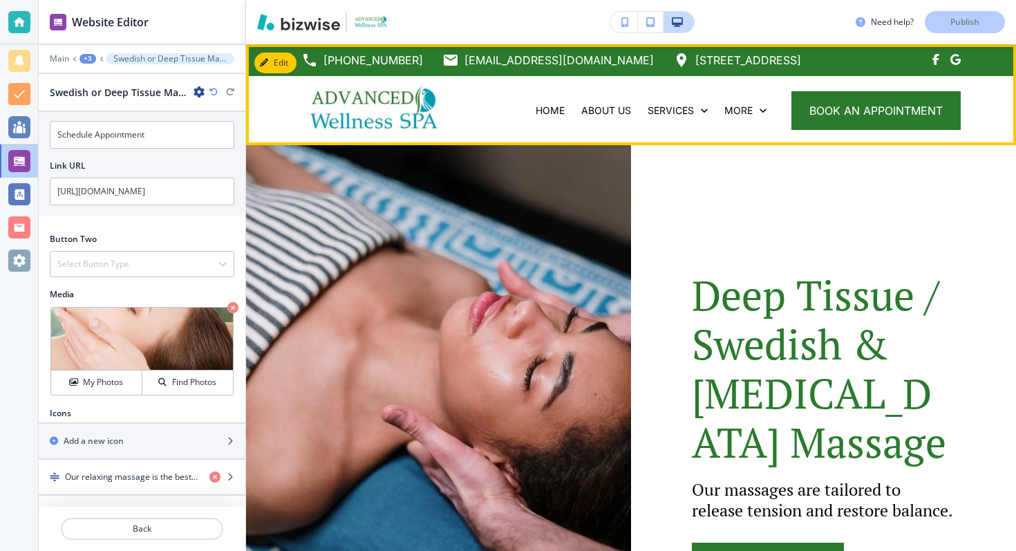
click at [380, 117] on img at bounding box center [375, 110] width 148 height 58
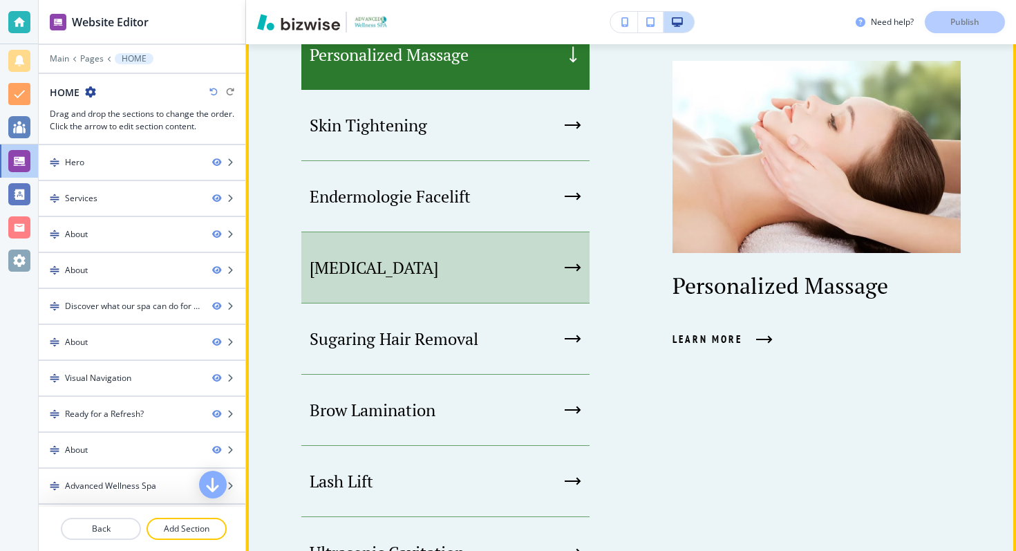
scroll to position [696, 0]
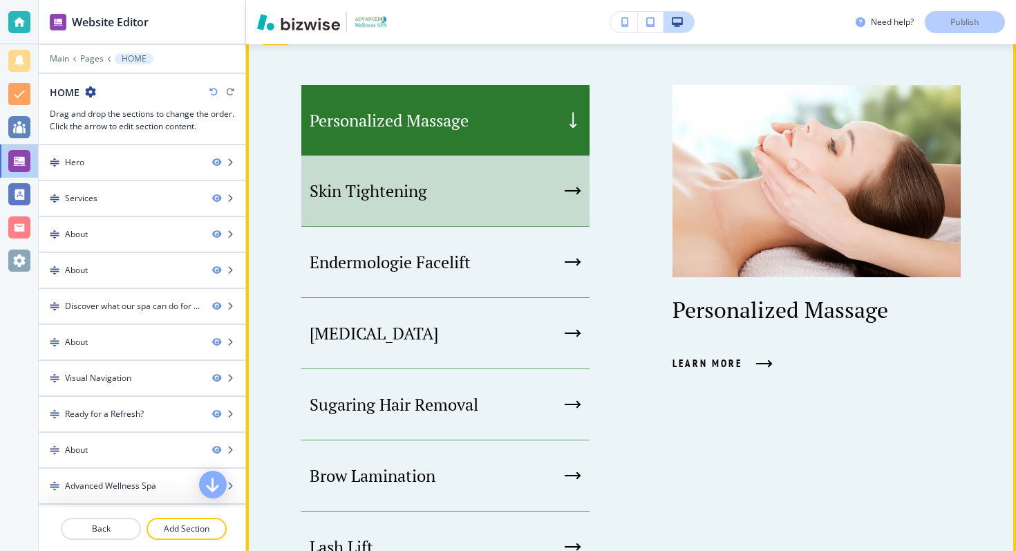
click at [532, 192] on div "Skin Tightening" at bounding box center [445, 191] width 288 height 71
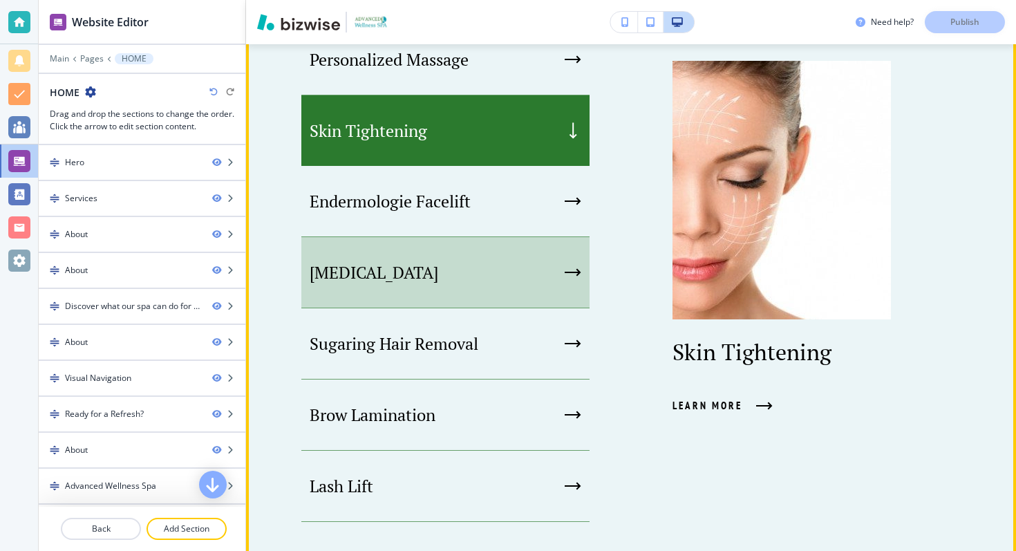
scroll to position [760, 0]
